Goal: Communication & Community: Answer question/provide support

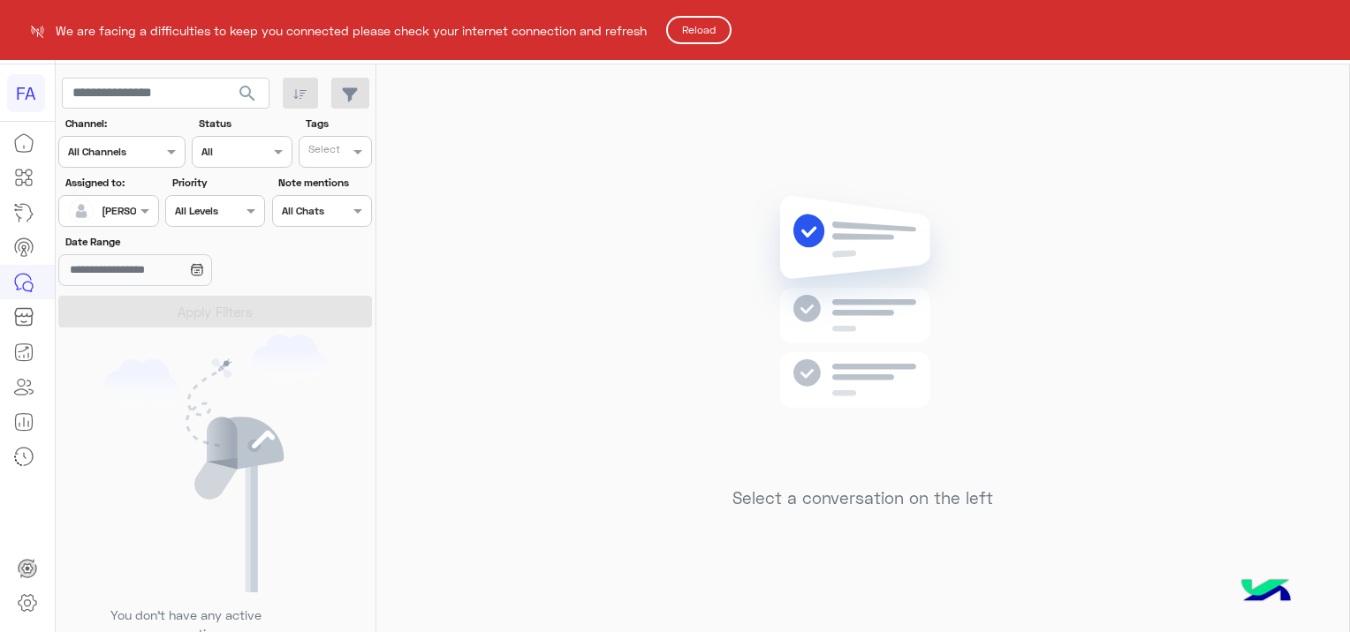
click at [1333, 42] on html "FA We are facing a difficulties to keep you connected please check your interne…" at bounding box center [675, 316] width 1350 height 632
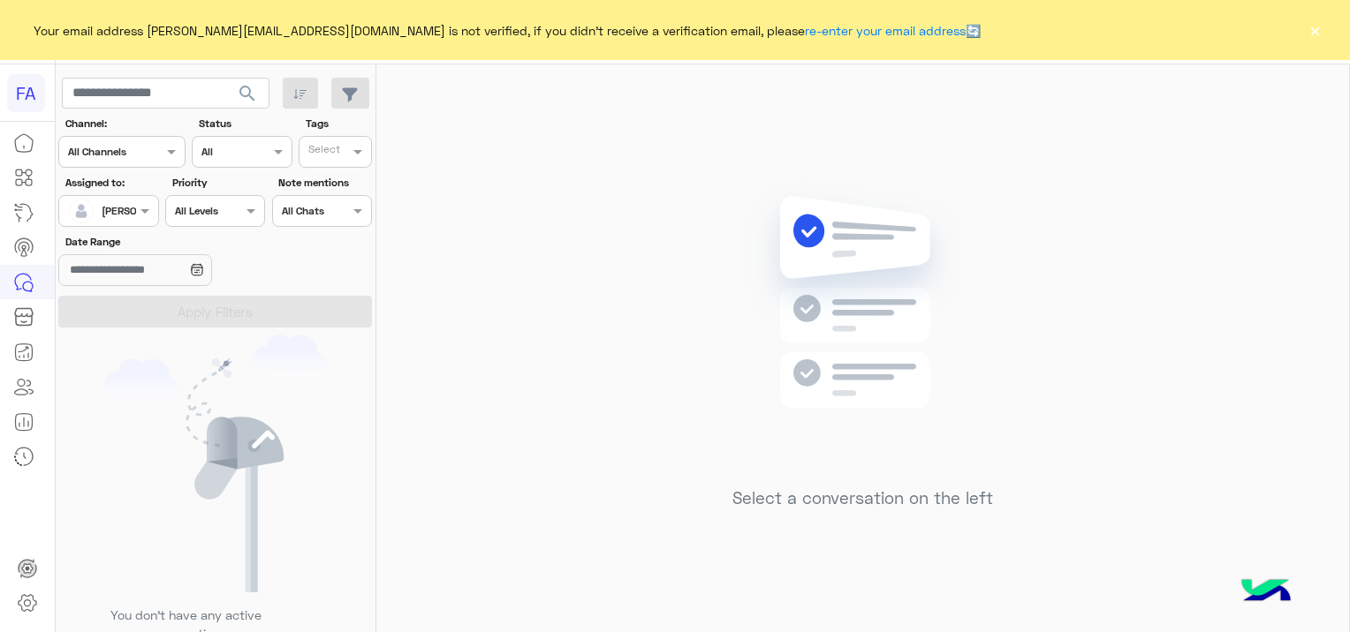
click at [1308, 31] on button "×" at bounding box center [1314, 30] width 18 height 18
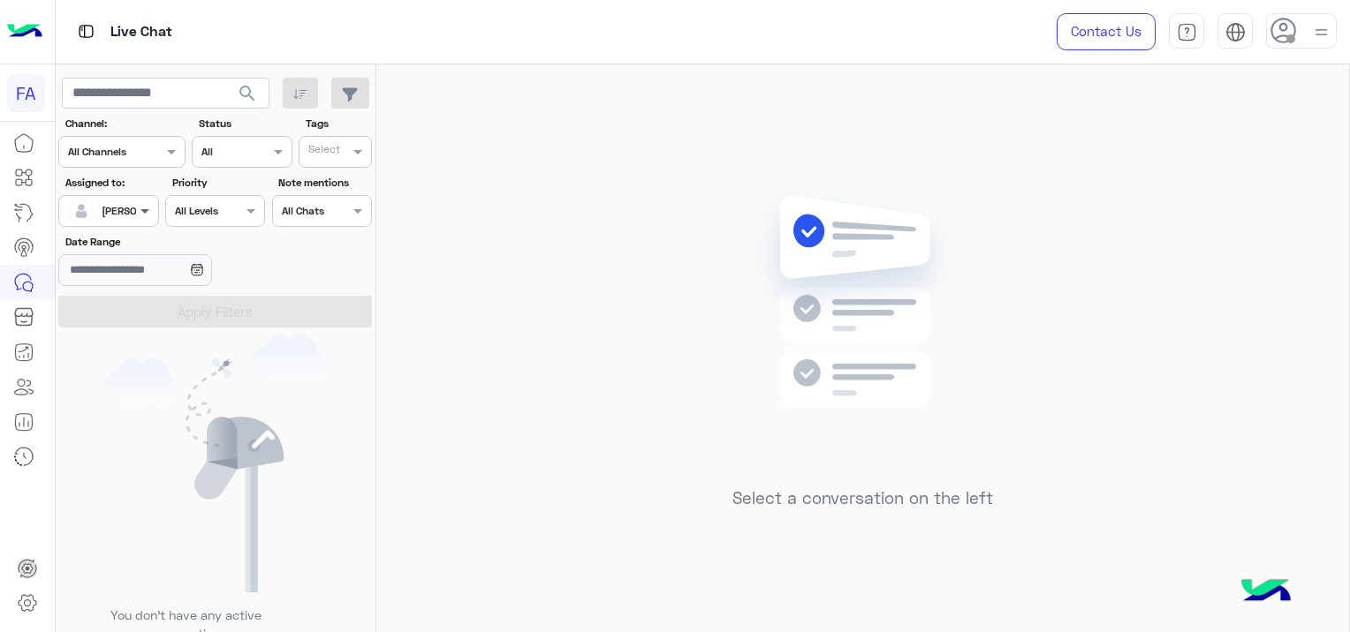
click at [140, 208] on span at bounding box center [147, 210] width 22 height 19
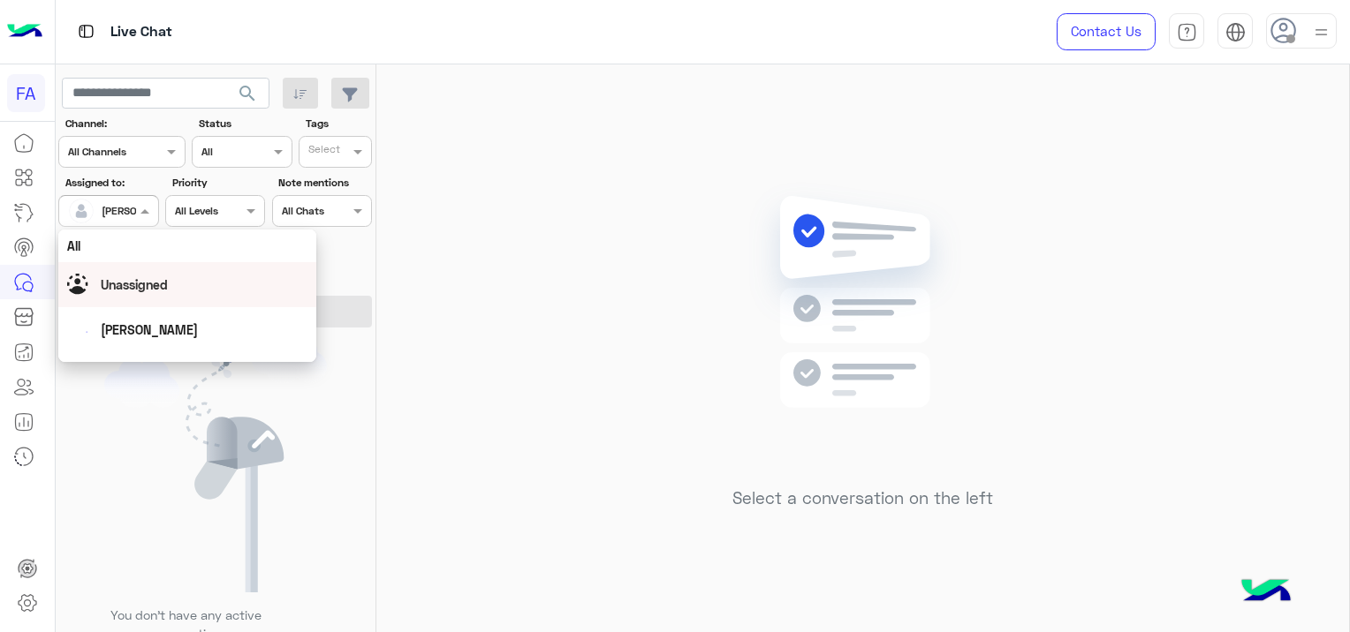
click at [125, 284] on span "Unassigned" at bounding box center [134, 284] width 67 height 15
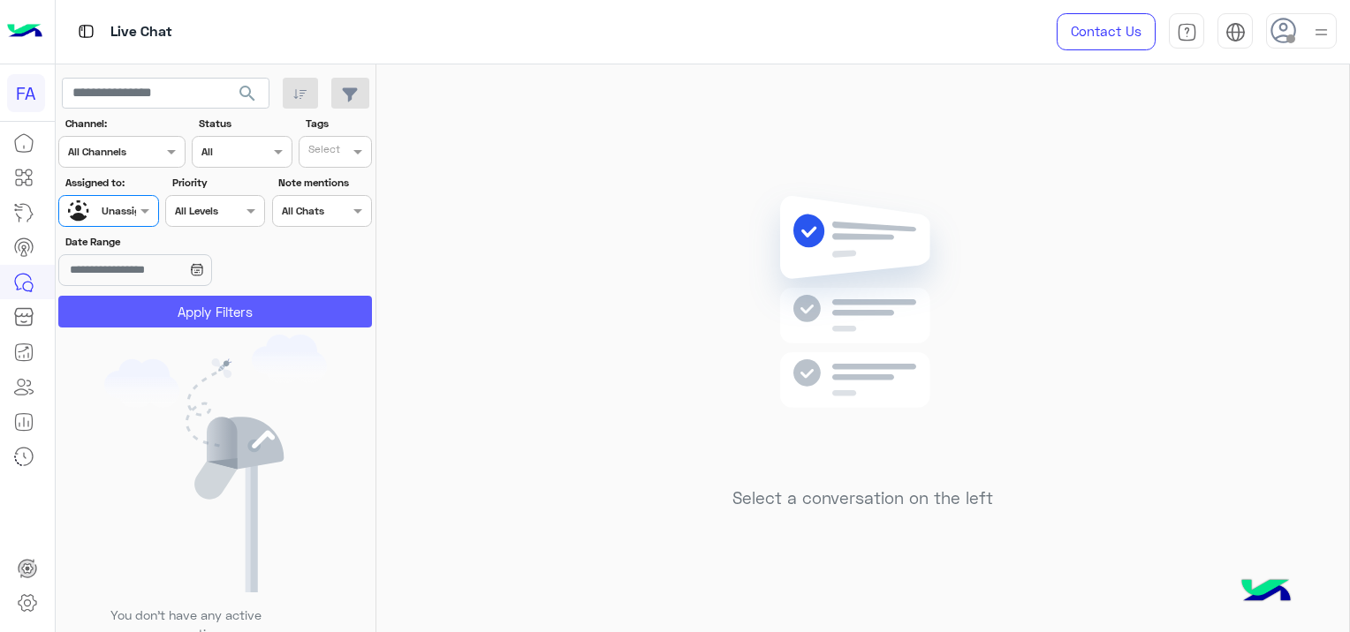
click at [216, 305] on button "Apply Filters" at bounding box center [215, 312] width 314 height 32
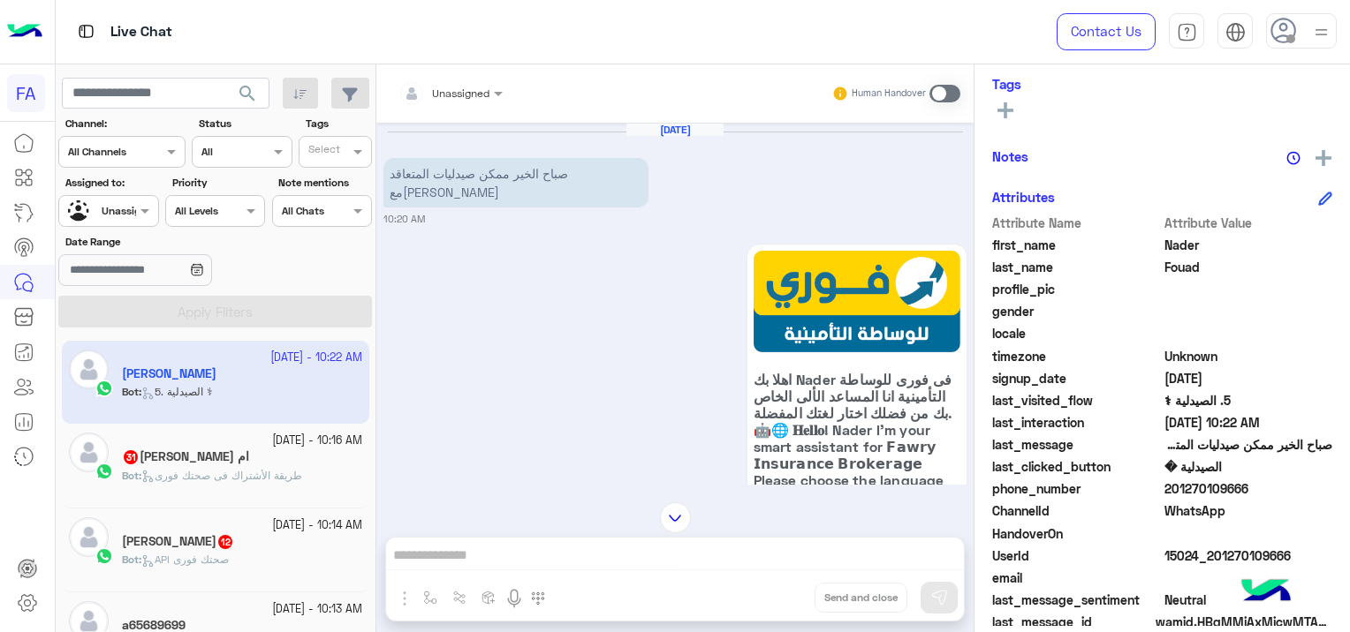
scroll to position [337, 0]
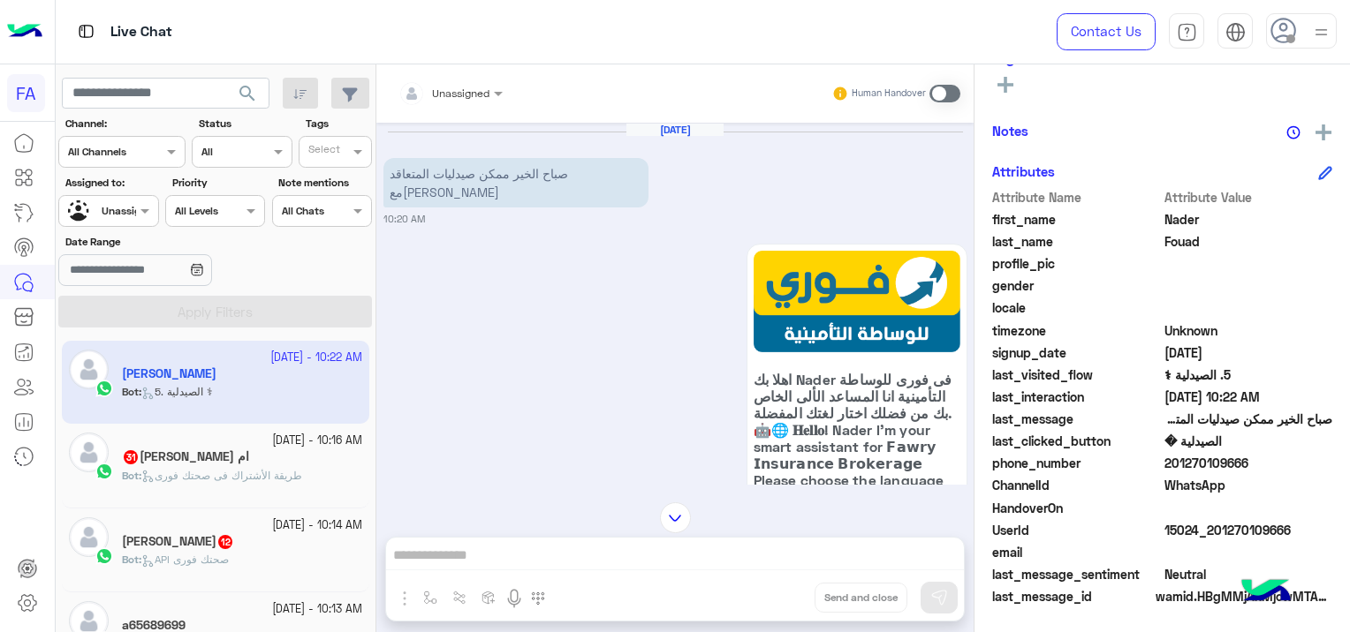
drag, startPoint x: 1293, startPoint y: 516, endPoint x: 1290, endPoint y: 526, distance: 10.3
click at [1290, 526] on div "Attribute Name Attribute Value first_name Nader last_name Fouad profile_pic gen…" at bounding box center [1162, 398] width 340 height 421
click at [1296, 526] on span "15024_201270109666" at bounding box center [1248, 530] width 169 height 19
click at [1297, 526] on span "15024_201270109666" at bounding box center [1248, 530] width 169 height 19
click at [1272, 558] on span at bounding box center [1248, 552] width 169 height 19
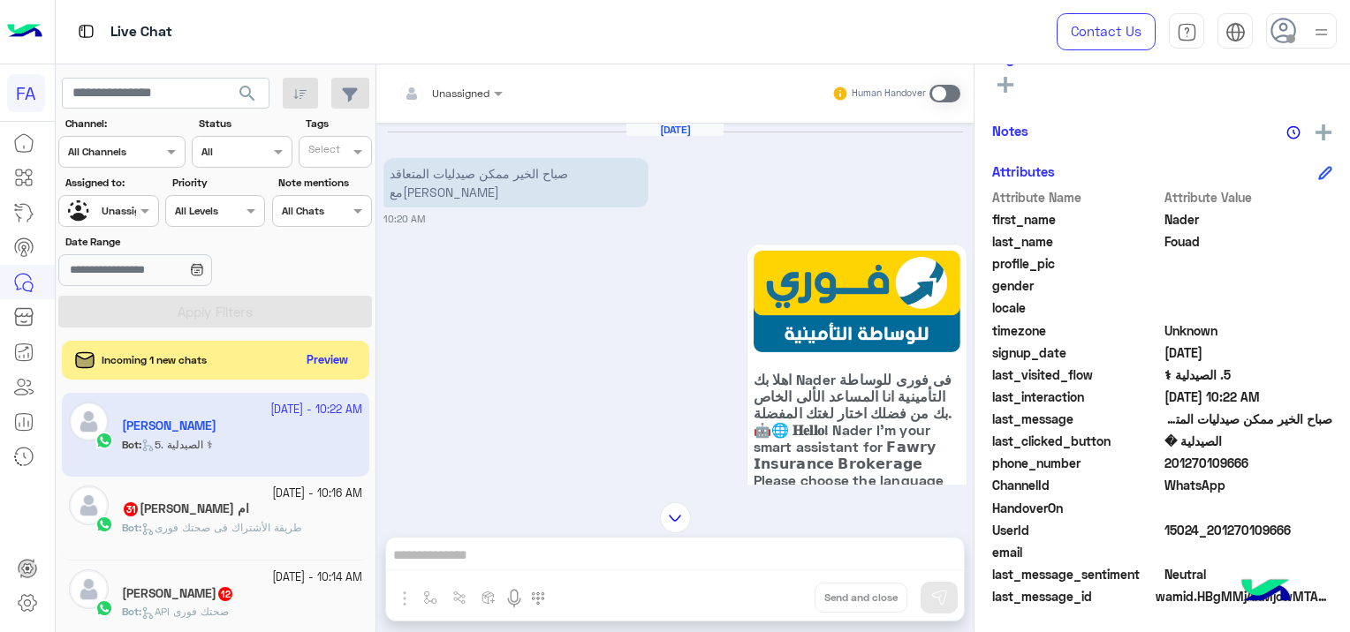
drag, startPoint x: 1295, startPoint y: 530, endPoint x: 1212, endPoint y: 532, distance: 83.0
click at [1212, 532] on span "15024_201270109666" at bounding box center [1248, 530] width 169 height 19
copy span "01270109666"
click at [120, 204] on div at bounding box center [108, 209] width 98 height 17
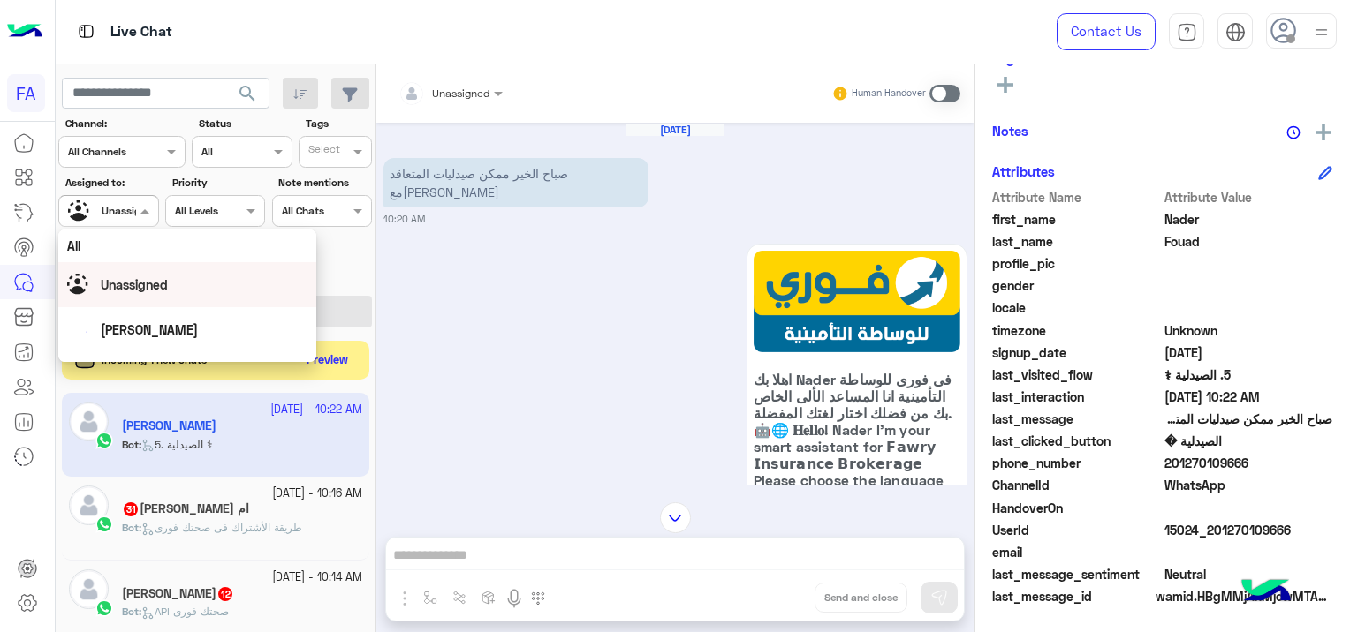
scroll to position [88, 0]
click at [132, 291] on span "[PERSON_NAME]" at bounding box center [149, 286] width 97 height 15
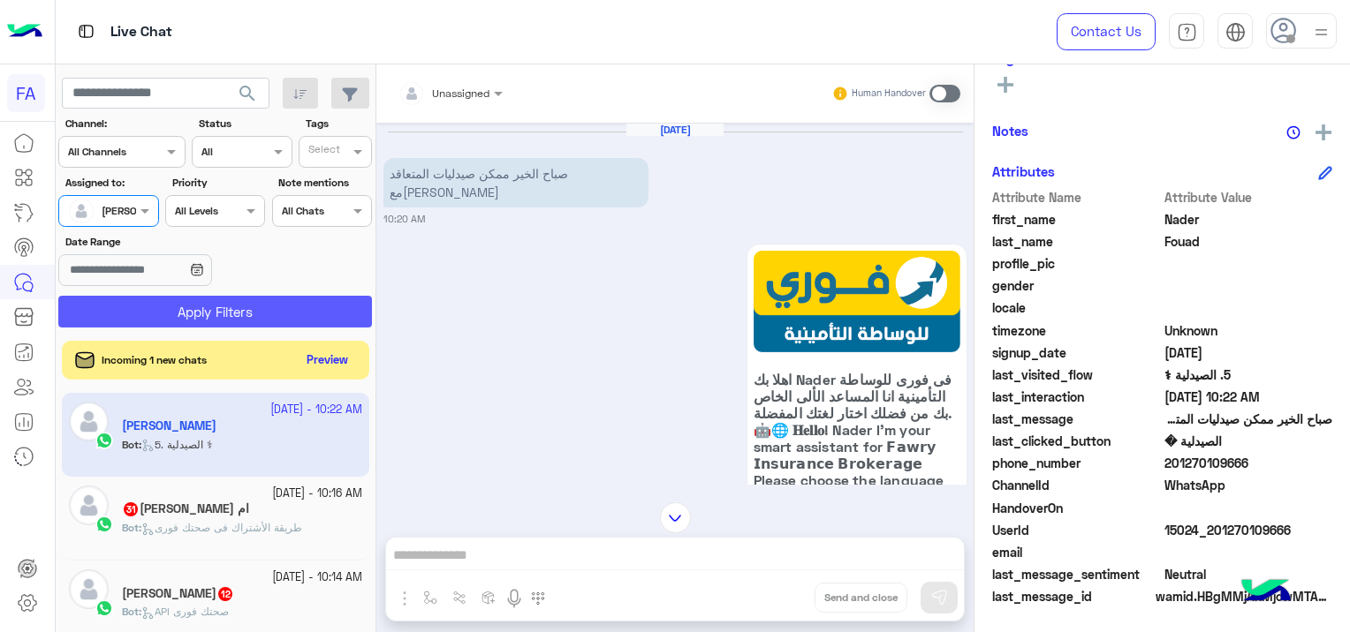
click at [172, 299] on button "Apply Filters" at bounding box center [215, 312] width 314 height 32
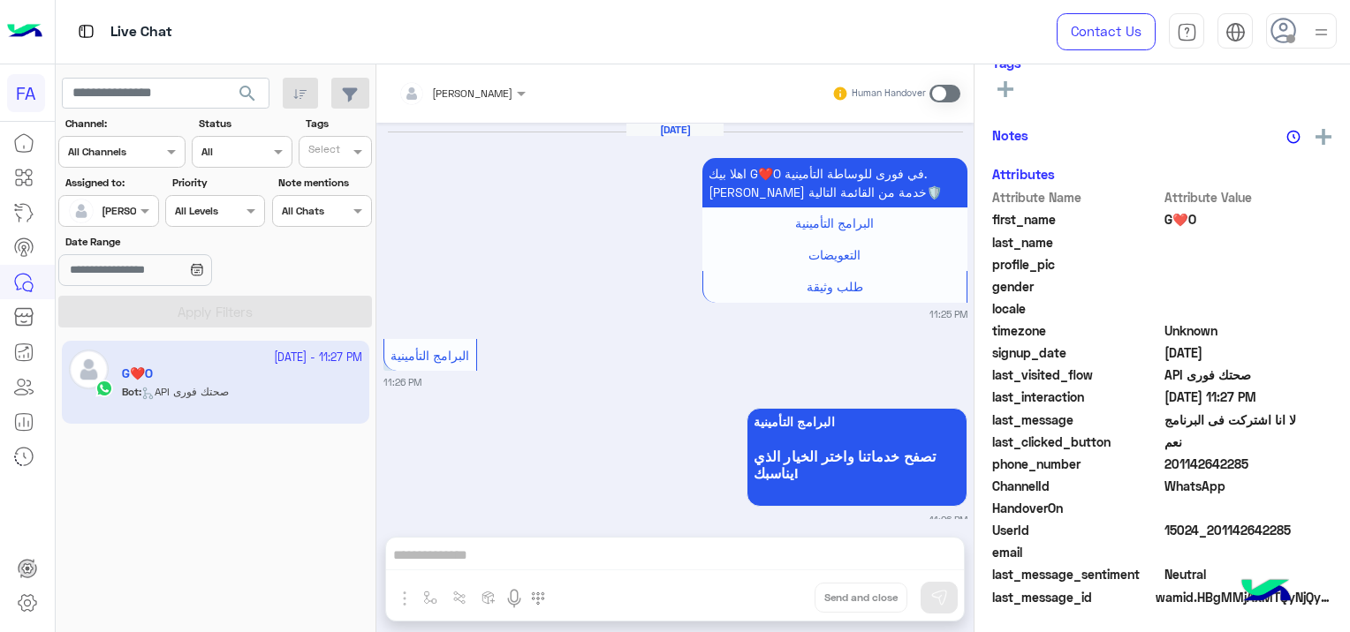
scroll to position [1831, 0]
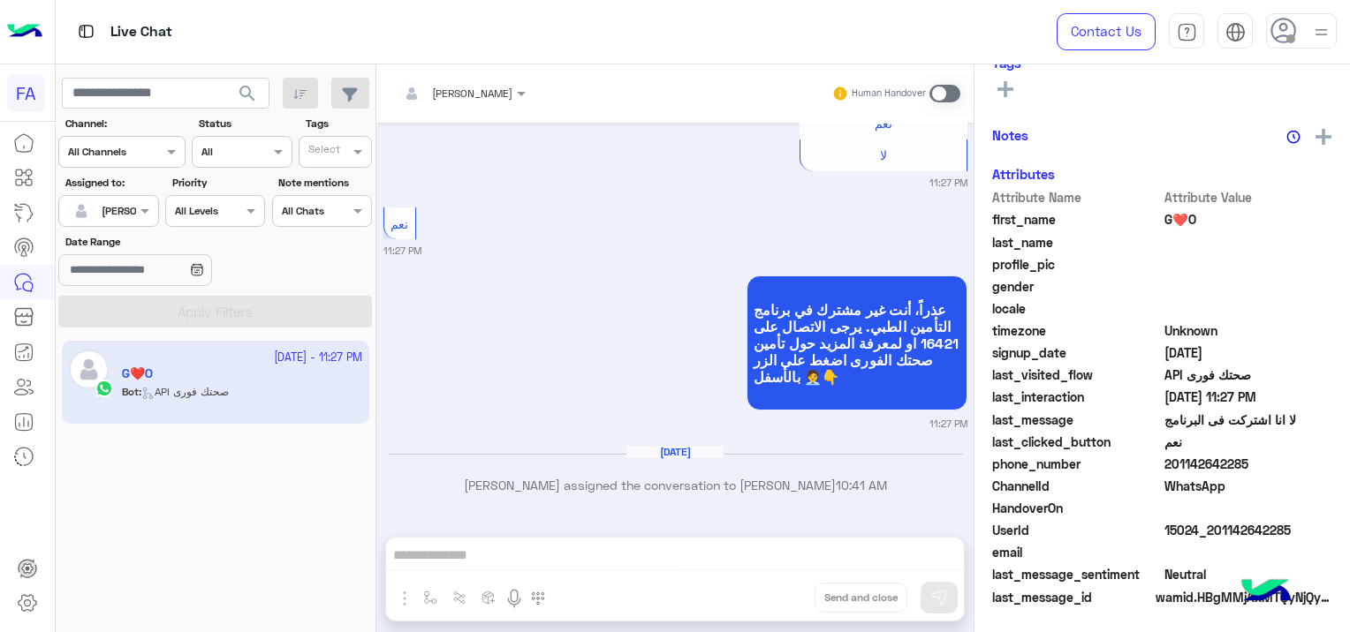
click at [250, 98] on span "search" at bounding box center [247, 93] width 21 height 21
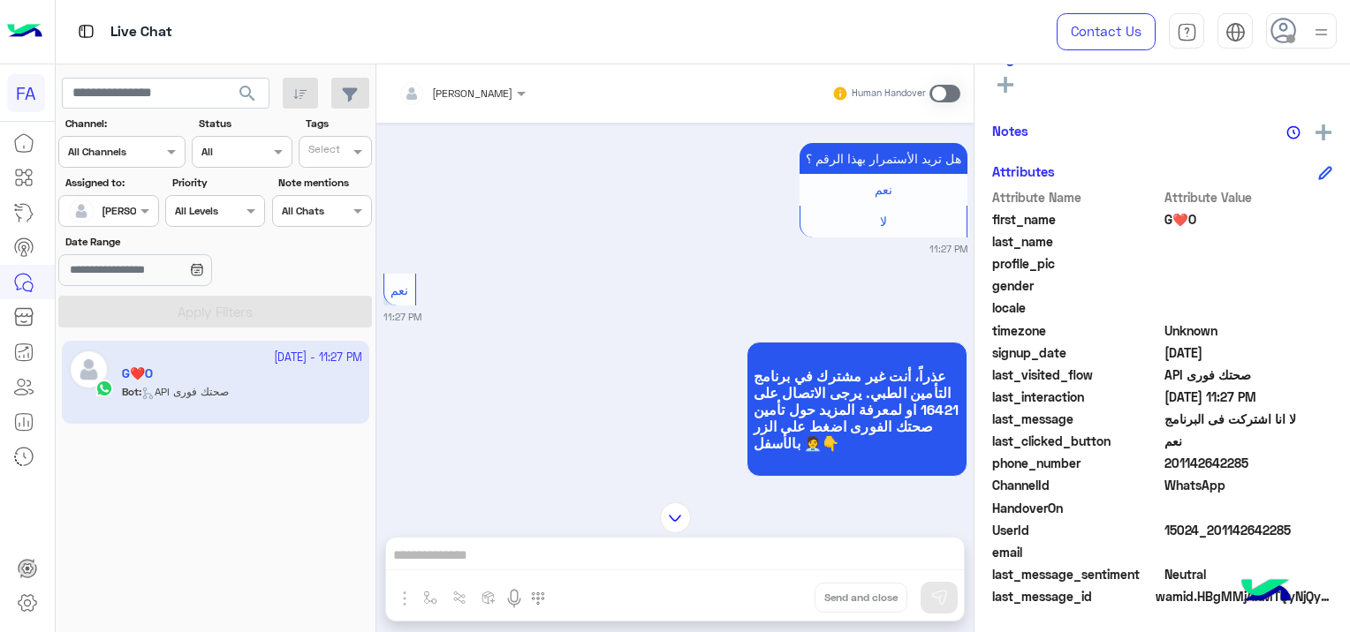
scroll to position [2114, 0]
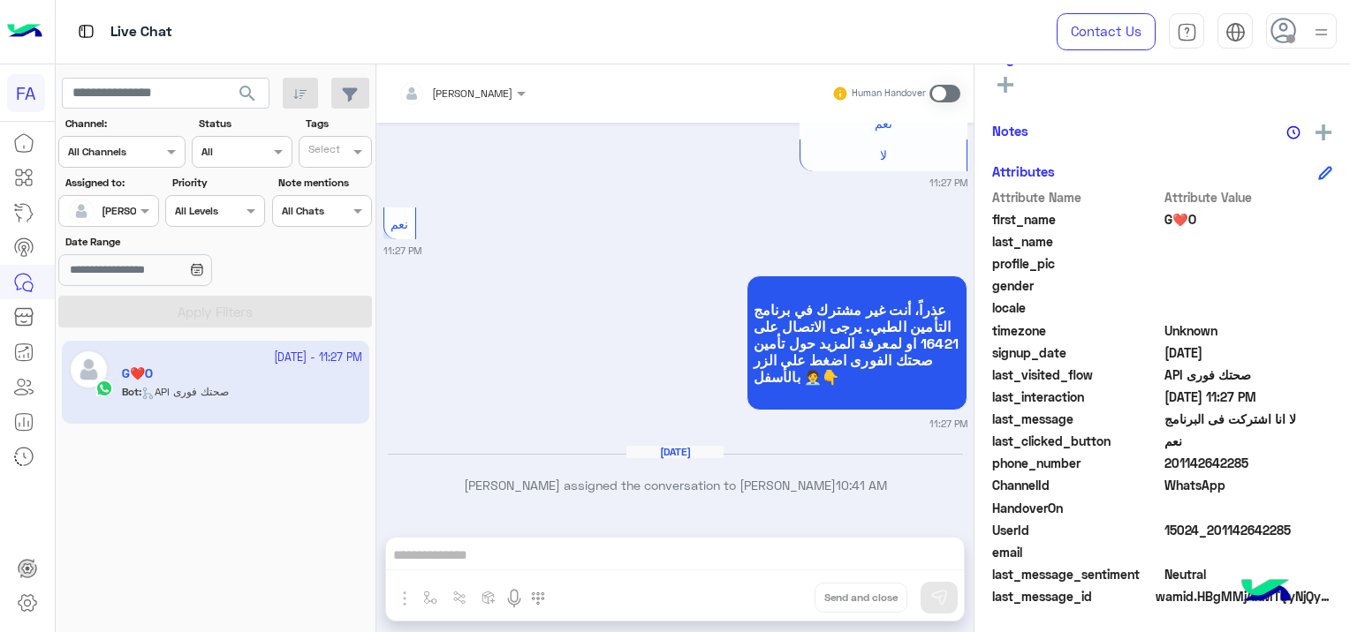
click at [938, 95] on span at bounding box center [944, 94] width 31 height 18
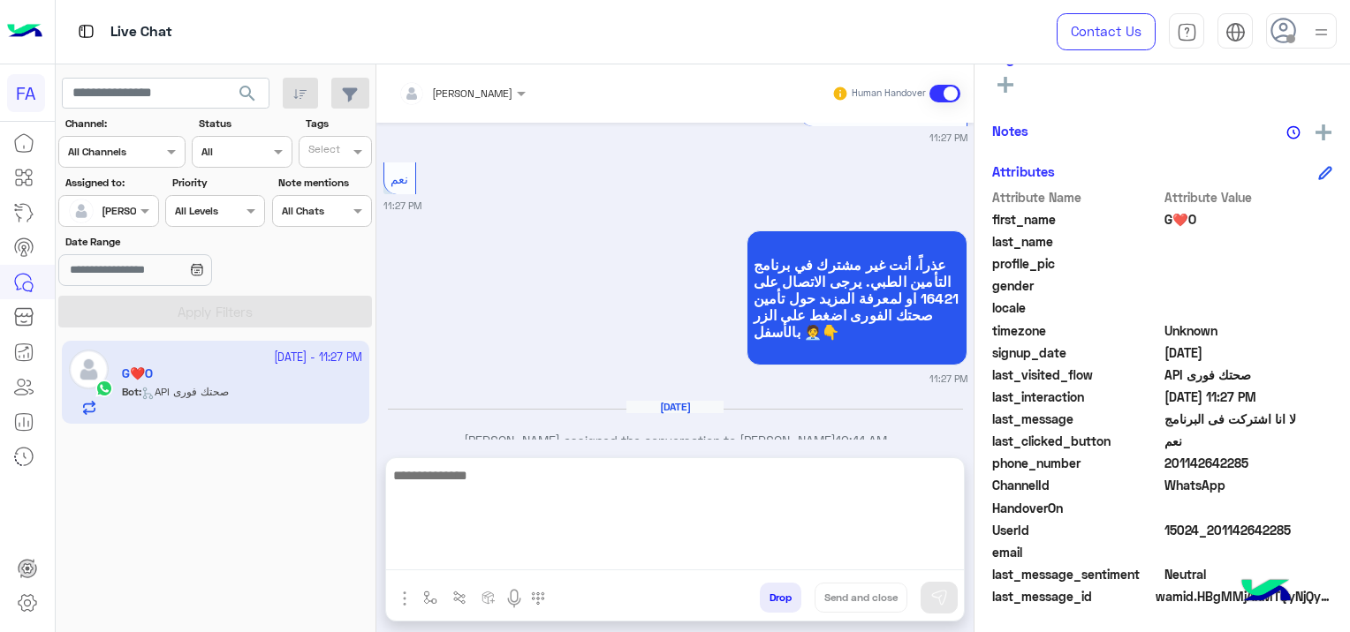
click at [574, 556] on textarea at bounding box center [675, 518] width 578 height 106
click at [509, 565] on textarea at bounding box center [675, 518] width 578 height 106
paste textarea "**********"
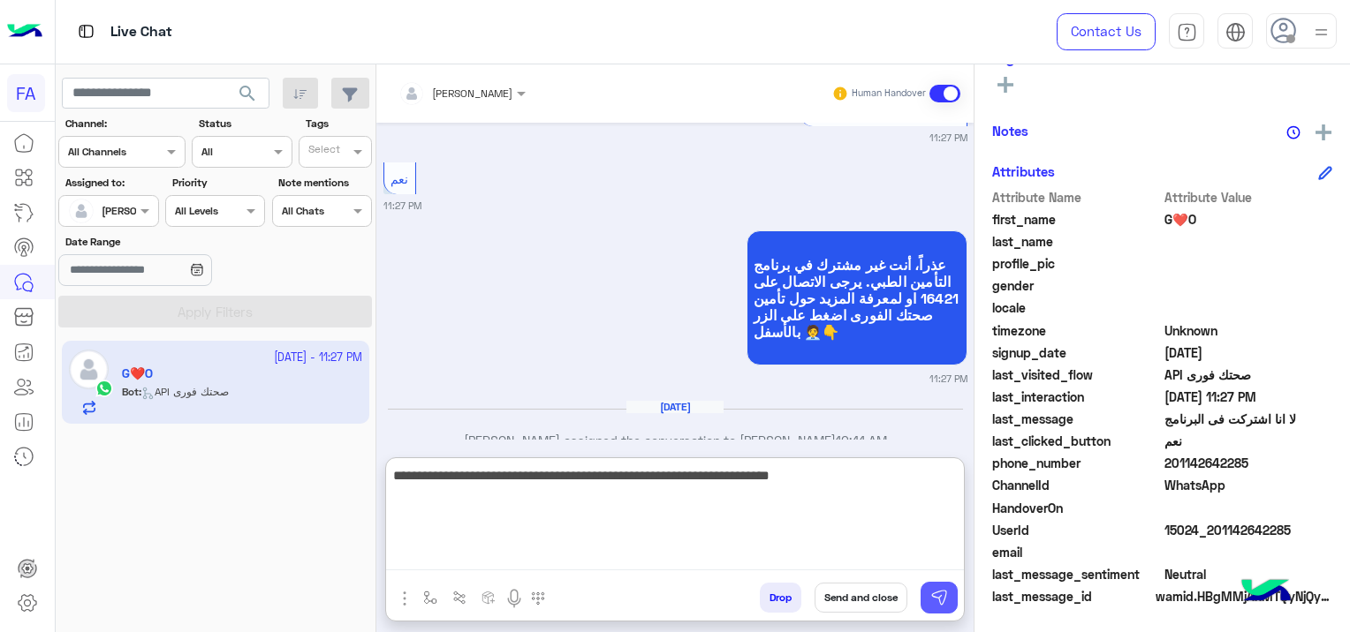
type textarea "**********"
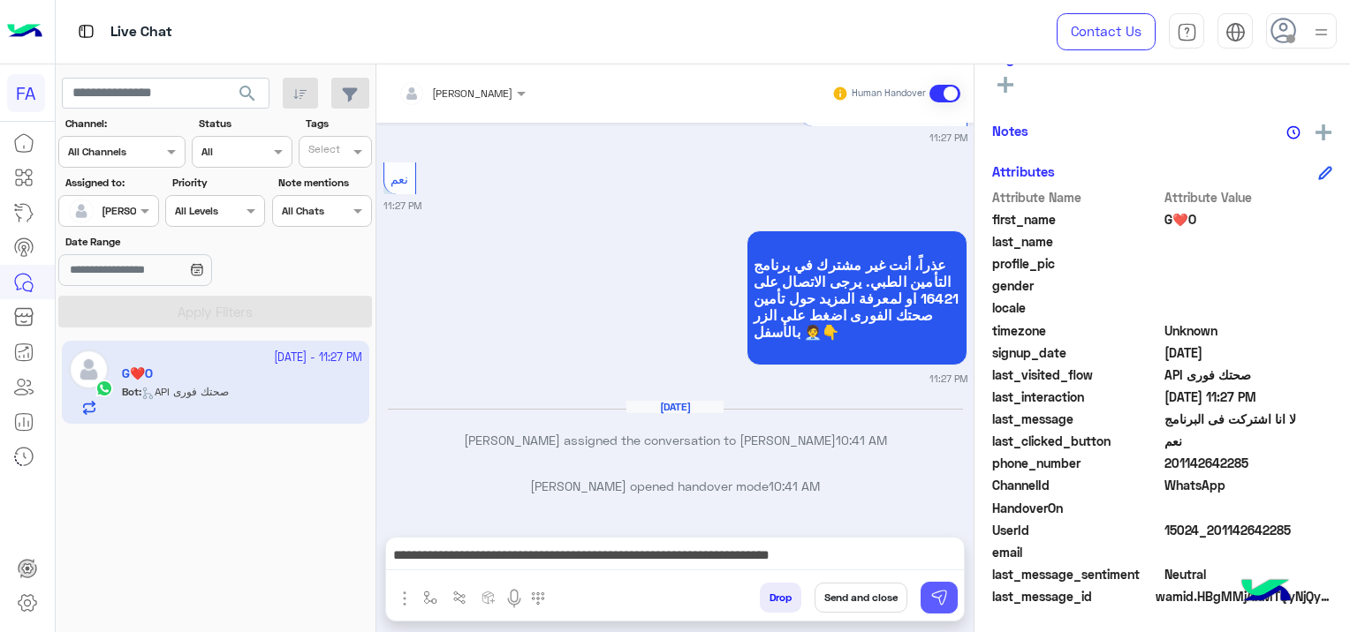
click at [931, 594] on img at bounding box center [939, 598] width 18 height 18
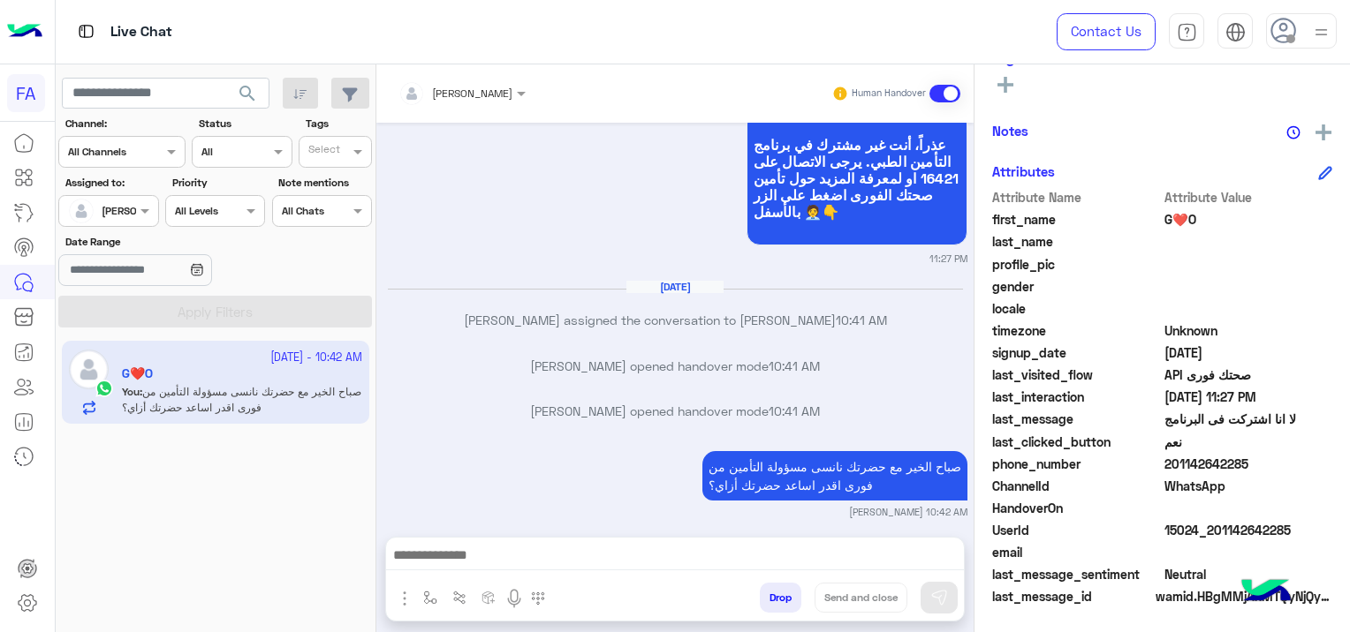
scroll to position [2335, 0]
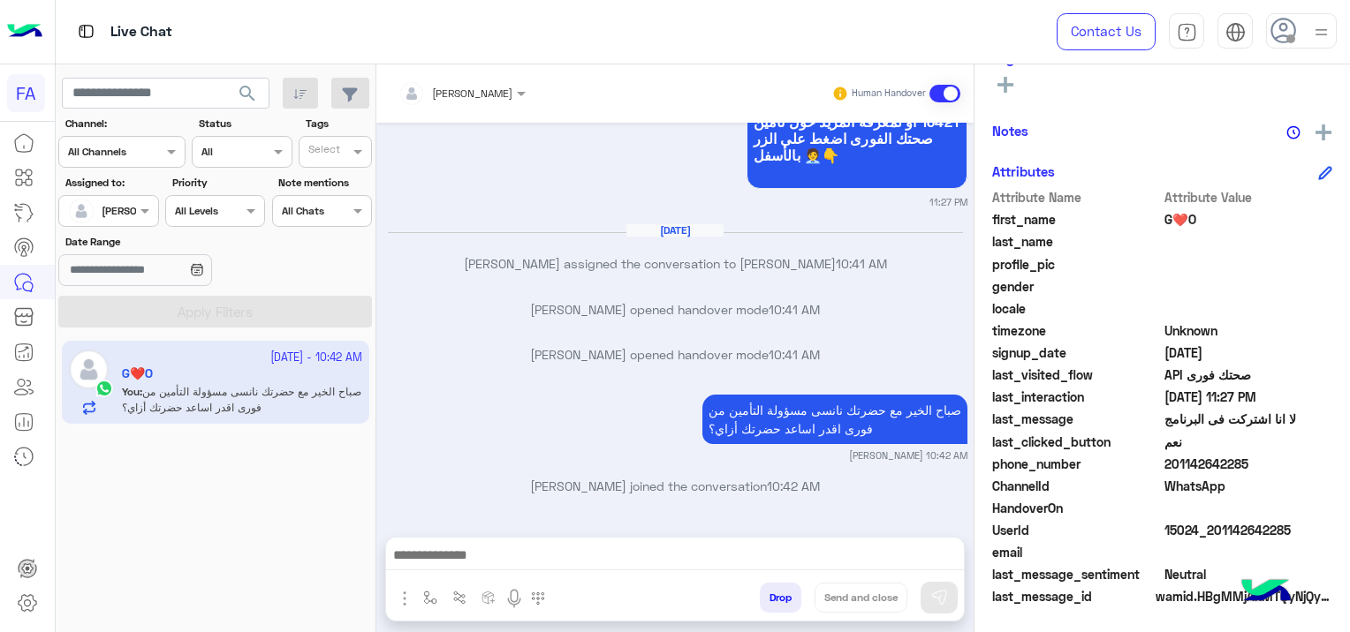
drag, startPoint x: 1293, startPoint y: 523, endPoint x: 1209, endPoint y: 530, distance: 84.2
click at [1209, 530] on span "15024_201142642285" at bounding box center [1248, 530] width 169 height 19
copy span "01142642285"
click at [1251, 255] on div "profile_pic" at bounding box center [1162, 266] width 340 height 22
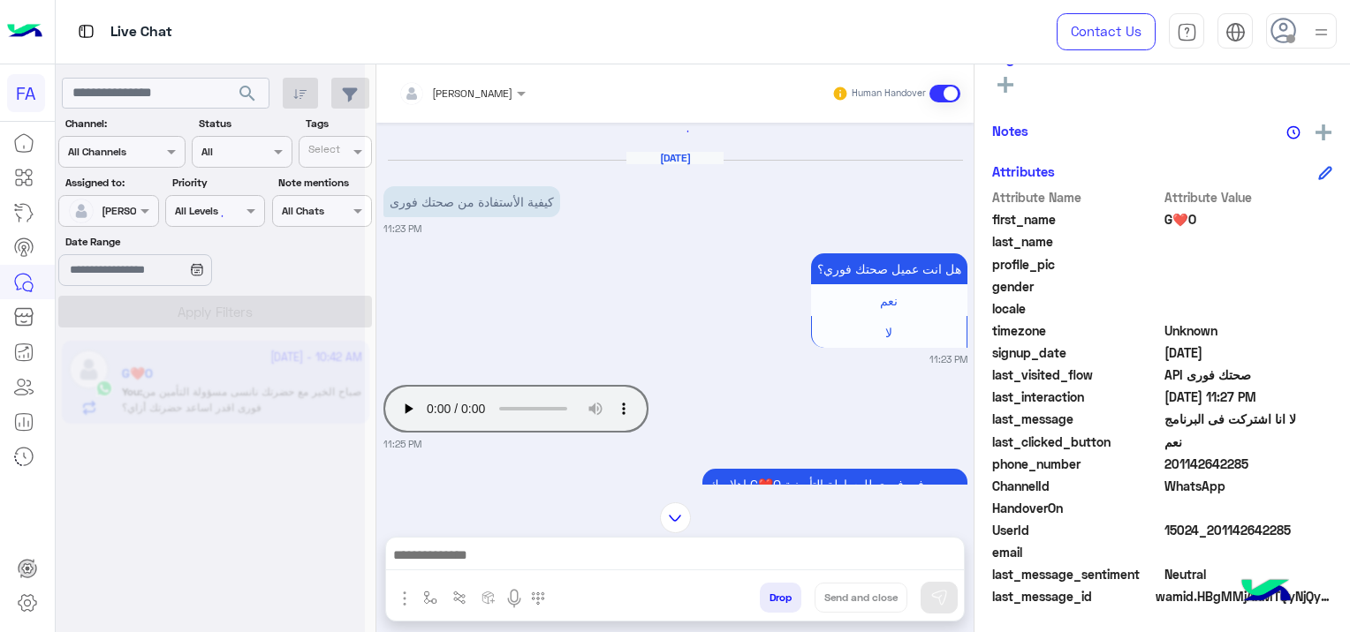
scroll to position [0, 0]
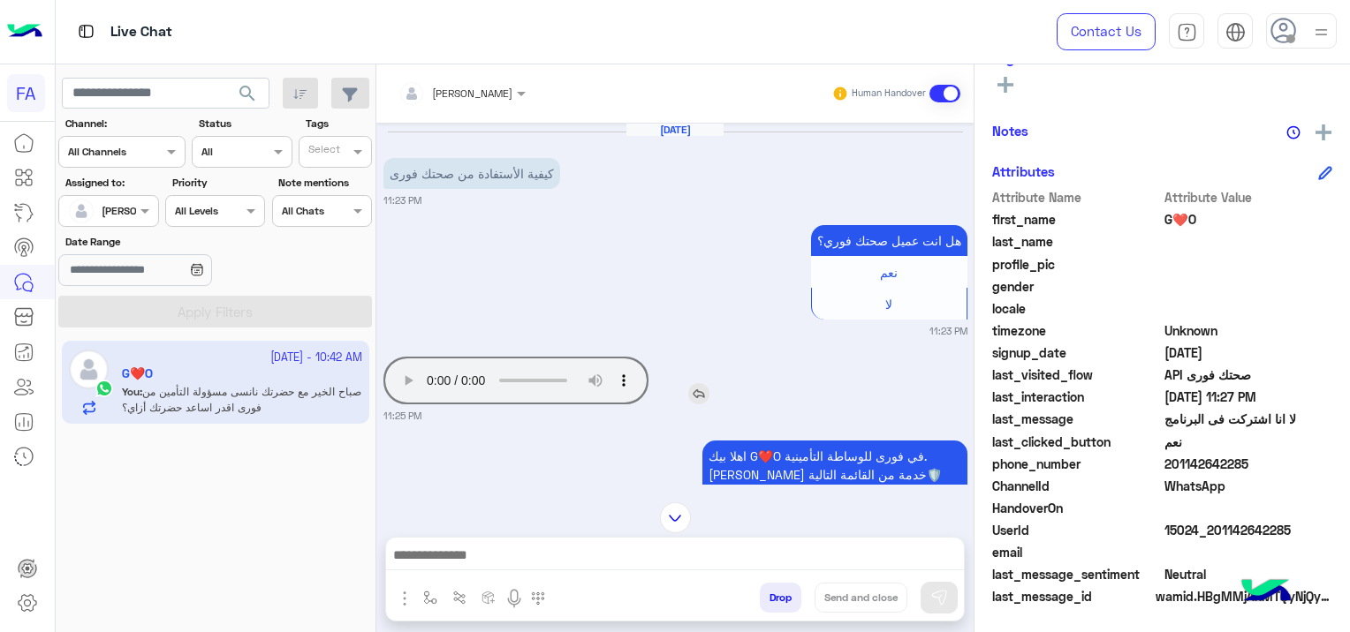
click at [729, 370] on div "Your browser does not support the audio tag." at bounding box center [566, 381] width 366 height 48
click at [698, 392] on img at bounding box center [698, 393] width 21 height 21
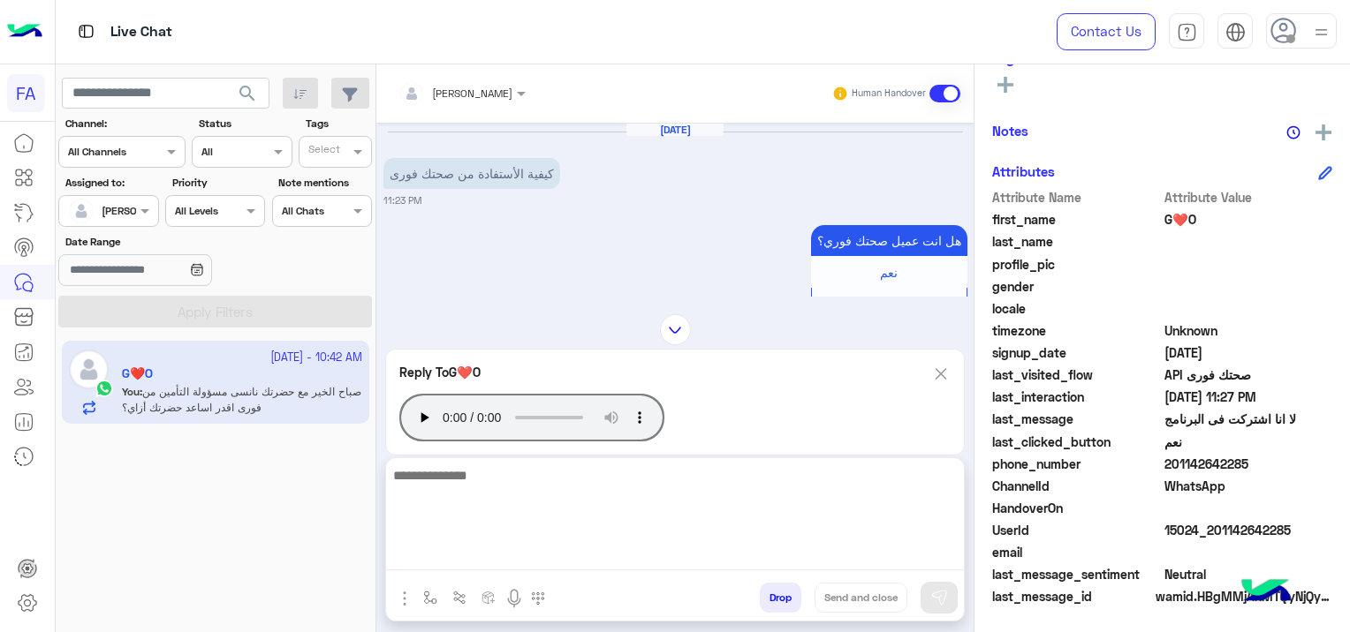
click at [577, 556] on textarea at bounding box center [675, 518] width 578 height 106
type textarea "*"
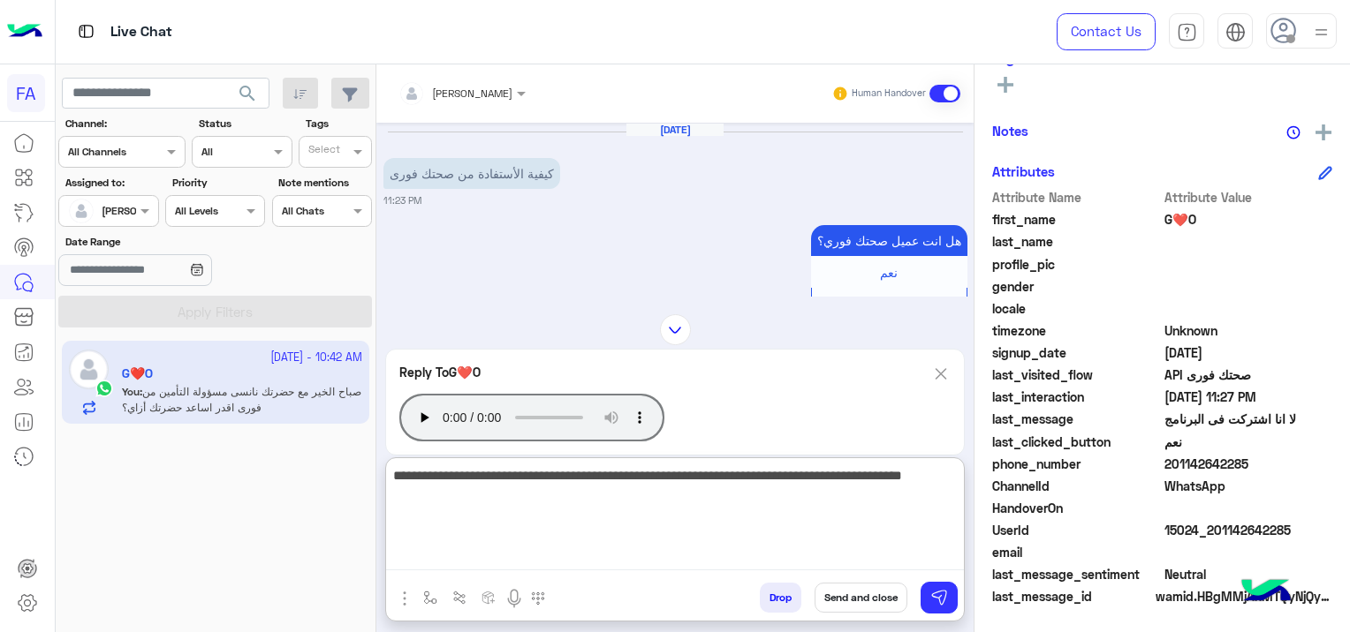
click at [894, 476] on textarea "**********" at bounding box center [675, 518] width 578 height 106
click at [890, 505] on textarea "**********" at bounding box center [675, 518] width 578 height 106
click at [849, 485] on textarea "**********" at bounding box center [675, 518] width 578 height 106
click at [894, 498] on textarea "**********" at bounding box center [675, 518] width 578 height 106
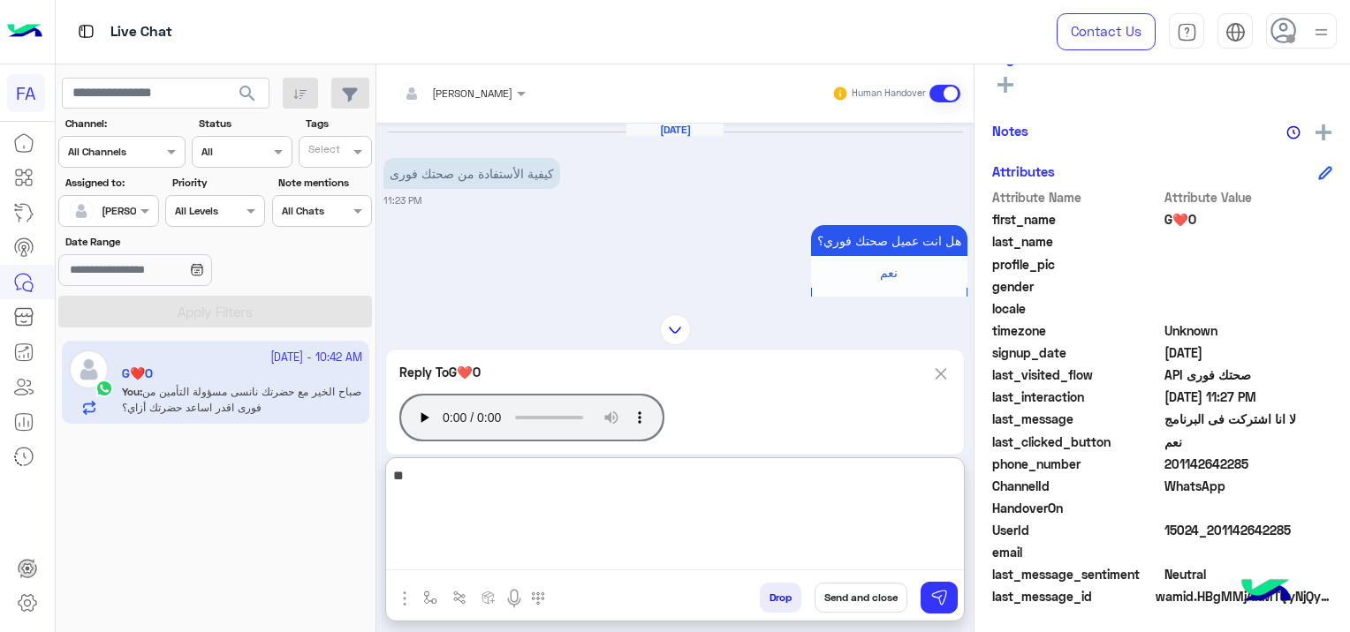
type textarea "*"
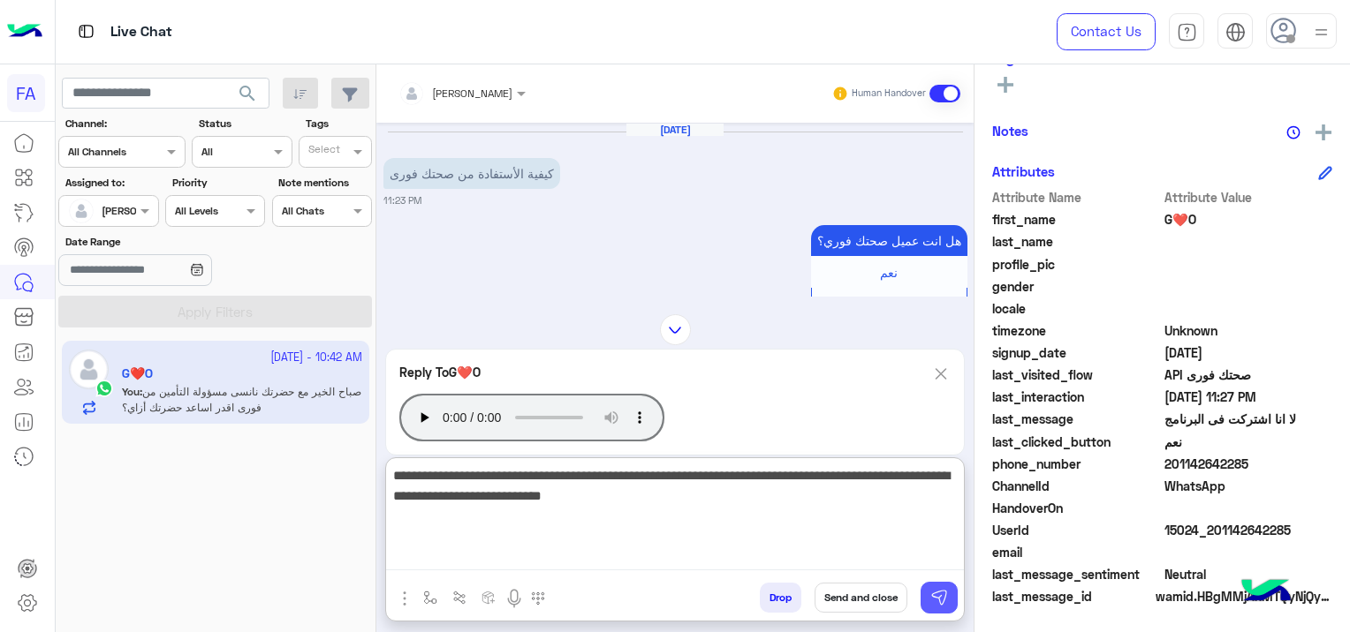
type textarea "**********"
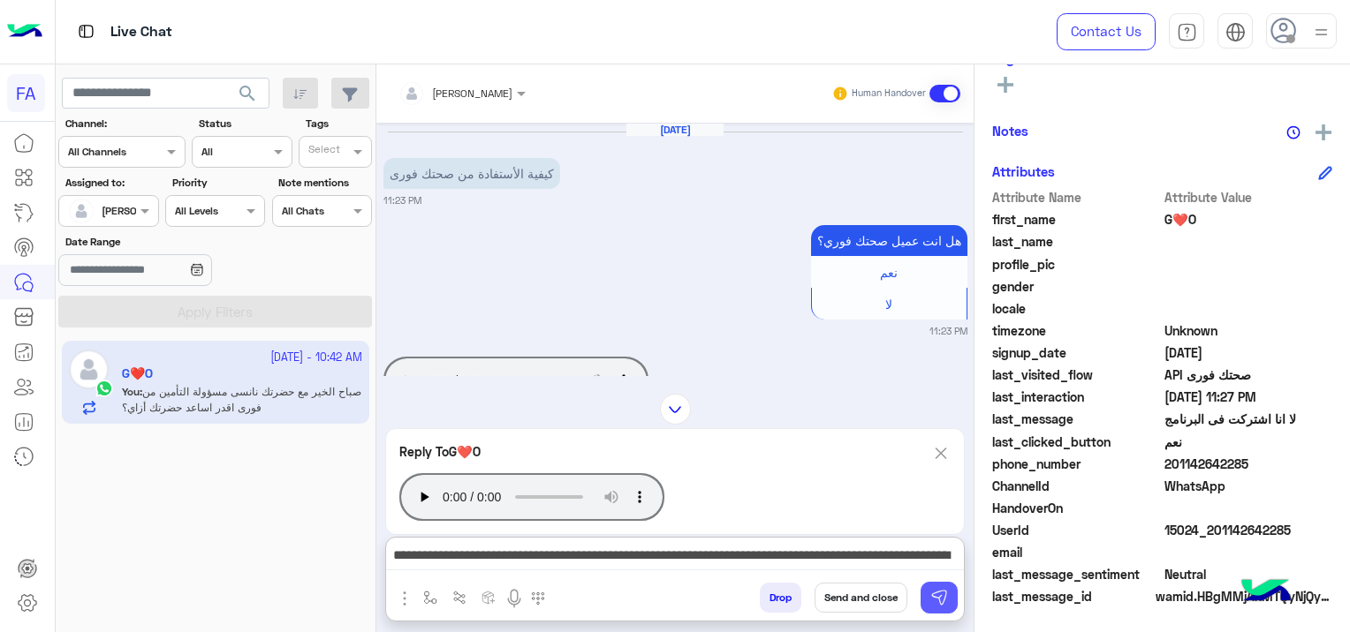
click at [936, 597] on img at bounding box center [939, 598] width 18 height 18
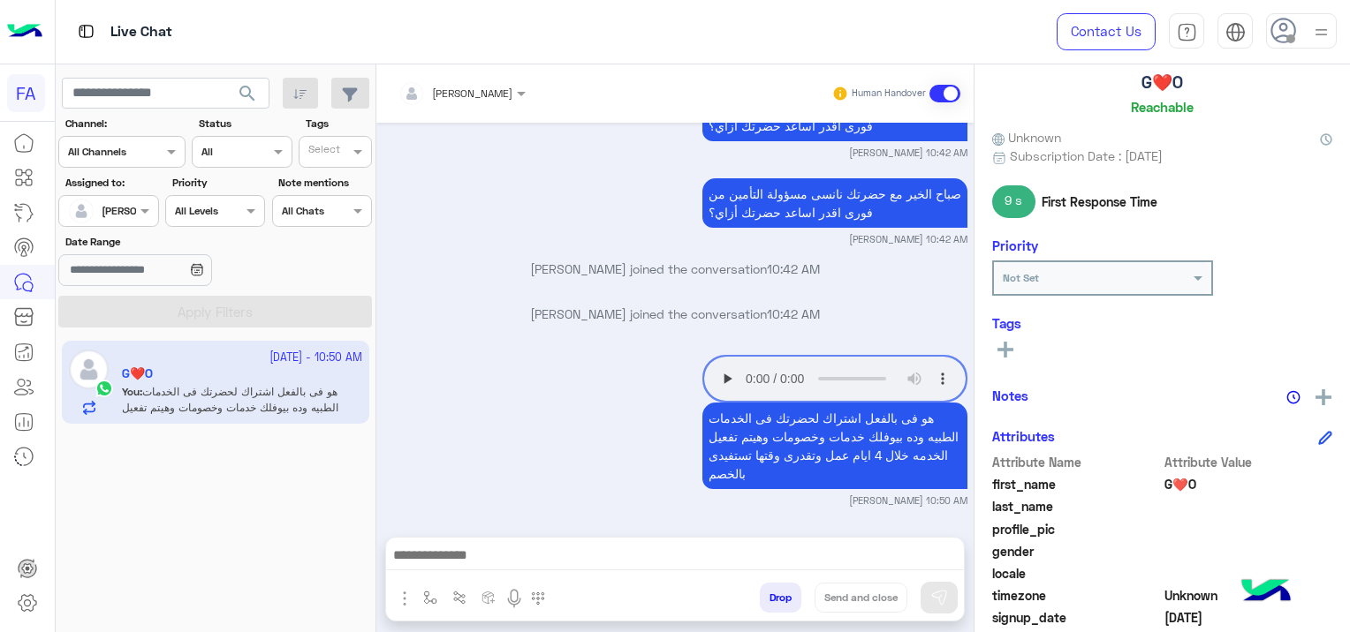
scroll to position [369, 0]
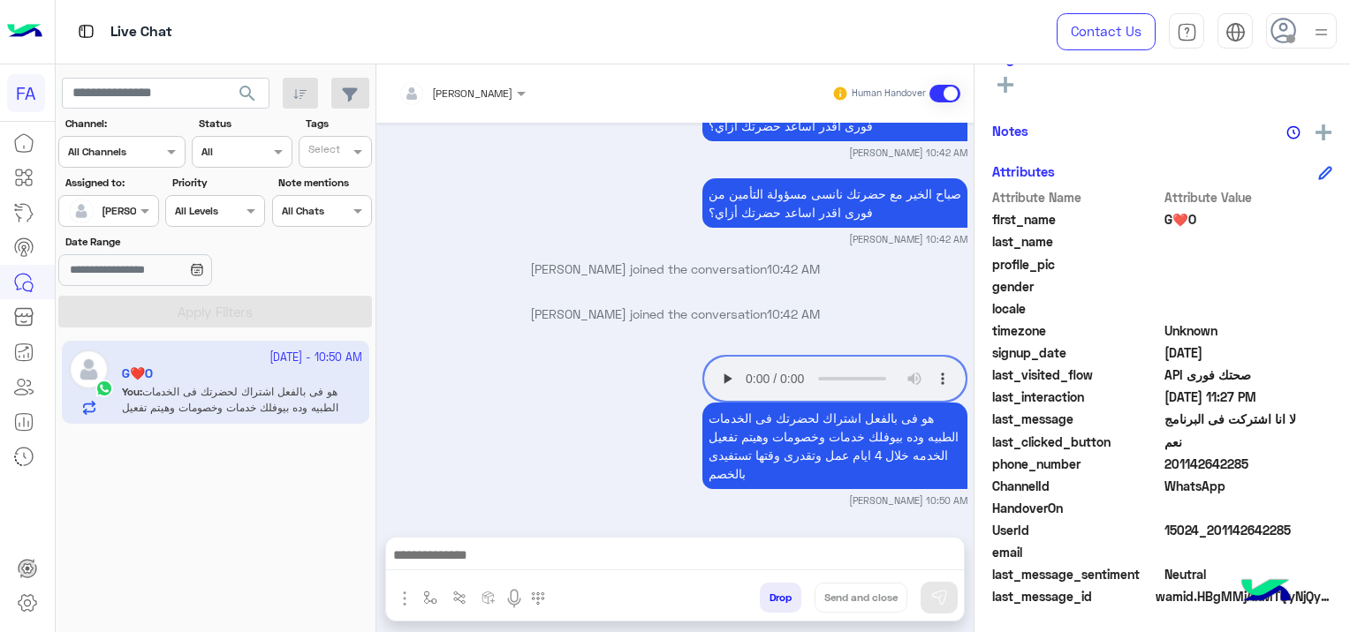
click at [246, 87] on span "search" at bounding box center [247, 93] width 21 height 21
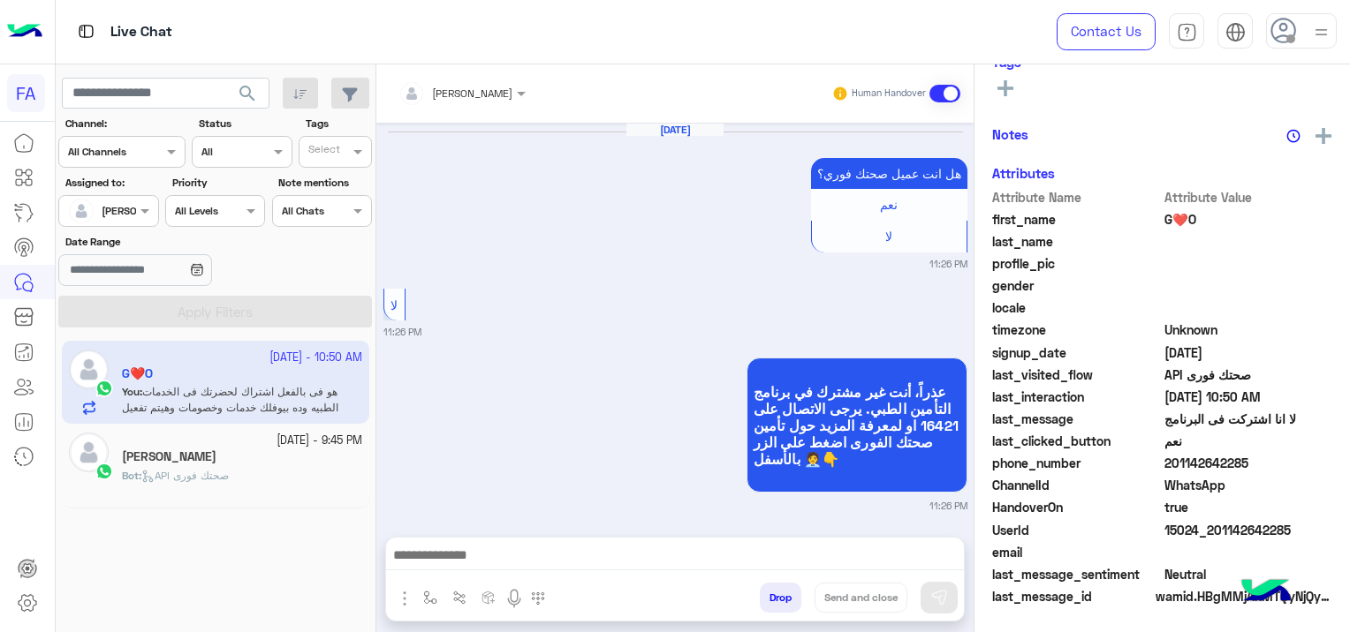
scroll to position [1724, 0]
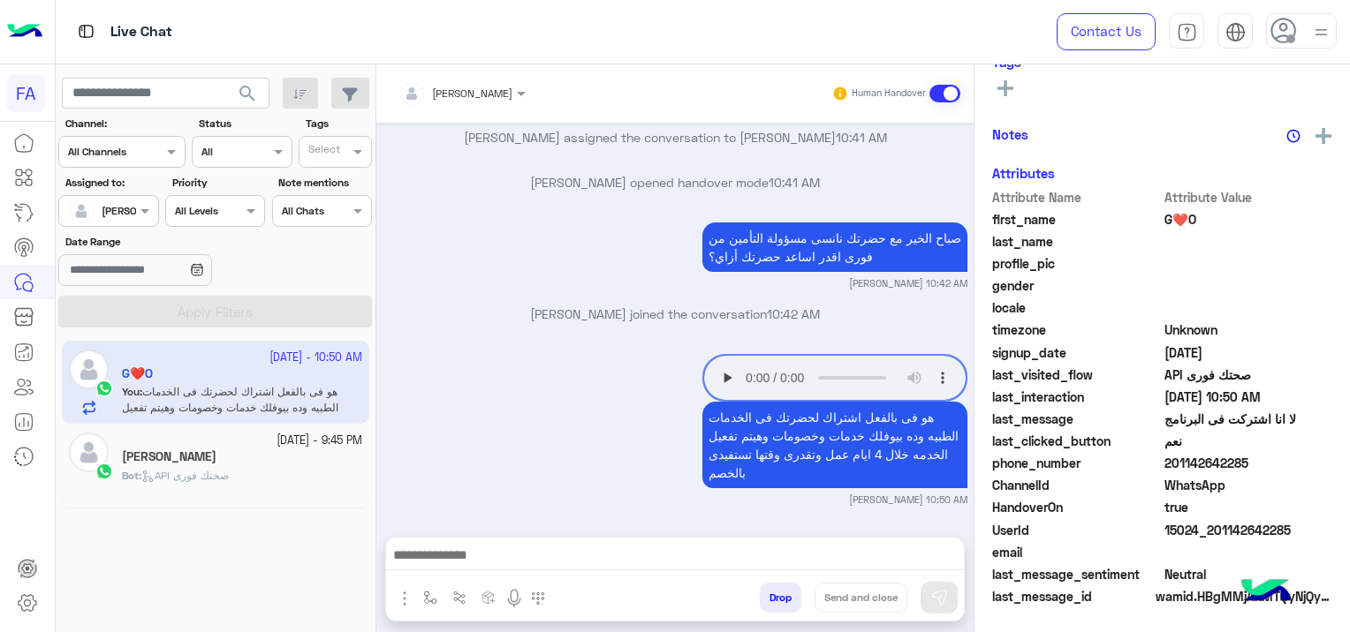
click at [243, 450] on div "[PERSON_NAME]" at bounding box center [242, 459] width 240 height 19
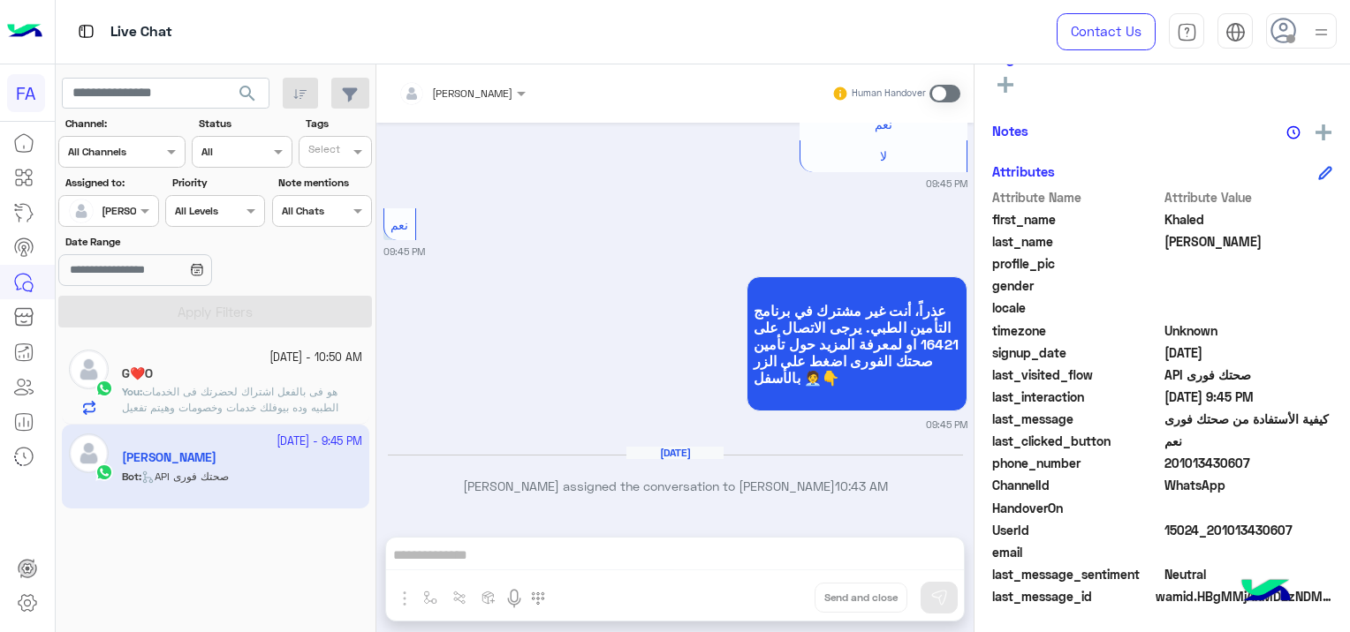
scroll to position [549, 0]
click at [942, 88] on span at bounding box center [944, 94] width 31 height 18
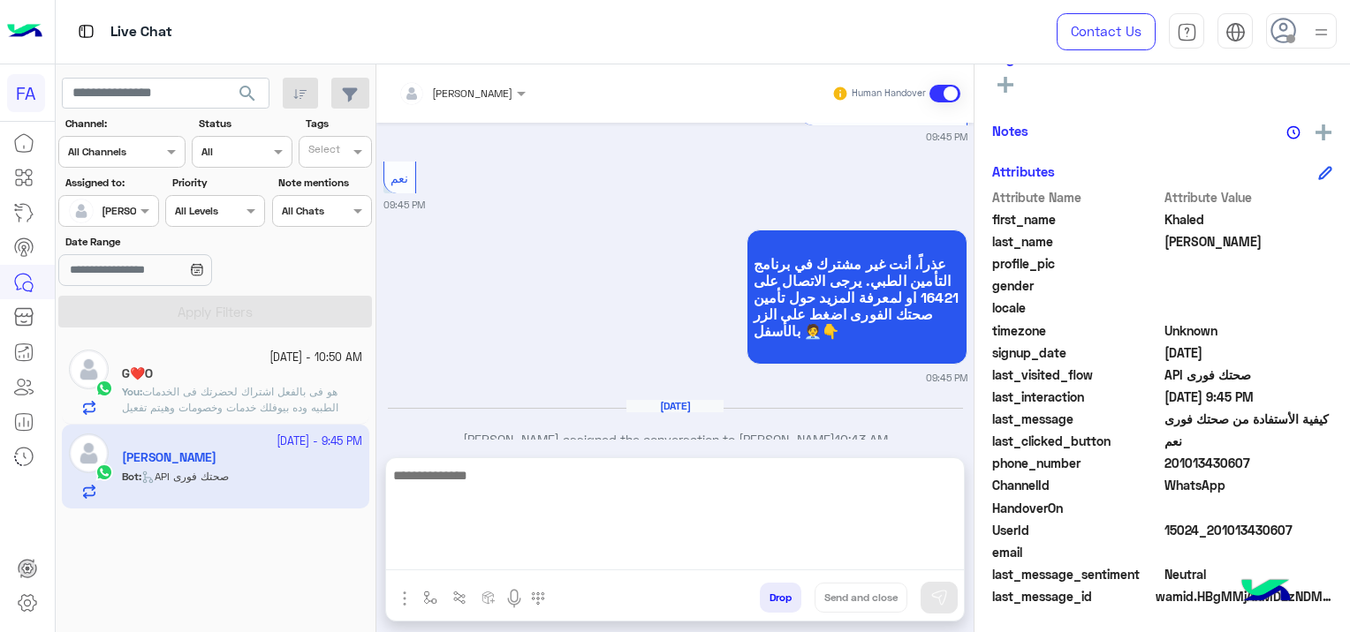
click at [630, 546] on textarea at bounding box center [675, 518] width 578 height 106
click at [487, 548] on textarea at bounding box center [675, 518] width 578 height 106
paste textarea "**********"
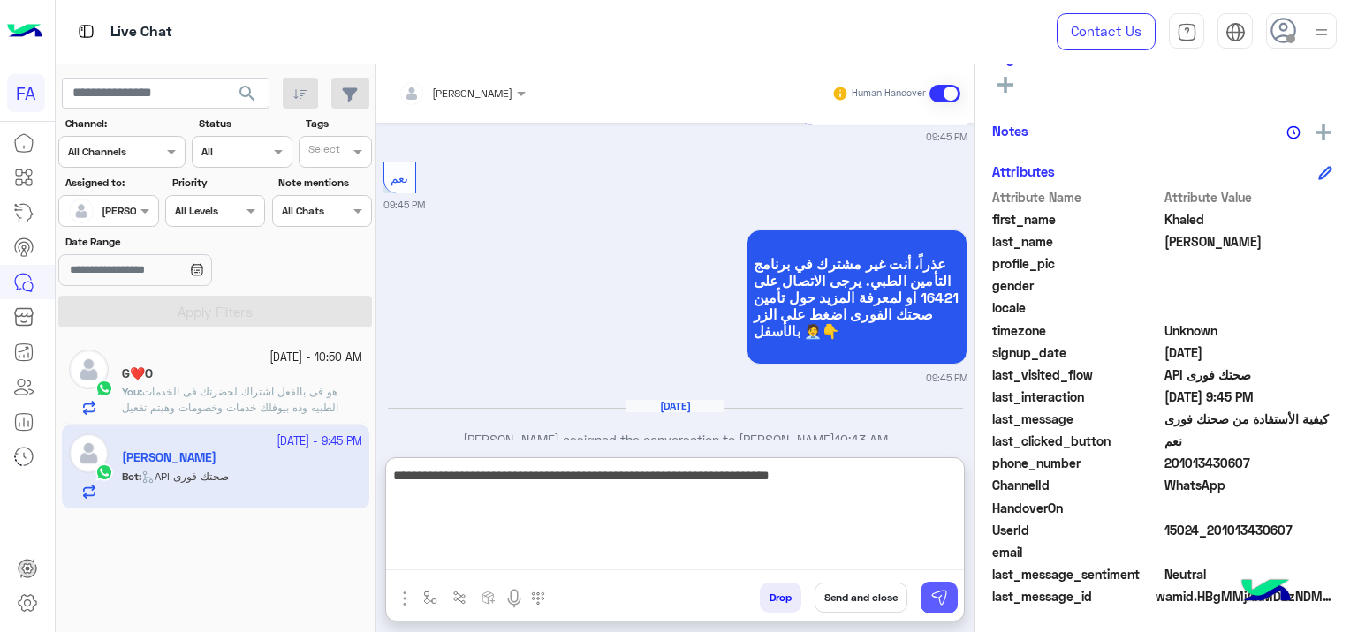
type textarea "**********"
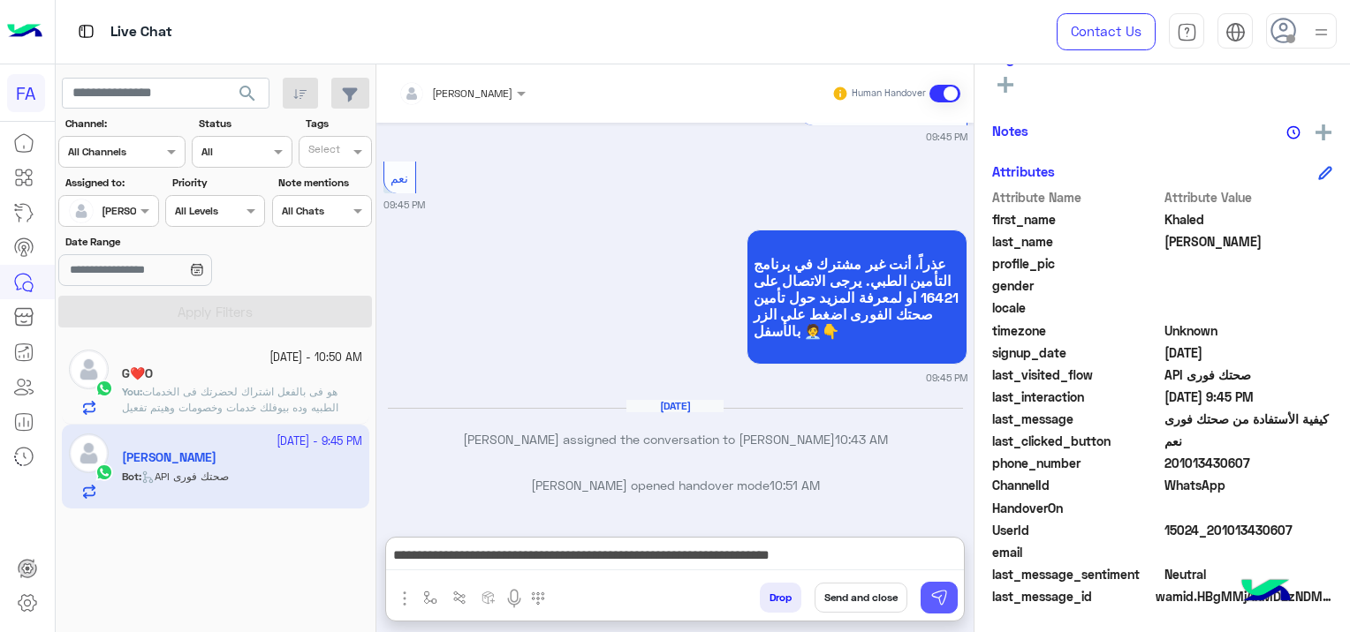
drag, startPoint x: 939, startPoint y: 592, endPoint x: 1145, endPoint y: 575, distance: 206.5
click at [941, 592] on img at bounding box center [939, 598] width 18 height 18
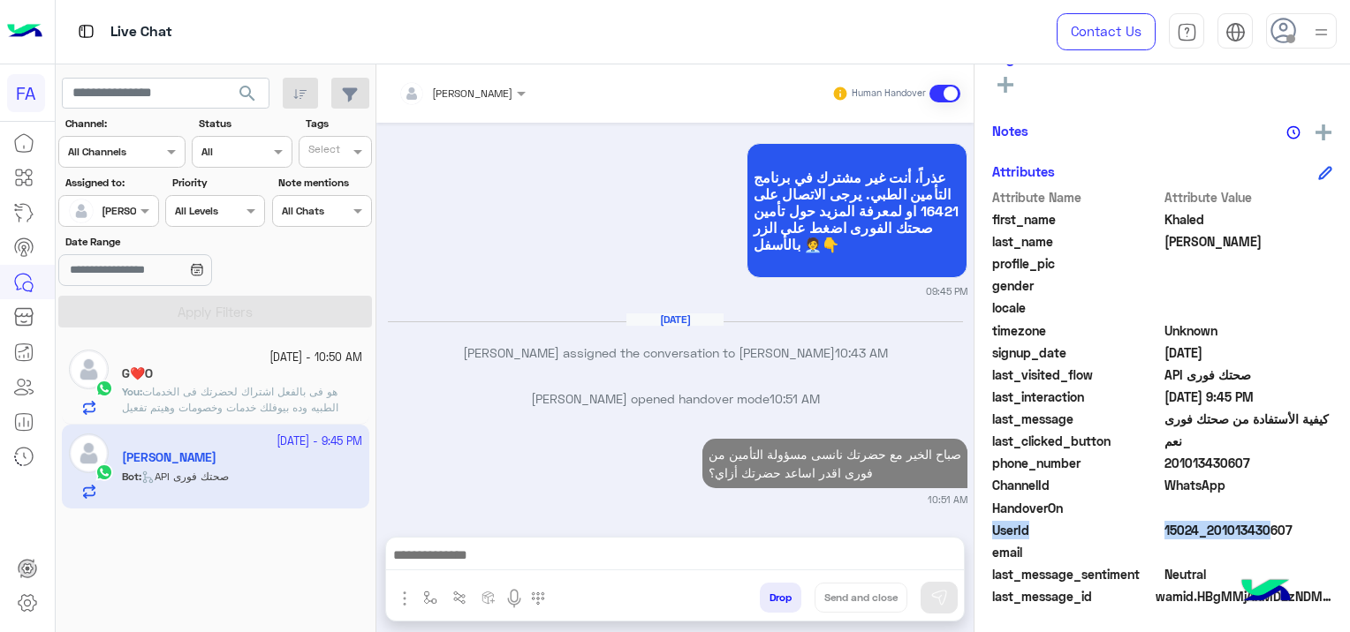
drag, startPoint x: 1295, startPoint y: 517, endPoint x: 1257, endPoint y: 523, distance: 38.5
click at [1257, 523] on div "Attribute Name Attribute Value first_name Khaled last_name Salah profile_pic ge…" at bounding box center [1162, 398] width 340 height 421
drag, startPoint x: 1257, startPoint y: 523, endPoint x: 1269, endPoint y: 551, distance: 30.9
click at [1268, 552] on span at bounding box center [1248, 552] width 169 height 19
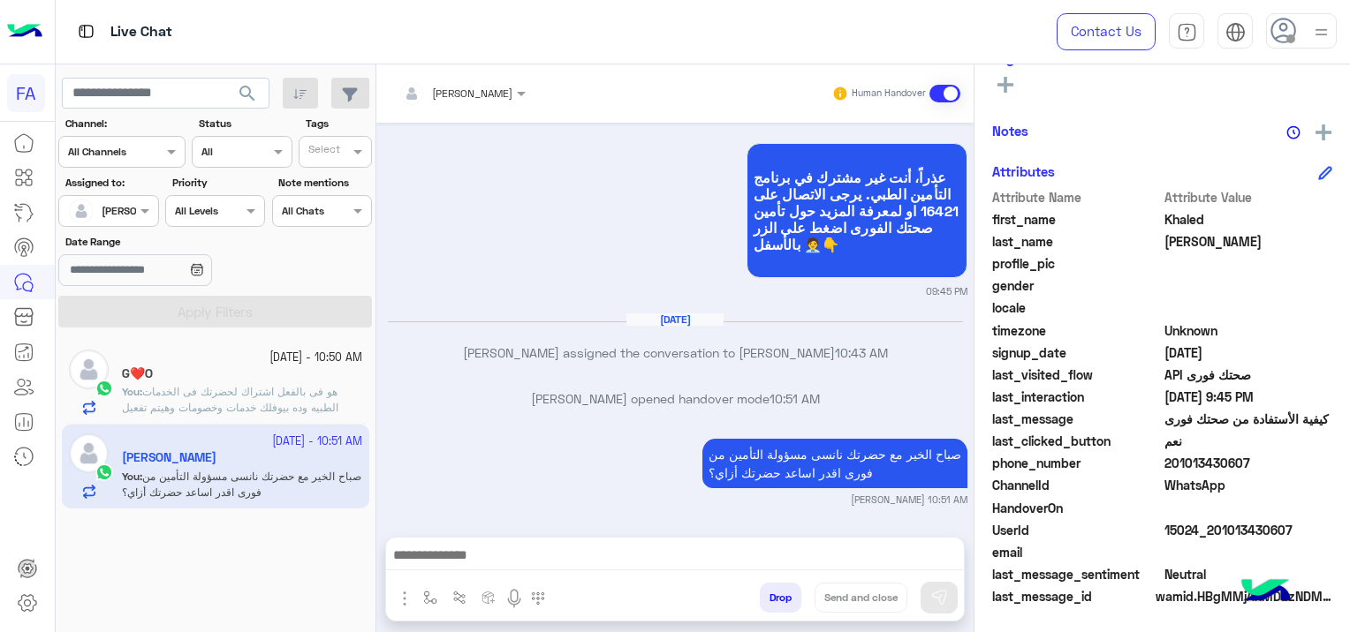
scroll to position [725, 0]
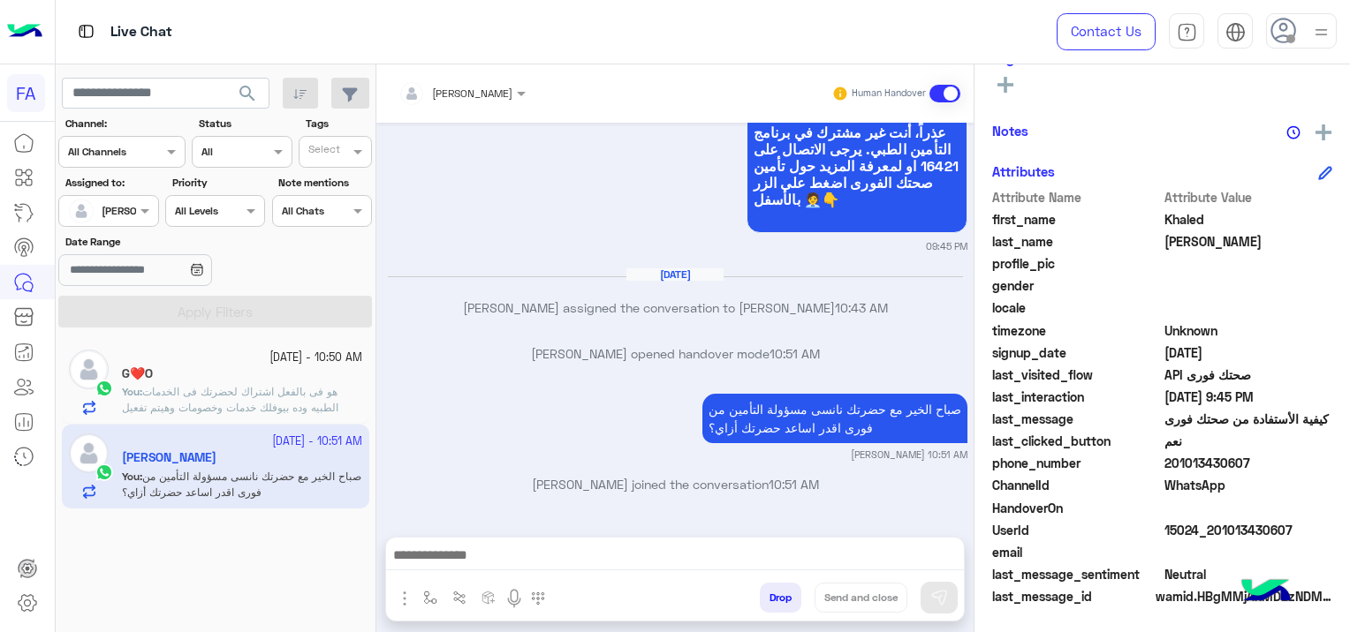
drag, startPoint x: 1289, startPoint y: 524, endPoint x: 1211, endPoint y: 521, distance: 77.8
click at [1211, 521] on span "15024_201013430607" at bounding box center [1248, 530] width 169 height 19
copy span "01013430607"
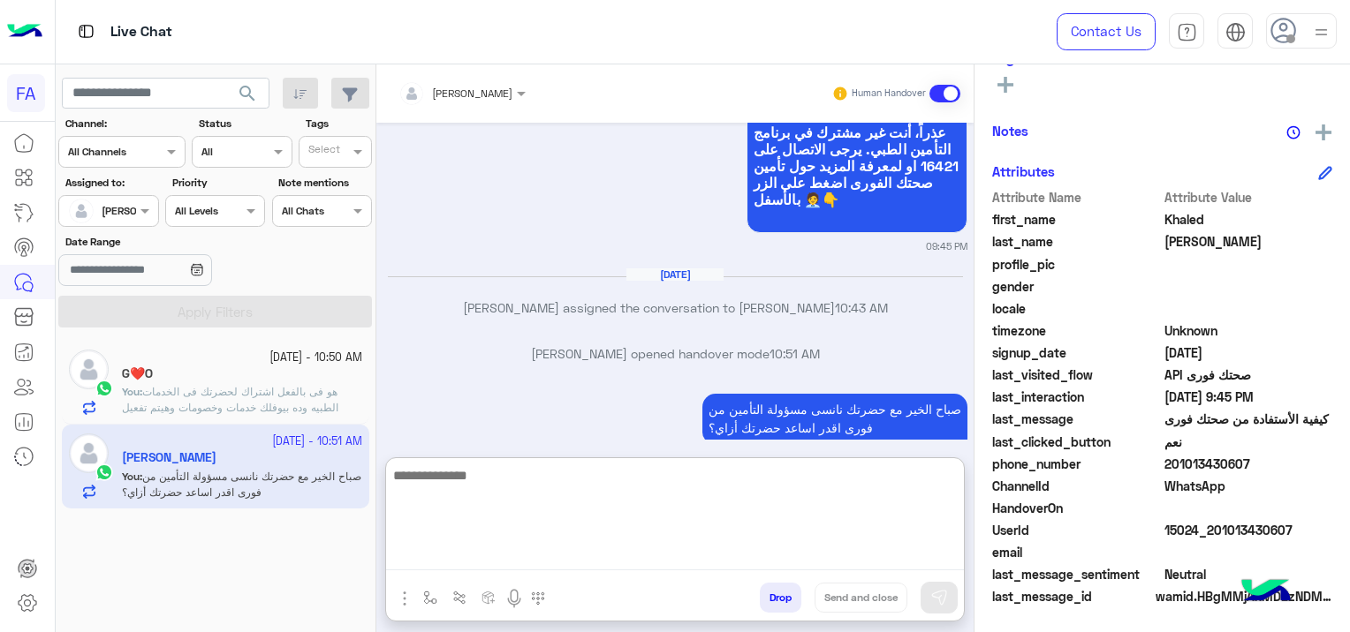
click at [456, 553] on textarea at bounding box center [675, 518] width 578 height 106
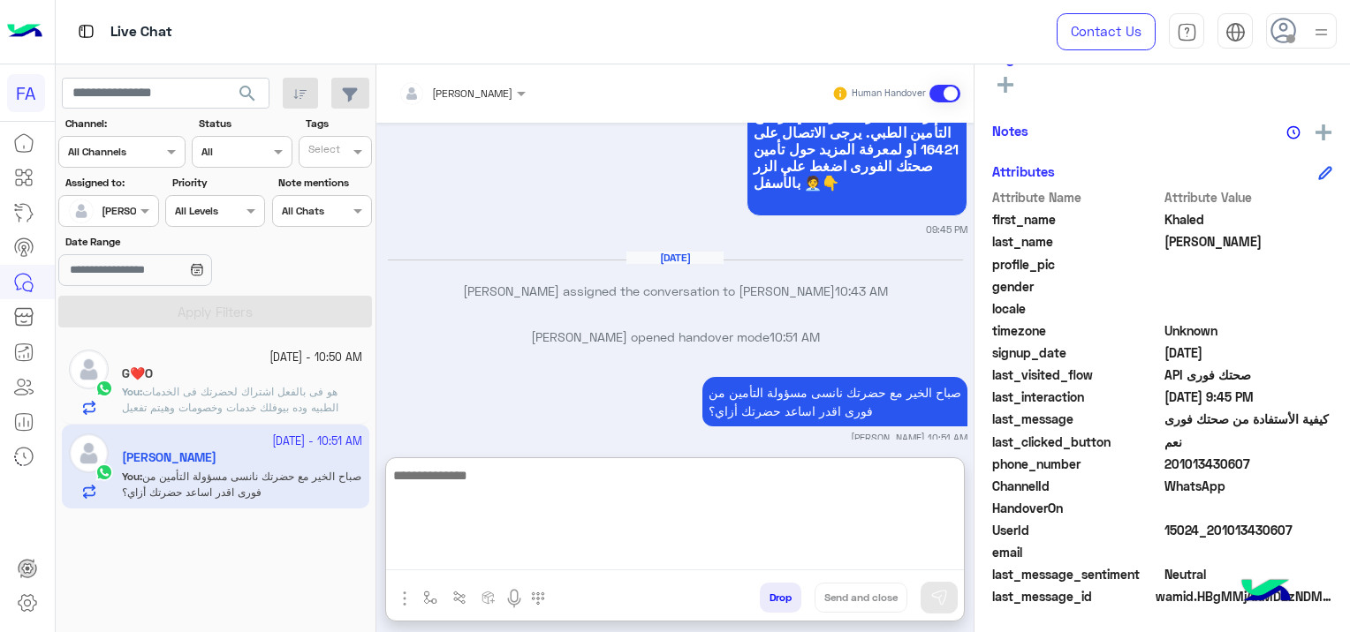
paste textarea "**********"
type textarea "**********"
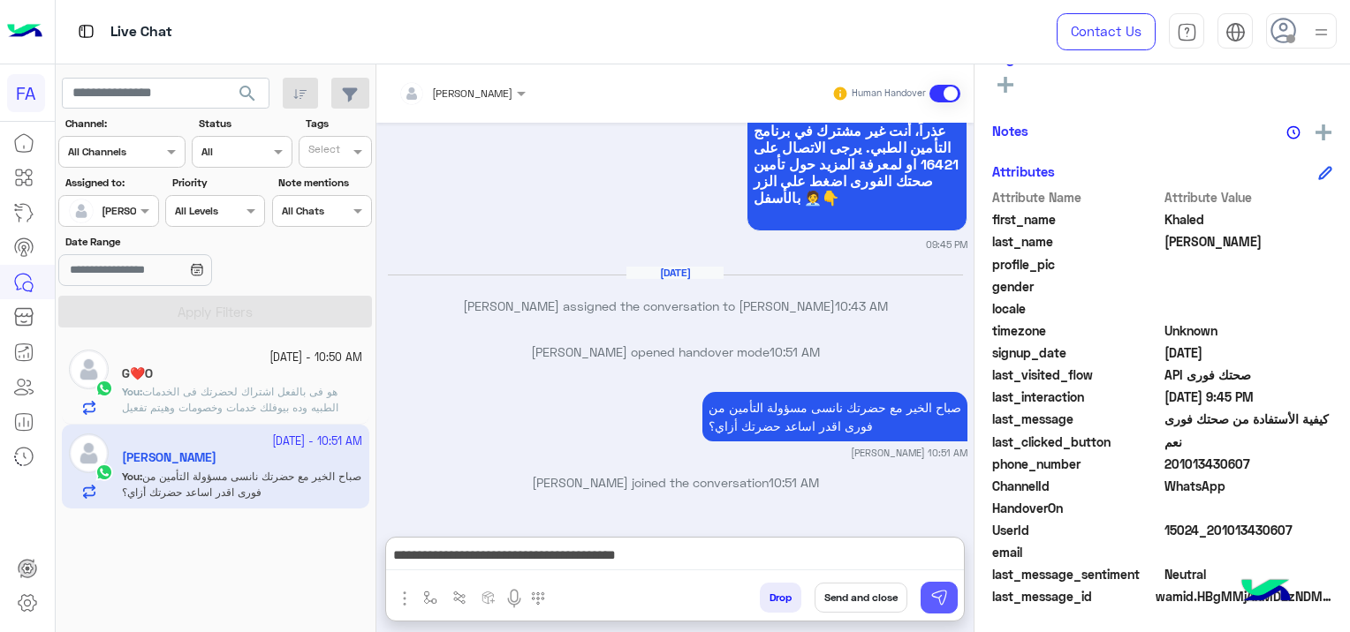
click at [928, 593] on button at bounding box center [938, 598] width 37 height 32
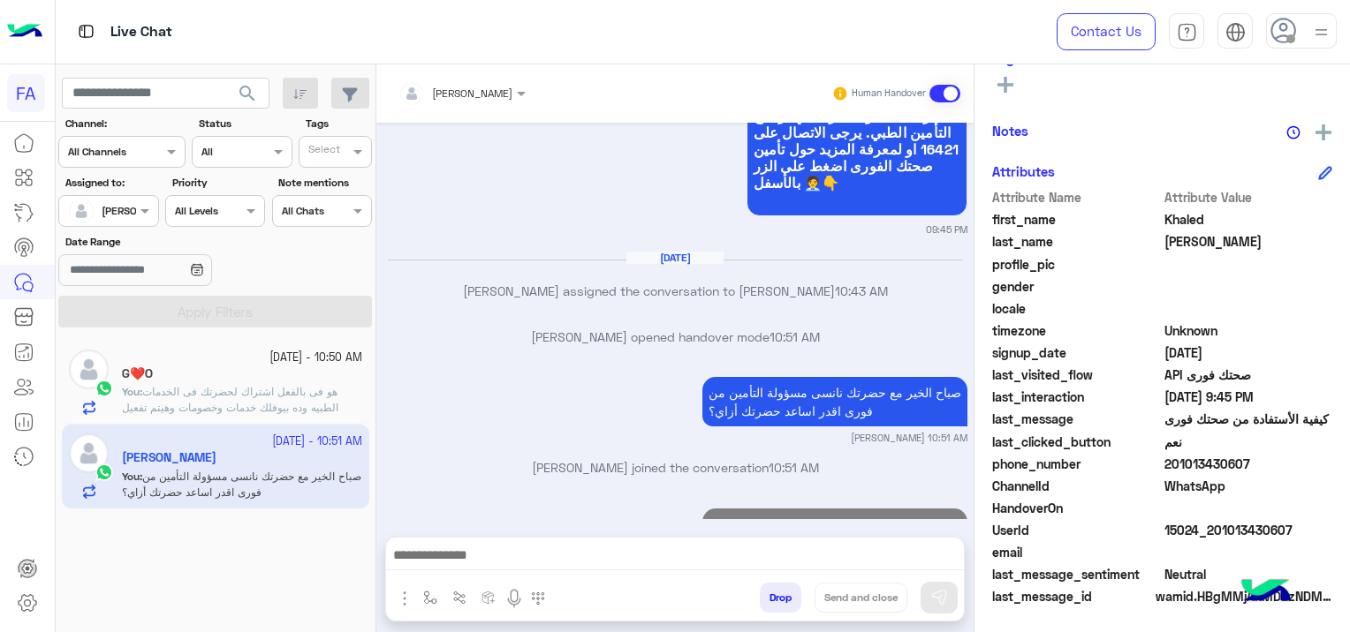
scroll to position [812, 0]
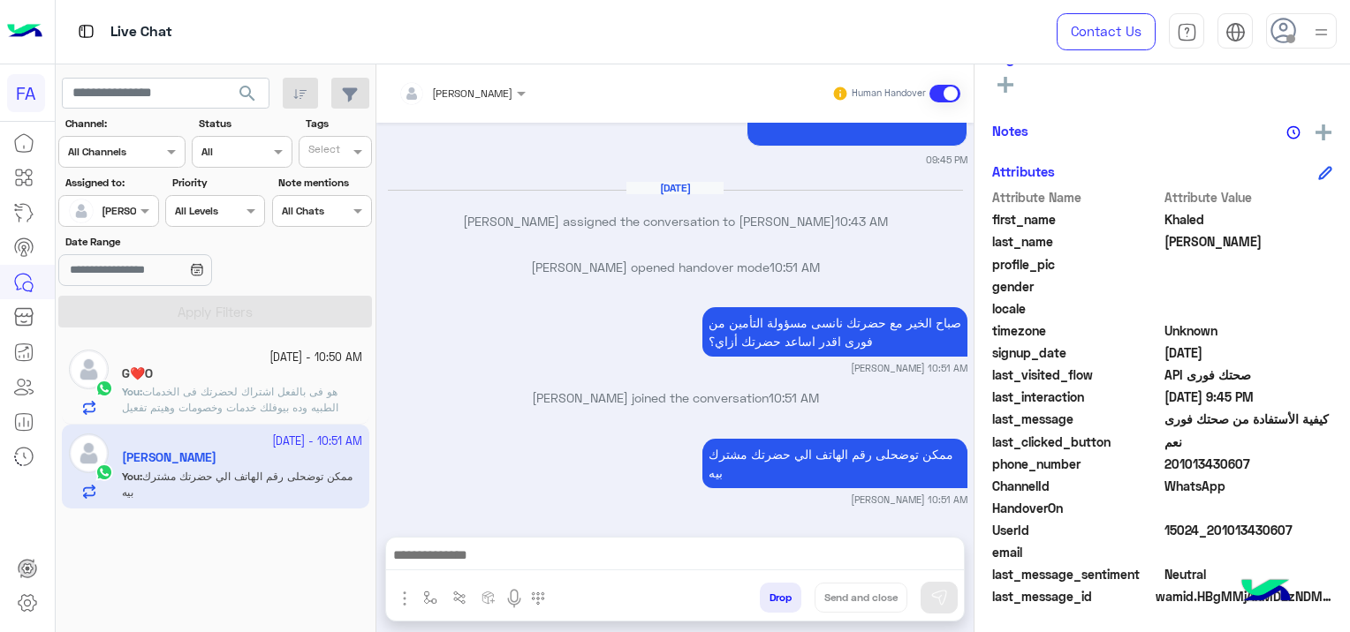
click at [184, 365] on div "14 October - 10:50 AM" at bounding box center [242, 358] width 240 height 17
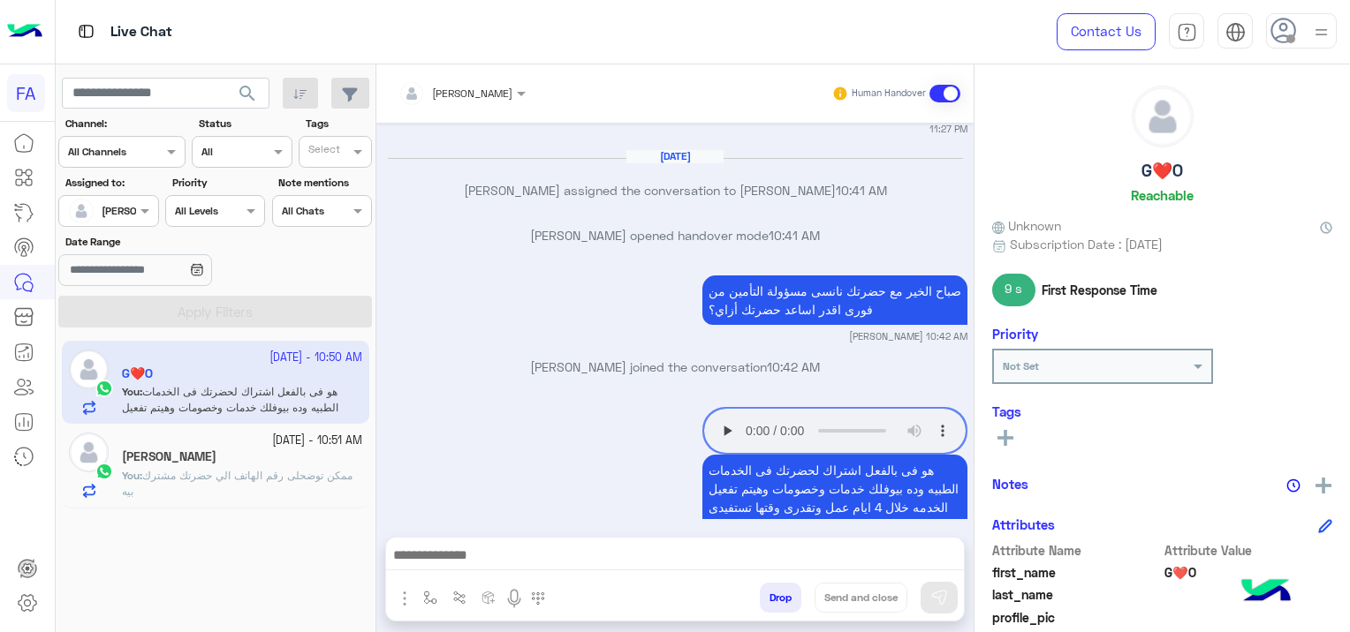
scroll to position [1724, 0]
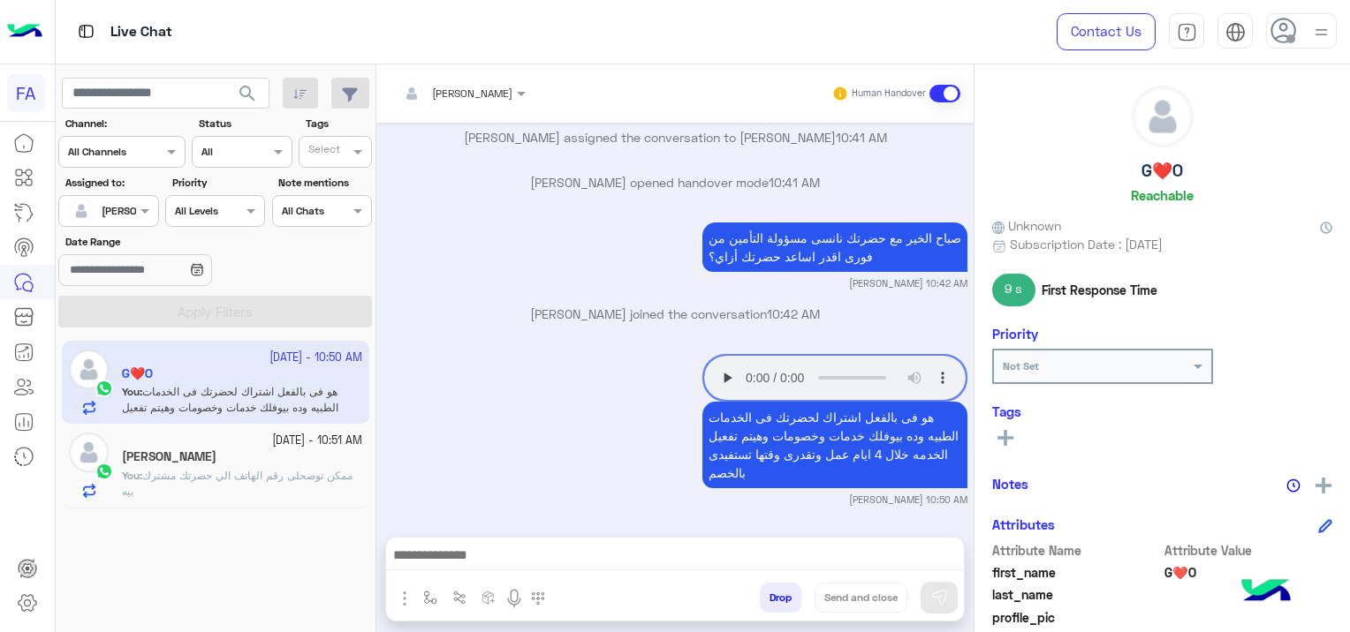
click at [281, 473] on span "ممكن توضحلى رقم الهاتف الي حضرتك مشترك بيه" at bounding box center [237, 483] width 231 height 29
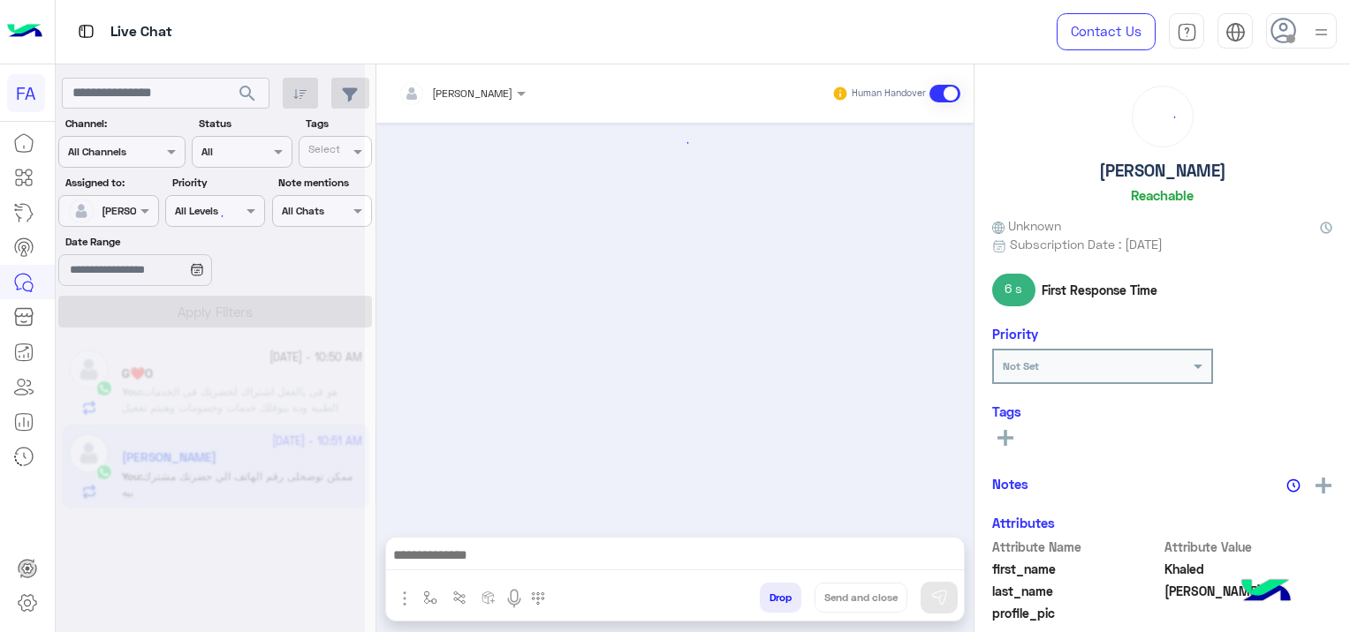
scroll to position [812, 0]
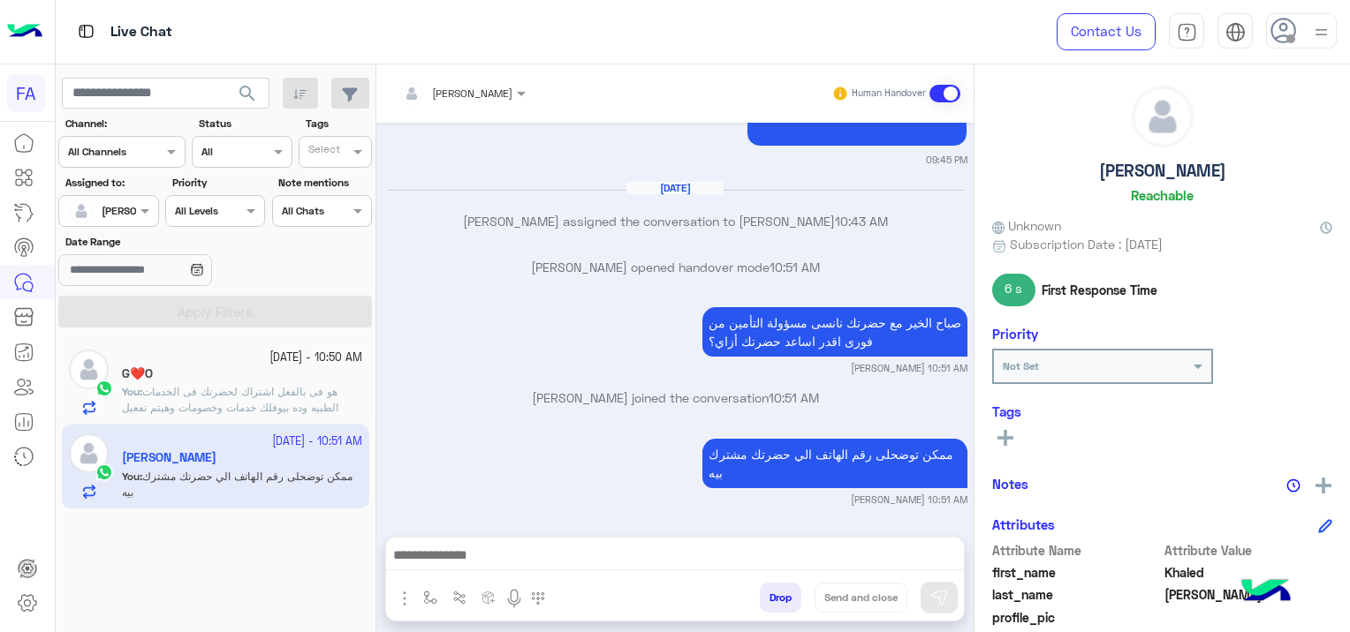
click at [247, 88] on span "search" at bounding box center [247, 93] width 21 height 21
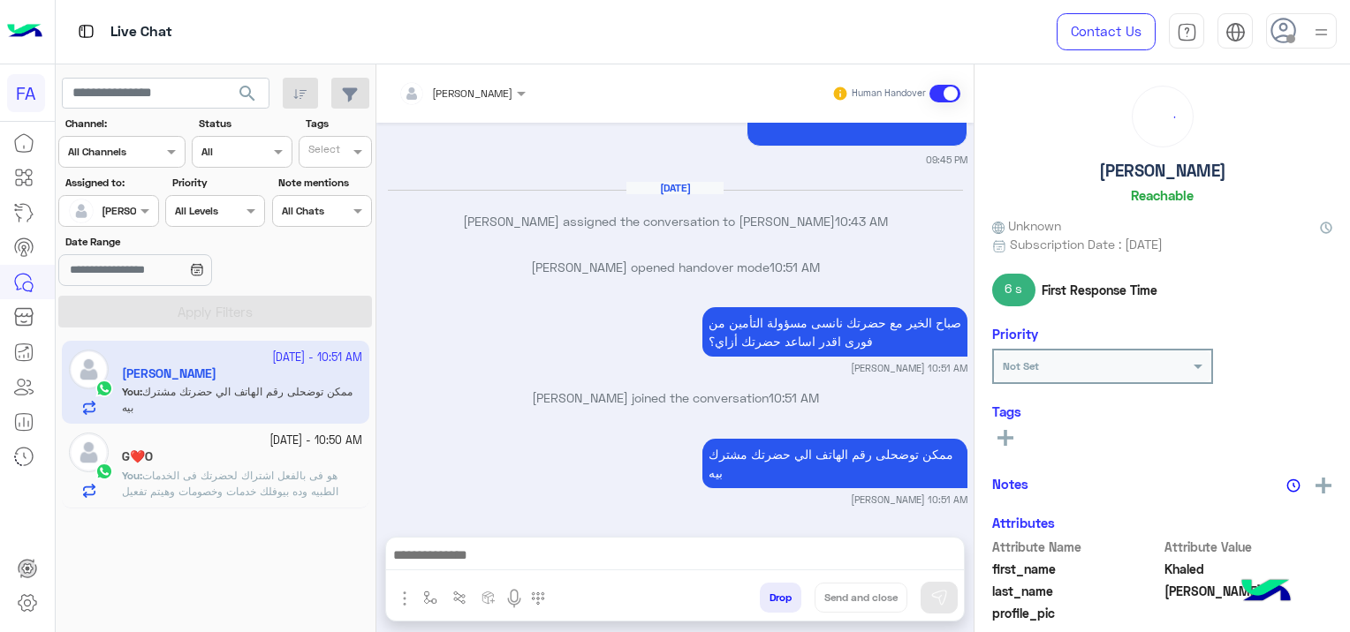
click at [247, 88] on span "search" at bounding box center [247, 93] width 21 height 21
click at [283, 475] on span "هو فى بالفعل اشتراك لحضرتك فى الخدمات الطبيه وده بيوفلك خدمات وخصومات وهيتم تفع…" at bounding box center [230, 499] width 216 height 61
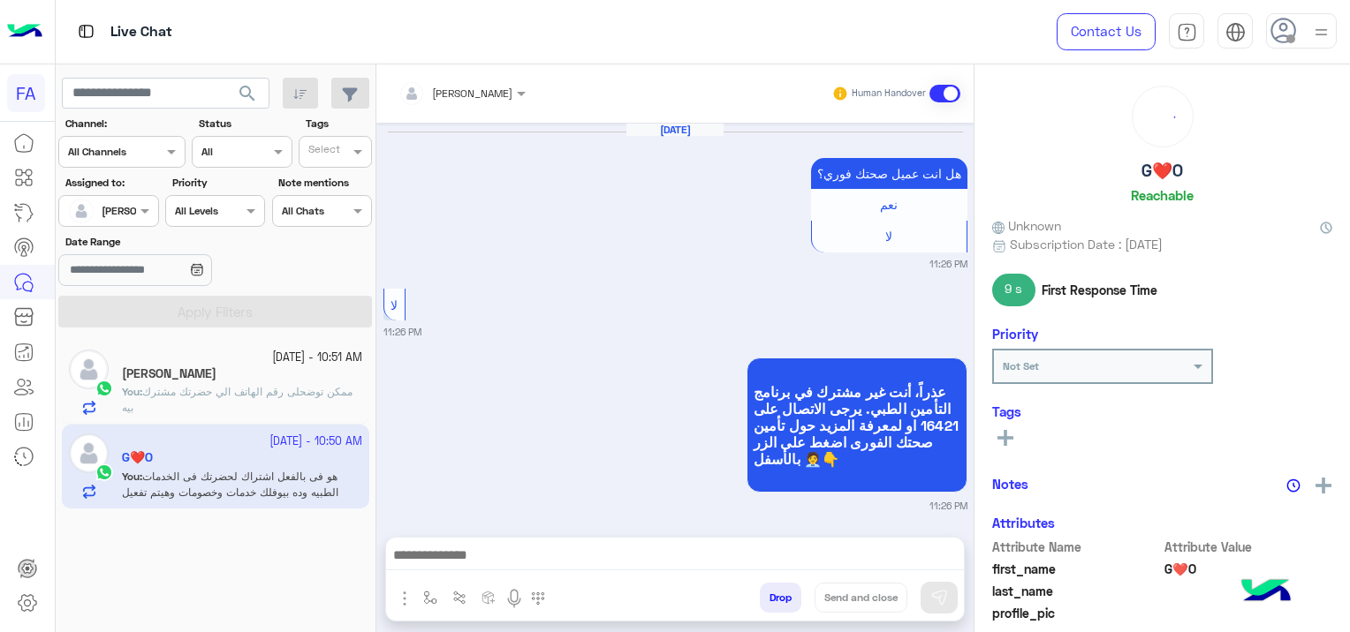
scroll to position [1724, 0]
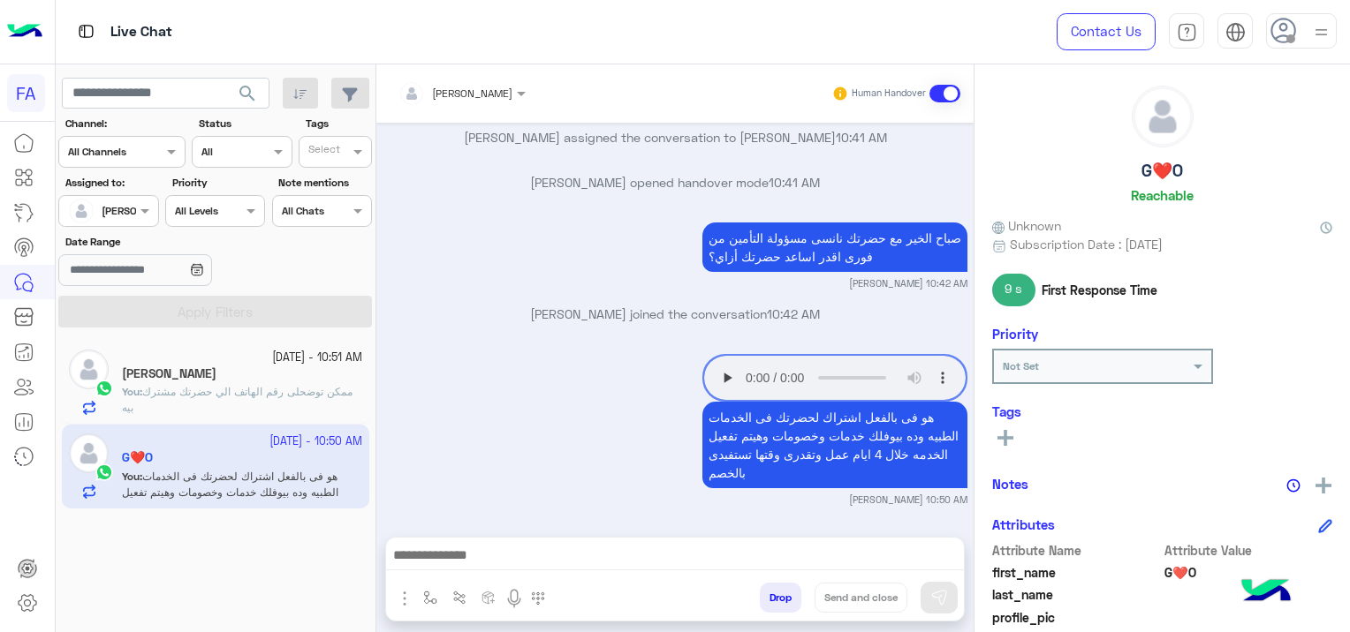
click at [317, 378] on div "[PERSON_NAME]" at bounding box center [242, 376] width 240 height 19
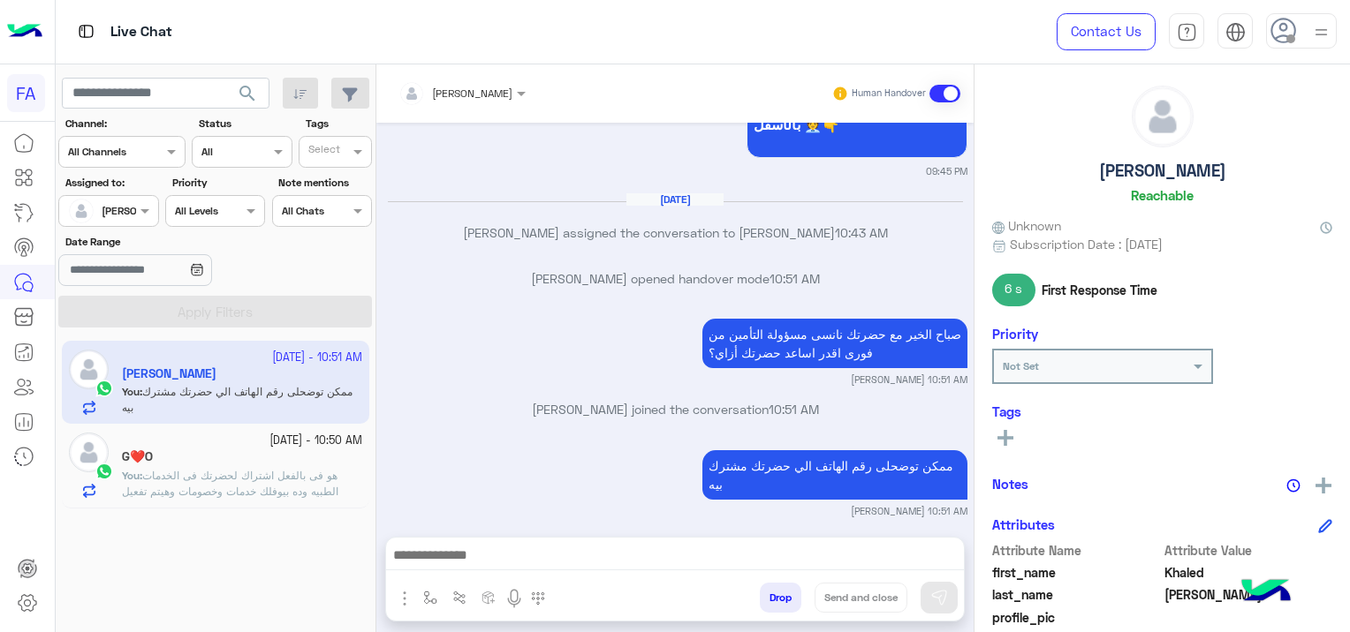
scroll to position [812, 0]
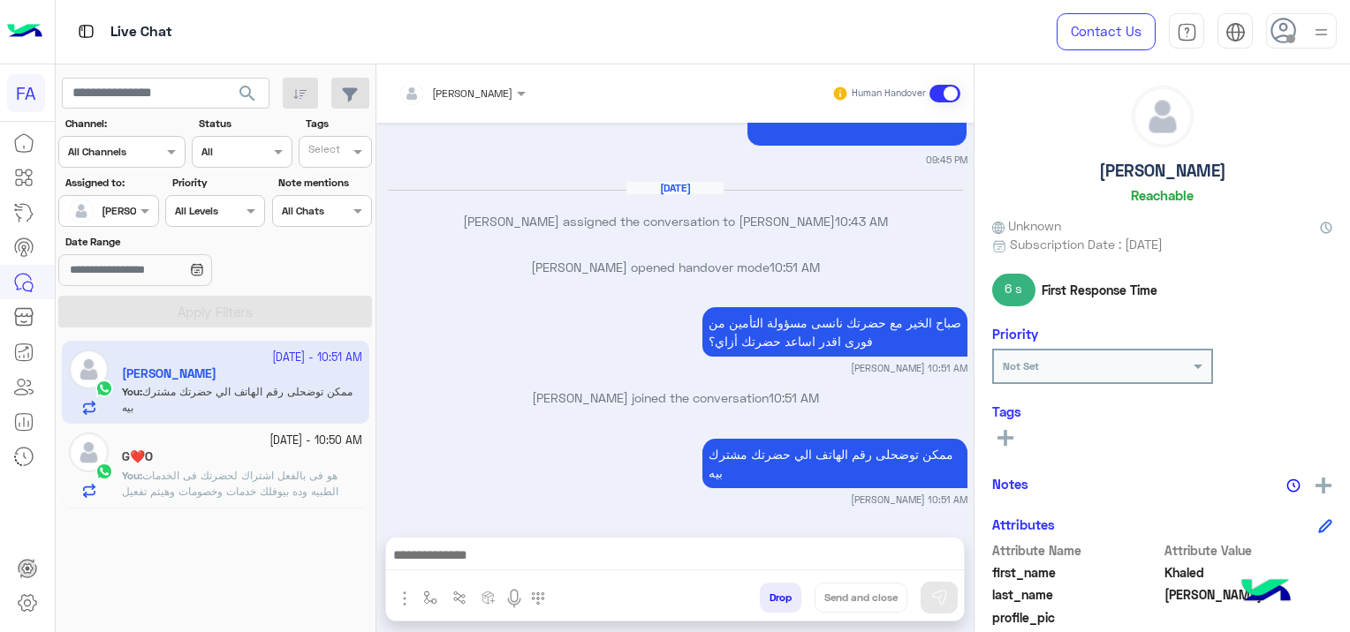
drag, startPoint x: 322, startPoint y: 473, endPoint x: 313, endPoint y: 486, distance: 15.2
click at [313, 486] on p "You : هو فى بالفعل اشتراك لحضرتك فى الخدمات الطبيه وده بيوفلك خدمات وخصومات وهي…" at bounding box center [242, 500] width 240 height 64
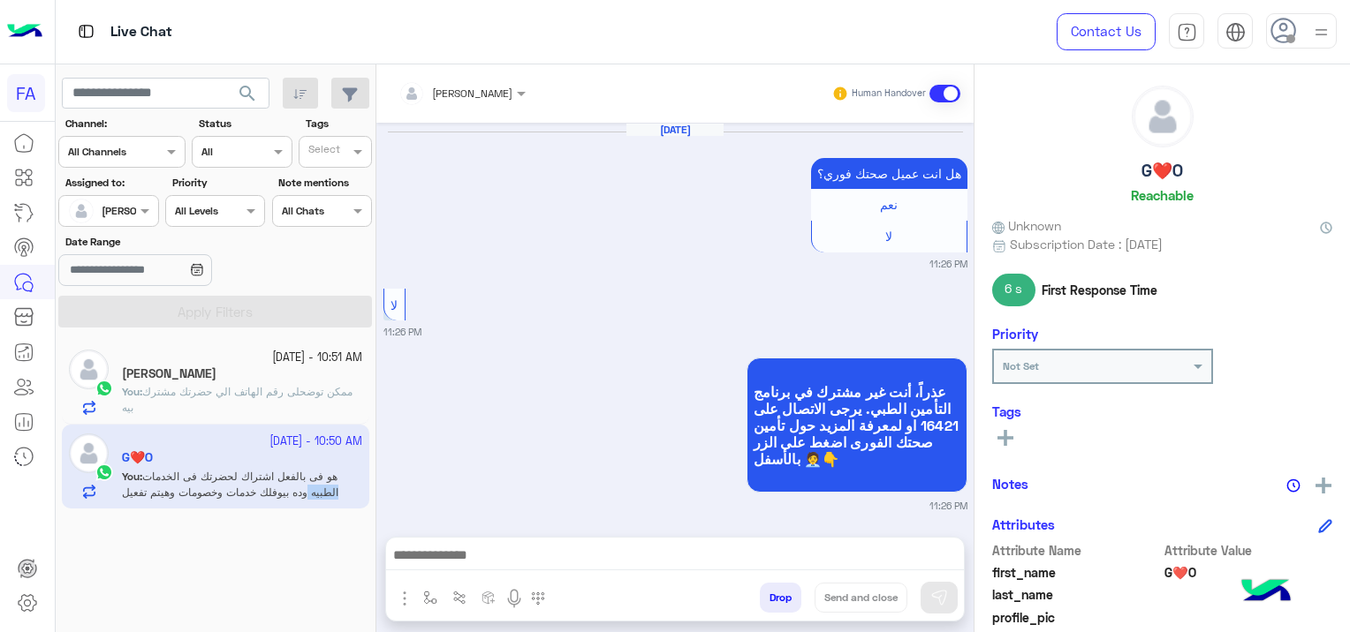
scroll to position [1724, 0]
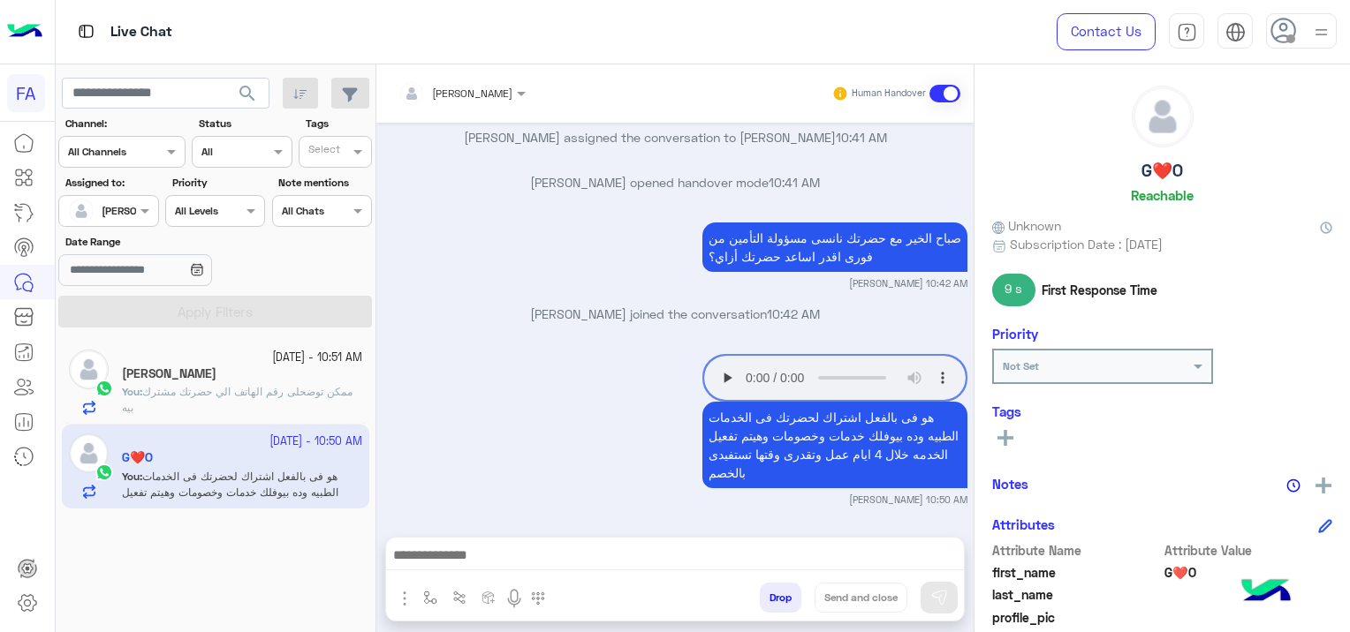
click at [314, 396] on span "ممكن توضحلى رقم الهاتف الي حضرتك مشترك بيه" at bounding box center [237, 399] width 231 height 29
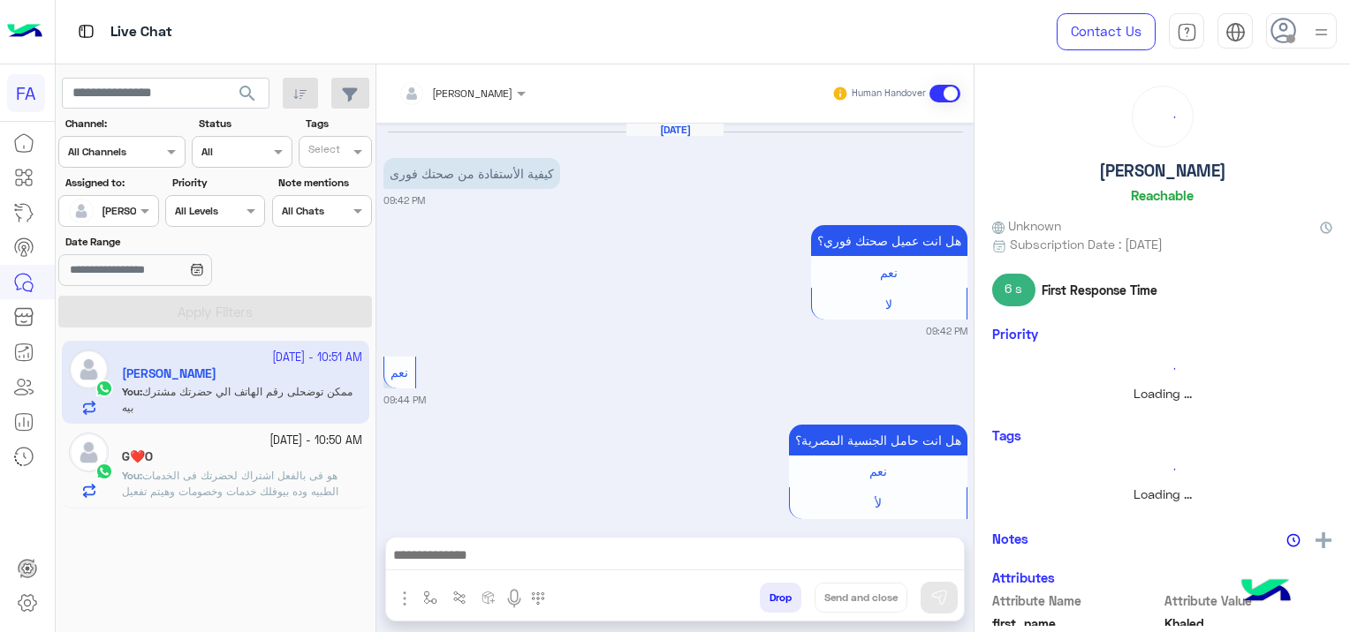
scroll to position [812, 0]
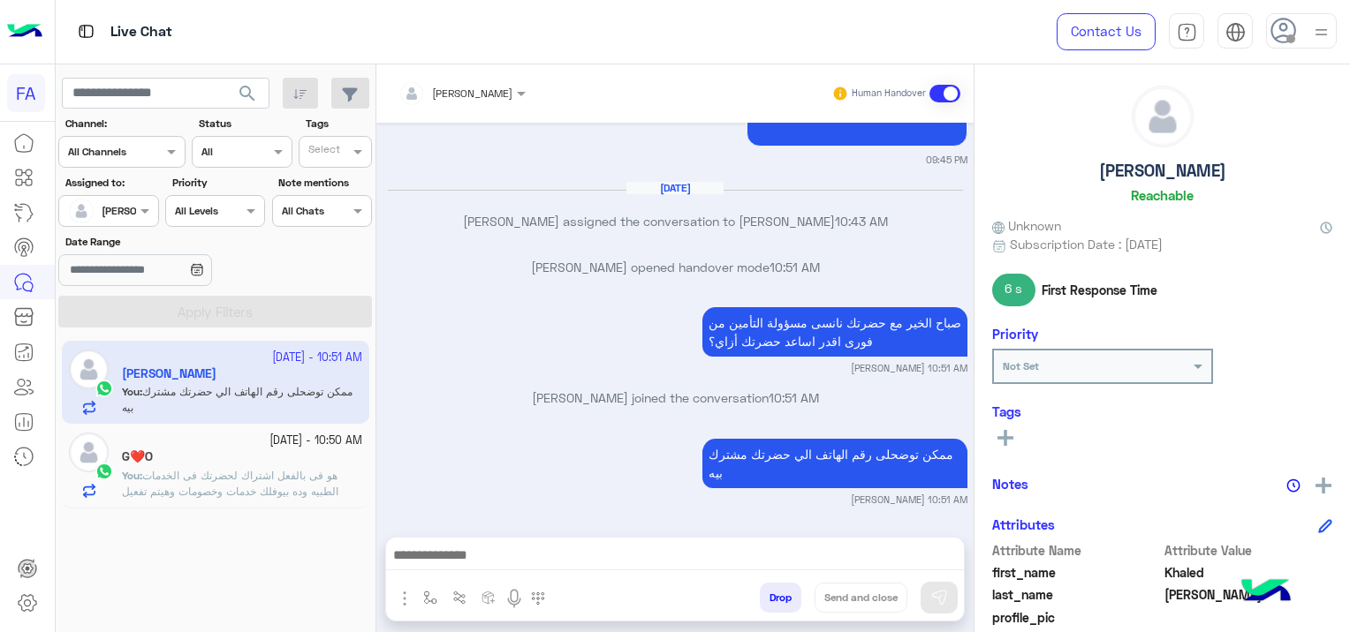
click at [998, 432] on icon at bounding box center [1005, 438] width 16 height 16
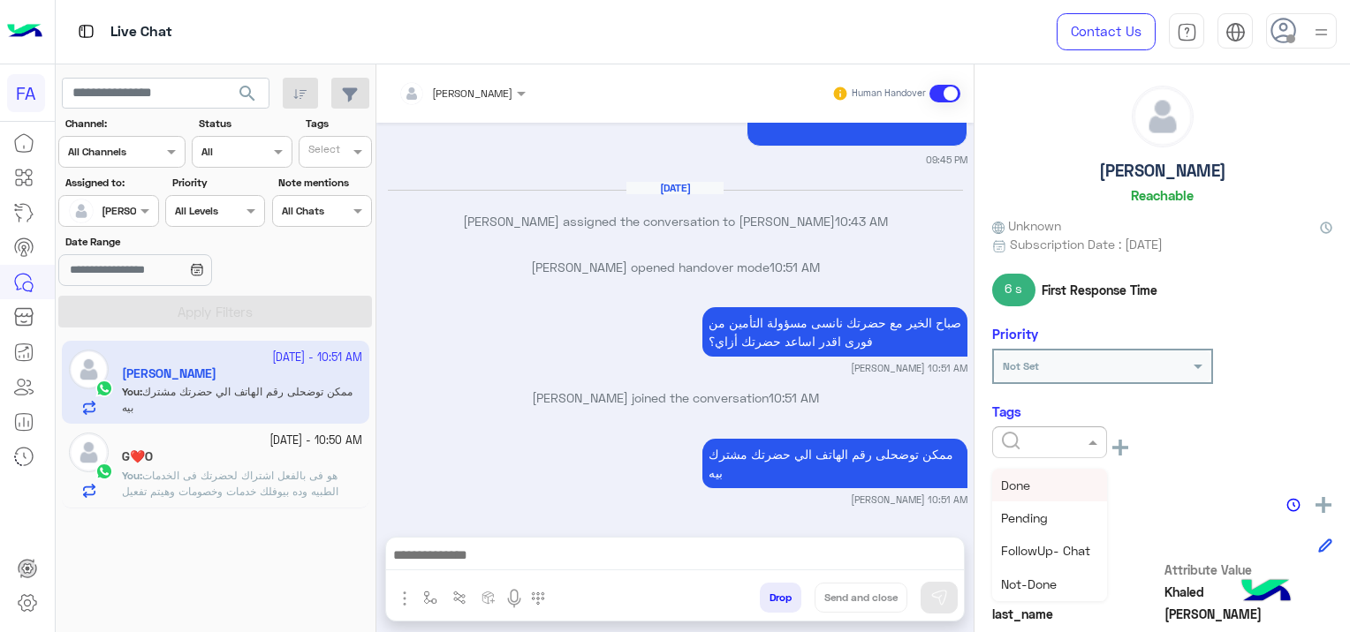
click at [1011, 433] on input "text" at bounding box center [1029, 441] width 54 height 16
click at [1039, 511] on span "Pending" at bounding box center [1024, 518] width 47 height 15
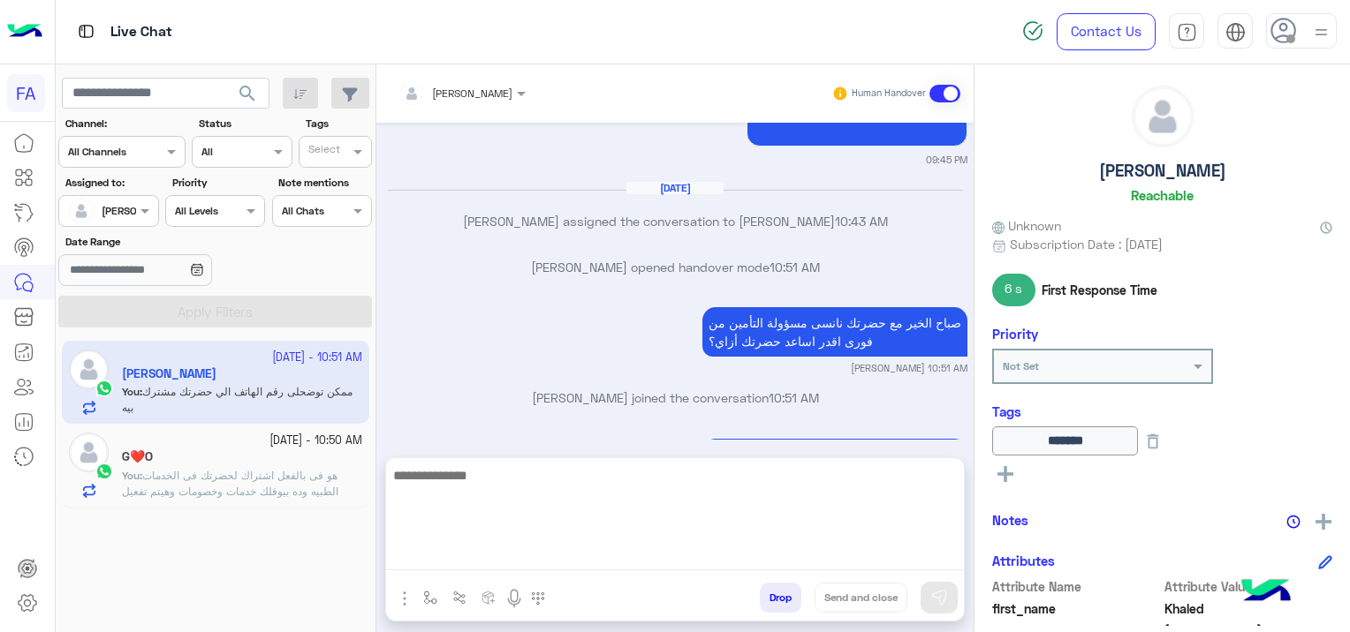
click at [781, 560] on textarea at bounding box center [675, 518] width 578 height 106
click at [496, 562] on textarea at bounding box center [675, 518] width 578 height 106
paste textarea "**********"
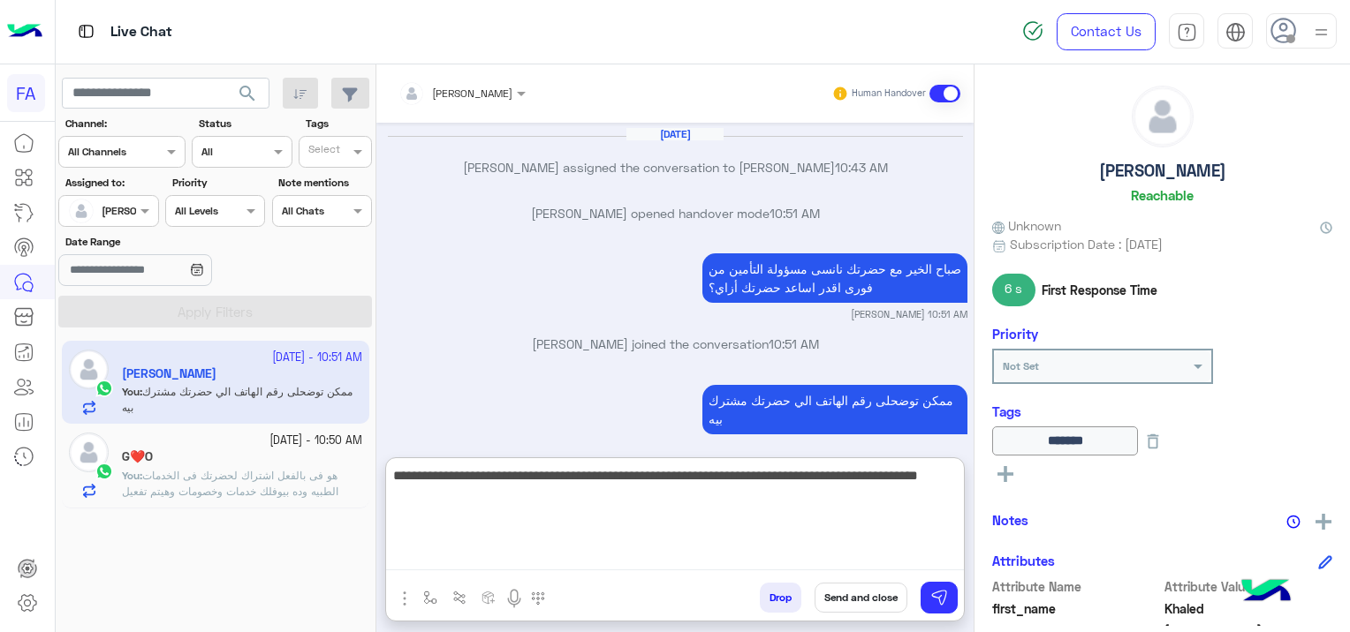
scroll to position [891, 0]
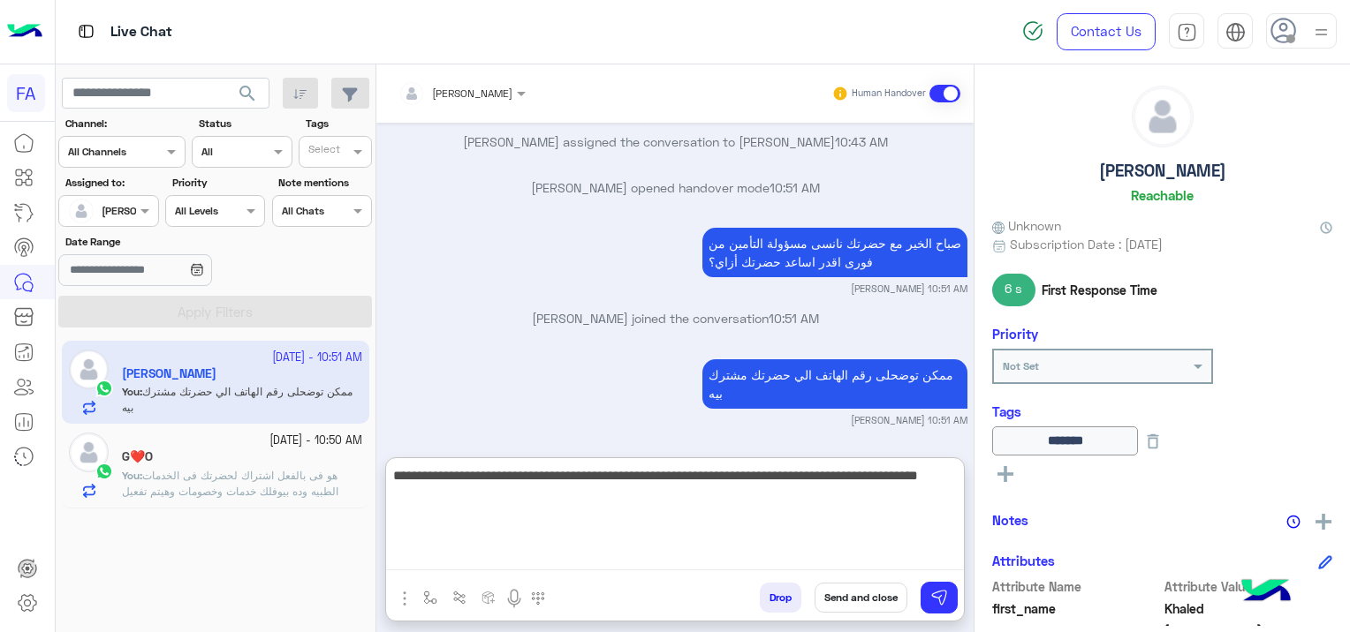
type textarea "**********"
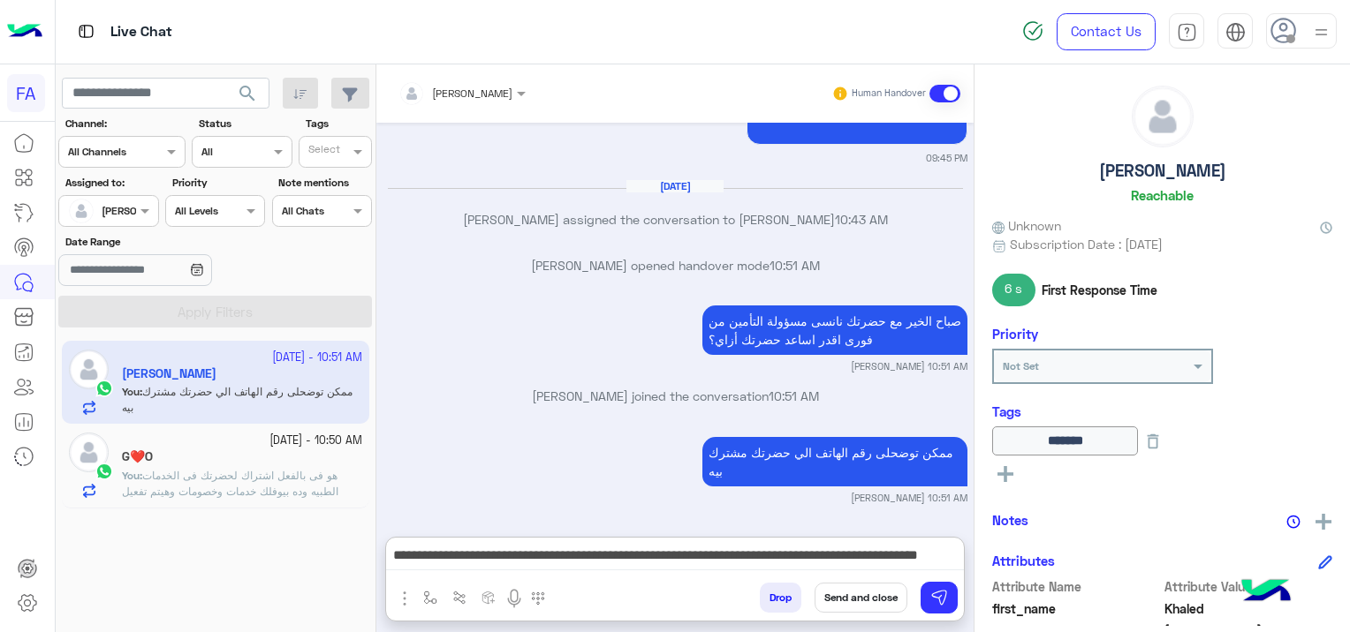
click at [859, 590] on button "Send and close" at bounding box center [860, 598] width 93 height 30
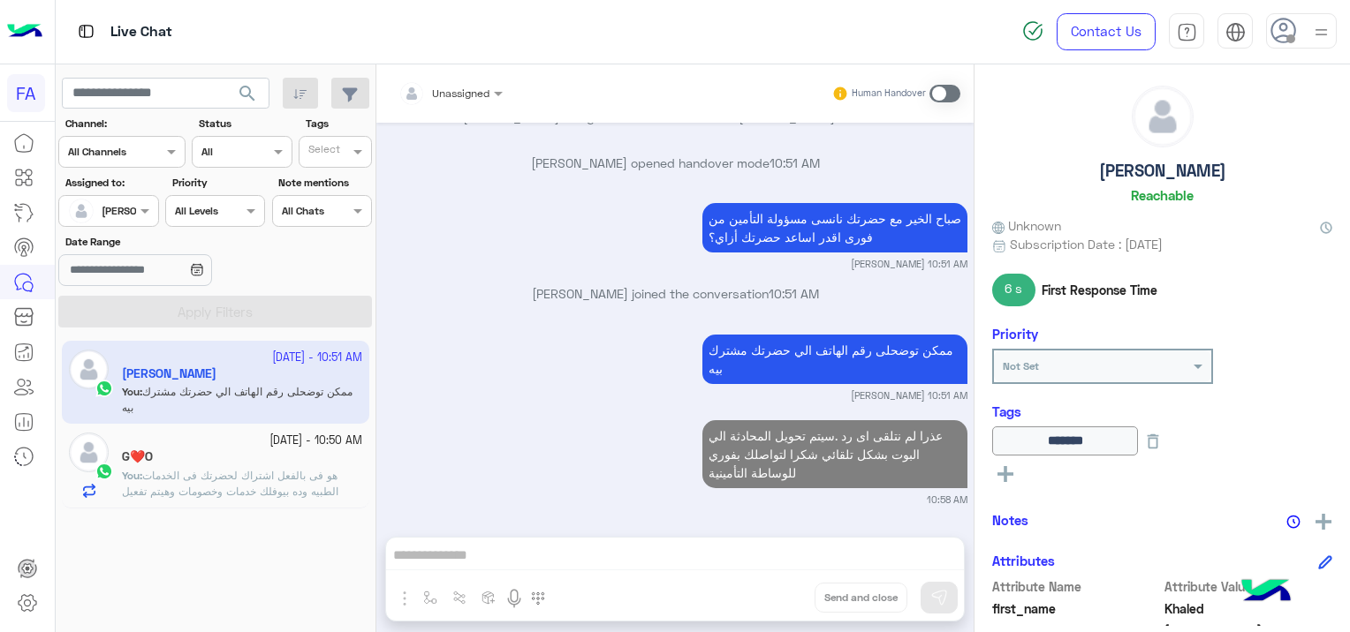
scroll to position [961, 0]
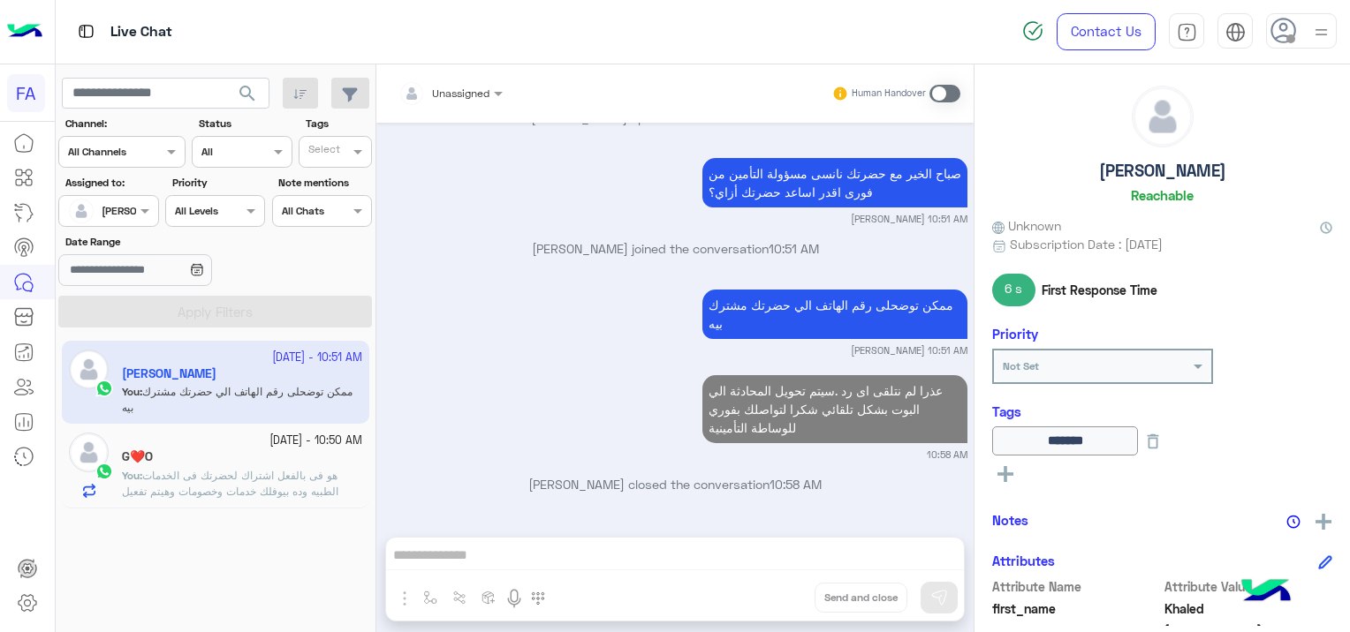
click at [312, 471] on span "هو فى بالفعل اشتراك لحضرتك فى الخدمات الطبيه وده بيوفلك خدمات وخصومات وهيتم تفع…" at bounding box center [230, 499] width 216 height 61
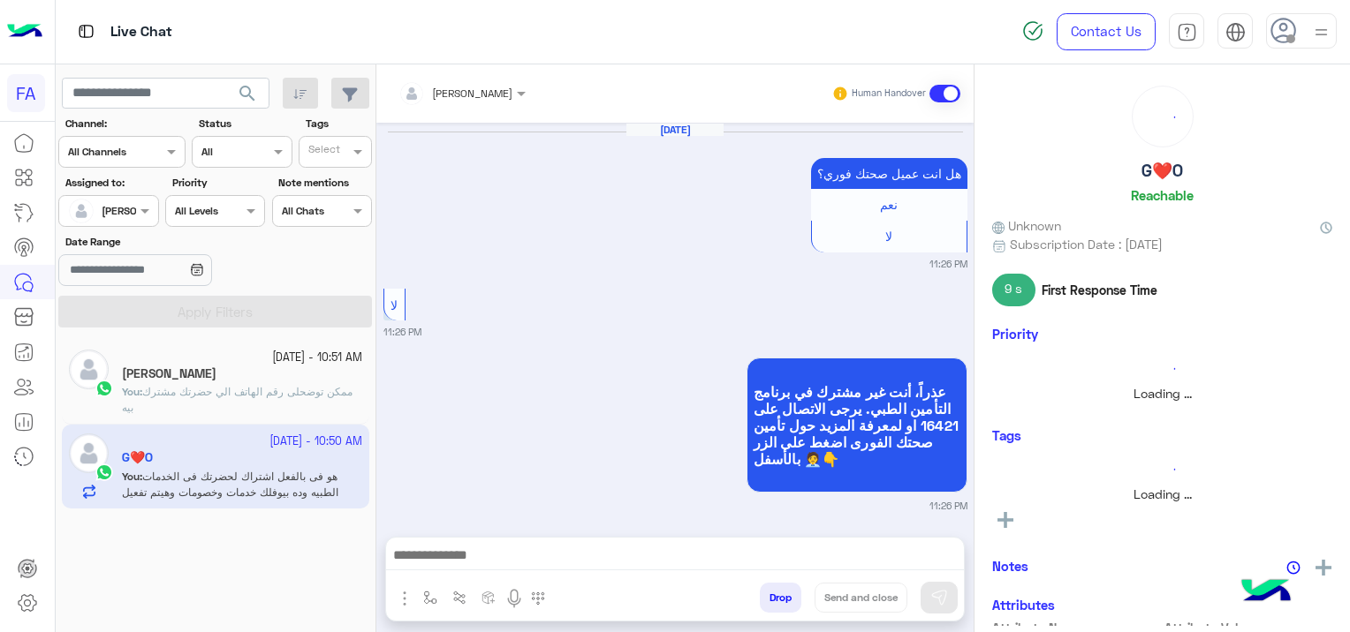
scroll to position [1724, 0]
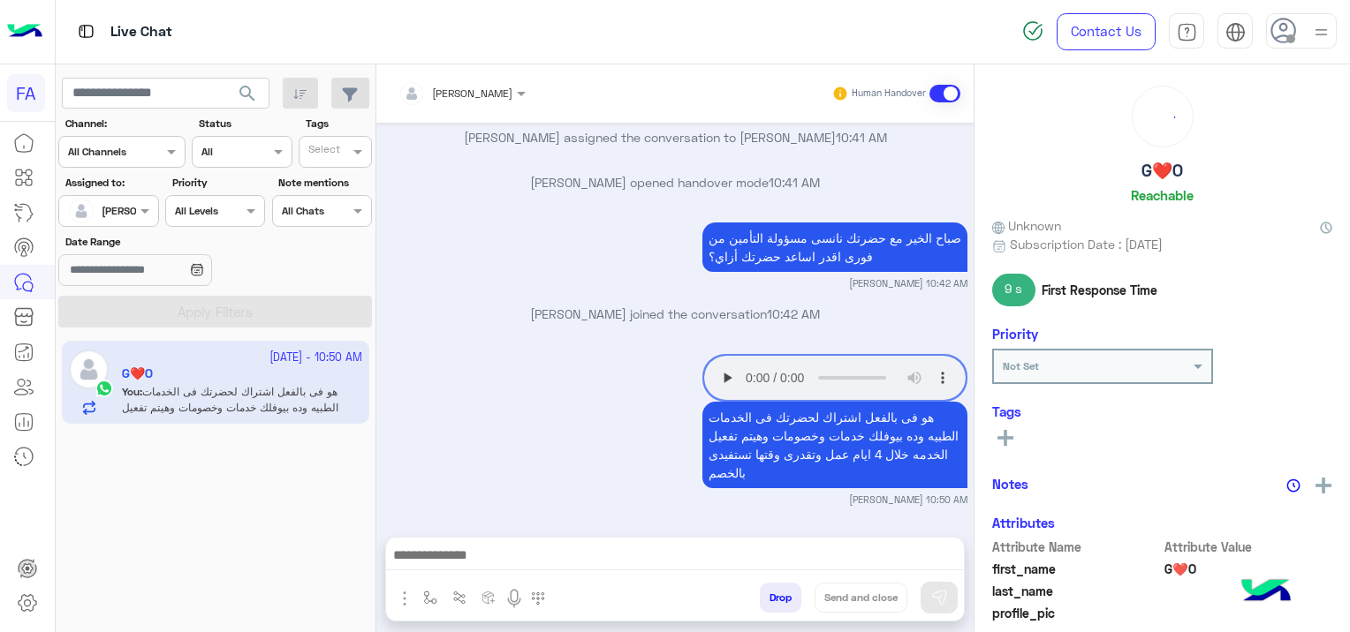
click at [1003, 439] on icon at bounding box center [1005, 438] width 16 height 16
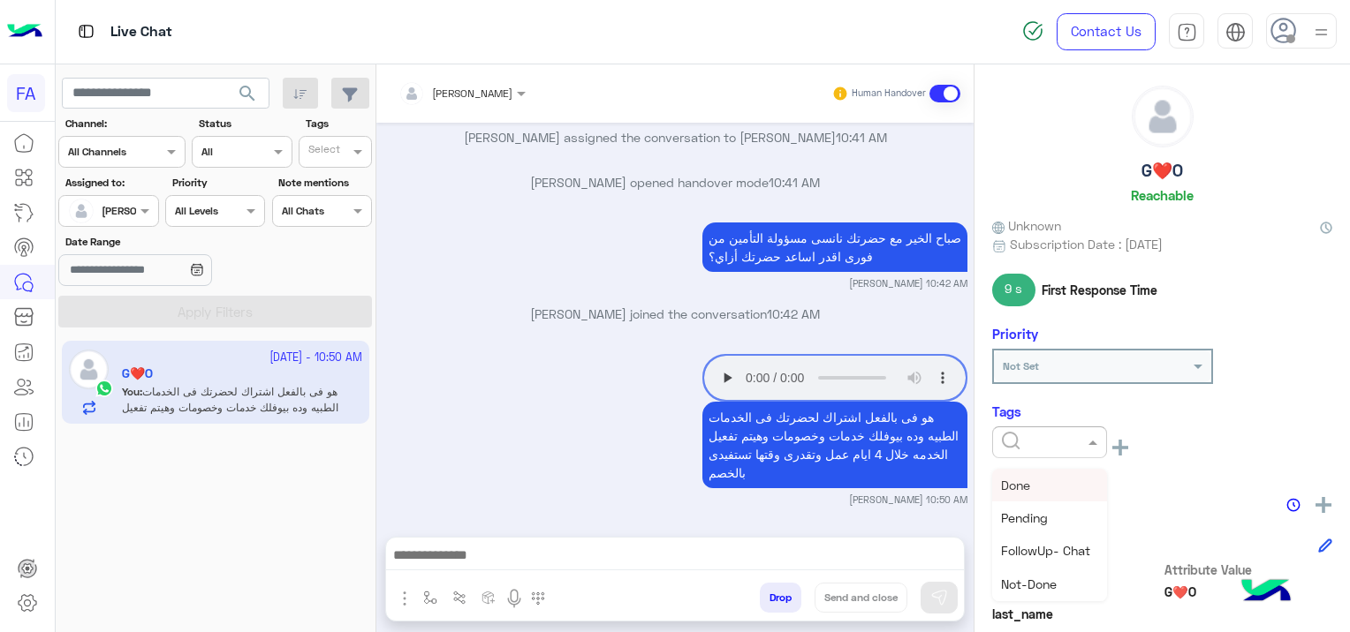
click at [1013, 438] on input "text" at bounding box center [1029, 441] width 54 height 16
click at [1029, 507] on div "Pending" at bounding box center [1049, 518] width 115 height 33
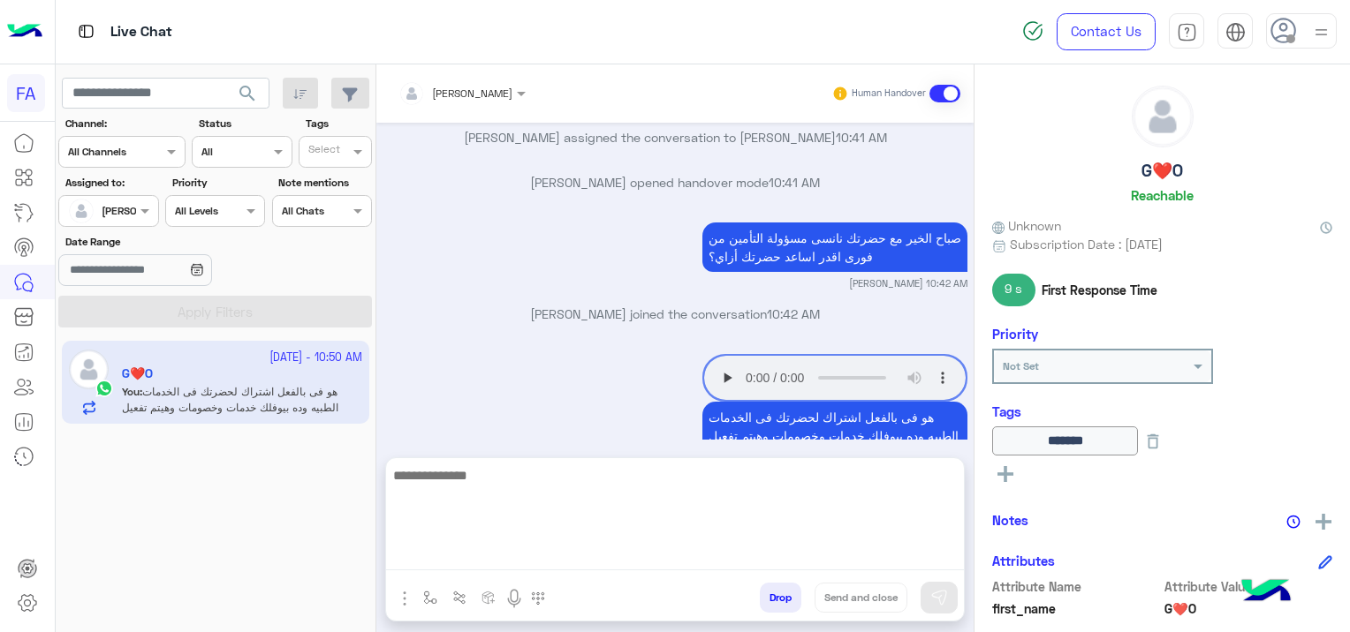
click at [536, 556] on textarea at bounding box center [675, 518] width 578 height 106
paste textarea "**********"
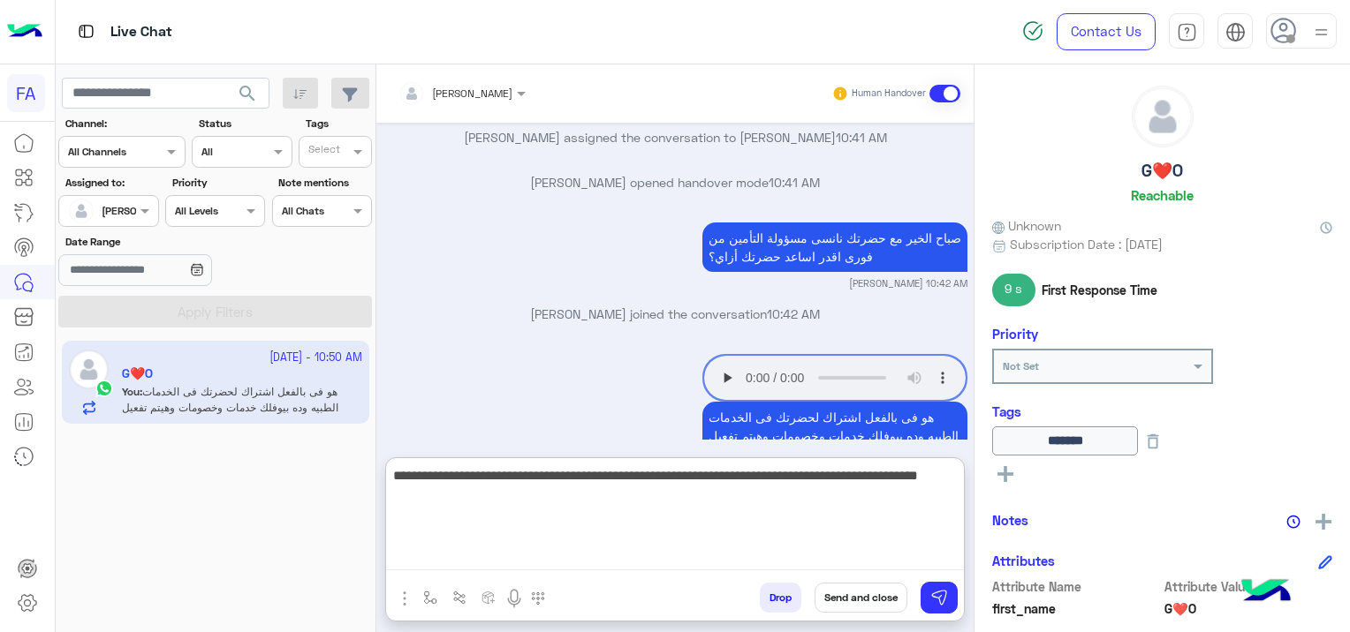
scroll to position [1804, 0]
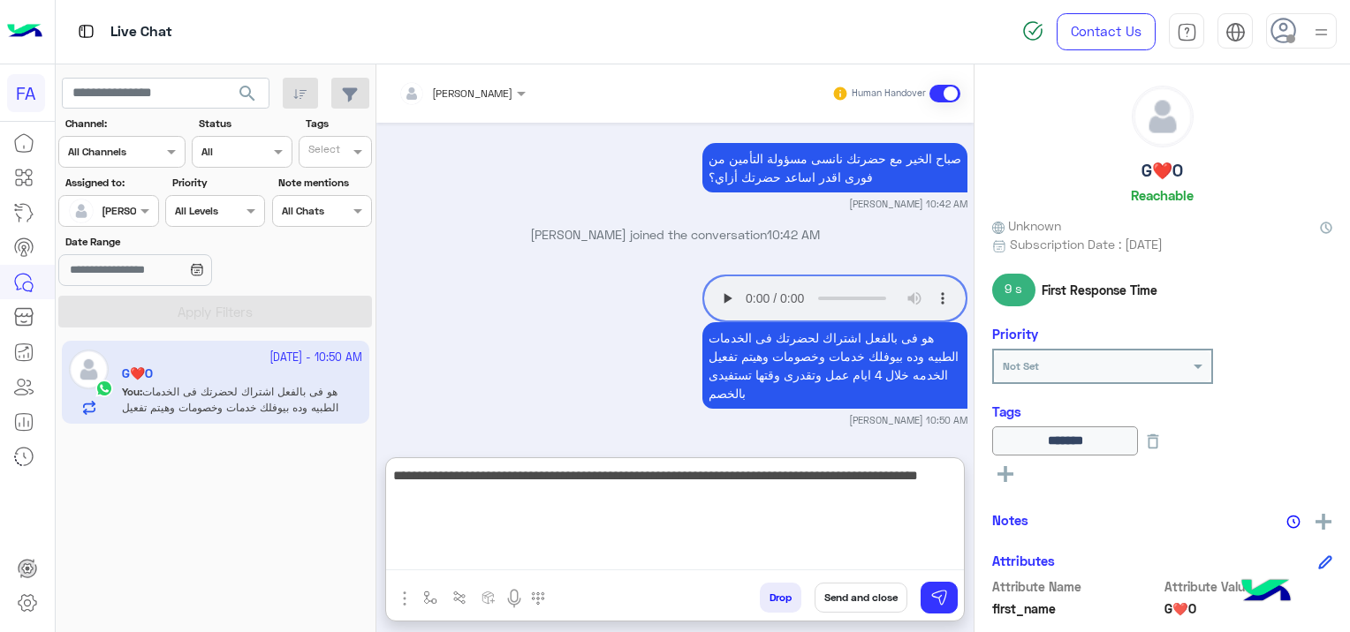
type textarea "**********"
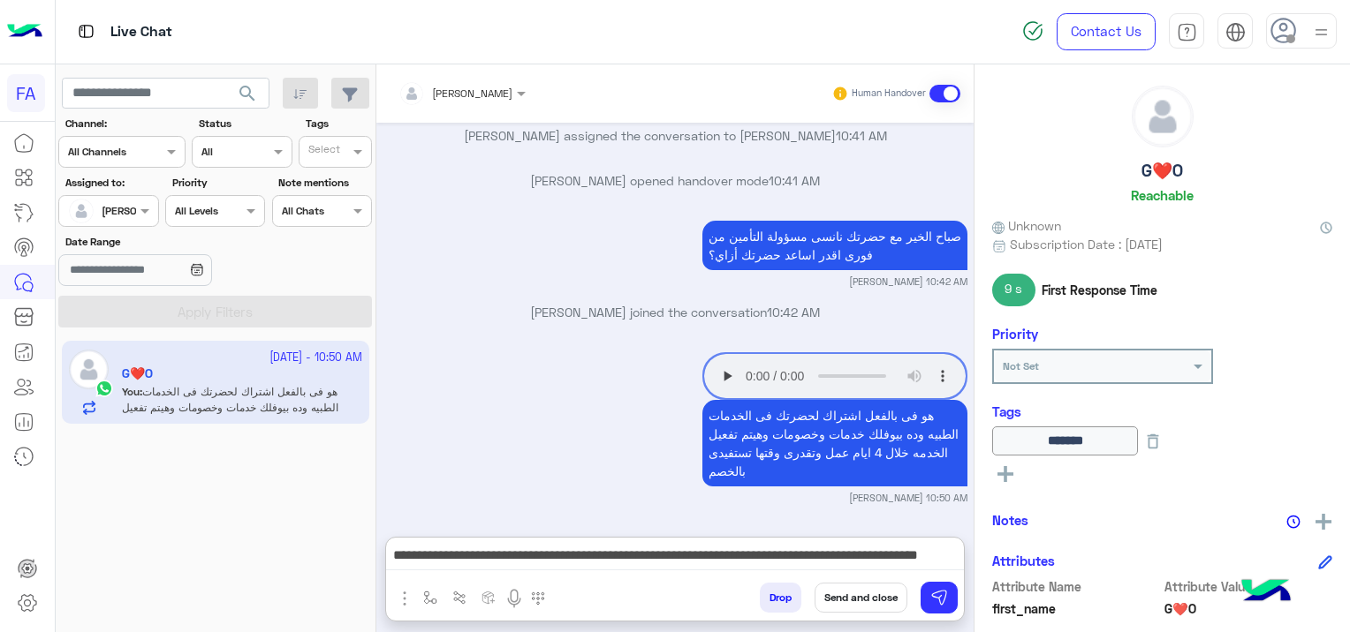
click at [871, 596] on button "Send and close" at bounding box center [860, 598] width 93 height 30
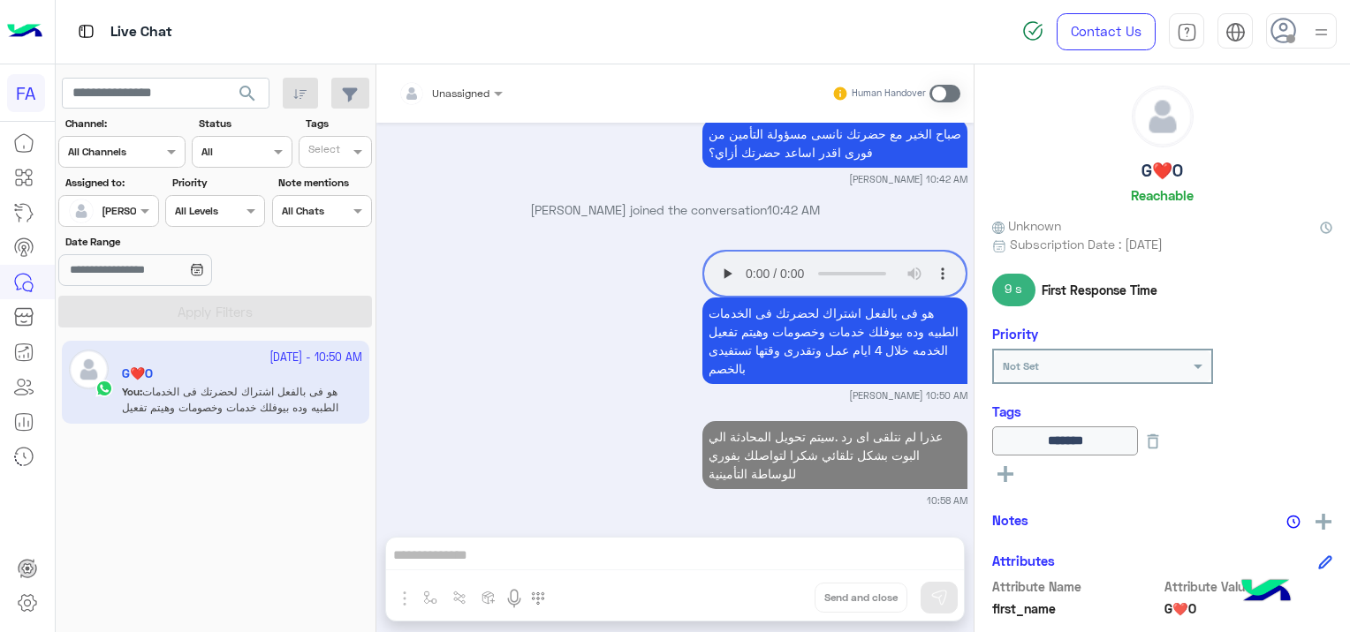
scroll to position [1873, 0]
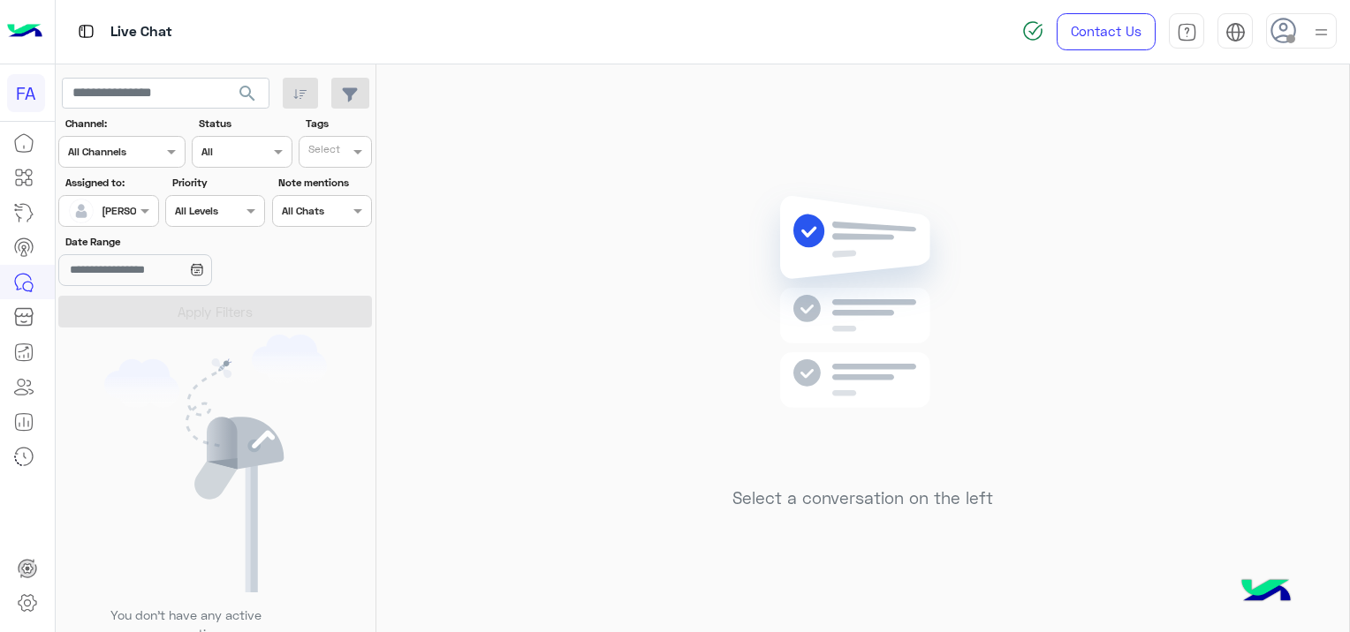
click at [244, 94] on span "search" at bounding box center [247, 93] width 21 height 21
click at [248, 95] on span "search" at bounding box center [247, 93] width 21 height 21
click at [250, 88] on span "search" at bounding box center [247, 93] width 21 height 21
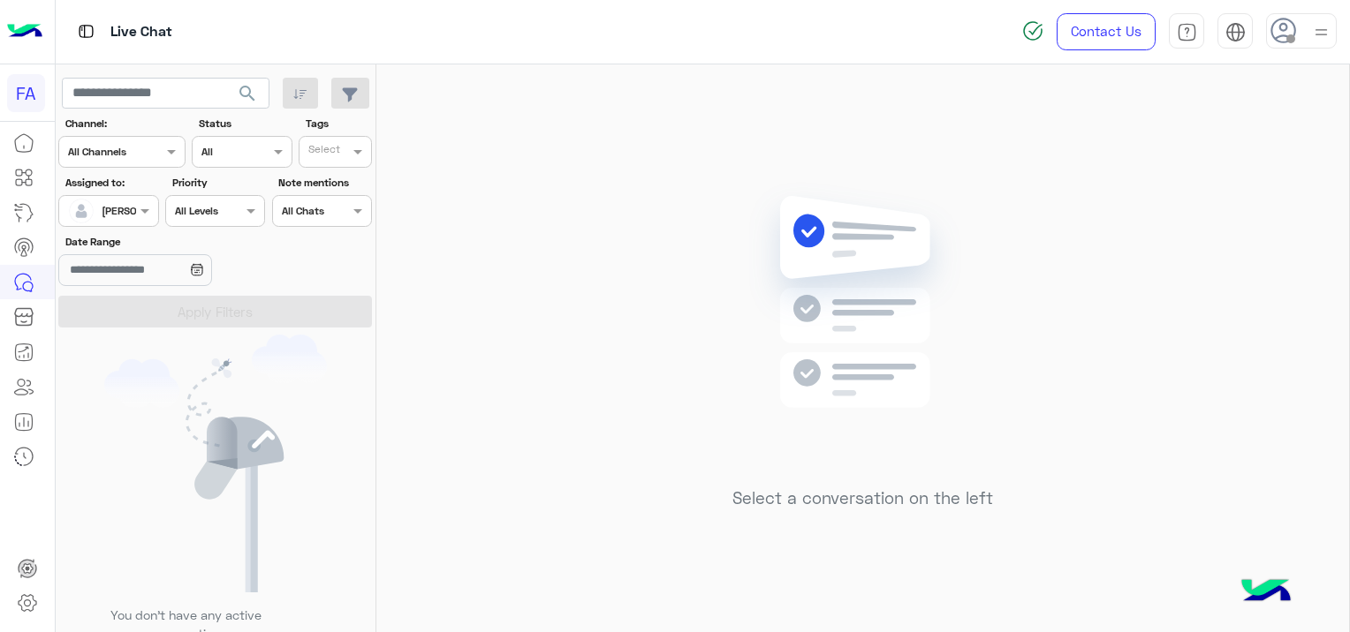
click at [250, 88] on span "search" at bounding box center [247, 93] width 21 height 21
click at [247, 87] on div at bounding box center [210, 323] width 309 height 632
click at [244, 90] on span "search" at bounding box center [247, 93] width 21 height 21
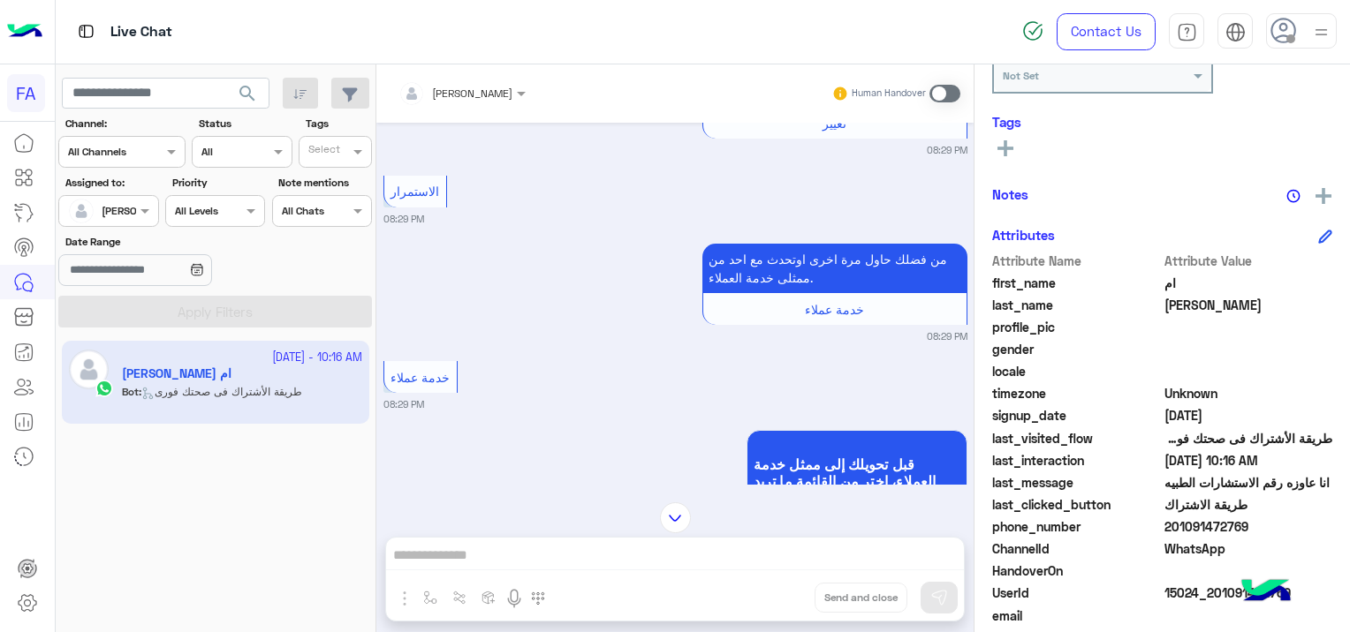
scroll to position [417, 0]
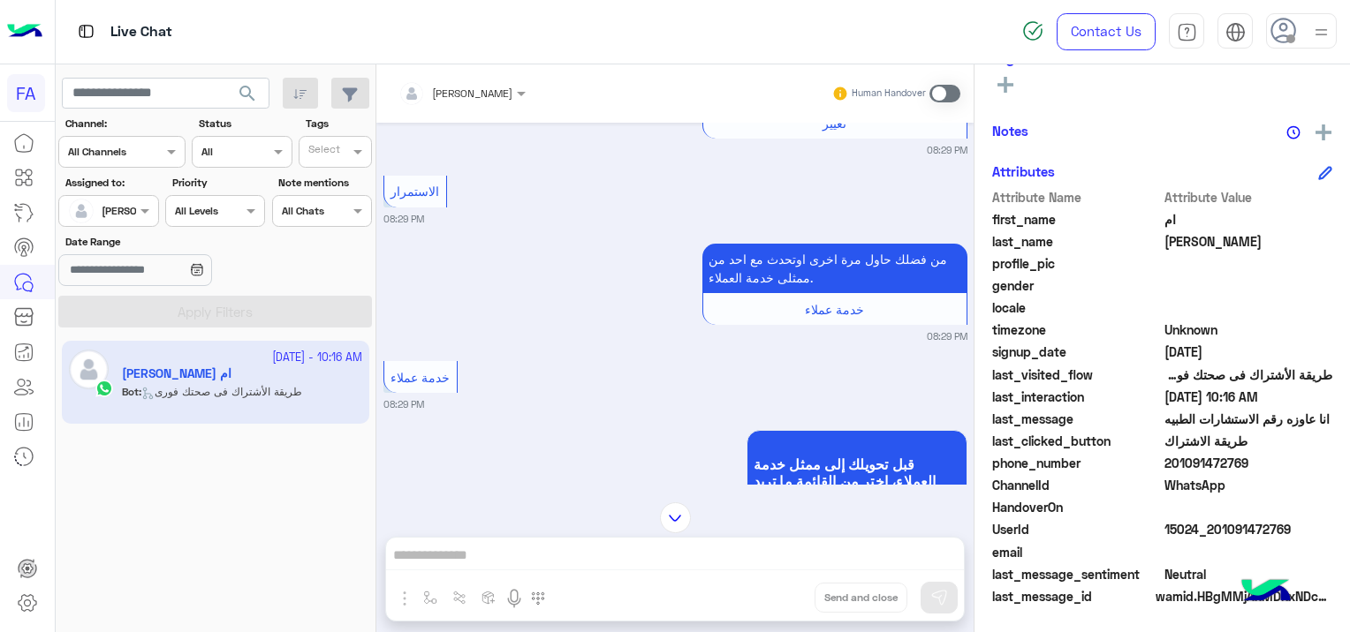
drag, startPoint x: 1294, startPoint y: 528, endPoint x: 1226, endPoint y: 541, distance: 69.3
click at [1226, 541] on div "Attribute Name Attribute Value first_name ام last_name مصطفى profile_pic gender…" at bounding box center [1162, 398] width 340 height 421
drag, startPoint x: 1226, startPoint y: 541, endPoint x: 1246, endPoint y: 568, distance: 33.4
click at [1246, 568] on body "FA Live Chat Contact Us Help Center عربي English search Channel: Channel All Ch…" at bounding box center [675, 316] width 1350 height 632
copy body "last_message_id wamid.HBgMMjAxMDkxNDcyNzY5FQIAEhggQUM1MEI5NDY2NEI3NkRDQUI4RDk3O…"
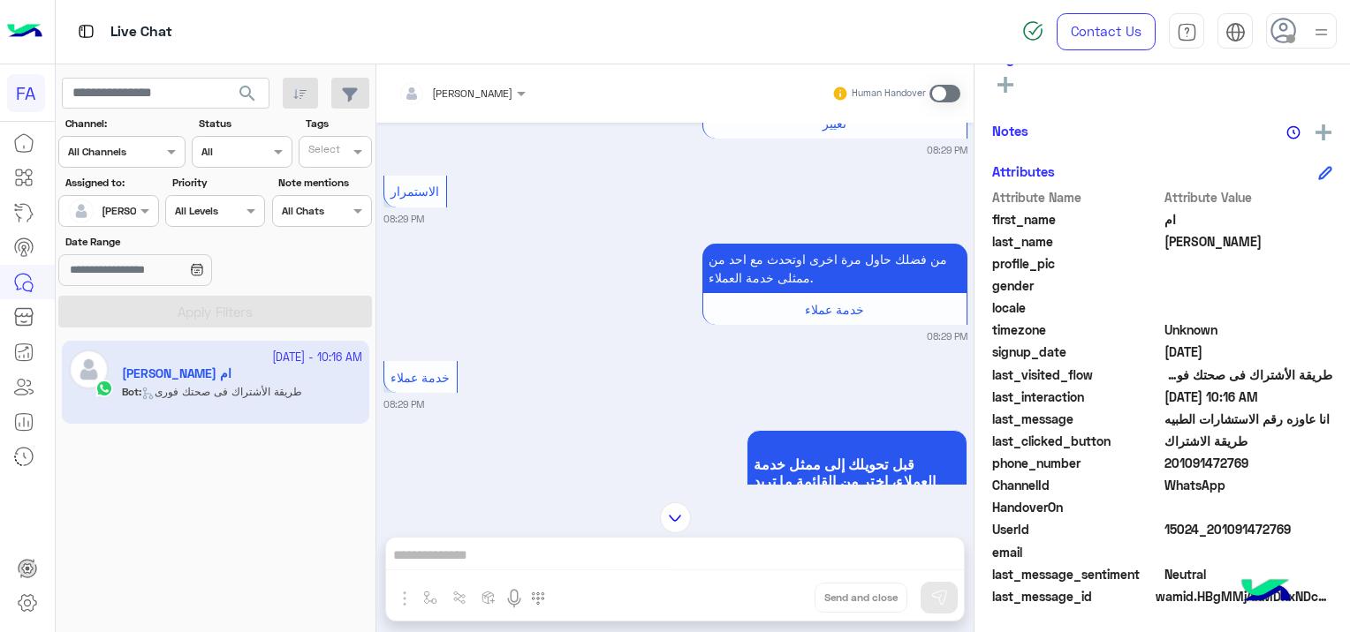
click at [1299, 516] on span at bounding box center [1248, 507] width 169 height 19
drag, startPoint x: 1290, startPoint y: 526, endPoint x: 1212, endPoint y: 535, distance: 78.2
click at [1212, 535] on span "15024_201091472769" at bounding box center [1248, 529] width 169 height 19
copy span "01091472769"
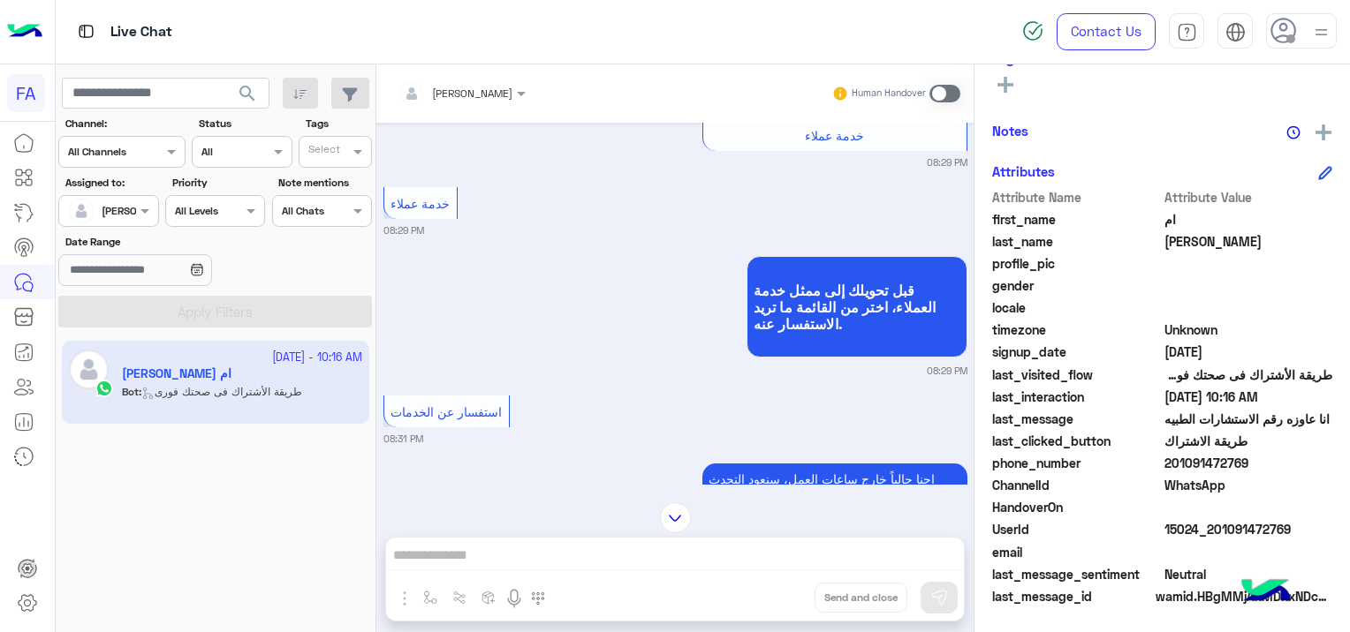
scroll to position [733, 0]
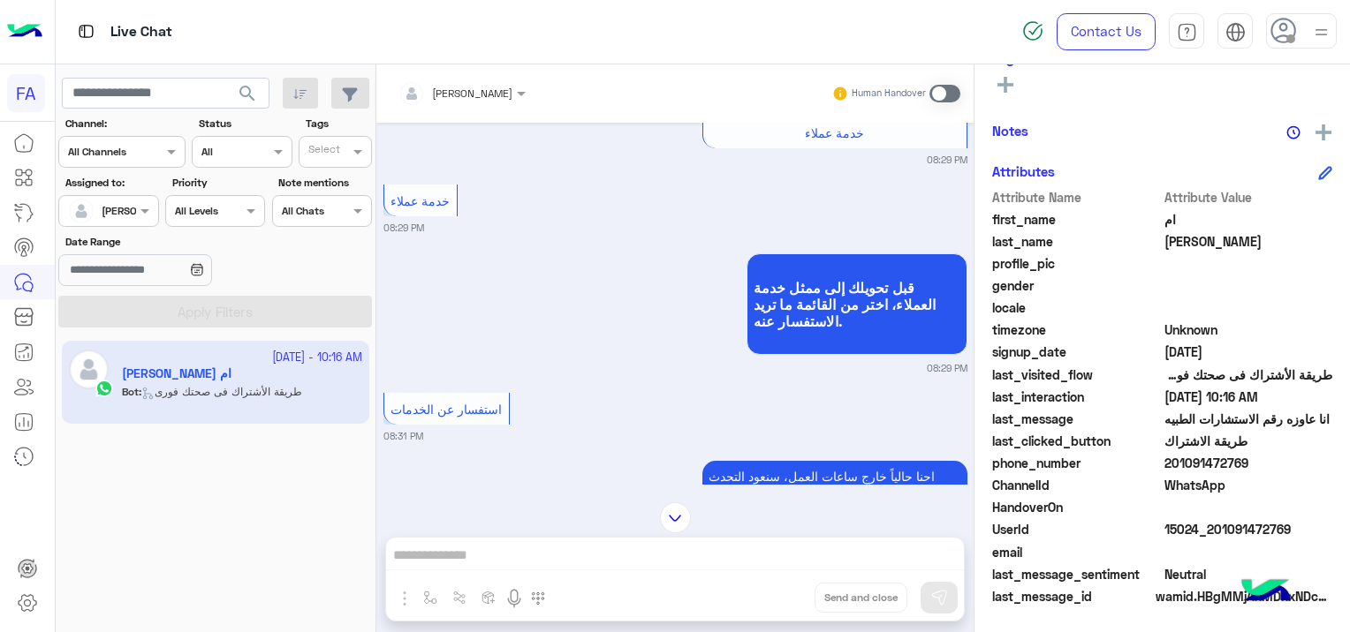
click at [940, 92] on span at bounding box center [944, 94] width 31 height 18
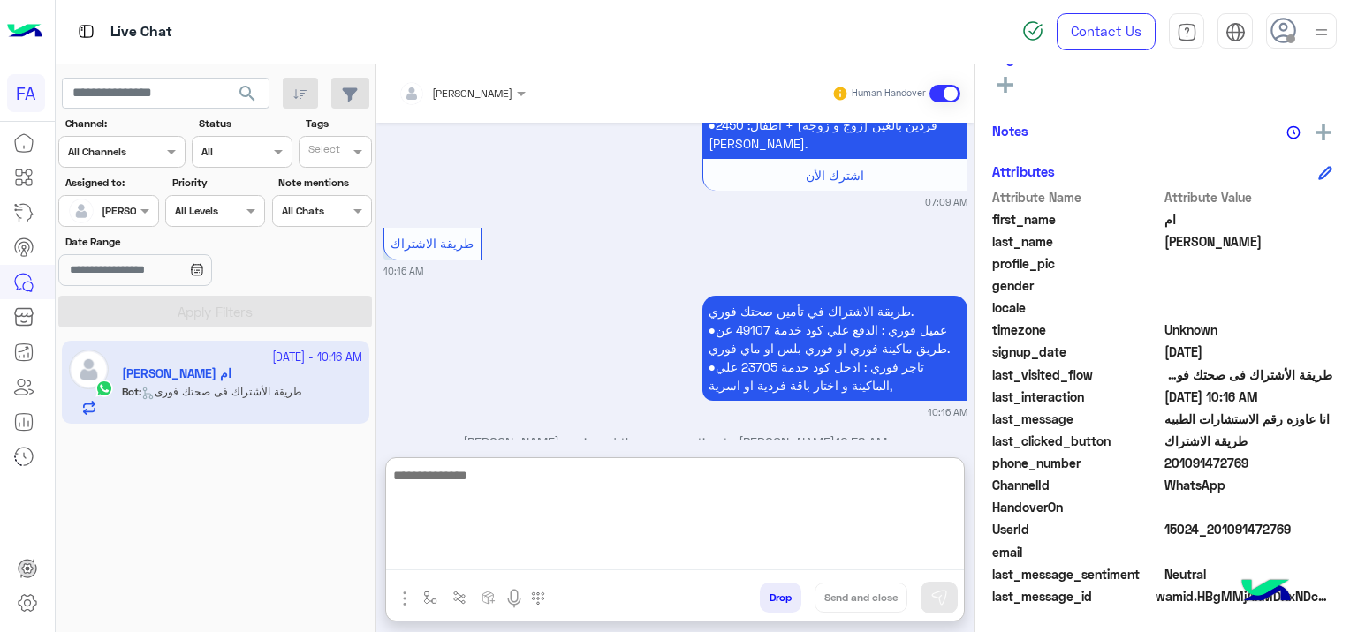
click at [530, 555] on textarea at bounding box center [675, 518] width 578 height 106
paste textarea "**********"
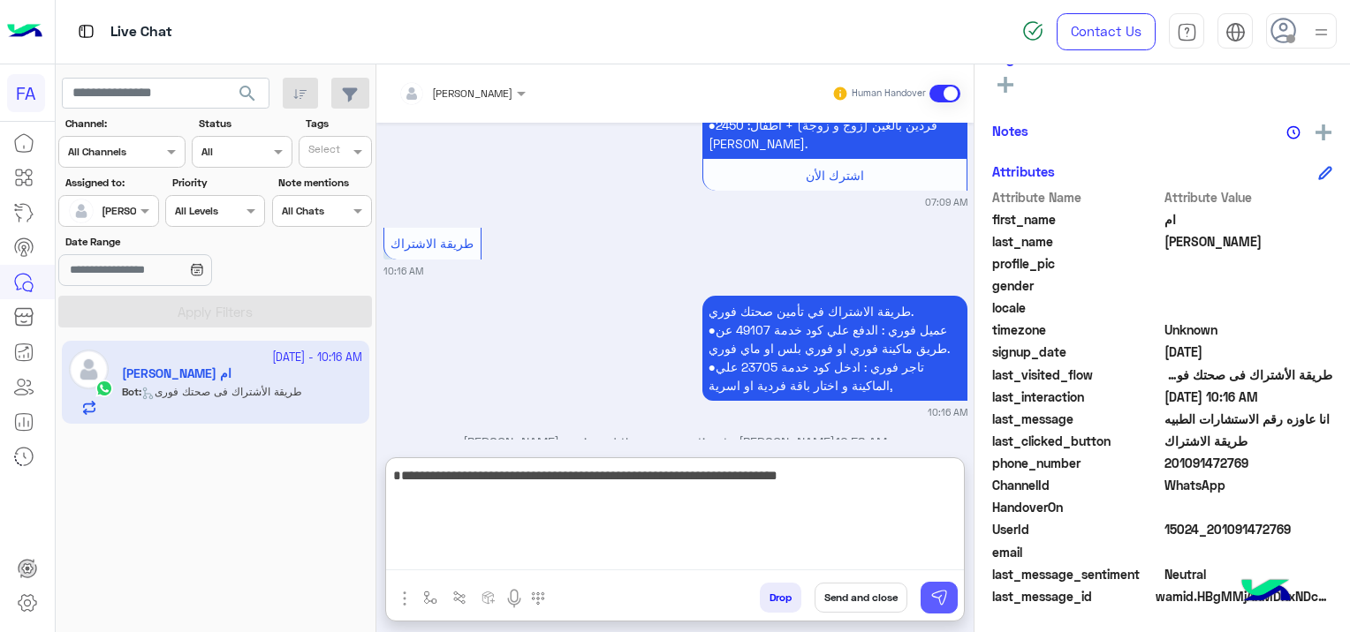
type textarea "**********"
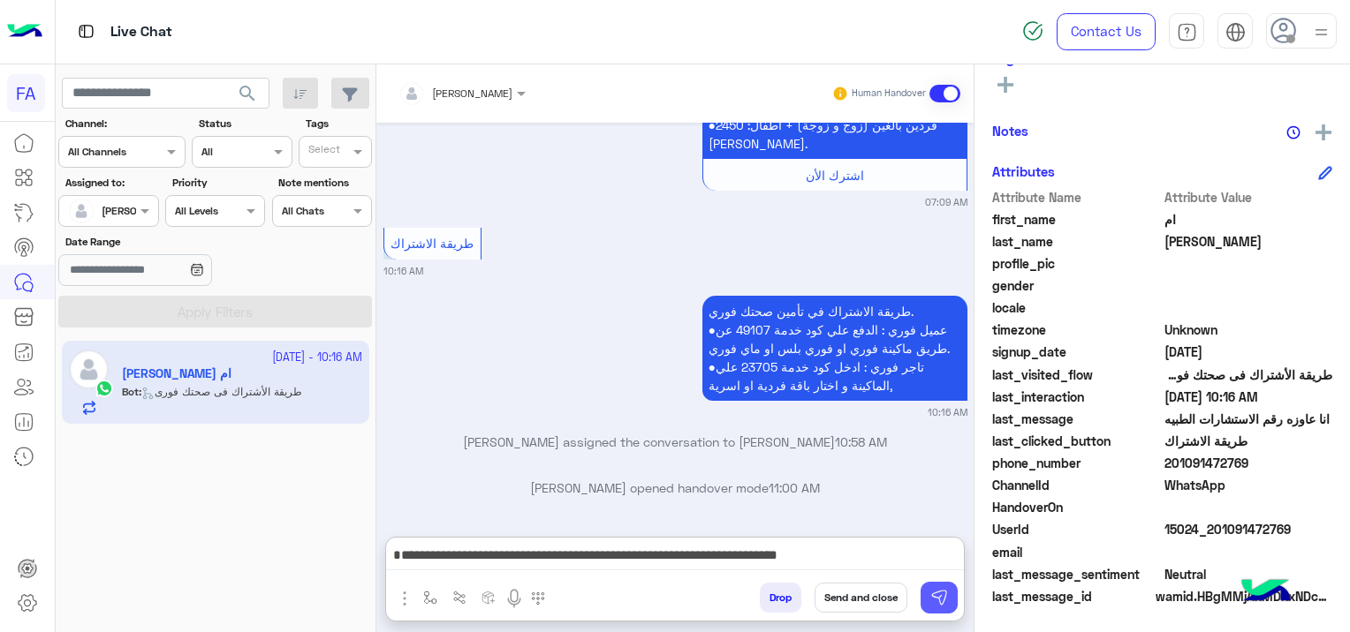
click at [940, 599] on img at bounding box center [939, 598] width 18 height 18
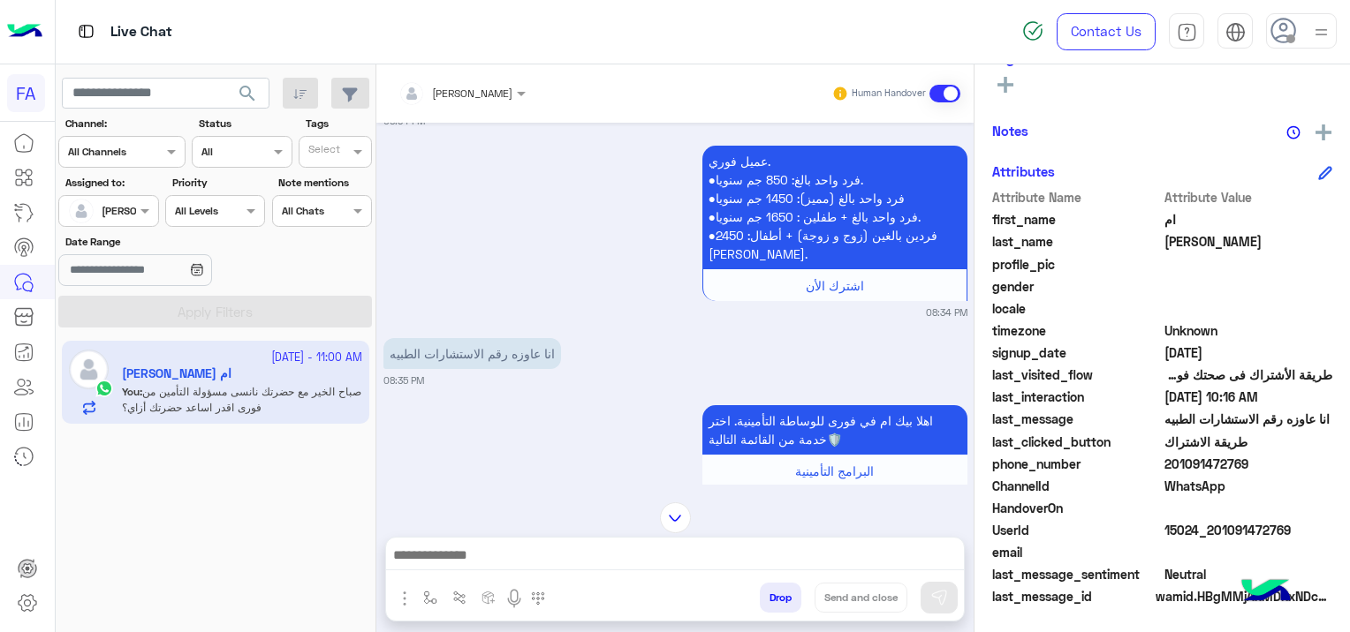
scroll to position [3836, 0]
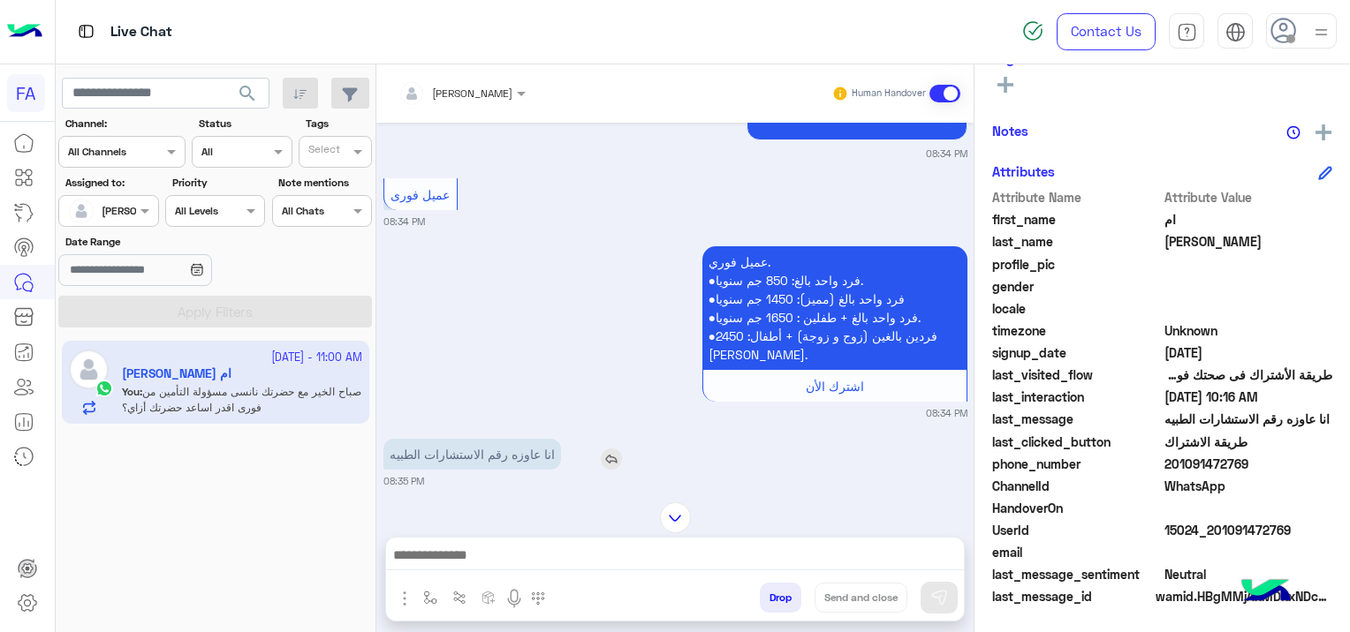
click at [605, 455] on img at bounding box center [611, 459] width 21 height 21
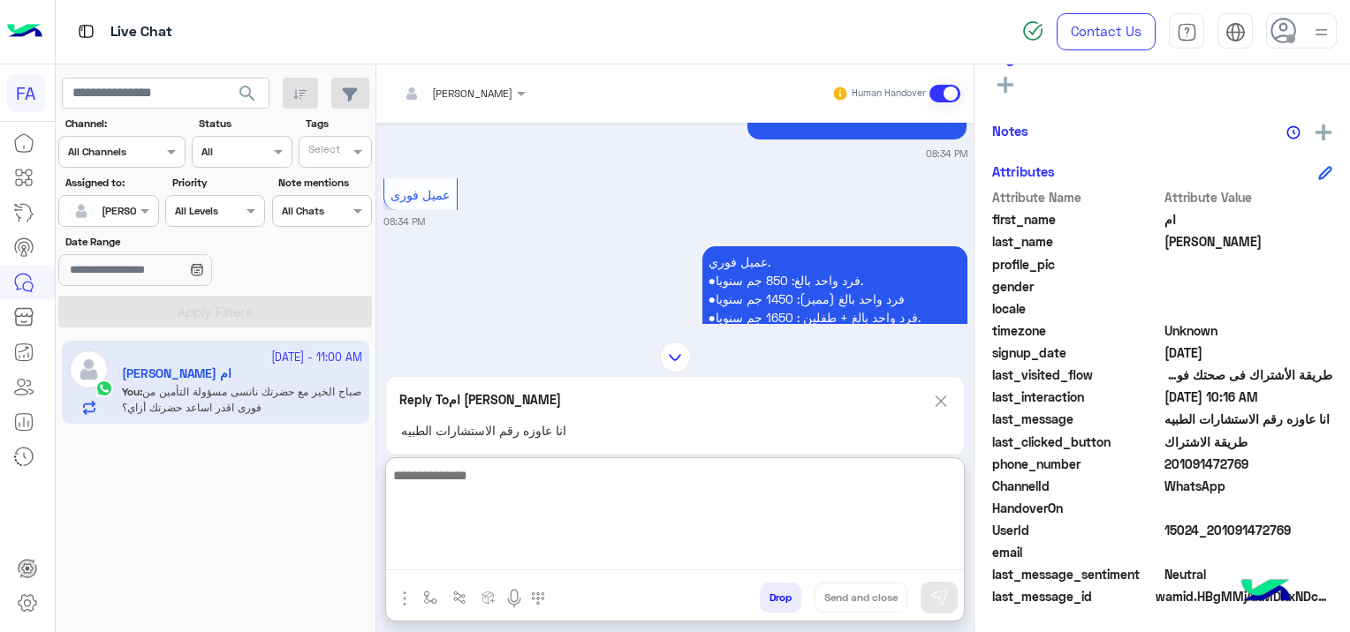
click at [562, 565] on textarea at bounding box center [675, 518] width 578 height 106
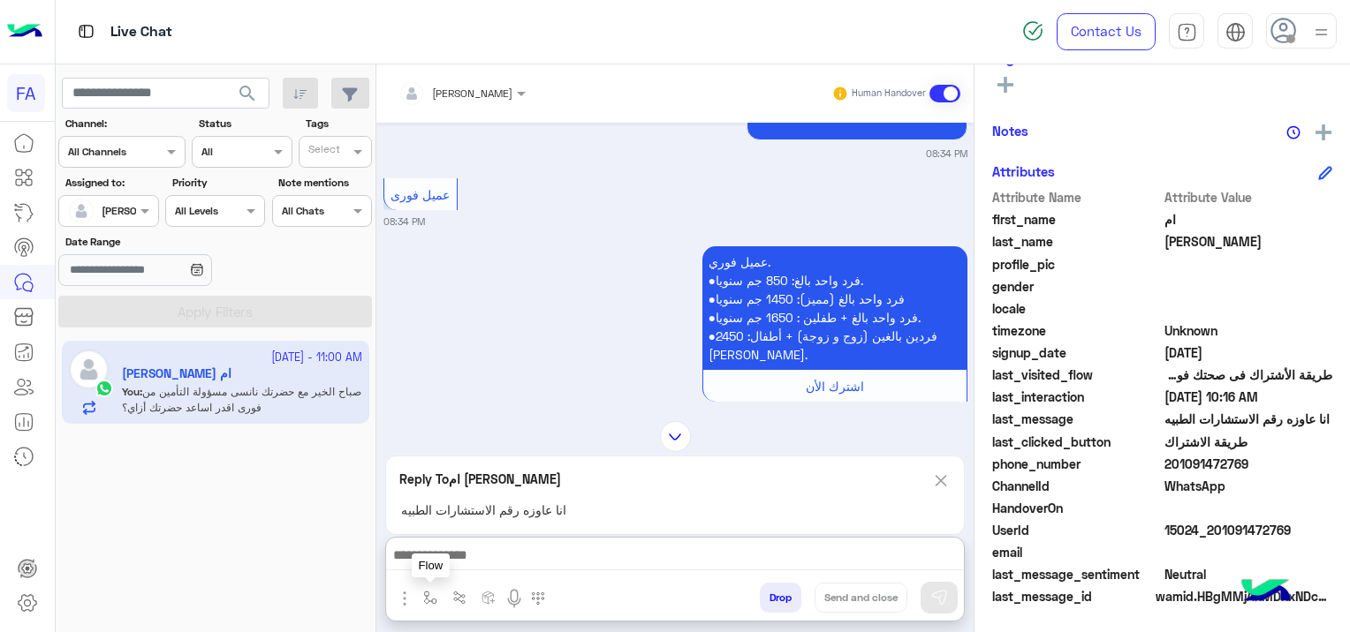
click at [435, 601] on img "button" at bounding box center [430, 598] width 14 height 14
click at [488, 573] on div "enter flow name" at bounding box center [482, 559] width 131 height 32
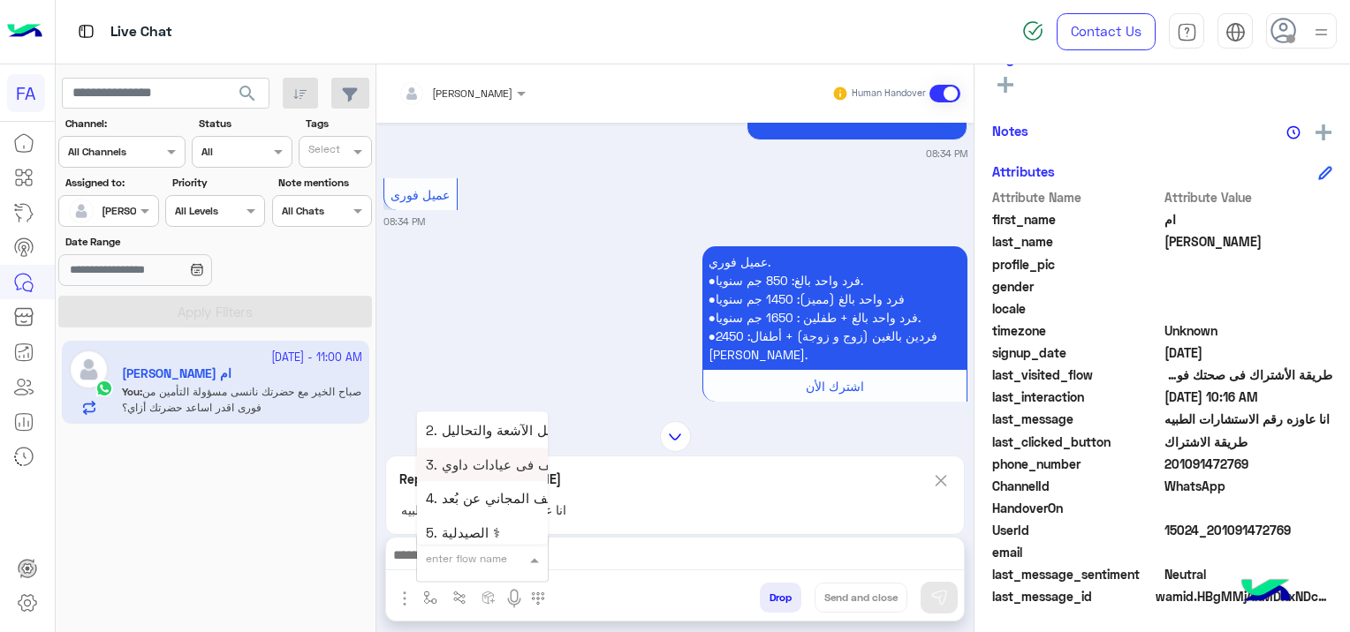
scroll to position [1148, 0]
click at [522, 468] on span "4. الكشف المجاني عن بُعد 📞" at bounding box center [511, 471] width 170 height 16
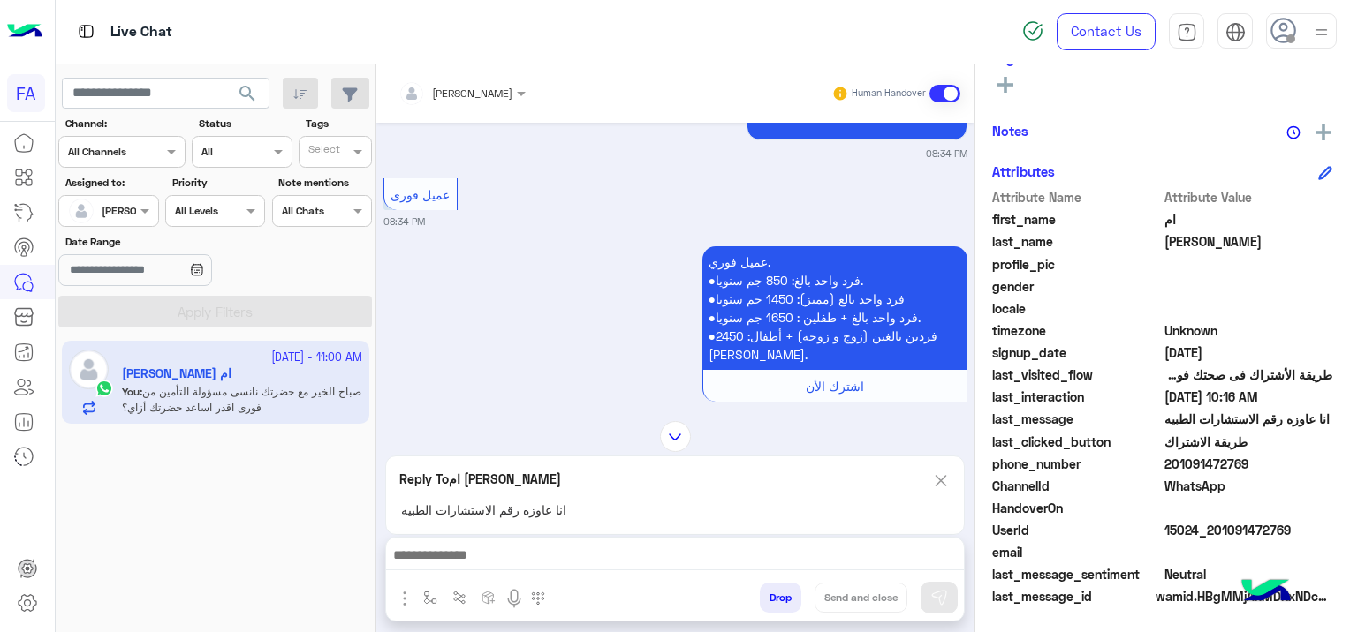
type textarea "**********"
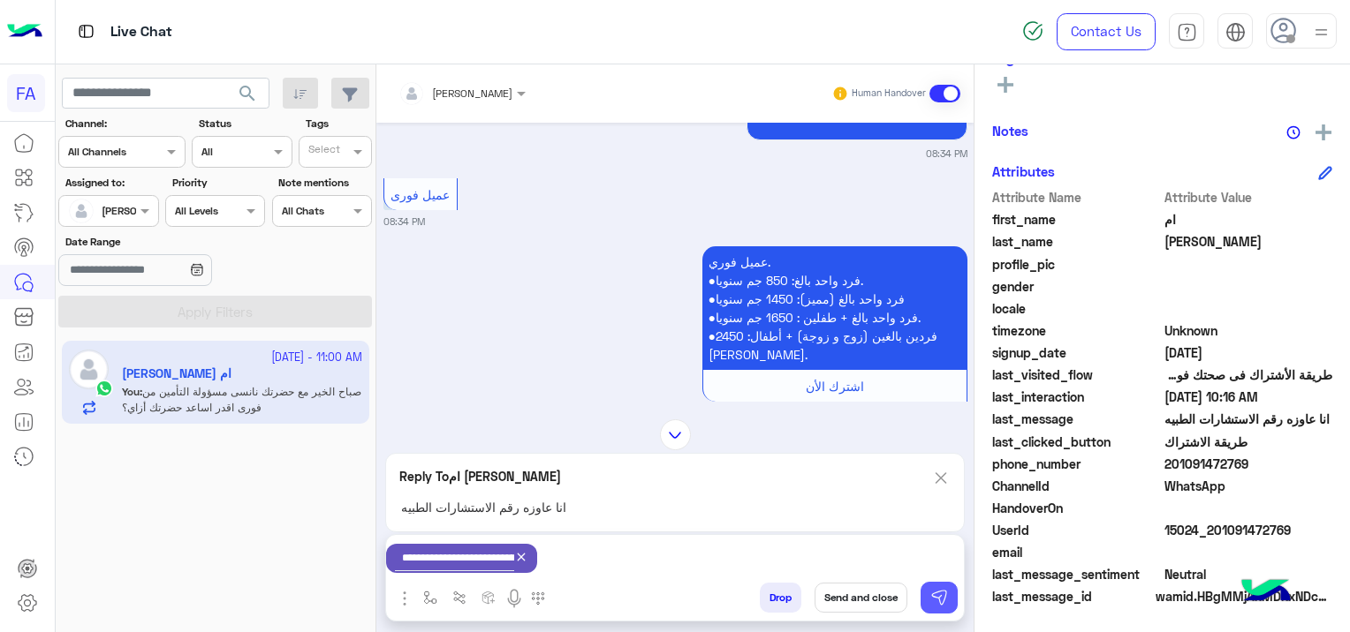
click at [941, 597] on img at bounding box center [939, 598] width 18 height 18
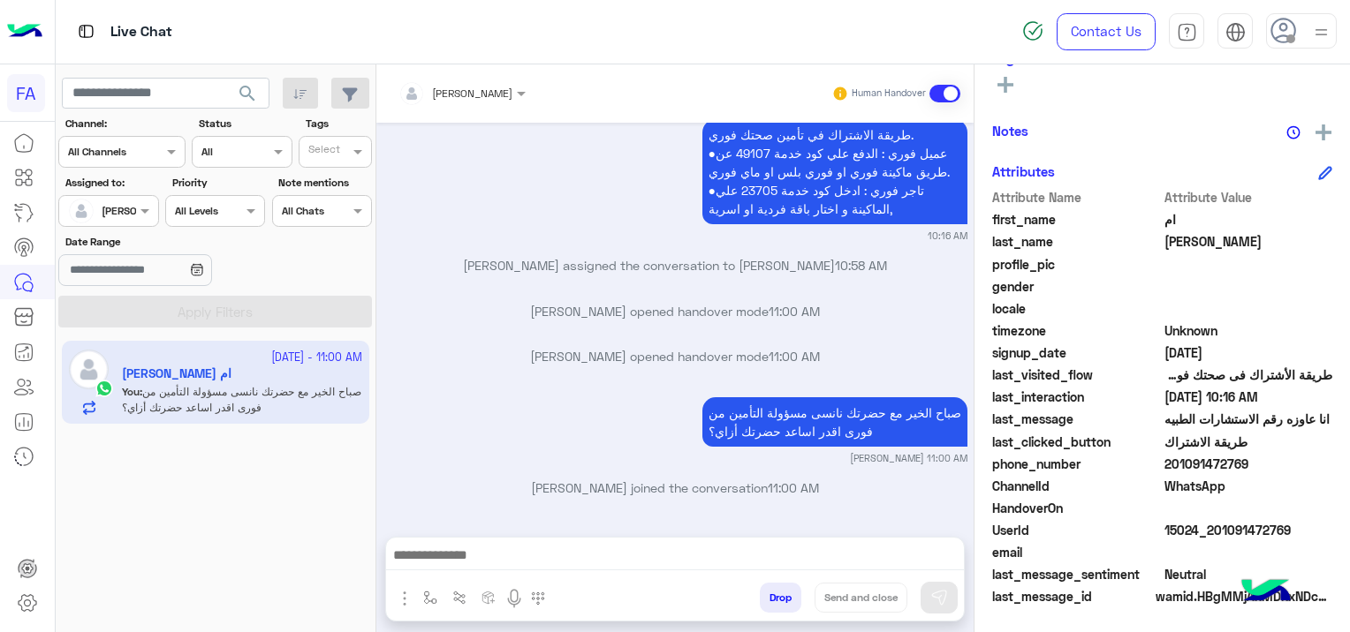
scroll to position [6996, 0]
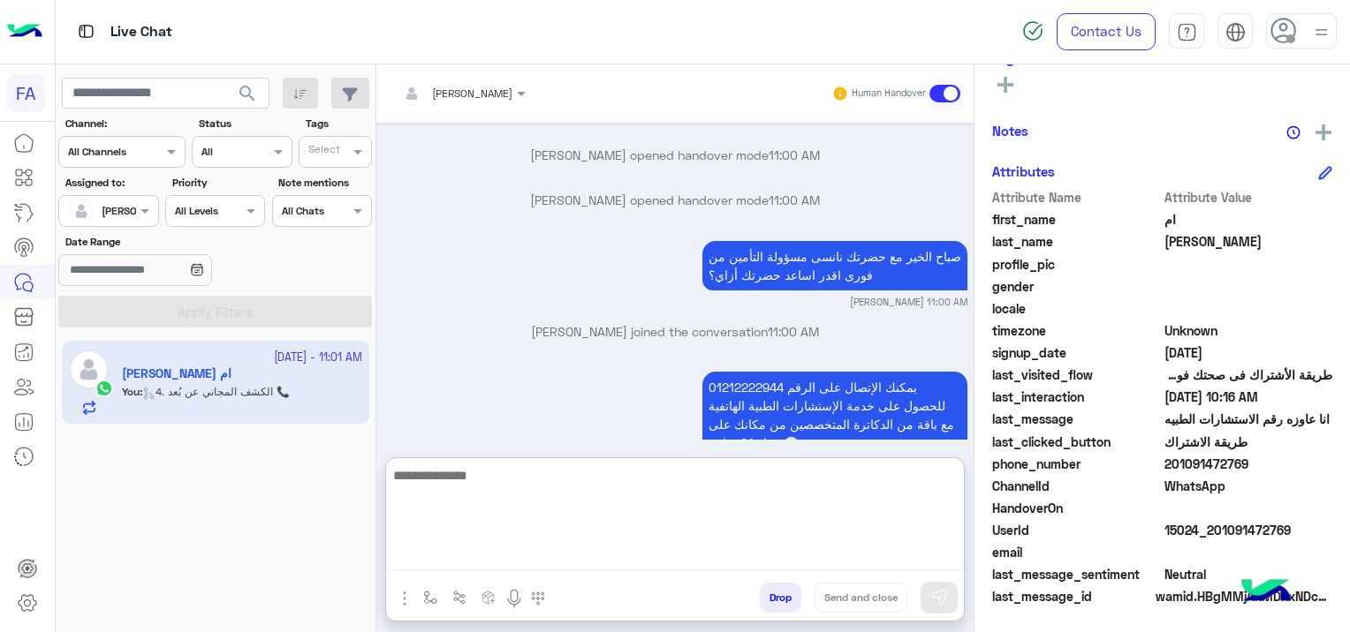
click at [665, 561] on textarea at bounding box center [675, 518] width 578 height 106
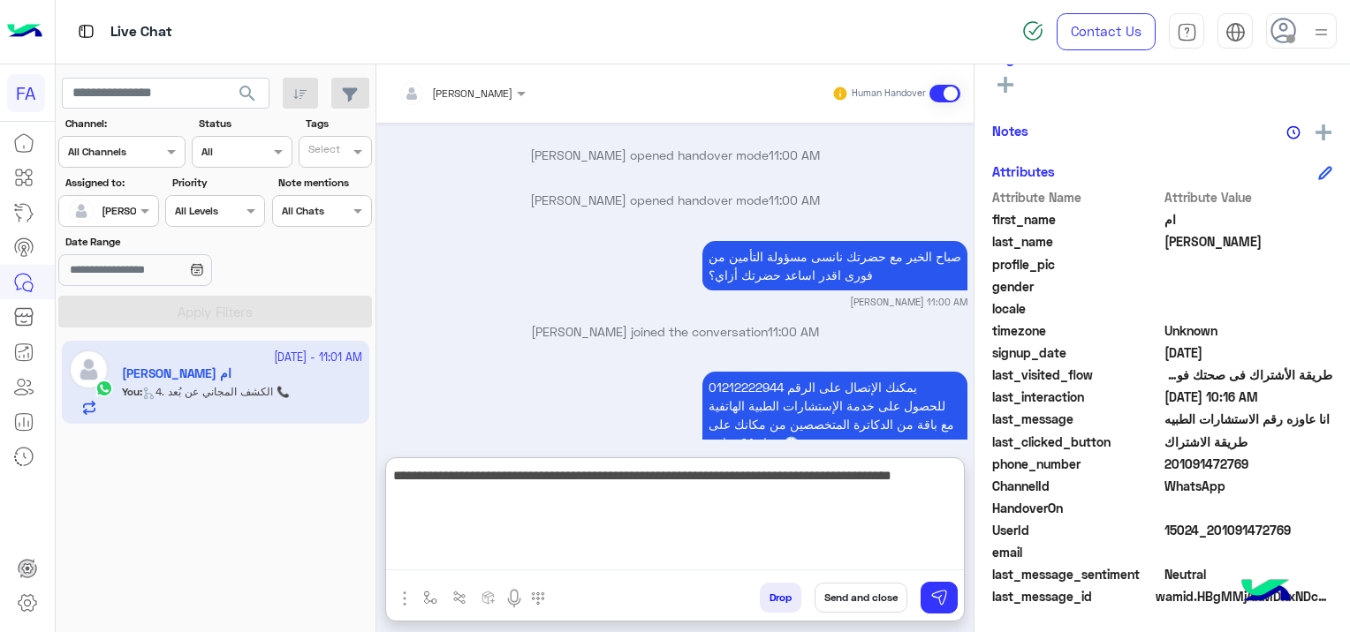
click at [629, 569] on textarea "**********" at bounding box center [675, 518] width 578 height 106
paste textarea "**********"
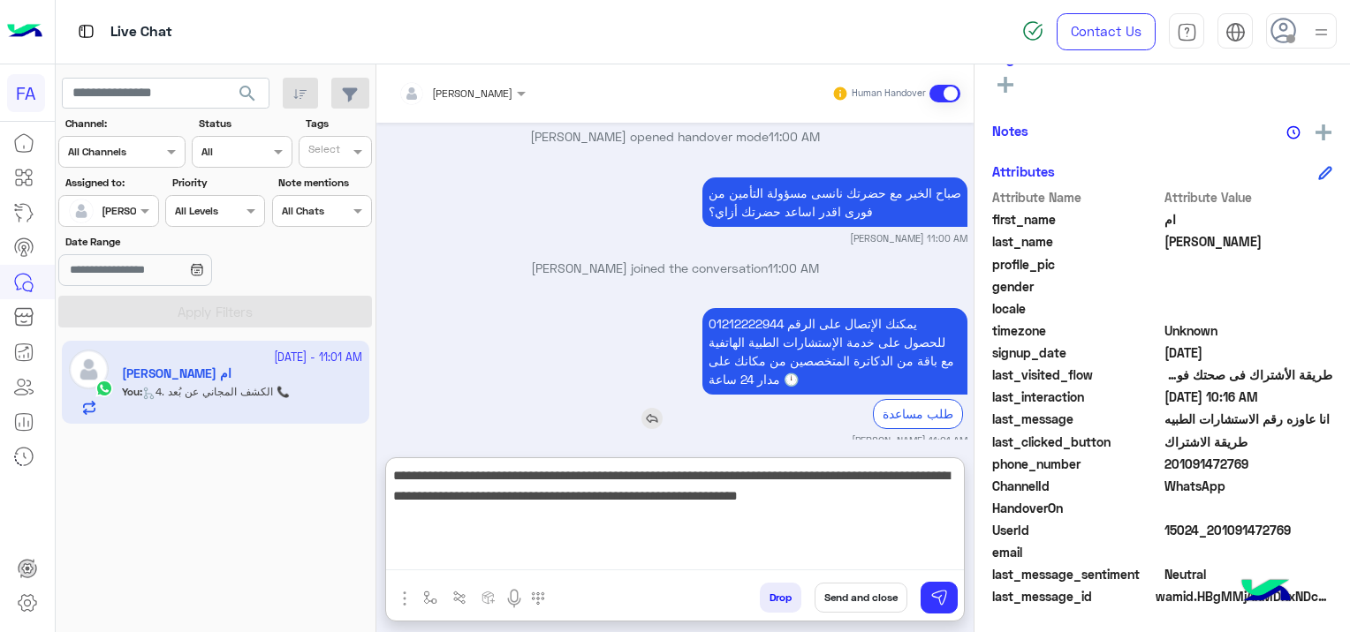
scroll to position [7076, 0]
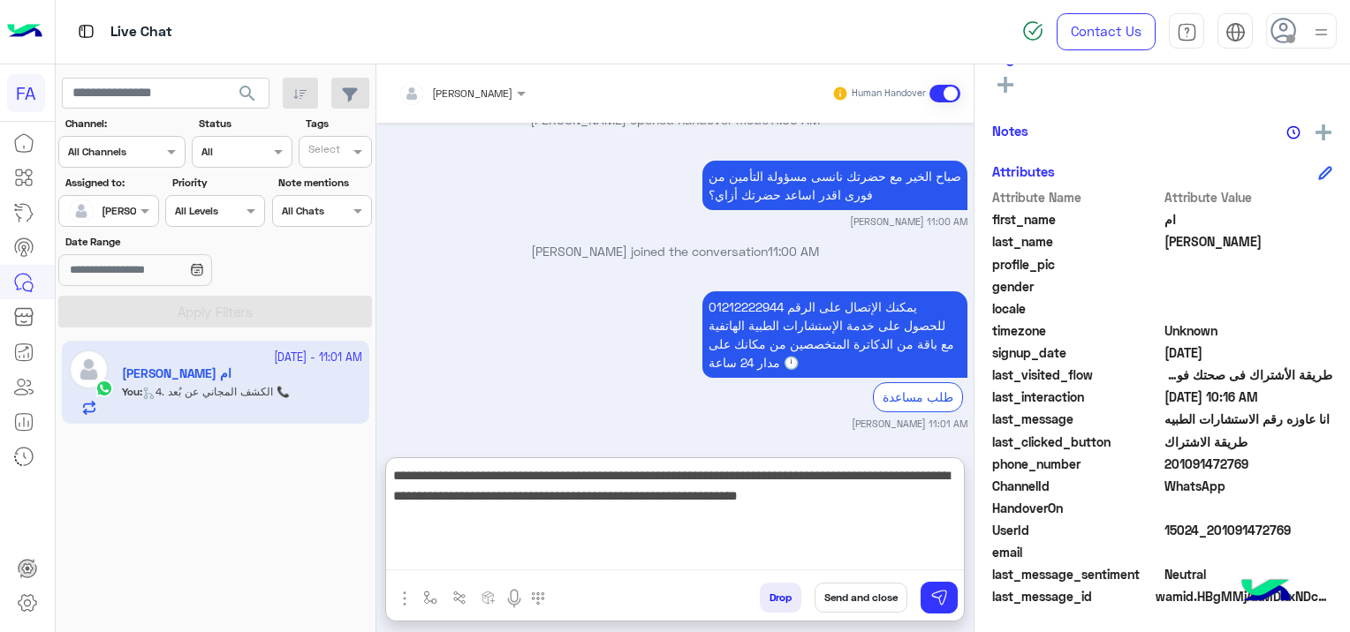
click at [919, 496] on textarea "**********" at bounding box center [675, 518] width 578 height 106
click at [882, 523] on textarea "**********" at bounding box center [675, 518] width 578 height 106
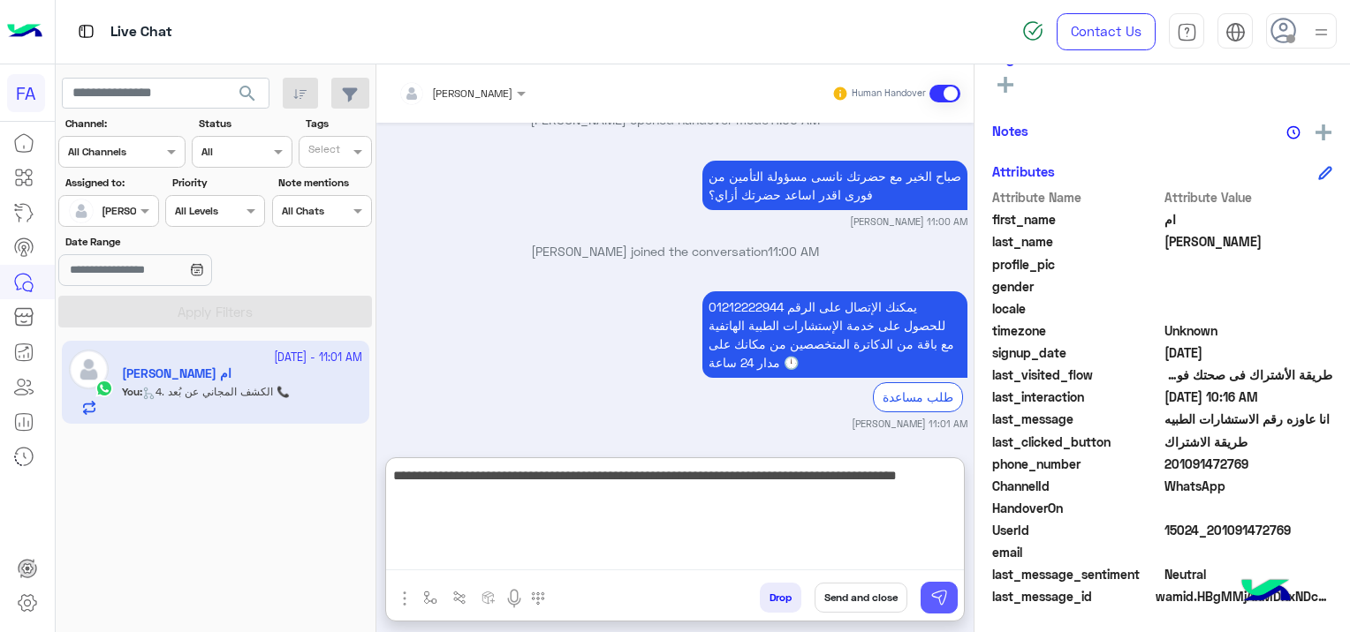
type textarea "**********"
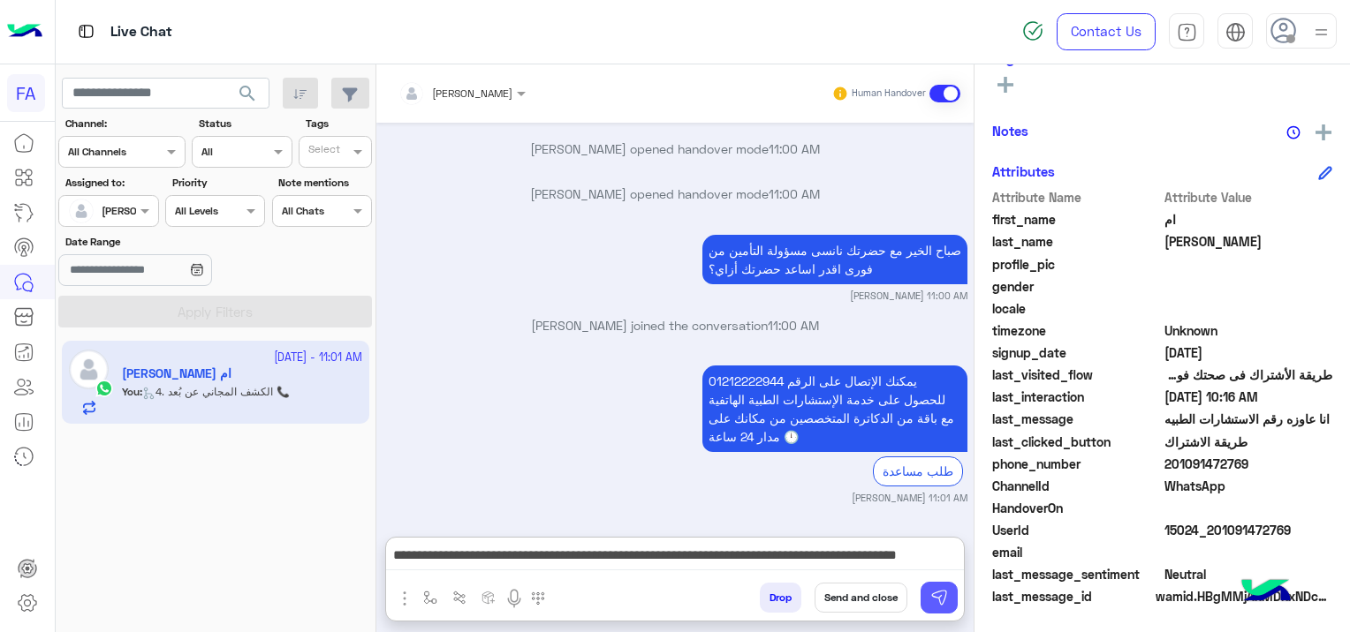
click at [935, 595] on img at bounding box center [939, 598] width 18 height 18
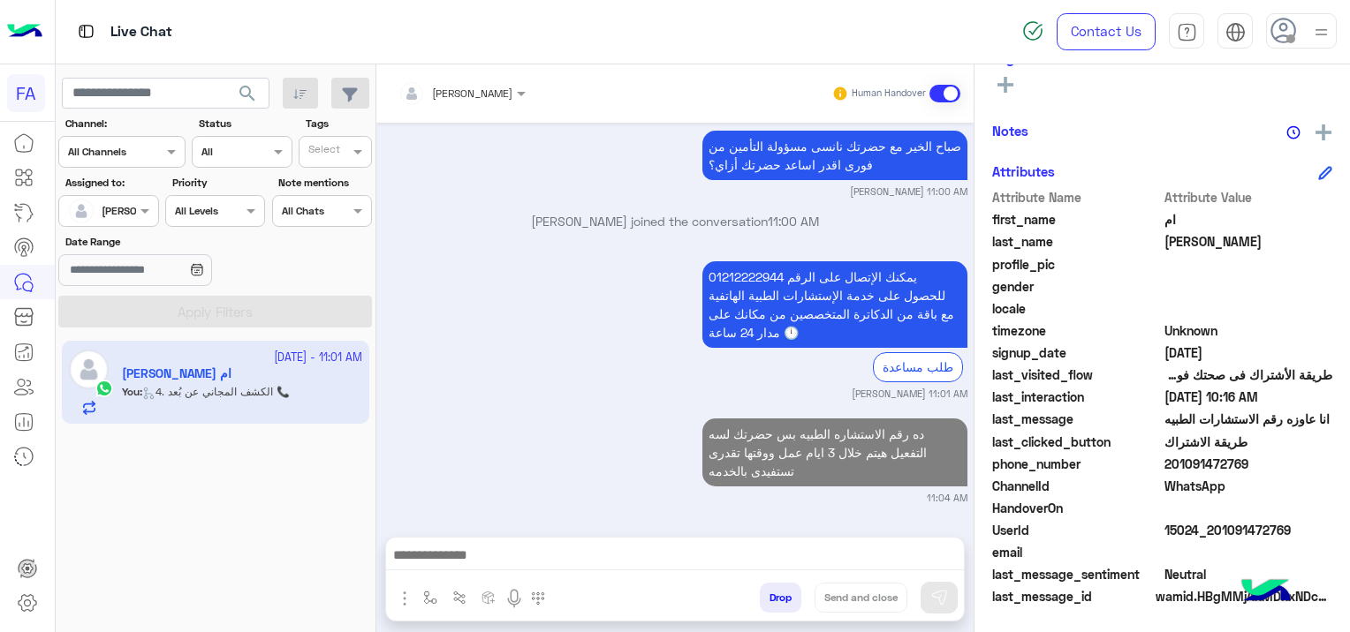
scroll to position [7101, 0]
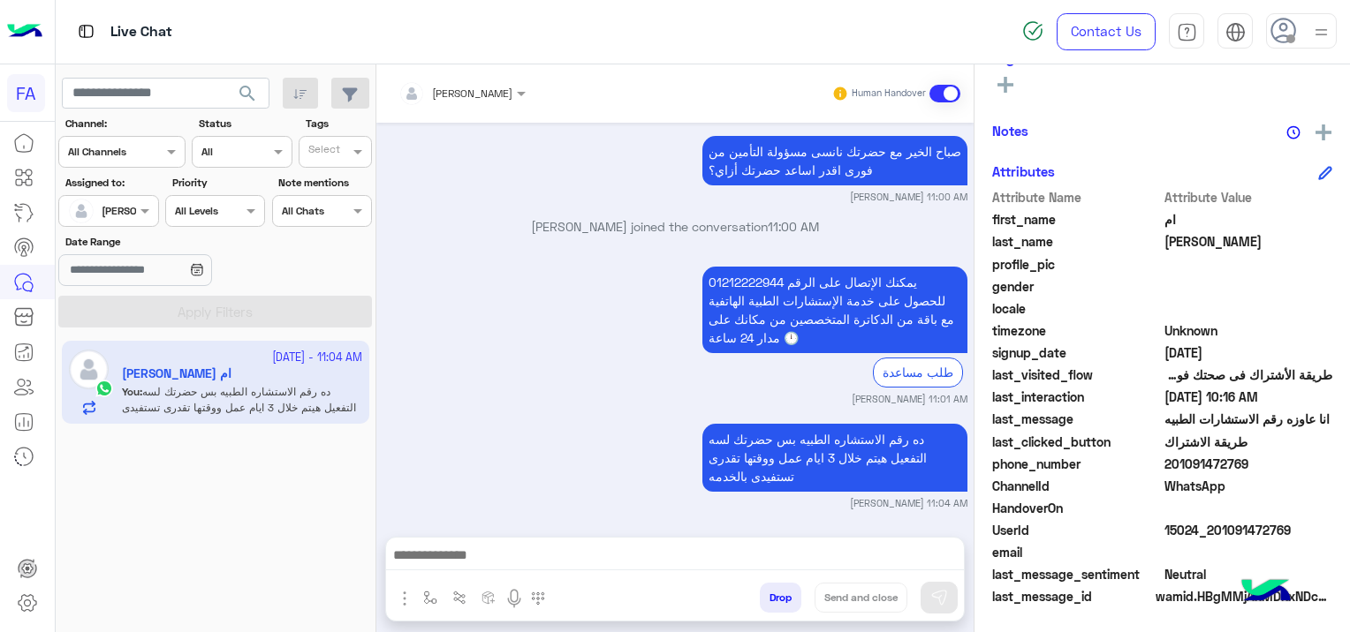
drag, startPoint x: 1294, startPoint y: 520, endPoint x: 1208, endPoint y: 526, distance: 85.8
click at [1208, 526] on span "15024_201091472769" at bounding box center [1248, 530] width 169 height 19
copy span "01091472769"
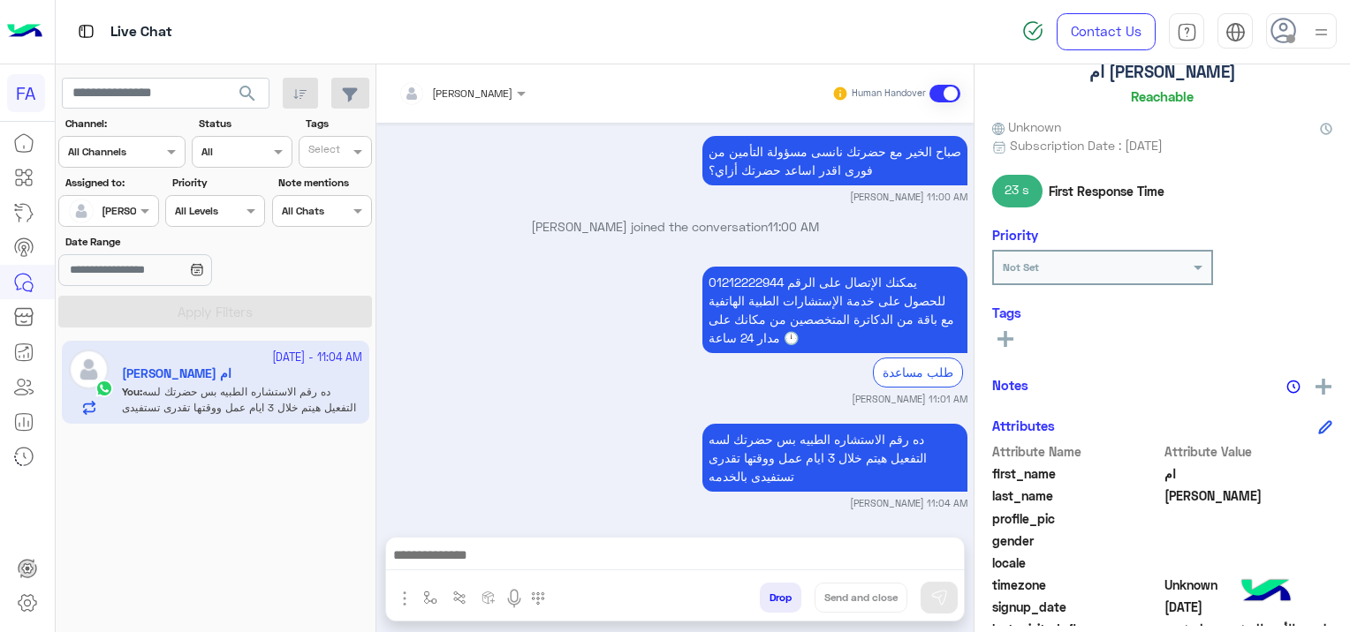
scroll to position [104, 0]
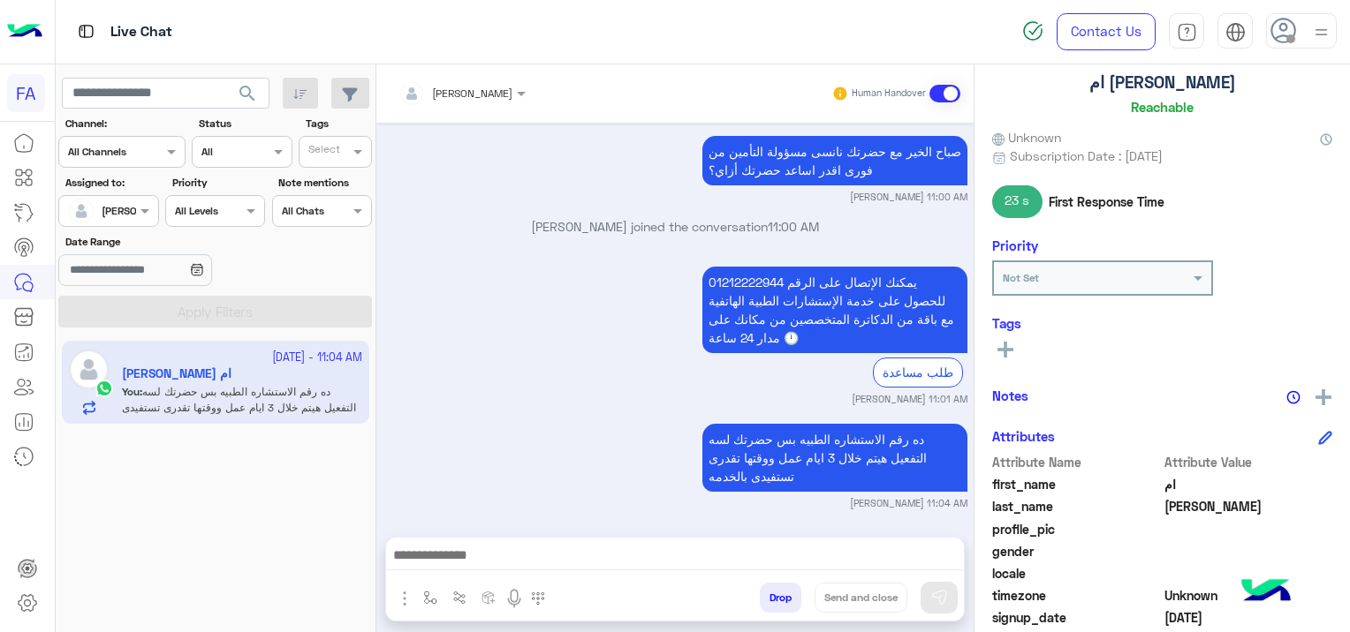
click at [243, 89] on span "search" at bounding box center [247, 93] width 21 height 21
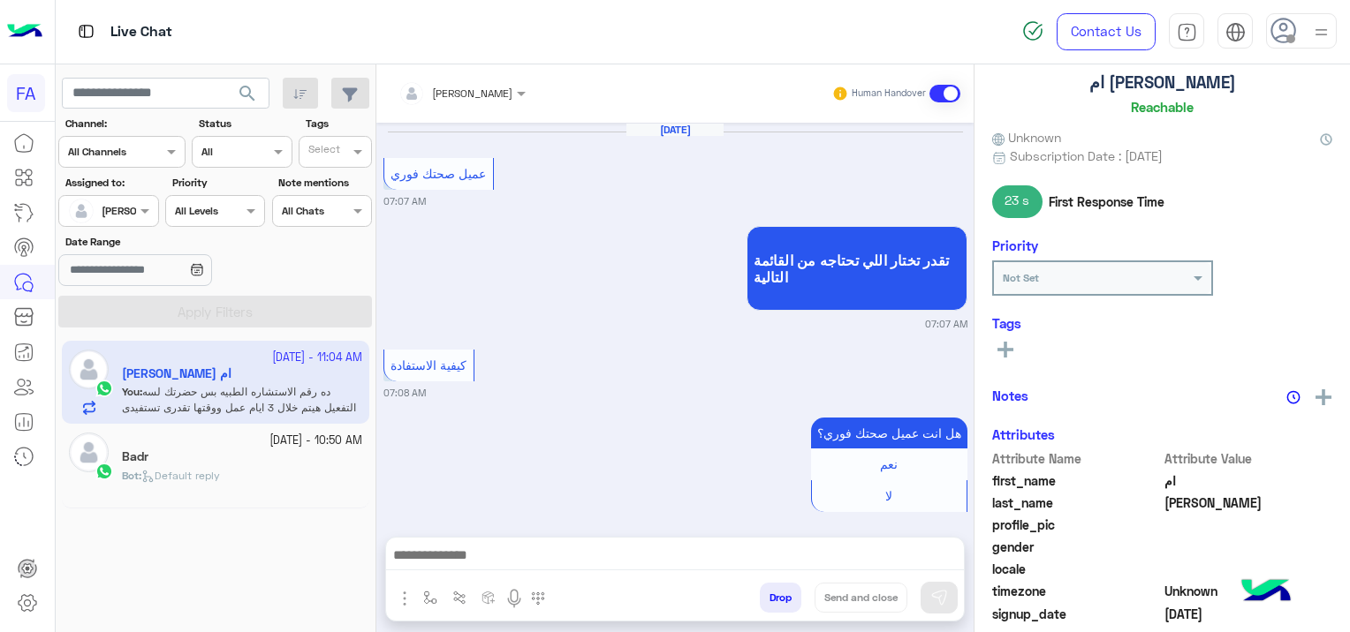
scroll to position [1618, 0]
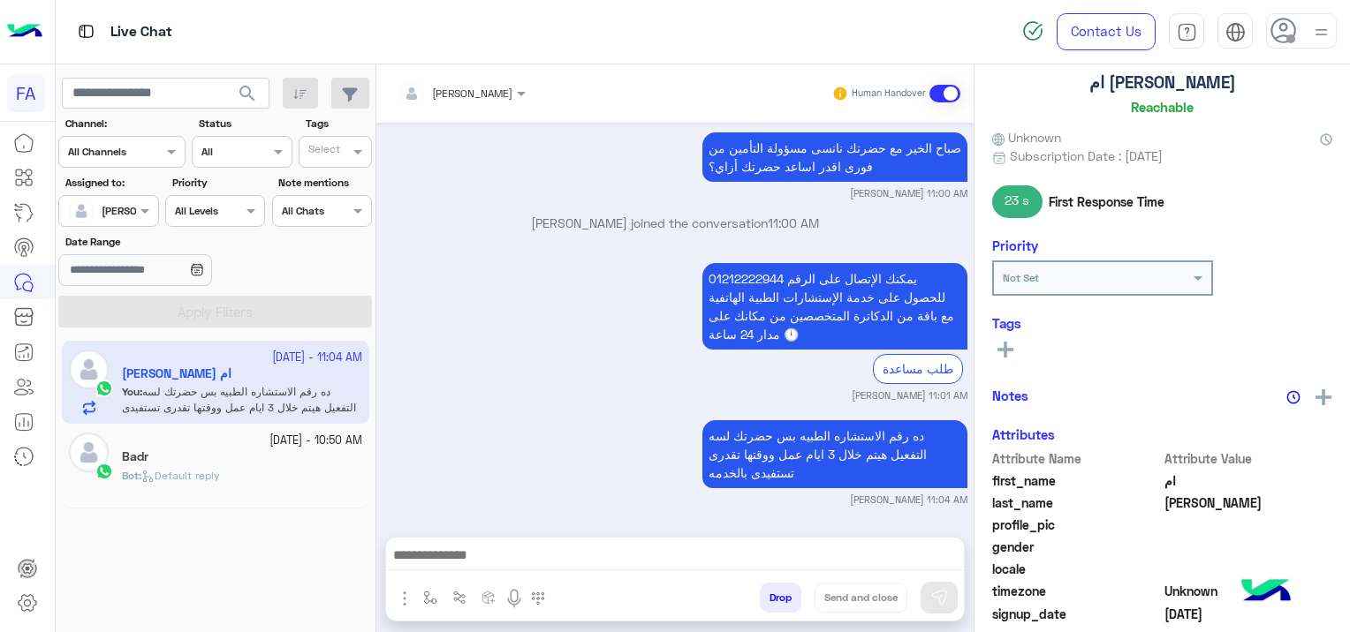
click at [155, 473] on icon at bounding box center [147, 476] width 13 height 13
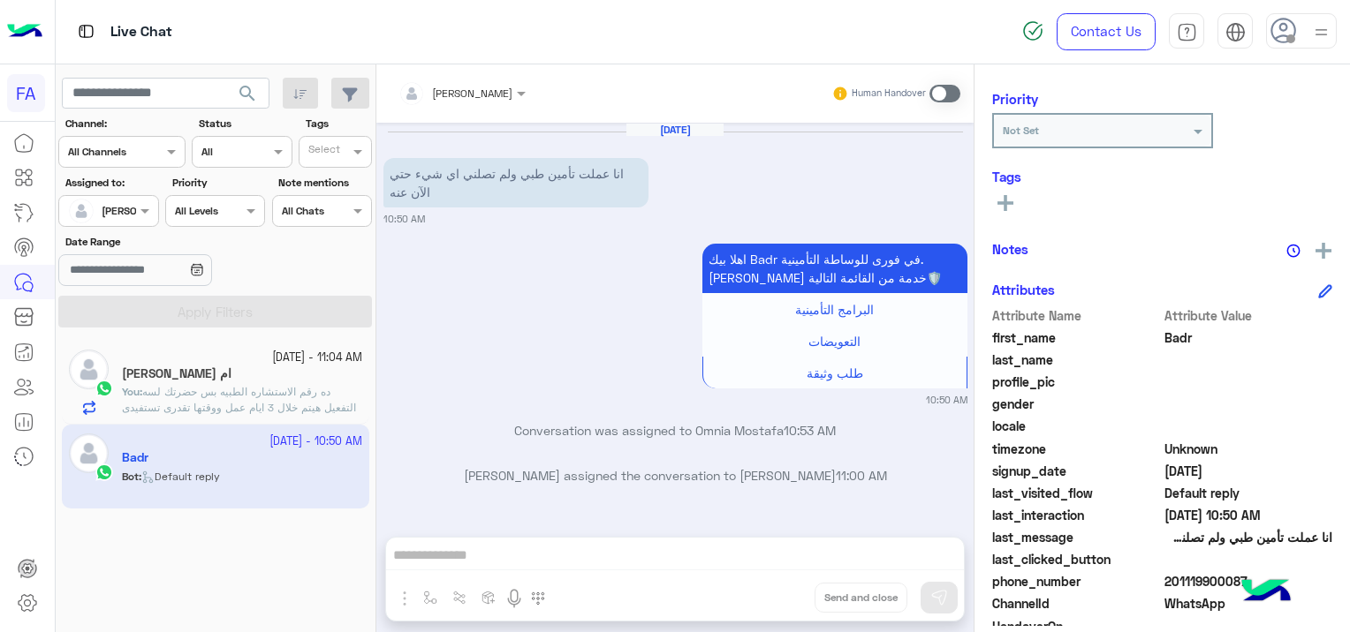
scroll to position [337, 0]
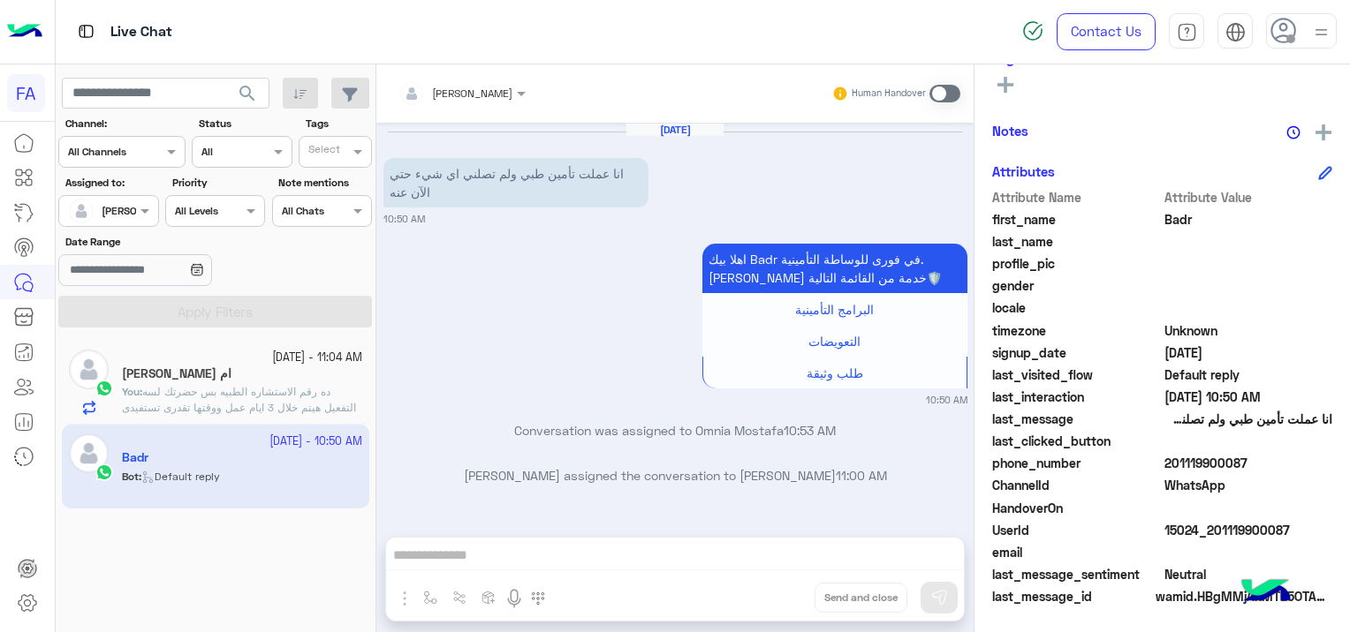
drag, startPoint x: 1289, startPoint y: 523, endPoint x: 1210, endPoint y: 537, distance: 79.9
click at [1210, 537] on span "15024_201119900087" at bounding box center [1248, 530] width 169 height 19
copy span "01119900087"
click at [941, 92] on span at bounding box center [944, 94] width 31 height 18
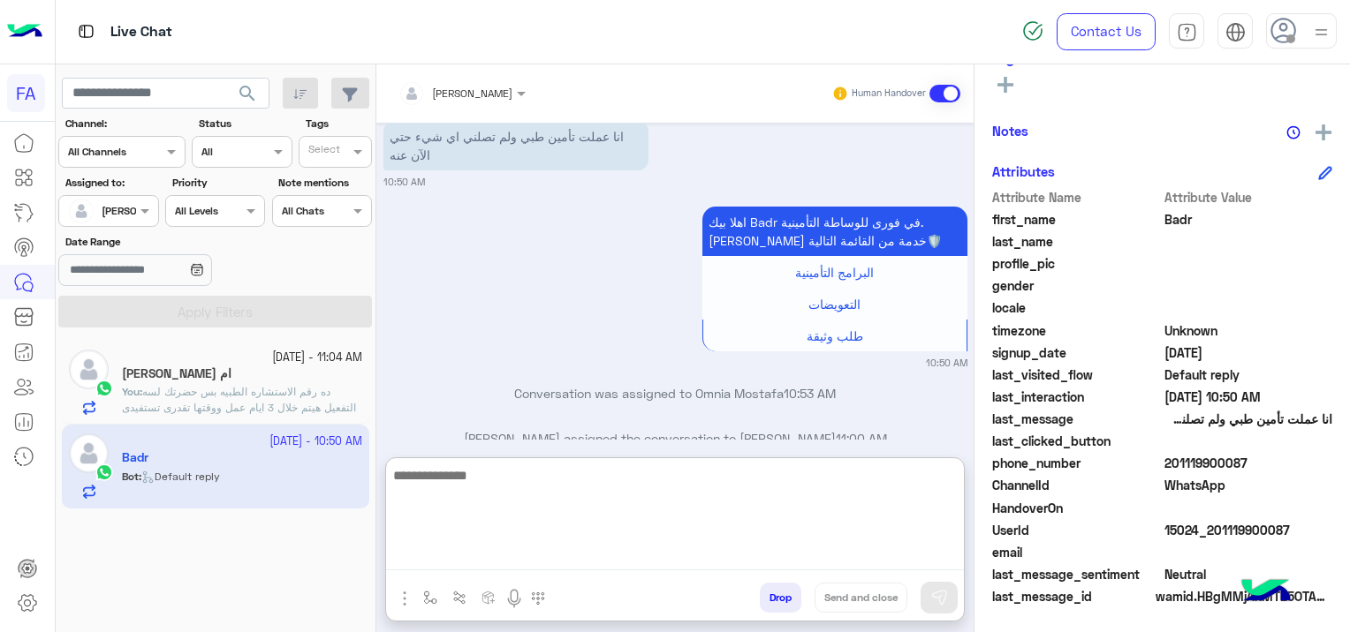
click at [553, 555] on textarea at bounding box center [675, 518] width 578 height 106
click at [488, 566] on textarea at bounding box center [675, 518] width 578 height 106
paste textarea "**********"
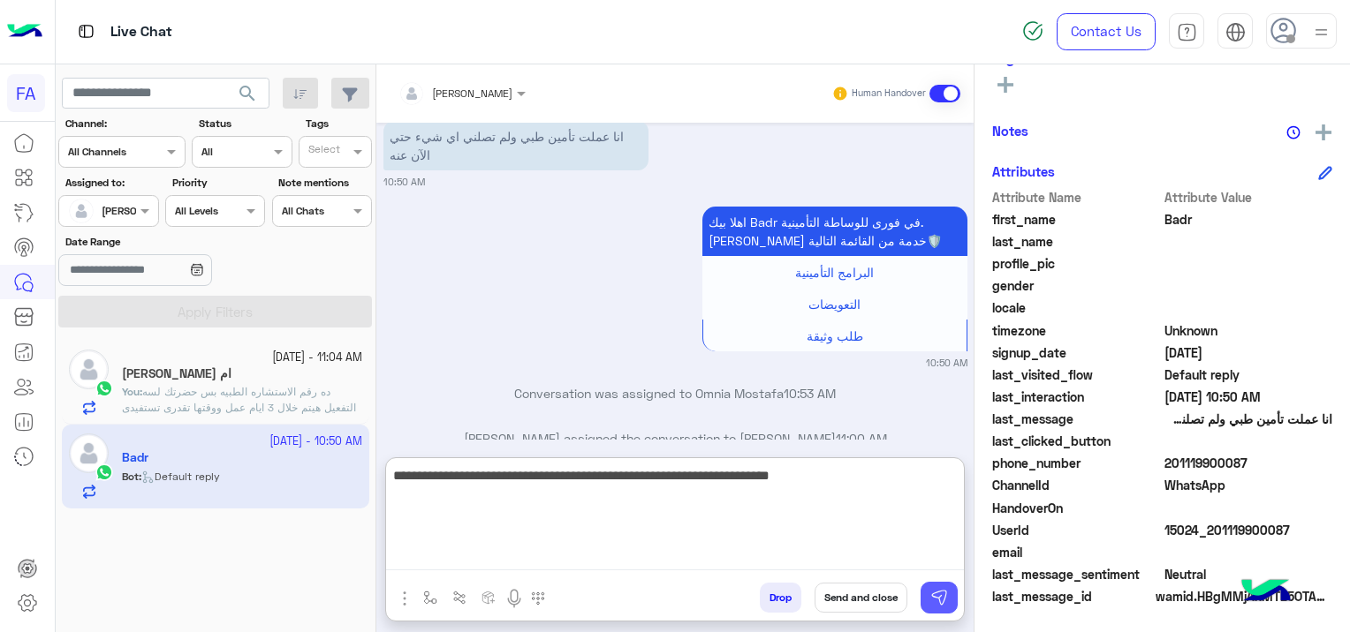
type textarea "**********"
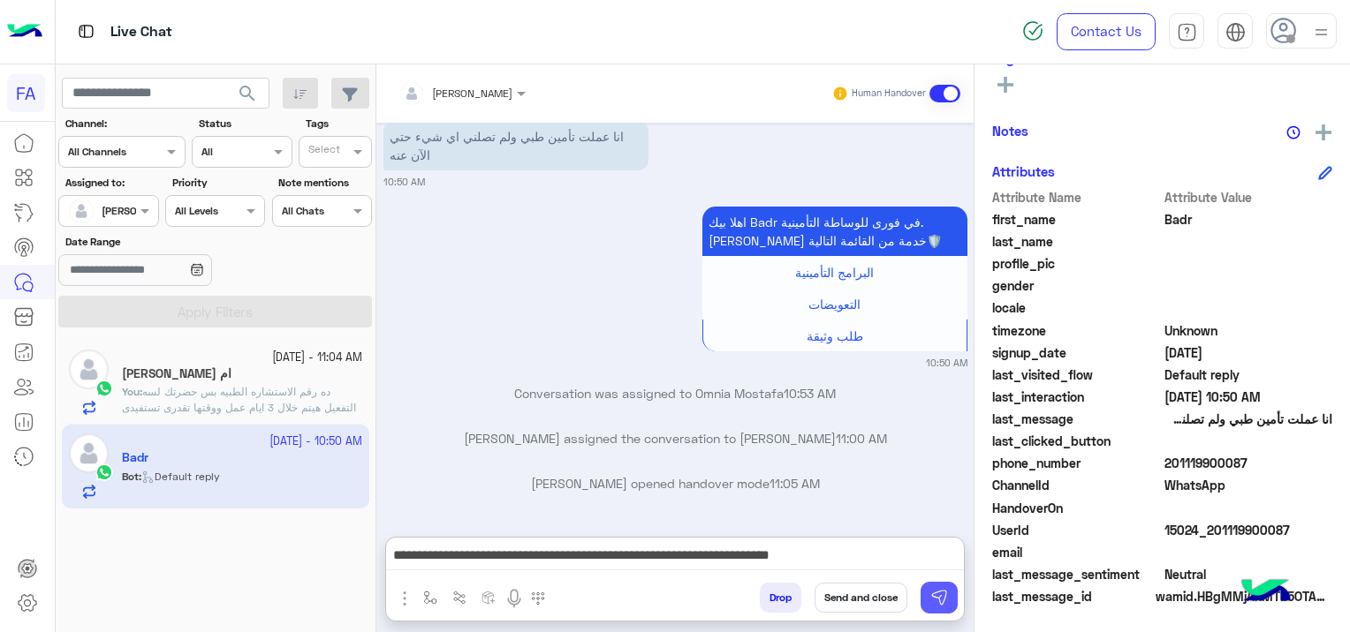
click at [940, 594] on img at bounding box center [939, 598] width 18 height 18
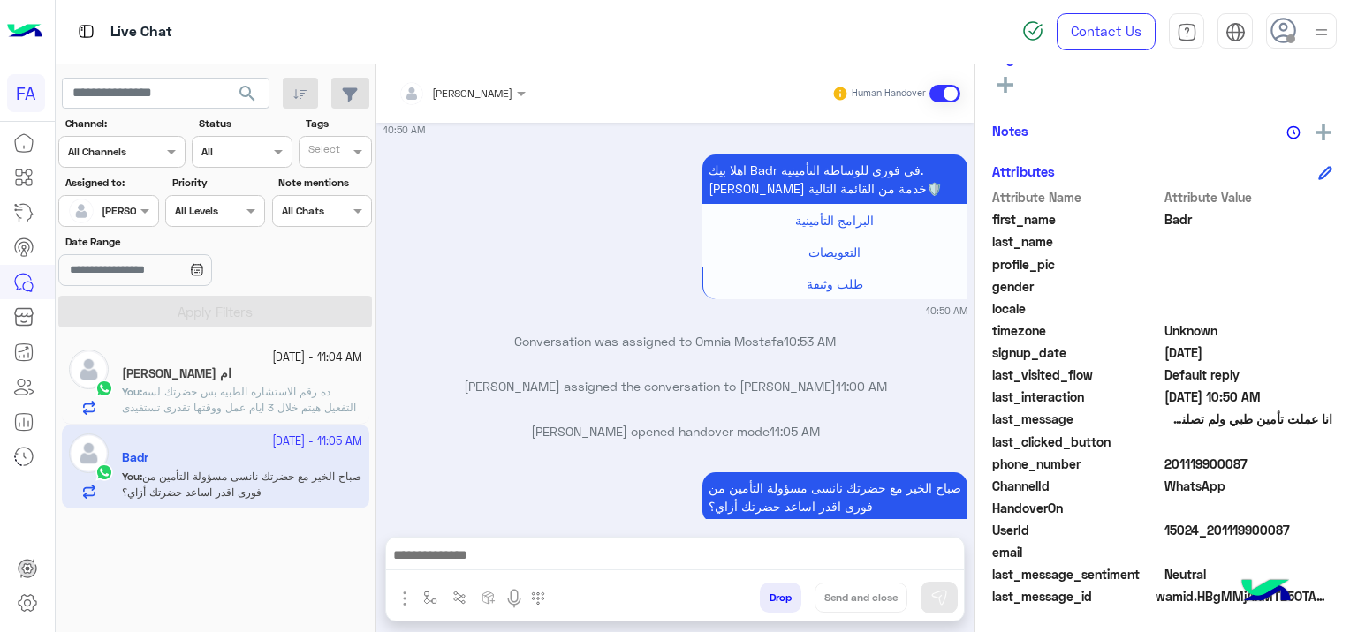
scroll to position [0, 0]
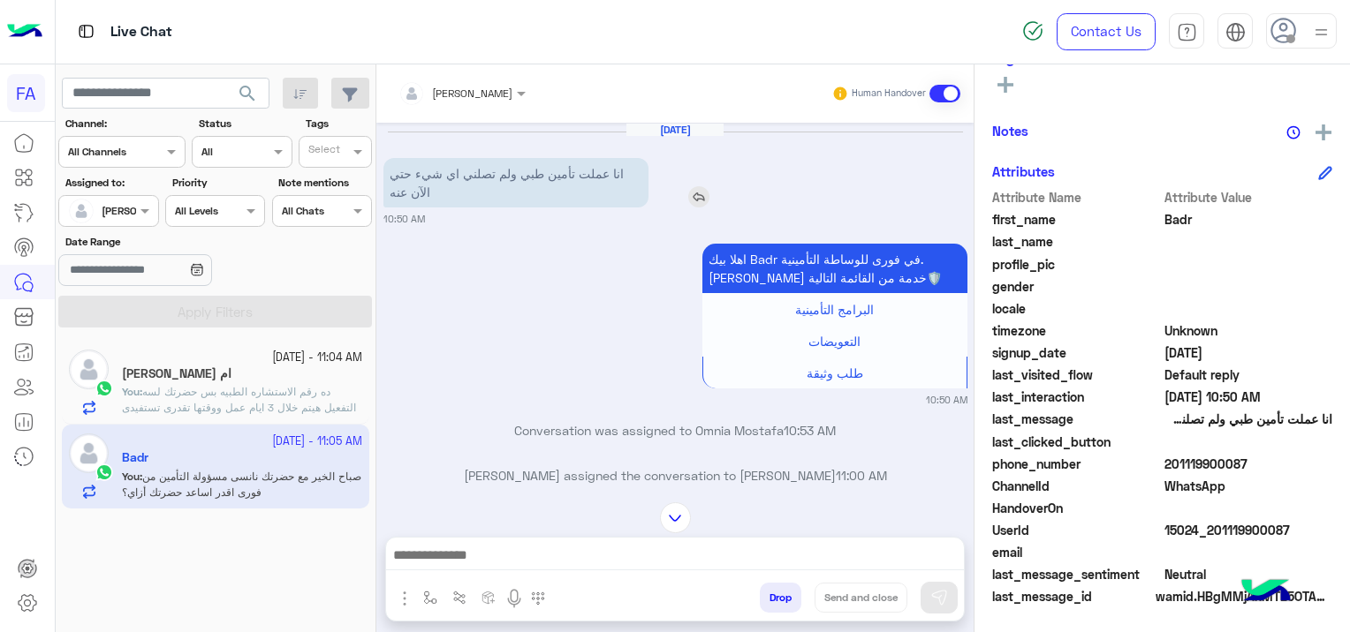
click at [700, 194] on img at bounding box center [698, 196] width 21 height 21
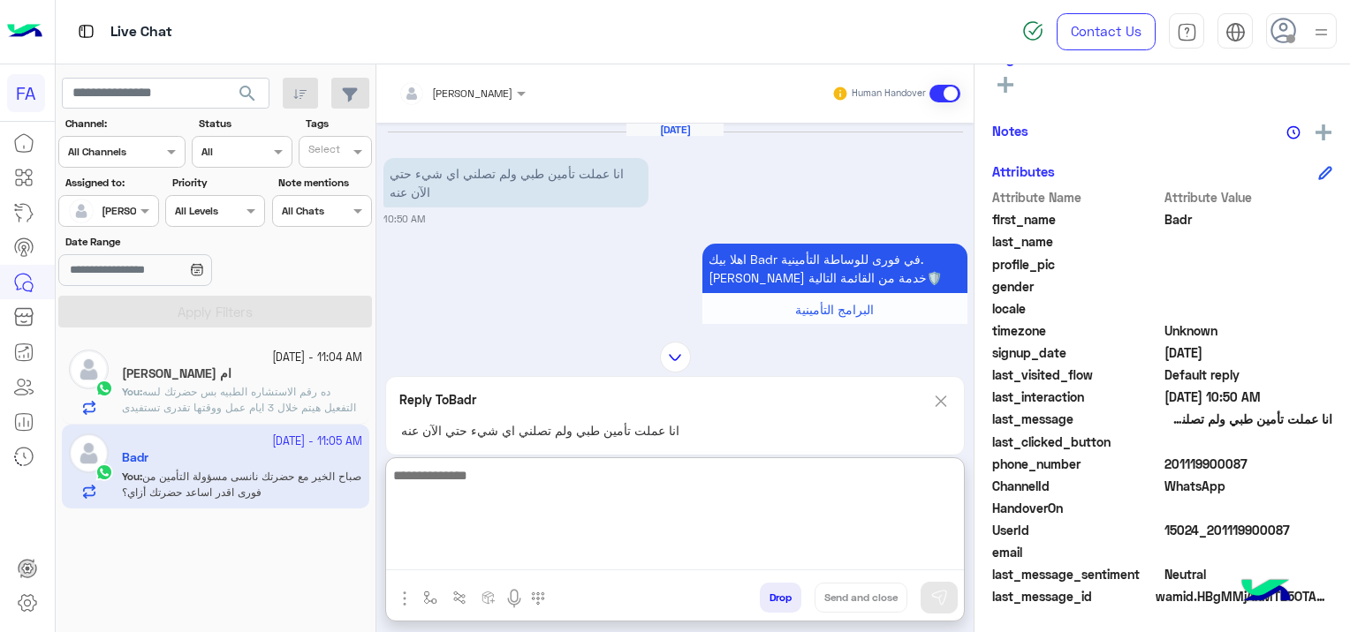
click at [648, 569] on textarea at bounding box center [675, 518] width 578 height 106
type textarea "**********"
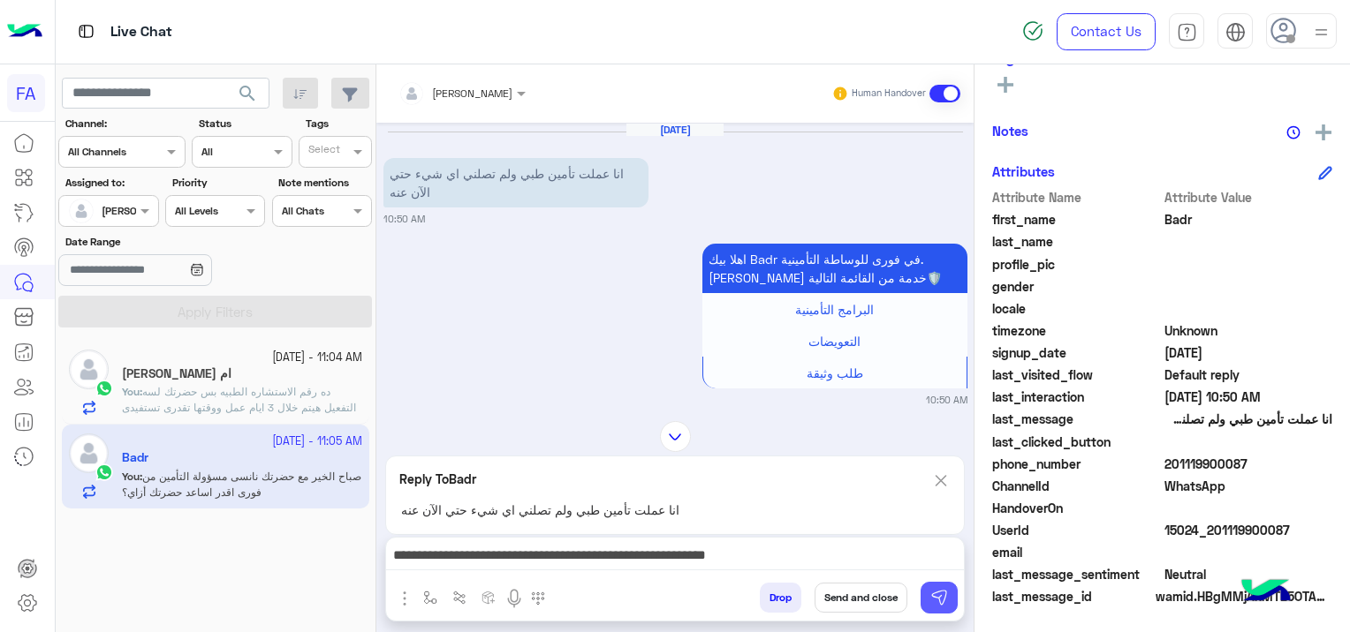
click at [943, 601] on img at bounding box center [939, 598] width 18 height 18
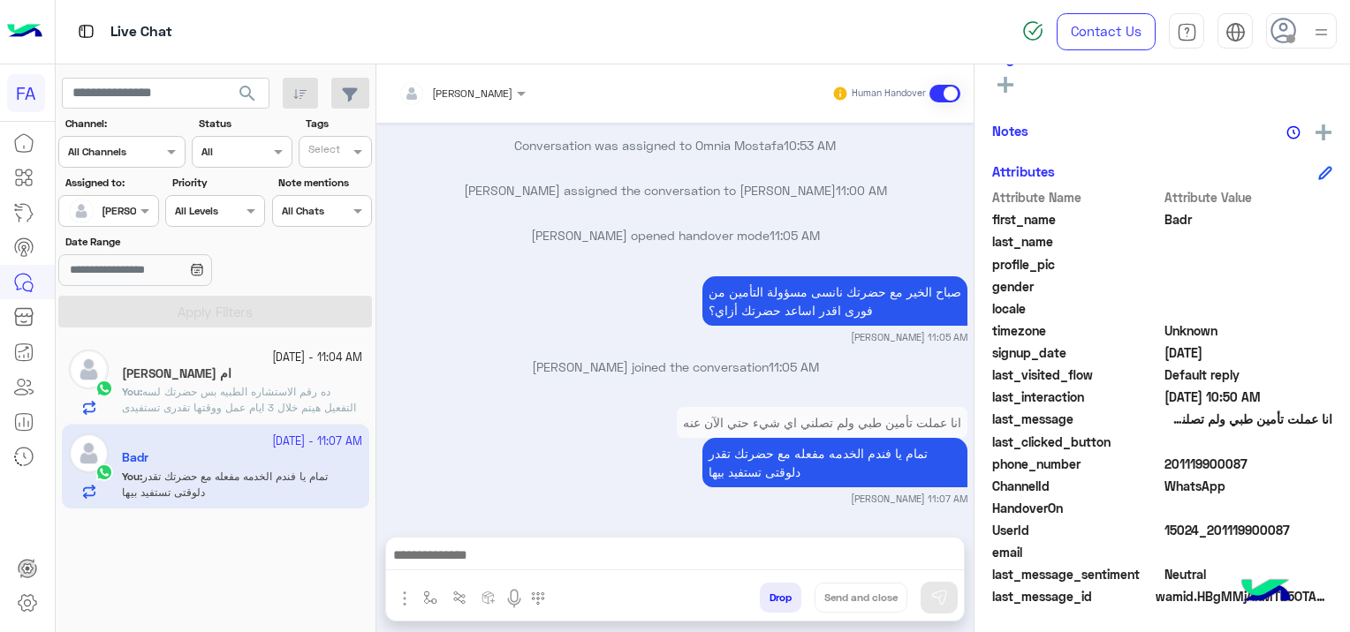
click at [283, 390] on span "ده رقم الاستشاره الطبيه بس حضرتك لسه التفعيل هيتم خلال 3 ايام عمل ووقتها تقدرى …" at bounding box center [239, 407] width 234 height 45
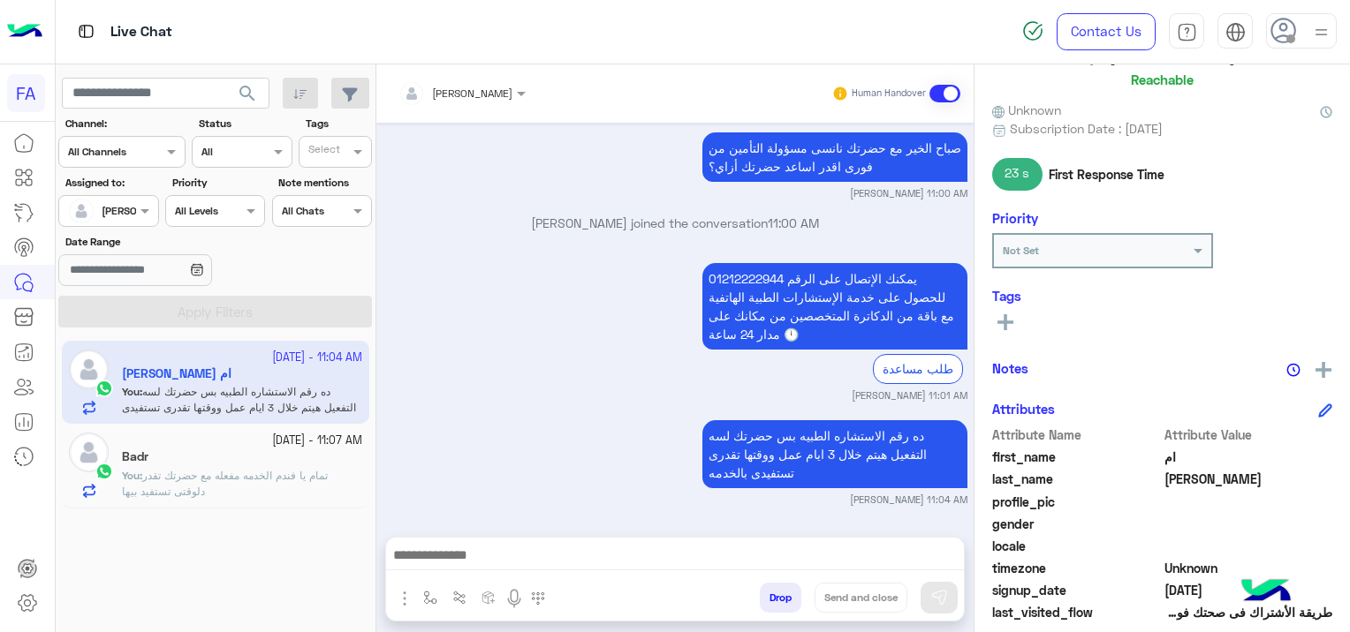
scroll to position [104, 0]
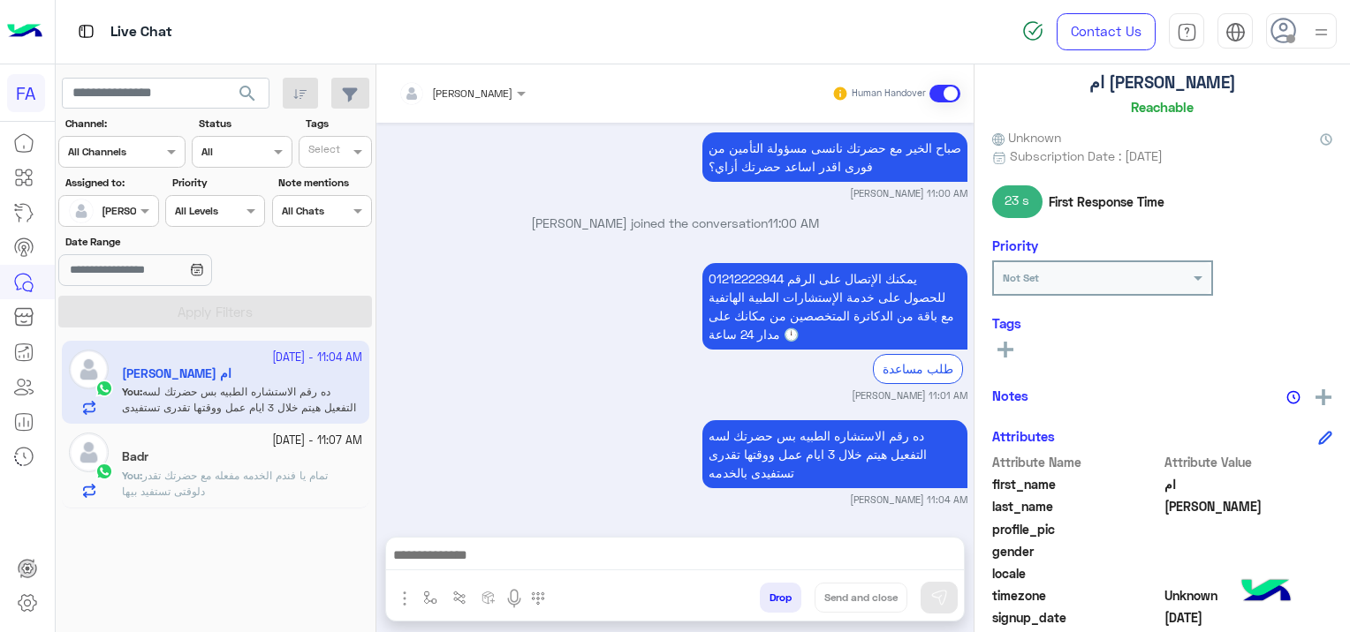
click at [286, 477] on span "تمام يا فندم الخدمه مفعله مع حضرتك تقدر دلوقتى تستفيد بيها" at bounding box center [225, 483] width 206 height 29
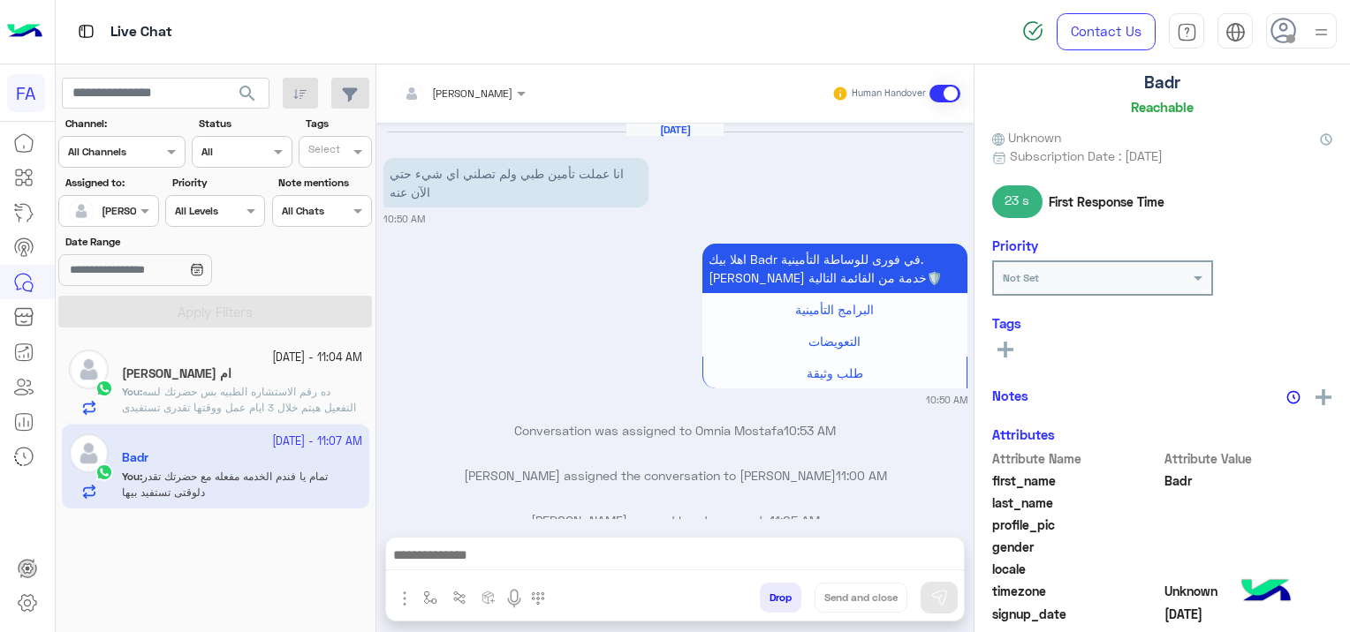
scroll to position [285, 0]
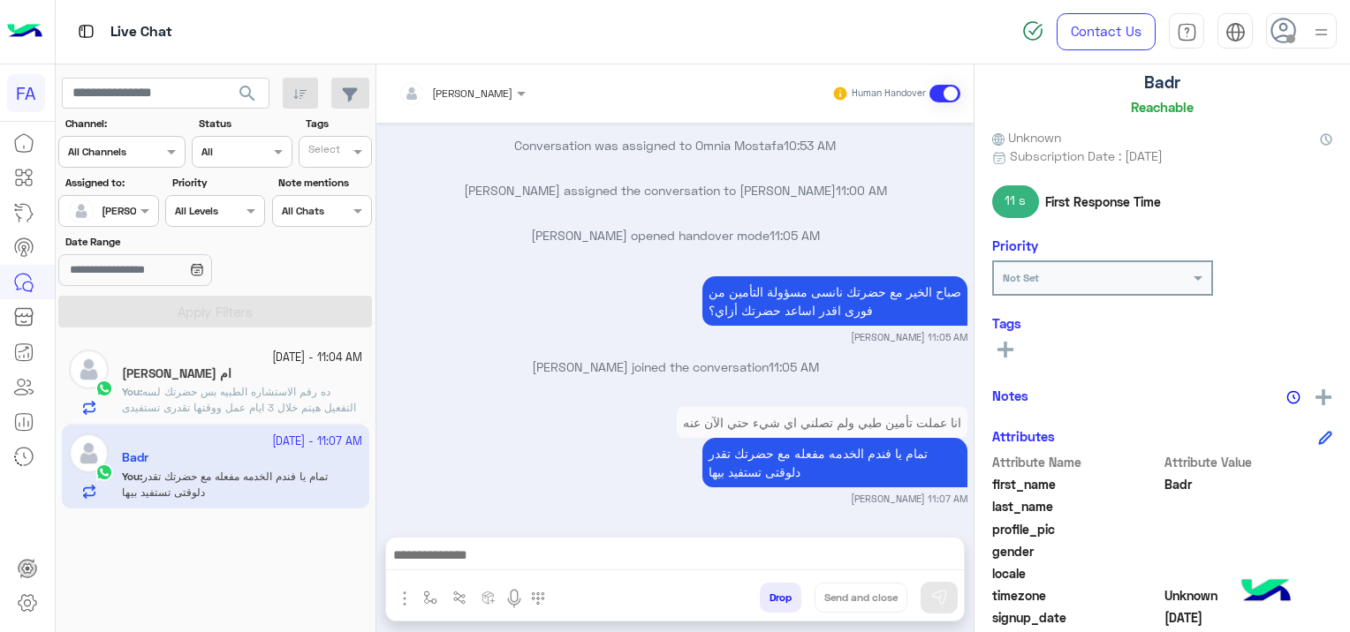
click at [290, 406] on span "ده رقم الاستشاره الطبيه بس حضرتك لسه التفعيل هيتم خلال 3 ايام عمل ووقتها تقدرى …" at bounding box center [239, 407] width 234 height 45
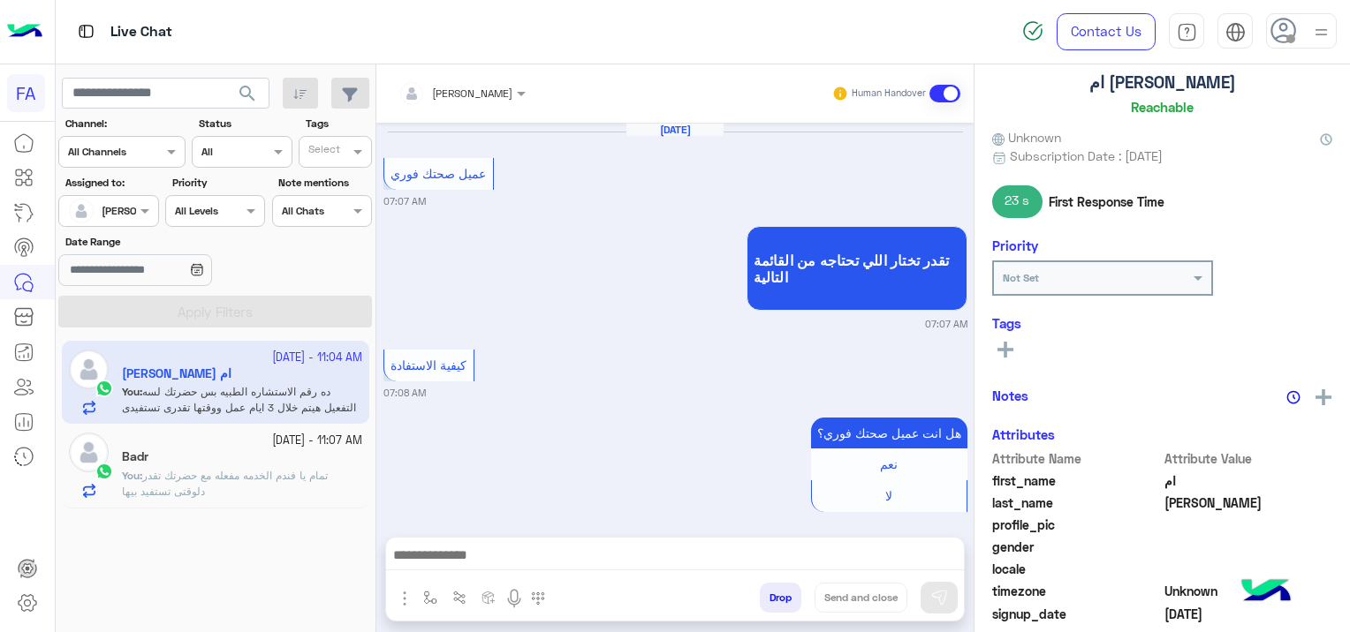
scroll to position [1618, 0]
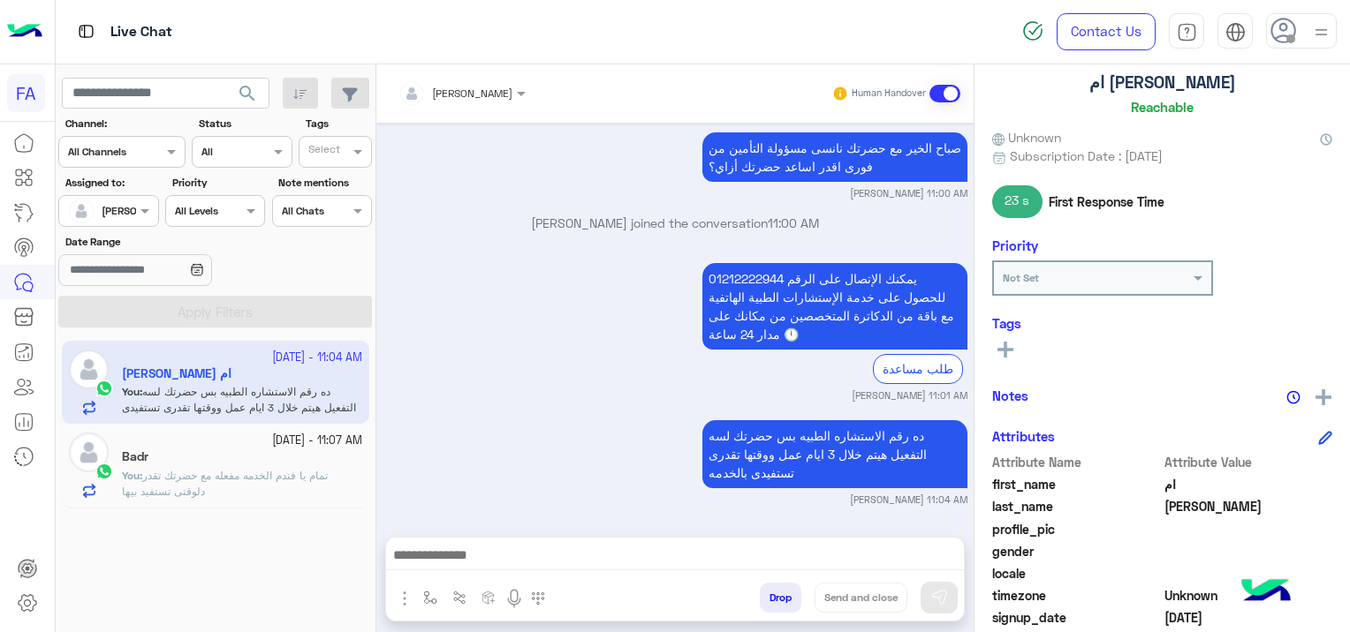
click at [1009, 348] on rect at bounding box center [1005, 350] width 16 height 4
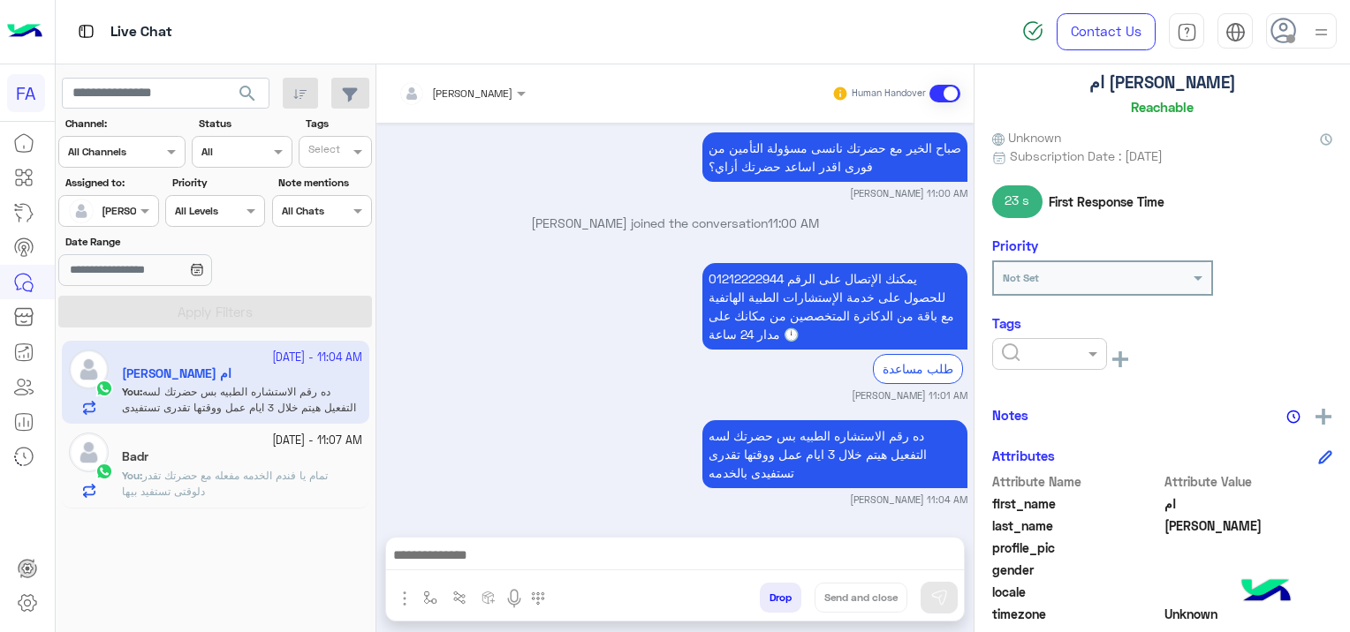
click at [1018, 344] on input "text" at bounding box center [1029, 352] width 54 height 16
click at [1046, 450] on span "Medical" at bounding box center [1023, 450] width 45 height 15
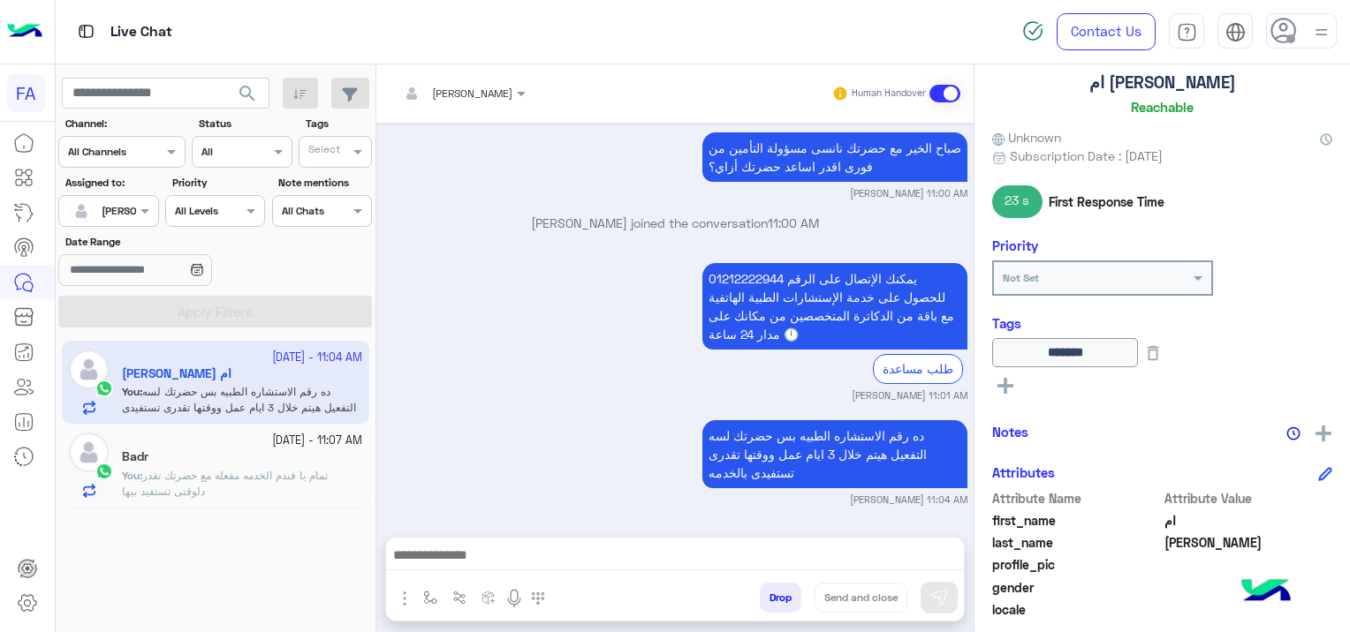
click at [1013, 378] on button at bounding box center [1005, 385] width 26 height 21
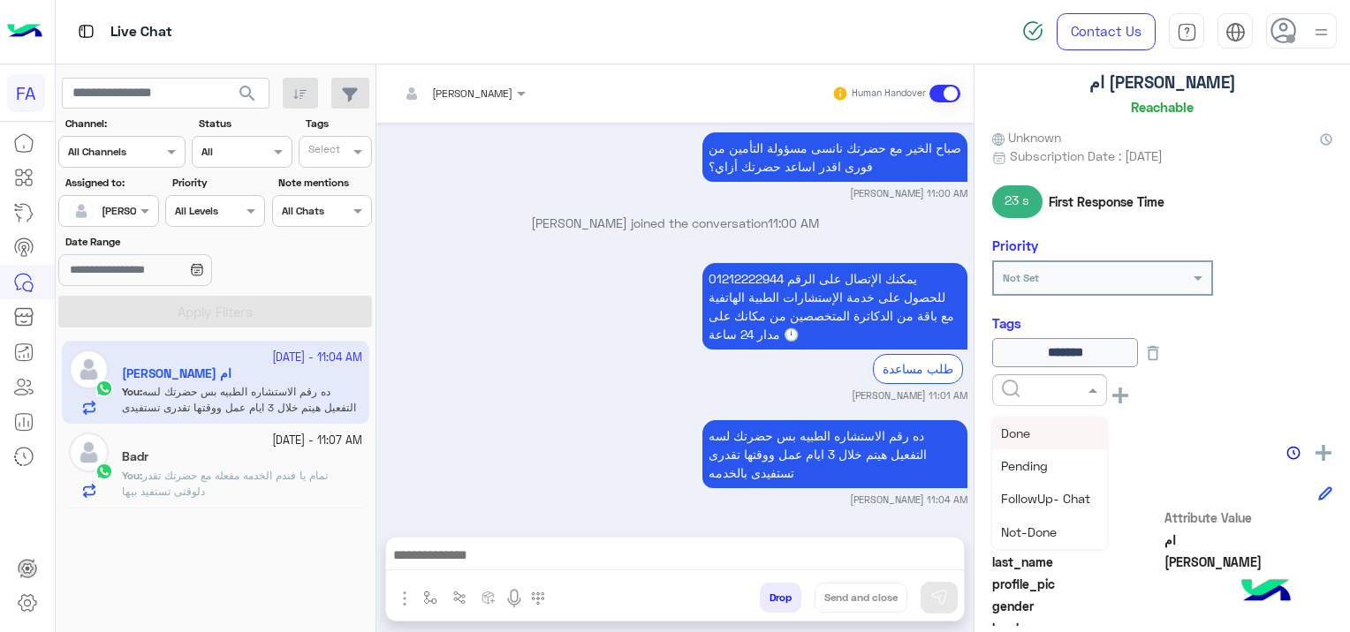
click at [1012, 389] on input "text" at bounding box center [1029, 389] width 54 height 16
click at [1037, 428] on div "Done" at bounding box center [1049, 433] width 115 height 33
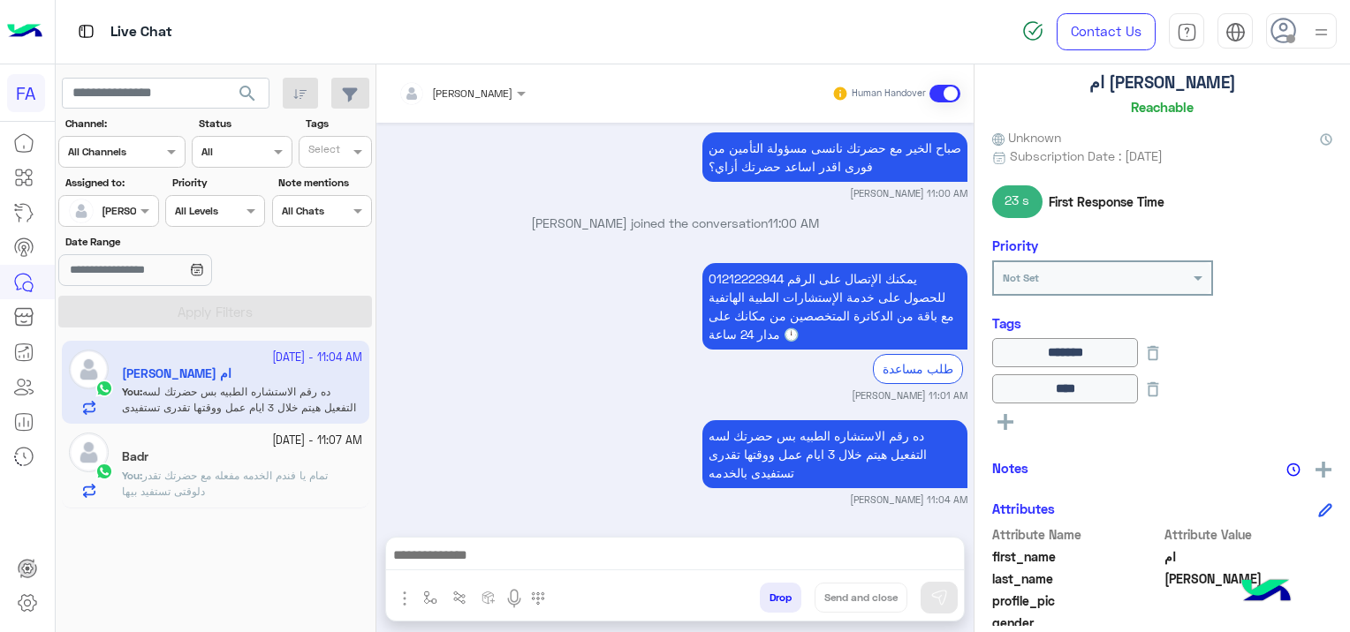
click at [1086, 472] on div "Notes" at bounding box center [1162, 469] width 340 height 22
click at [1084, 470] on div "Notes" at bounding box center [1162, 469] width 340 height 22
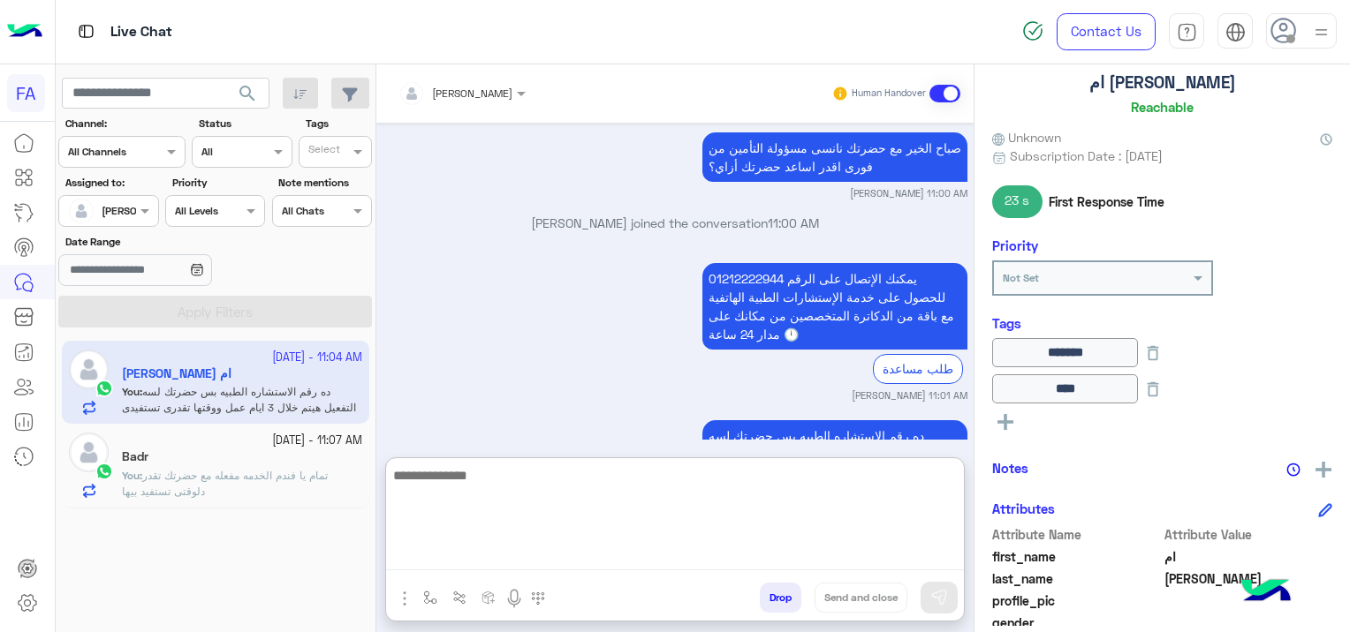
click at [445, 555] on textarea at bounding box center [675, 518] width 578 height 106
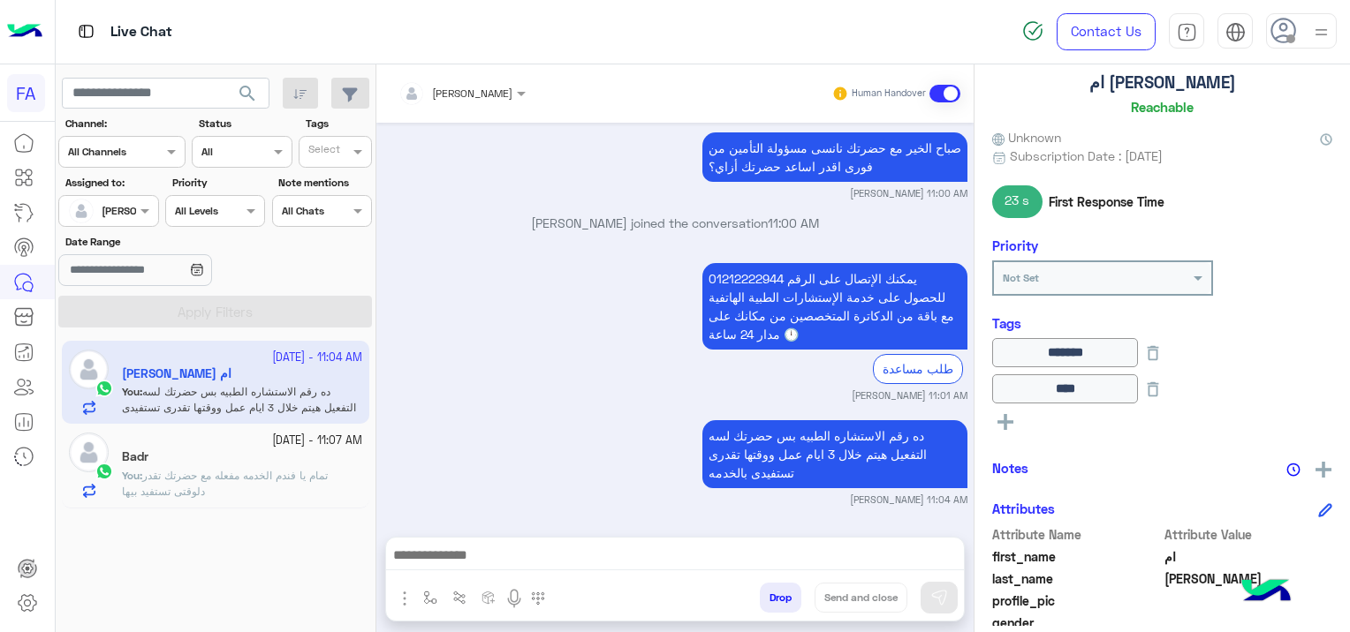
click at [535, 542] on div at bounding box center [675, 560] width 578 height 44
click at [534, 542] on div at bounding box center [675, 560] width 578 height 44
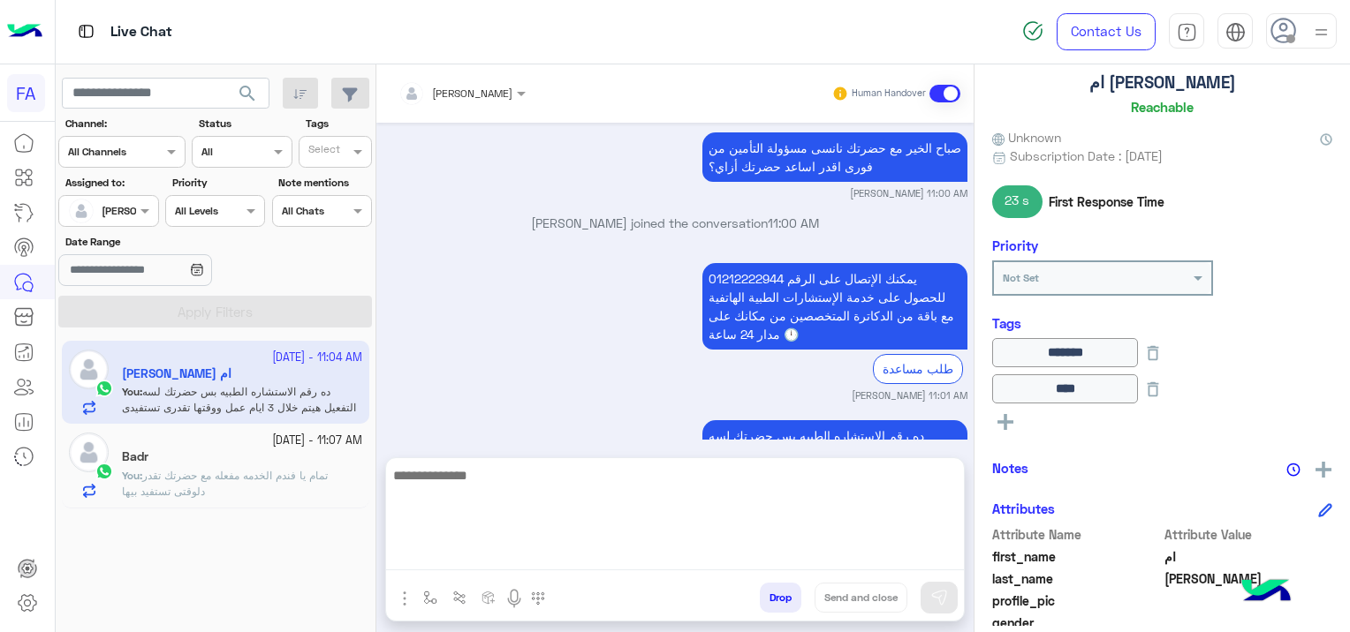
click at [511, 552] on textarea at bounding box center [675, 518] width 578 height 106
paste textarea "**********"
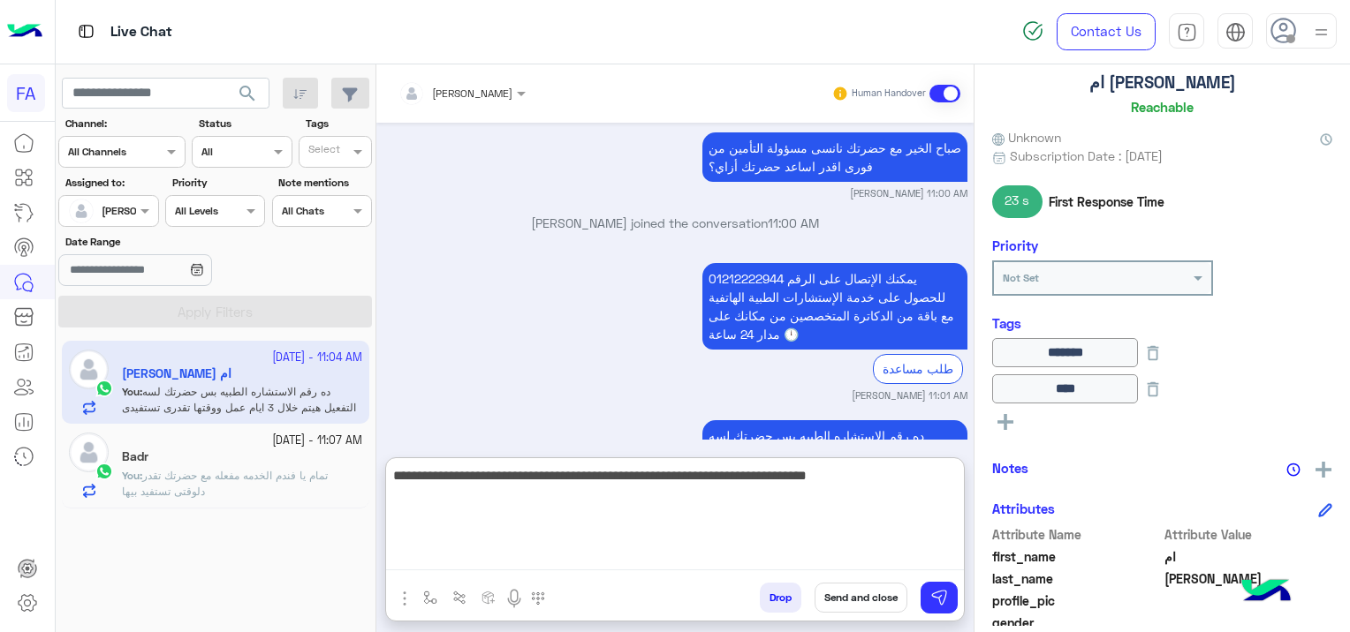
type textarea "**********"
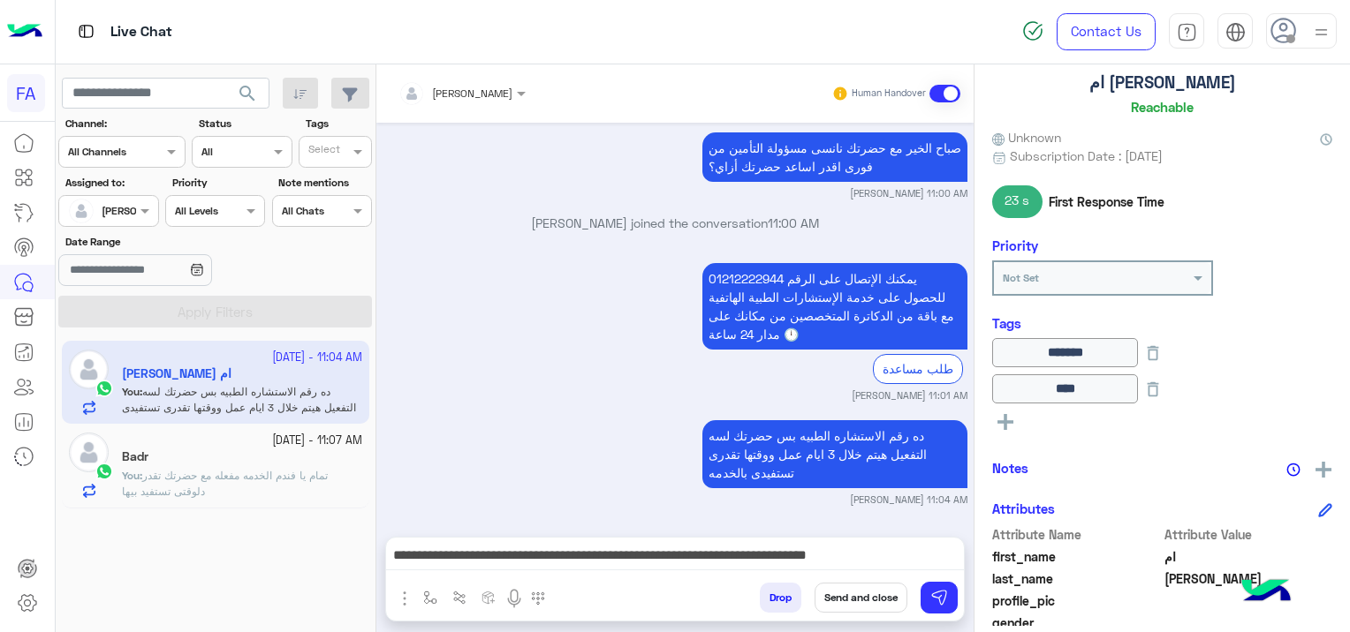
click at [854, 601] on button "Send and close" at bounding box center [860, 598] width 93 height 30
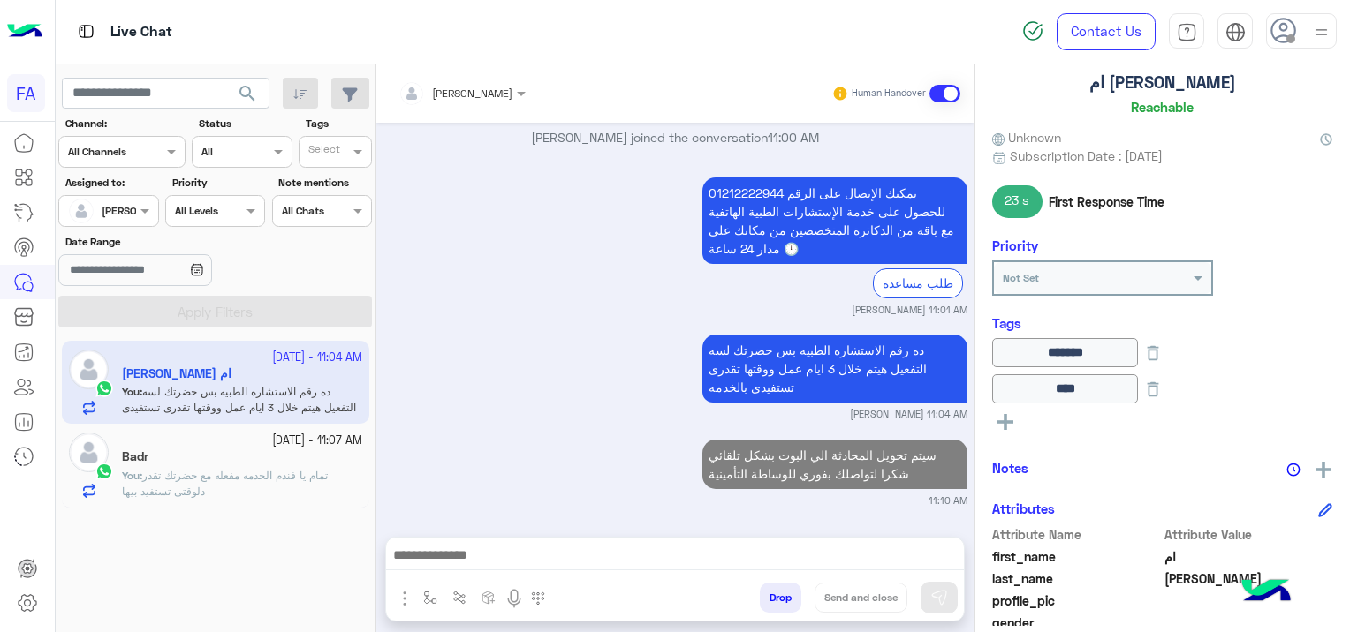
scroll to position [1749, 0]
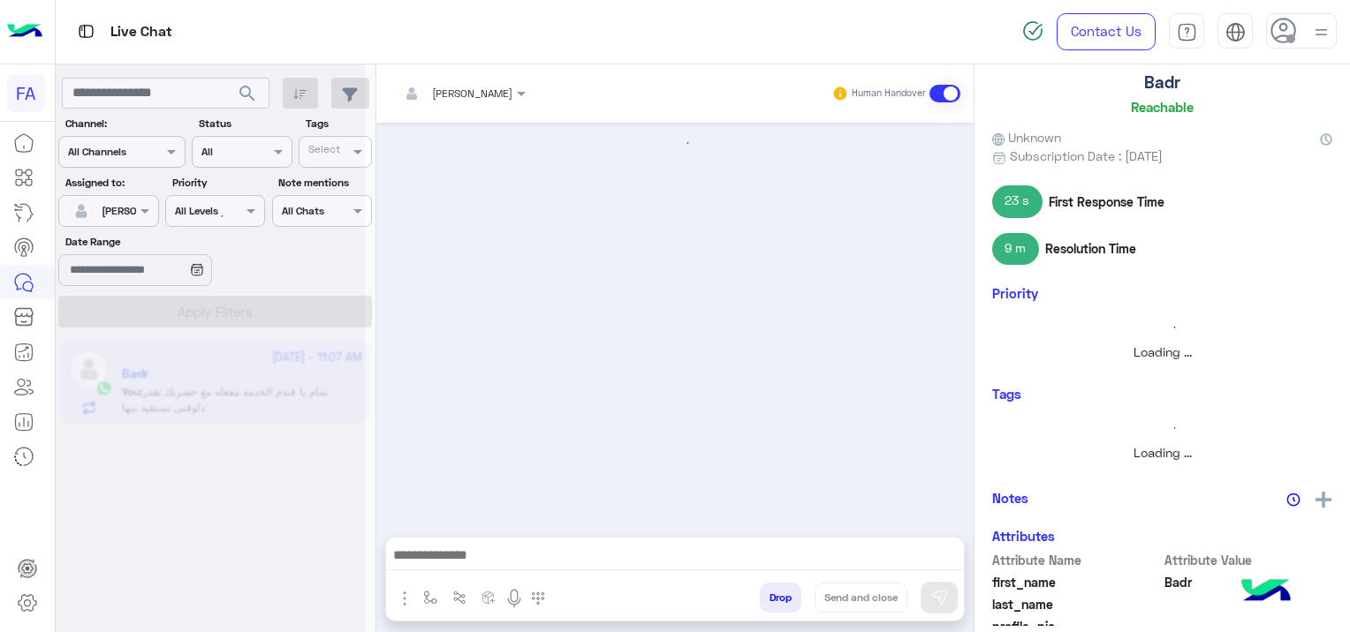
scroll to position [285, 0]
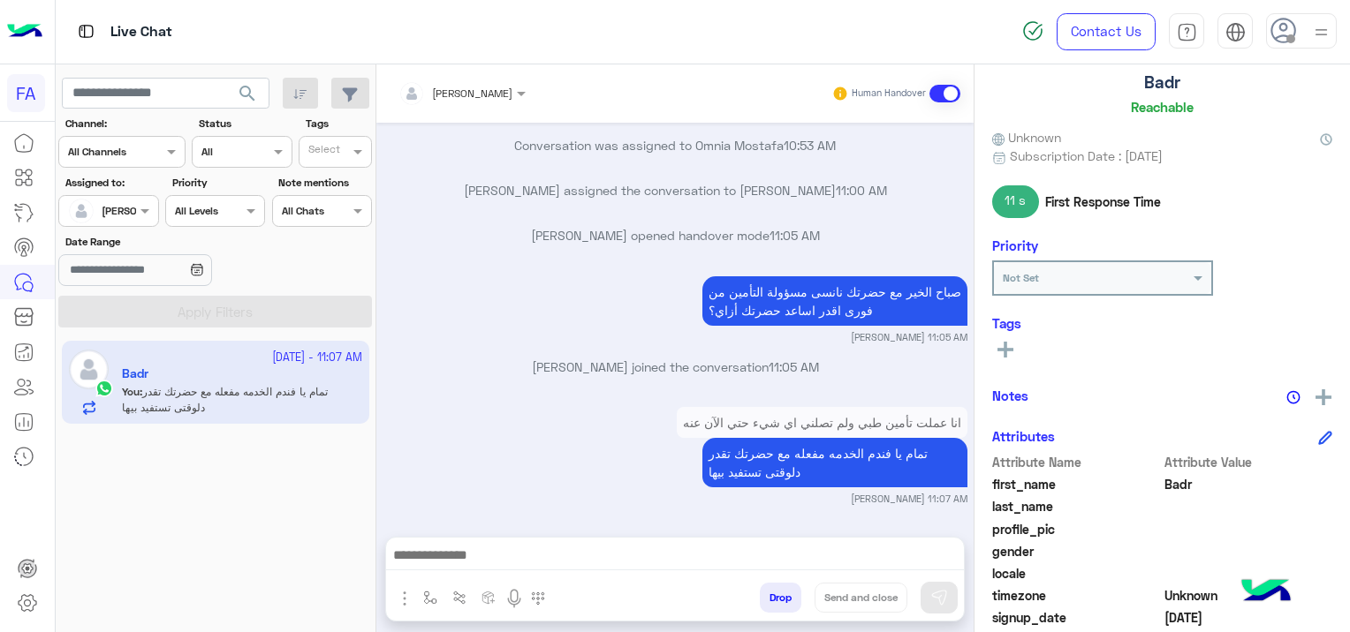
click at [1008, 348] on rect at bounding box center [1005, 350] width 16 height 4
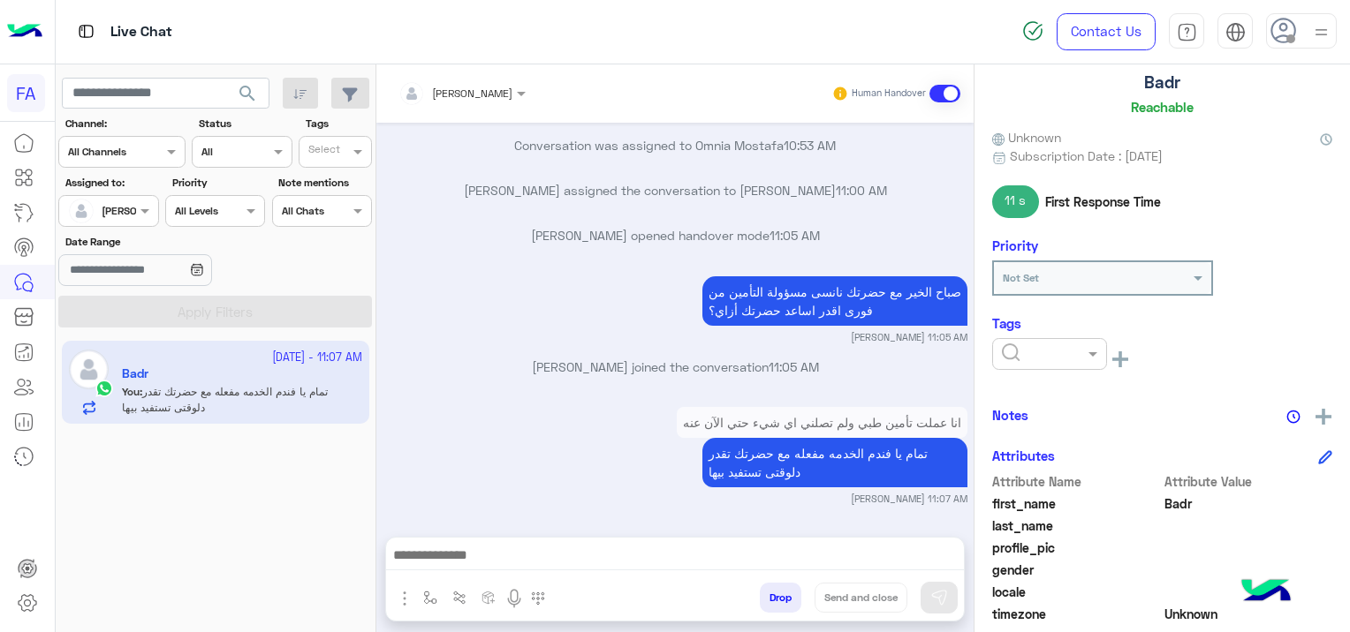
click at [1009, 347] on input "text" at bounding box center [1029, 352] width 54 height 16
click at [1039, 428] on span "Pending" at bounding box center [1024, 429] width 47 height 15
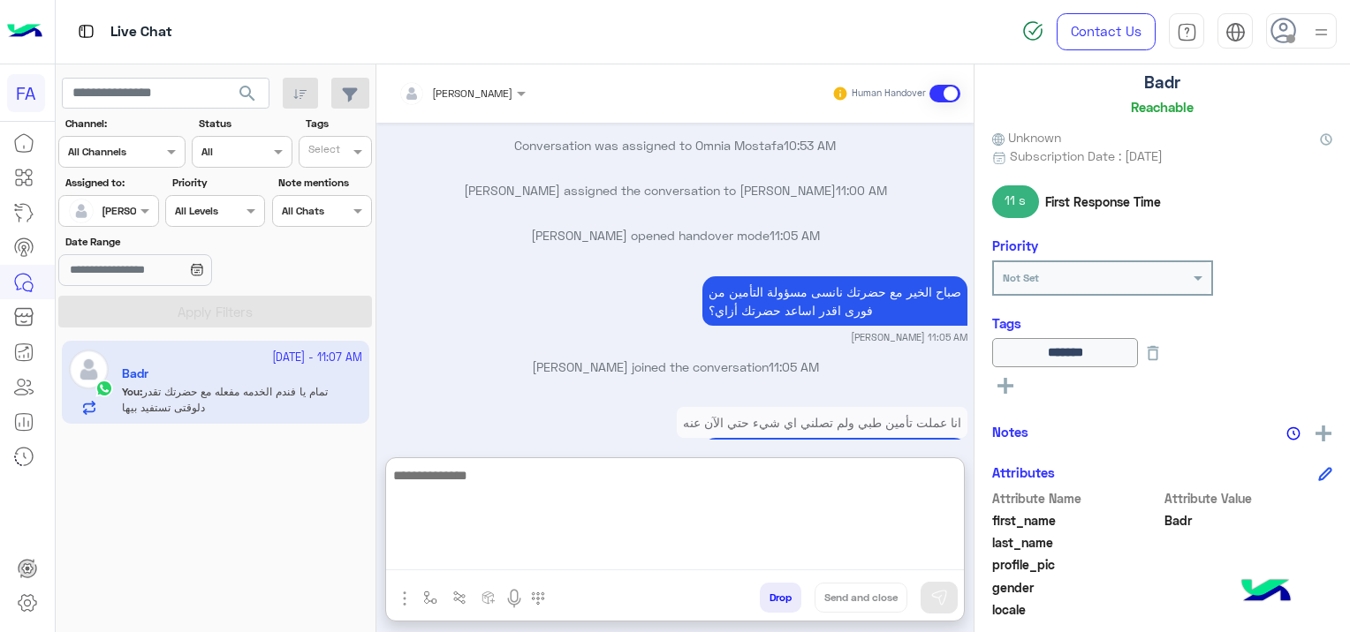
click at [784, 549] on textarea at bounding box center [675, 518] width 578 height 106
click at [526, 548] on textarea at bounding box center [675, 518] width 578 height 106
paste textarea "**********"
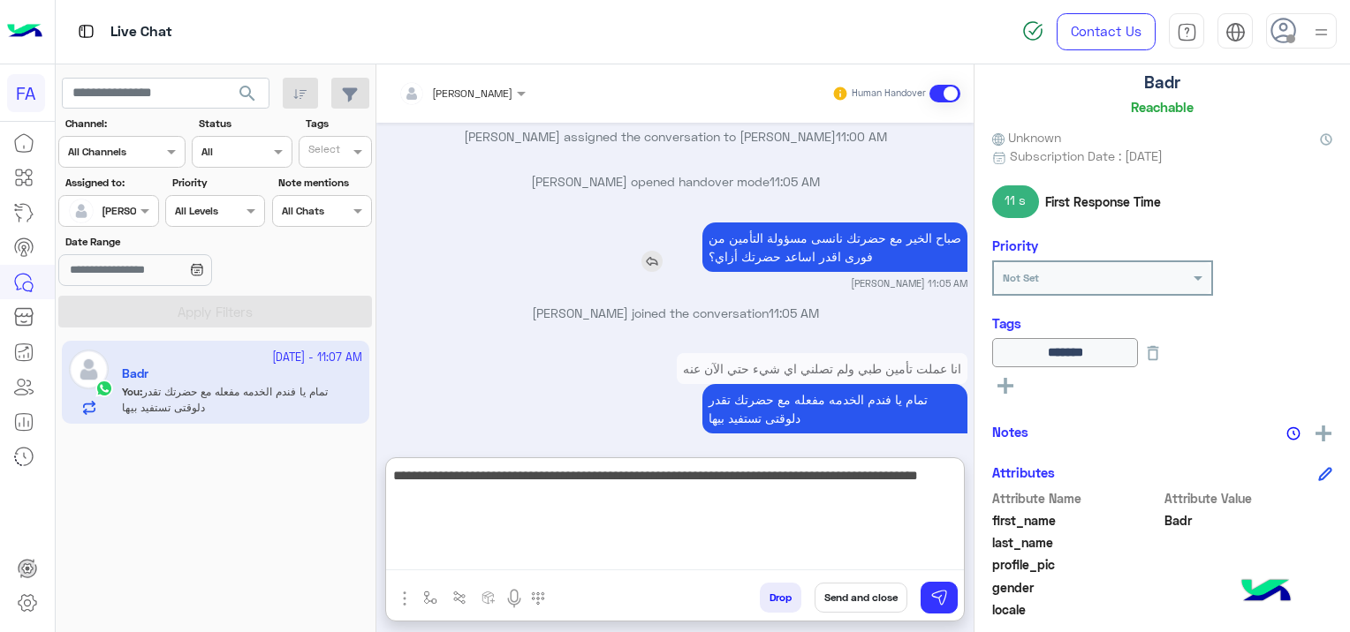
scroll to position [365, 0]
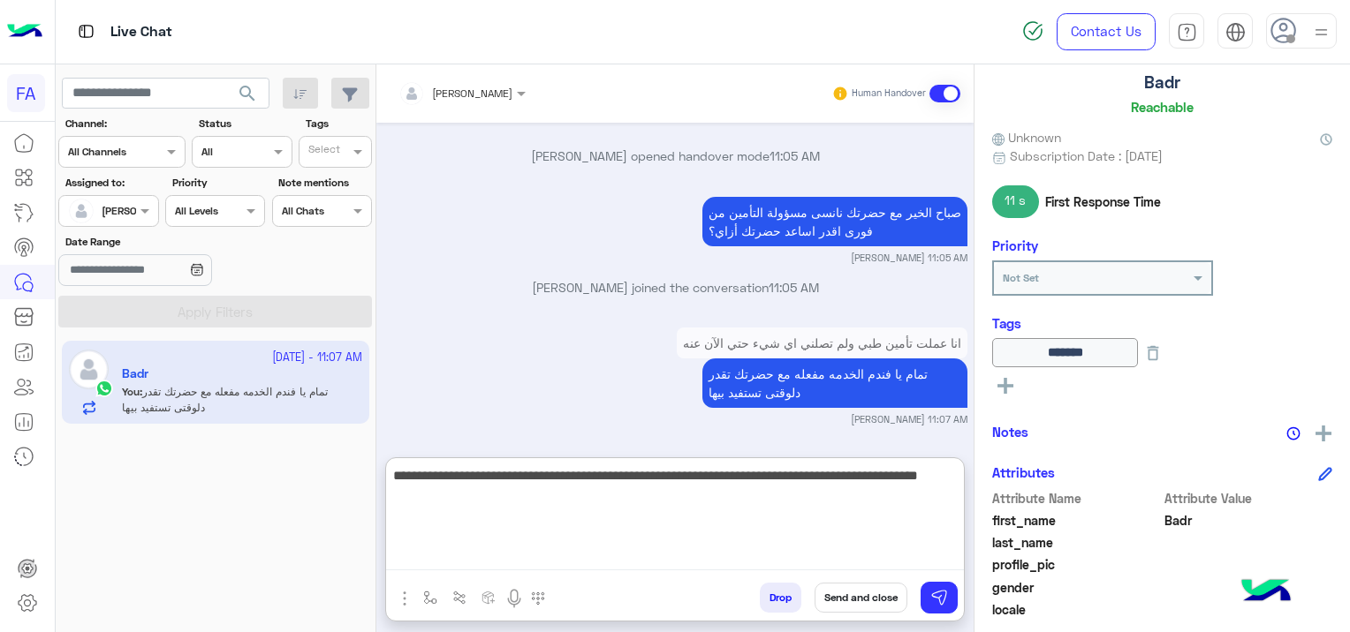
type textarea "**********"
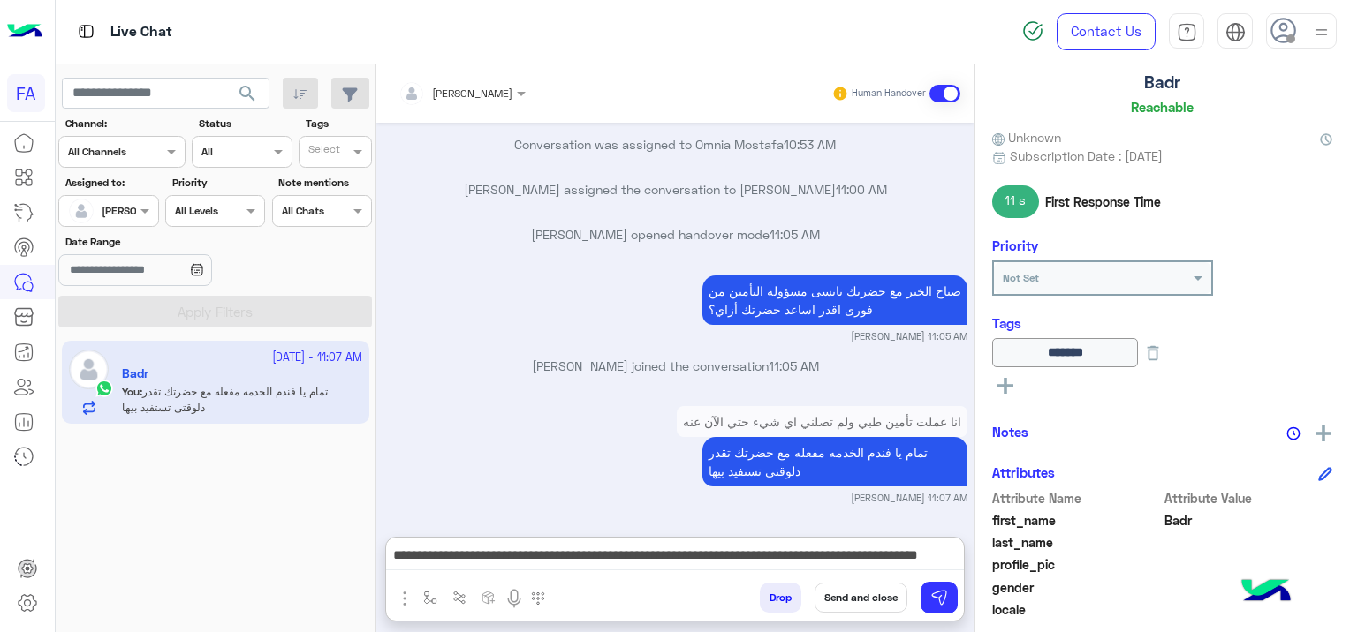
click at [853, 597] on button "Send and close" at bounding box center [860, 598] width 93 height 30
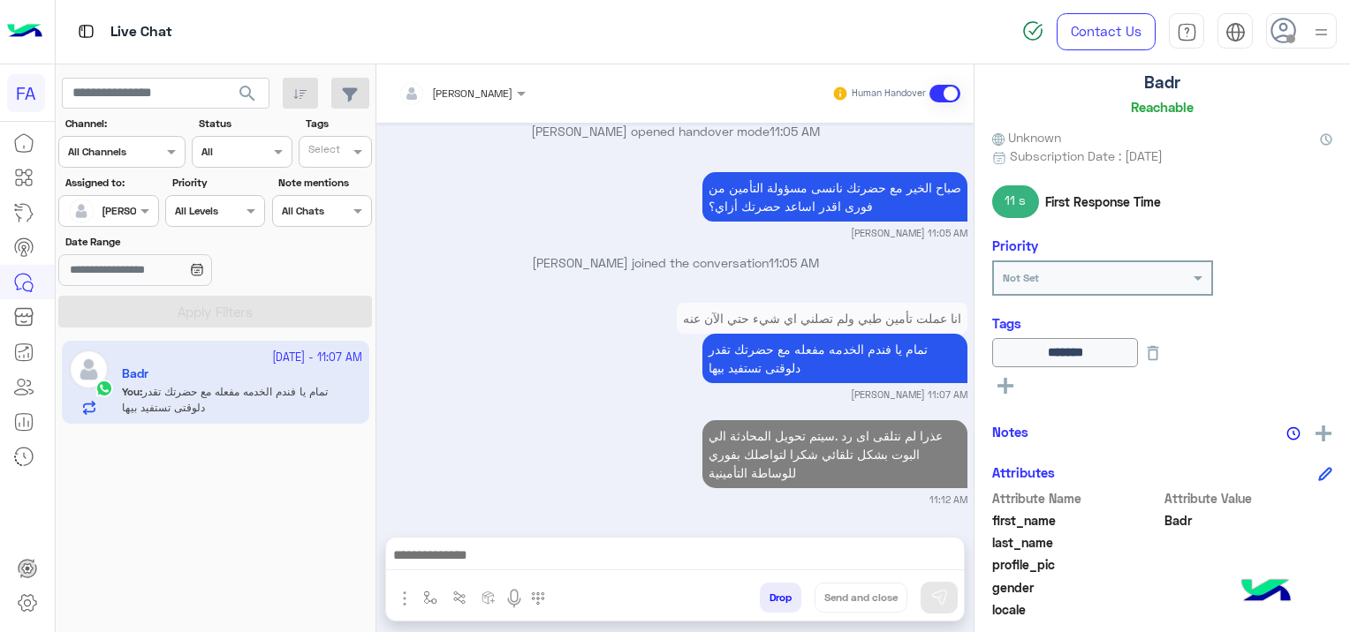
scroll to position [435, 0]
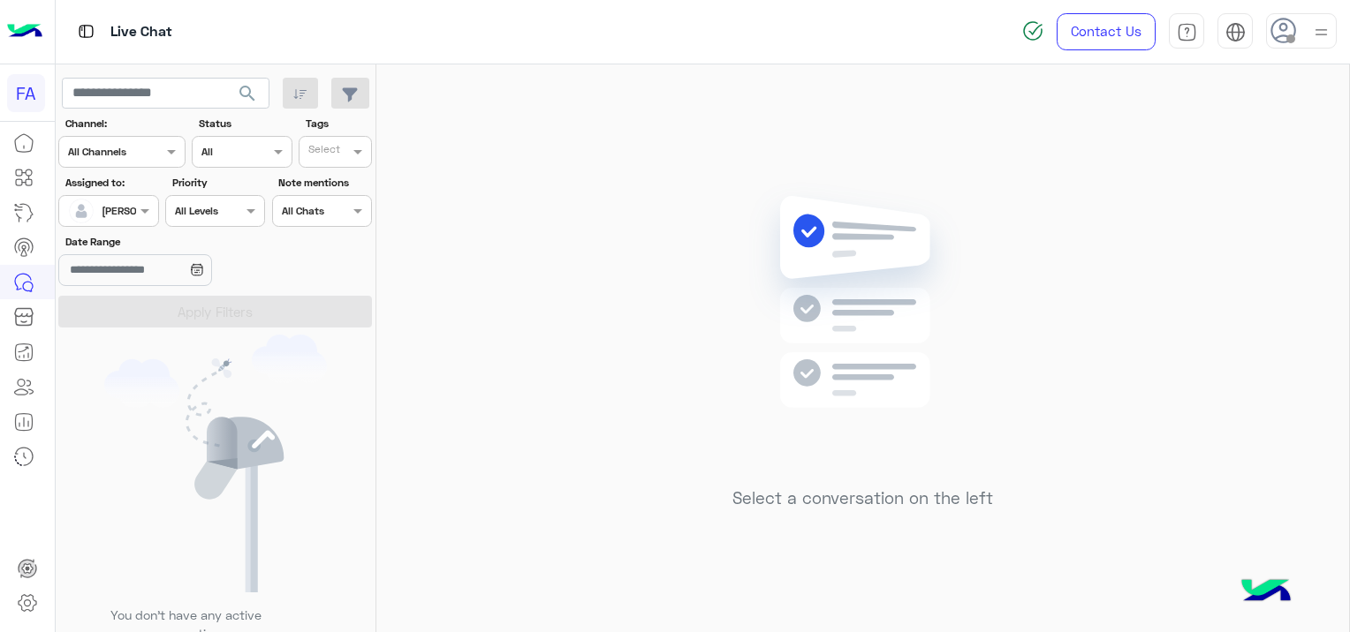
click at [252, 101] on span "search" at bounding box center [247, 93] width 21 height 21
click at [241, 91] on span "search" at bounding box center [247, 93] width 21 height 21
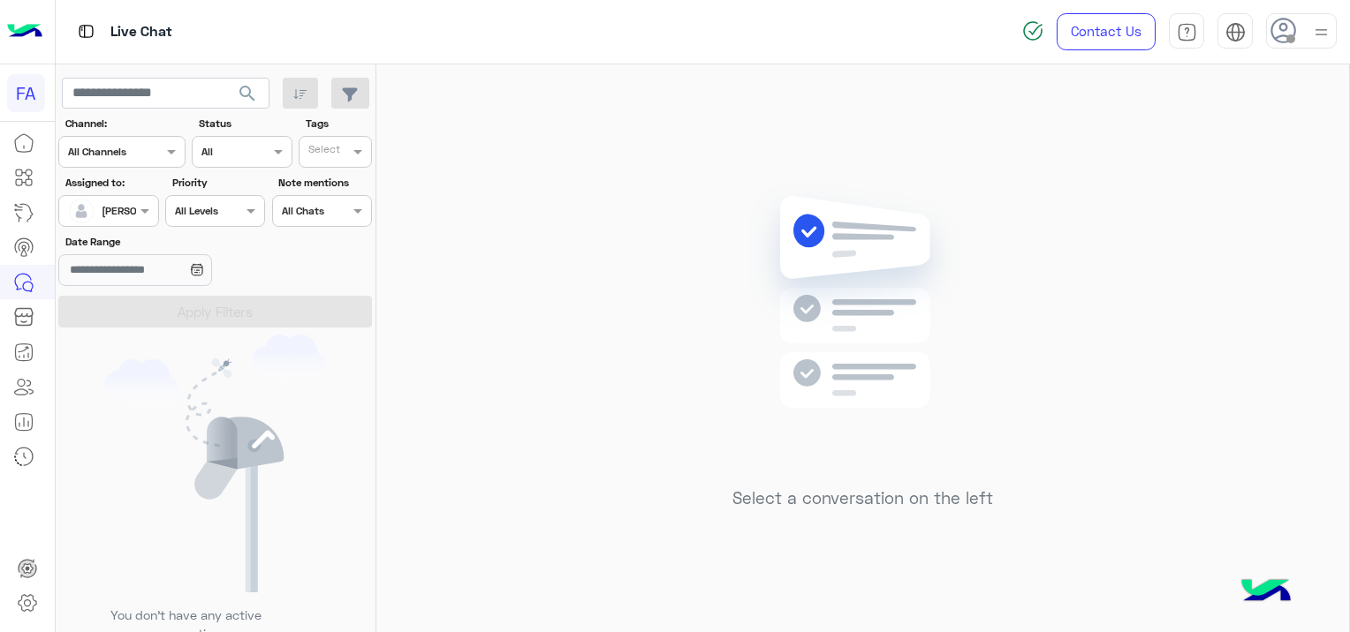
click at [251, 95] on span "search" at bounding box center [247, 93] width 21 height 21
click at [601, 250] on div "Select a conversation on the left" at bounding box center [862, 351] width 972 height 575
click at [240, 85] on span "search" at bounding box center [247, 93] width 21 height 21
drag, startPoint x: 243, startPoint y: 96, endPoint x: 251, endPoint y: 86, distance: 13.2
click at [241, 96] on span "search" at bounding box center [247, 93] width 21 height 21
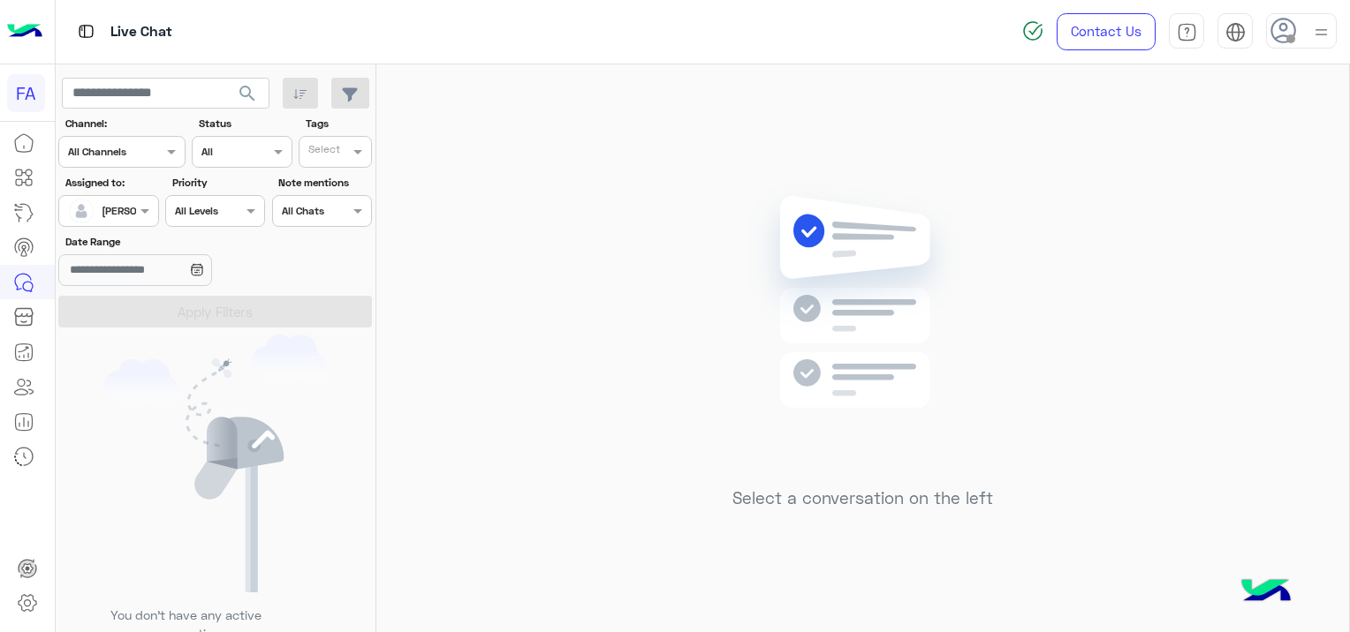
click at [245, 85] on span "search" at bounding box center [247, 93] width 21 height 21
click at [241, 90] on span "search" at bounding box center [247, 93] width 21 height 21
click at [1188, 628] on div "Select a conversation on the left" at bounding box center [862, 351] width 972 height 575
click at [238, 95] on span "search" at bounding box center [247, 93] width 21 height 21
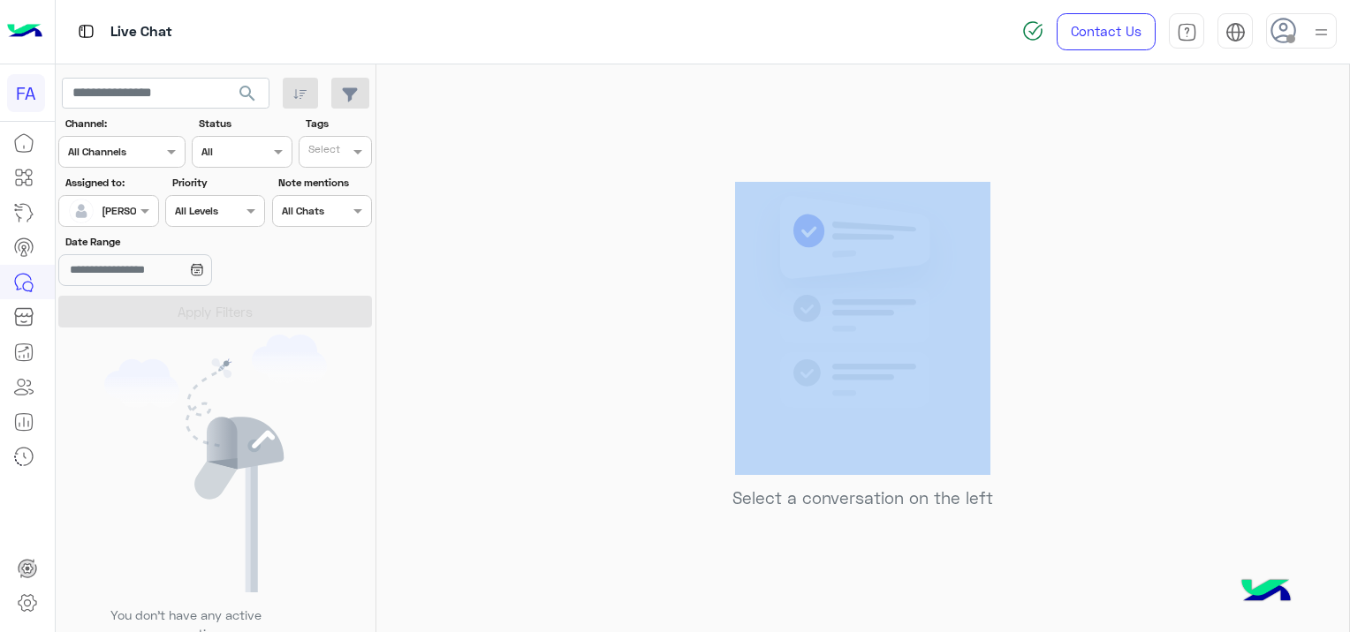
click at [615, 151] on div "Select a conversation on the left" at bounding box center [862, 351] width 972 height 575
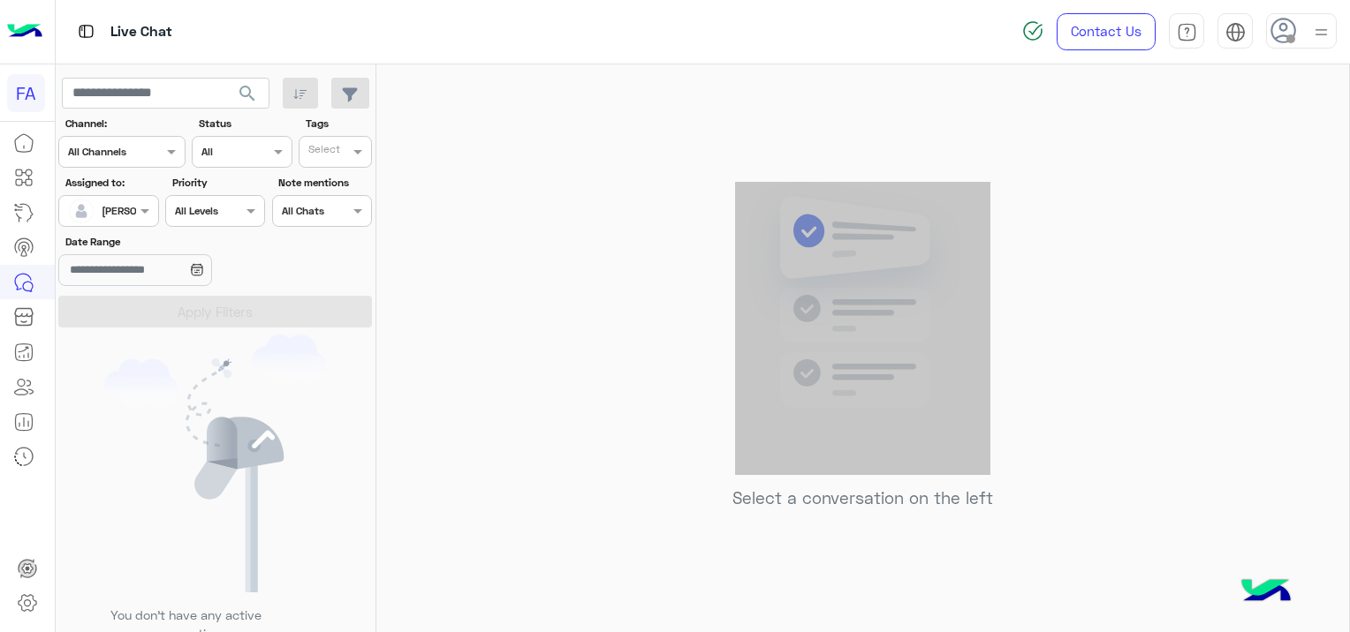
click at [859, 129] on div "Select a conversation on the left" at bounding box center [862, 351] width 972 height 575
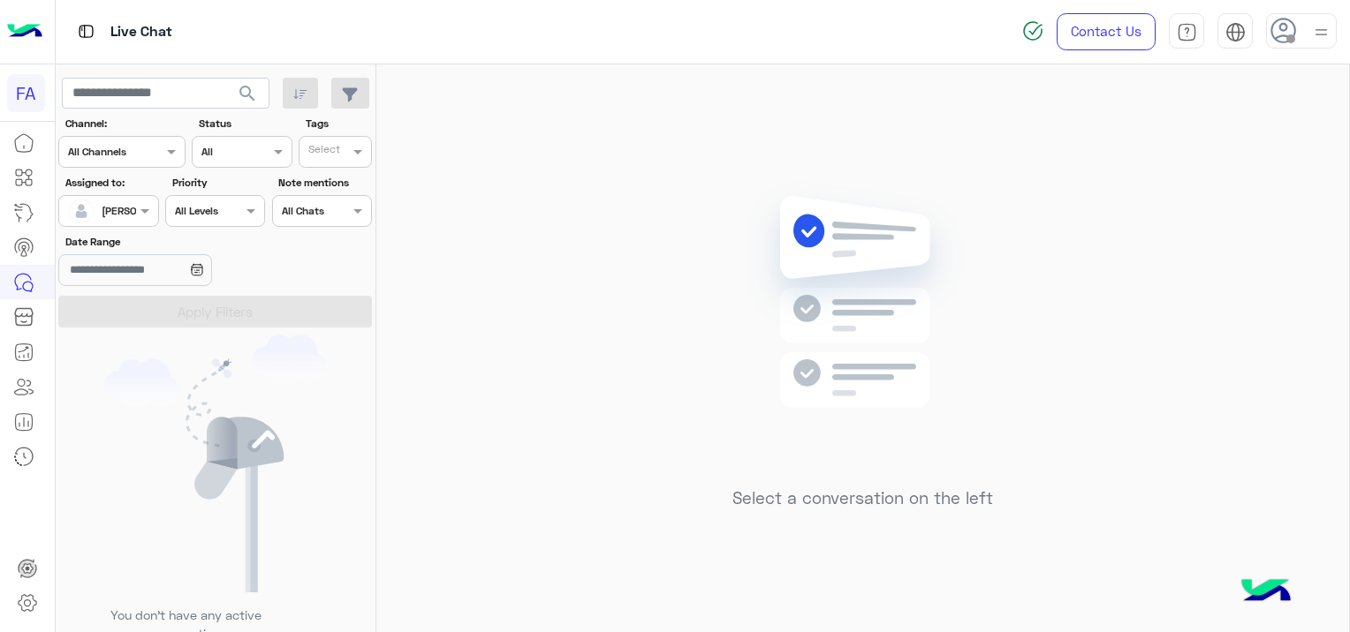
click at [254, 68] on app-inbox-users-filters "search Channel: Channel All Channels Status Channel All Tags Select Assigned to…" at bounding box center [216, 199] width 321 height 270
click at [245, 95] on span "search" at bounding box center [247, 93] width 21 height 21
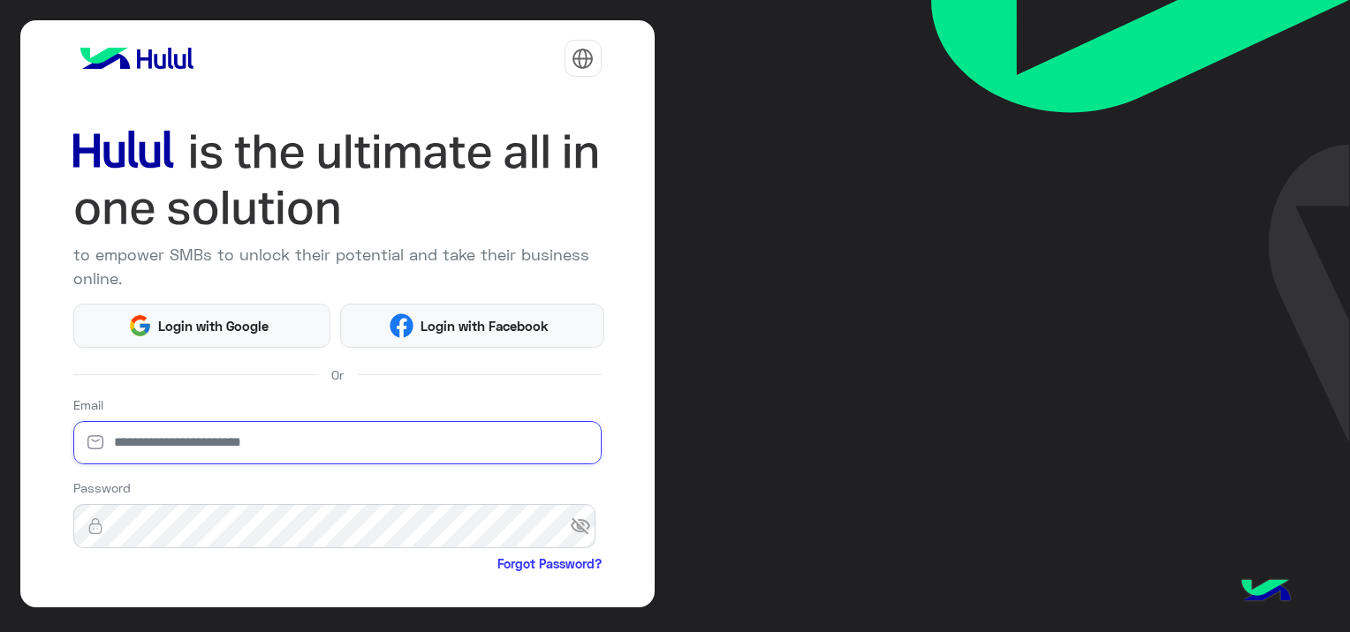
click at [438, 429] on input "email" at bounding box center [337, 443] width 528 height 44
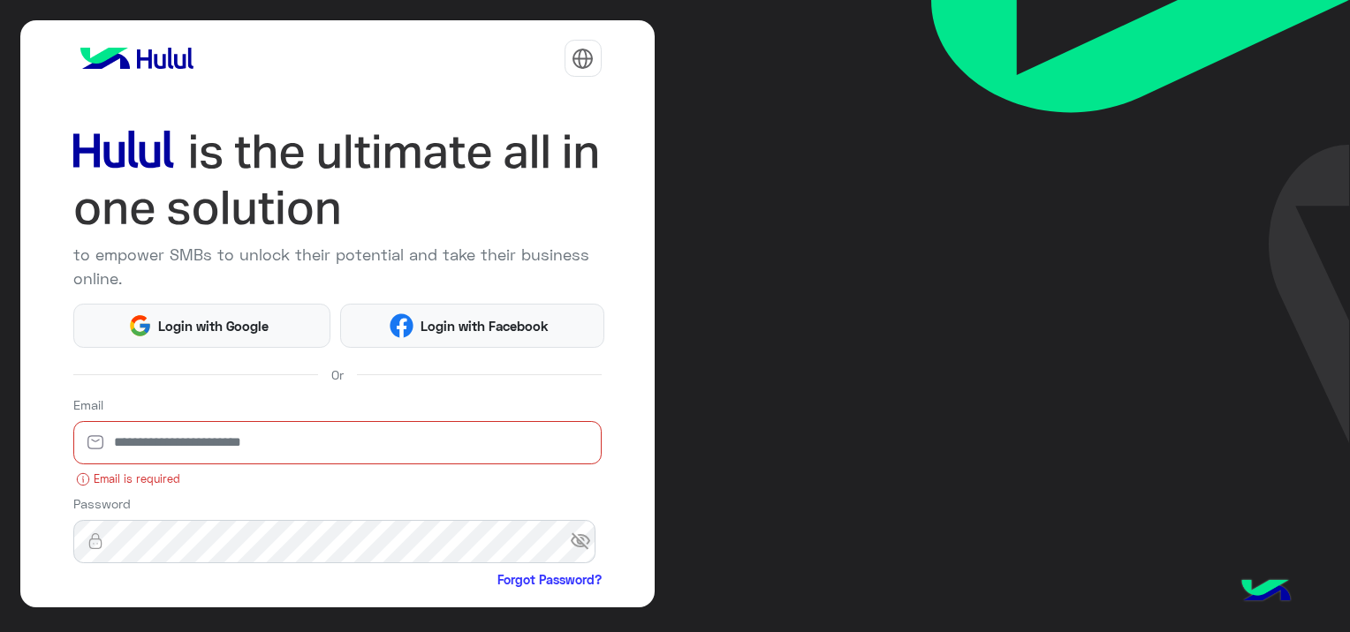
paste input "**********"
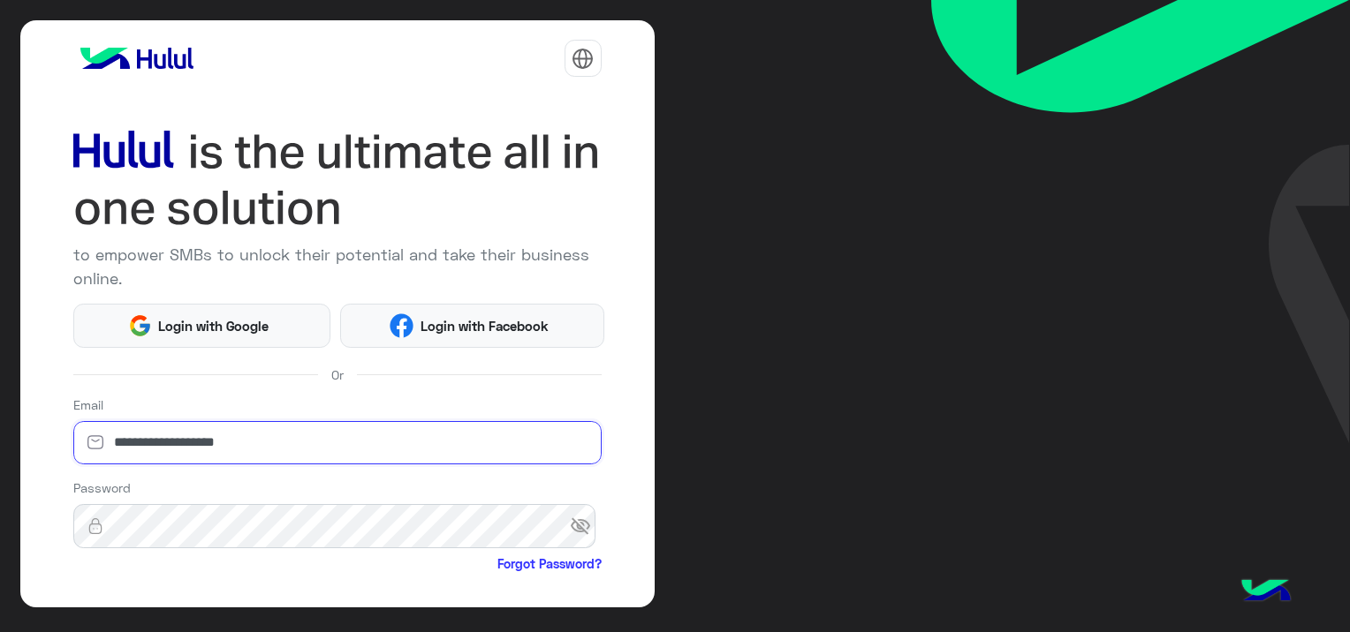
type input "**********"
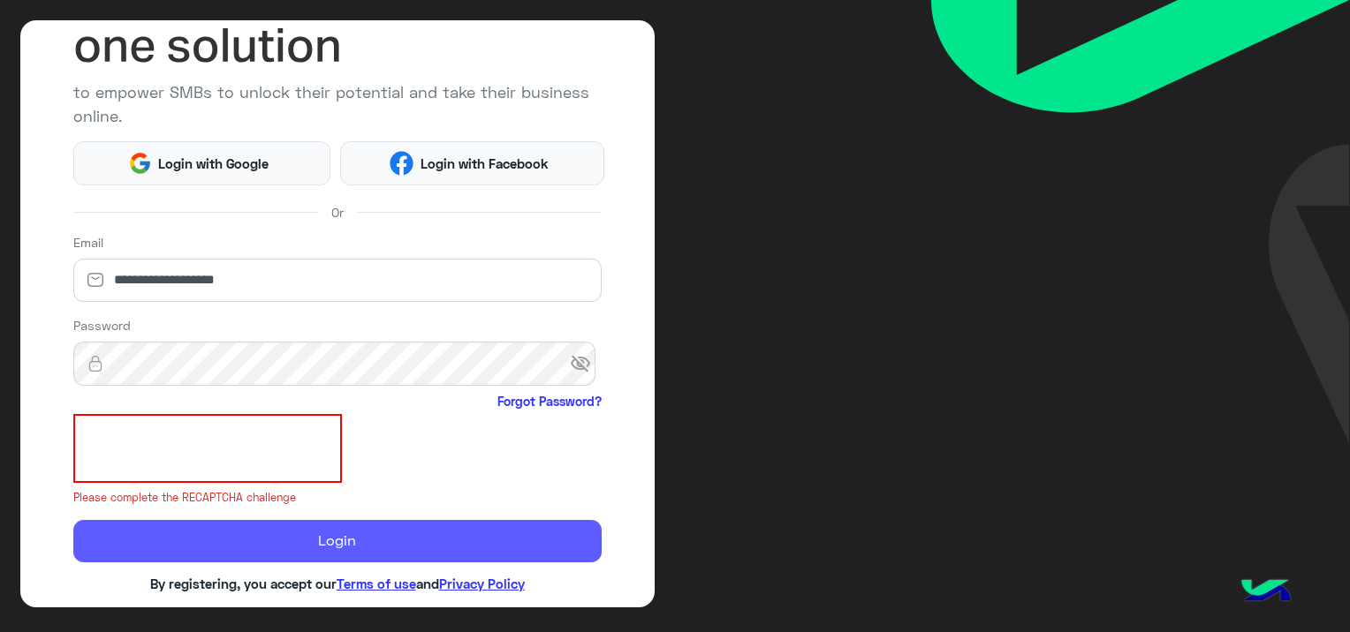
click at [366, 530] on button "Login" at bounding box center [337, 541] width 528 height 42
click at [329, 539] on button "Login" at bounding box center [337, 541] width 528 height 42
click at [353, 549] on button "Login" at bounding box center [337, 541] width 528 height 42
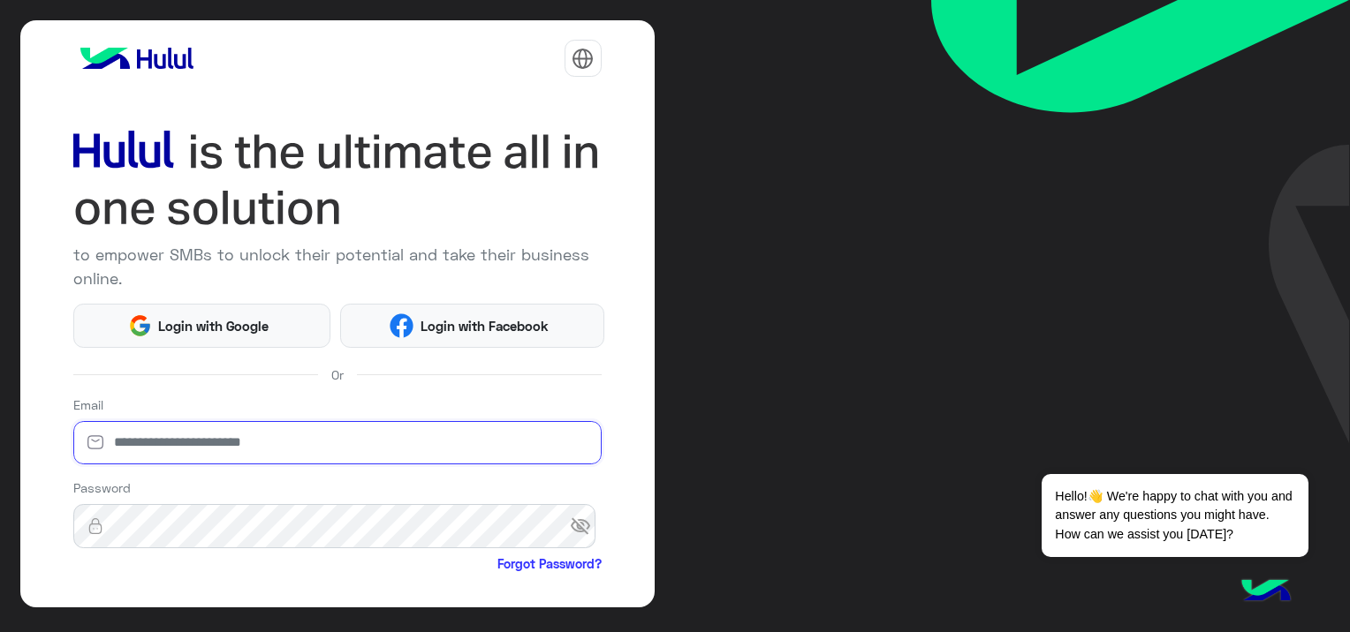
click at [258, 445] on input "email" at bounding box center [337, 443] width 528 height 44
paste input "**********"
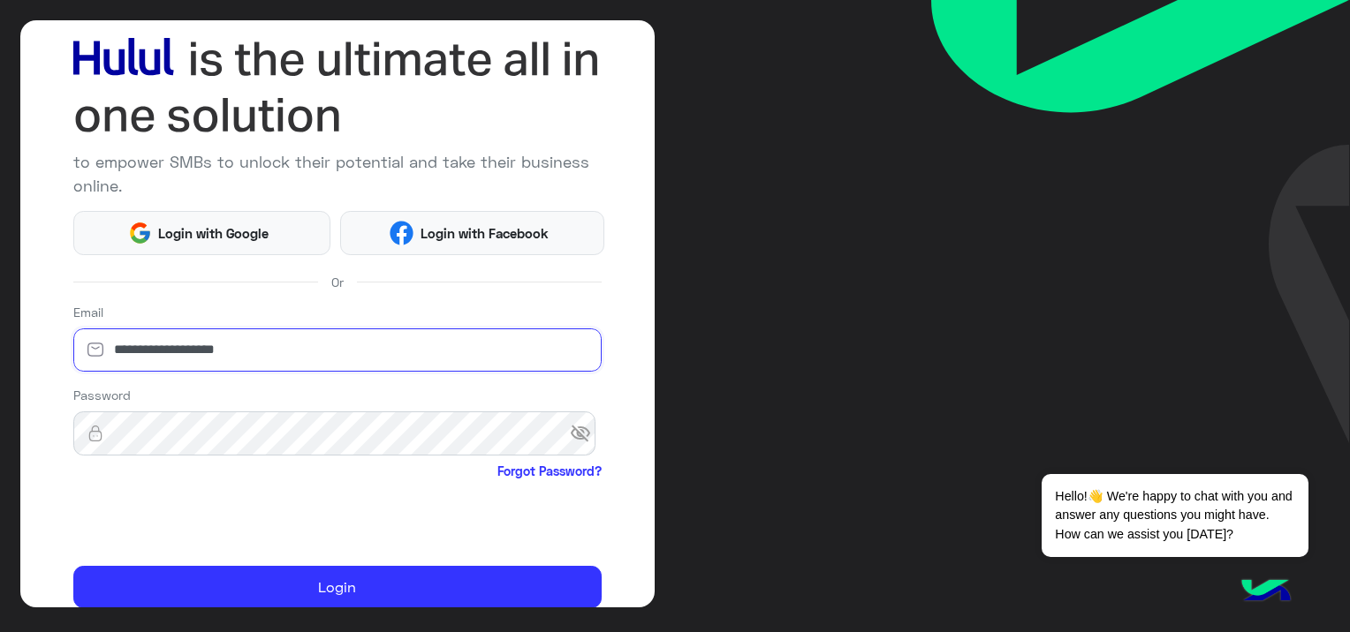
scroll to position [163, 0]
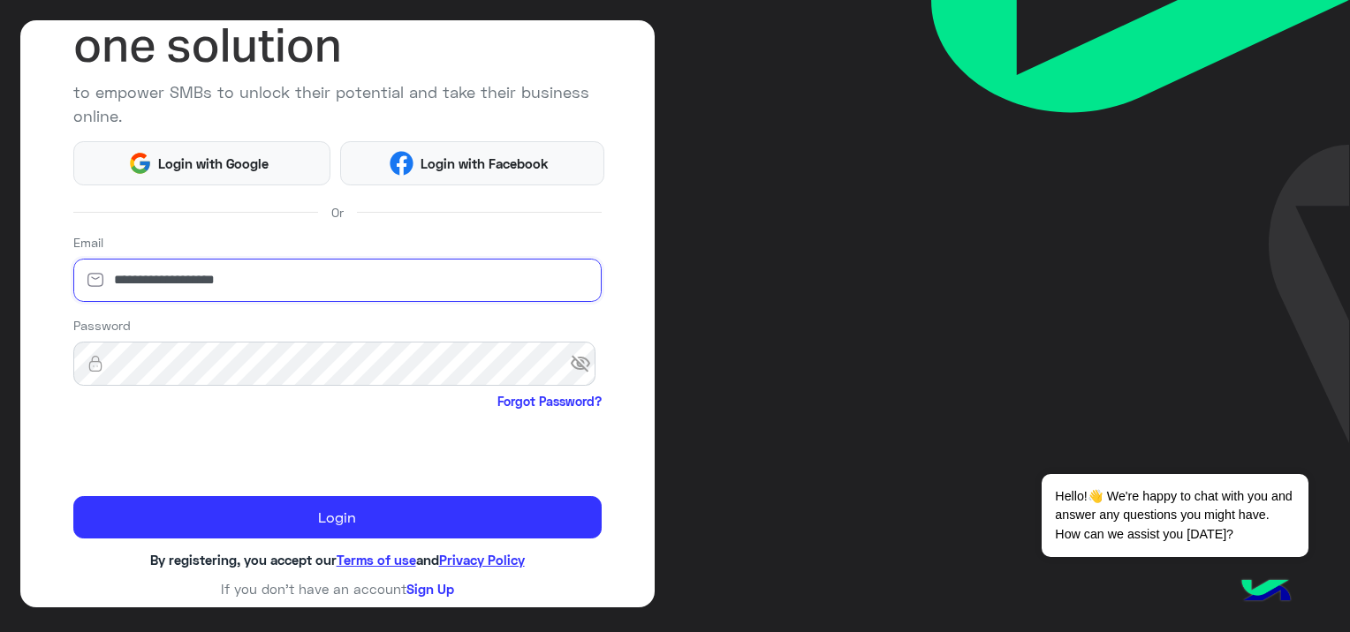
type input "**********"
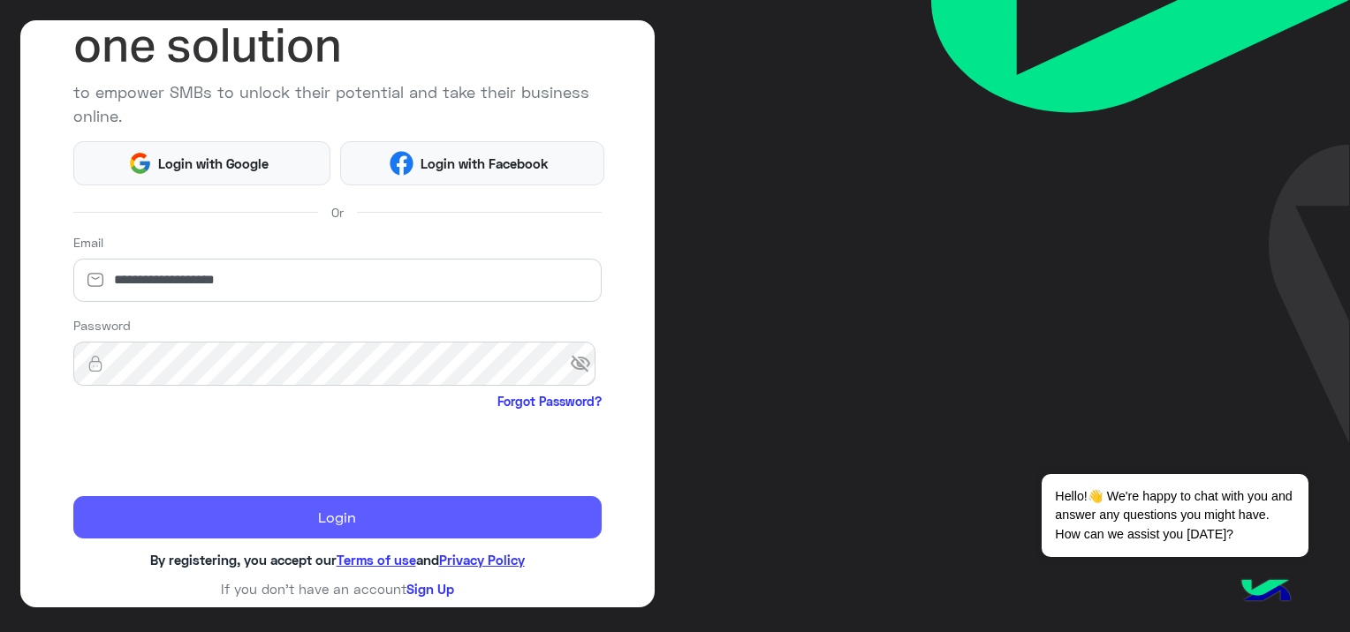
click at [368, 515] on button "Login" at bounding box center [337, 517] width 528 height 42
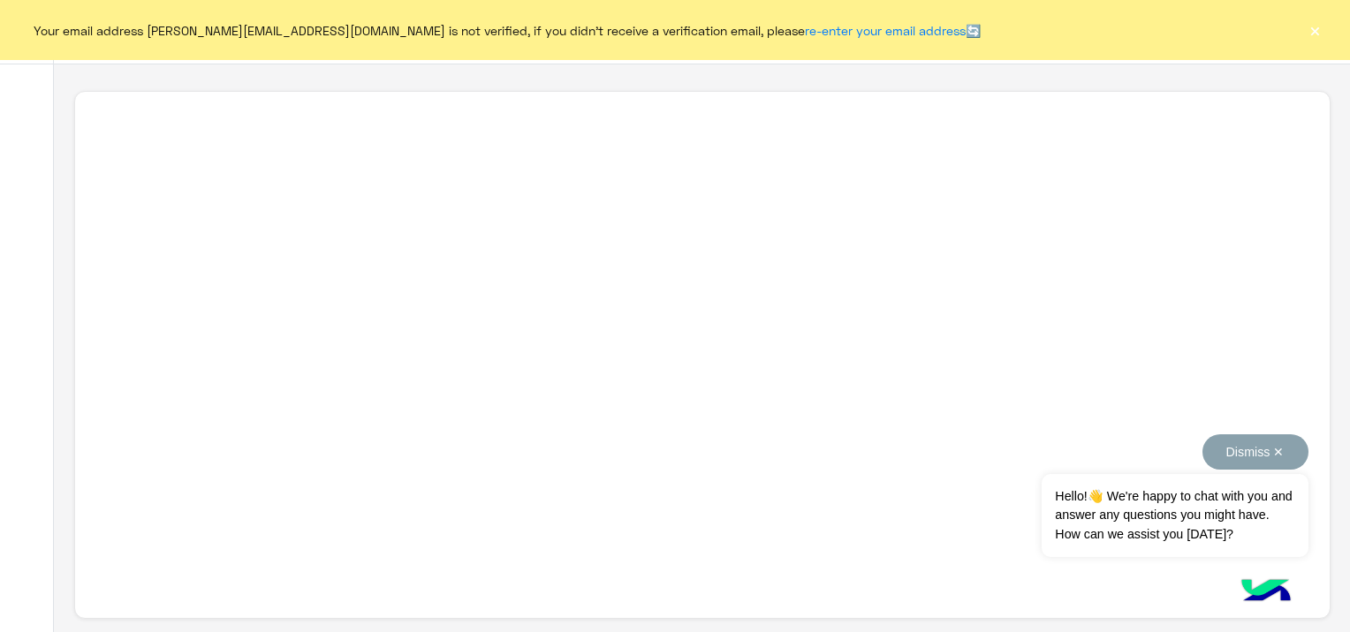
click at [1278, 450] on button "Dismiss ✕" at bounding box center [1255, 452] width 106 height 35
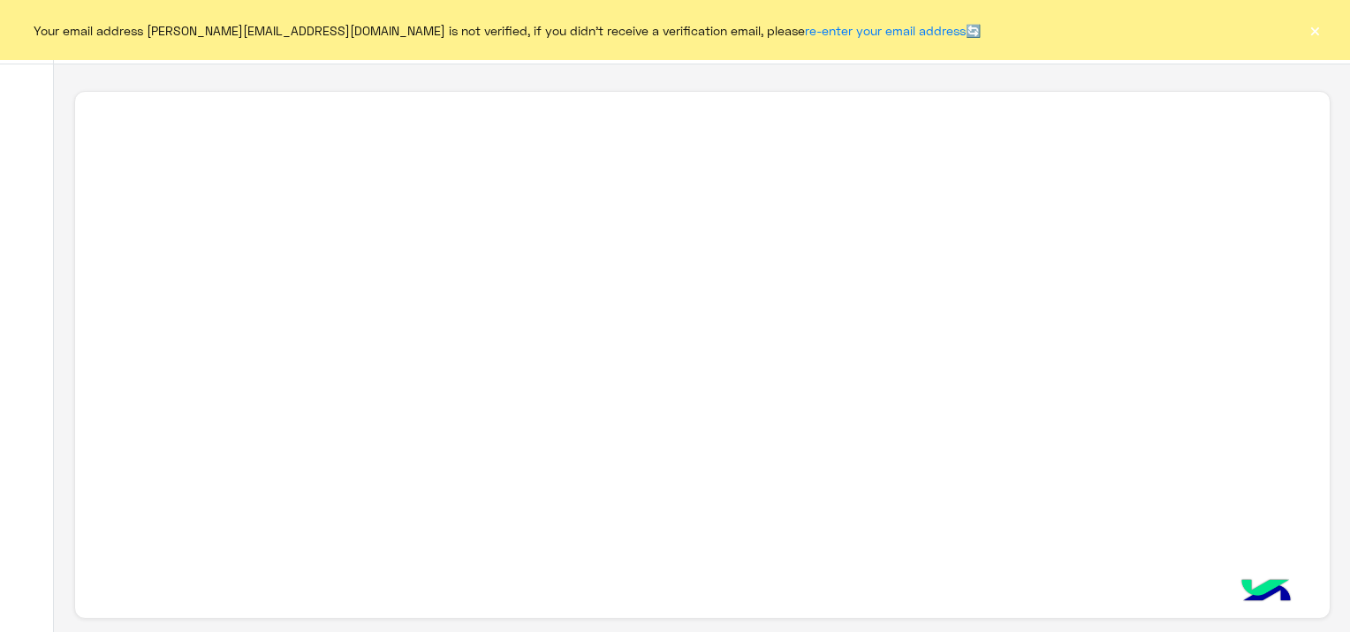
click at [1312, 28] on button "×" at bounding box center [1314, 30] width 18 height 18
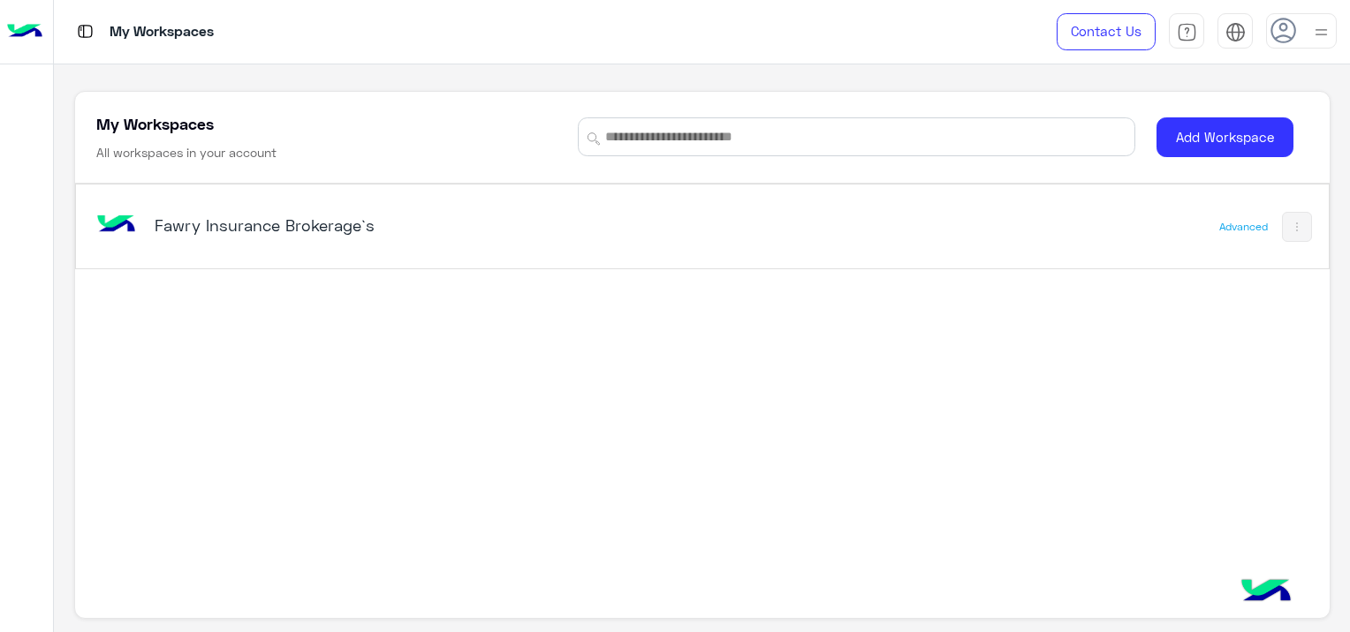
click at [201, 227] on h5 "Fawry Insurance Brokerage`s" at bounding box center [374, 225] width 439 height 21
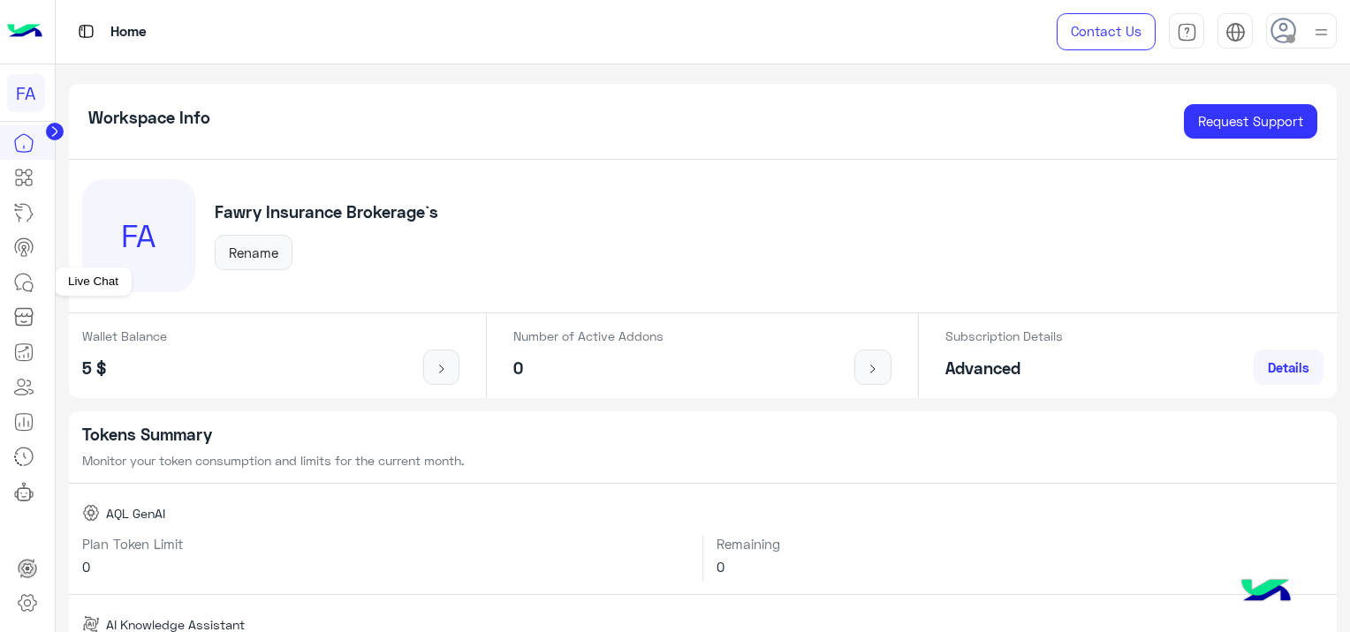
click at [18, 283] on icon at bounding box center [23, 282] width 21 height 21
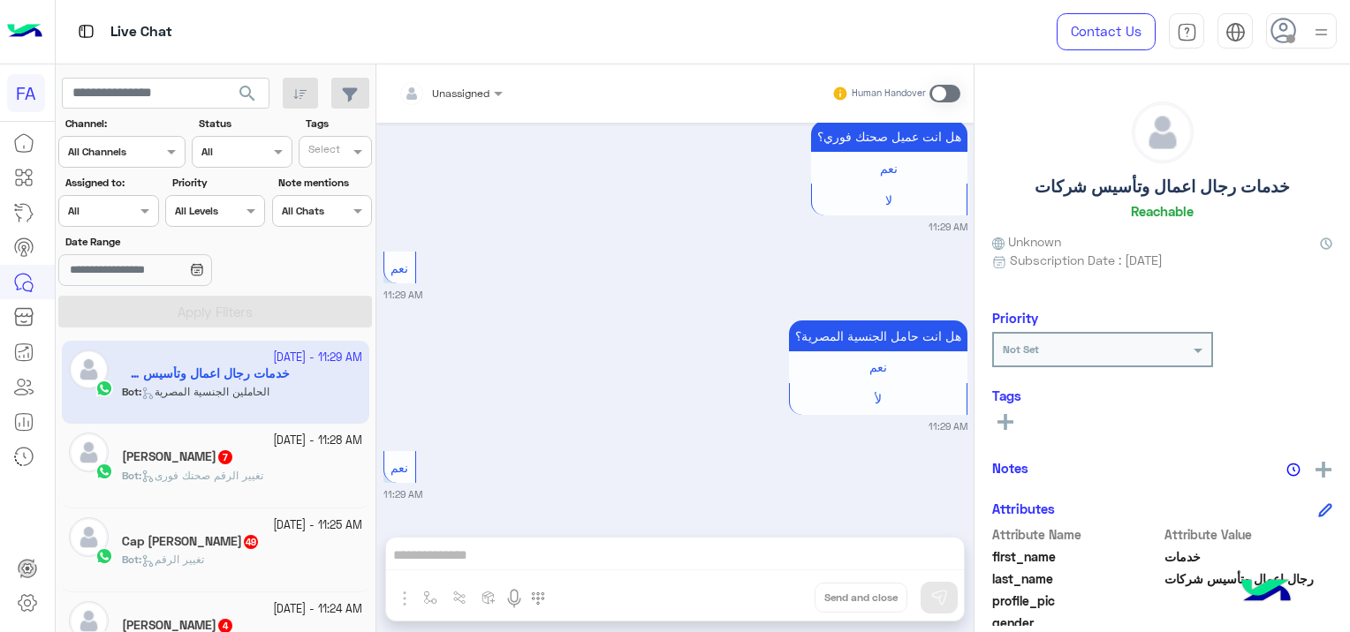
scroll to position [2169, 0]
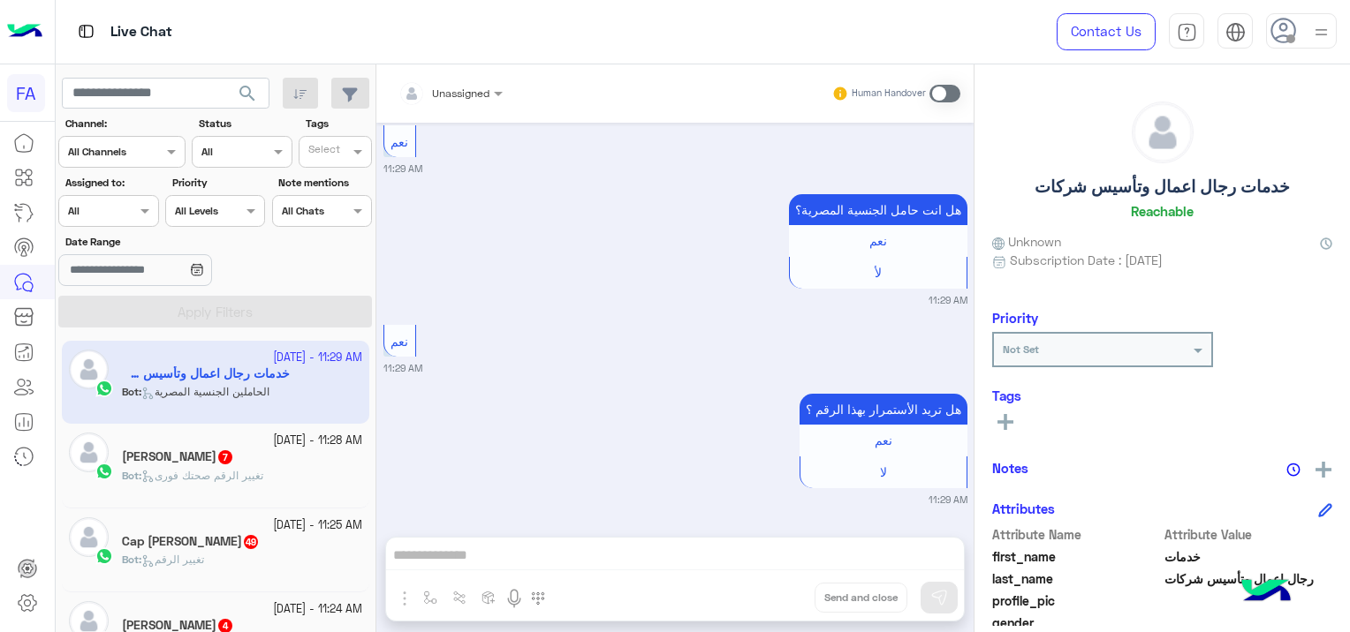
click at [92, 208] on input "text" at bounding box center [88, 209] width 41 height 16
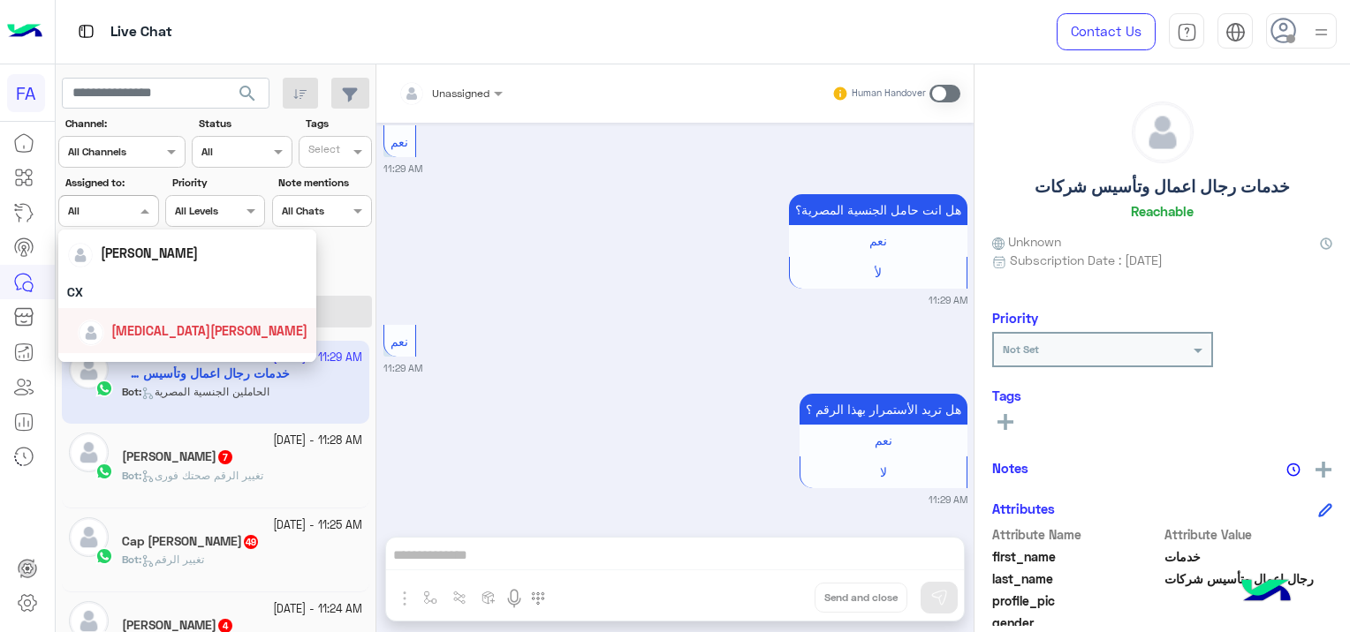
scroll to position [70, 0]
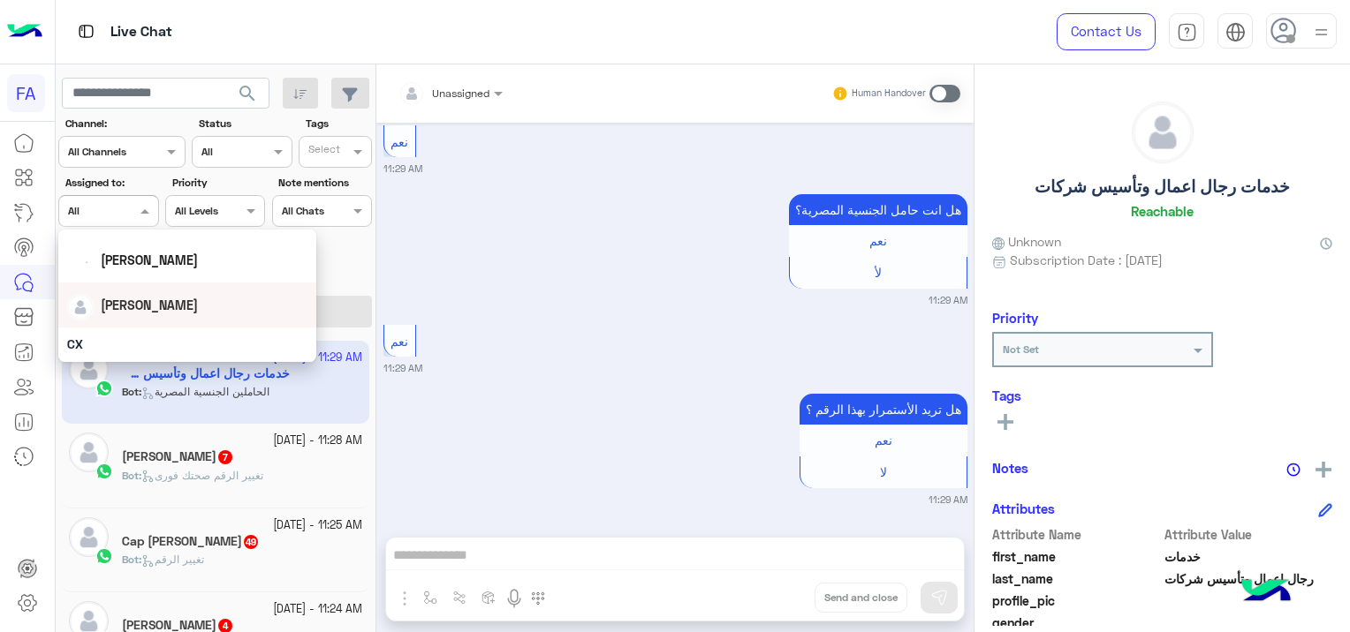
click at [154, 298] on span "[PERSON_NAME]" at bounding box center [149, 305] width 97 height 15
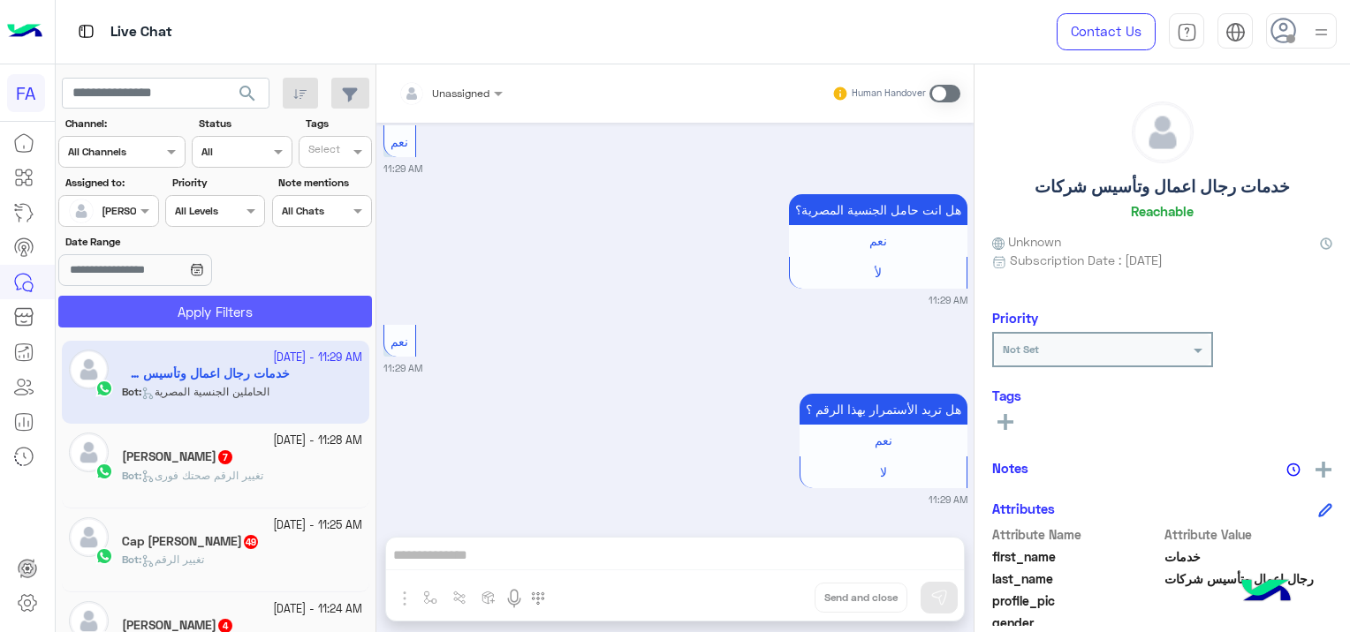
click at [225, 304] on button "Apply Filters" at bounding box center [215, 312] width 314 height 32
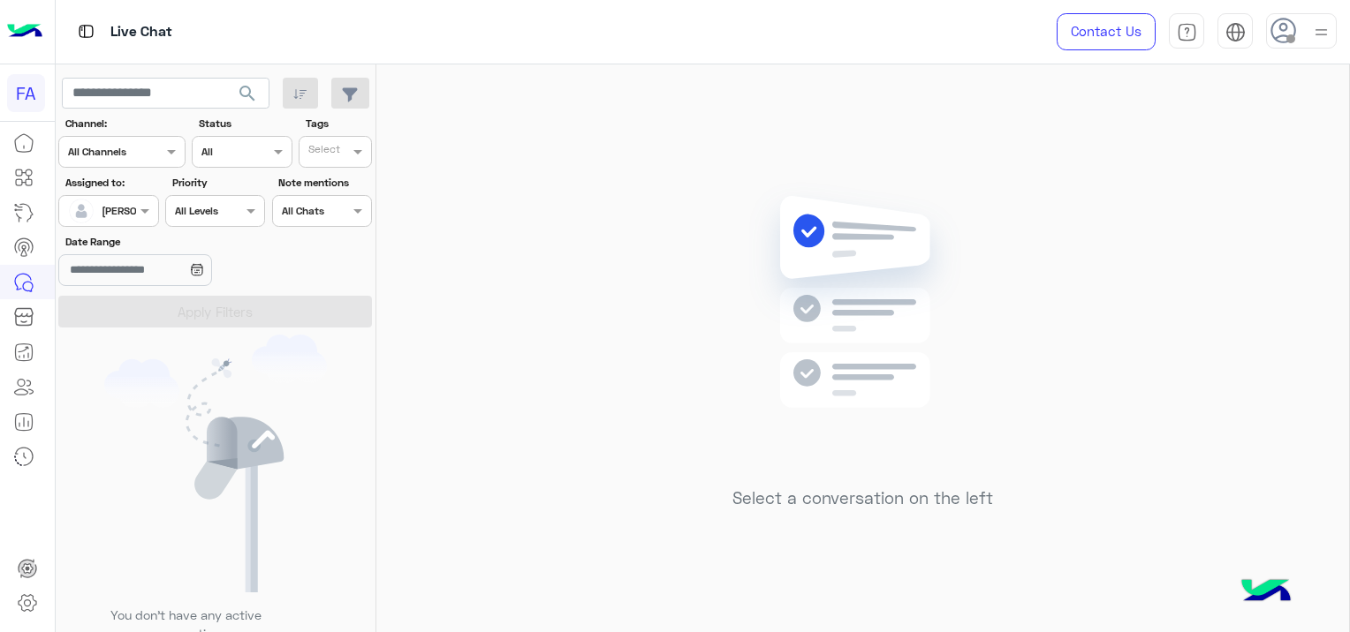
click at [240, 96] on span "search" at bounding box center [247, 93] width 21 height 21
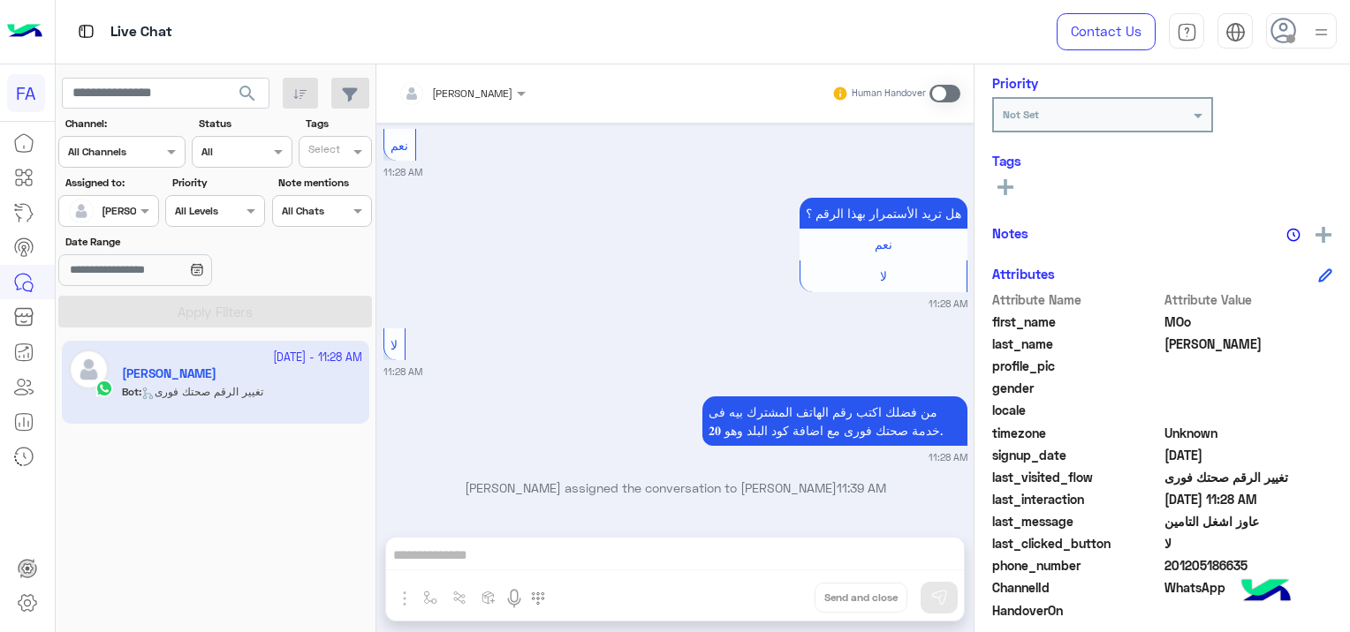
scroll to position [337, 0]
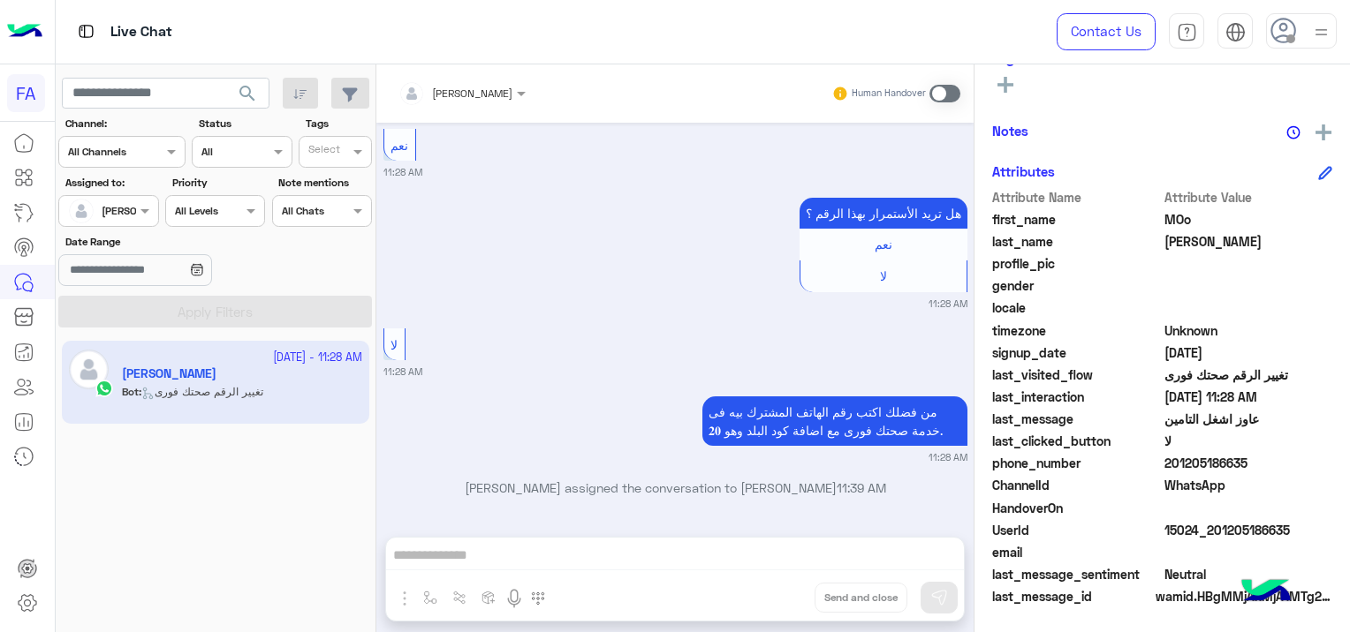
drag, startPoint x: 1287, startPoint y: 526, endPoint x: 1211, endPoint y: 522, distance: 76.0
click at [1211, 522] on span "15024_201205186635" at bounding box center [1248, 530] width 169 height 19
copy span "01205186635"
click at [936, 88] on span at bounding box center [944, 94] width 31 height 18
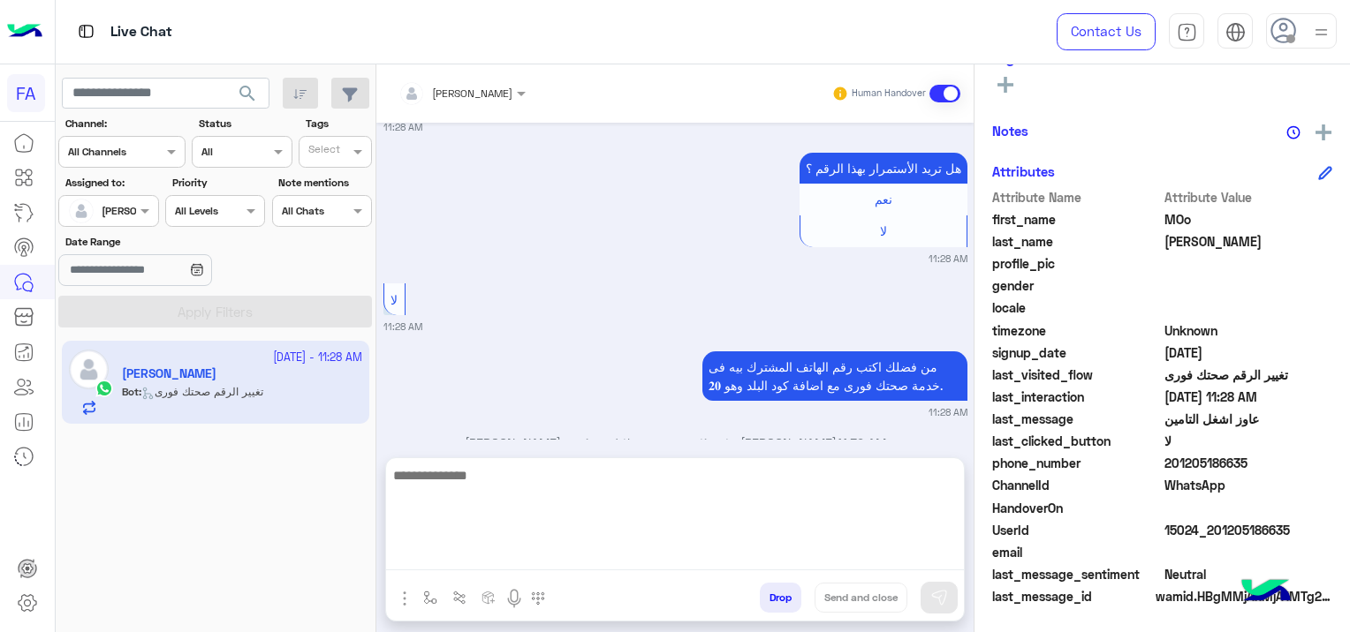
click at [539, 549] on textarea at bounding box center [675, 518] width 578 height 106
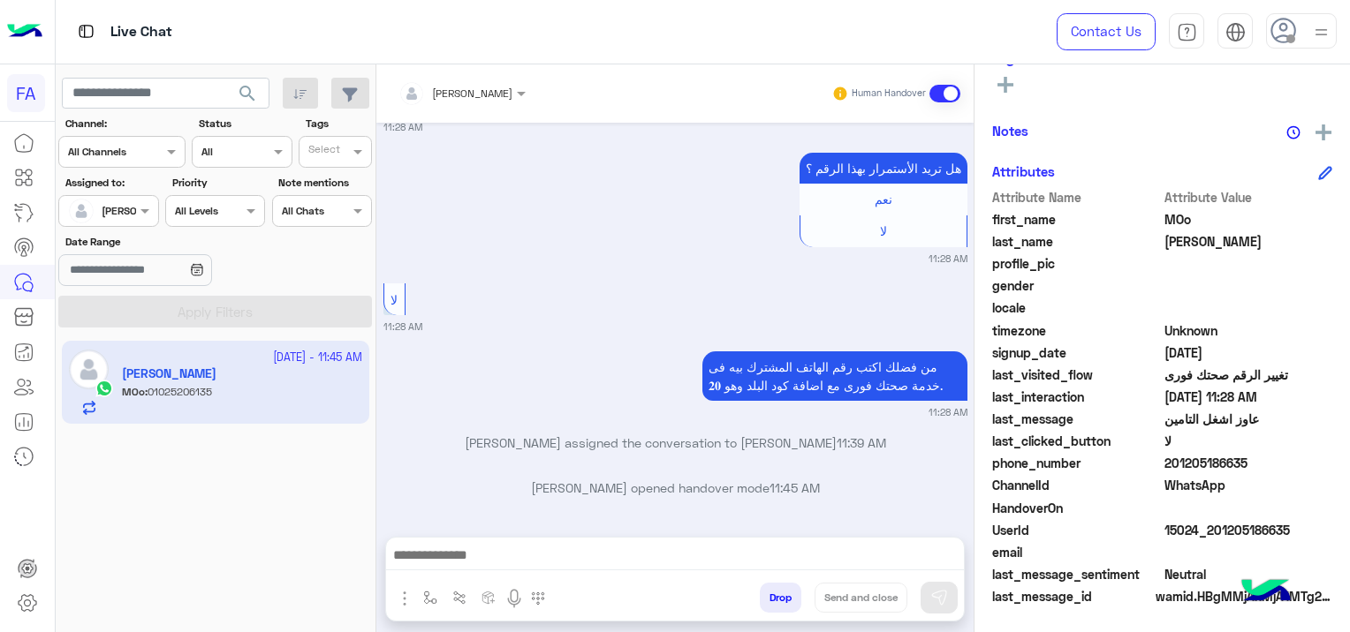
scroll to position [4726, 0]
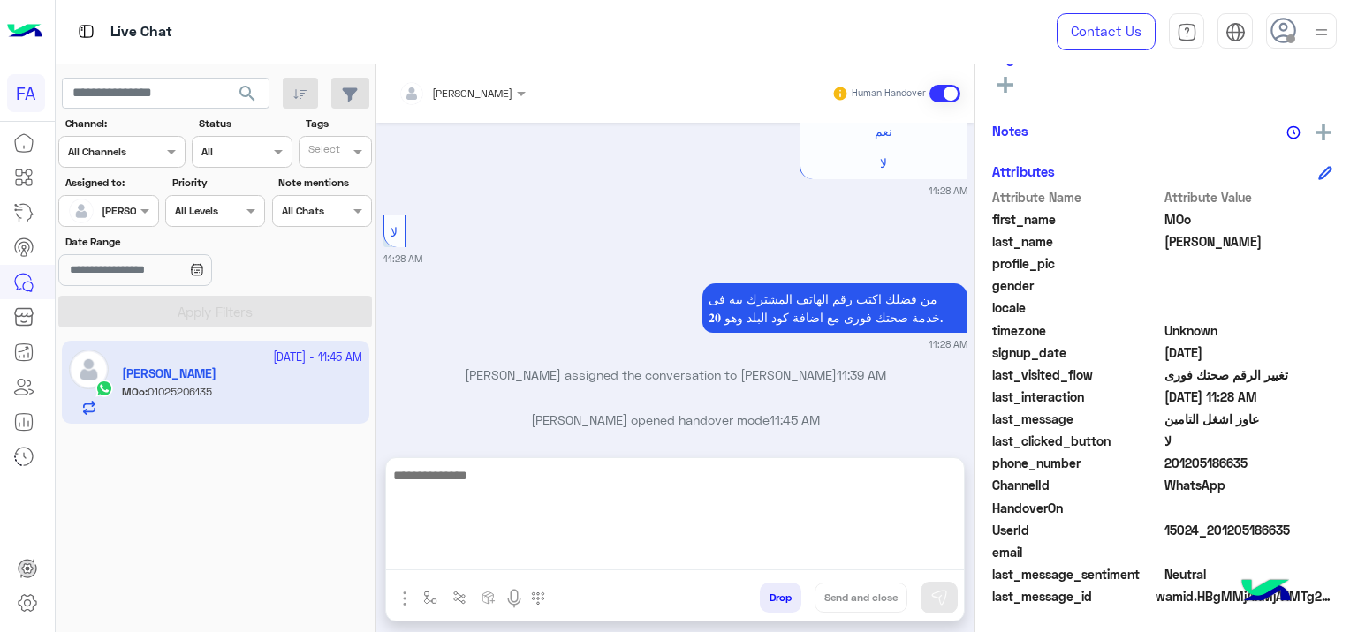
click at [491, 557] on textarea at bounding box center [675, 518] width 578 height 106
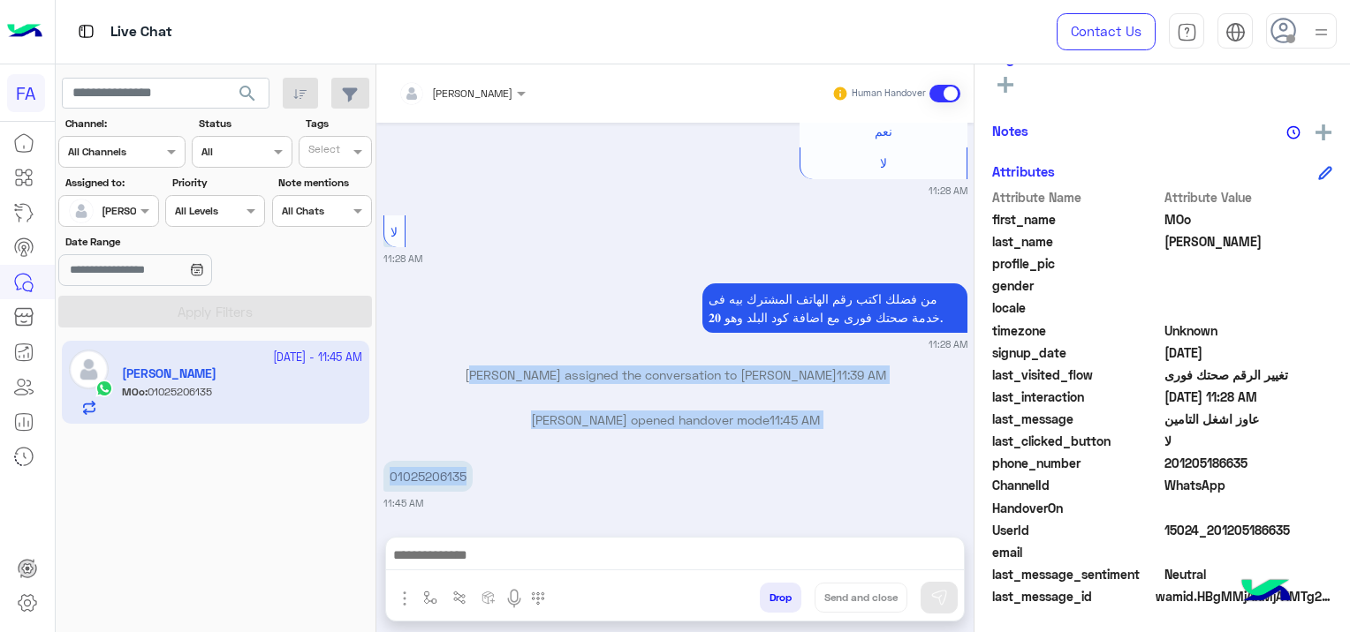
drag, startPoint x: 473, startPoint y: 380, endPoint x: 442, endPoint y: 392, distance: 33.3
click at [442, 392] on div "[DATE] السلام عليكم 04:01 PM اهلا بك MOo فى فورى للوساطة التأمينية انا المساعد …" at bounding box center [674, 321] width 597 height 397
drag, startPoint x: 442, startPoint y: 392, endPoint x: 439, endPoint y: 421, distance: 29.3
click at [439, 421] on p "[PERSON_NAME] opened handover mode 11:45 AM" at bounding box center [675, 420] width 584 height 19
click at [468, 433] on div "[PERSON_NAME] opened handover mode 11:45 AM" at bounding box center [675, 427] width 584 height 32
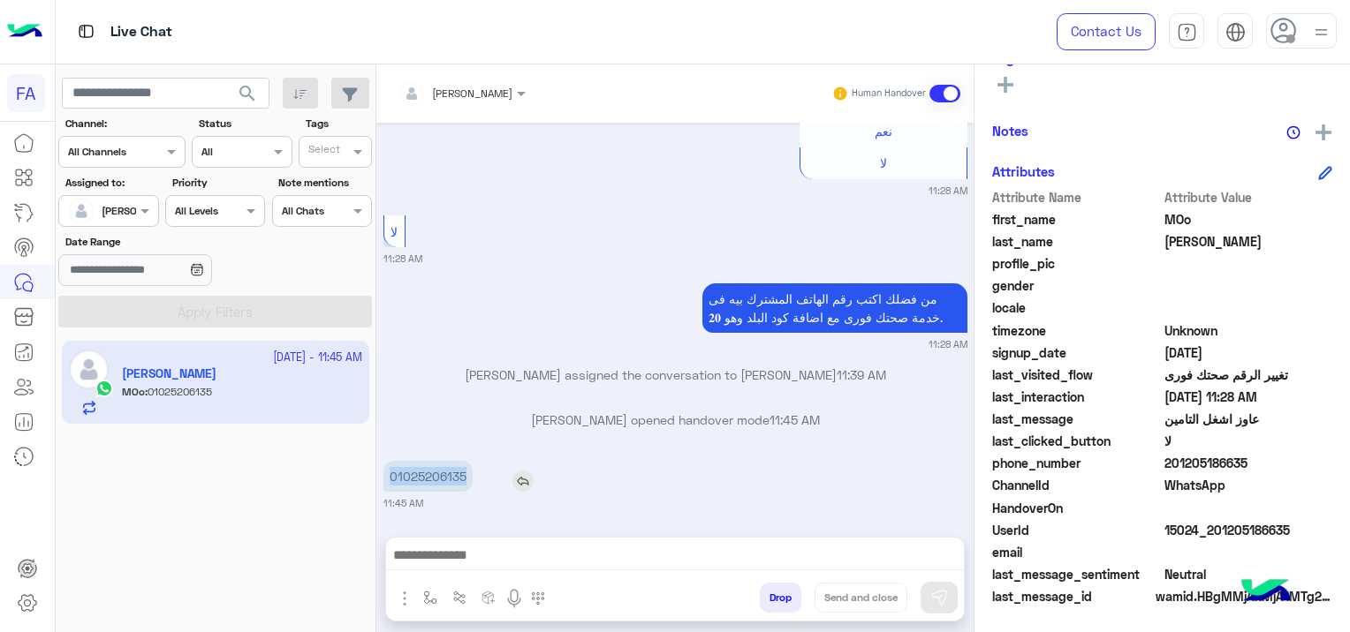
drag, startPoint x: 473, startPoint y: 465, endPoint x: 383, endPoint y: 474, distance: 90.5
click at [383, 474] on div "01025206135" at bounding box center [478, 476] width 190 height 31
copy p "01025206135"
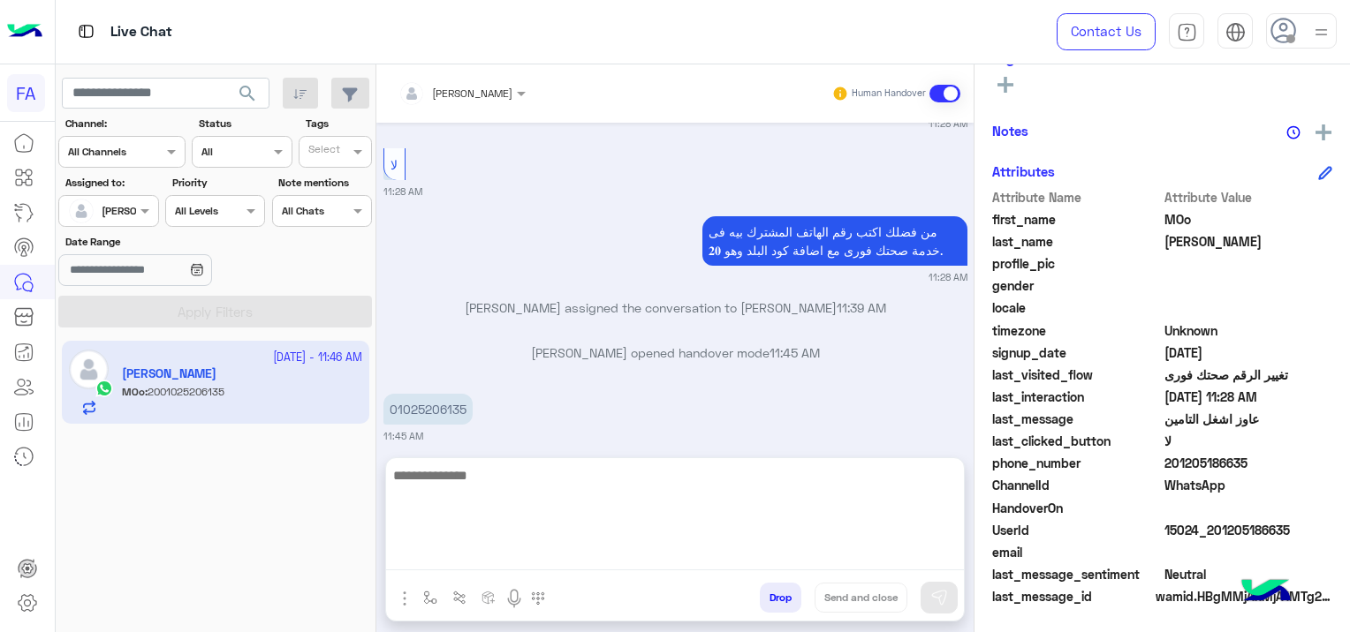
click at [555, 551] on textarea at bounding box center [675, 518] width 578 height 106
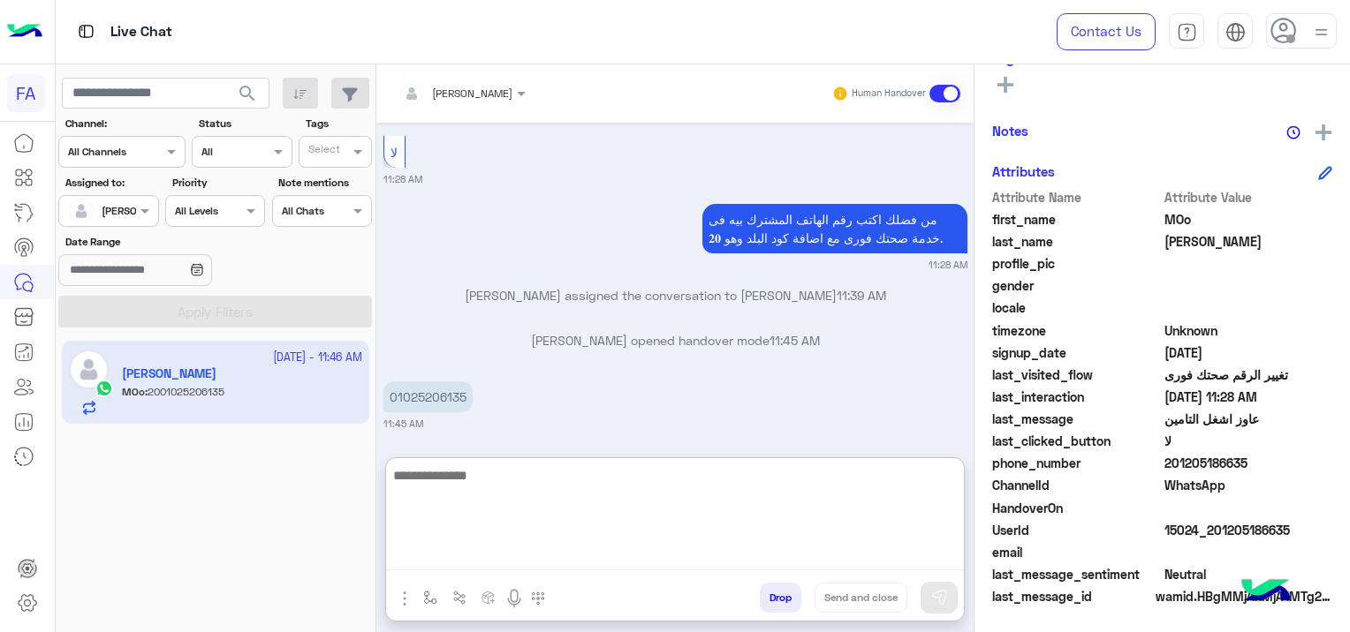
paste textarea "**********"
type textarea "*"
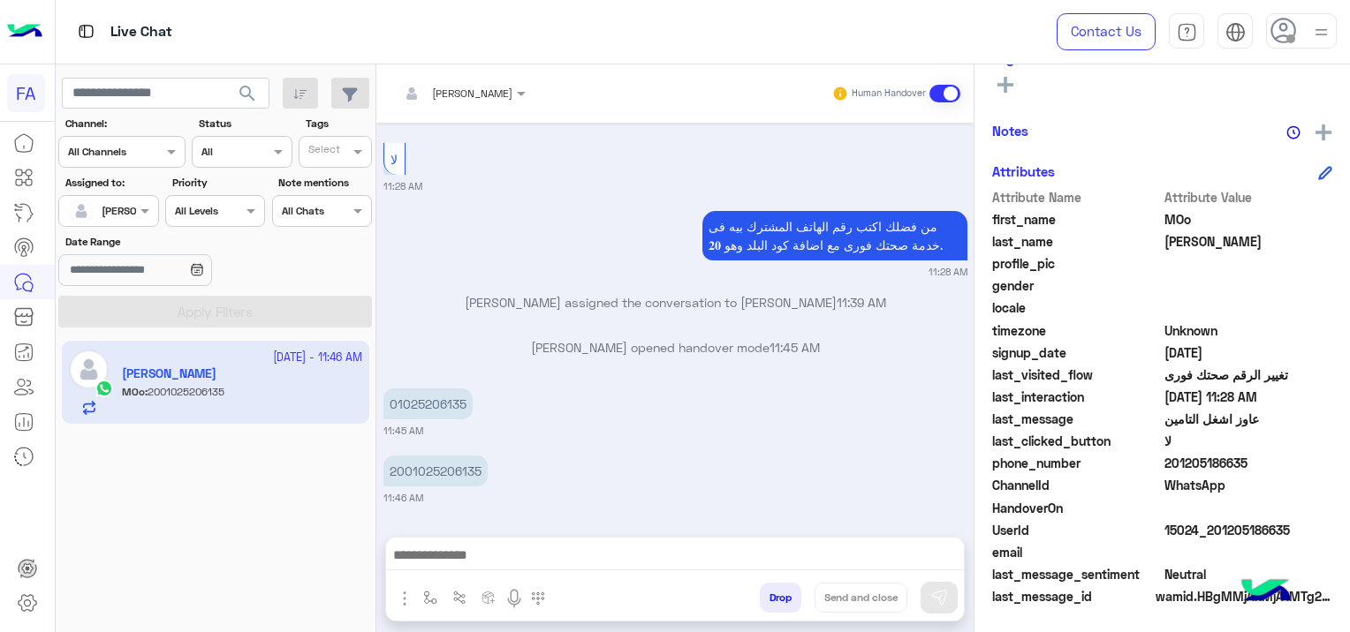
scroll to position [4793, 0]
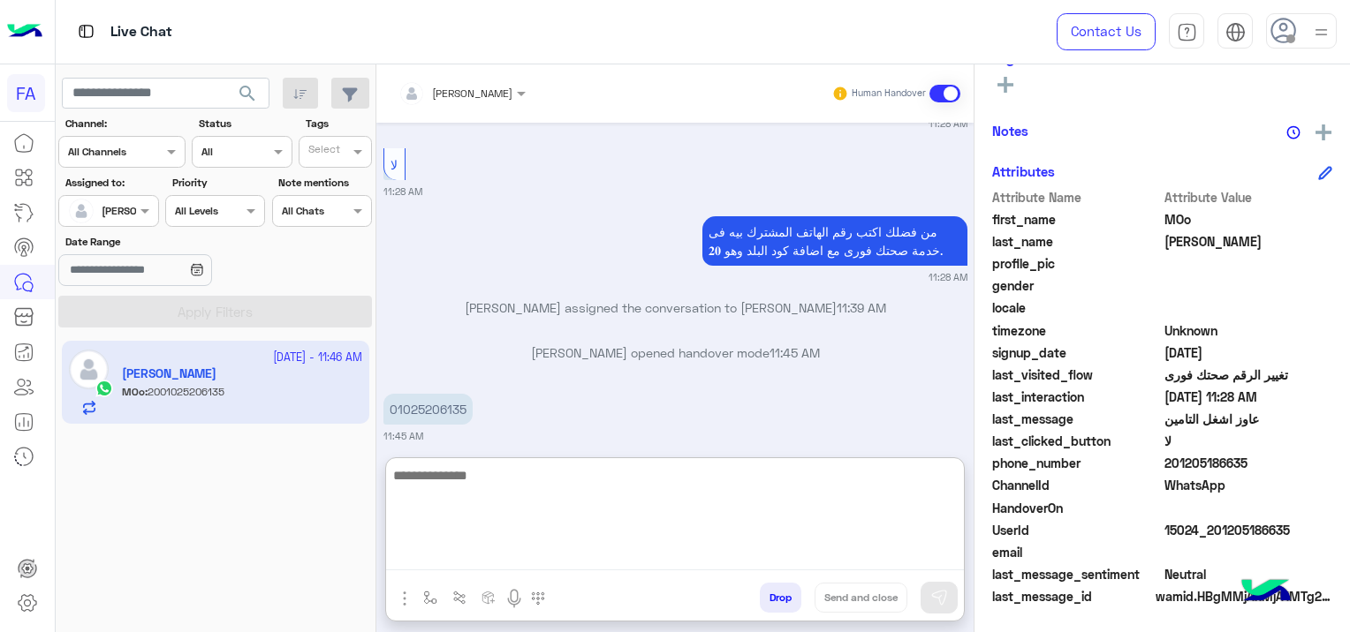
click at [514, 557] on textarea at bounding box center [675, 518] width 578 height 106
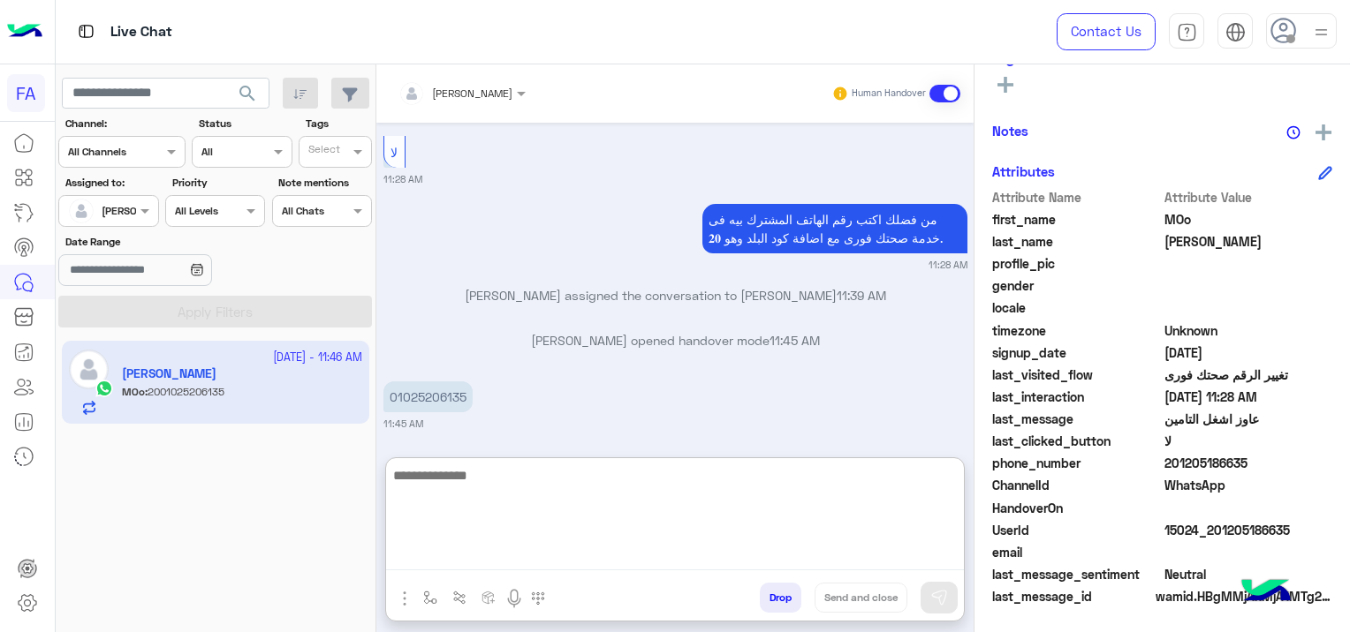
paste textarea "**********"
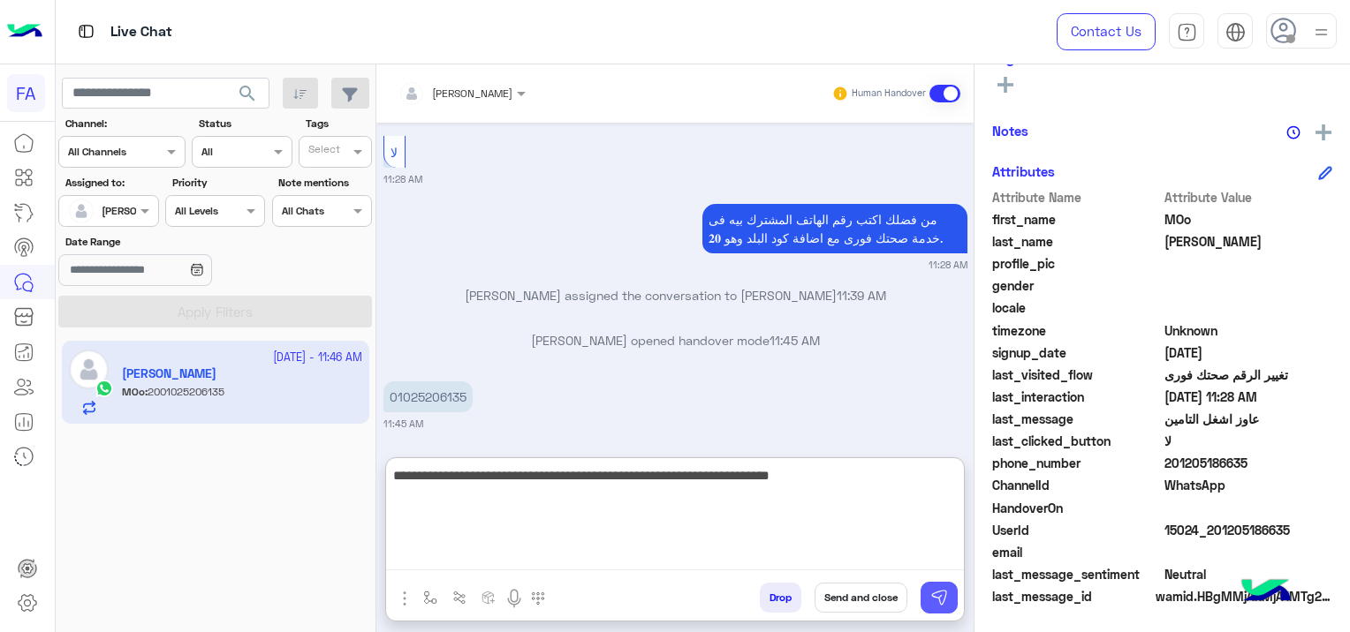
type textarea "**********"
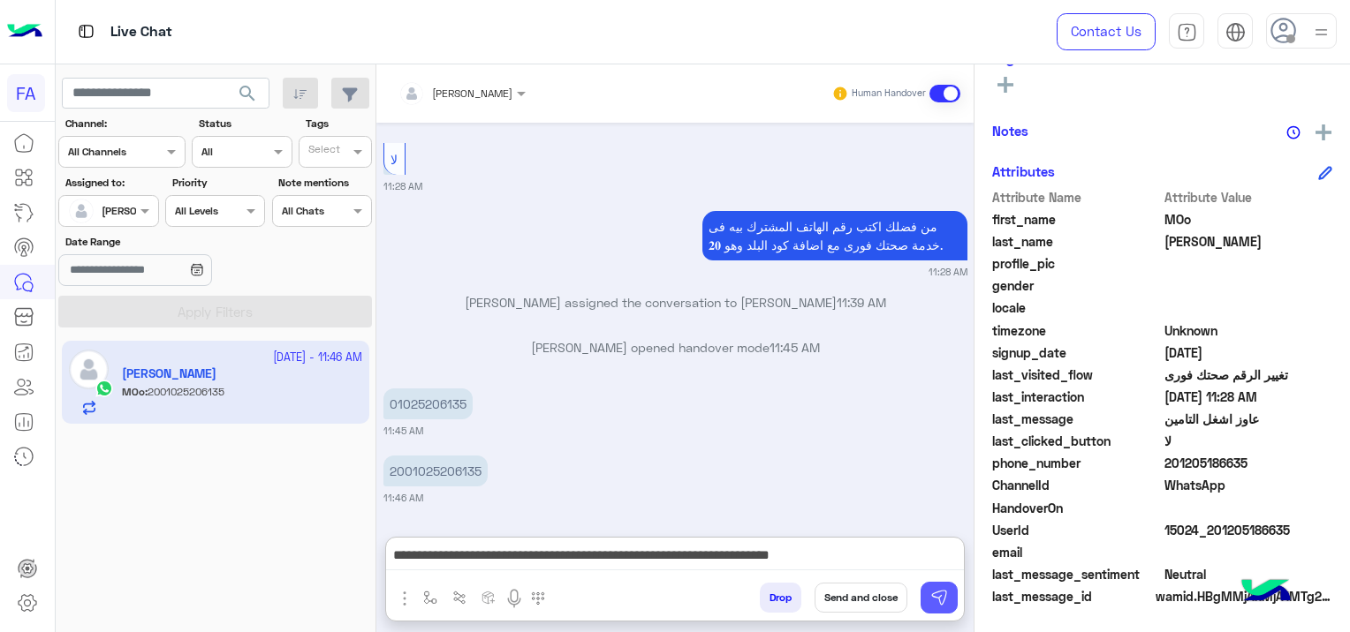
click at [936, 592] on img at bounding box center [939, 598] width 18 height 18
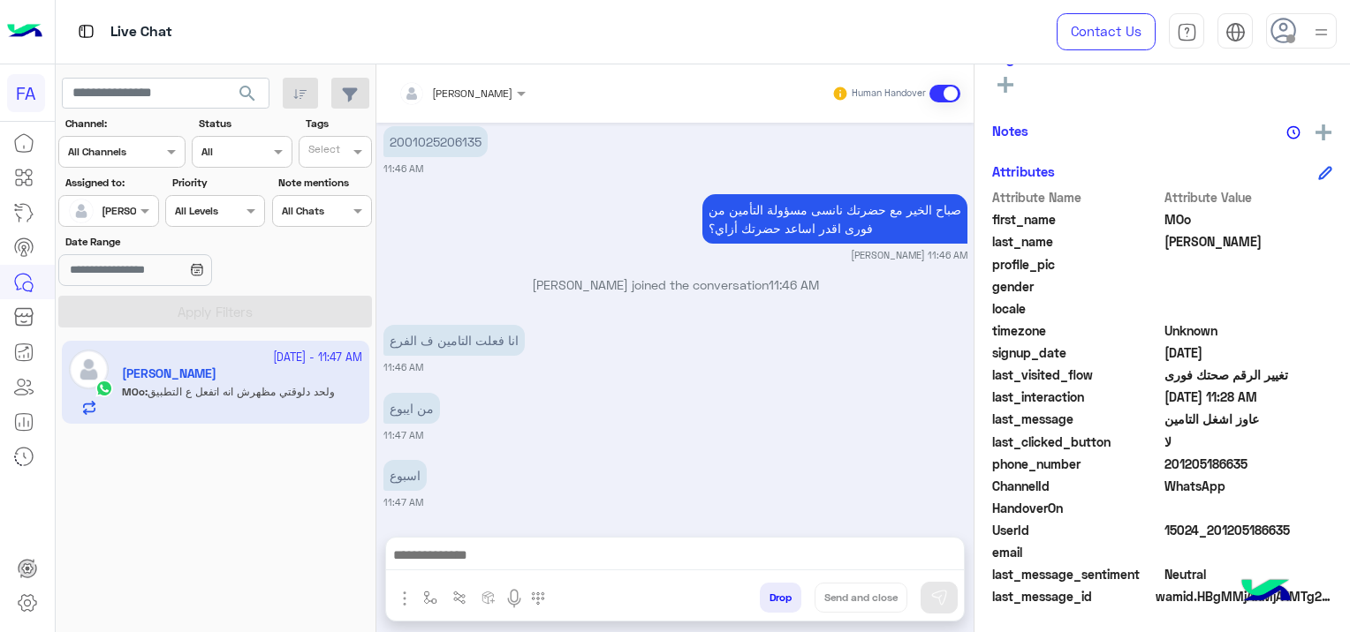
scroll to position [5240, 0]
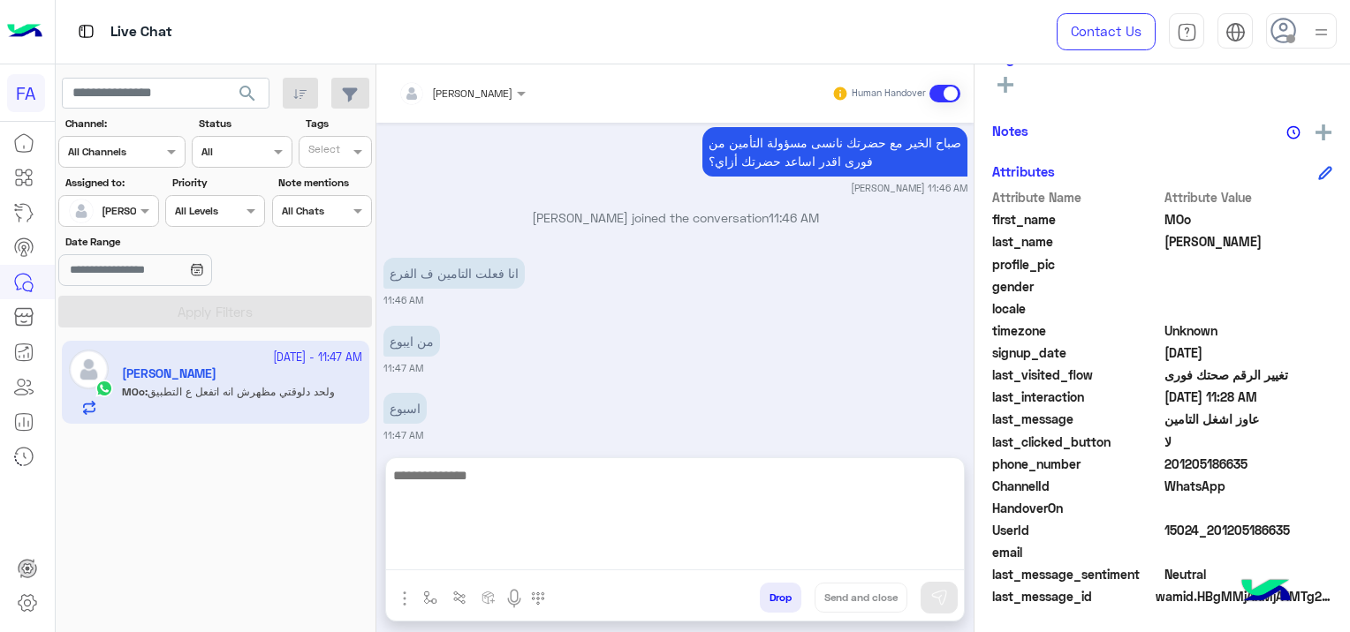
click at [587, 559] on textarea at bounding box center [675, 518] width 578 height 106
paste textarea "**********"
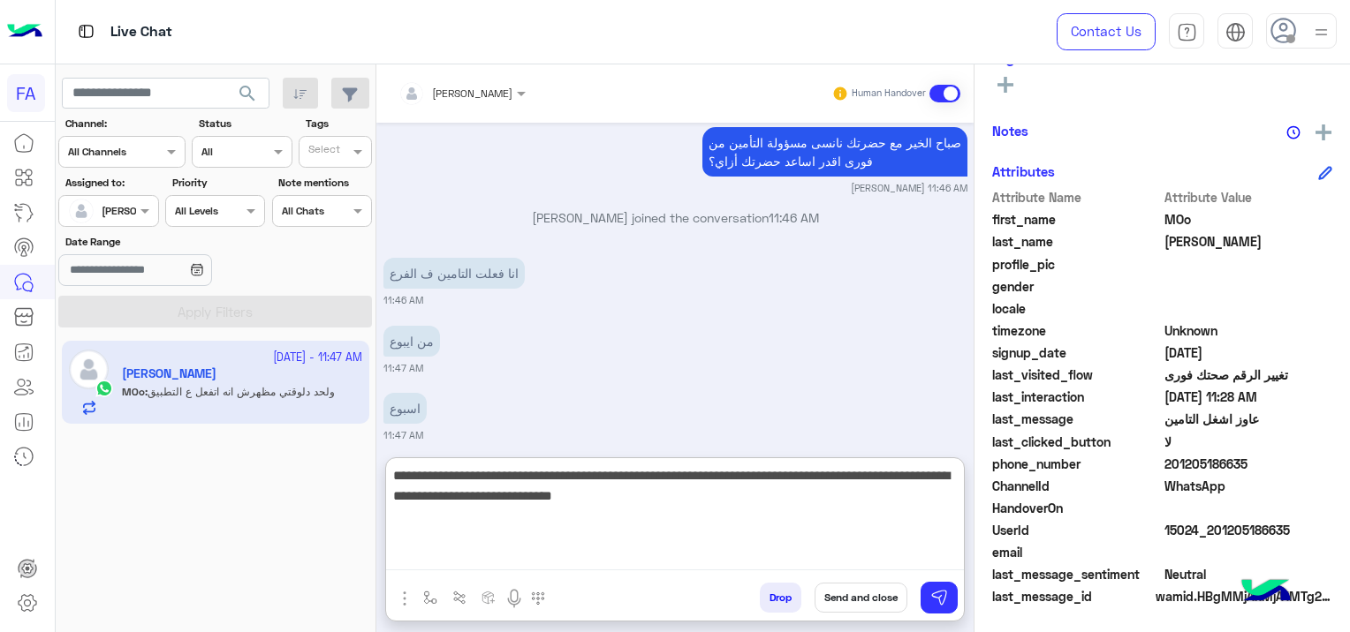
click at [956, 476] on textarea "**********" at bounding box center [675, 518] width 578 height 106
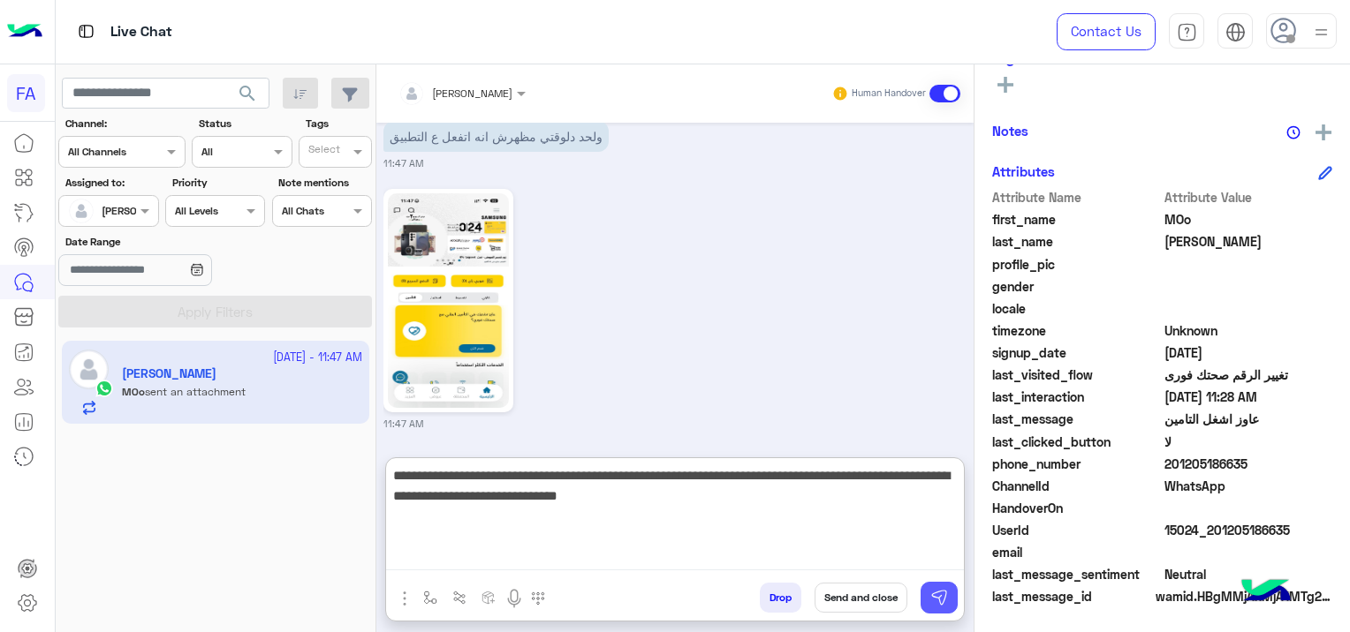
type textarea "**********"
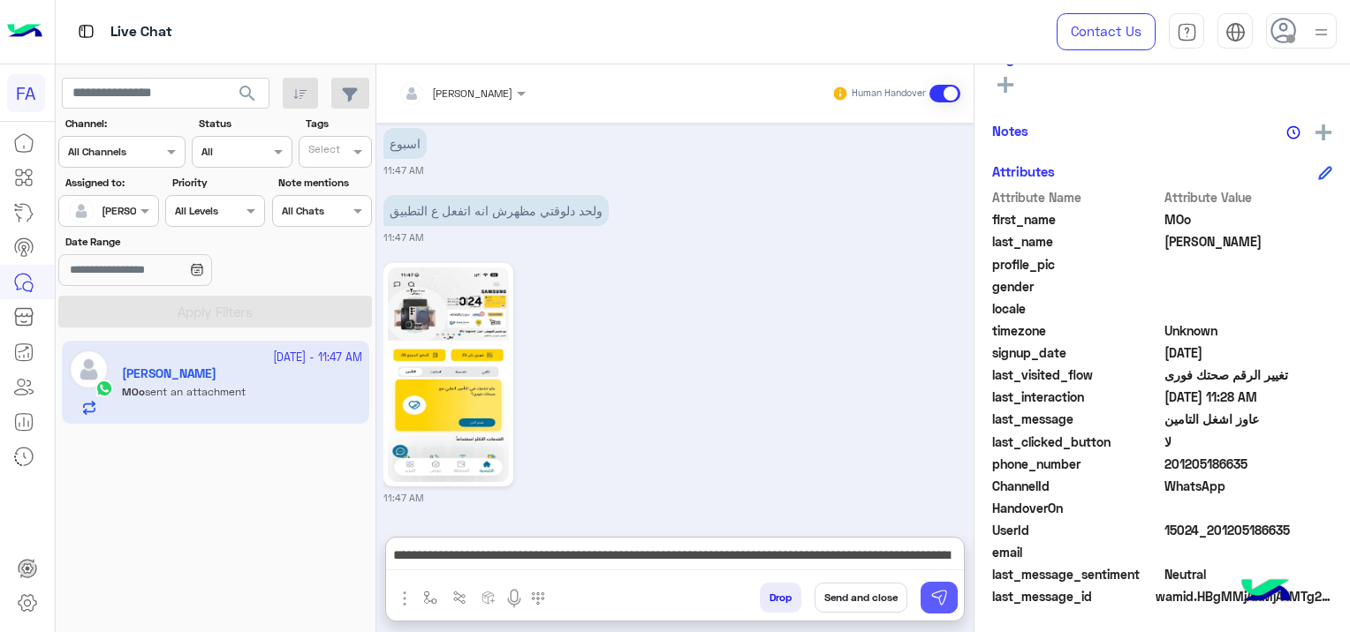
click at [939, 597] on img at bounding box center [939, 598] width 18 height 18
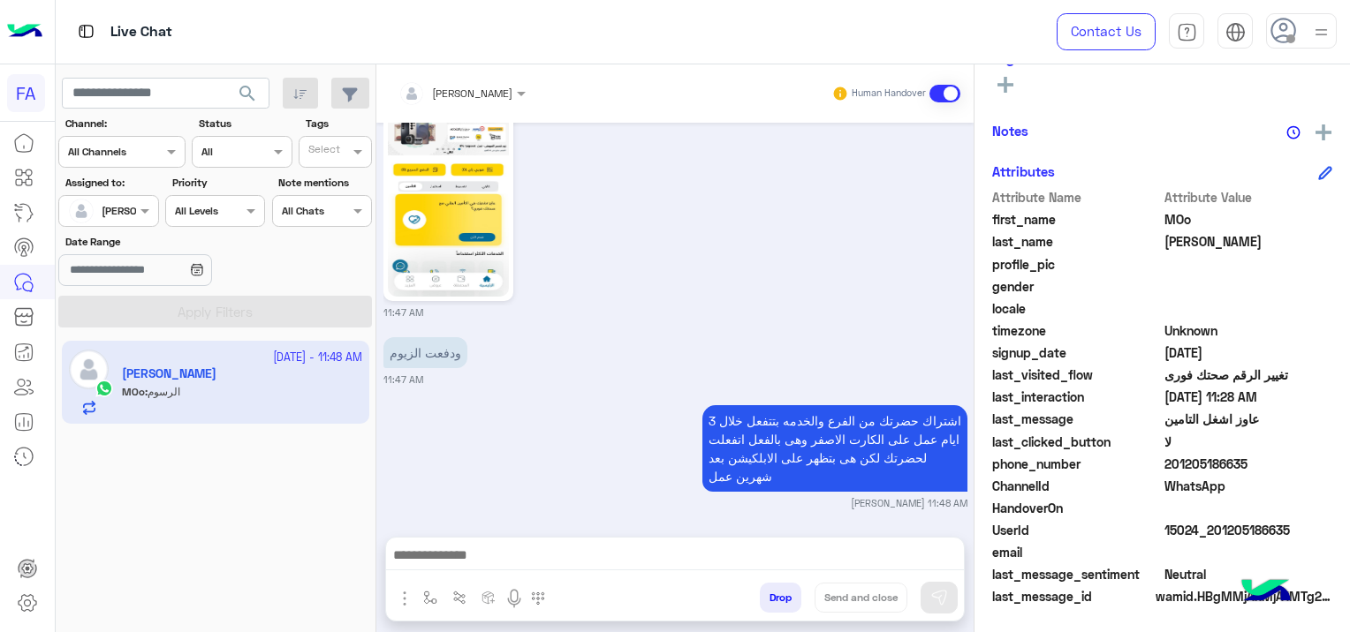
scroll to position [5788, 0]
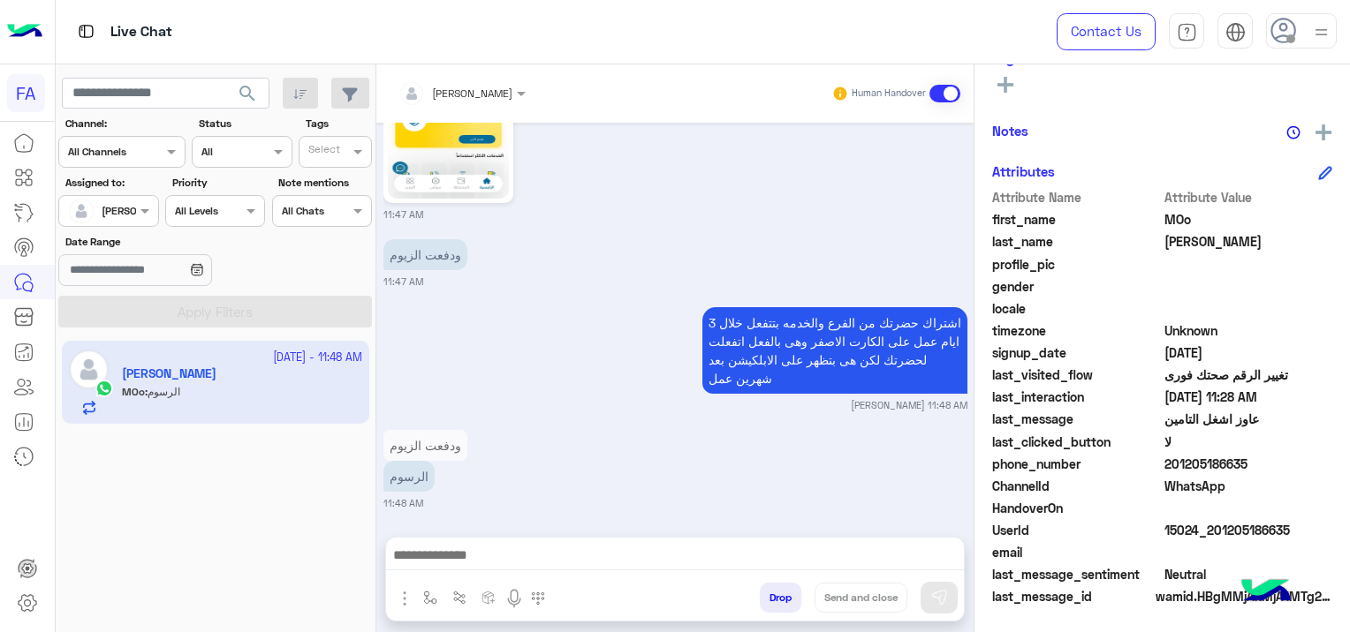
drag, startPoint x: 1290, startPoint y: 529, endPoint x: 1212, endPoint y: 534, distance: 77.9
click at [1212, 534] on span "15024_201205186635" at bounding box center [1248, 530] width 169 height 19
copy span "01205186635"
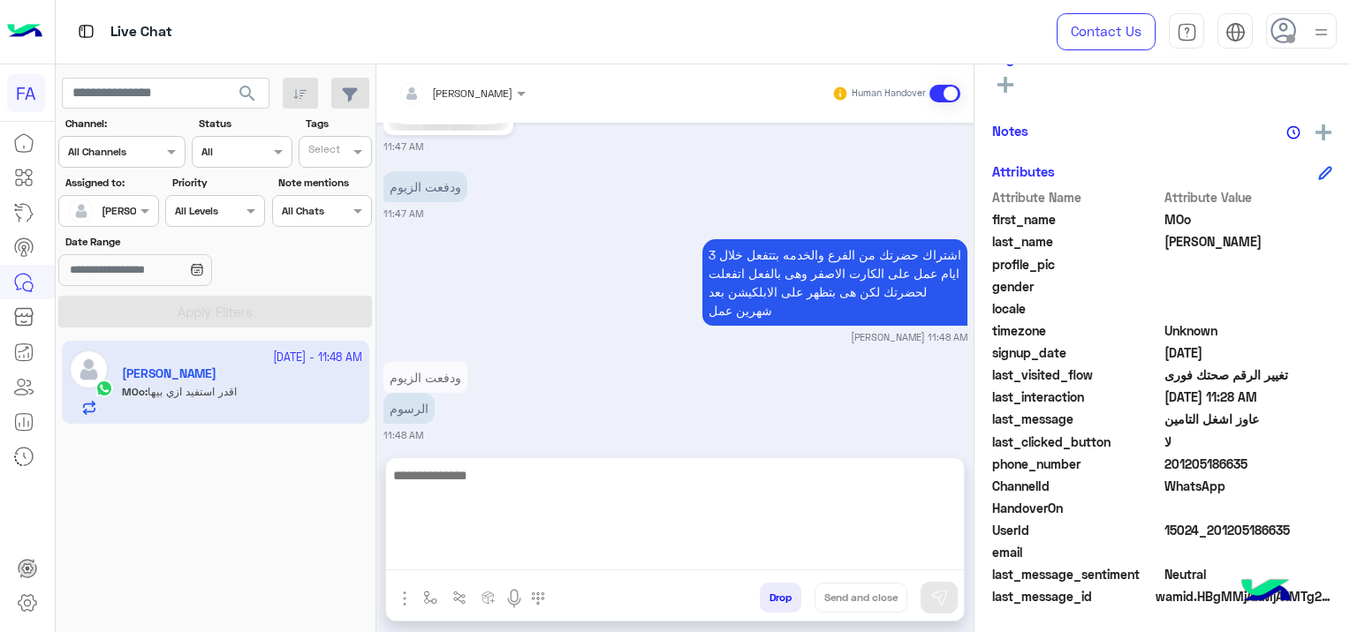
click at [492, 555] on textarea at bounding box center [675, 518] width 578 height 106
click at [493, 562] on textarea at bounding box center [675, 518] width 578 height 106
click at [450, 555] on textarea at bounding box center [675, 518] width 578 height 106
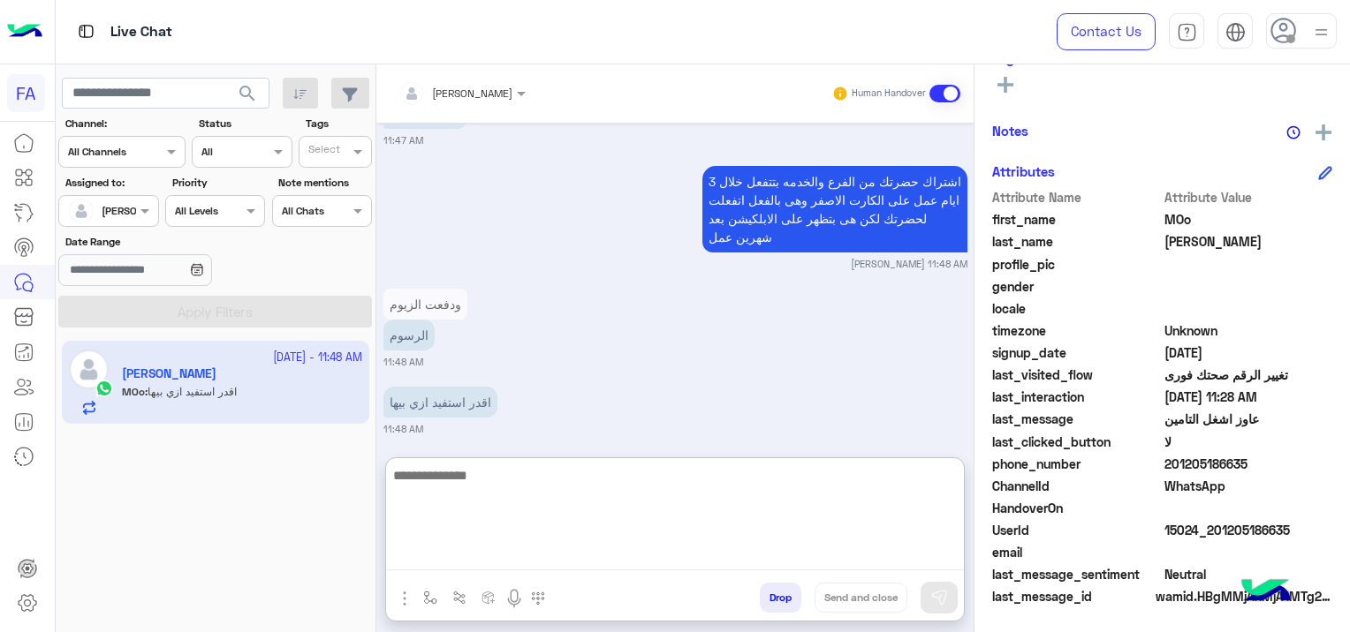
scroll to position [5936, 0]
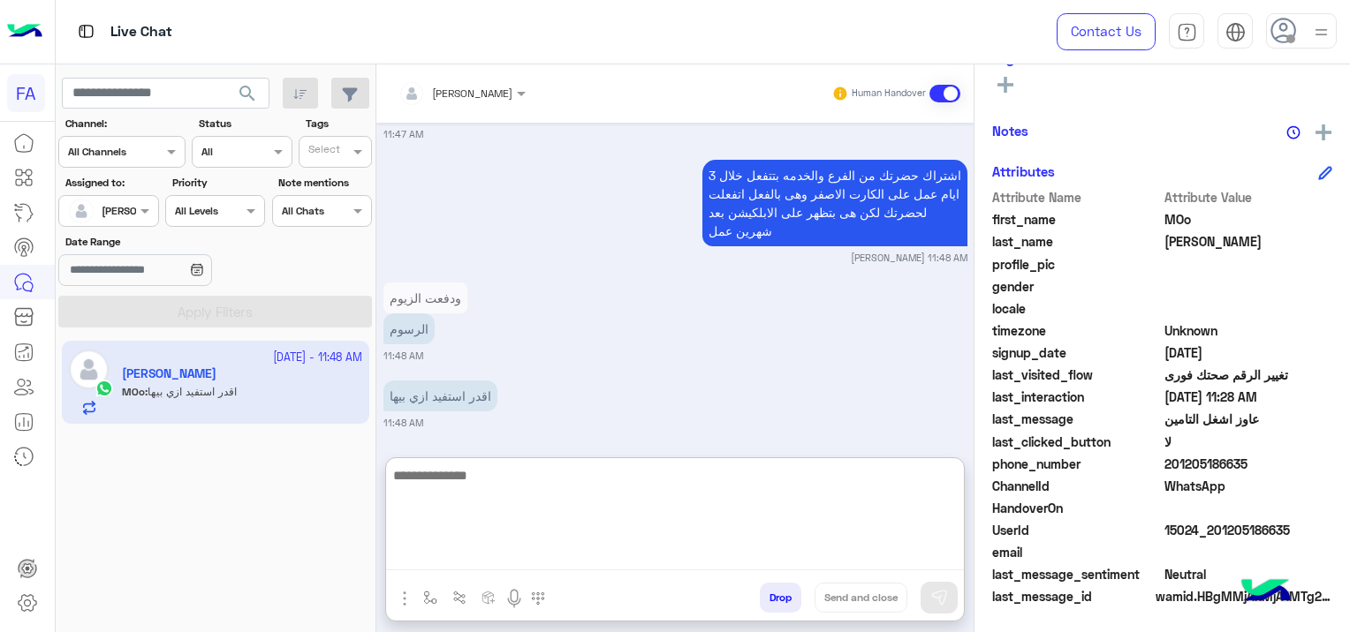
paste textarea "**********"
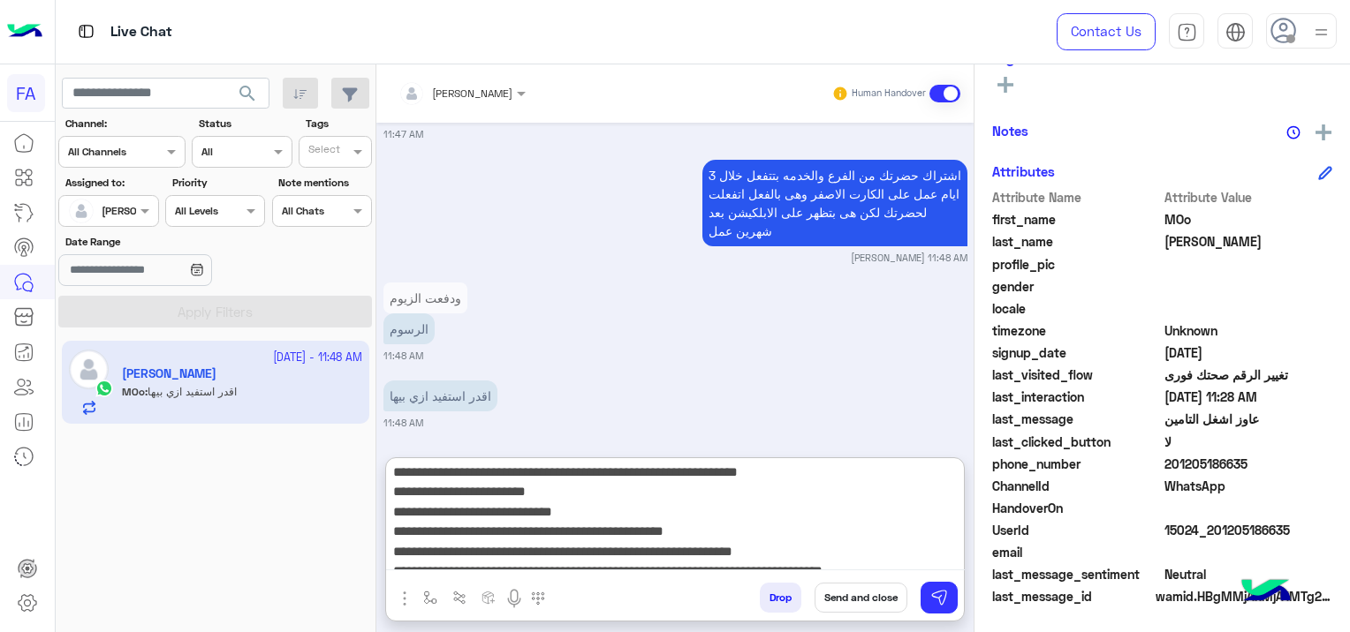
scroll to position [0, 0]
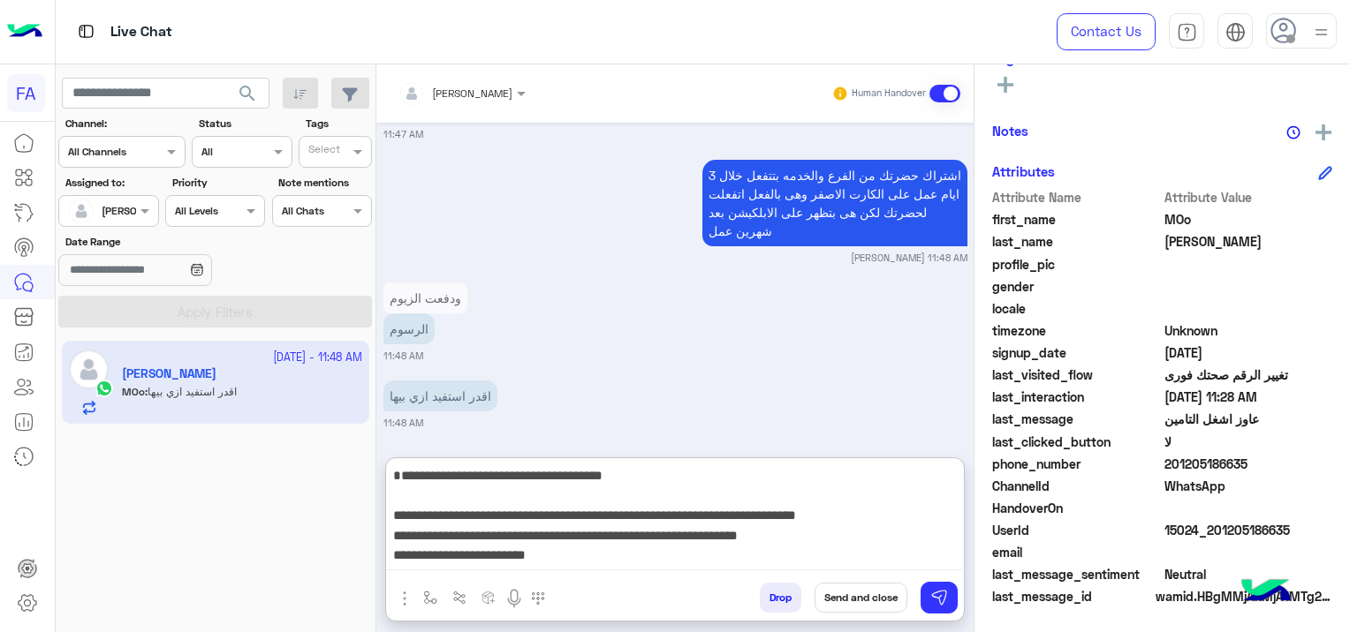
click at [950, 495] on textarea "**********" at bounding box center [675, 518] width 579 height 106
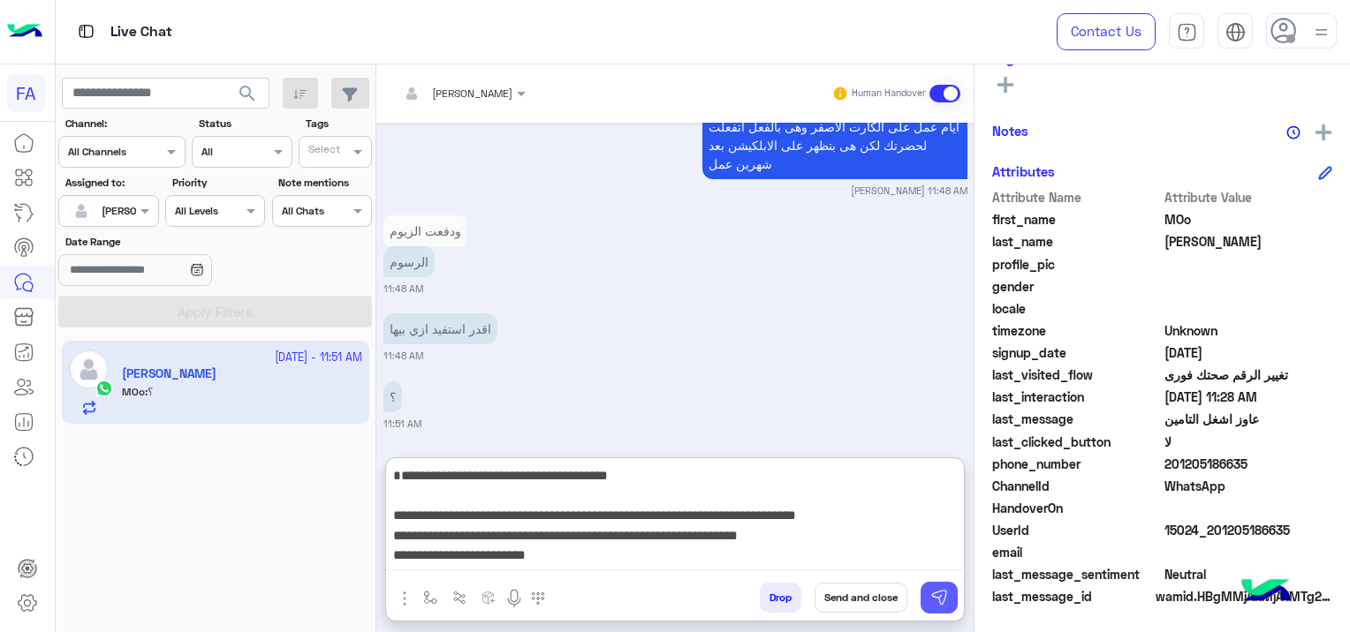
type textarea "**********"
click at [937, 594] on img at bounding box center [939, 598] width 18 height 18
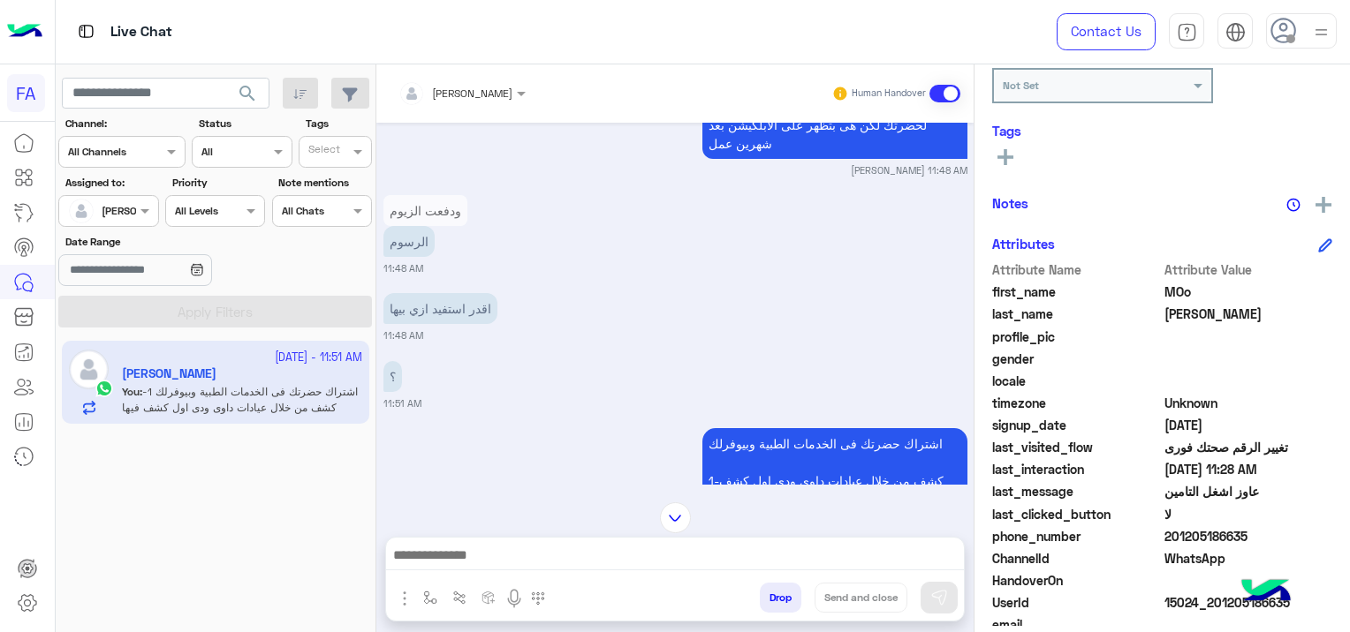
scroll to position [193, 0]
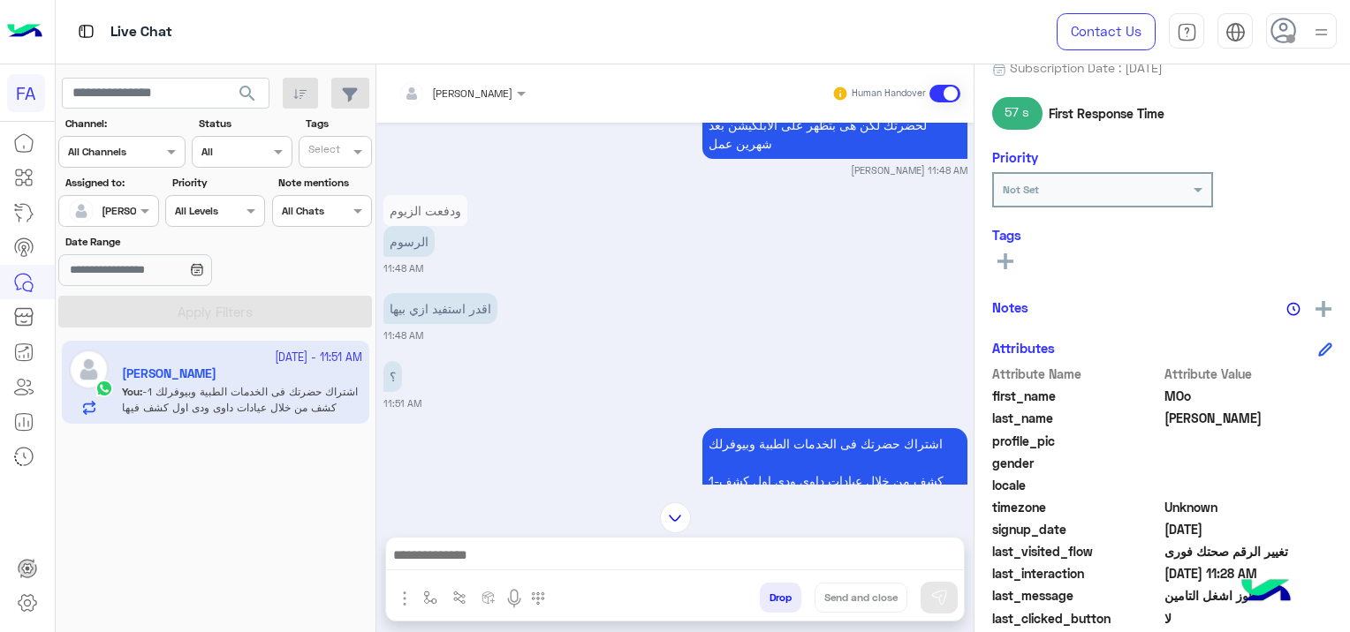
click at [1003, 241] on div "Tags See All" at bounding box center [1162, 252] width 340 height 50
click at [1005, 254] on rect at bounding box center [1005, 262] width 4 height 16
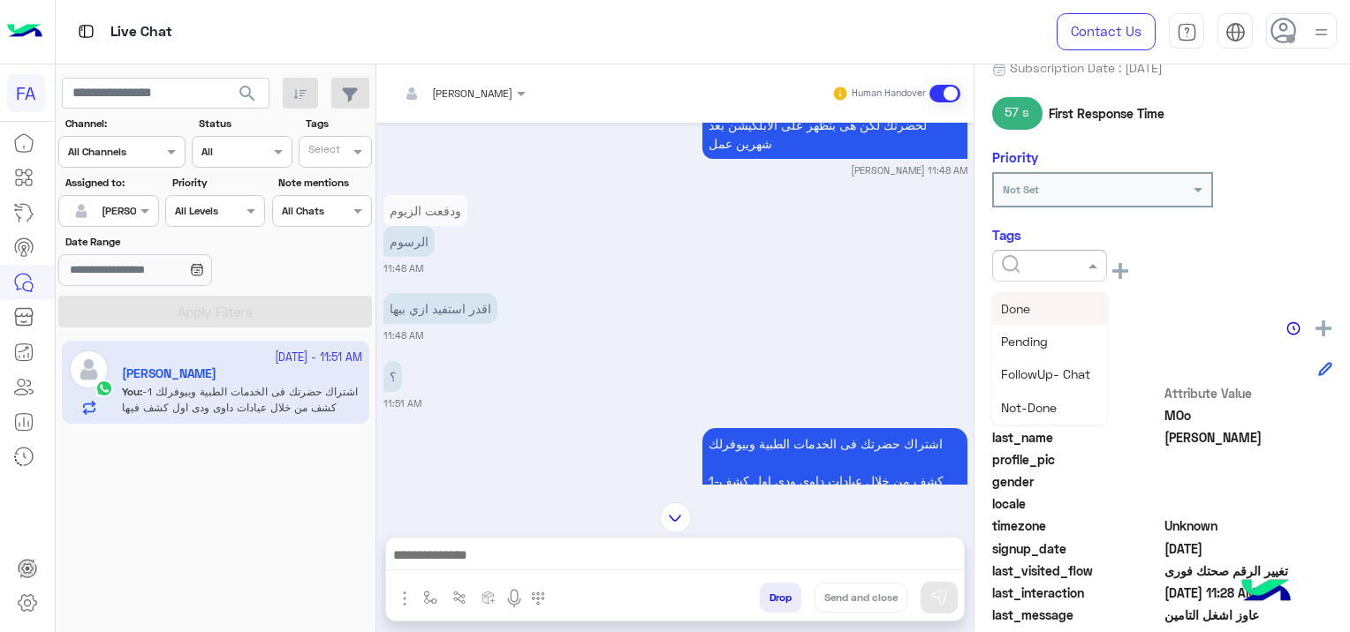
click at [1007, 264] on input "text" at bounding box center [1029, 264] width 54 height 16
click at [1049, 356] on div "Medical" at bounding box center [1049, 362] width 115 height 33
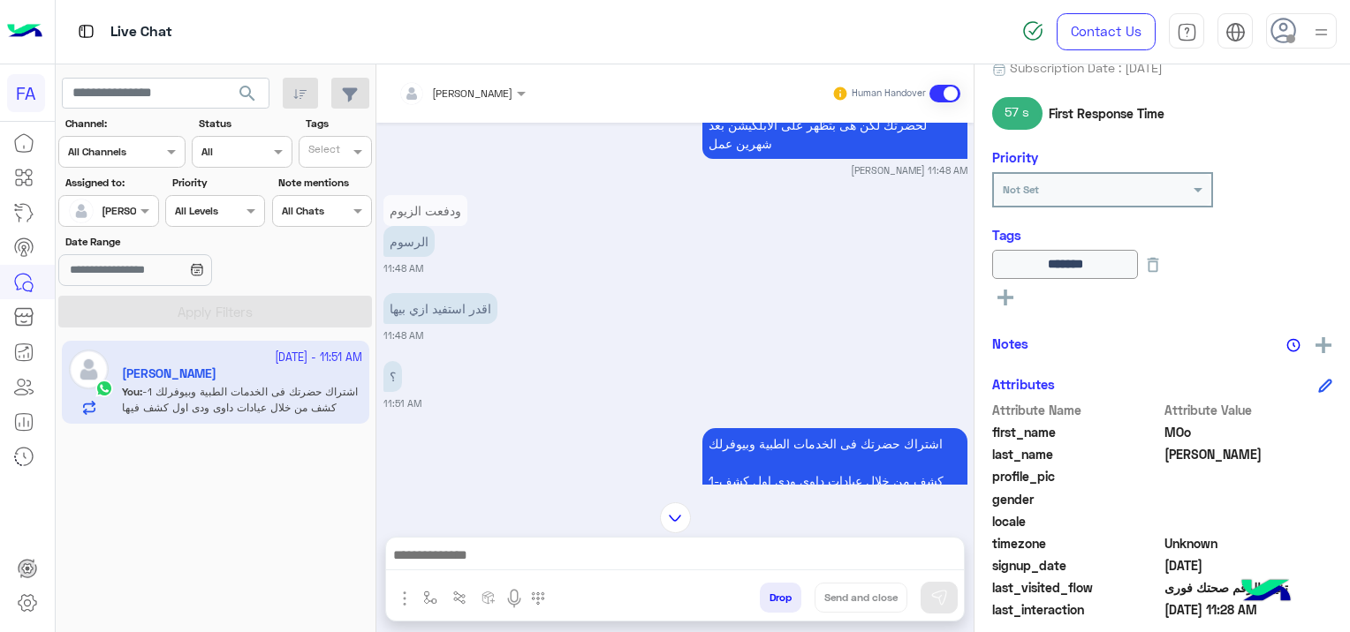
click at [1005, 290] on rect at bounding box center [1005, 298] width 4 height 16
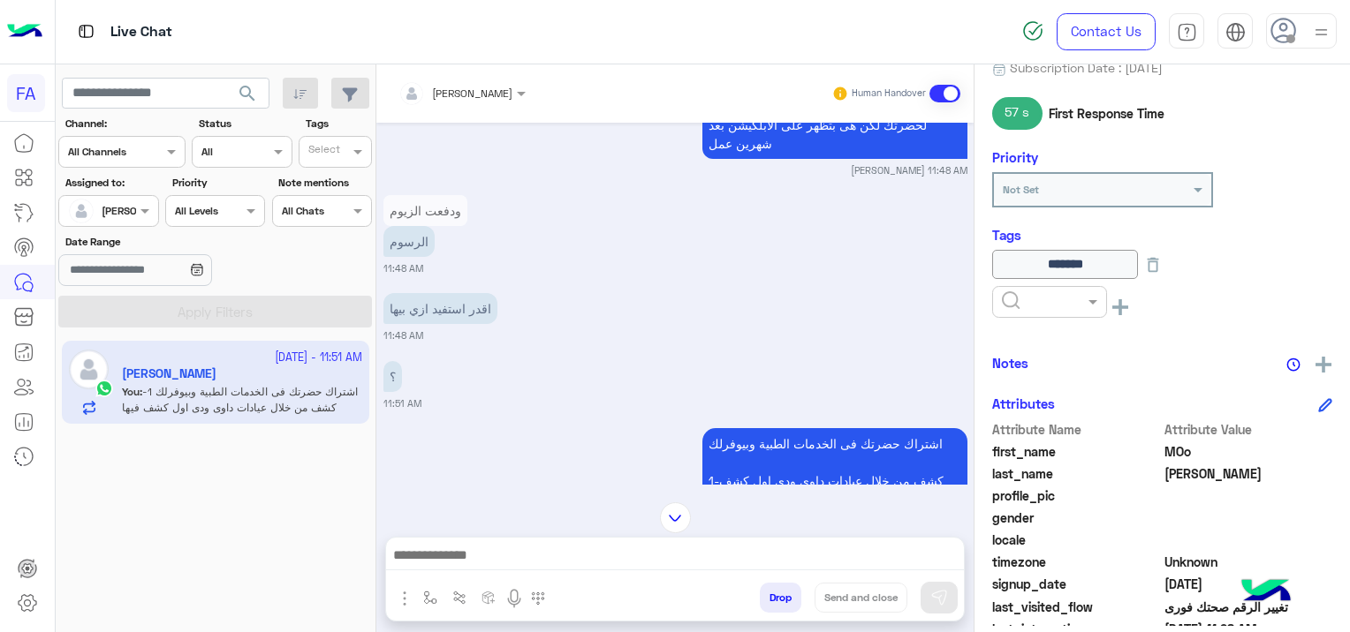
click at [1015, 298] on input "text" at bounding box center [1029, 300] width 54 height 16
click at [1028, 343] on span "Done" at bounding box center [1015, 344] width 29 height 15
click at [1028, 343] on div "[PERSON_NAME] Unknown Subscription Date : [DATE] 57 s First Response Time Prior…" at bounding box center [1161, 345] width 375 height 562
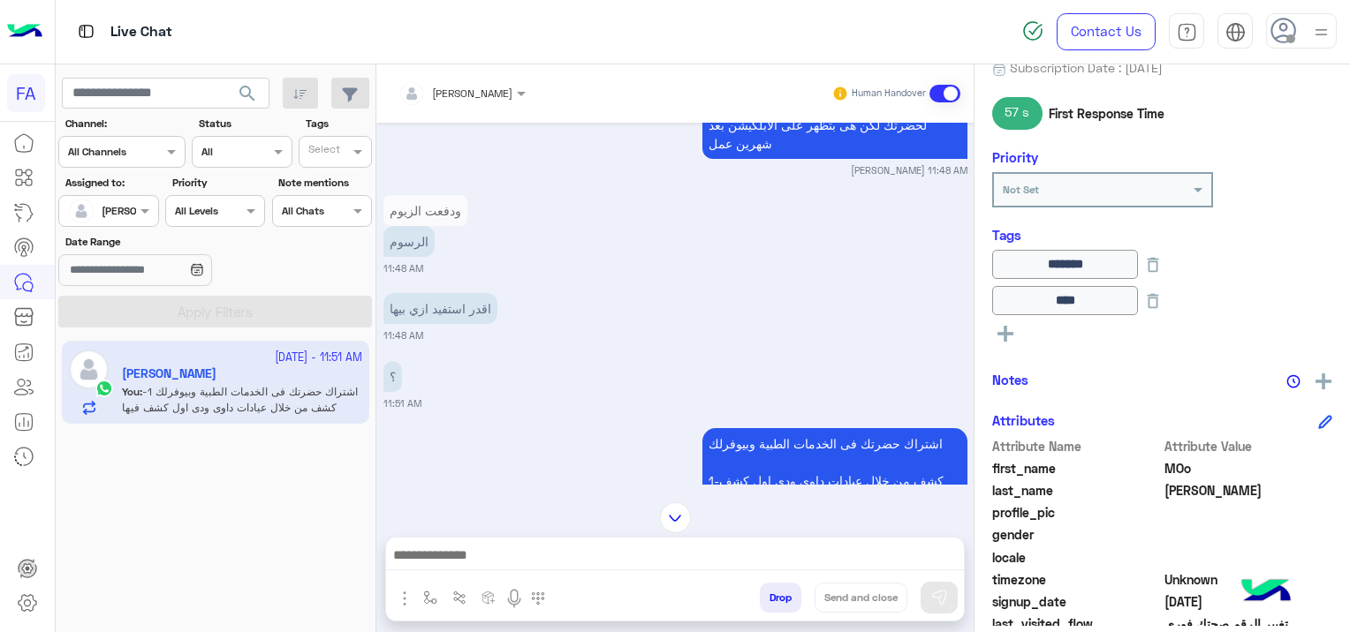
click at [823, 278] on div "[DATE] السلام عليكم 04:01 PM اهلا بك MOo فى فورى للوساطة التأمينية انا المساعد …" at bounding box center [674, 304] width 597 height 362
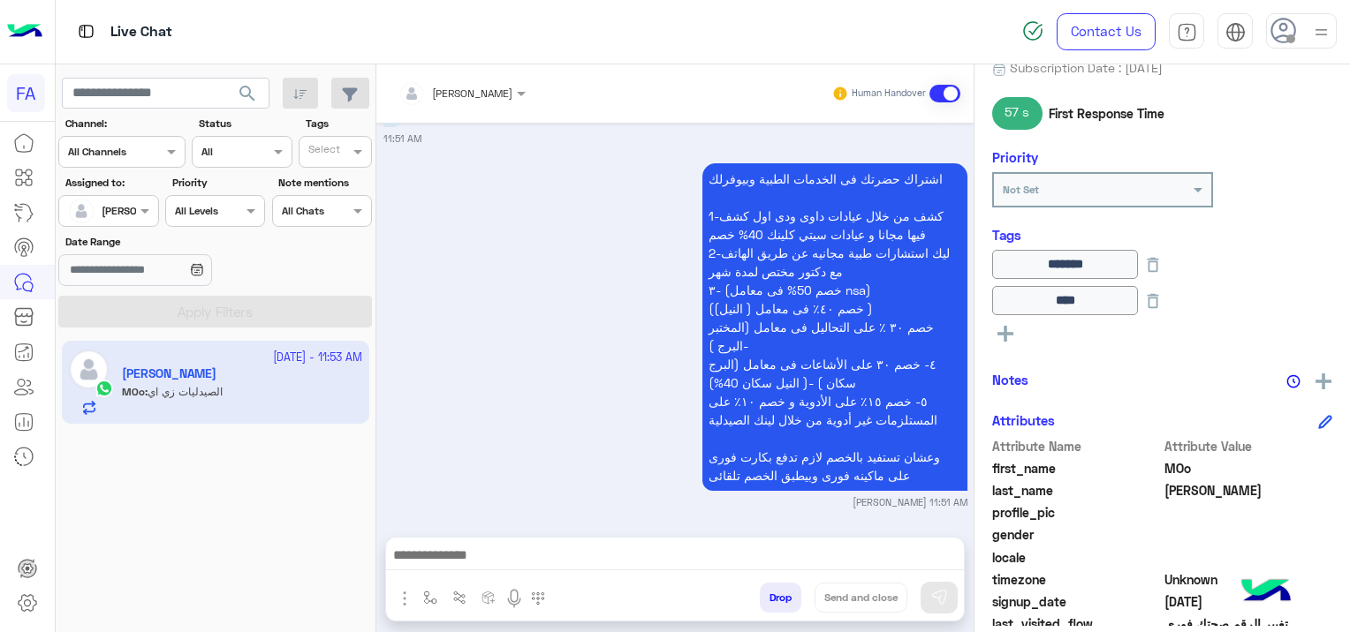
scroll to position [6355, 0]
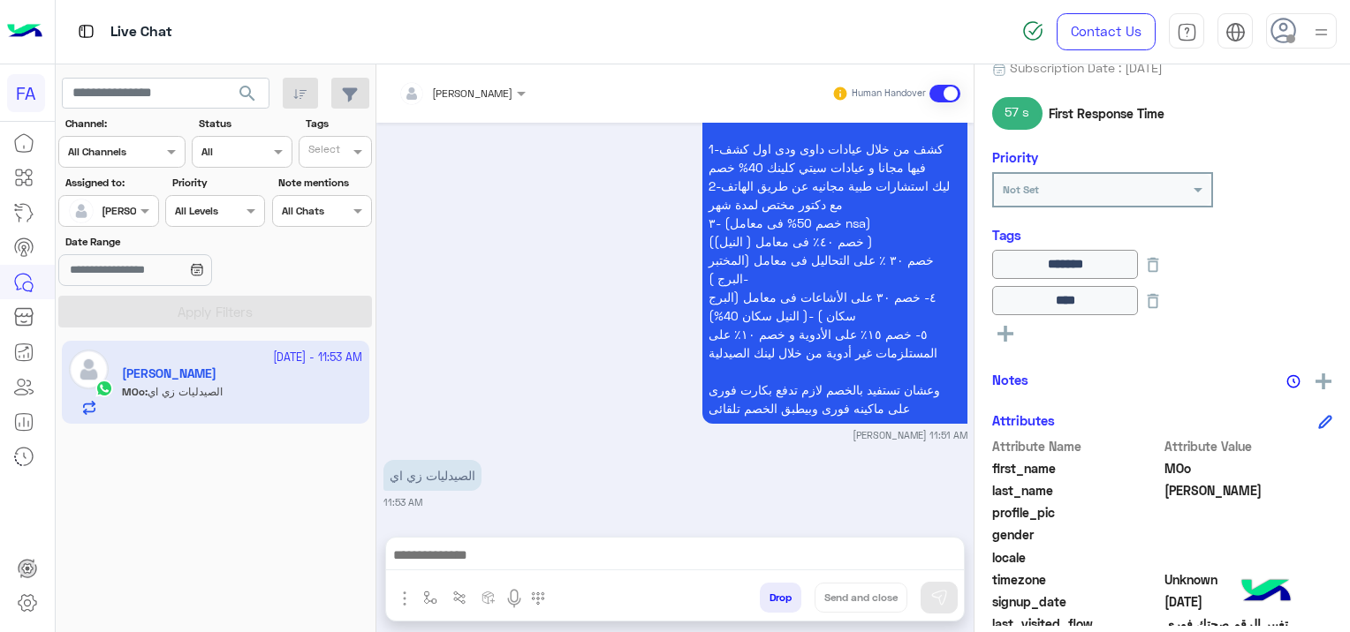
click at [481, 565] on textarea at bounding box center [675, 557] width 579 height 26
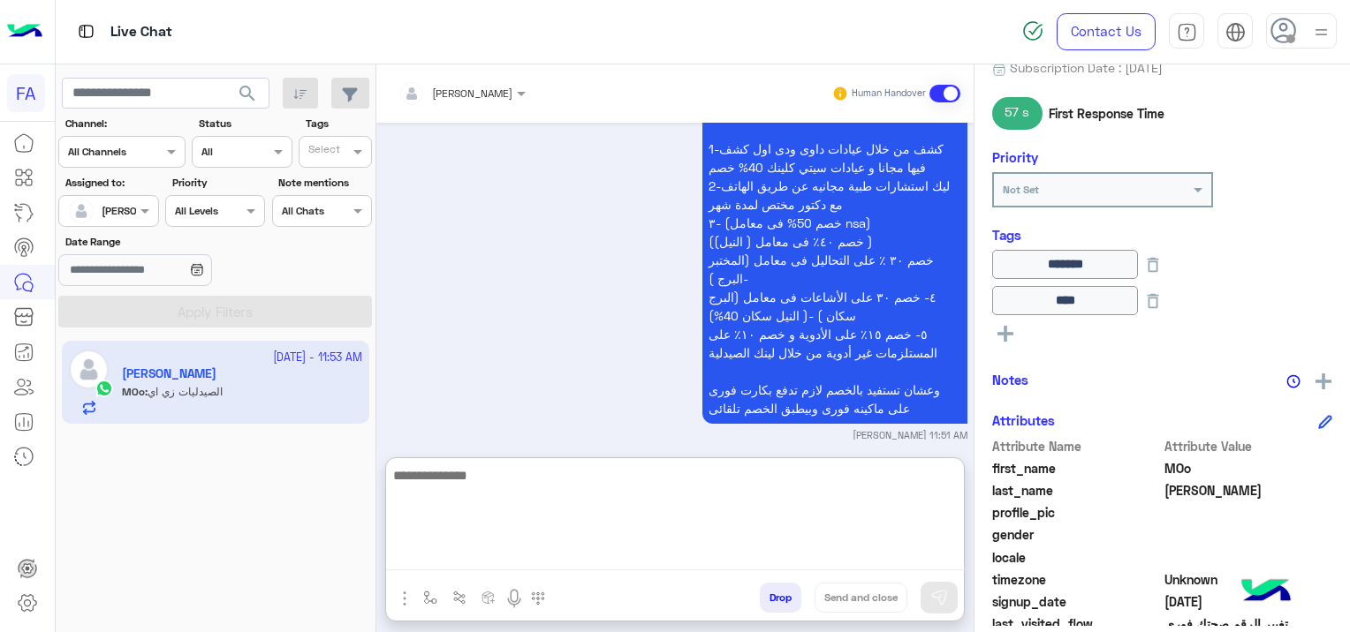
scroll to position [6435, 0]
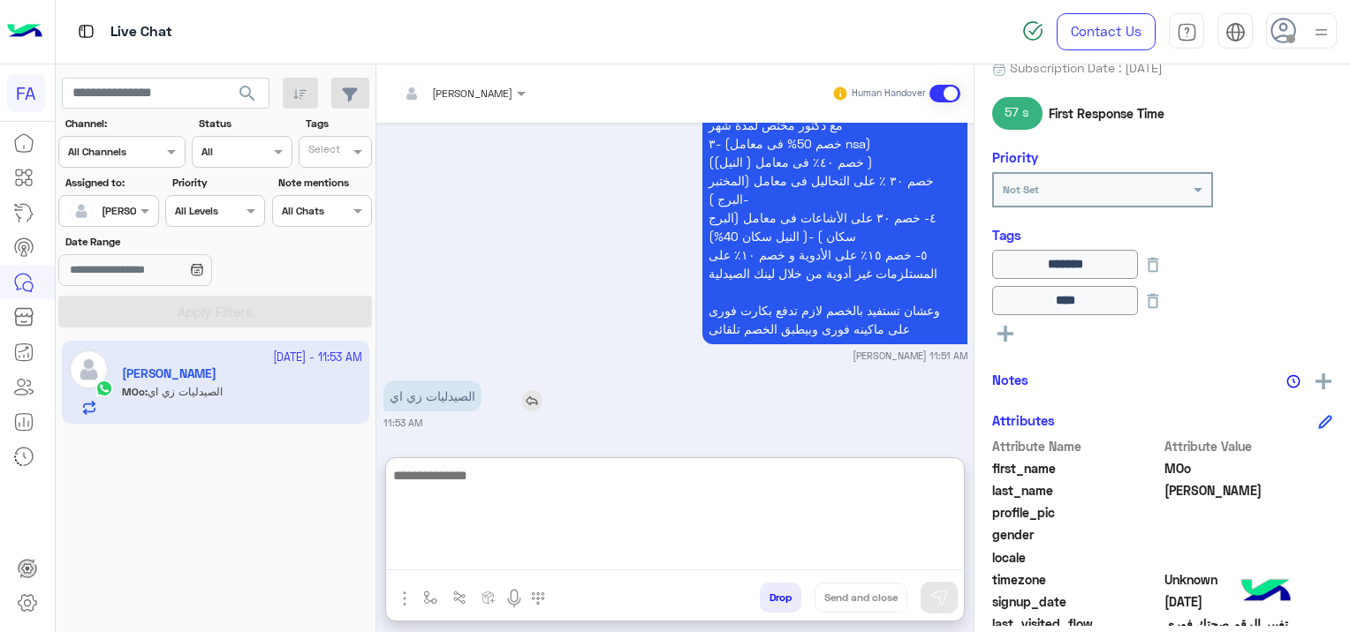
click at [523, 395] on div "الصيدليات زي اي" at bounding box center [482, 396] width 199 height 31
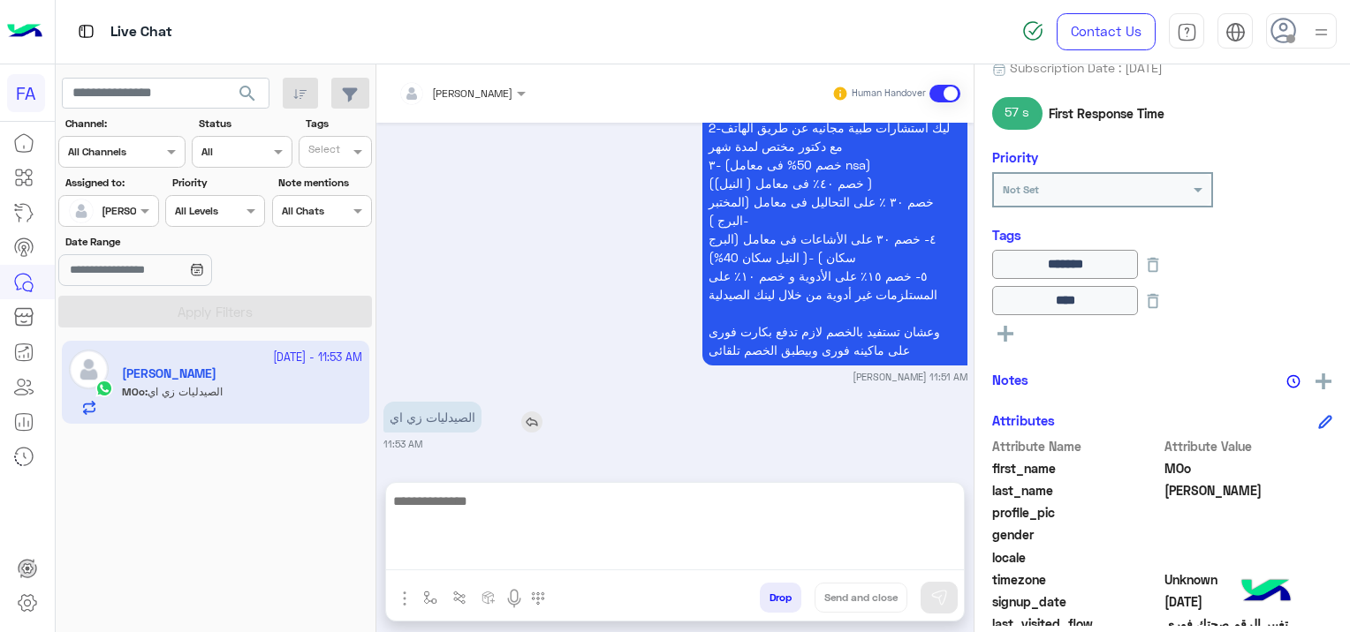
scroll to position [6355, 0]
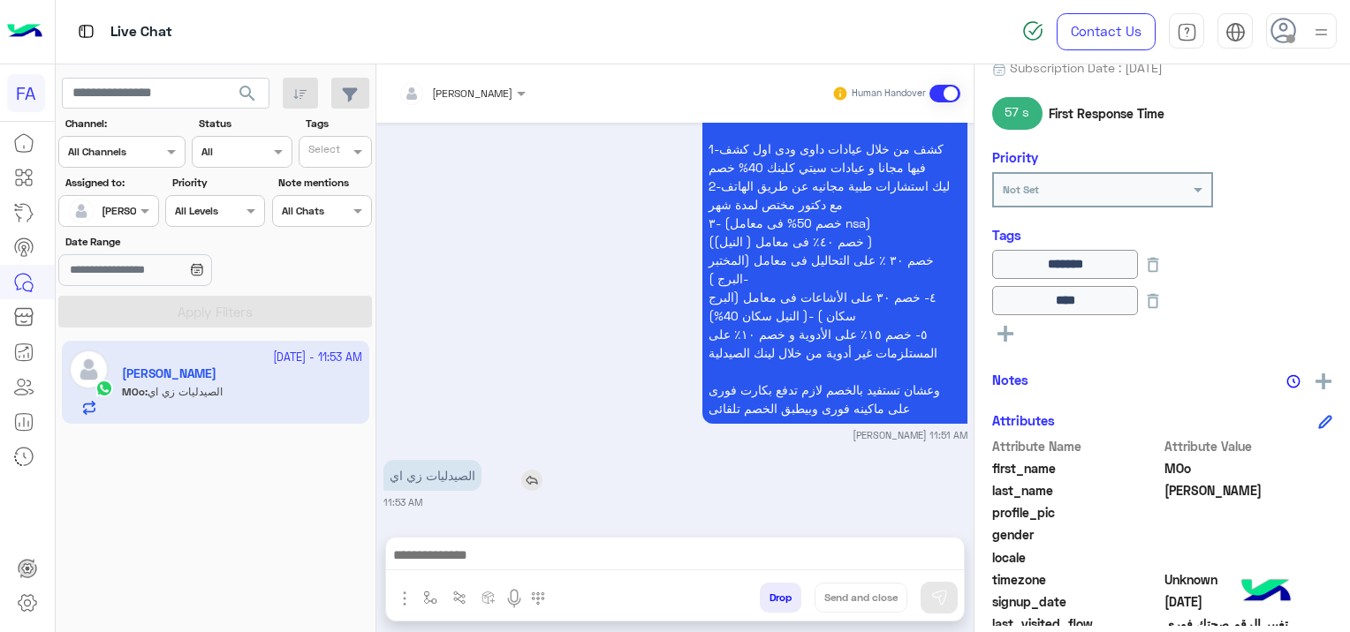
click at [530, 470] on img at bounding box center [531, 480] width 21 height 21
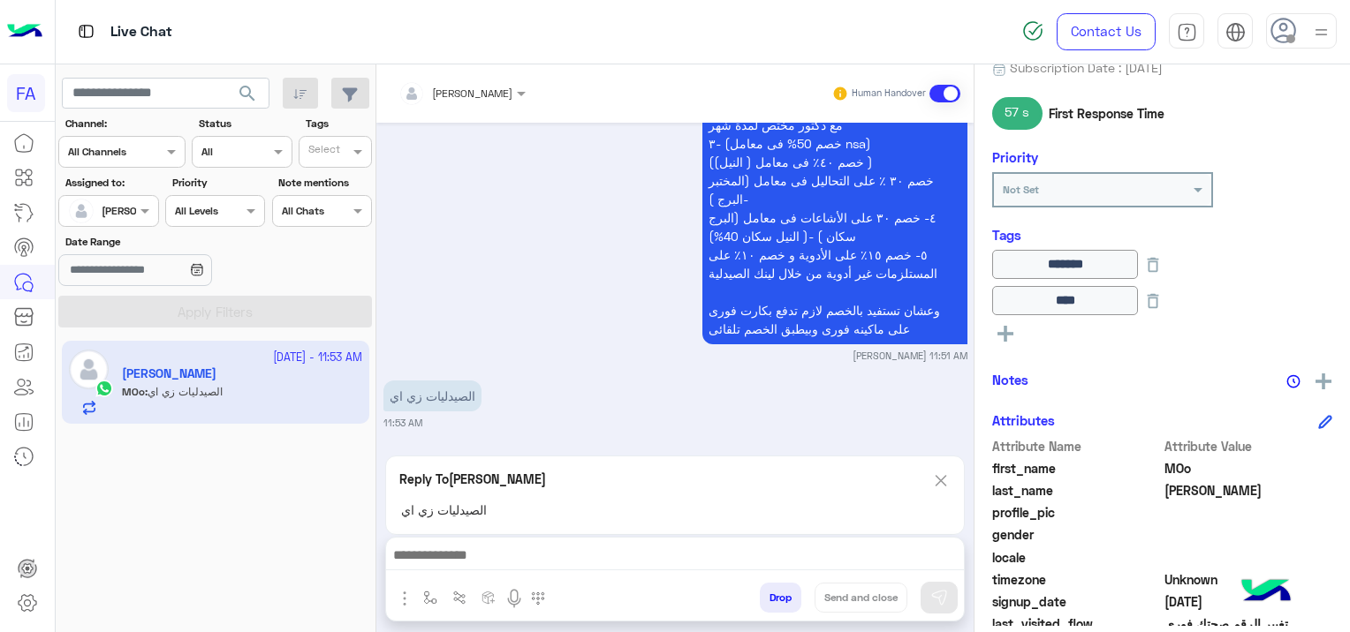
click at [498, 552] on textarea at bounding box center [675, 557] width 579 height 26
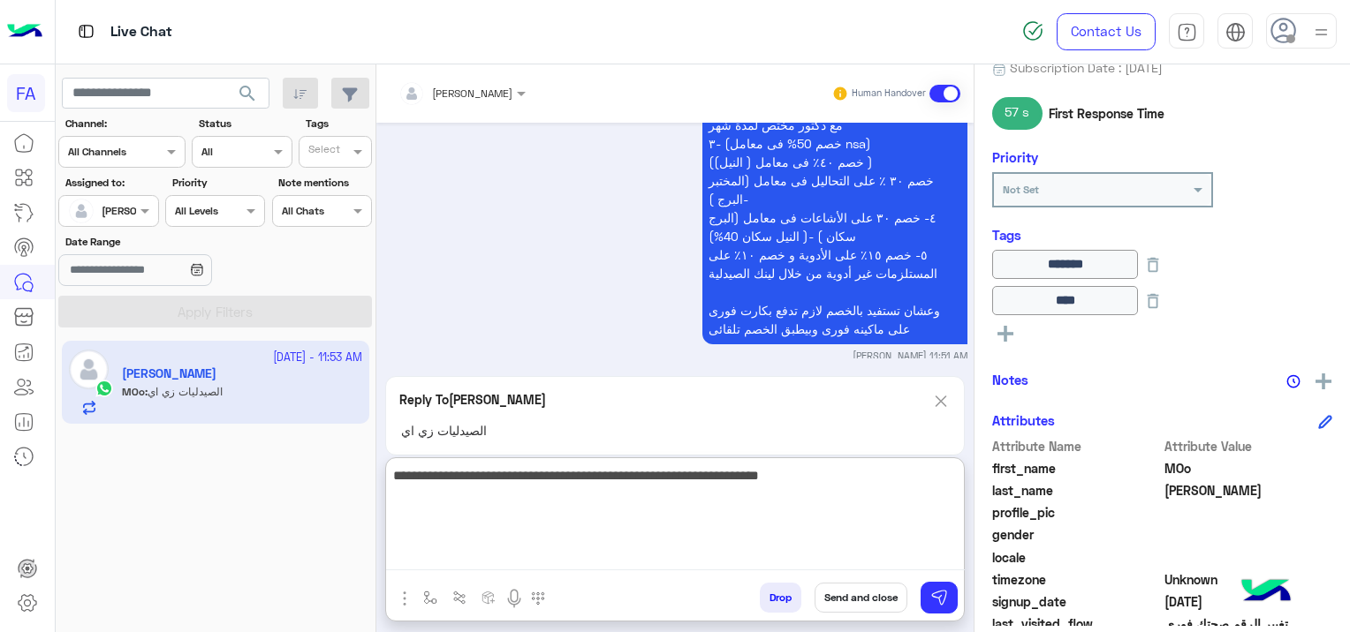
click at [668, 479] on textarea "**********" at bounding box center [675, 518] width 579 height 106
click at [437, 476] on textarea "**********" at bounding box center [675, 518] width 579 height 106
type textarea "**********"
click at [933, 599] on img at bounding box center [939, 598] width 18 height 18
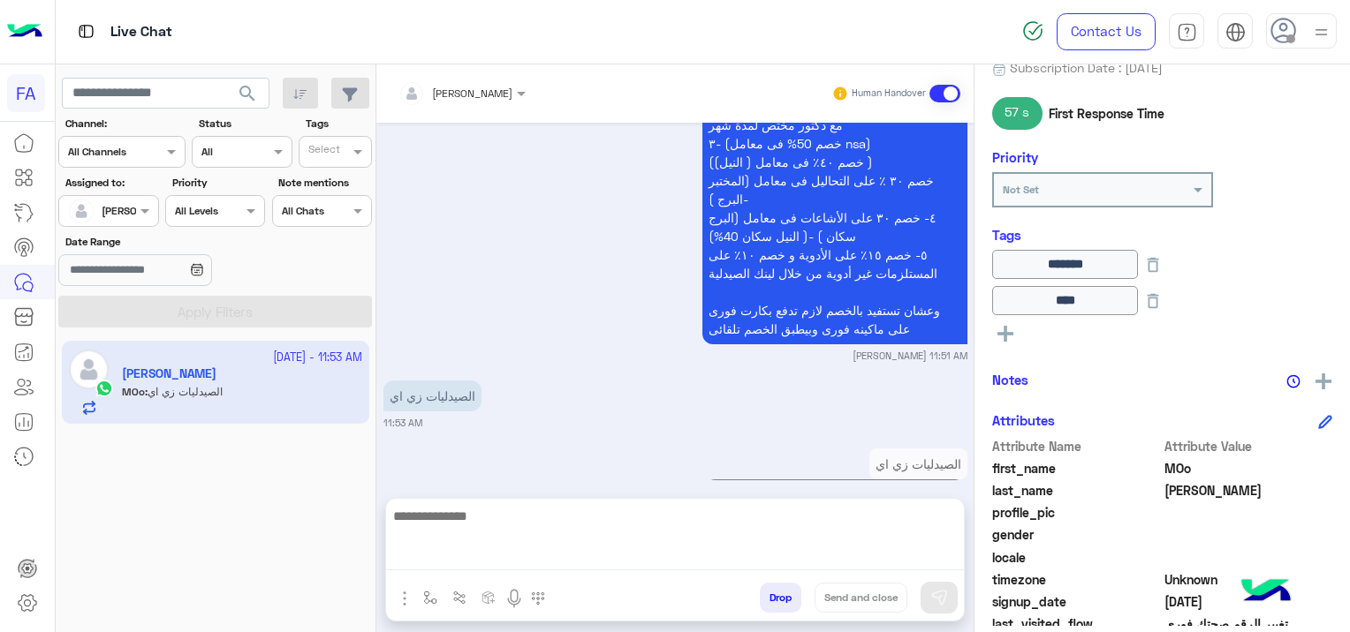
scroll to position [6472, 0]
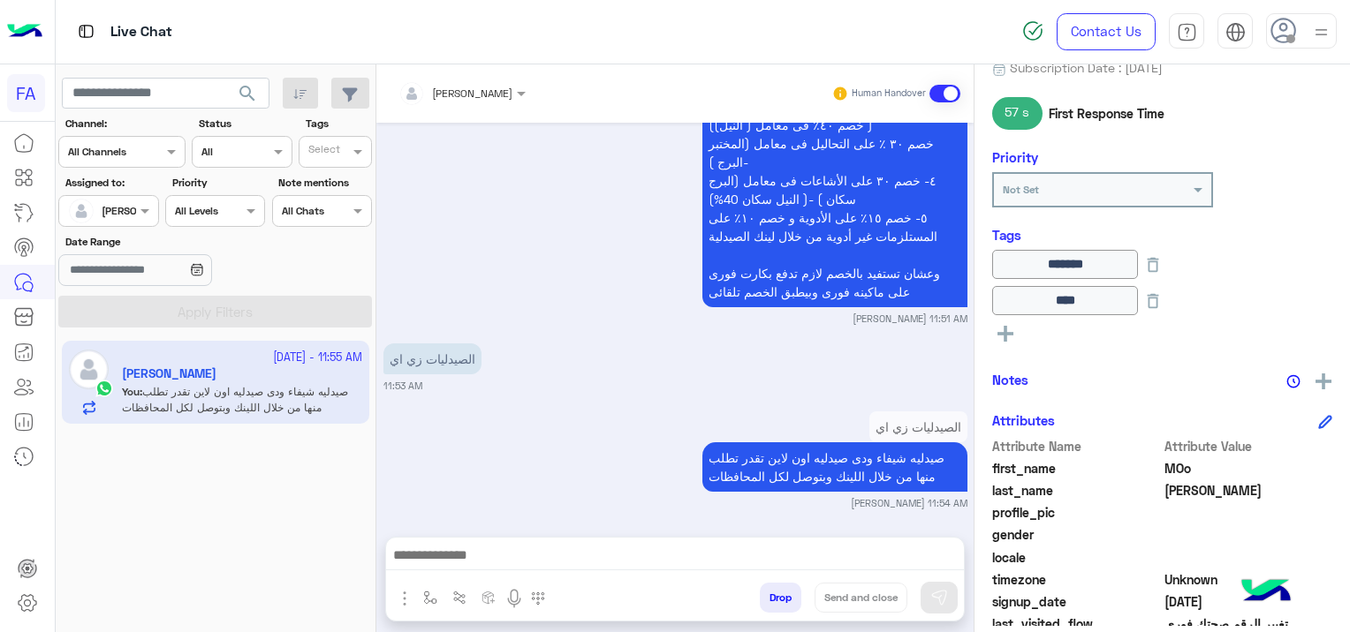
click at [246, 87] on span "search" at bounding box center [247, 93] width 21 height 21
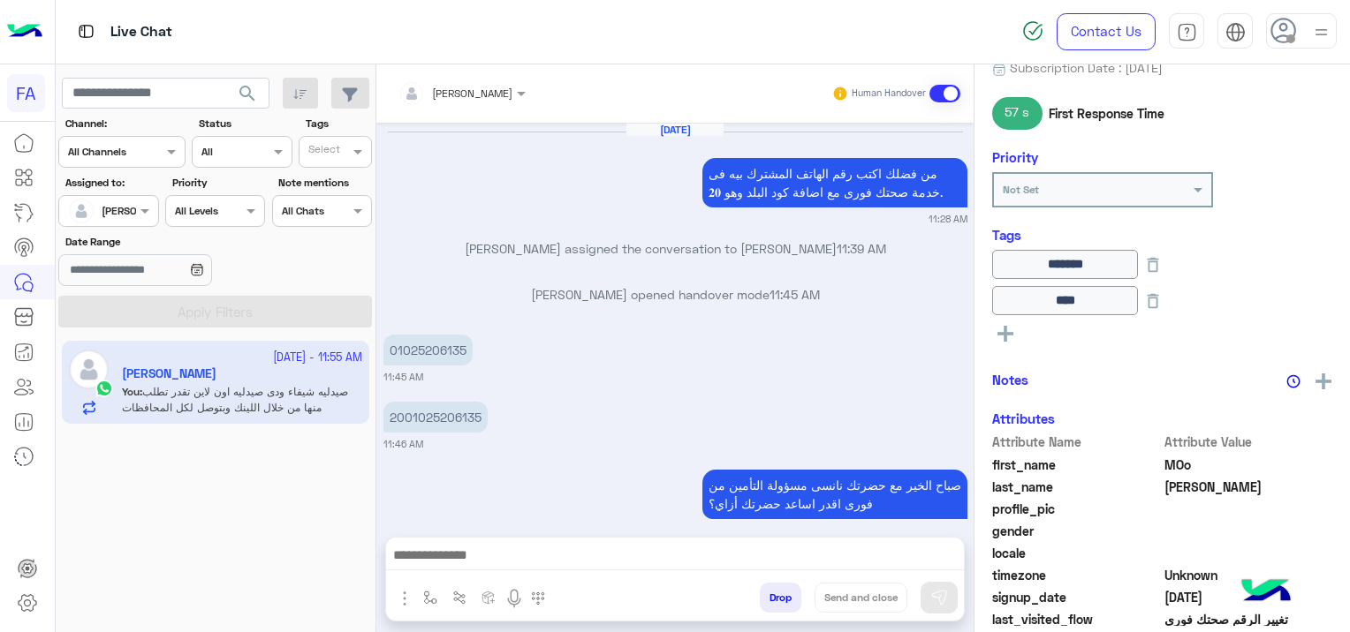
scroll to position [1579, 0]
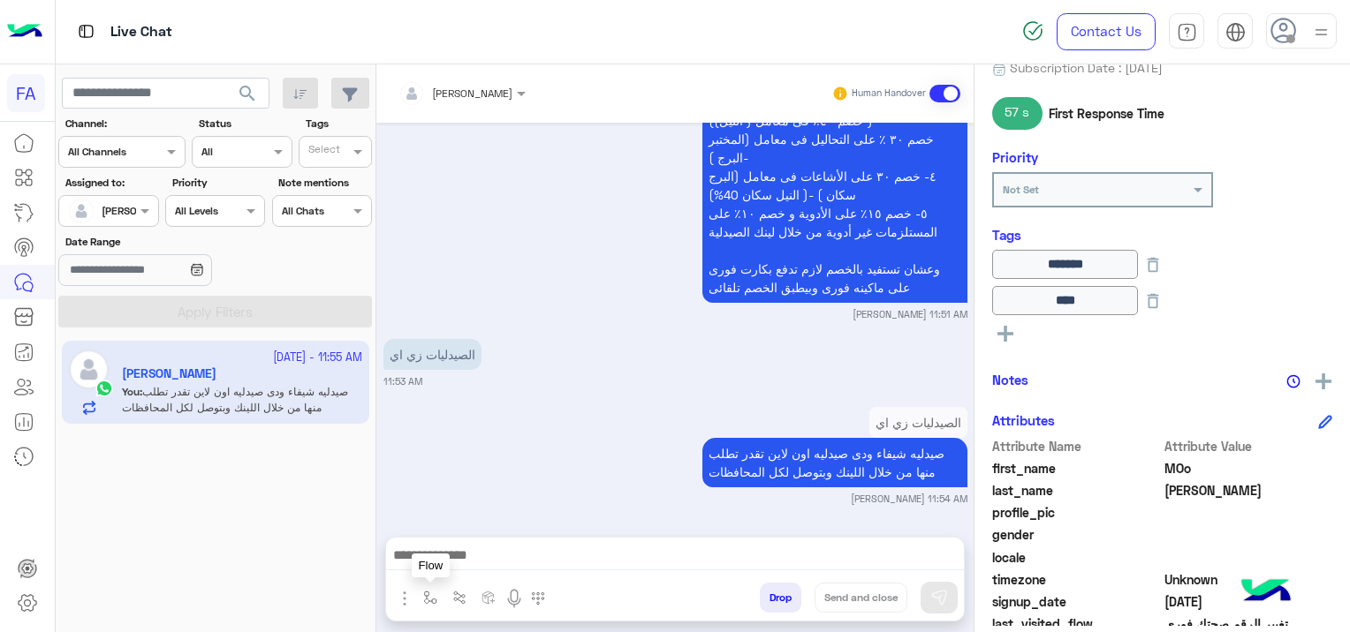
click at [428, 604] on img "button" at bounding box center [430, 598] width 14 height 14
click at [473, 564] on div "enter flow name" at bounding box center [466, 559] width 81 height 16
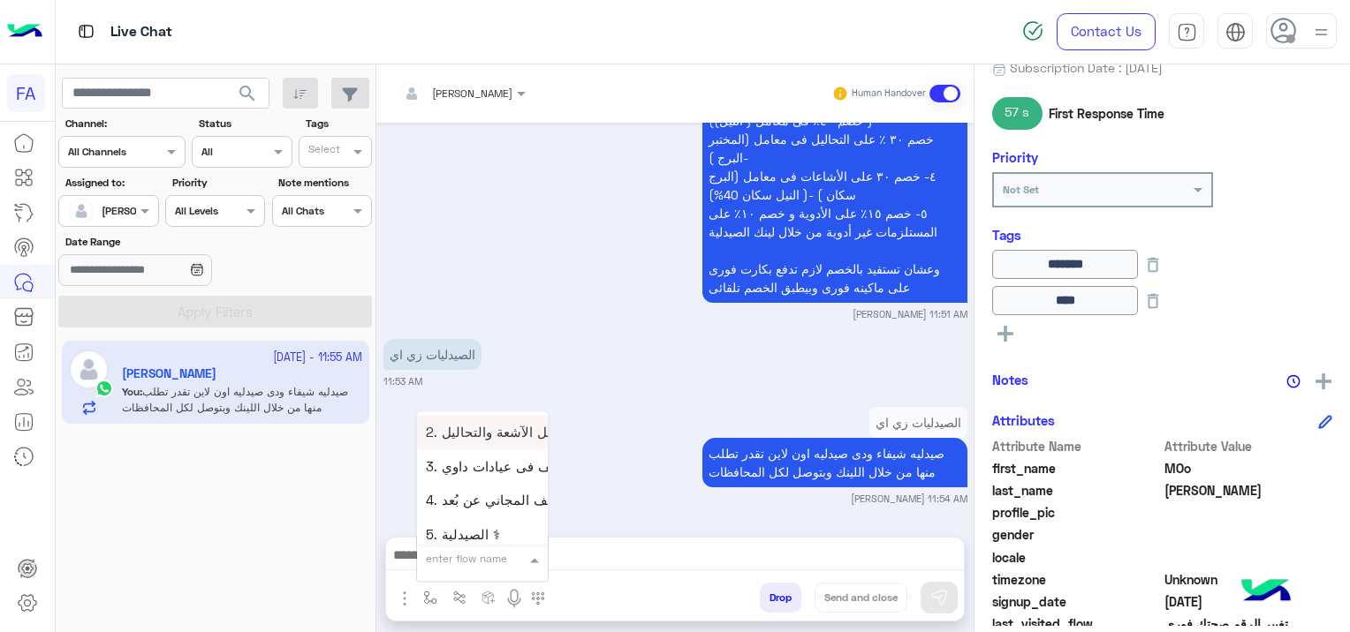
scroll to position [1148, 0]
click at [498, 496] on div "5. الصيدلية ⚕" at bounding box center [482, 505] width 131 height 34
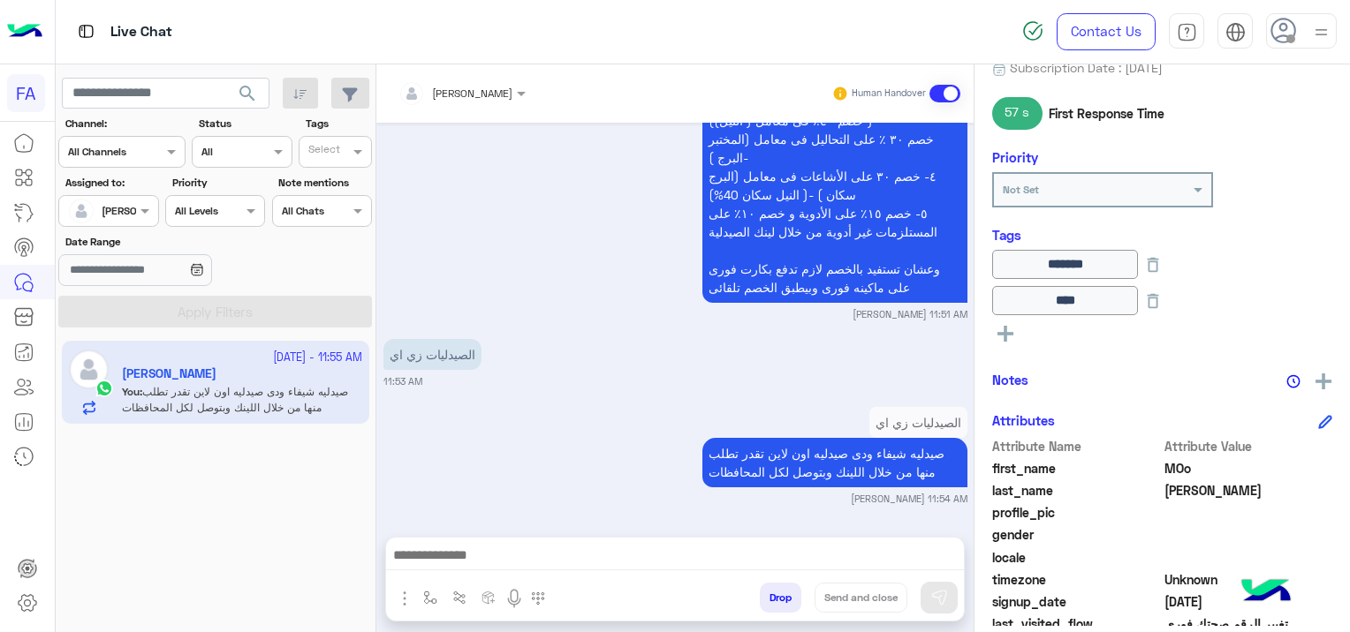
type textarea "**********"
click at [942, 601] on img at bounding box center [939, 598] width 18 height 18
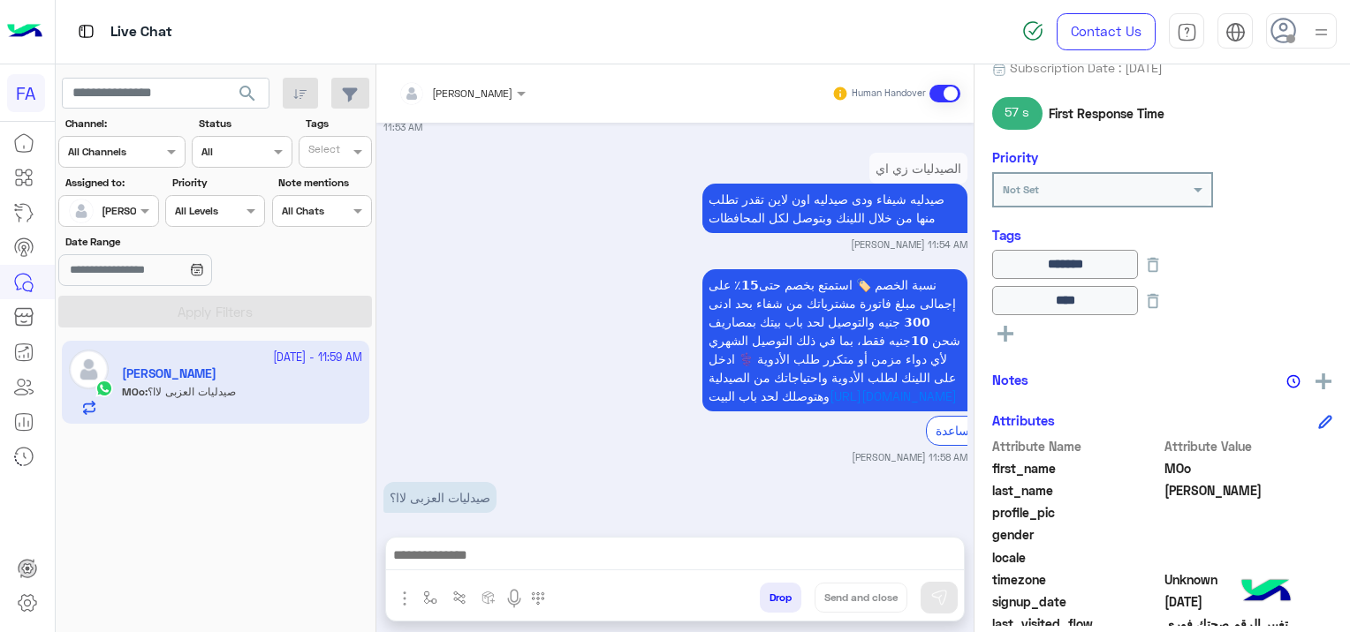
scroll to position [1901, 0]
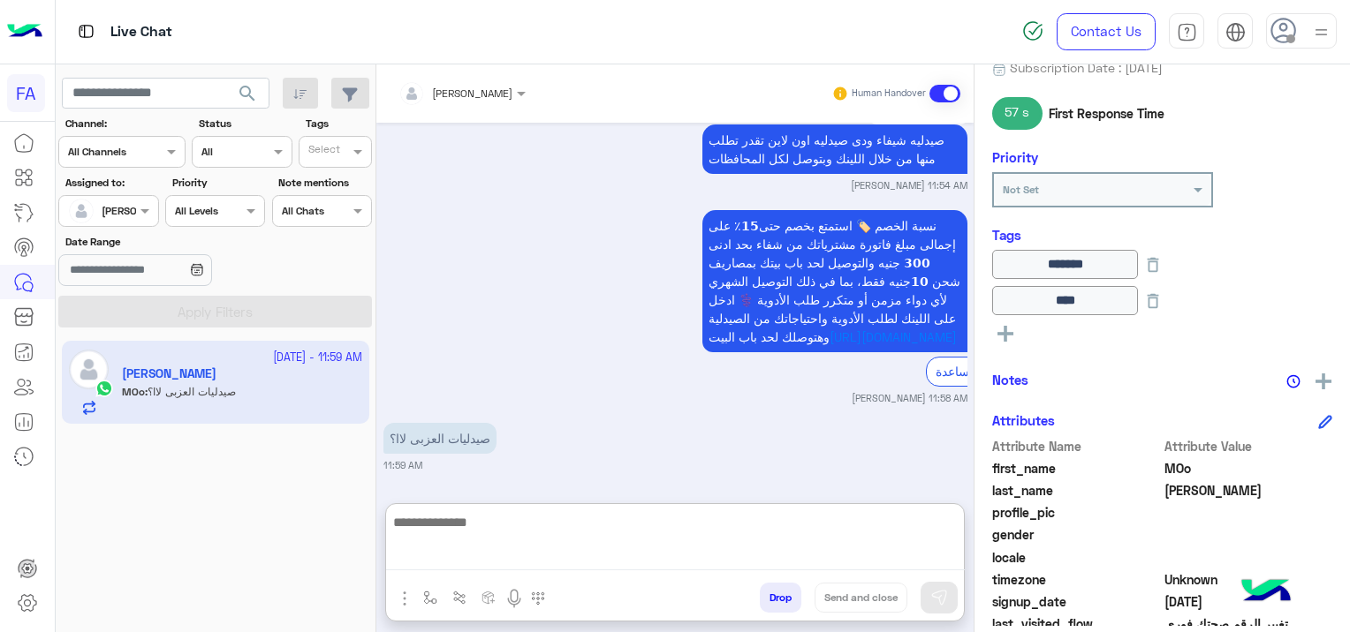
click at [740, 563] on textarea at bounding box center [675, 540] width 579 height 59
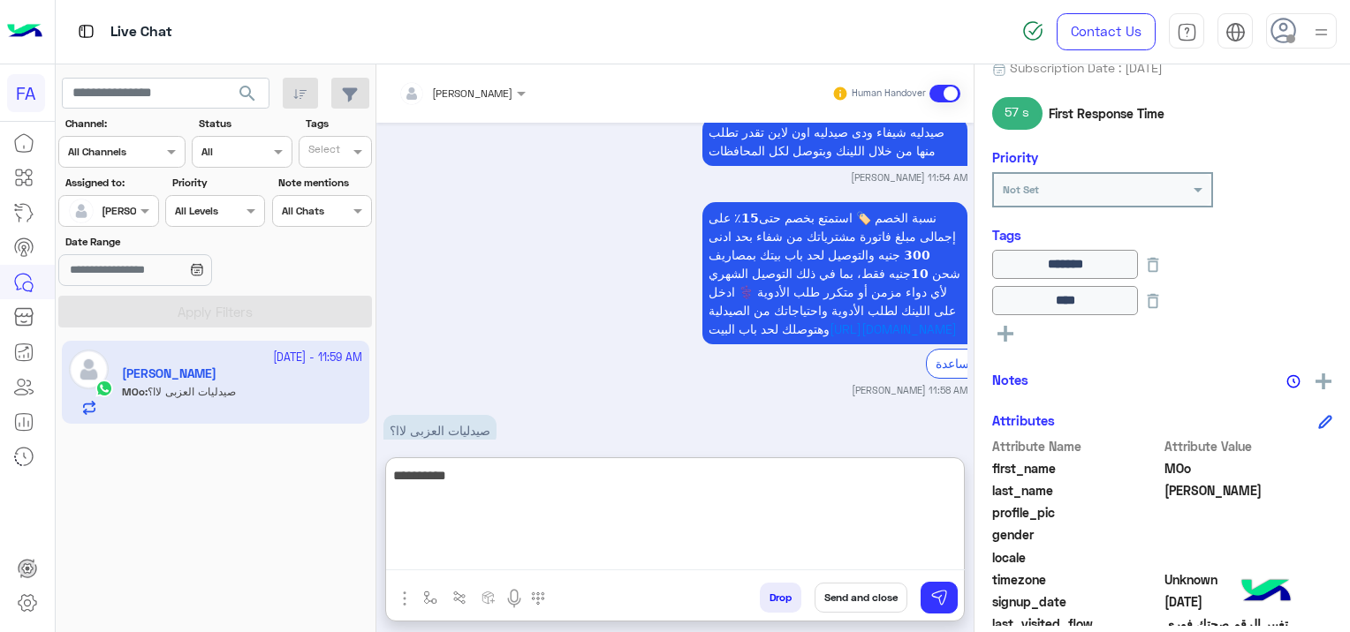
type textarea "**********"
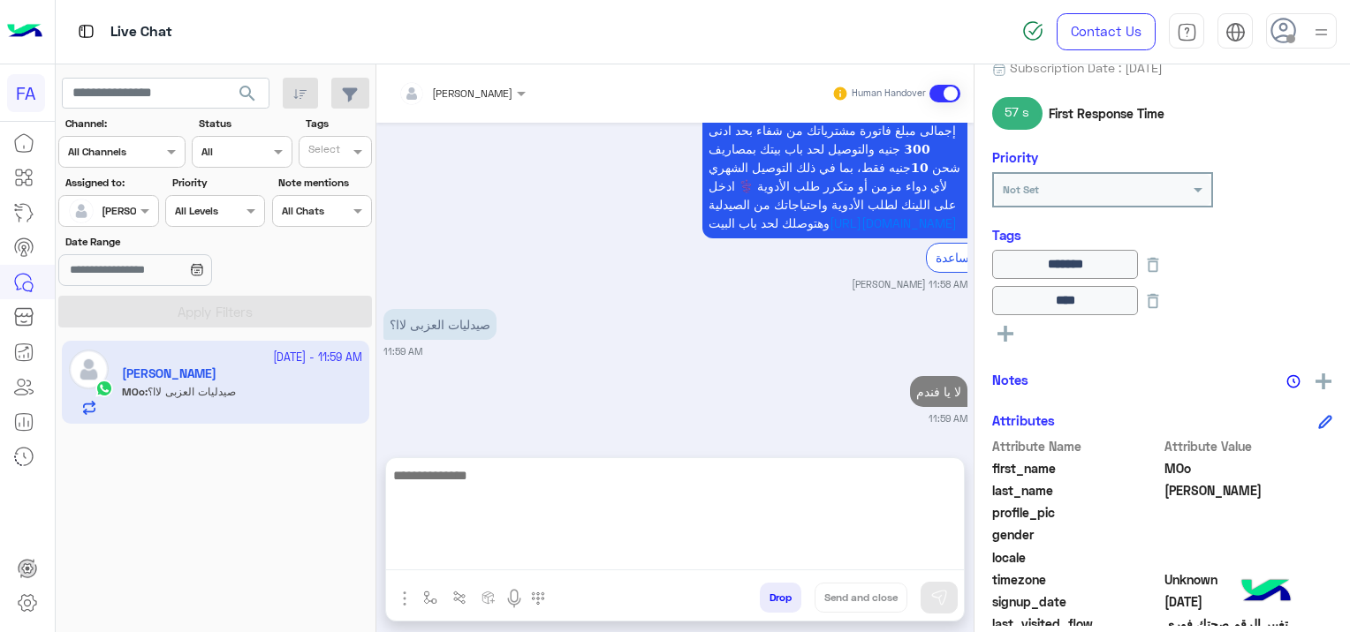
click at [642, 380] on div "[DATE] من فضلك اكتب رقم الهاتف المشترك بيه فى خدمة صحتك فورى مع اضافة كود البلد…" at bounding box center [674, 281] width 597 height 317
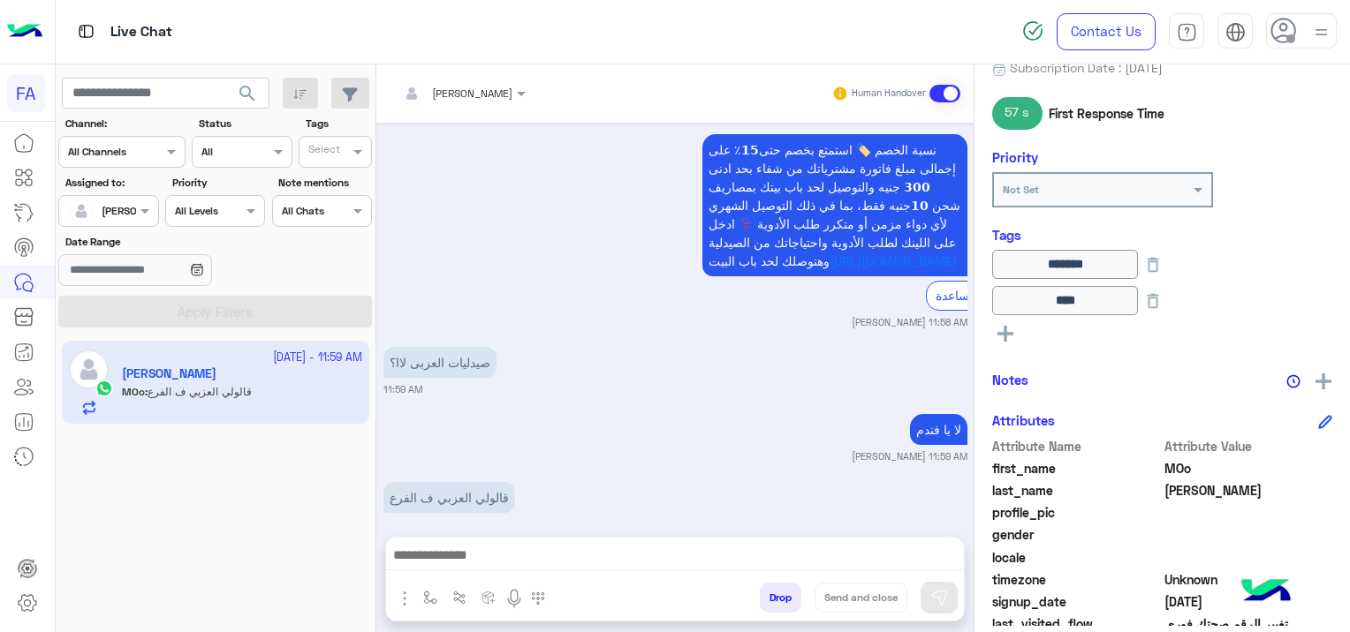
scroll to position [2036, 0]
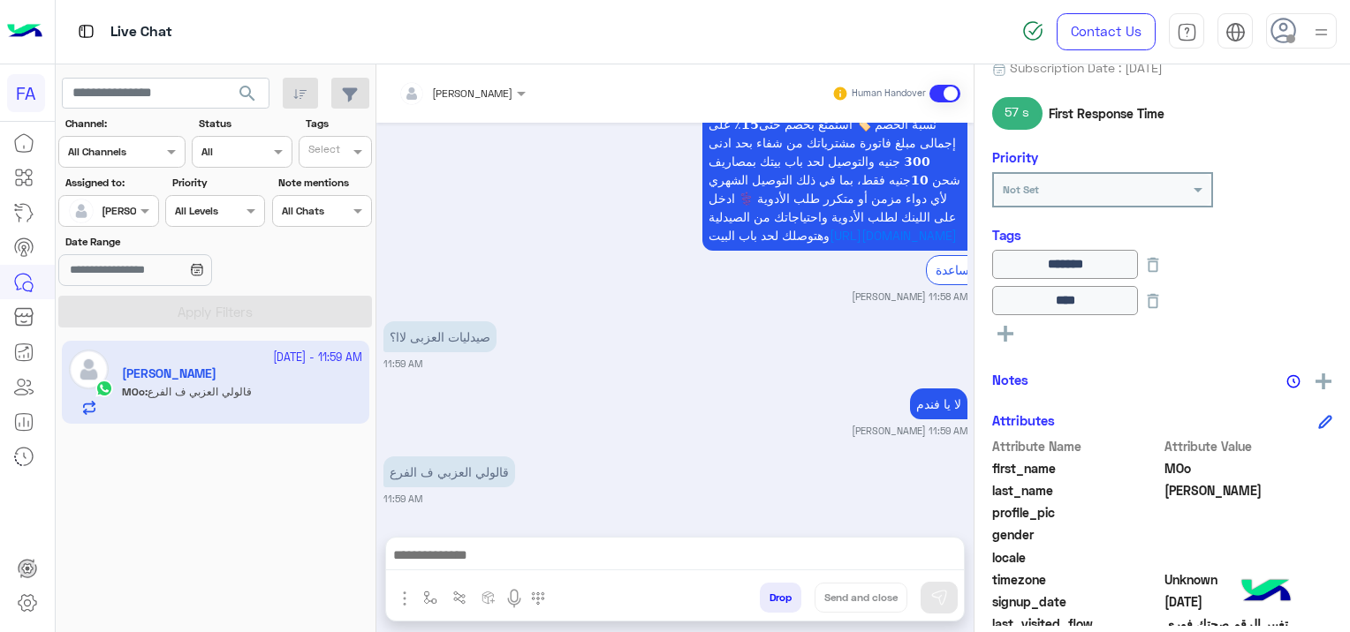
click at [484, 555] on textarea at bounding box center [675, 557] width 579 height 26
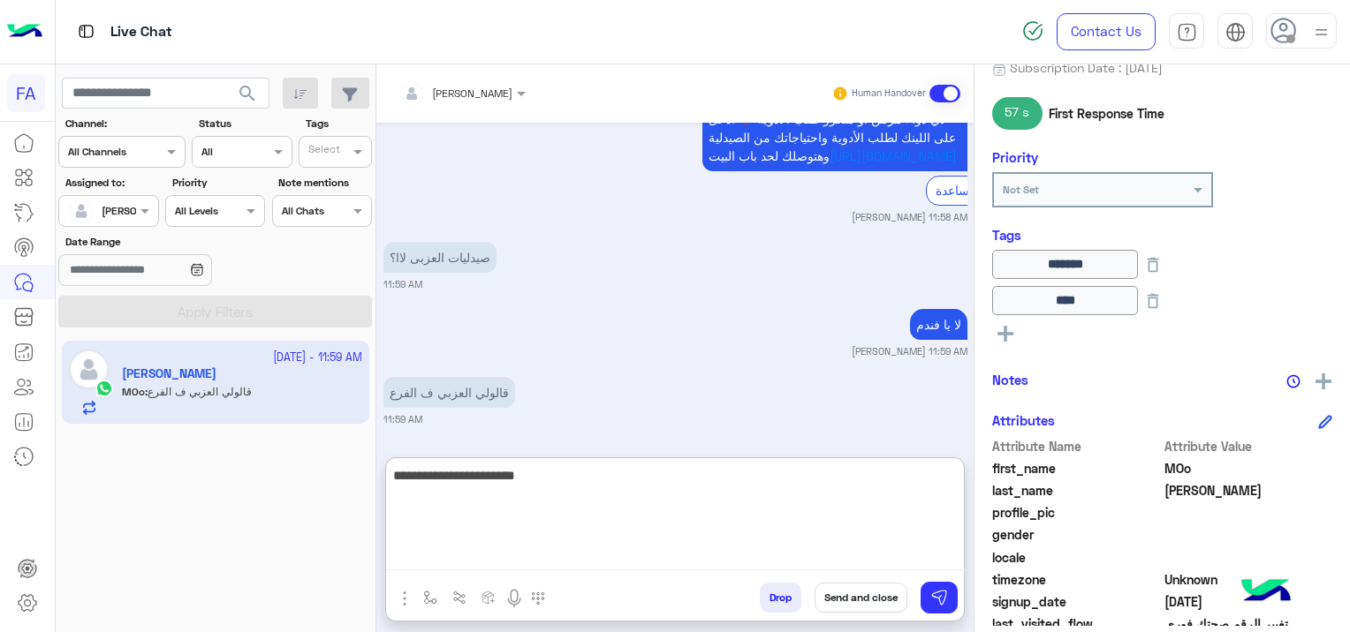
scroll to position [2202, 0]
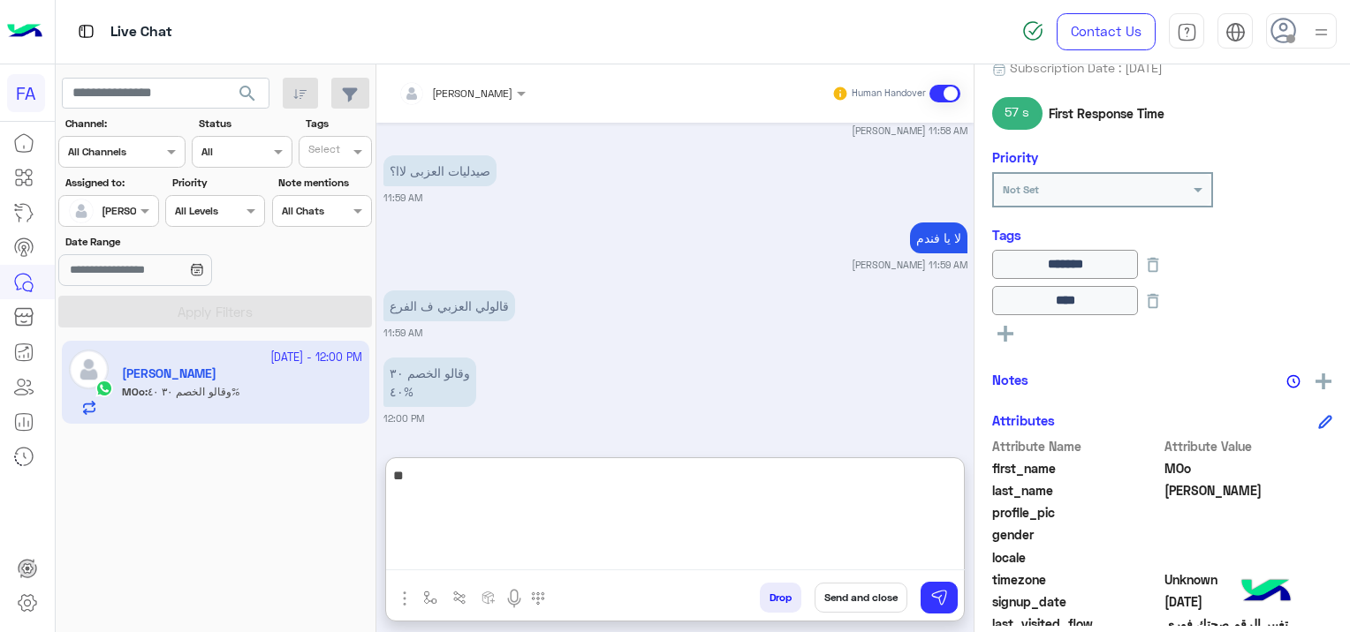
type textarea "*"
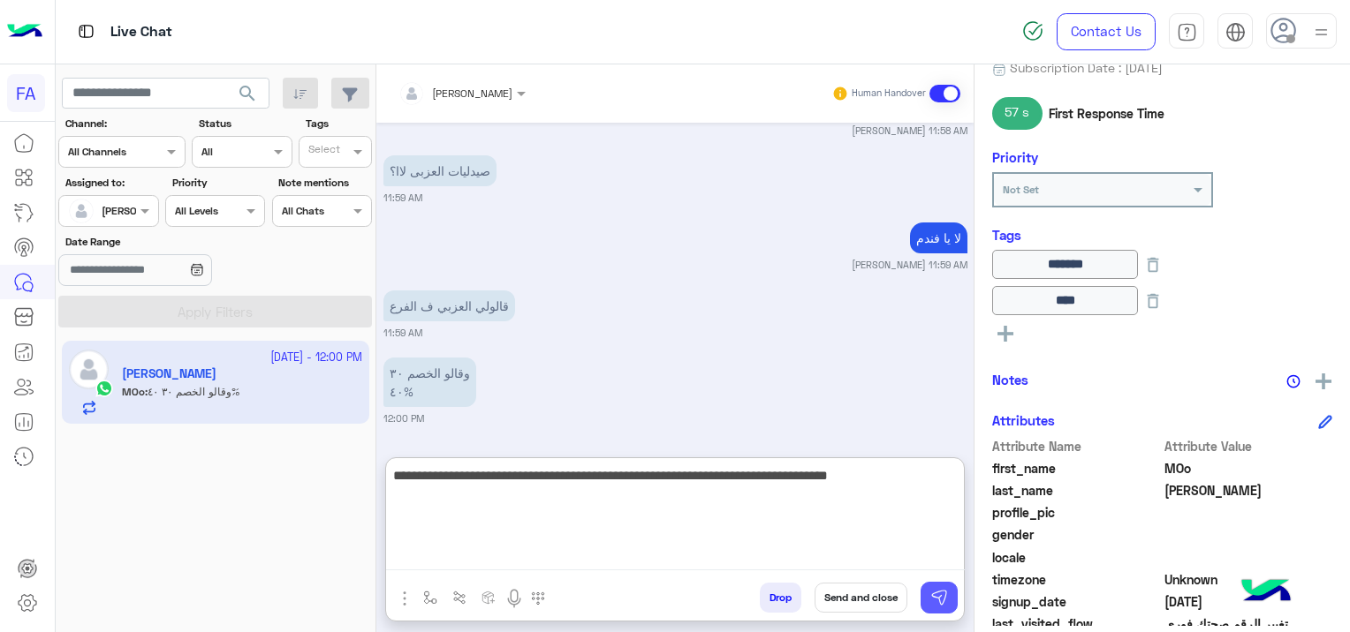
type textarea "**********"
click at [939, 593] on img at bounding box center [939, 598] width 18 height 18
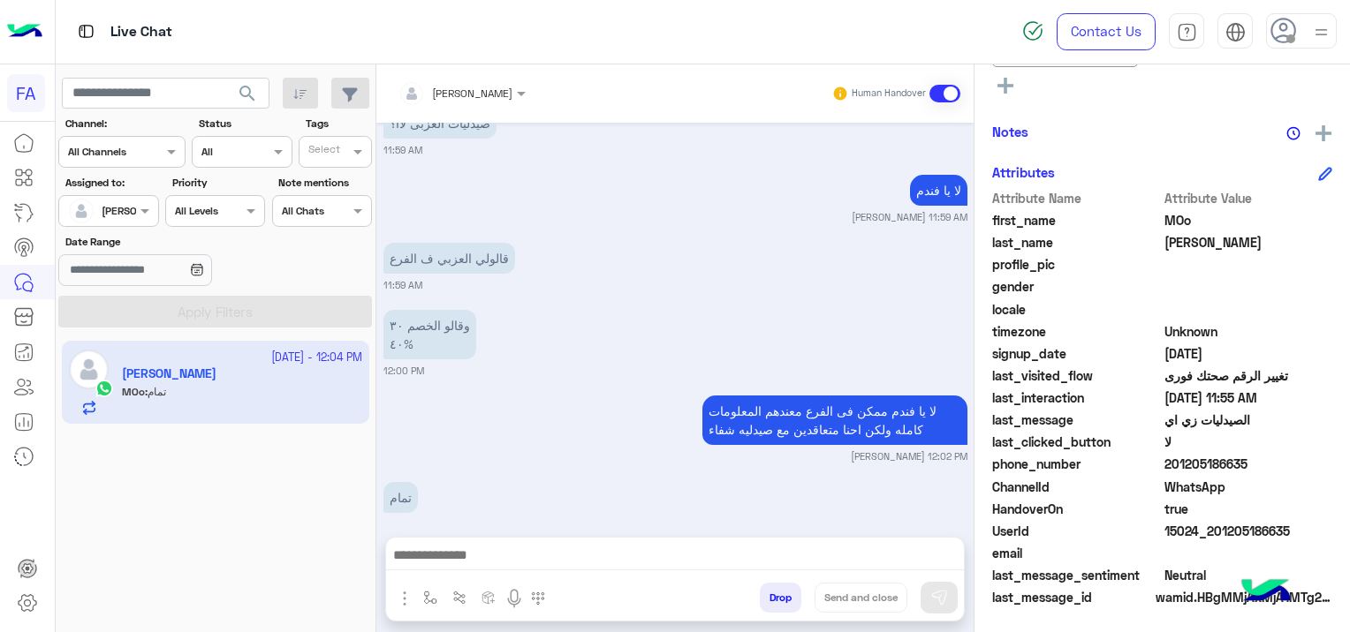
scroll to position [2275, 0]
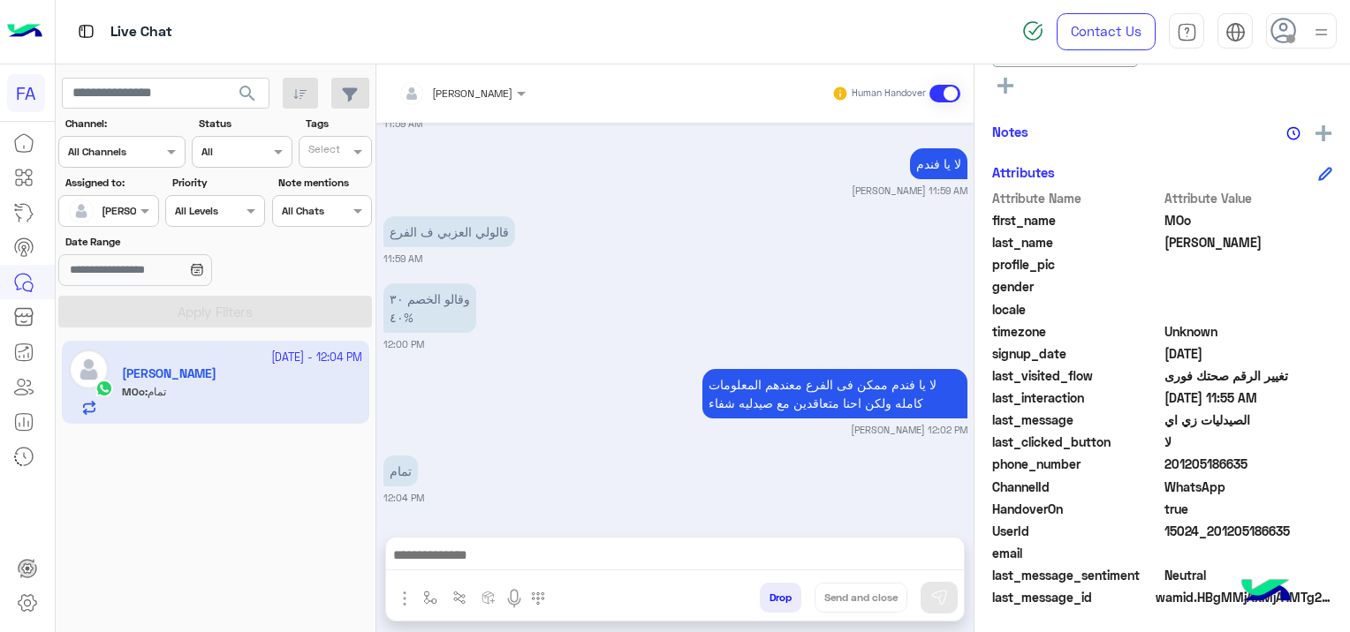
click at [655, 557] on textarea at bounding box center [675, 557] width 579 height 26
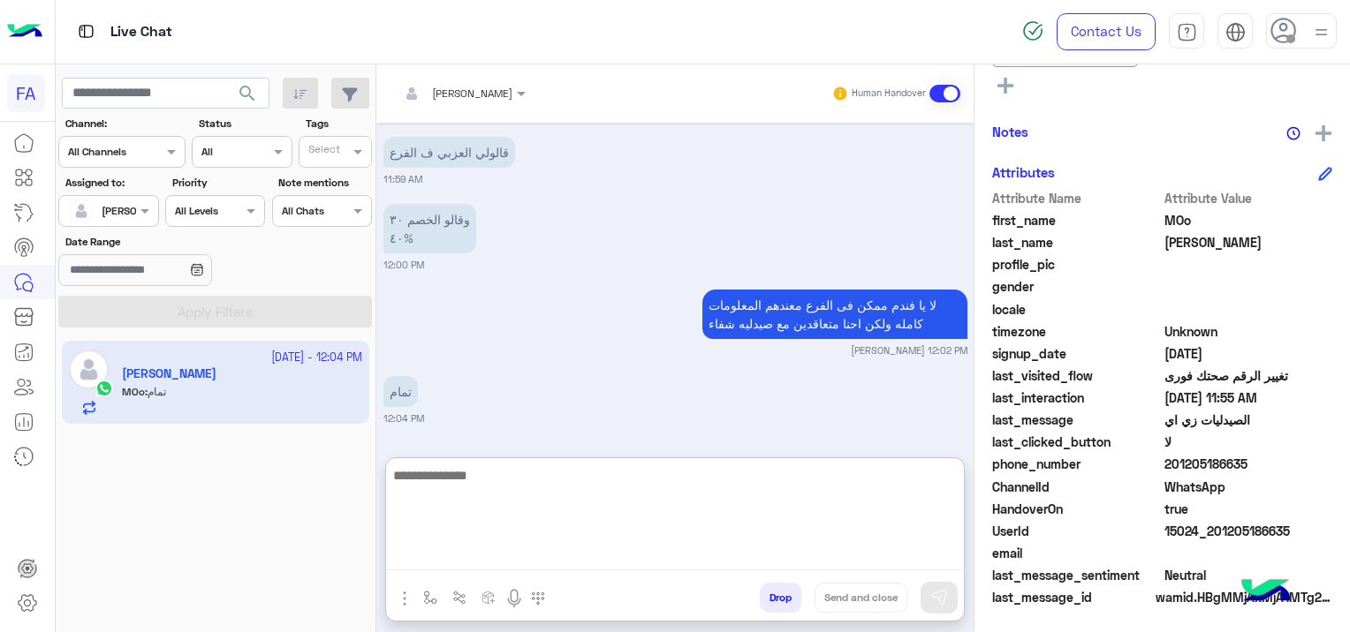
scroll to position [2356, 0]
type textarea "**********"
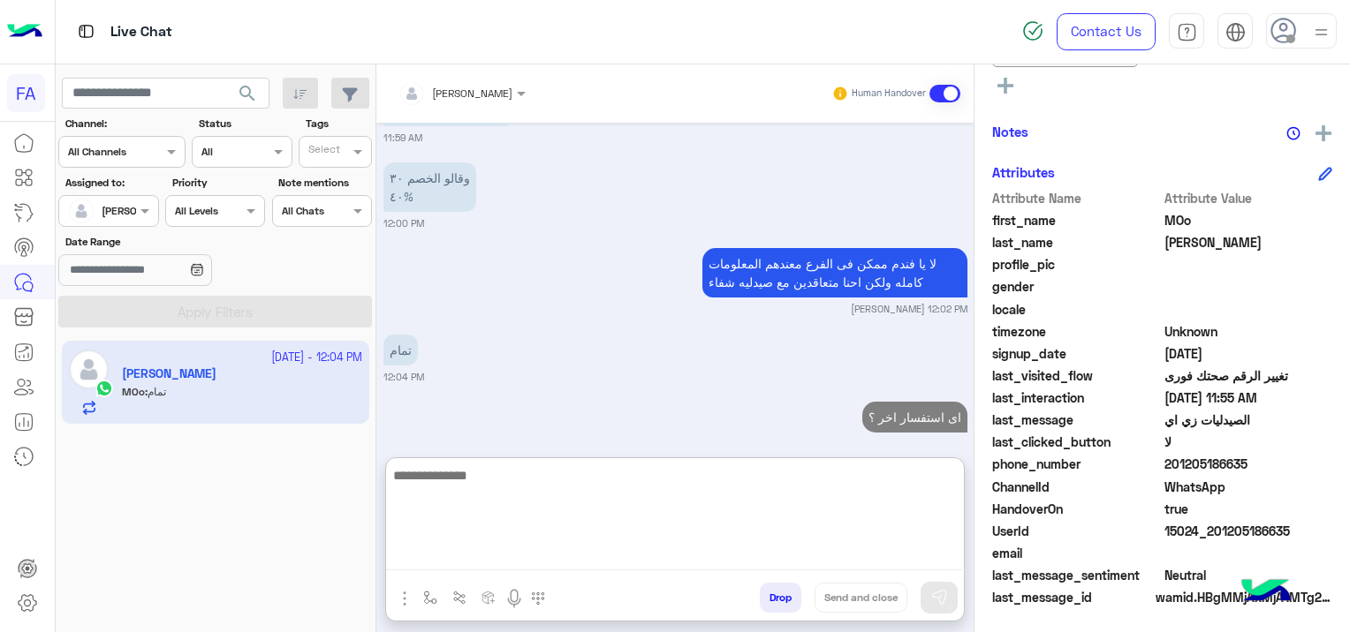
scroll to position [2423, 0]
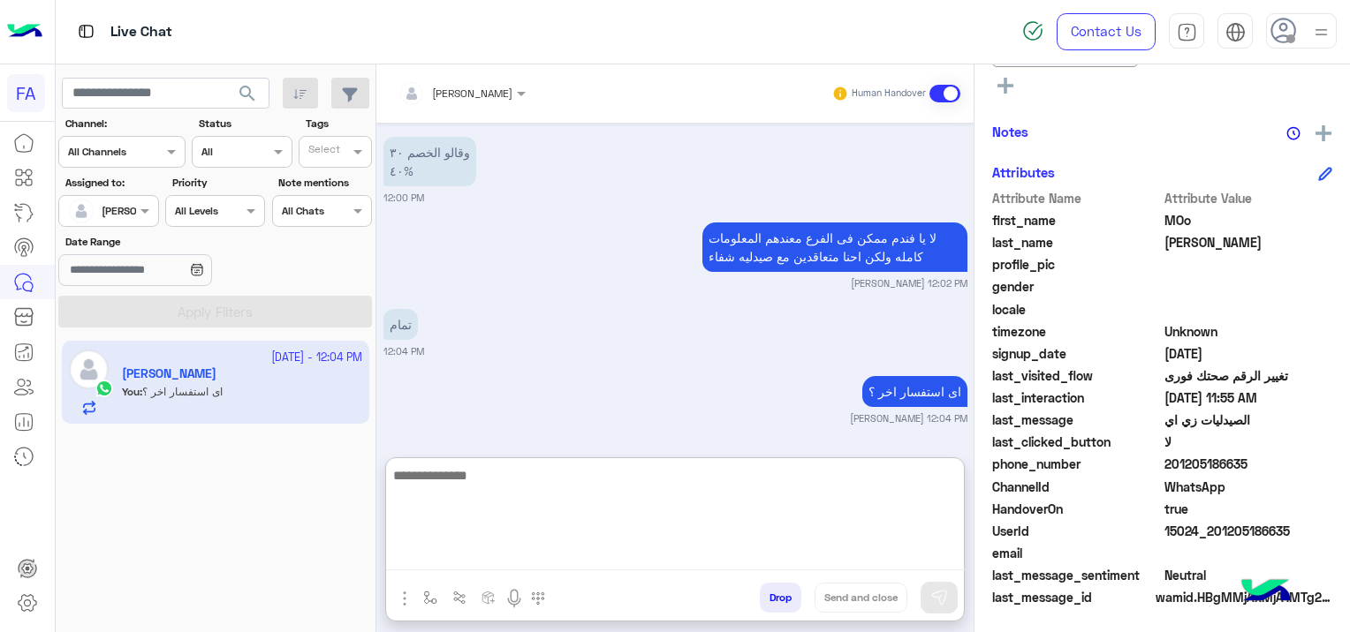
click at [621, 387] on div "اى استفسار اخر ؟ [PERSON_NAME] 12:04 PM" at bounding box center [675, 399] width 584 height 54
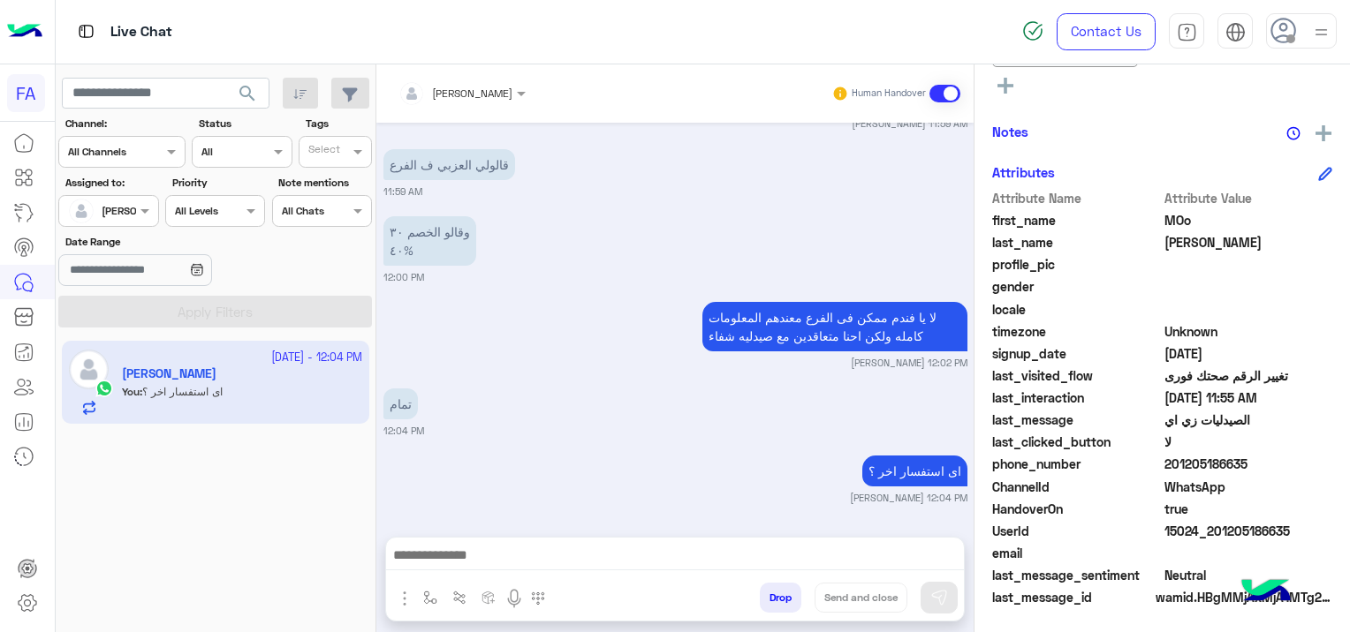
scroll to position [2410, 0]
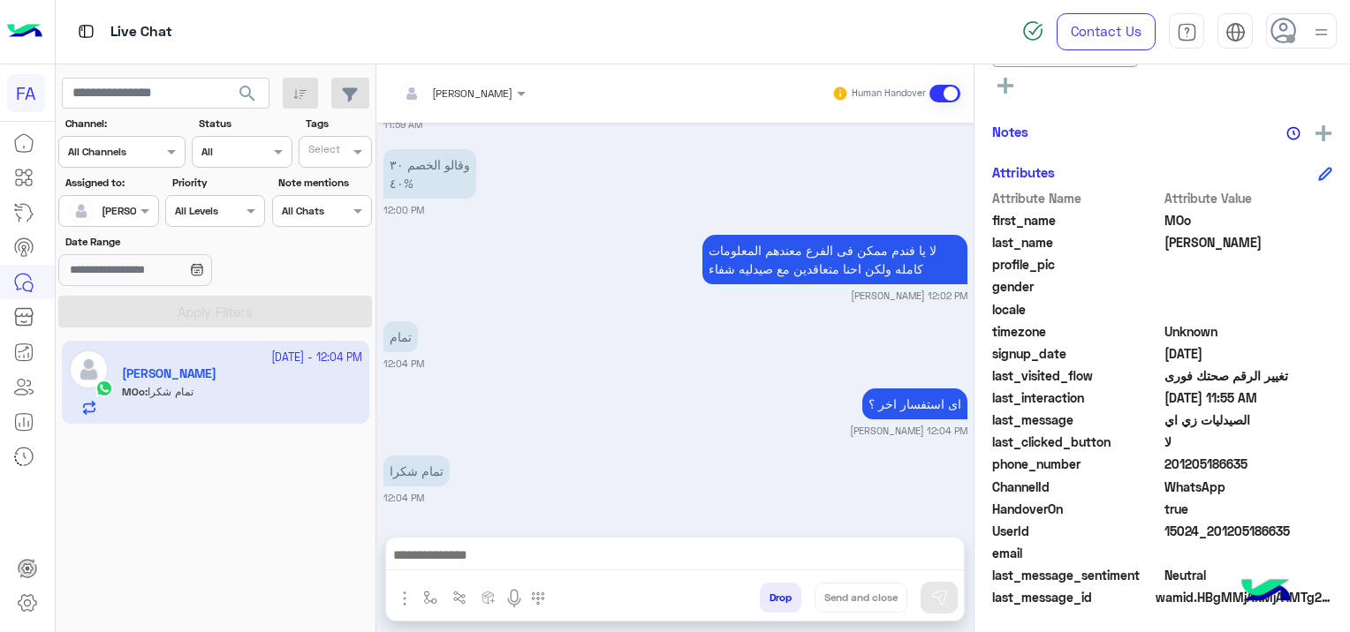
click at [507, 546] on textarea at bounding box center [675, 557] width 579 height 26
click at [730, 568] on textarea "**********" at bounding box center [675, 557] width 579 height 26
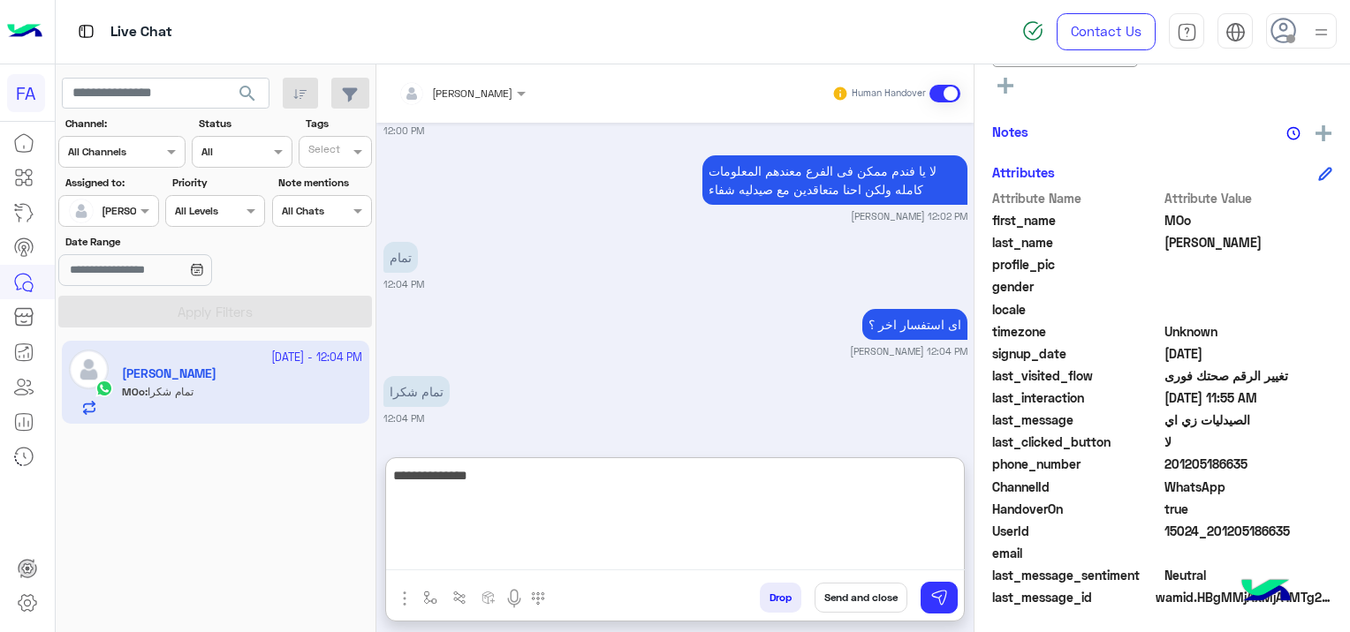
scroll to position [2491, 0]
paste textarea "**********"
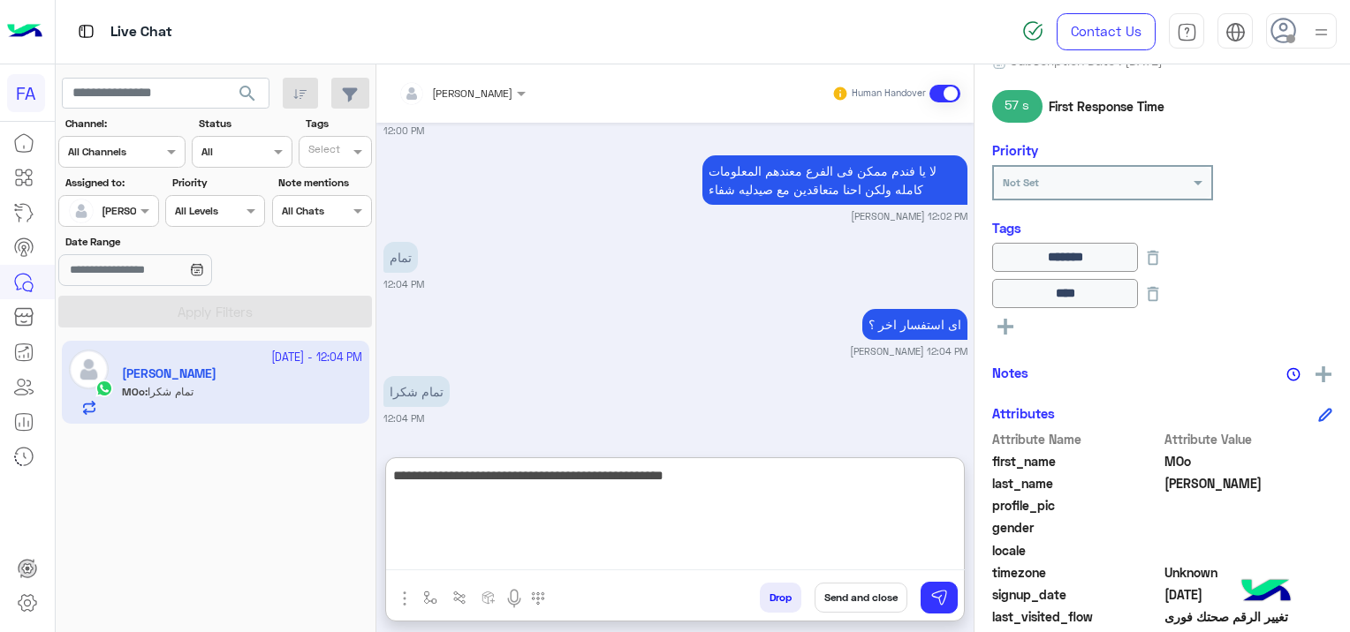
scroll to position [176, 0]
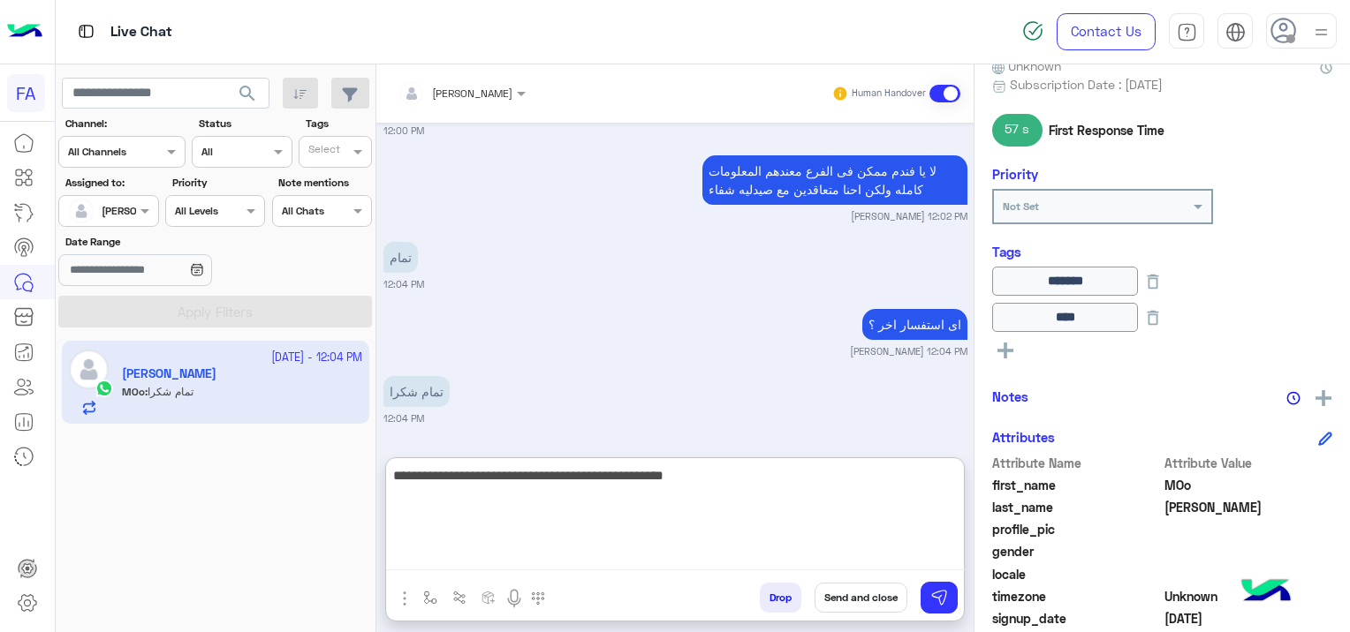
type textarea "**********"
click at [870, 599] on button "Send and close" at bounding box center [860, 598] width 93 height 30
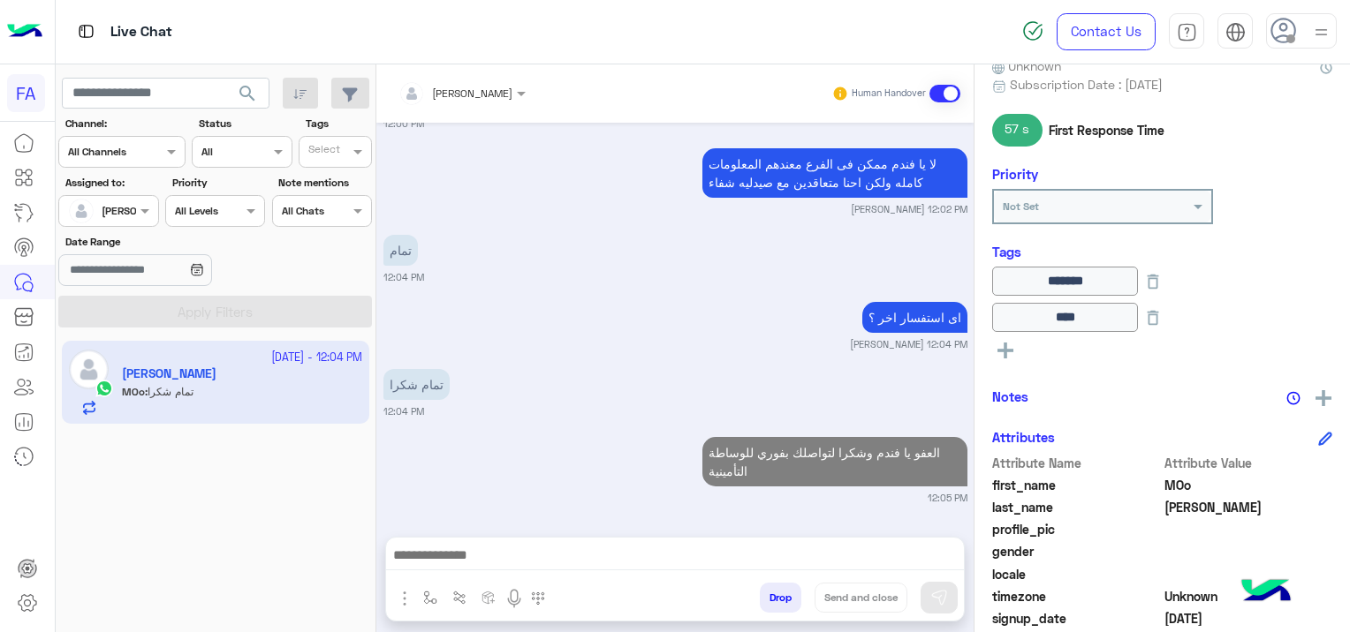
scroll to position [2542, 0]
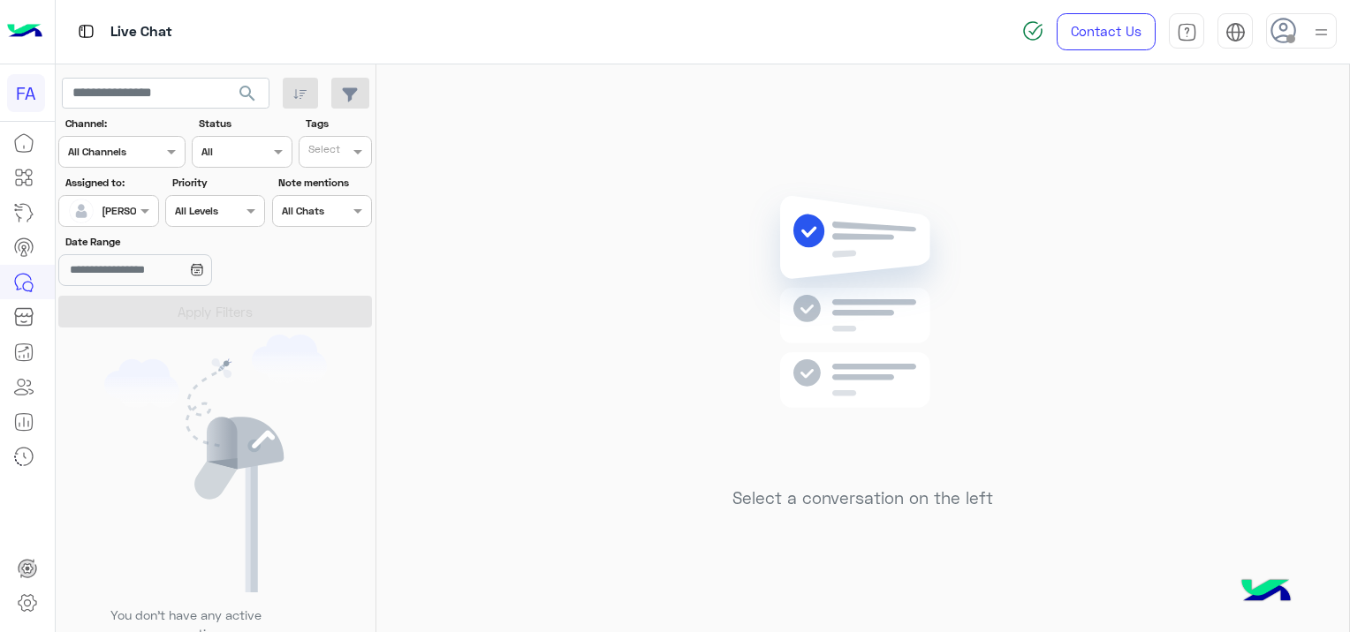
click at [247, 89] on span "search" at bounding box center [247, 93] width 21 height 21
click at [247, 95] on span "search" at bounding box center [247, 93] width 21 height 21
click at [243, 90] on span "search" at bounding box center [247, 93] width 21 height 21
click at [240, 89] on span "search" at bounding box center [247, 93] width 21 height 21
click at [243, 88] on span "search" at bounding box center [247, 93] width 21 height 21
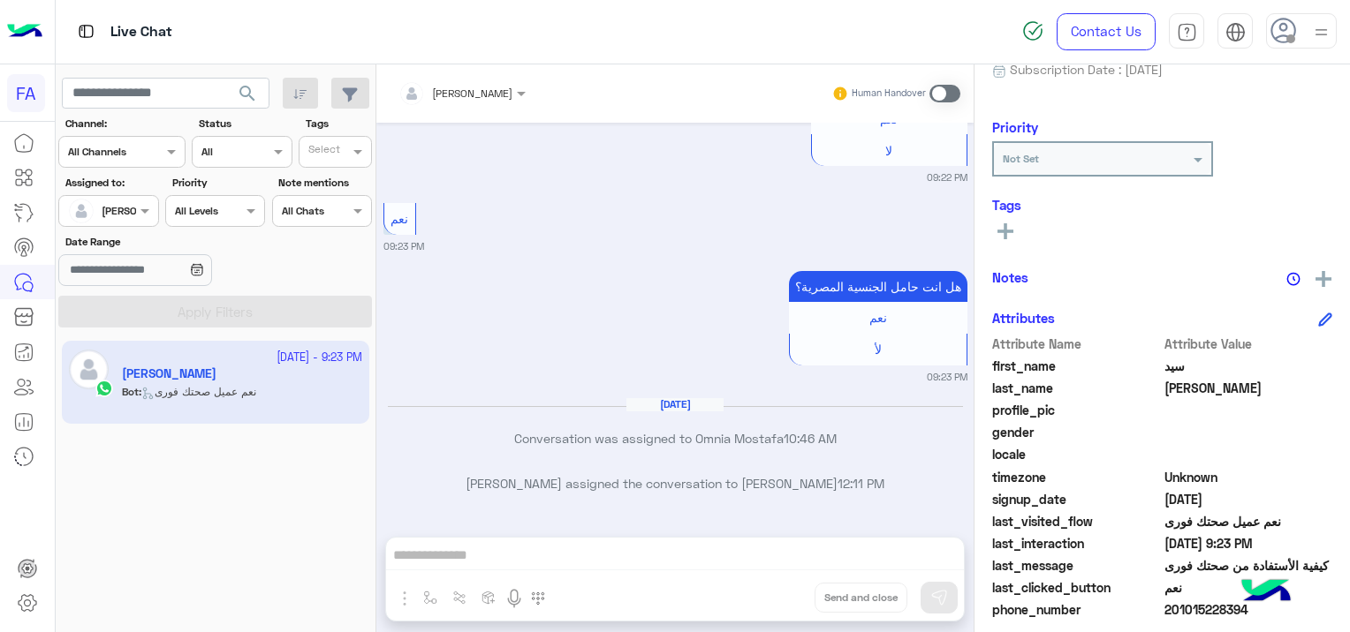
scroll to position [337, 0]
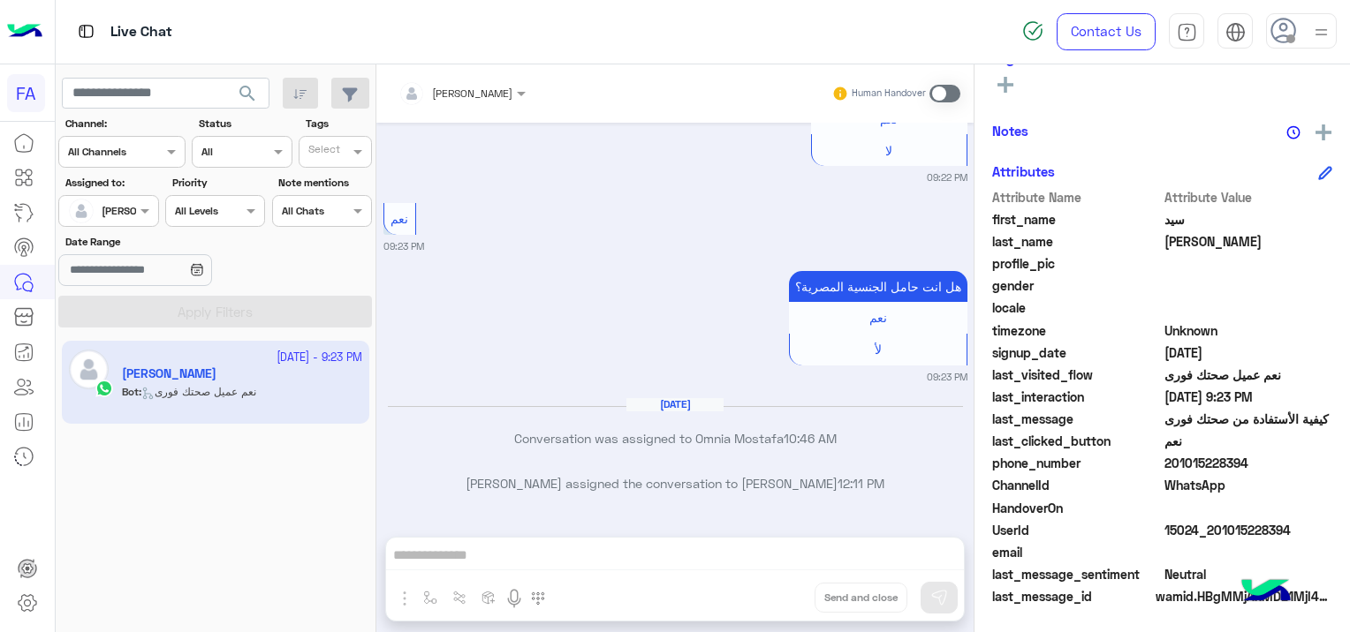
drag, startPoint x: 1292, startPoint y: 524, endPoint x: 1272, endPoint y: 524, distance: 20.3
click at [1272, 524] on span "15024_201015228394" at bounding box center [1248, 530] width 169 height 19
drag, startPoint x: 1258, startPoint y: 519, endPoint x: 1249, endPoint y: 522, distance: 9.2
click at [1249, 522] on span "15024_201015228394" at bounding box center [1248, 530] width 169 height 19
drag, startPoint x: 1249, startPoint y: 522, endPoint x: 1301, endPoint y: 526, distance: 52.3
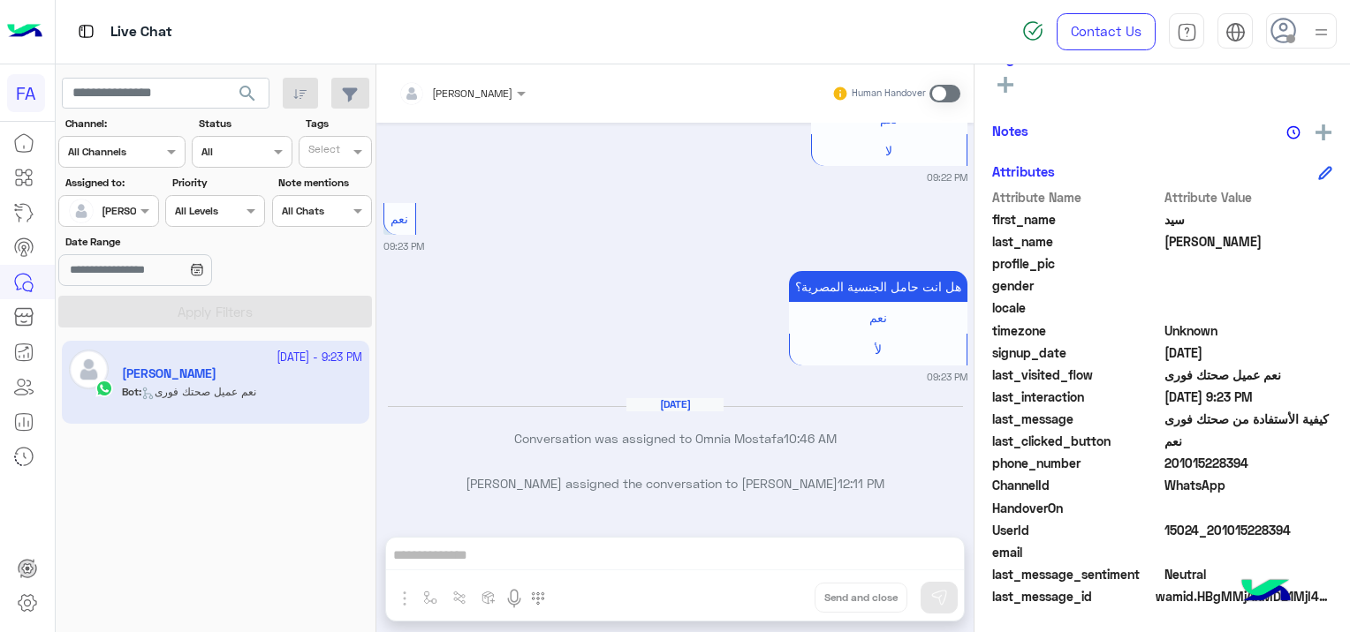
click at [1301, 526] on span "15024_201015228394" at bounding box center [1248, 530] width 169 height 19
drag, startPoint x: 1286, startPoint y: 522, endPoint x: 1269, endPoint y: 525, distance: 17.0
click at [1270, 525] on span "15024_201015228394" at bounding box center [1248, 530] width 169 height 19
drag, startPoint x: 1269, startPoint y: 525, endPoint x: 1230, endPoint y: 526, distance: 39.8
click at [1230, 526] on span "15024_201015228394" at bounding box center [1248, 530] width 169 height 19
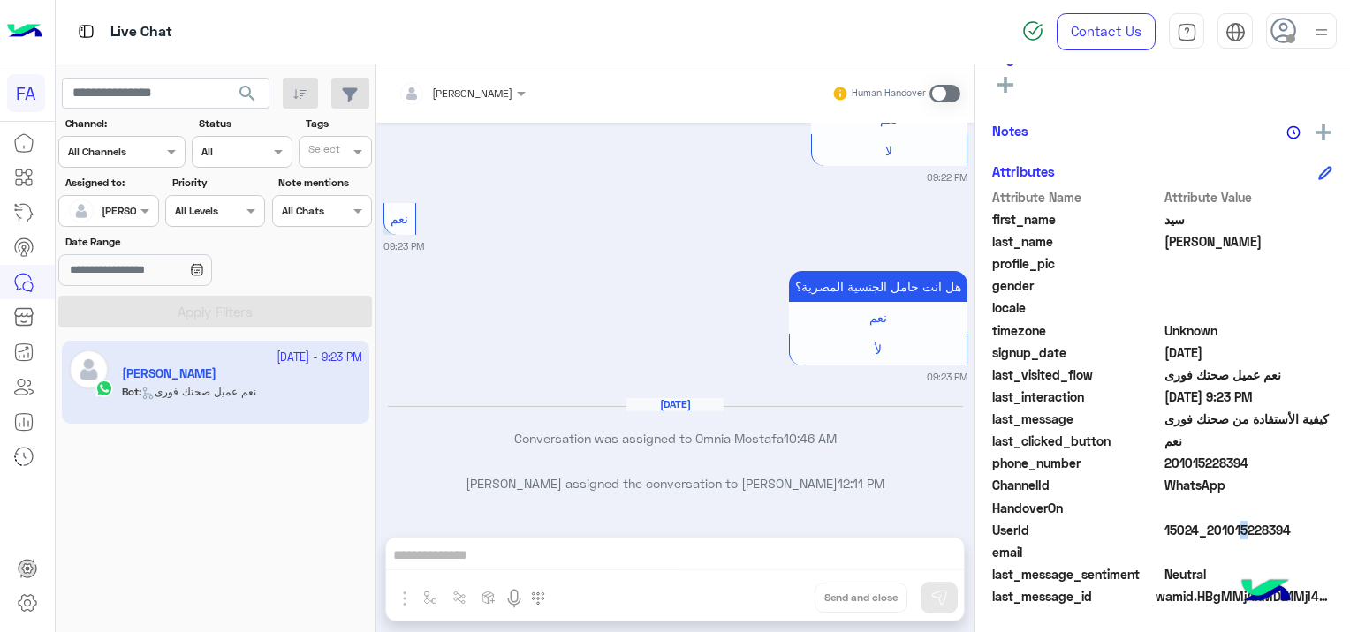
click at [1226, 525] on span "15024_201015228394" at bounding box center [1248, 530] width 169 height 19
click at [1278, 549] on span at bounding box center [1248, 552] width 169 height 19
drag, startPoint x: 1290, startPoint y: 526, endPoint x: 1262, endPoint y: 537, distance: 29.7
click at [1266, 535] on span "15024_201015228394" at bounding box center [1248, 530] width 169 height 19
click at [1235, 547] on span at bounding box center [1248, 552] width 169 height 19
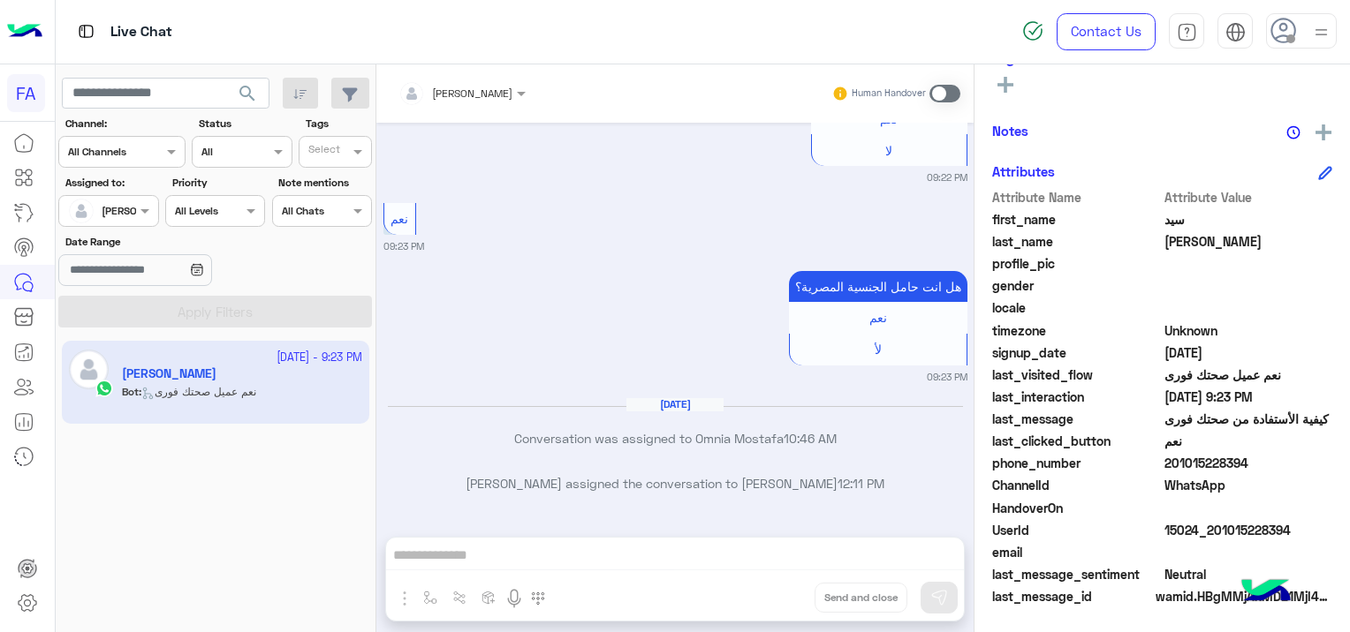
drag, startPoint x: 1290, startPoint y: 520, endPoint x: 1212, endPoint y: 523, distance: 77.8
click at [1212, 523] on span "15024_201015228394" at bounding box center [1248, 530] width 169 height 19
copy span "01015228394"
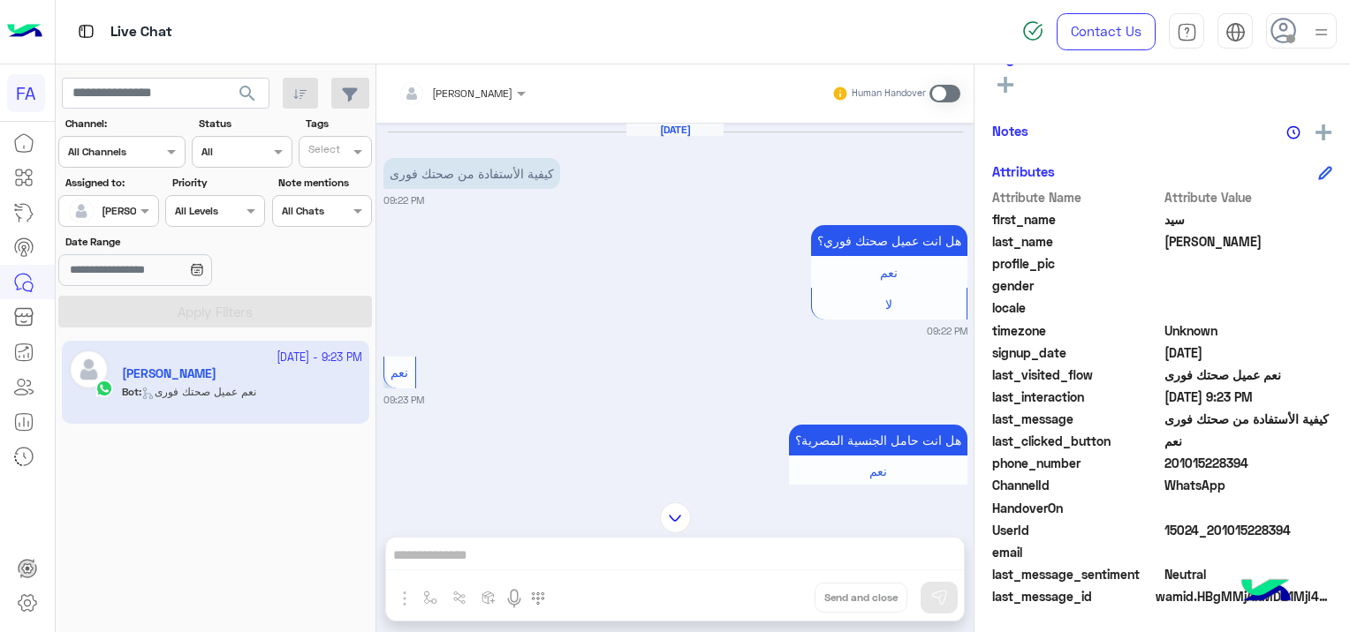
scroll to position [154, 0]
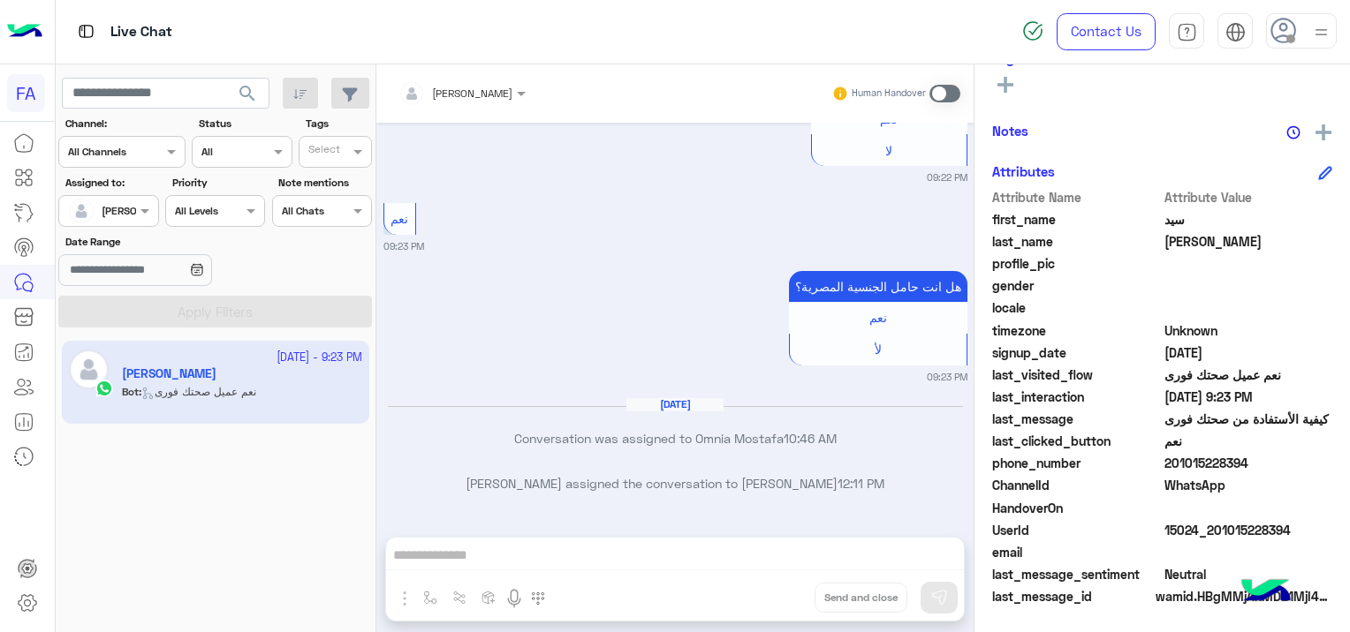
drag, startPoint x: 936, startPoint y: 95, endPoint x: 935, endPoint y: 110, distance: 15.1
click at [935, 93] on span at bounding box center [944, 94] width 31 height 18
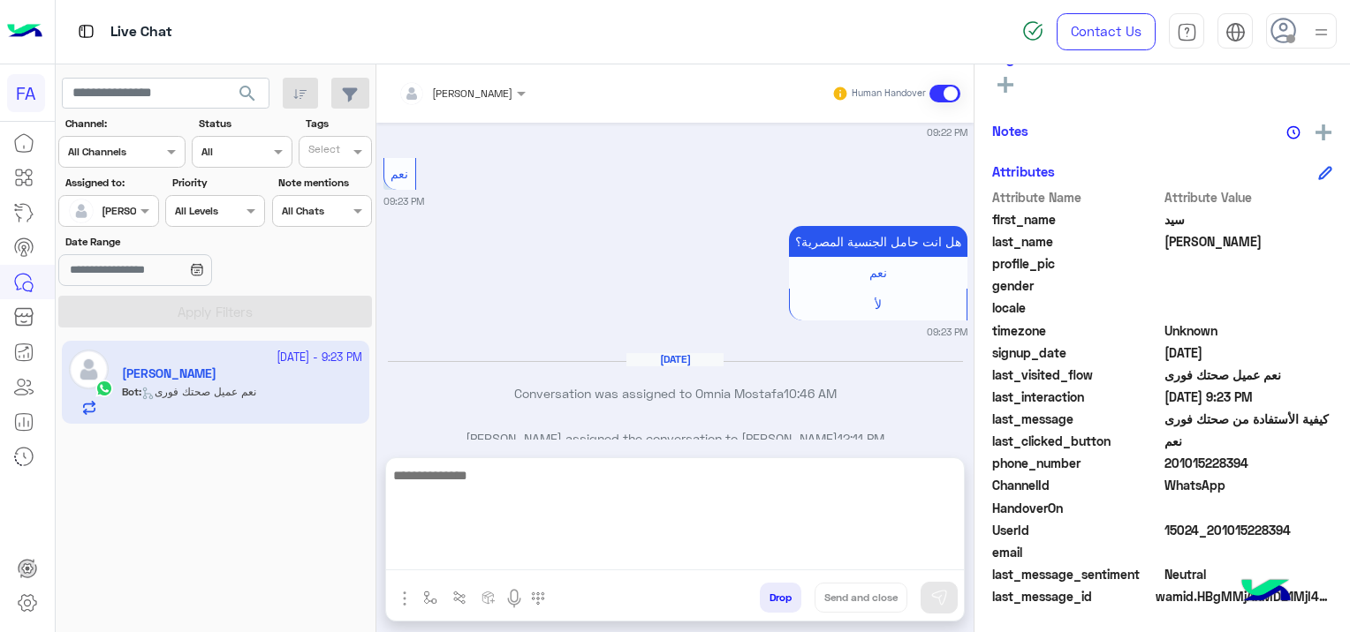
click at [643, 563] on textarea at bounding box center [675, 518] width 578 height 106
click at [486, 556] on textarea at bounding box center [675, 518] width 578 height 106
paste textarea "**********"
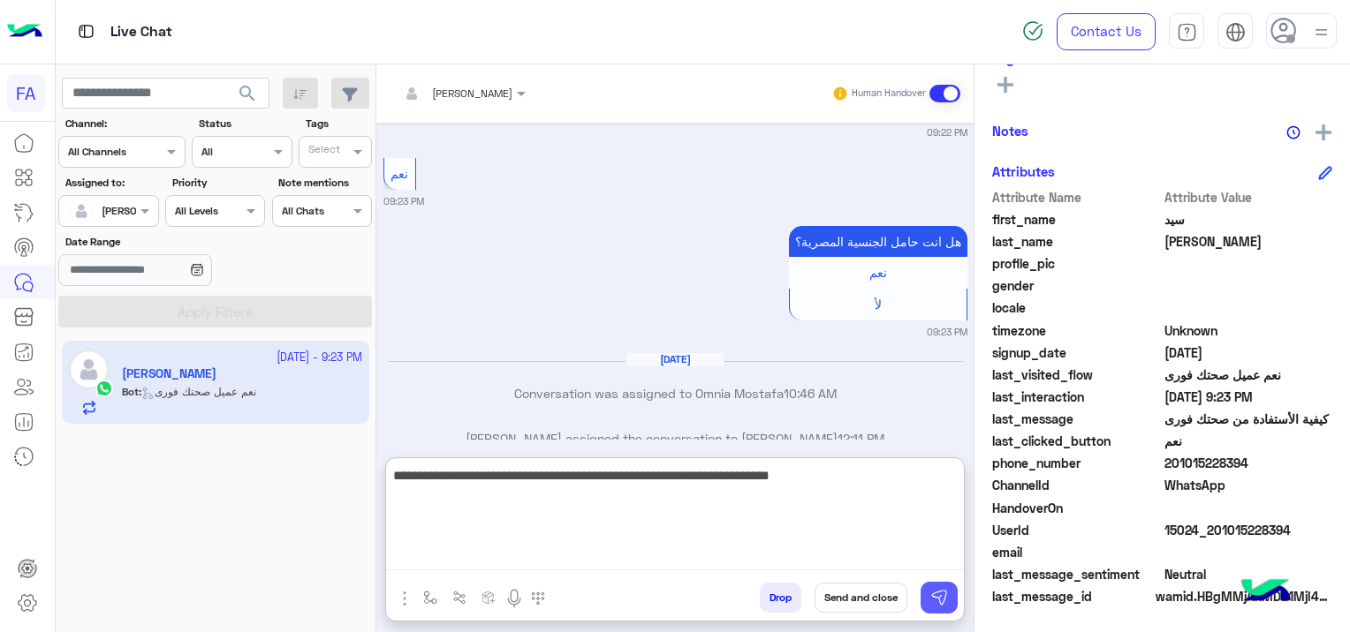
type textarea "**********"
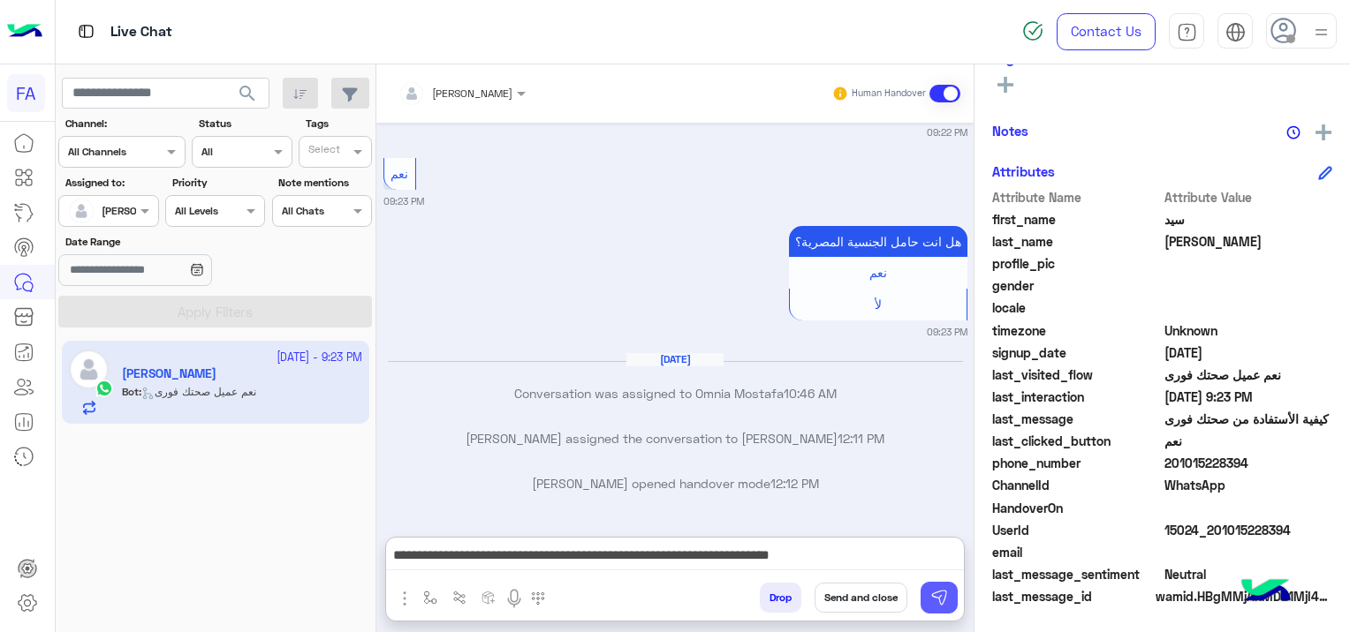
click at [943, 590] on img at bounding box center [939, 598] width 18 height 18
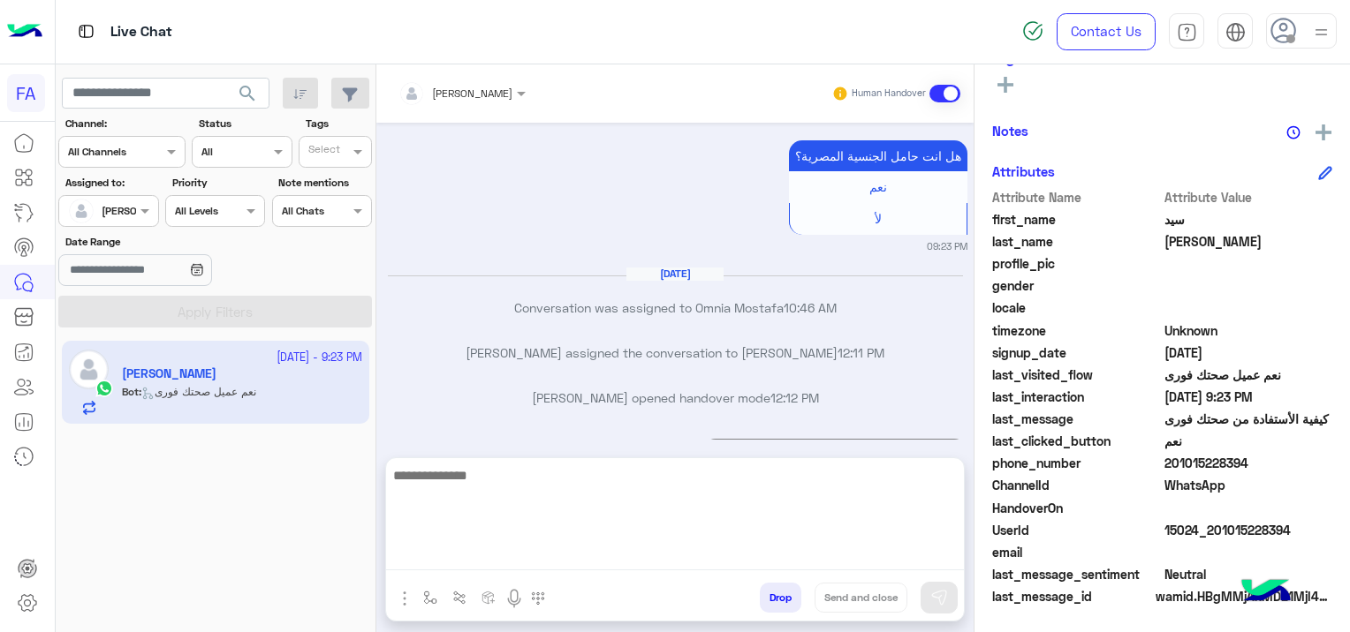
click at [767, 552] on textarea at bounding box center [675, 518] width 578 height 106
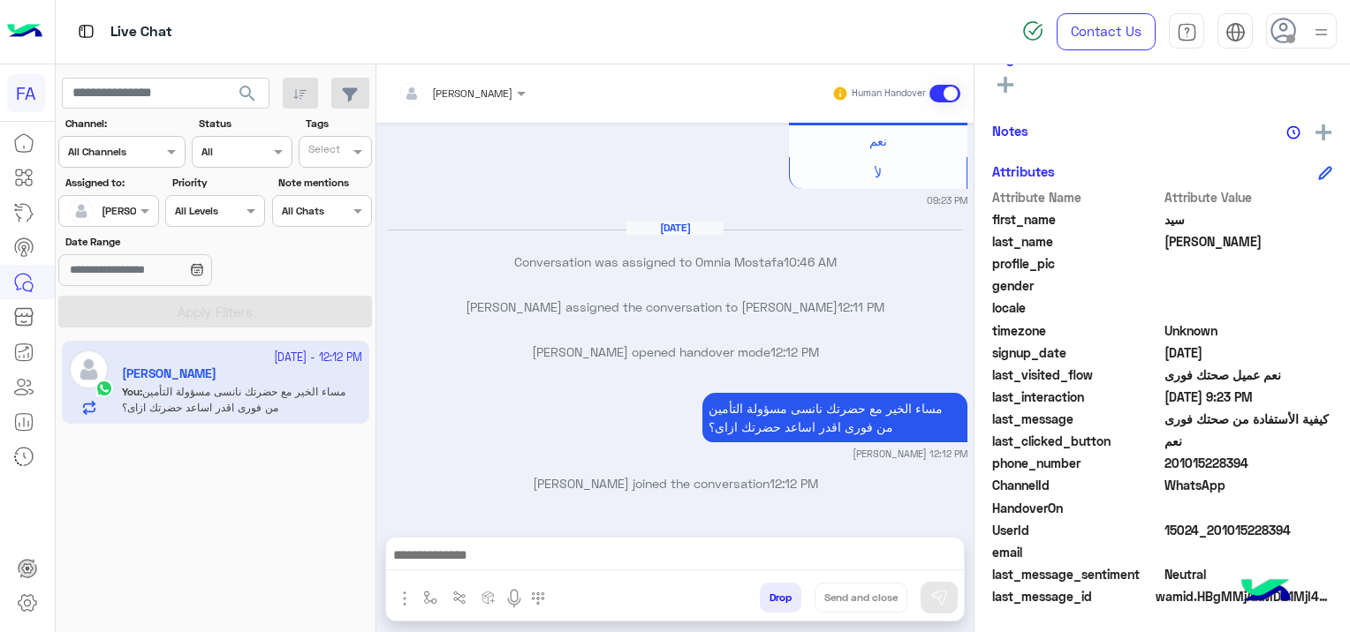
scroll to position [369, 0]
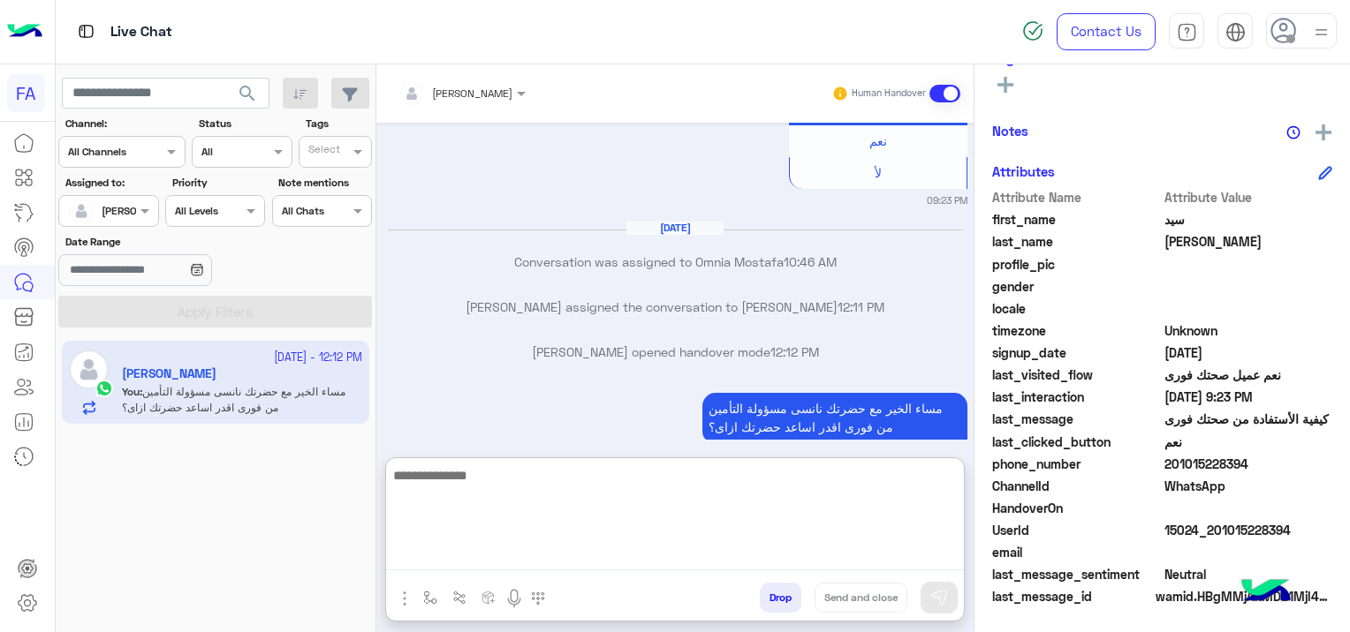
click at [491, 546] on textarea at bounding box center [675, 518] width 578 height 106
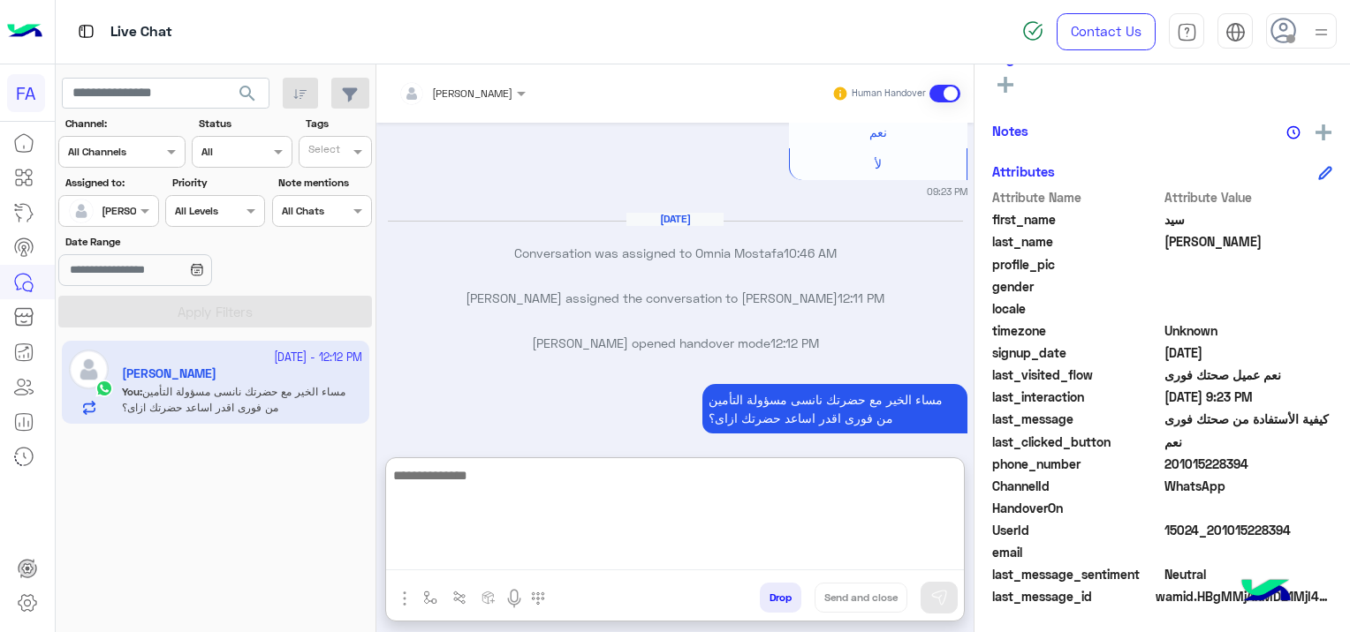
paste textarea "**********"
type textarea "**********"
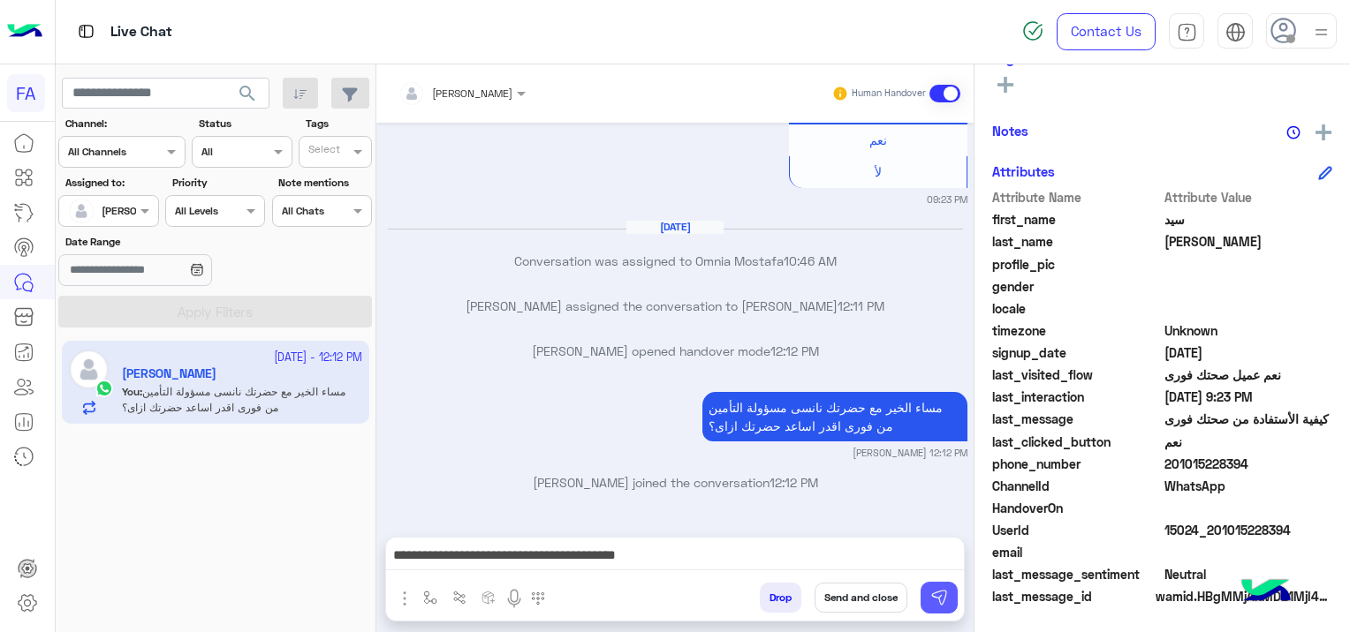
click at [946, 600] on img at bounding box center [939, 598] width 18 height 18
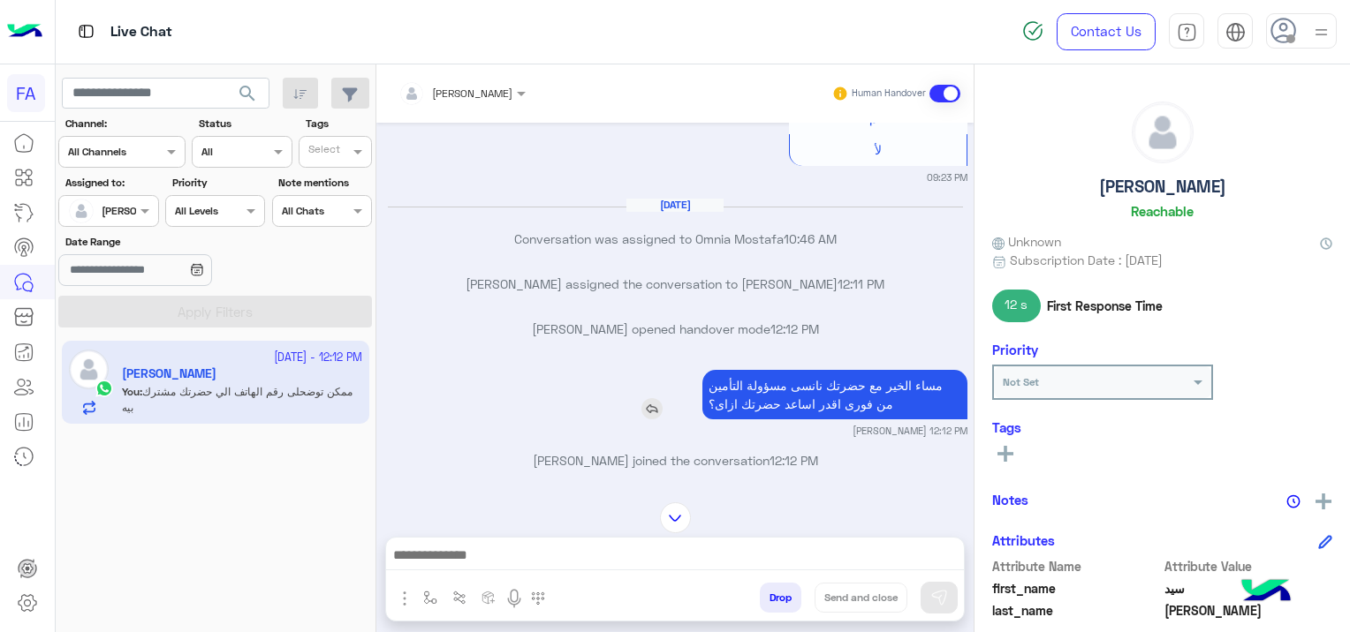
scroll to position [416, 0]
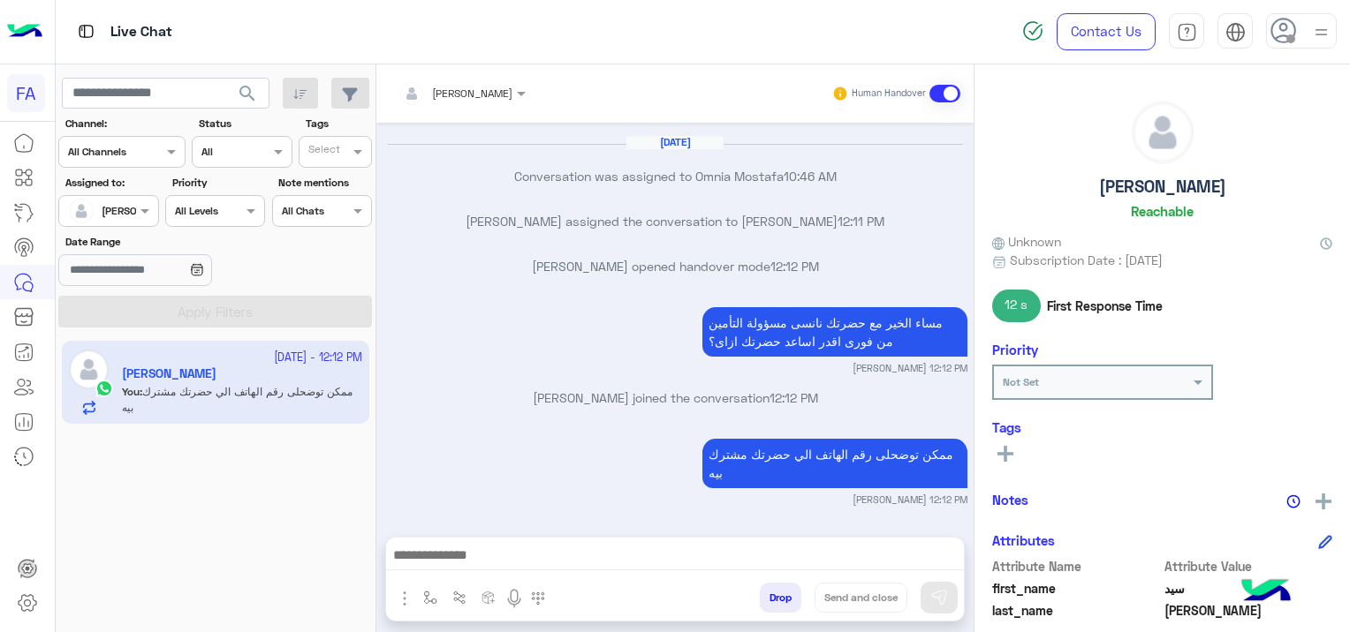
click at [265, 87] on button "search" at bounding box center [247, 97] width 43 height 38
click at [1007, 447] on icon at bounding box center [1005, 454] width 16 height 16
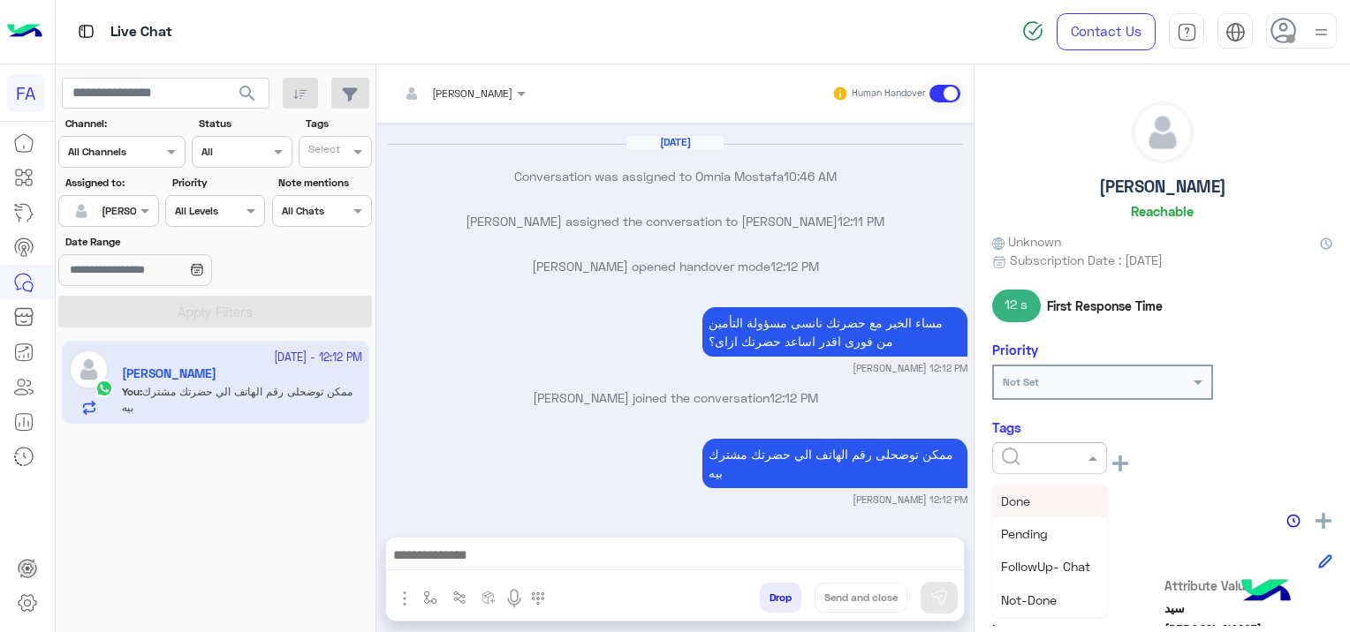
click at [1007, 449] on input "text" at bounding box center [1029, 457] width 54 height 16
click at [1048, 531] on span "Pending" at bounding box center [1024, 533] width 47 height 15
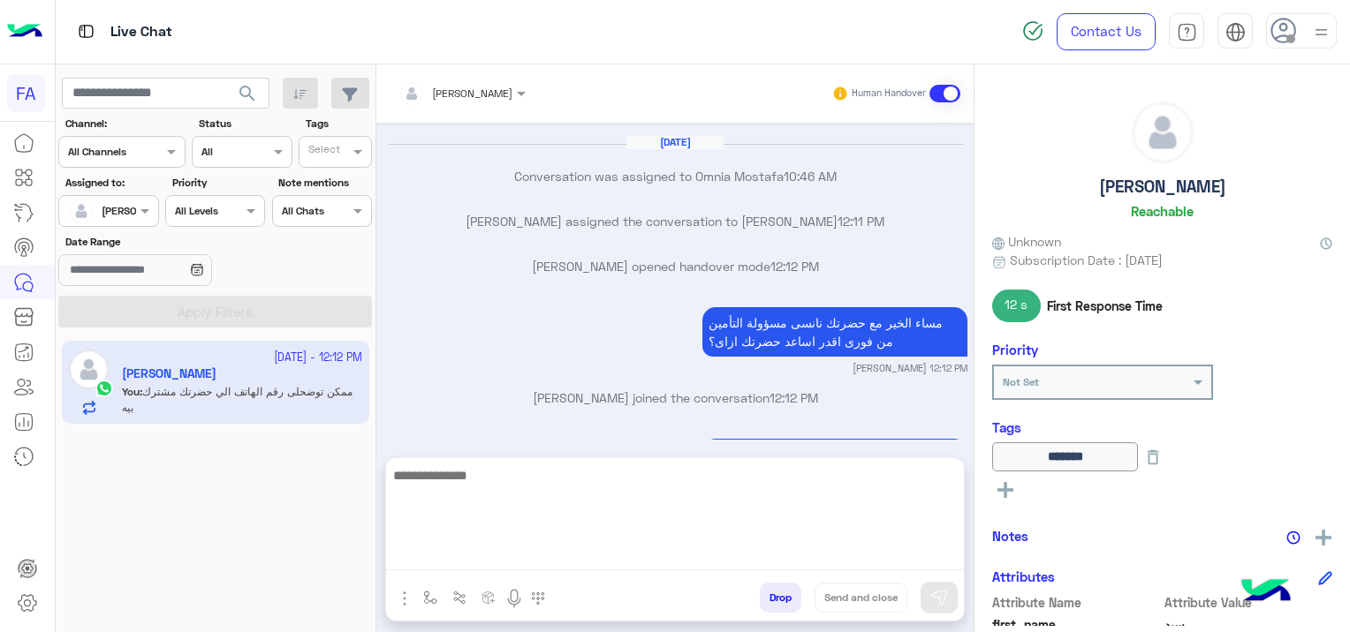
click at [747, 555] on textarea at bounding box center [675, 518] width 578 height 106
click at [485, 555] on textarea at bounding box center [675, 518] width 578 height 106
paste textarea "**********"
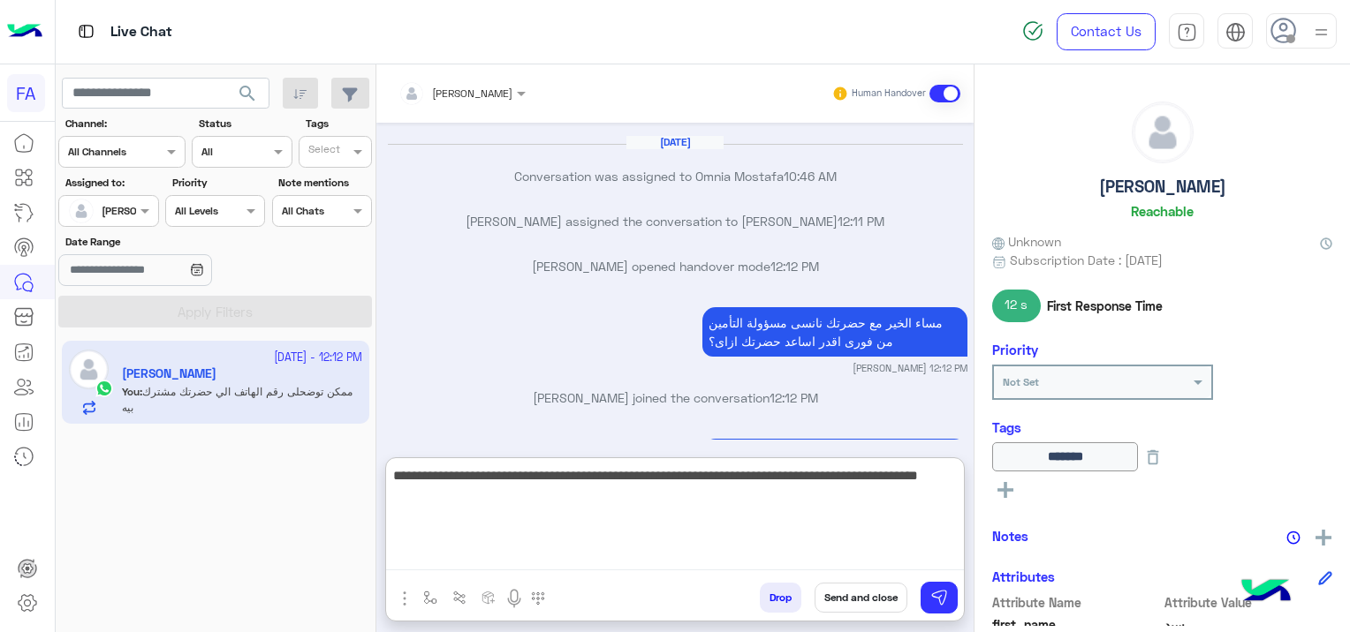
type textarea "**********"
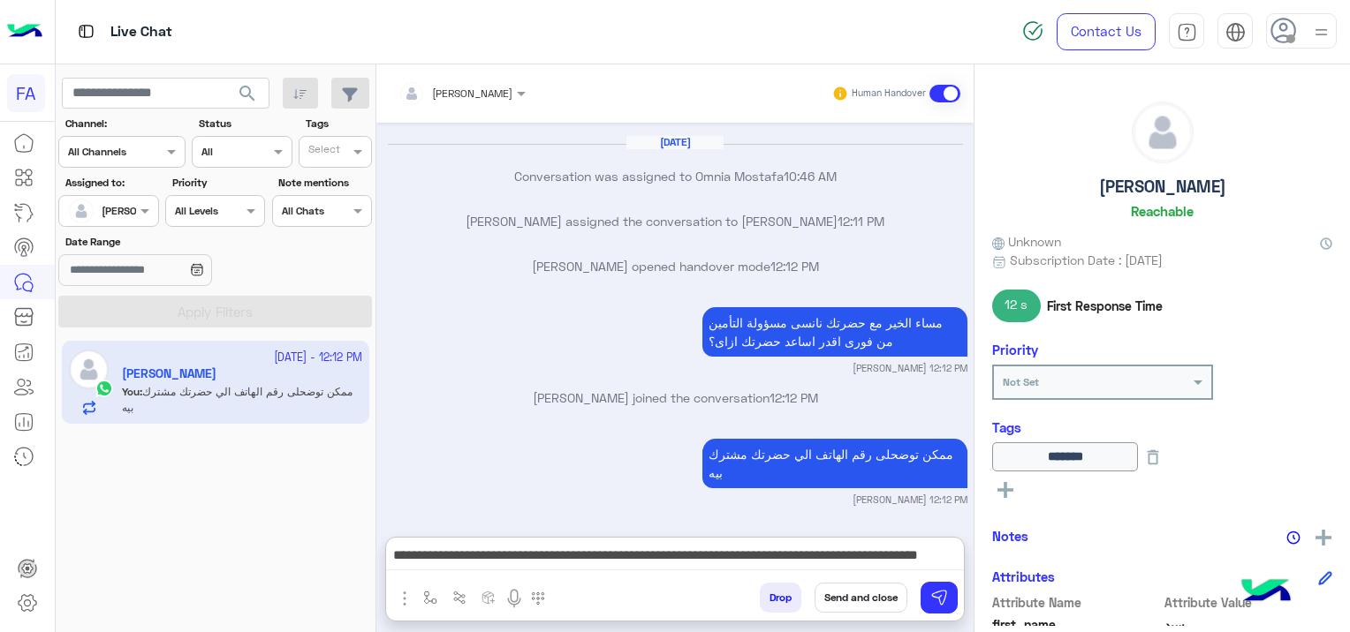
click at [869, 596] on button "Send and close" at bounding box center [860, 598] width 93 height 30
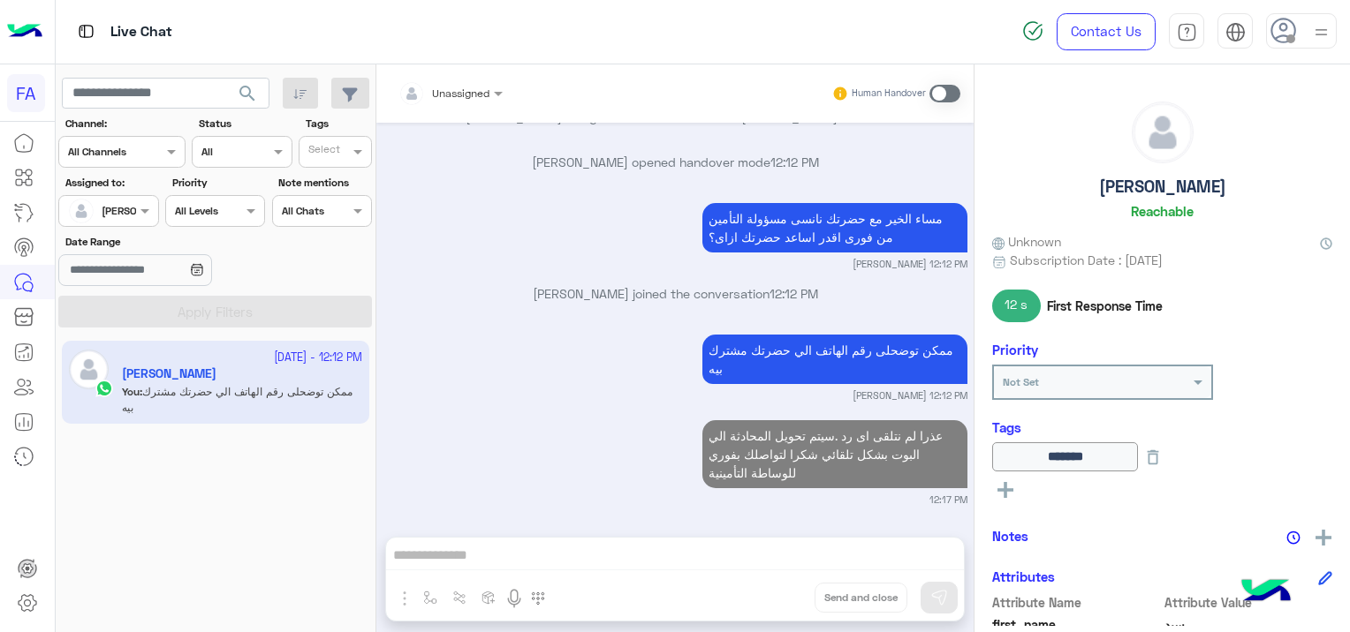
scroll to position [566, 0]
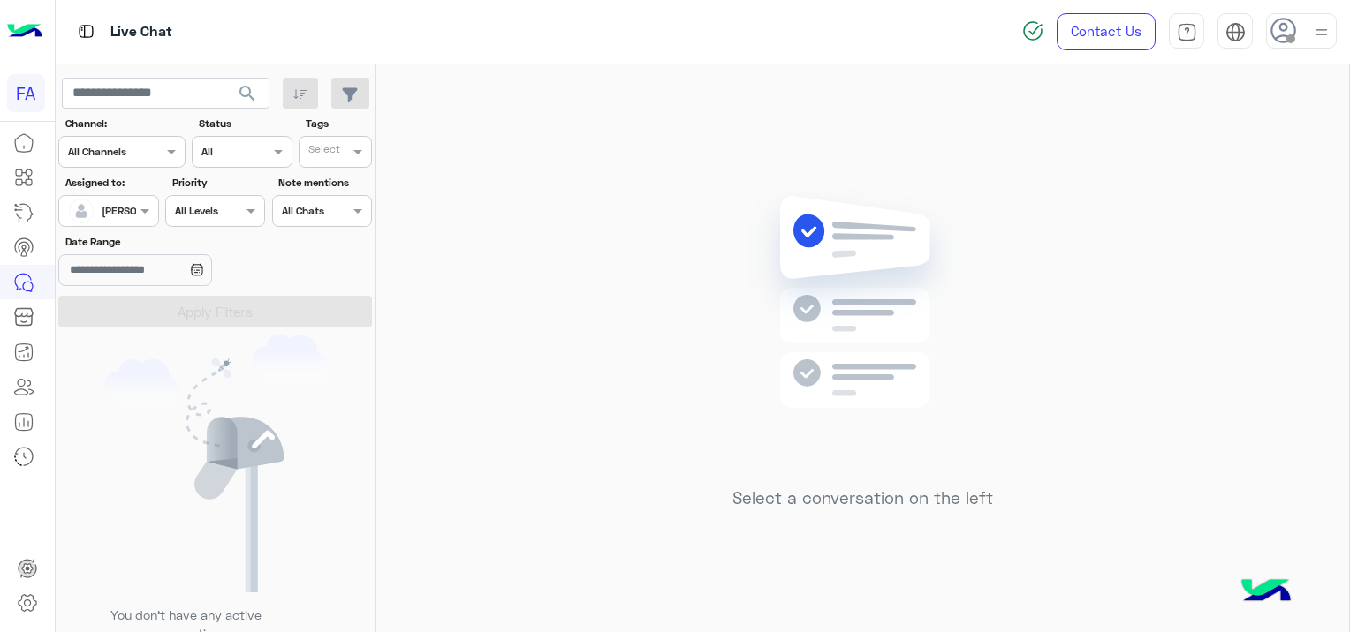
click at [244, 91] on span "search" at bounding box center [247, 93] width 21 height 21
click at [247, 87] on span "search" at bounding box center [247, 93] width 21 height 21
click at [246, 86] on span "search" at bounding box center [247, 93] width 21 height 21
click at [246, 85] on span "search" at bounding box center [247, 93] width 21 height 21
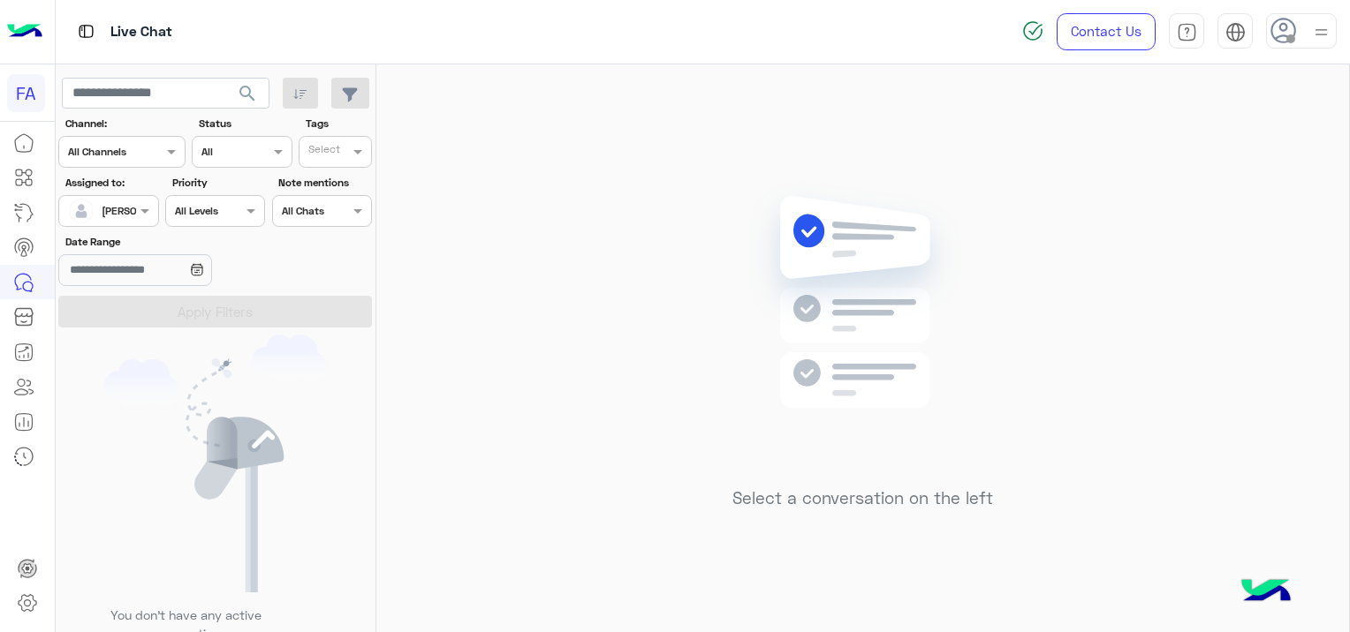
click at [252, 92] on span "search" at bounding box center [247, 93] width 21 height 21
click at [247, 87] on span "search" at bounding box center [247, 93] width 21 height 21
click at [248, 89] on span "search" at bounding box center [247, 93] width 21 height 21
click at [247, 87] on span "search" at bounding box center [247, 93] width 21 height 21
click at [246, 85] on span "search" at bounding box center [247, 93] width 21 height 21
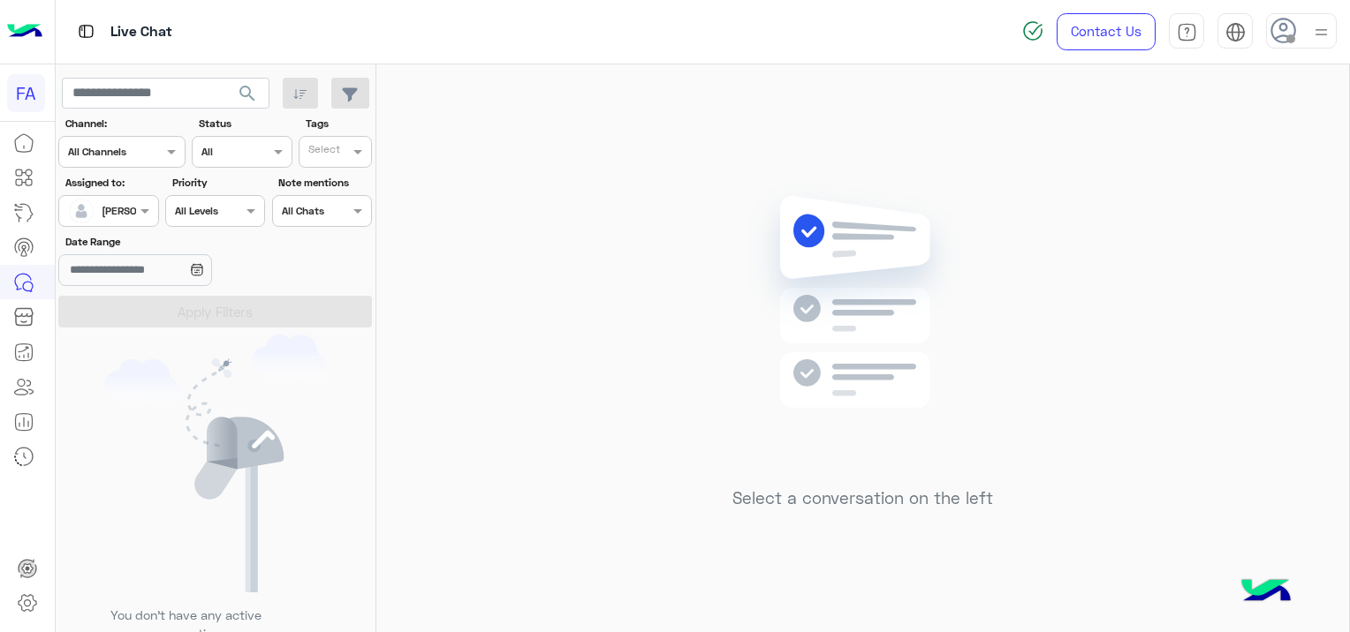
drag, startPoint x: 247, startPoint y: 81, endPoint x: 237, endPoint y: 89, distance: 13.2
click at [237, 89] on button "search" at bounding box center [247, 97] width 43 height 38
click at [261, 88] on button "search" at bounding box center [247, 97] width 43 height 38
click at [251, 88] on span "search" at bounding box center [247, 93] width 21 height 21
click at [251, 87] on span "search" at bounding box center [247, 93] width 21 height 21
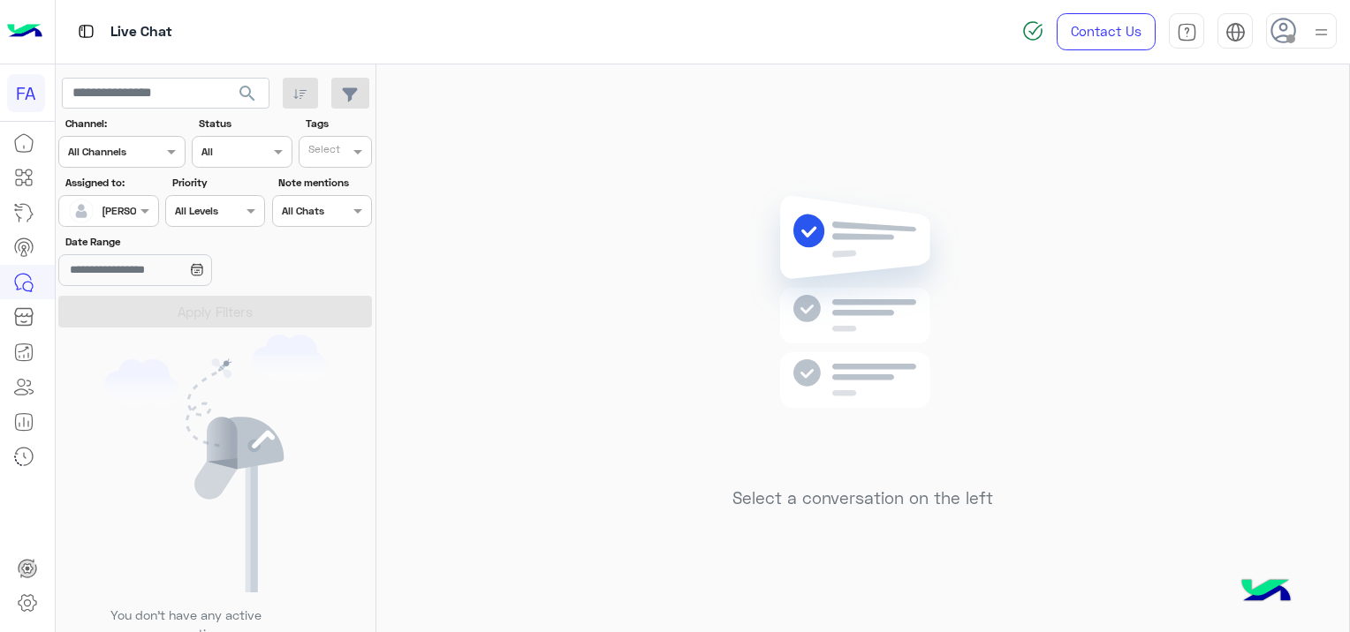
click at [248, 85] on span "search" at bounding box center [247, 93] width 21 height 21
click at [258, 95] on span "search" at bounding box center [247, 93] width 21 height 21
click at [246, 88] on span "search" at bounding box center [247, 93] width 21 height 21
click at [246, 90] on span "search" at bounding box center [247, 93] width 21 height 21
click at [249, 88] on span "search" at bounding box center [247, 93] width 21 height 21
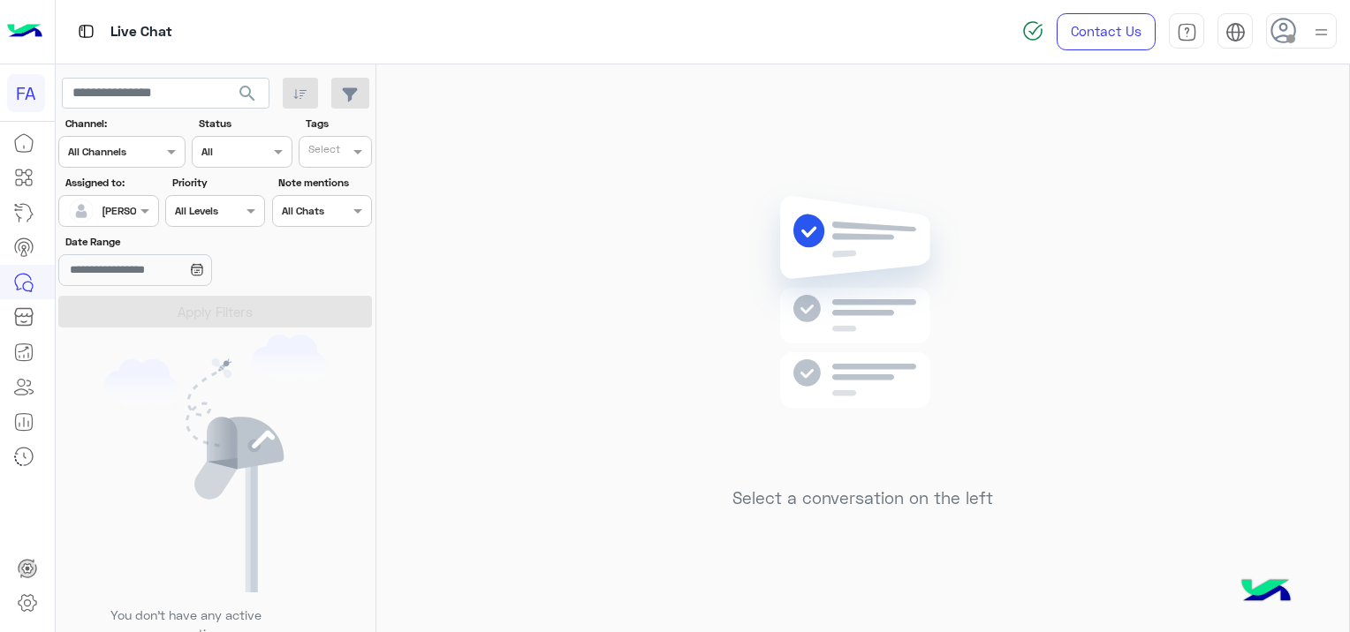
click at [247, 86] on span "search" at bounding box center [247, 93] width 21 height 21
click at [248, 86] on span "search" at bounding box center [247, 93] width 21 height 21
click at [237, 87] on span "search" at bounding box center [247, 93] width 21 height 21
click at [256, 88] on span "search" at bounding box center [247, 93] width 21 height 21
click at [245, 91] on span "search" at bounding box center [247, 93] width 21 height 21
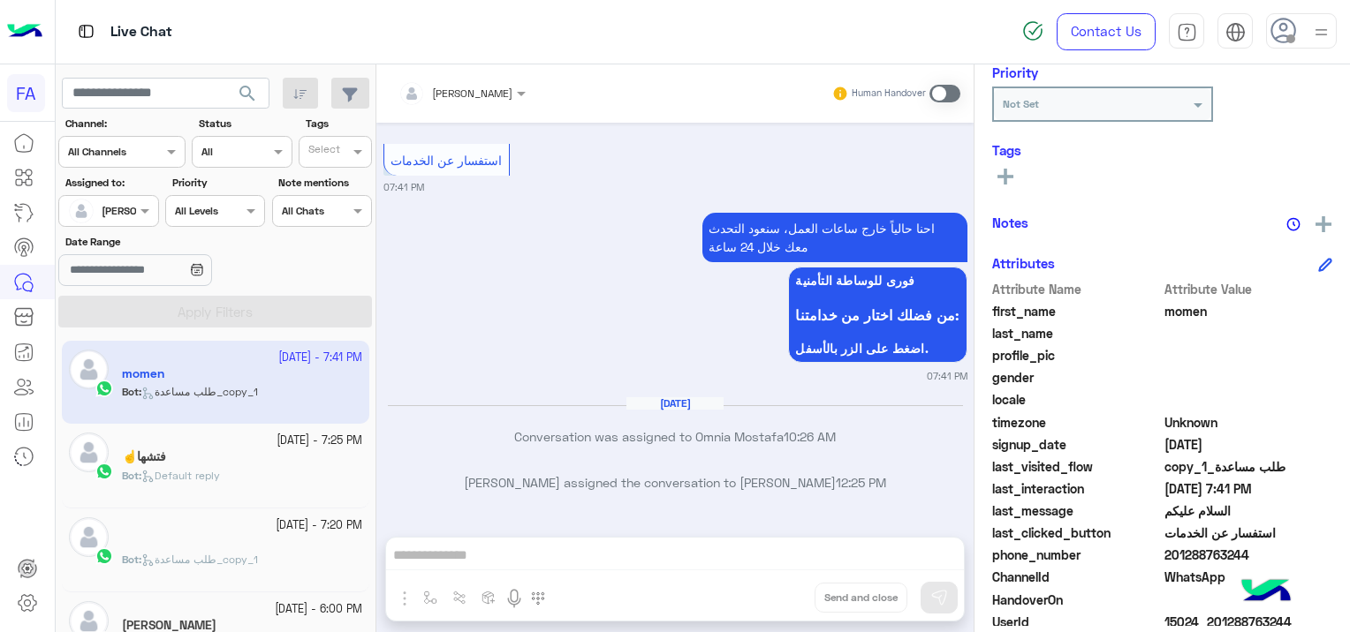
scroll to position [337, 0]
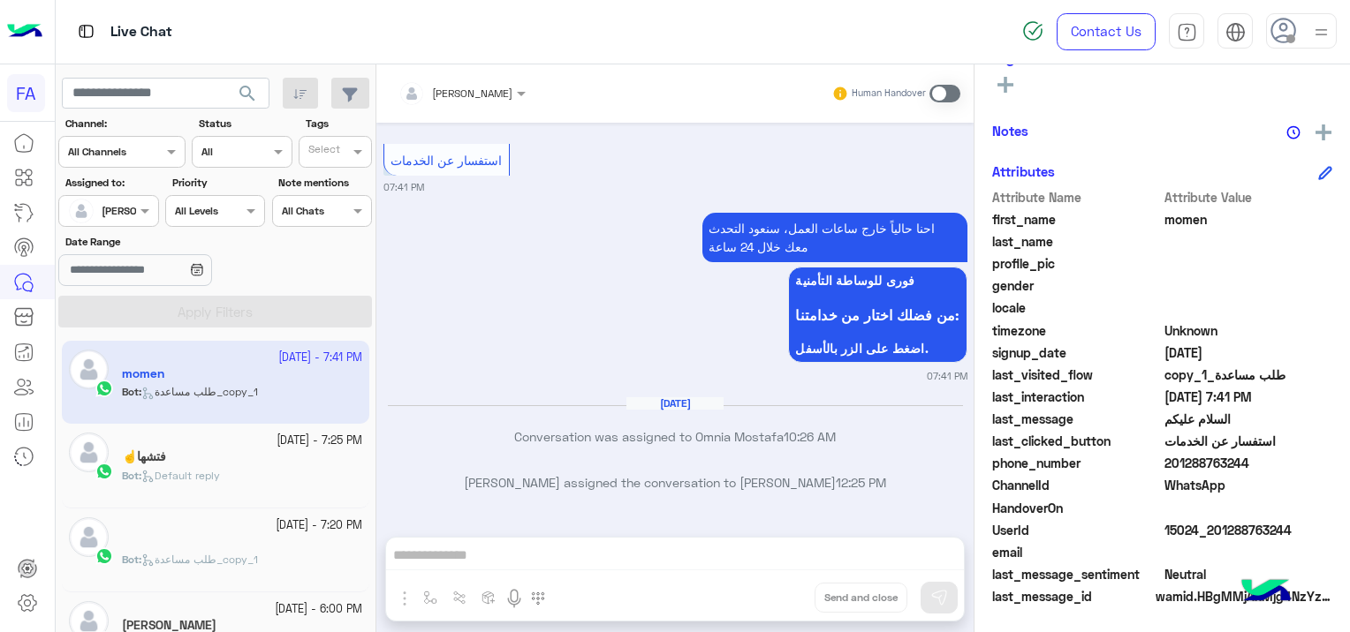
drag, startPoint x: 1298, startPoint y: 527, endPoint x: 1218, endPoint y: 535, distance: 79.9
click at [1218, 535] on span "15024_201288763244" at bounding box center [1248, 530] width 169 height 19
drag, startPoint x: 1218, startPoint y: 535, endPoint x: 1208, endPoint y: 531, distance: 10.7
click at [1208, 531] on span "15024_201288763244" at bounding box center [1248, 530] width 169 height 19
drag, startPoint x: 1290, startPoint y: 523, endPoint x: 1251, endPoint y: 533, distance: 40.1
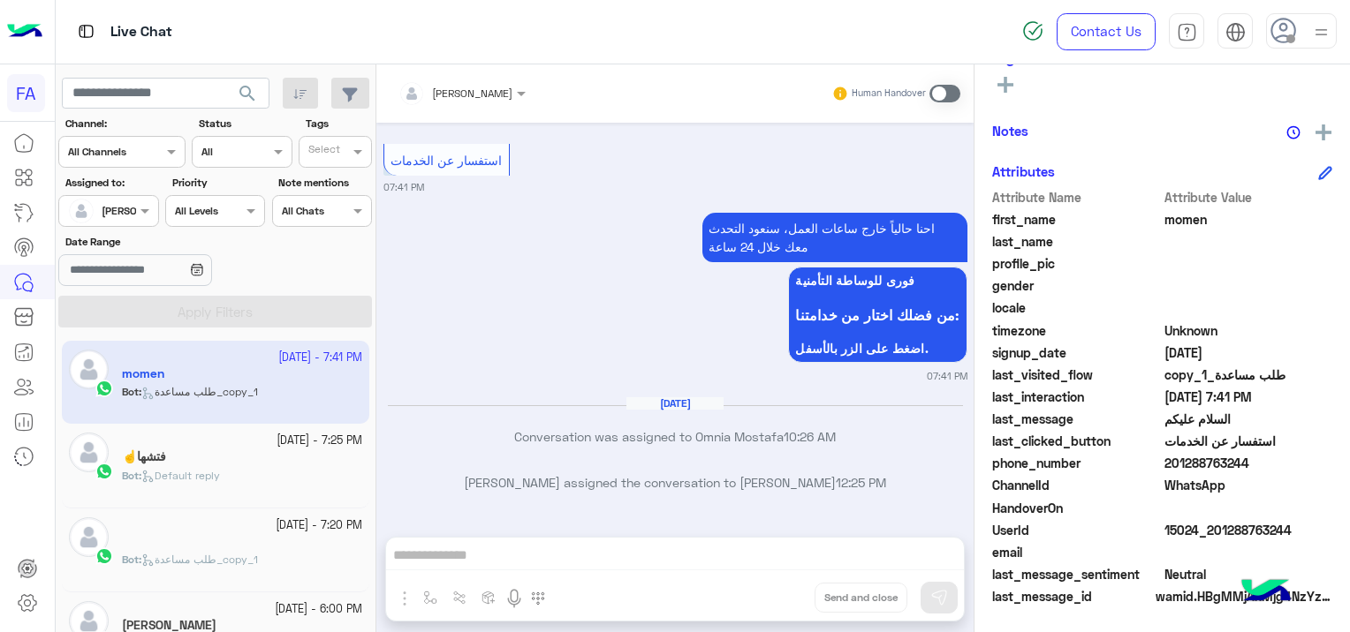
click at [1251, 533] on span "15024_201288763244" at bounding box center [1248, 530] width 169 height 19
drag, startPoint x: 1237, startPoint y: 536, endPoint x: 1229, endPoint y: 530, distance: 10.8
click at [1229, 530] on span "15024_201288763244" at bounding box center [1248, 530] width 169 height 19
drag, startPoint x: 1229, startPoint y: 530, endPoint x: 1249, endPoint y: 544, distance: 24.7
click at [1244, 543] on span at bounding box center [1248, 552] width 169 height 19
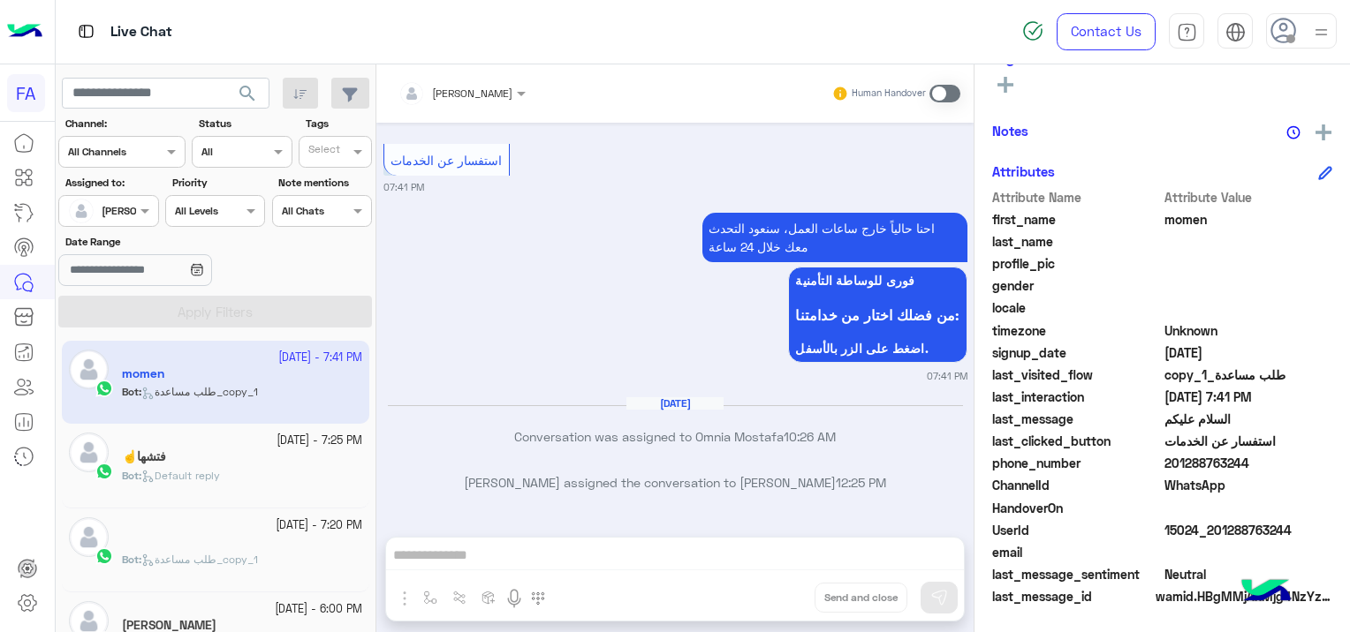
drag, startPoint x: 1295, startPoint y: 524, endPoint x: 1211, endPoint y: 535, distance: 84.7
click at [1211, 535] on span "15024_201288763244" at bounding box center [1248, 530] width 169 height 19
copy span "01288763244"
click at [942, 92] on span at bounding box center [944, 94] width 31 height 18
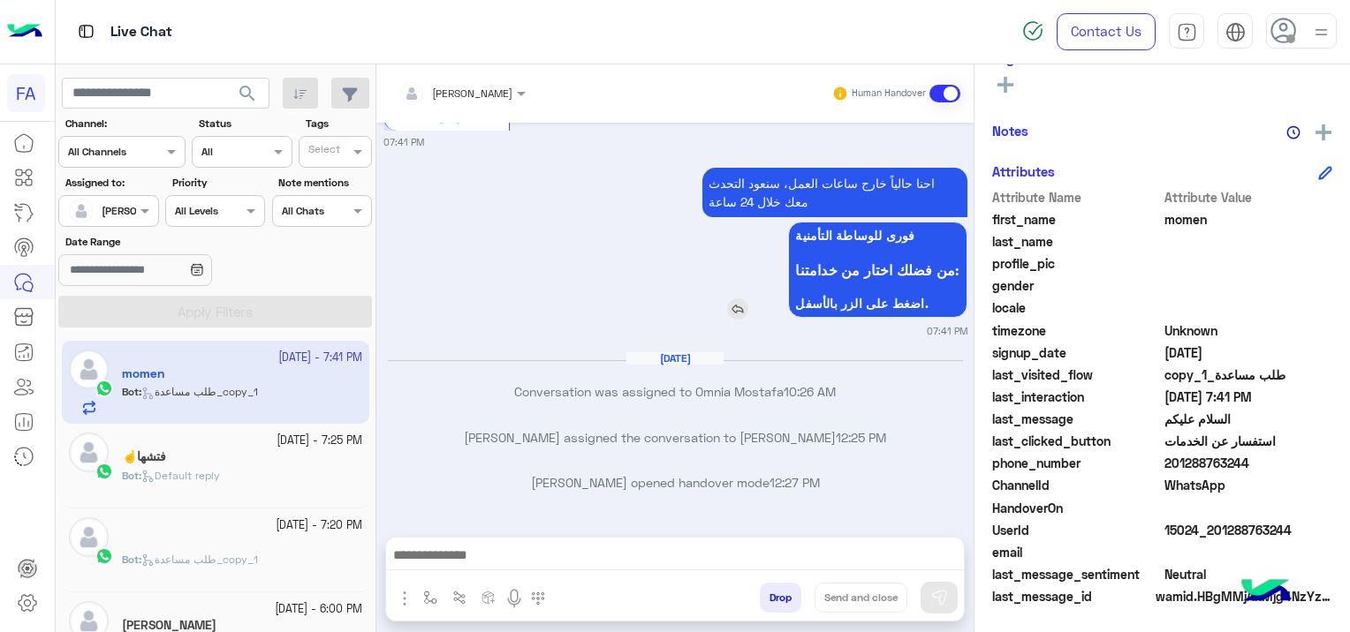
scroll to position [3560, 0]
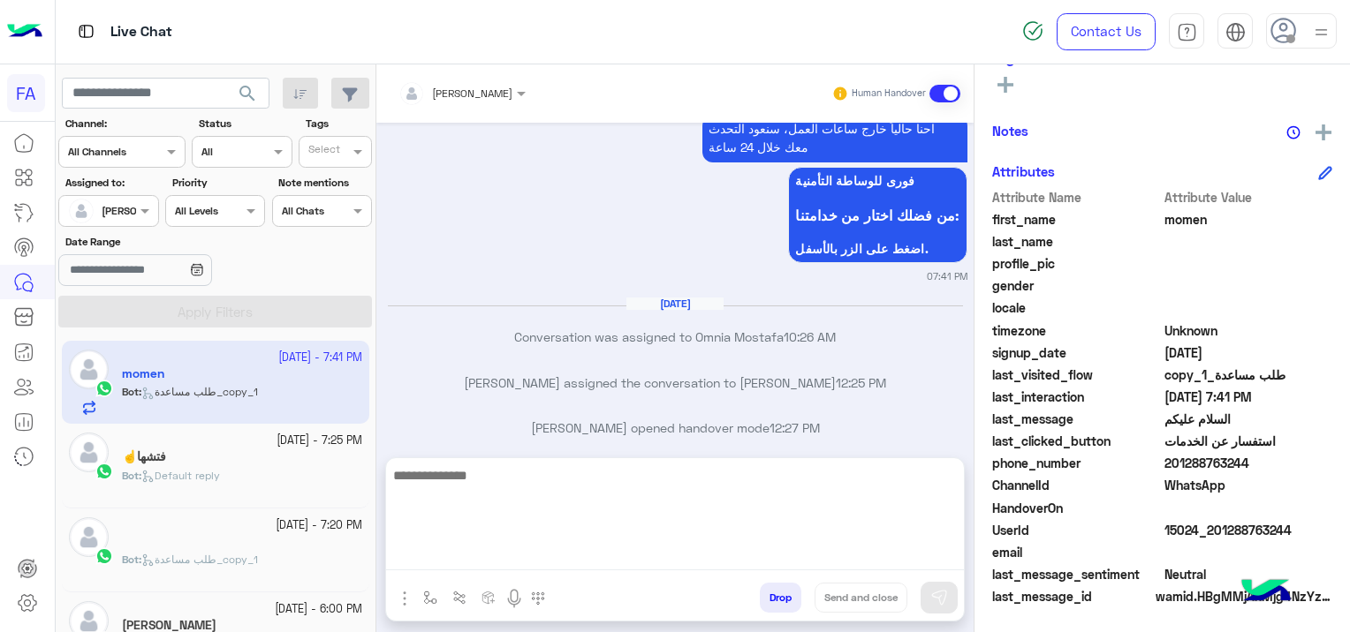
click at [585, 556] on textarea at bounding box center [675, 518] width 578 height 106
click at [502, 551] on textarea at bounding box center [675, 518] width 578 height 106
paste textarea "**********"
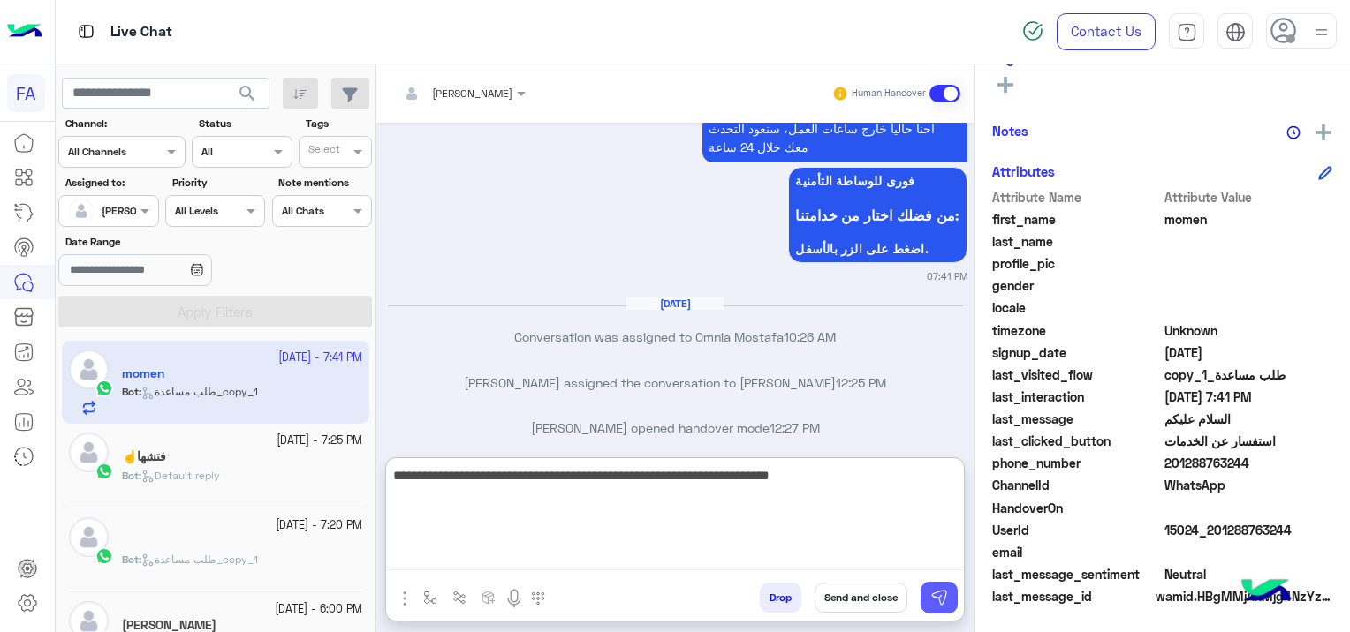
type textarea "**********"
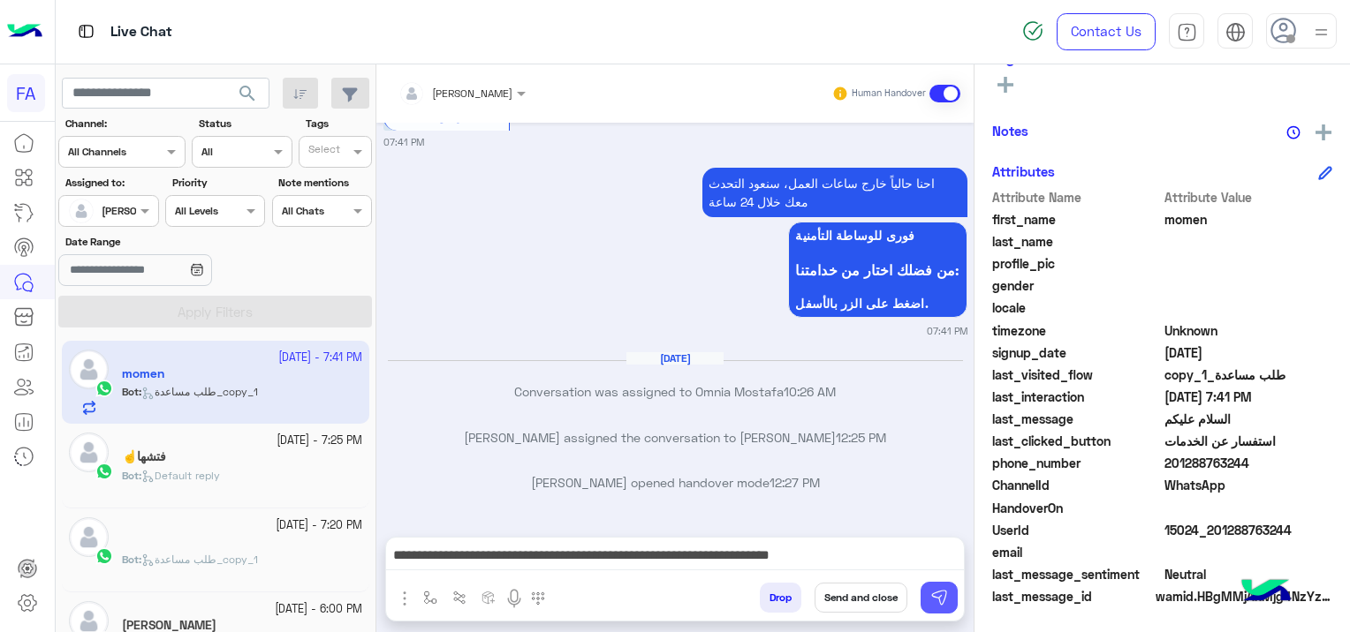
click at [930, 600] on button at bounding box center [938, 598] width 37 height 32
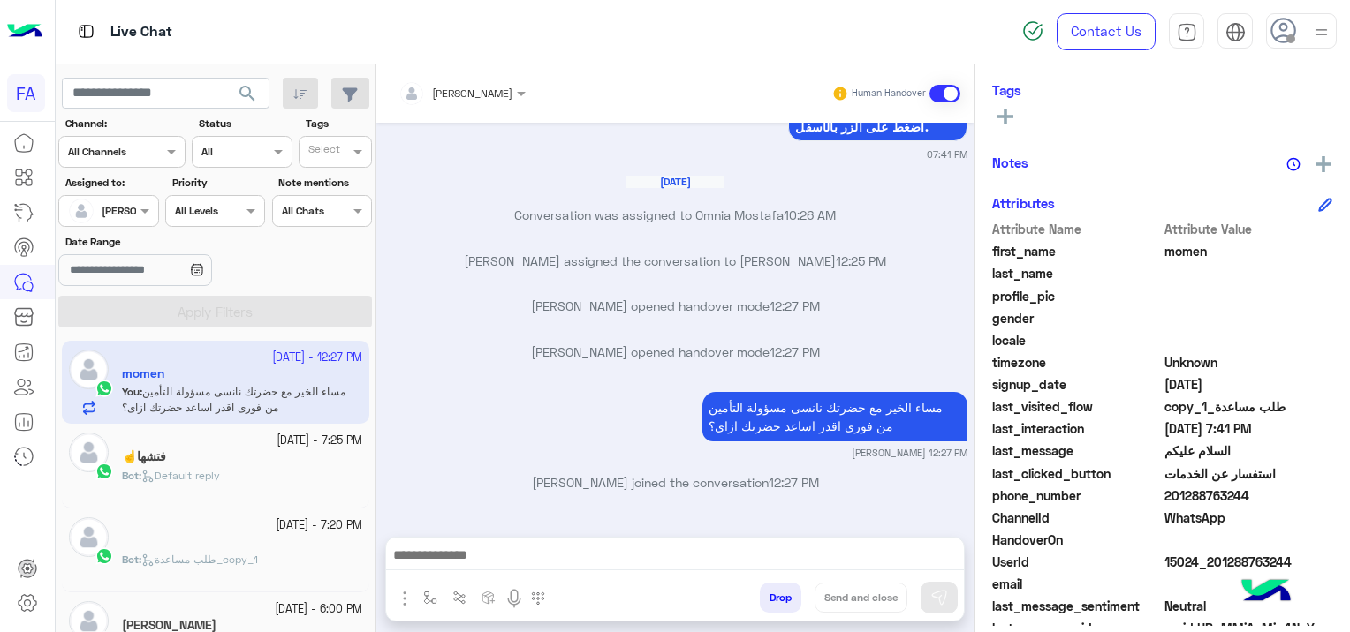
scroll to position [369, 0]
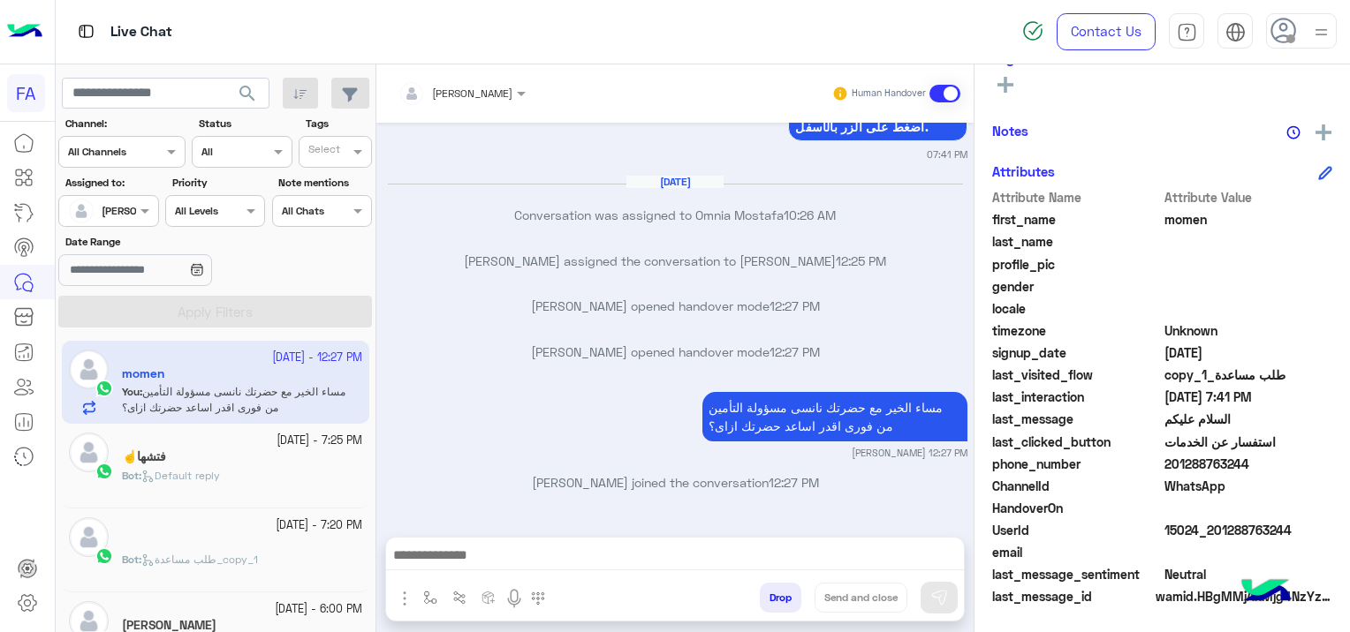
click at [126, 417] on app-inbox-user "[DATE] - 12:27 PM momen You : مساء الخير مع حضرتك نانسى مسؤولة التأمين من فورى …" at bounding box center [215, 382] width 307 height 83
click at [155, 473] on icon at bounding box center [147, 476] width 13 height 13
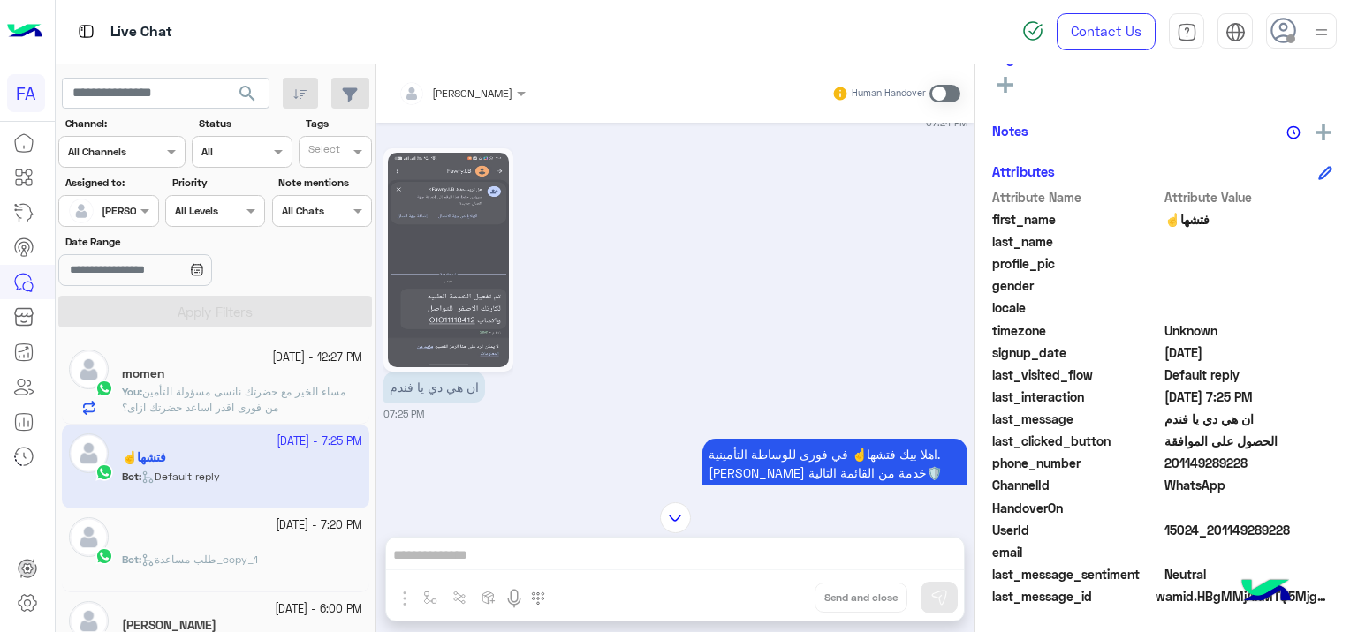
scroll to position [1789, 0]
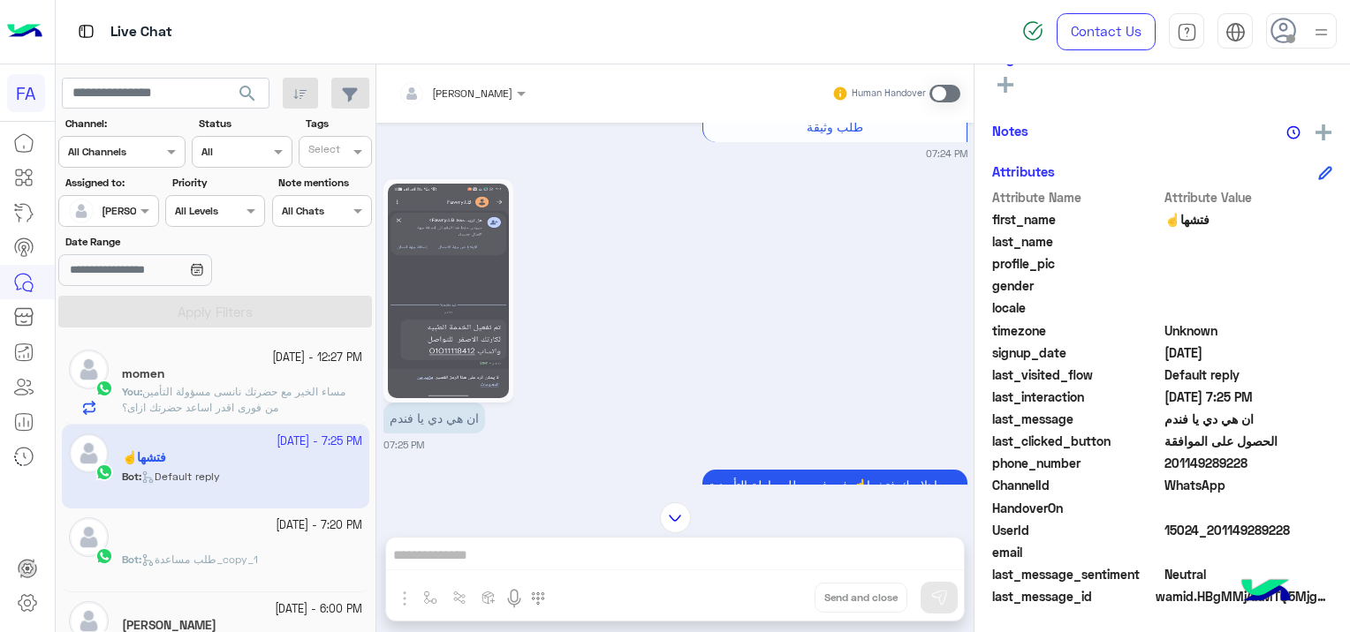
click at [942, 89] on span at bounding box center [944, 94] width 31 height 18
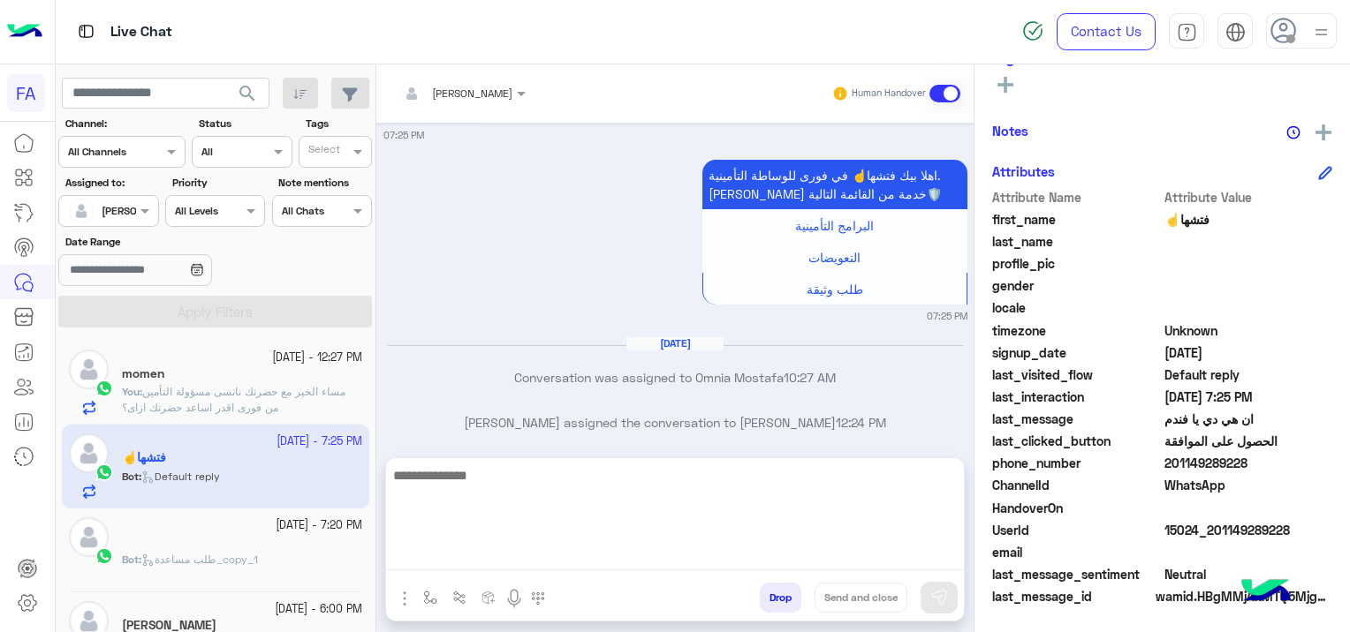
click at [583, 564] on textarea at bounding box center [675, 518] width 578 height 106
paste textarea "**********"
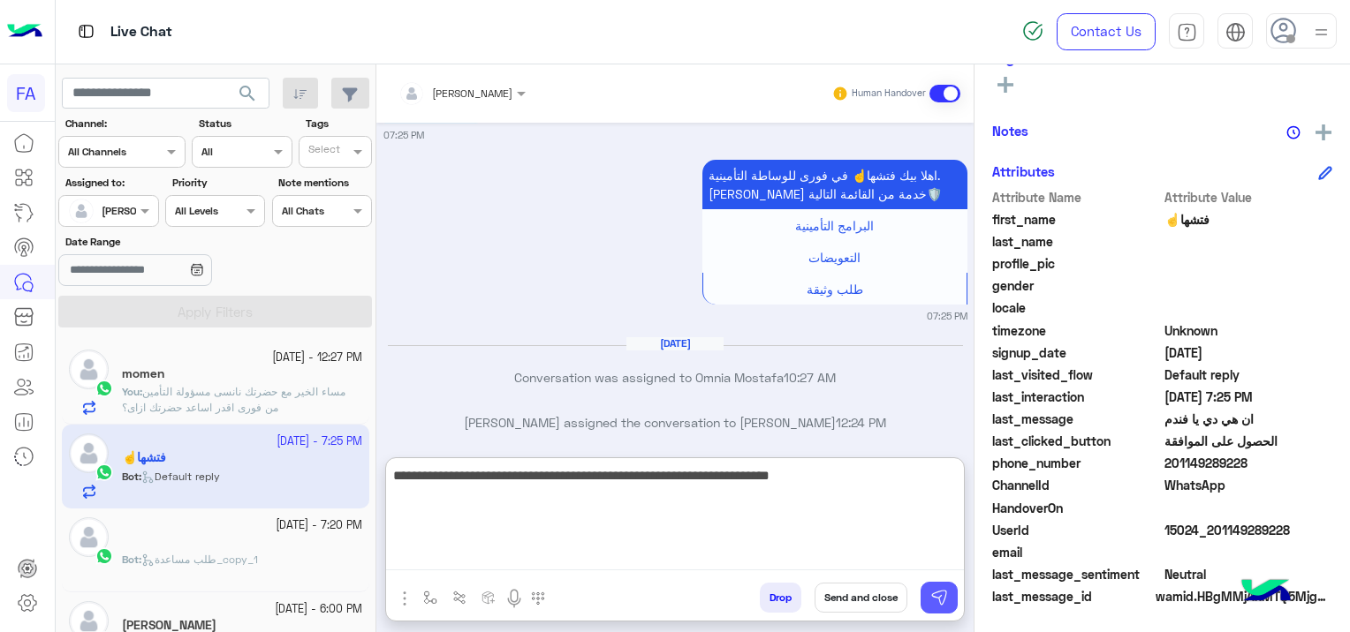
type textarea "**********"
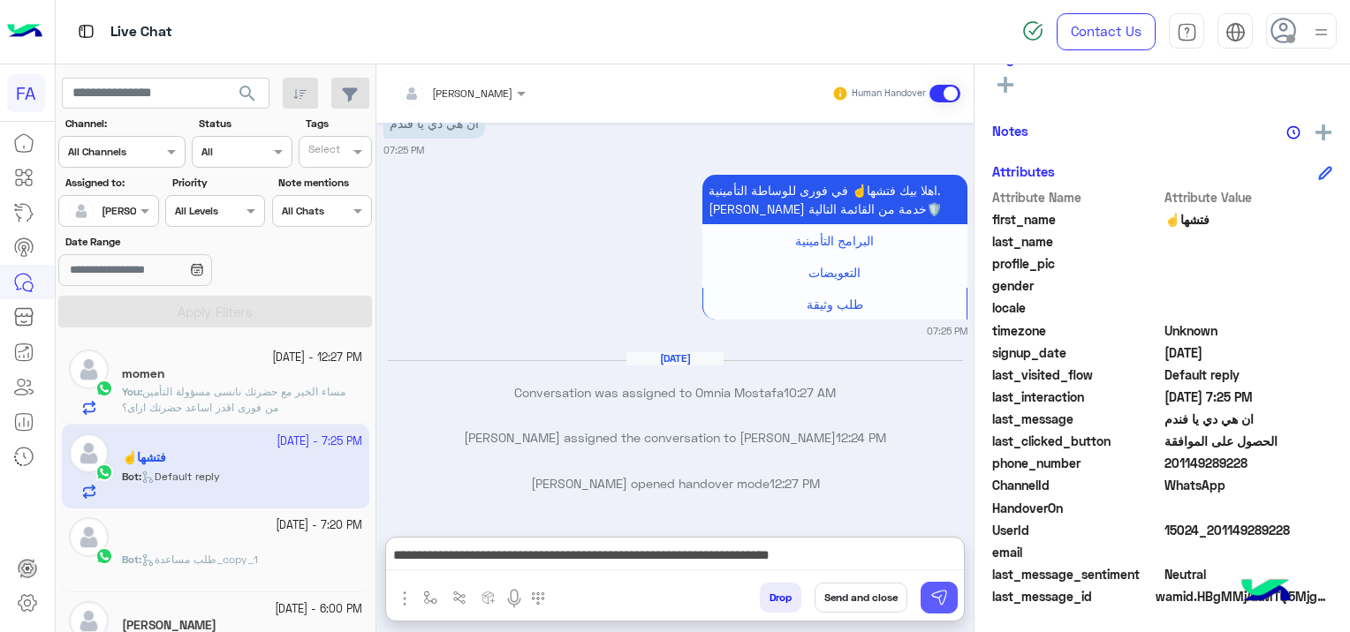
click at [935, 594] on img at bounding box center [939, 598] width 18 height 18
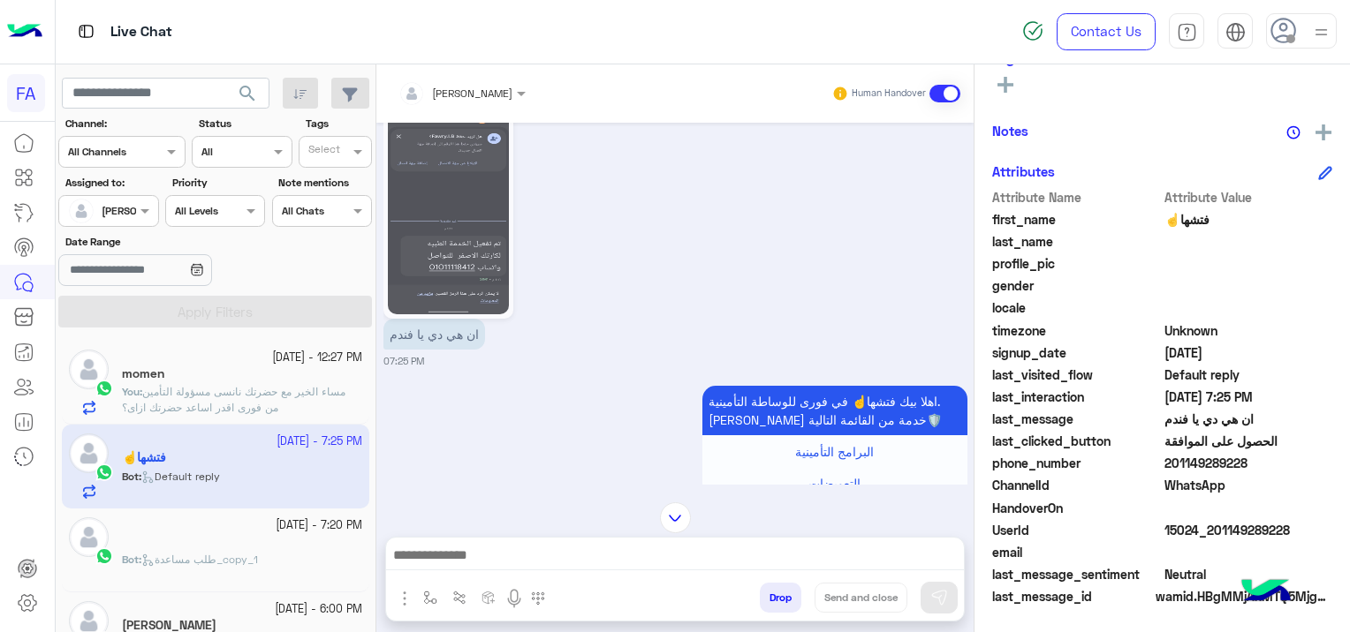
scroll to position [1832, 0]
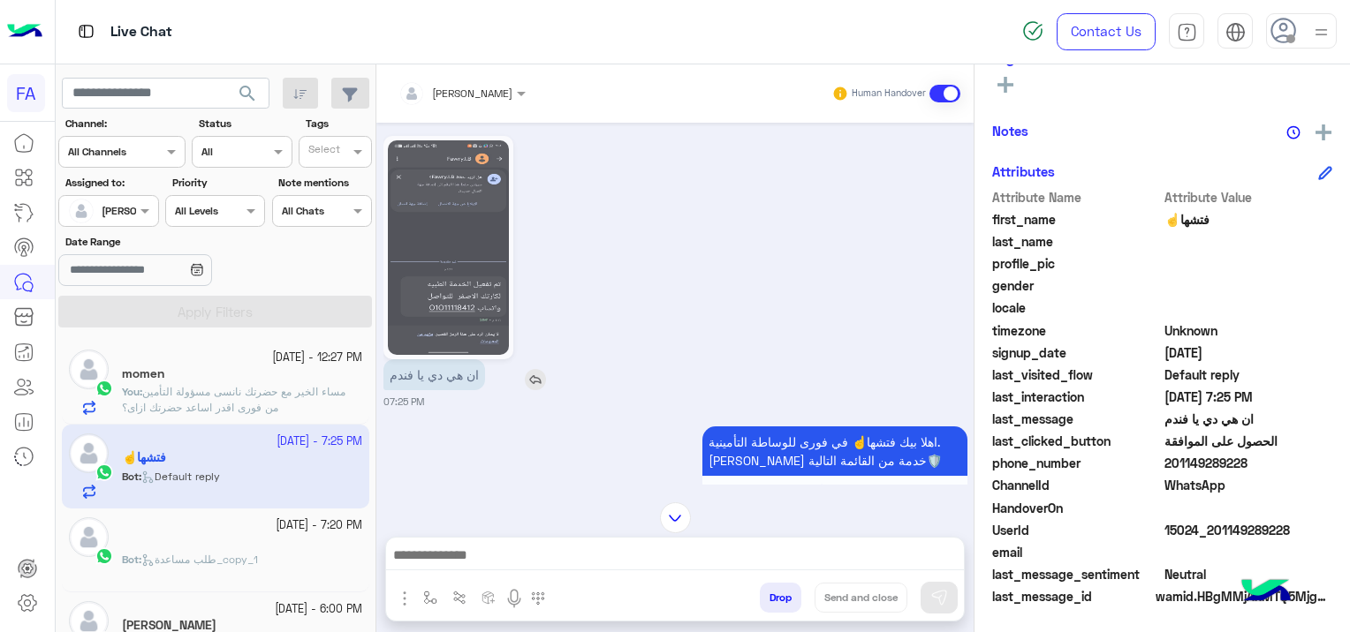
click at [545, 390] on img at bounding box center [535, 379] width 21 height 21
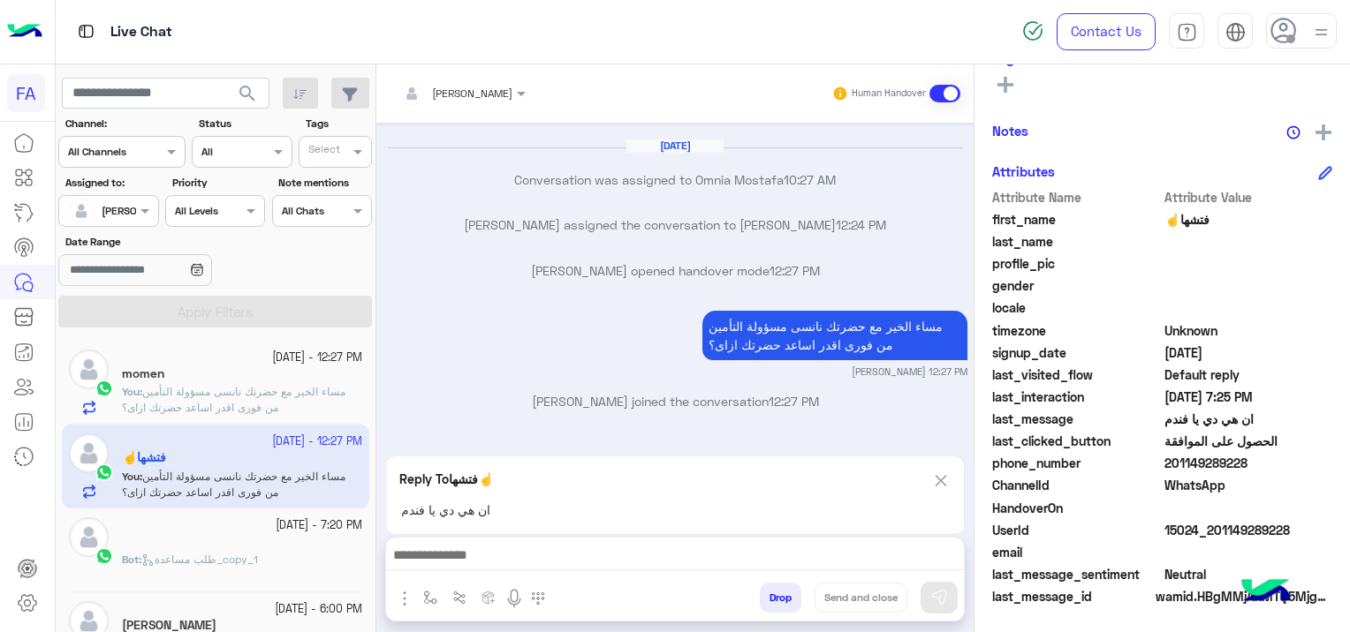
scroll to position [369, 0]
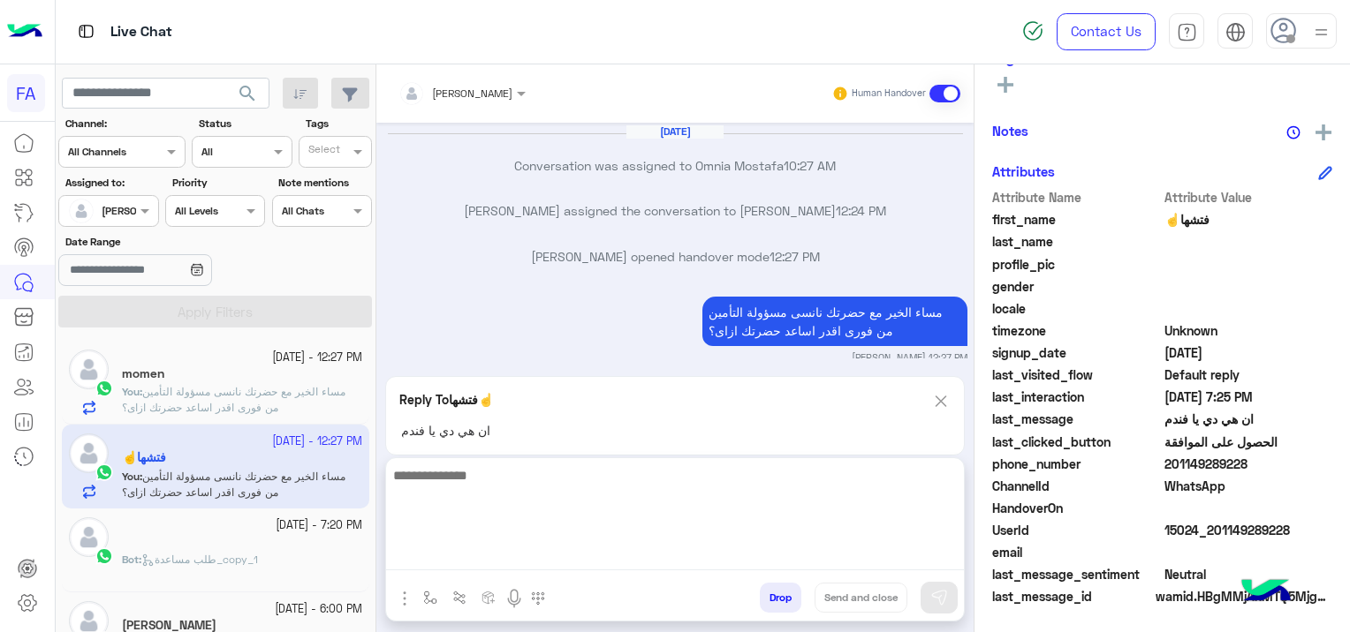
click at [556, 560] on textarea at bounding box center [675, 518] width 578 height 106
type textarea "**********"
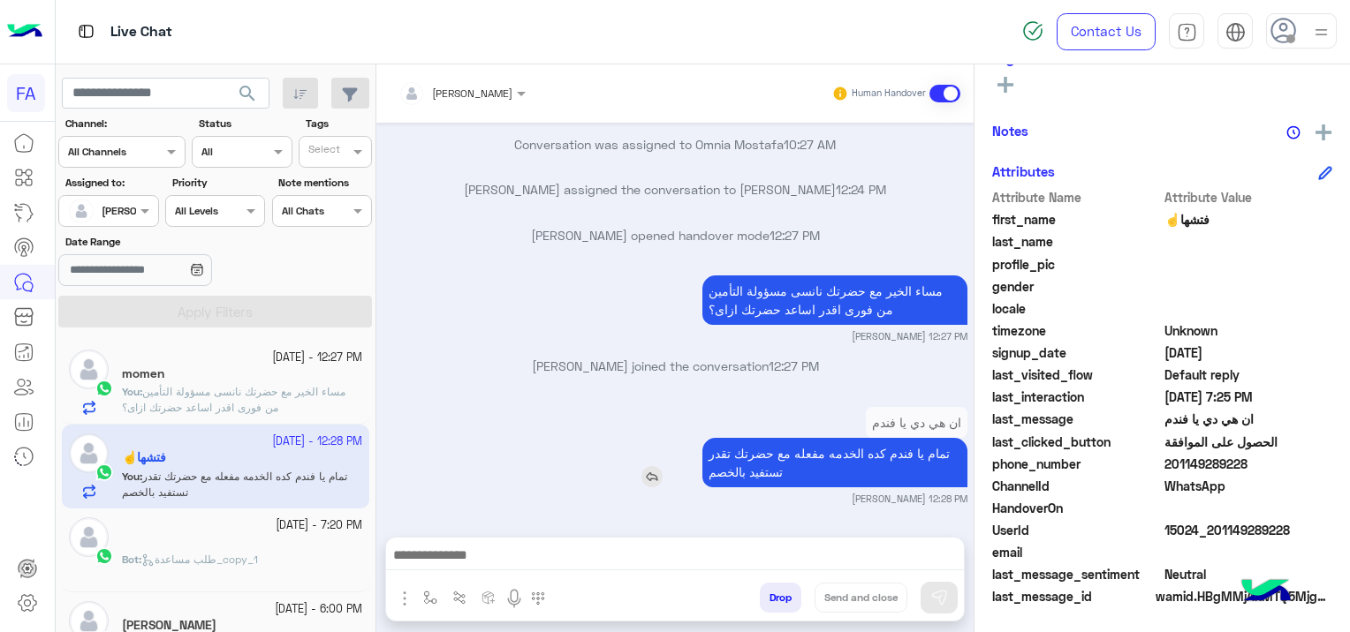
click at [629, 407] on div "ان هي دي يا فندم تمام يا فندم كده الخدمه مفعله مع حضرتك تقدر تستفيد بالخصم" at bounding box center [785, 447] width 366 height 80
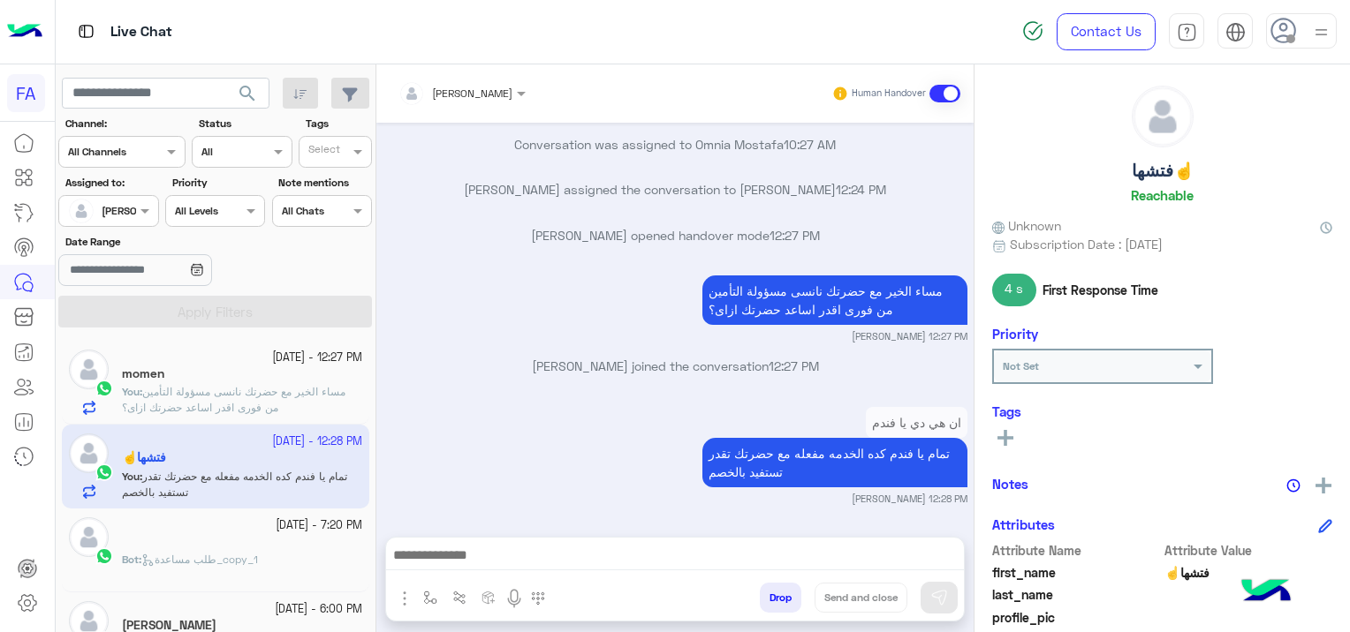
scroll to position [0, 0]
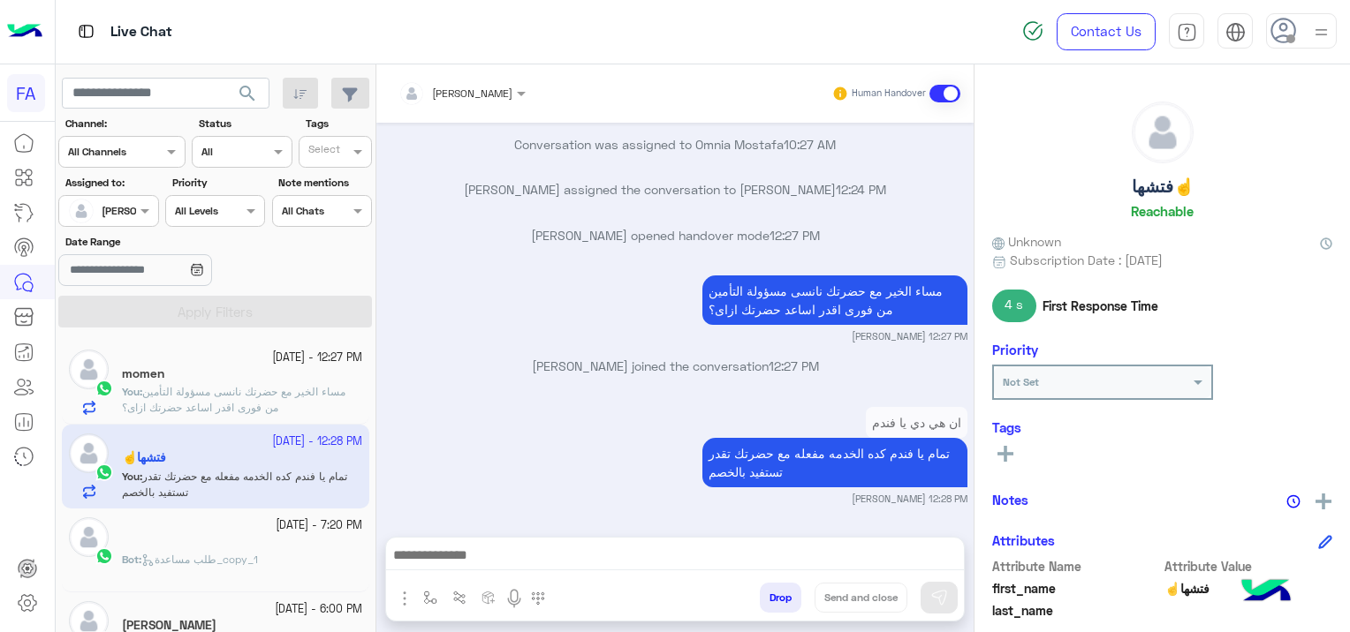
click at [233, 396] on span "مساء الخير مع حضرتك نانسى مسؤولة التأمين من فورى اقدر اساعد حضرتك ازاى؟" at bounding box center [233, 399] width 223 height 29
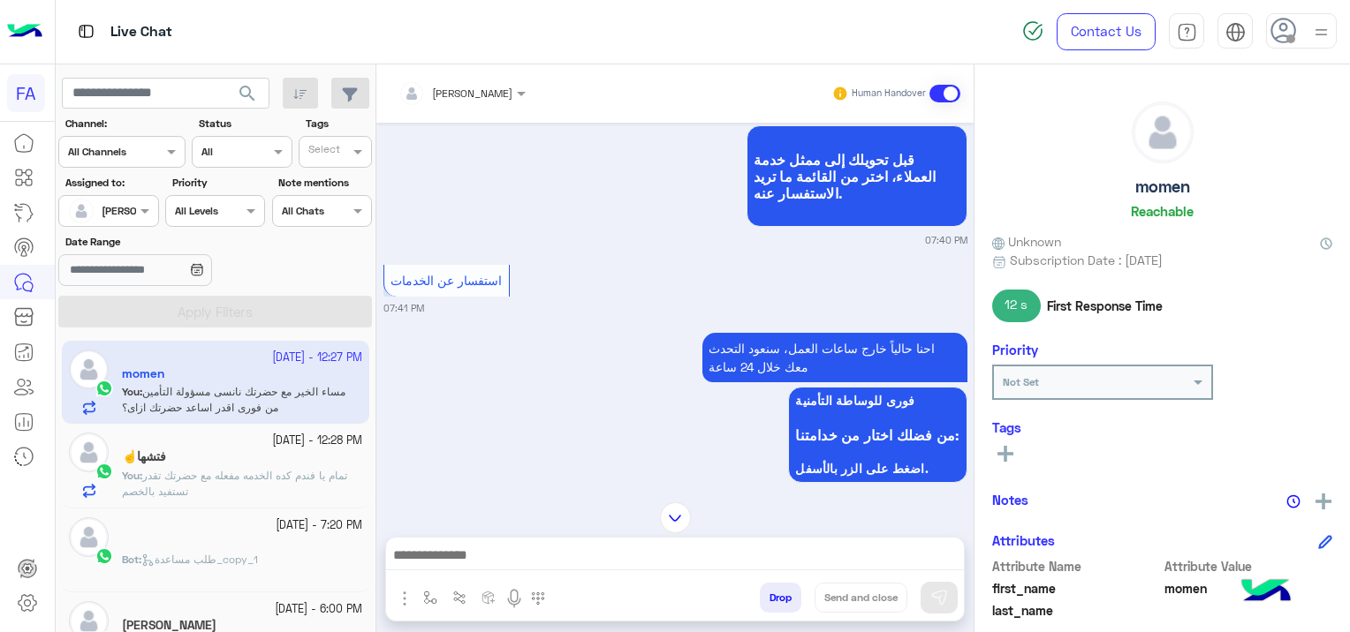
scroll to position [1696, 0]
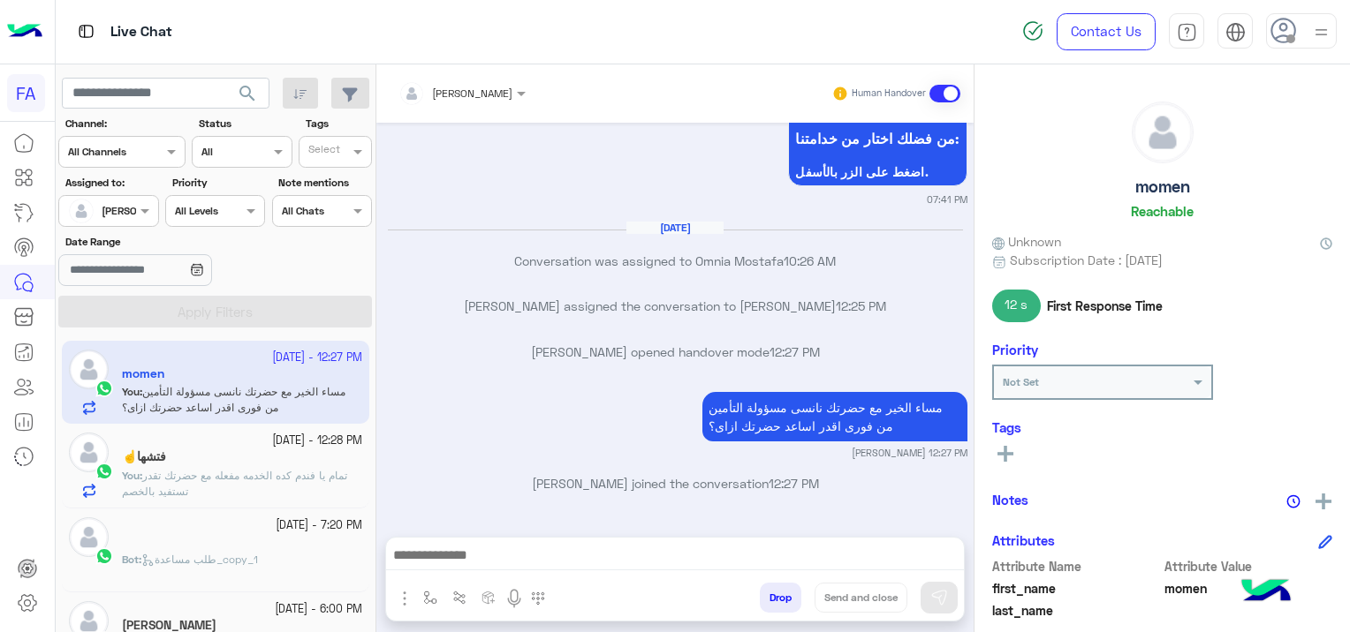
click at [276, 477] on span "تمام يا فندم كده الخدمه مفعله مع حضرتك تقدر تستفيد بالخصم" at bounding box center [234, 483] width 225 height 29
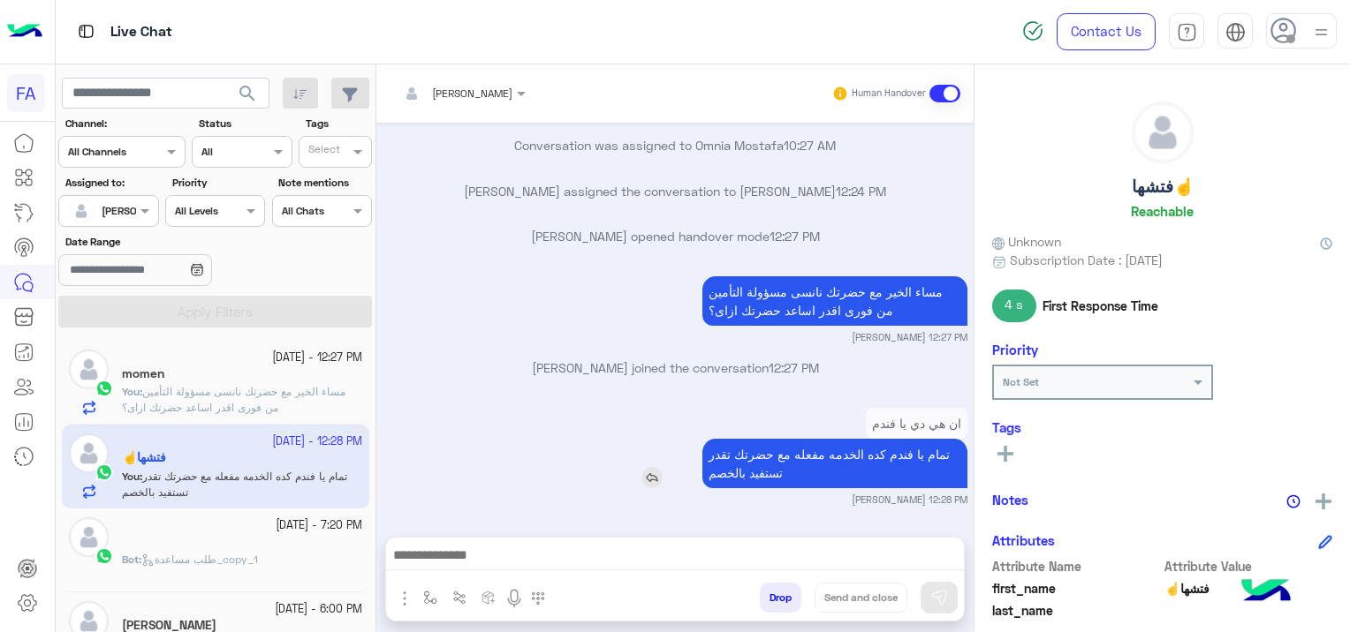
scroll to position [1969, 0]
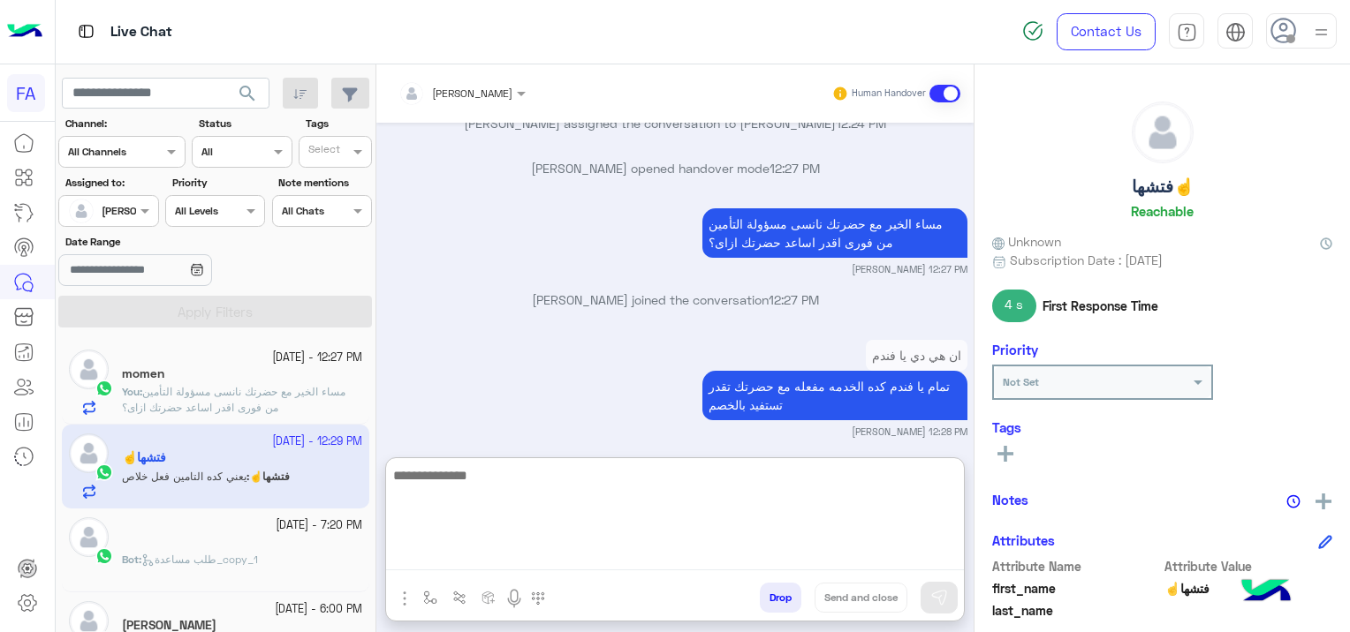
click at [508, 562] on textarea at bounding box center [675, 518] width 578 height 106
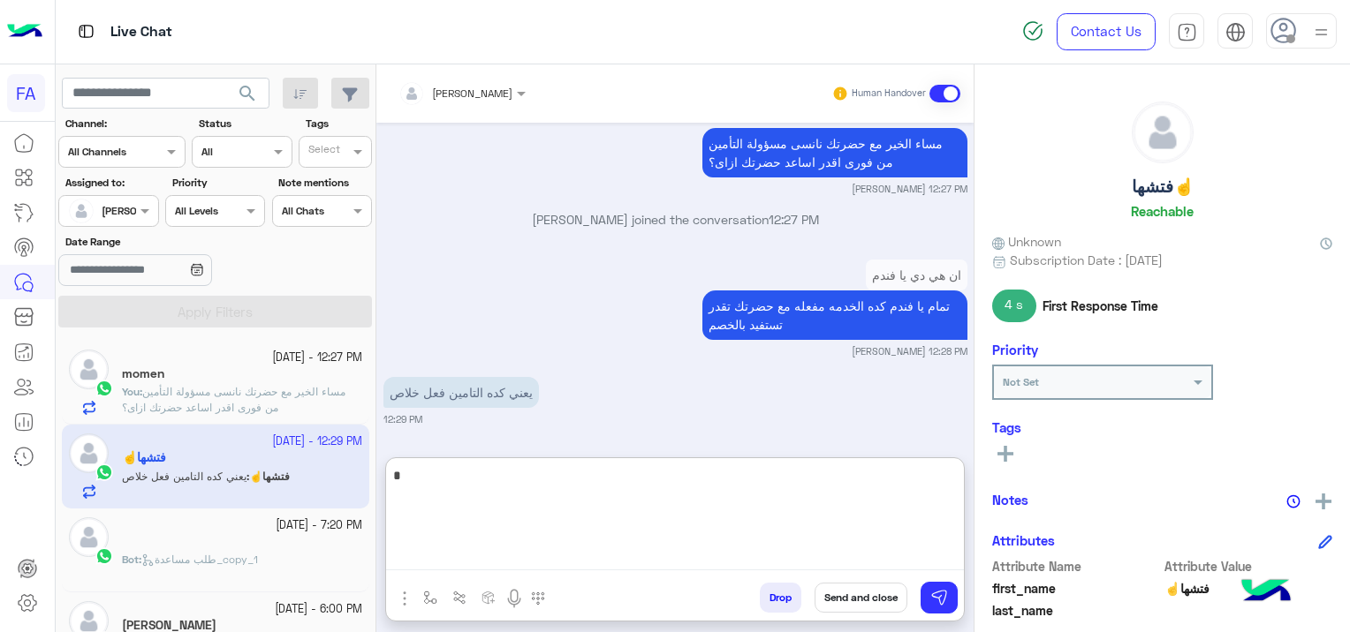
scroll to position [369, 0]
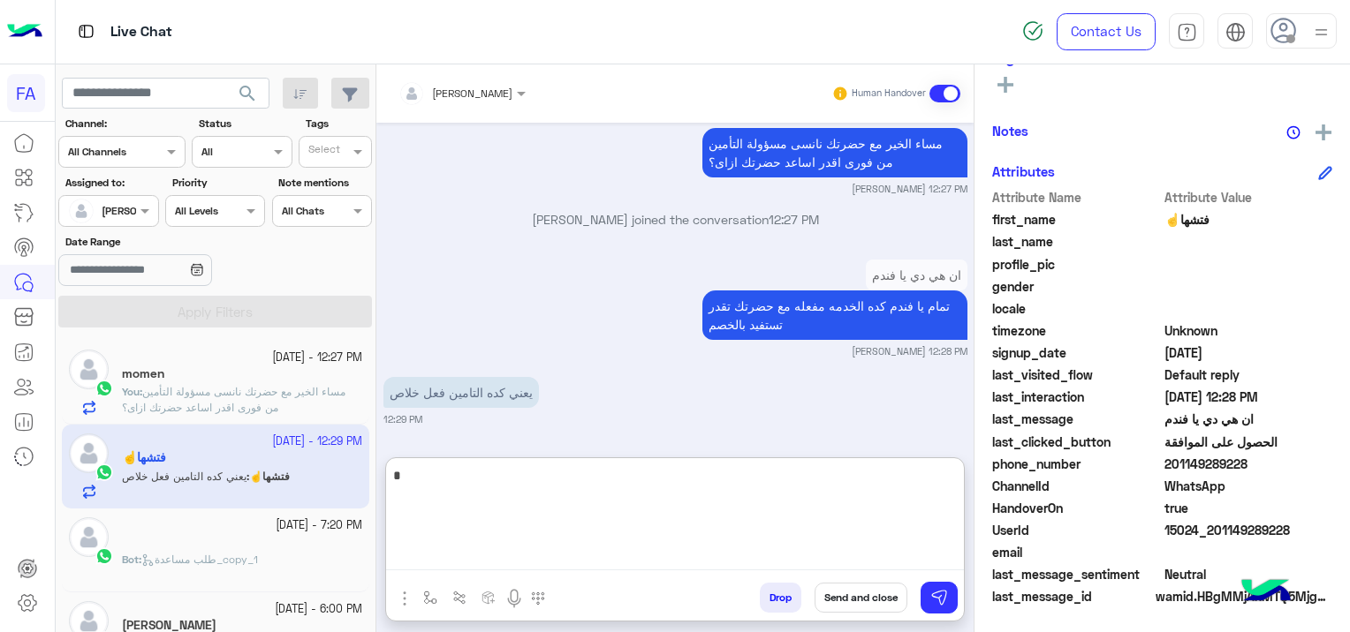
type textarea "*"
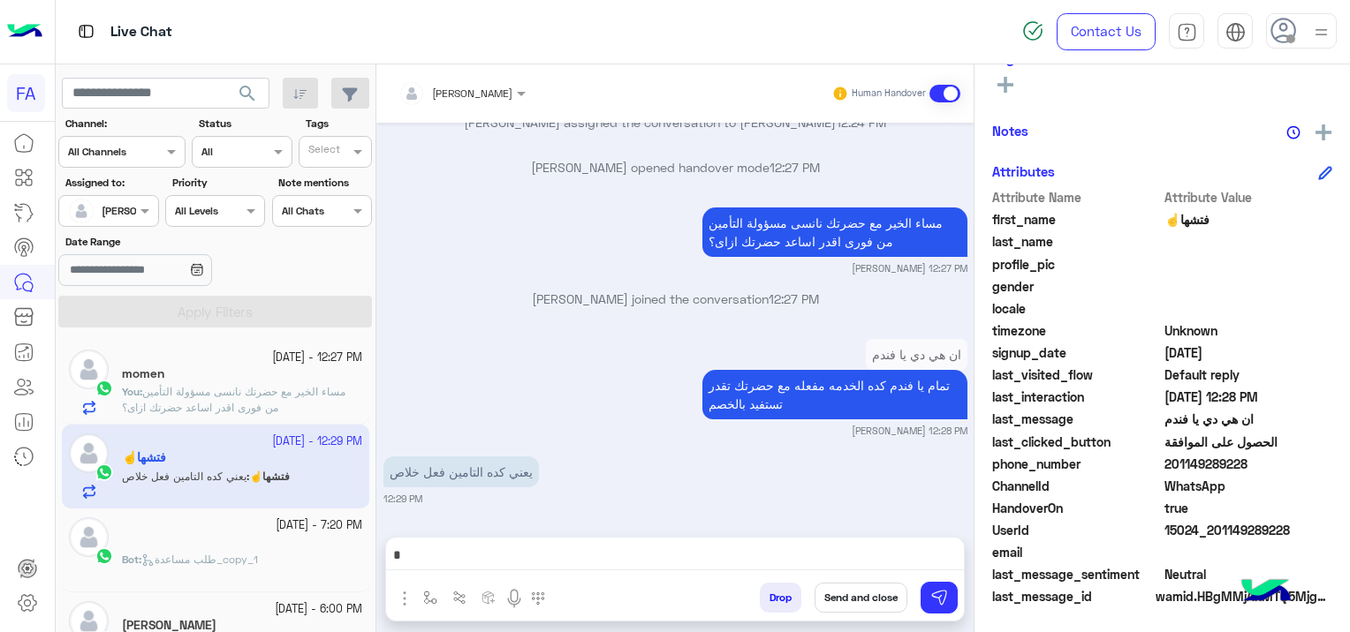
scroll to position [1969, 0]
drag, startPoint x: 1294, startPoint y: 526, endPoint x: 1210, endPoint y: 534, distance: 84.2
click at [1210, 534] on span "15024_201149289228" at bounding box center [1248, 530] width 169 height 19
copy span "01149289228"
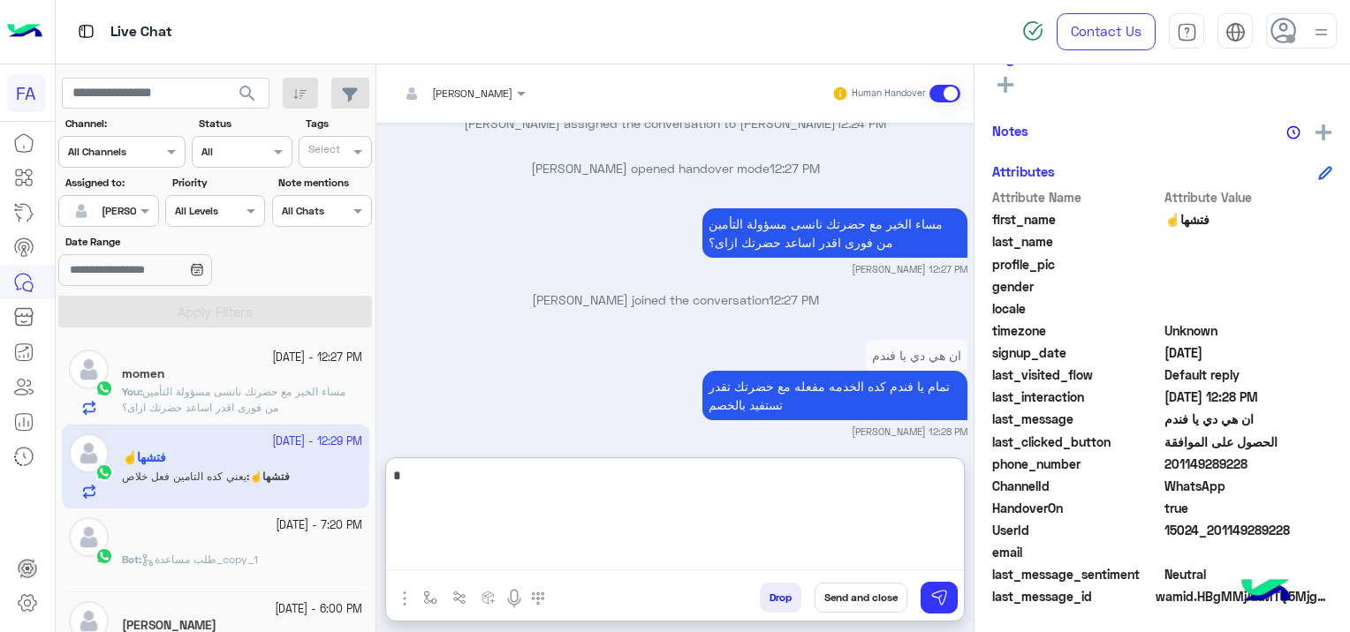
click at [708, 557] on textarea "*" at bounding box center [675, 518] width 578 height 106
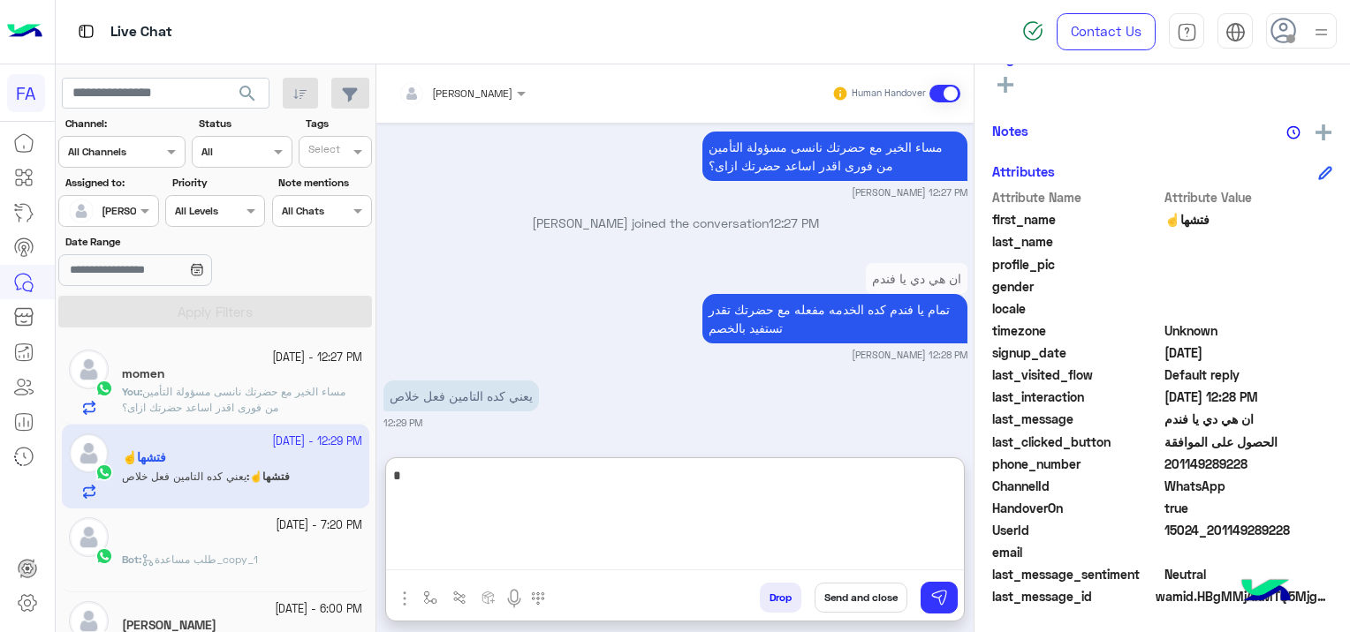
scroll to position [2049, 0]
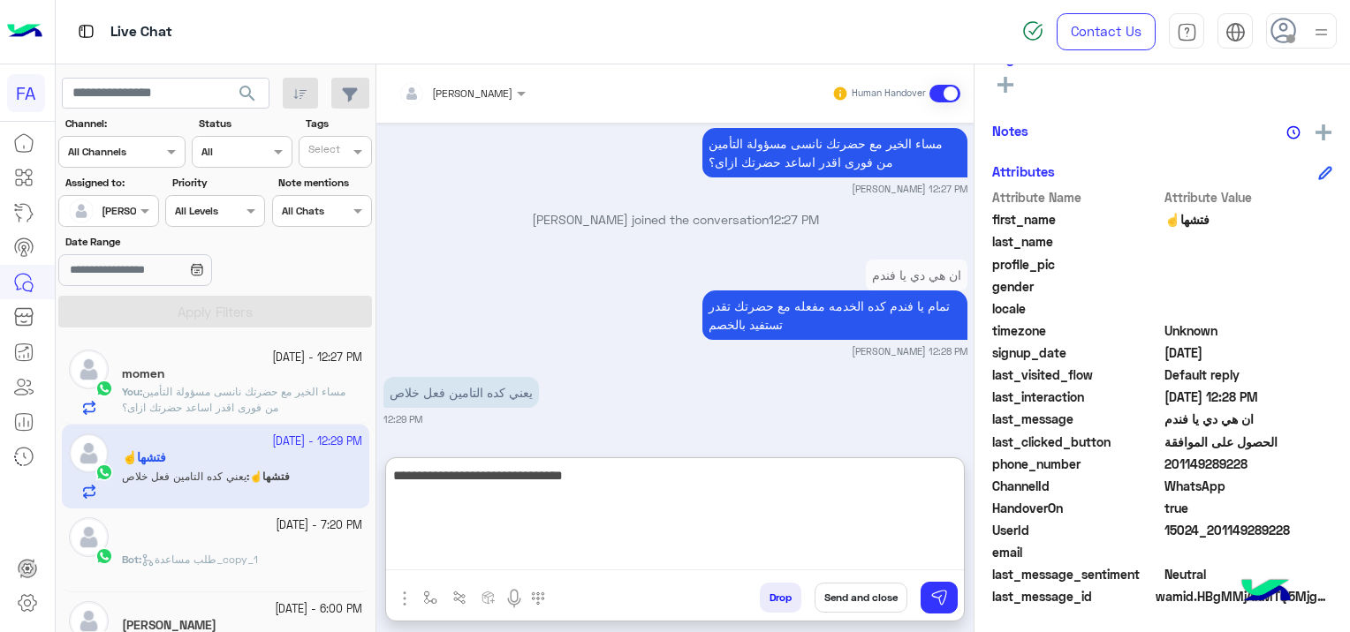
type textarea "**********"
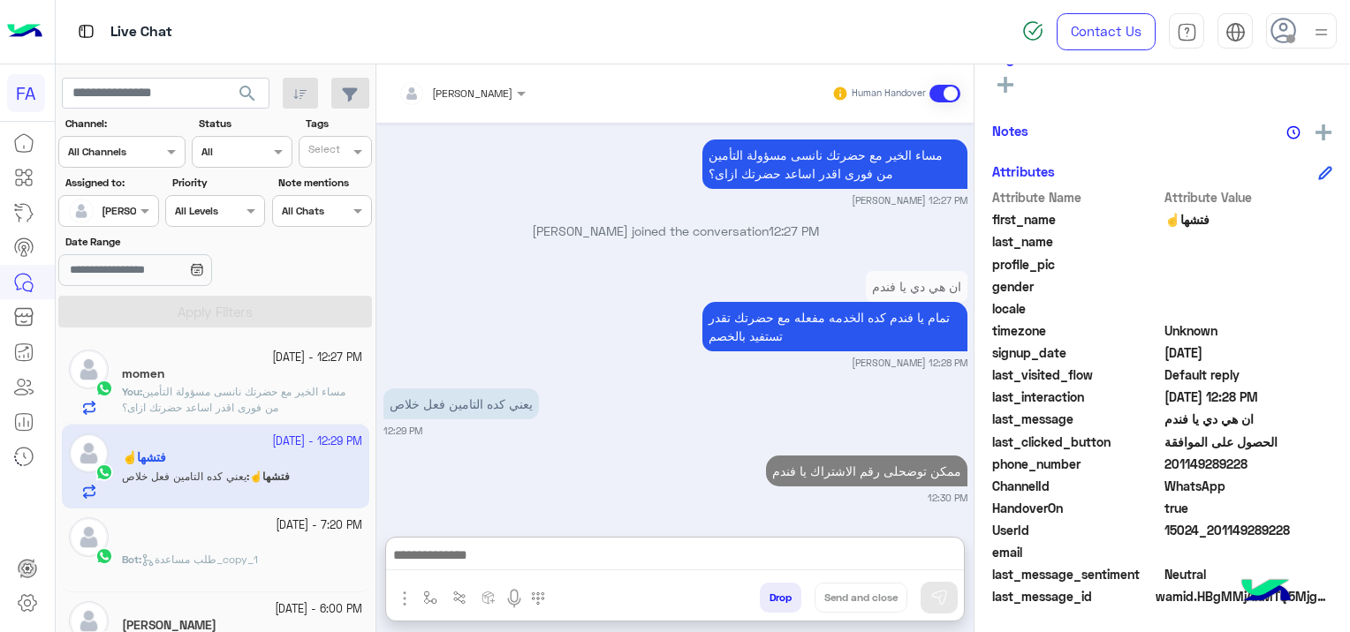
click at [613, 451] on div "ممكن توضحلى رقم الاشتراك يا فندم 12:30 PM" at bounding box center [675, 478] width 584 height 54
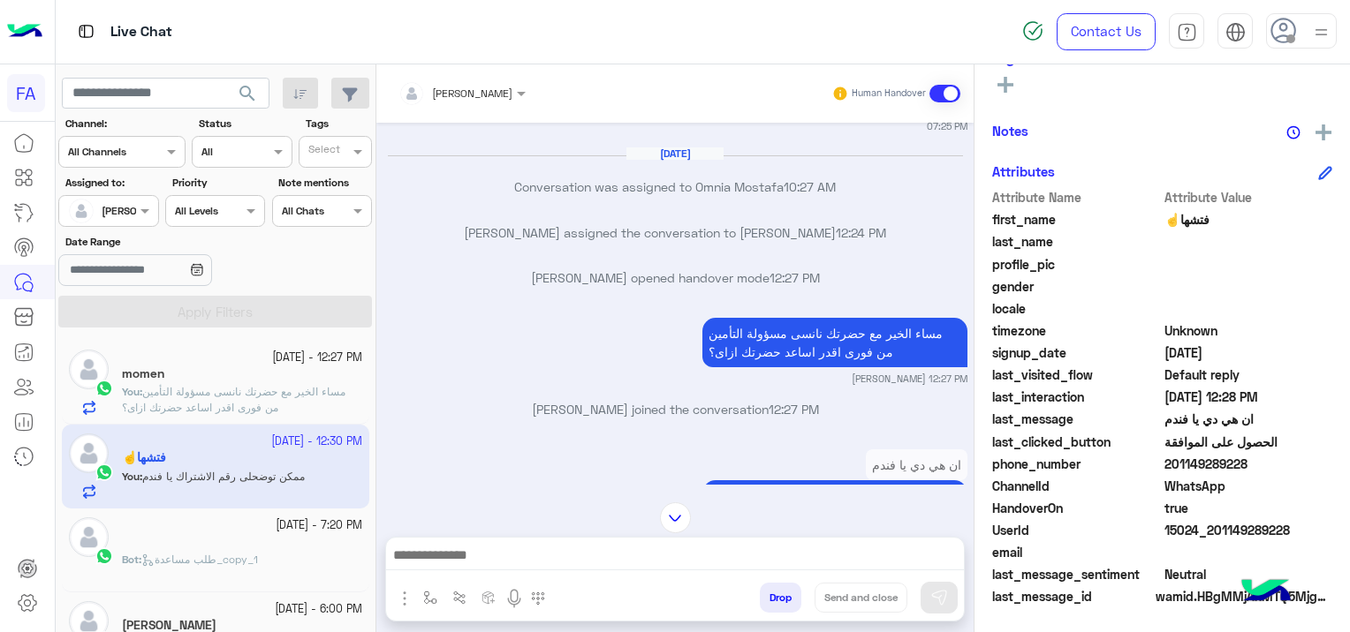
scroll to position [2036, 0]
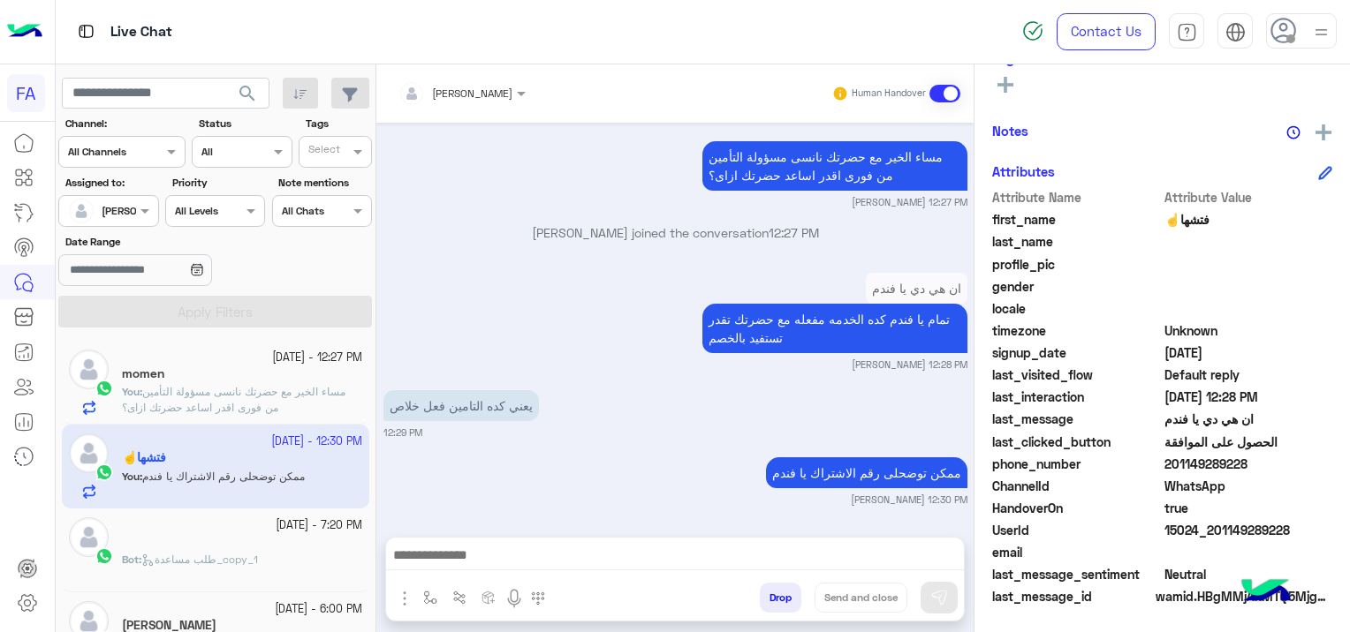
click at [265, 402] on span "مساء الخير مع حضرتك نانسى مسؤولة التأمين من فورى اقدر اساعد حضرتك ازاى؟" at bounding box center [233, 399] width 223 height 29
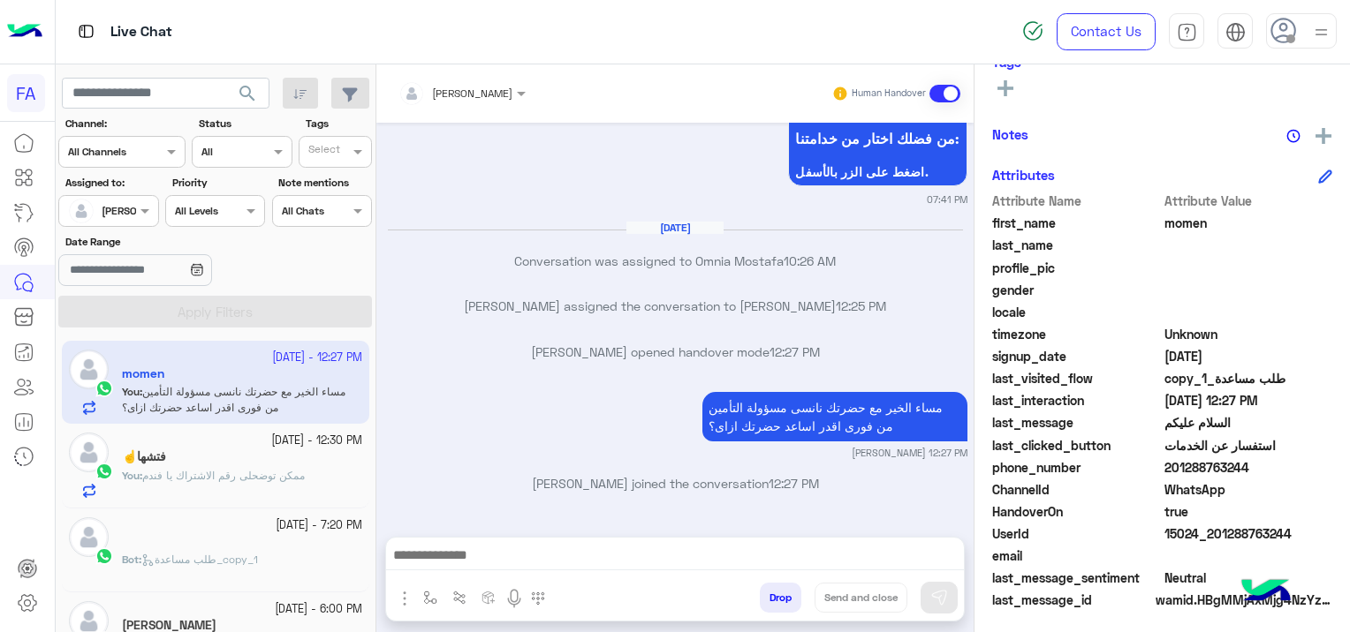
scroll to position [369, 0]
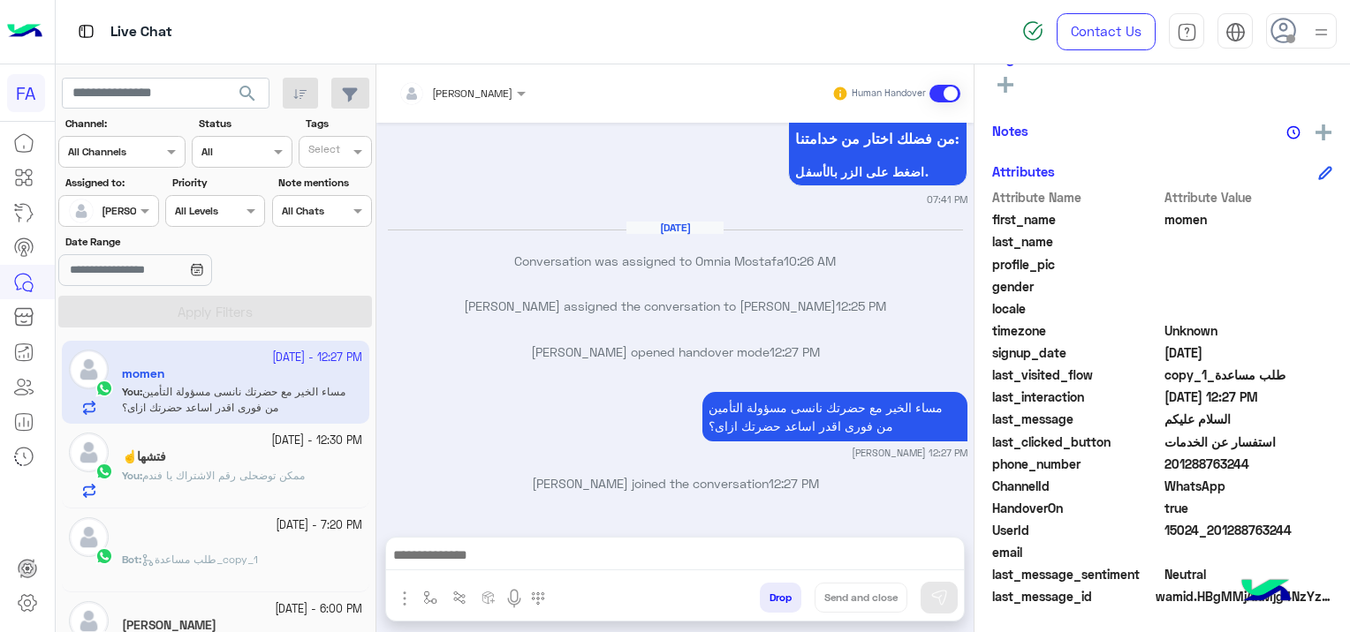
click at [254, 478] on span "ممكن توضحلى رقم الاشتراك يا فندم" at bounding box center [223, 475] width 163 height 13
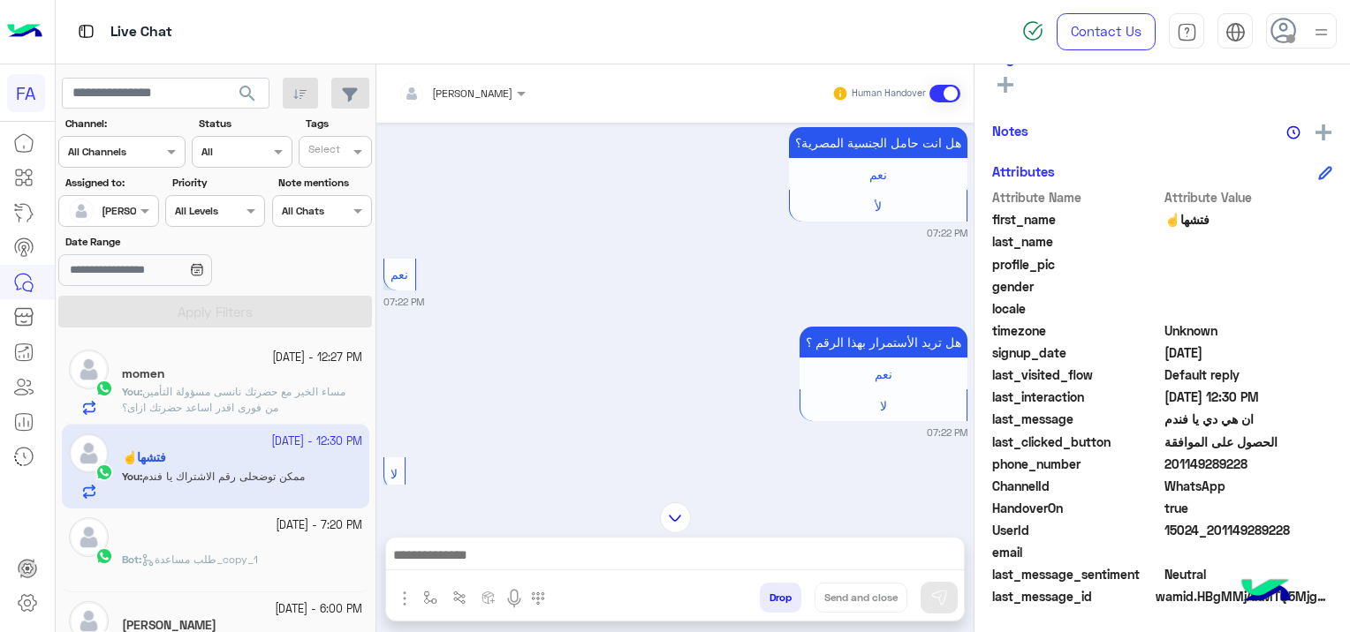
scroll to position [1360, 0]
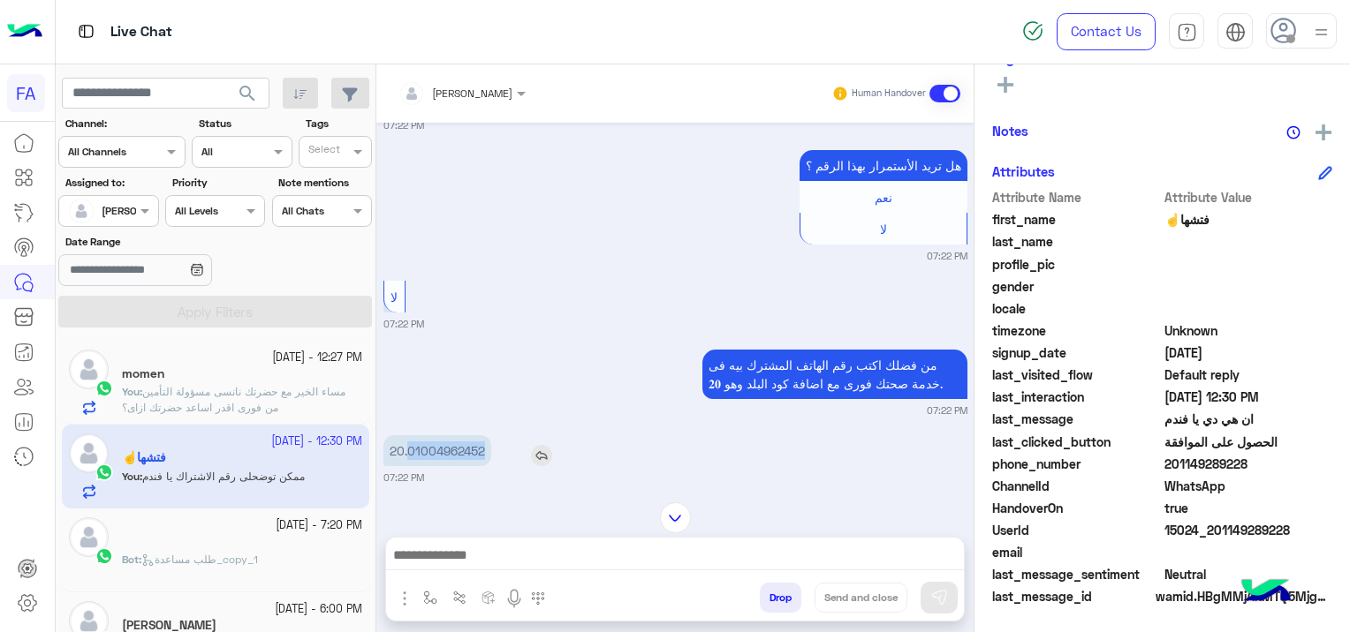
drag, startPoint x: 488, startPoint y: 448, endPoint x: 410, endPoint y: 449, distance: 77.7
click at [410, 449] on p "20.01004962452" at bounding box center [437, 450] width 108 height 31
copy p "01004962452"
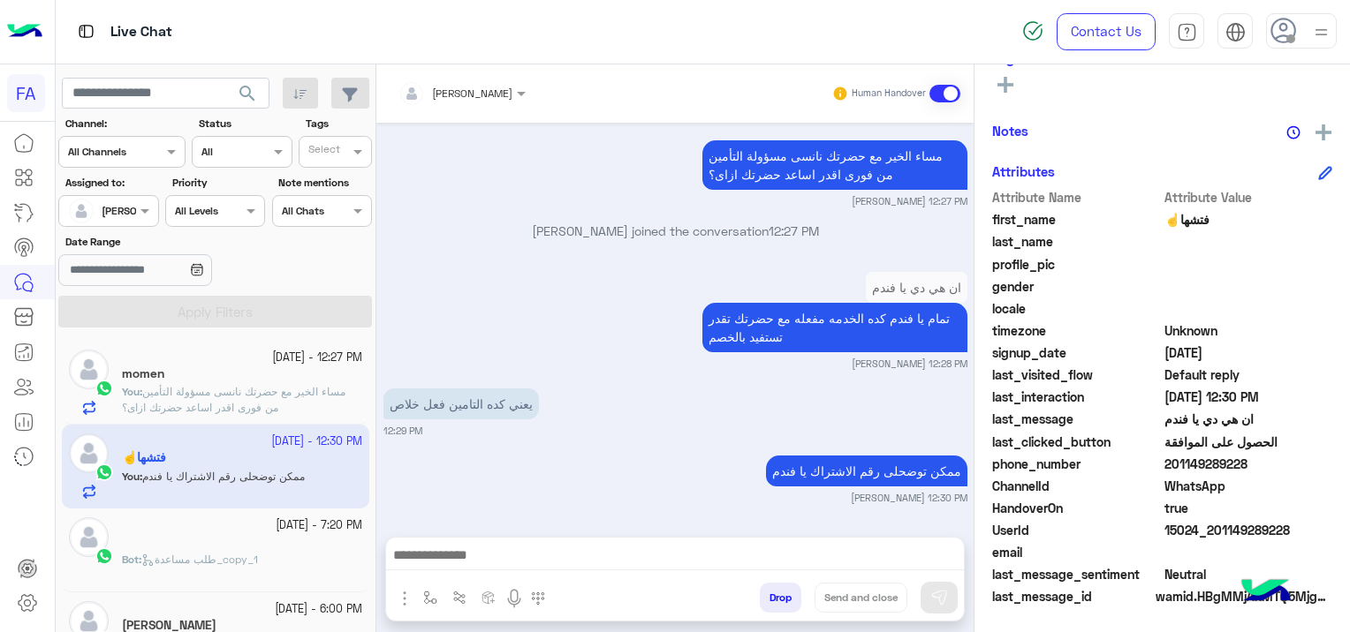
scroll to position [4254, 0]
click at [298, 380] on div "momen" at bounding box center [242, 376] width 240 height 19
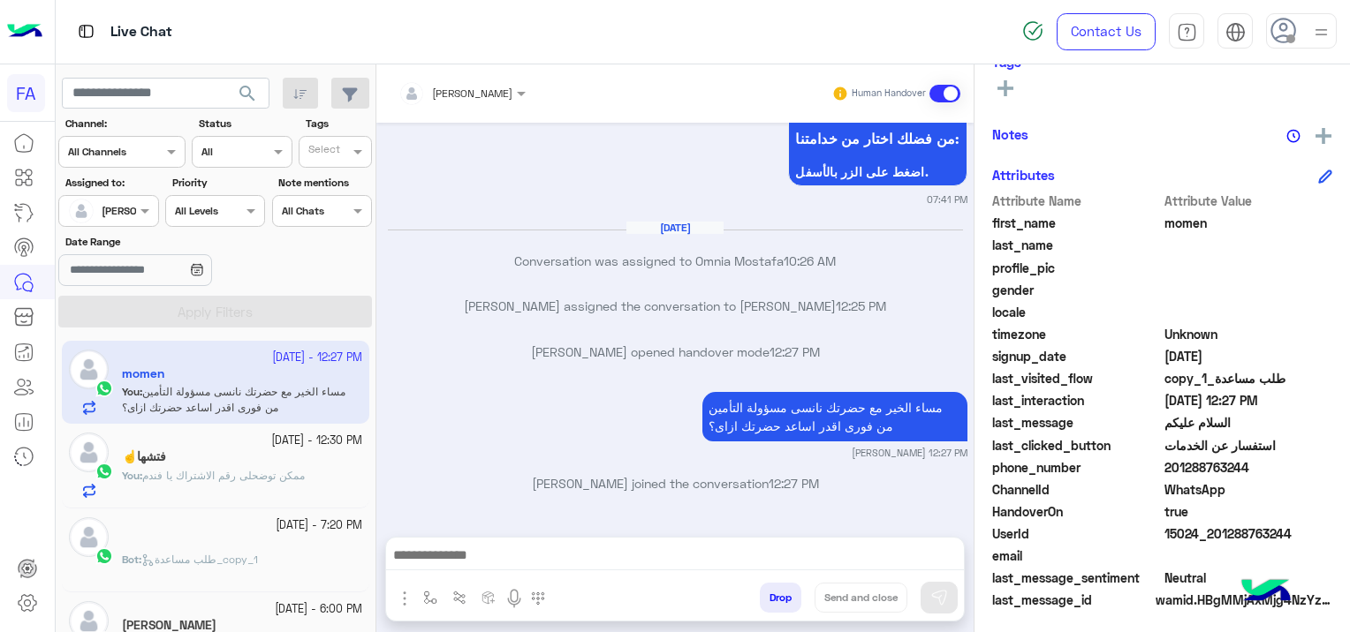
scroll to position [369, 0]
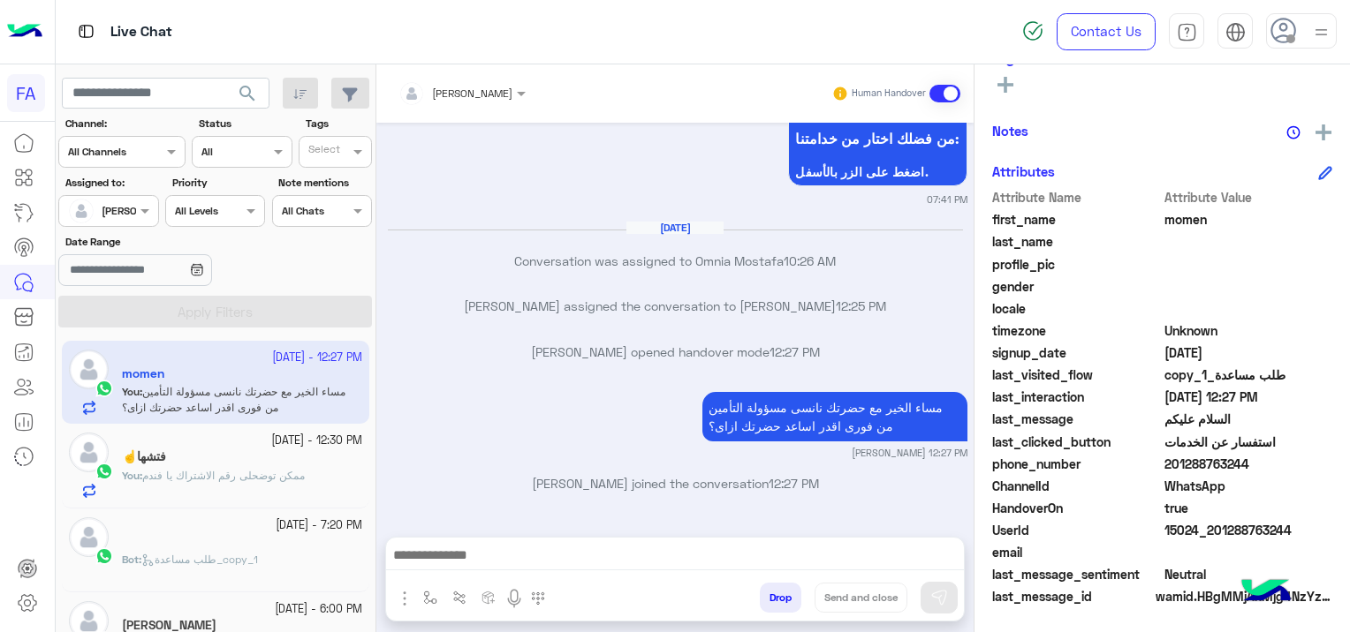
click at [687, 540] on div at bounding box center [675, 560] width 578 height 44
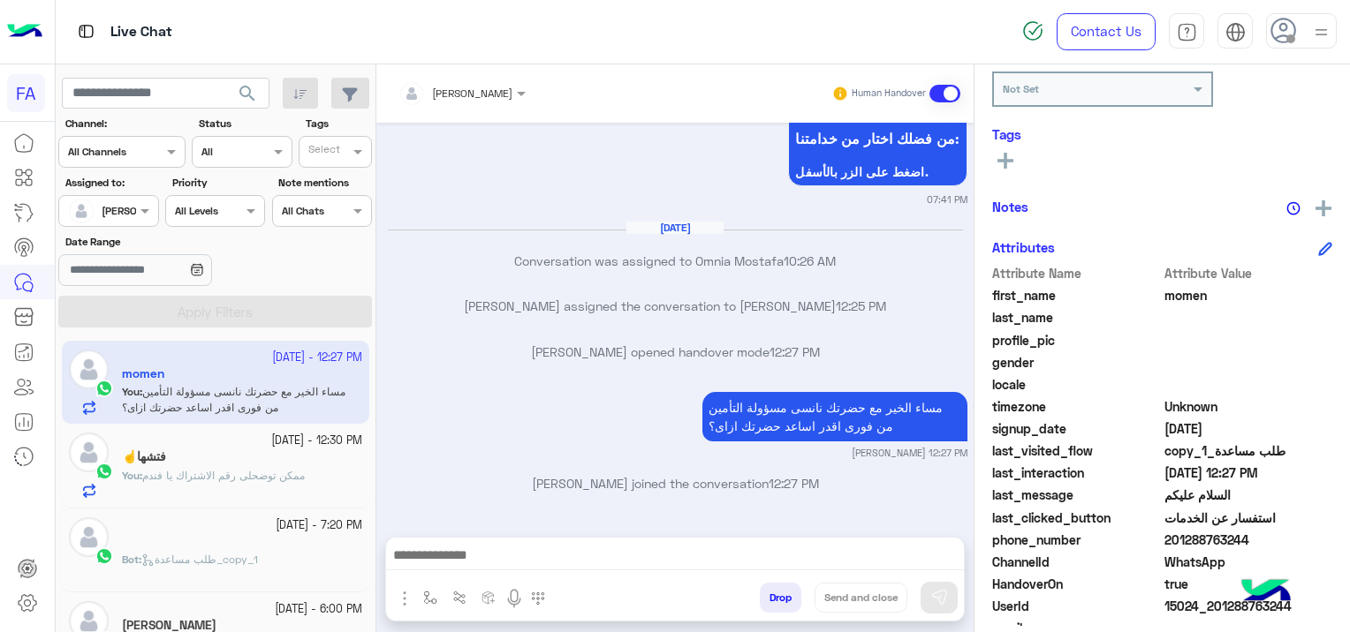
scroll to position [193, 0]
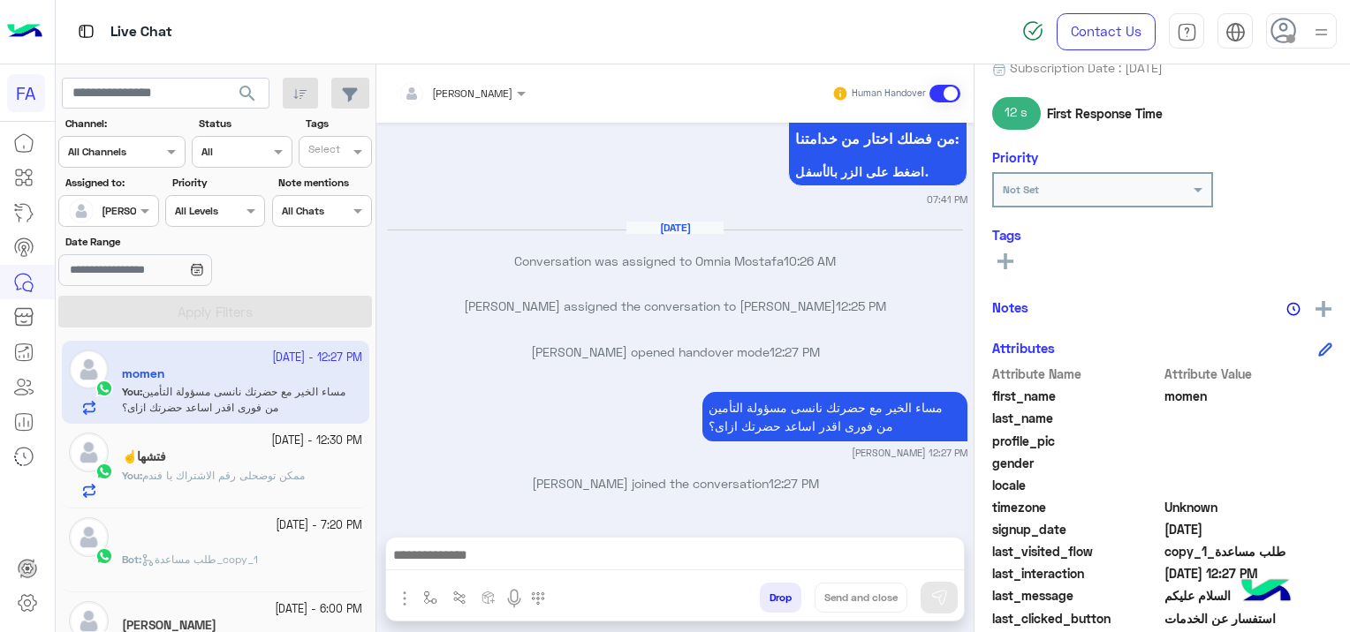
click at [1014, 259] on button at bounding box center [1005, 260] width 26 height 21
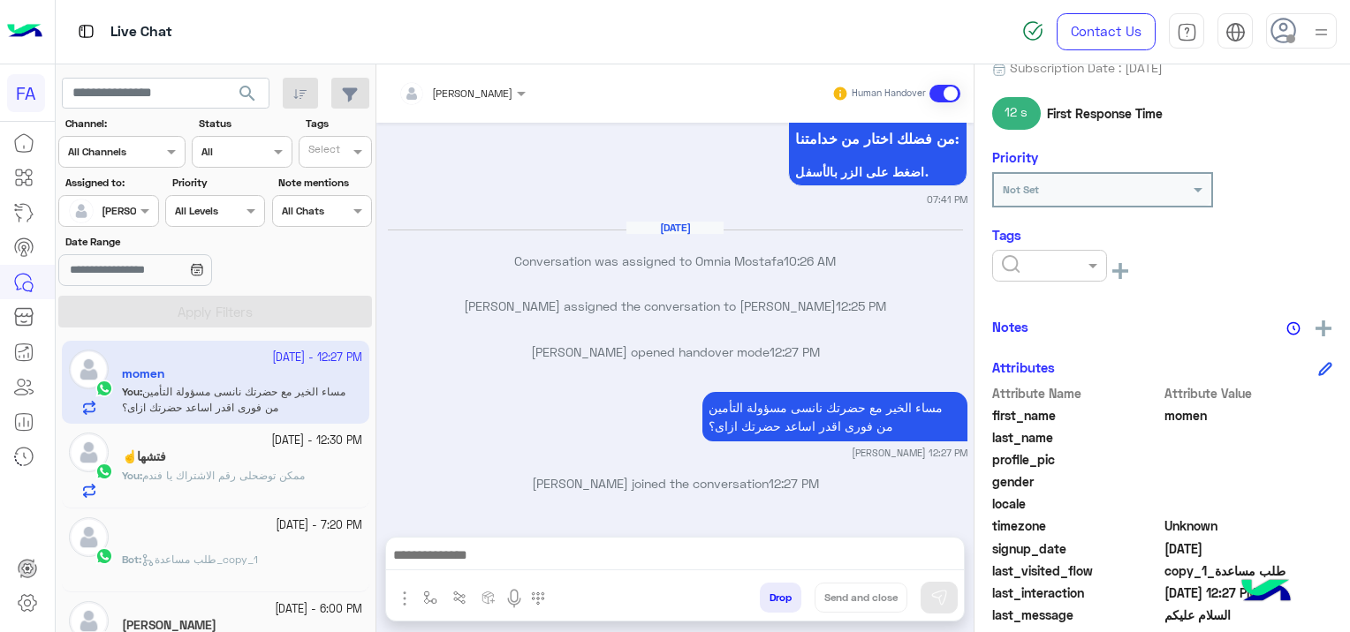
click at [1005, 264] on input "text" at bounding box center [1029, 264] width 54 height 16
click at [1033, 337] on span "Pending" at bounding box center [1024, 341] width 47 height 15
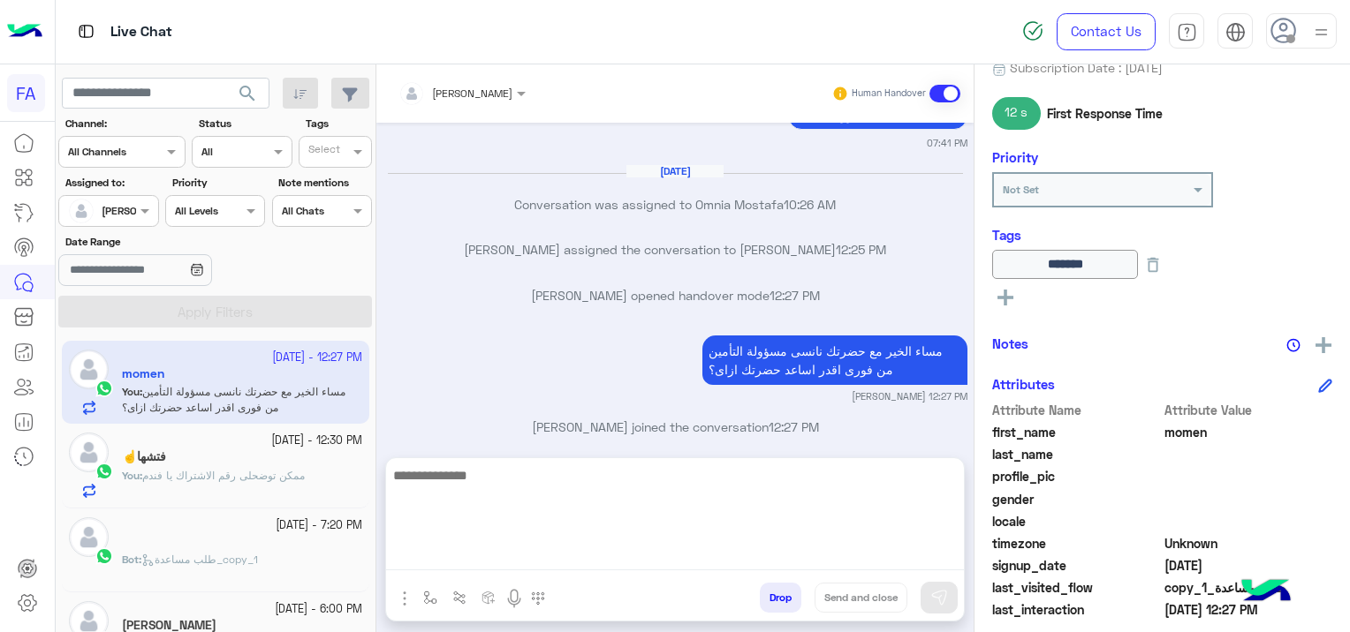
click at [715, 567] on textarea at bounding box center [675, 518] width 578 height 106
click at [544, 551] on textarea at bounding box center [675, 518] width 578 height 106
paste textarea "**********"
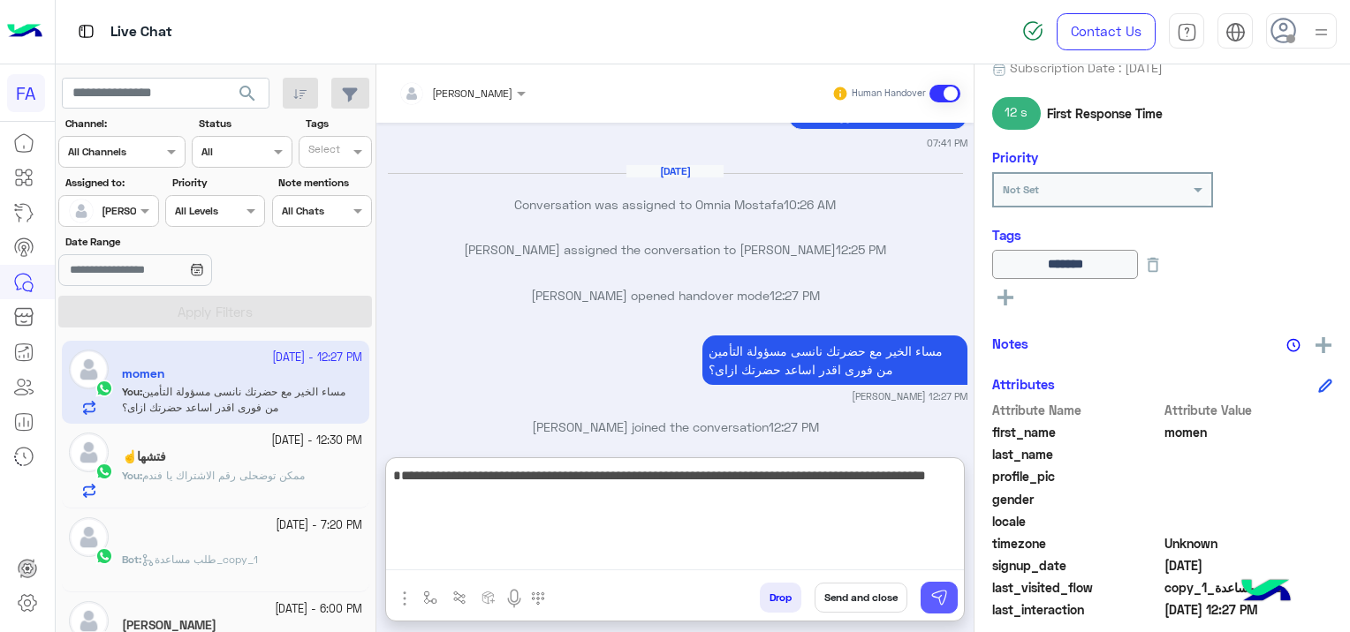
type textarea "**********"
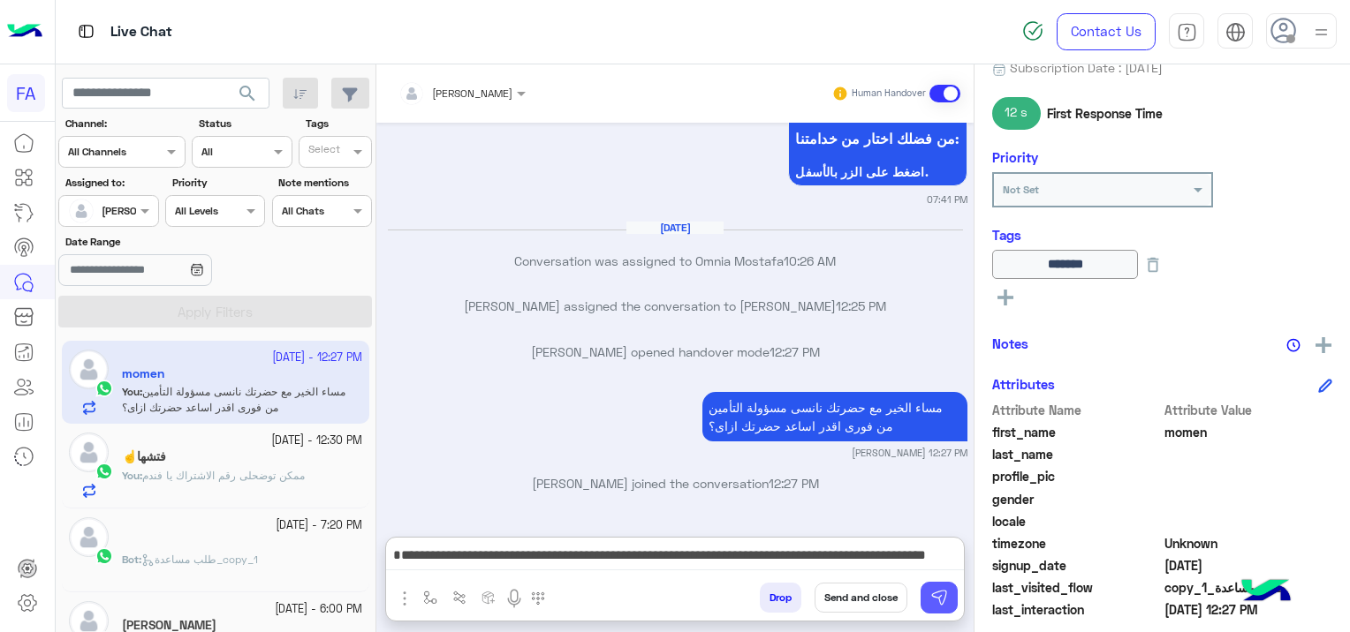
click at [933, 596] on img at bounding box center [939, 598] width 18 height 18
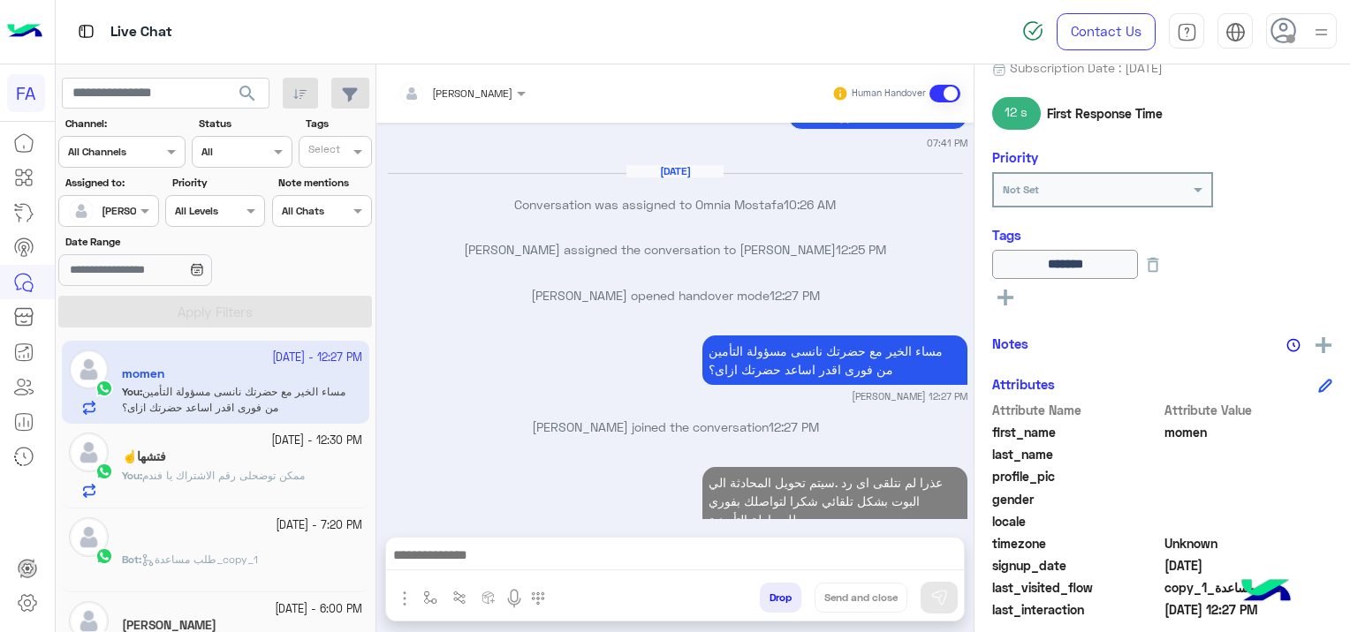
scroll to position [1801, 0]
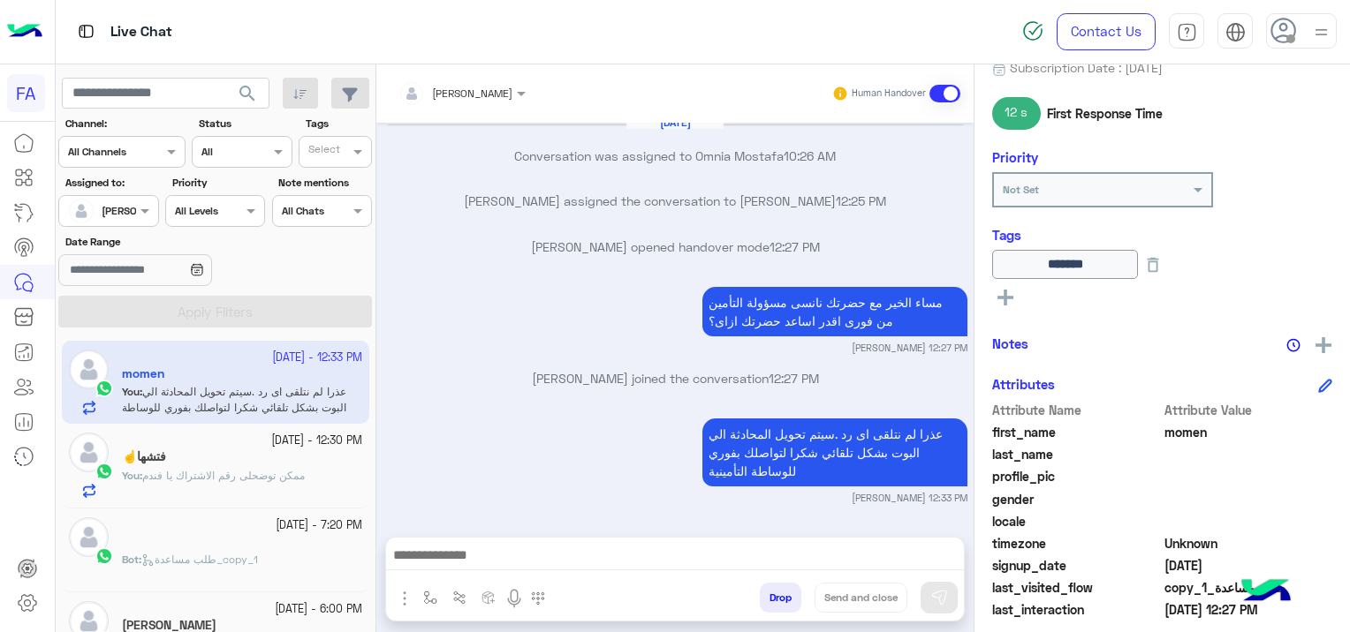
click at [223, 468] on p "You : ممكن توضحلى رقم الاشتراك يا فندم" at bounding box center [213, 476] width 183 height 16
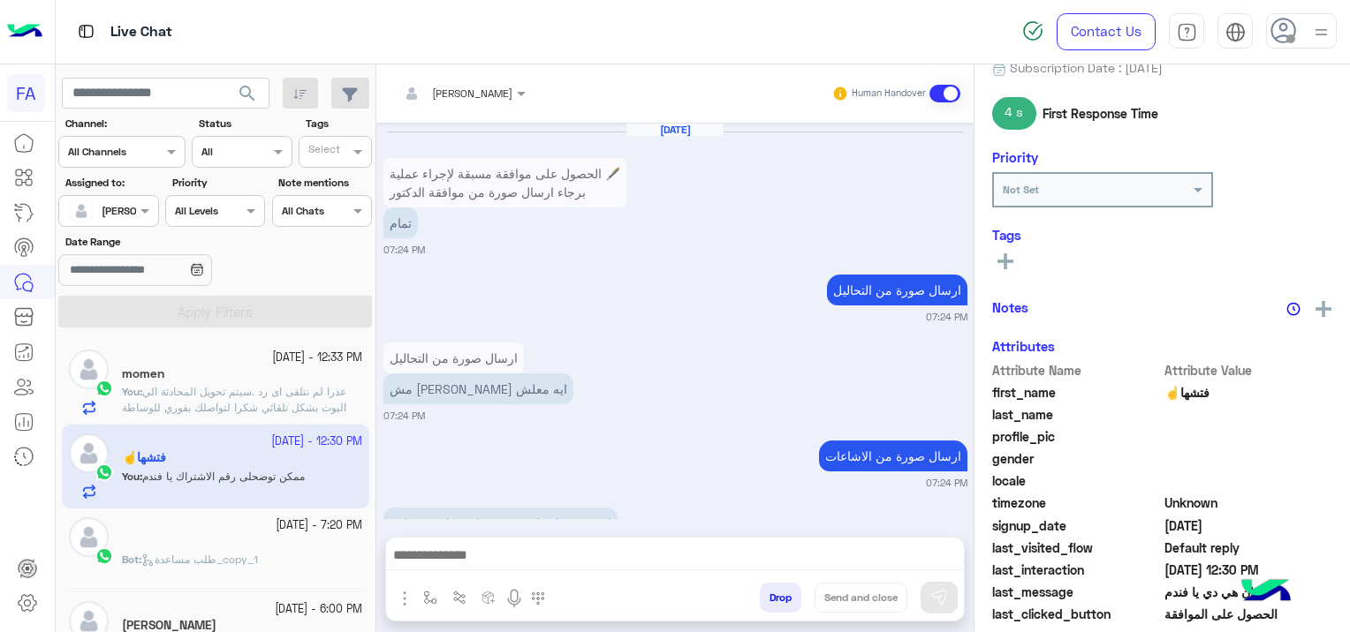
scroll to position [1882, 0]
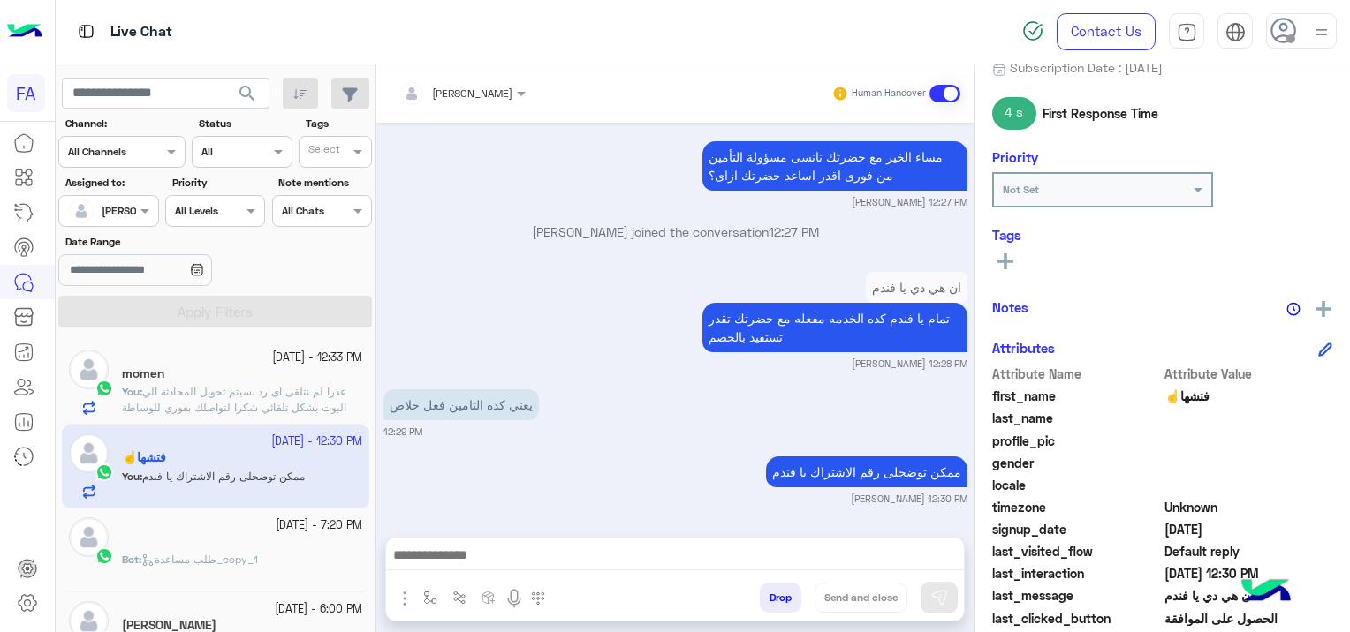
click at [292, 382] on div "momen" at bounding box center [242, 376] width 240 height 19
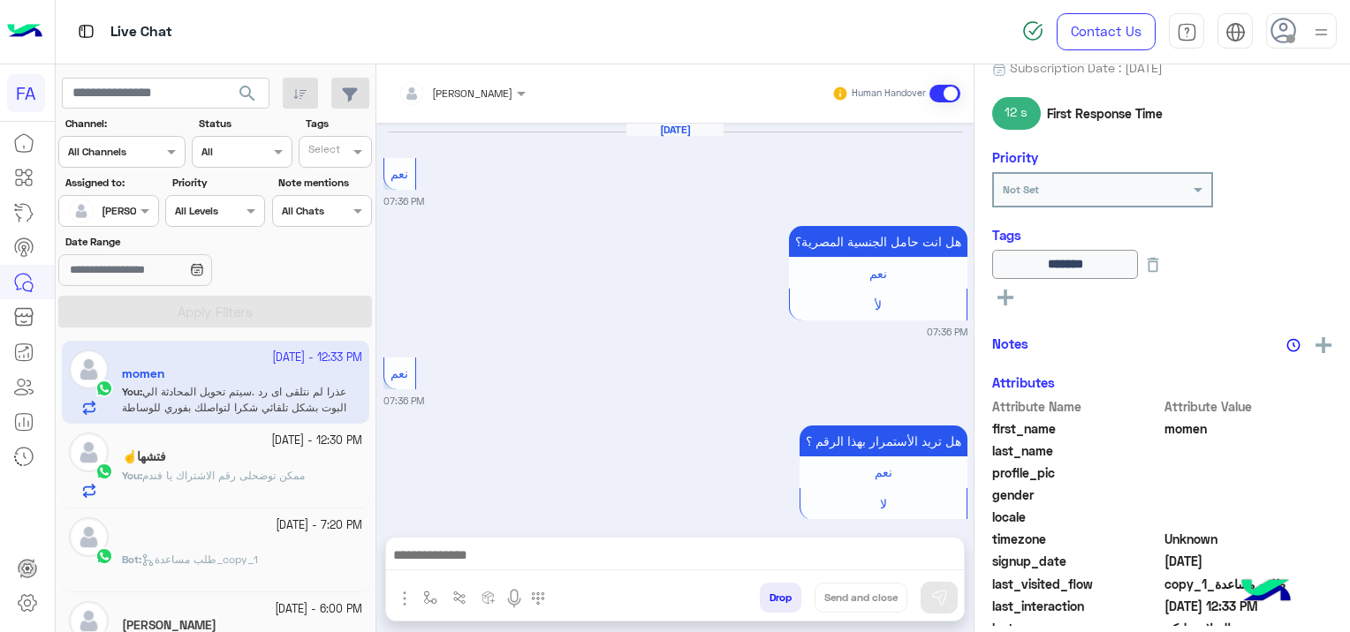
scroll to position [1670, 0]
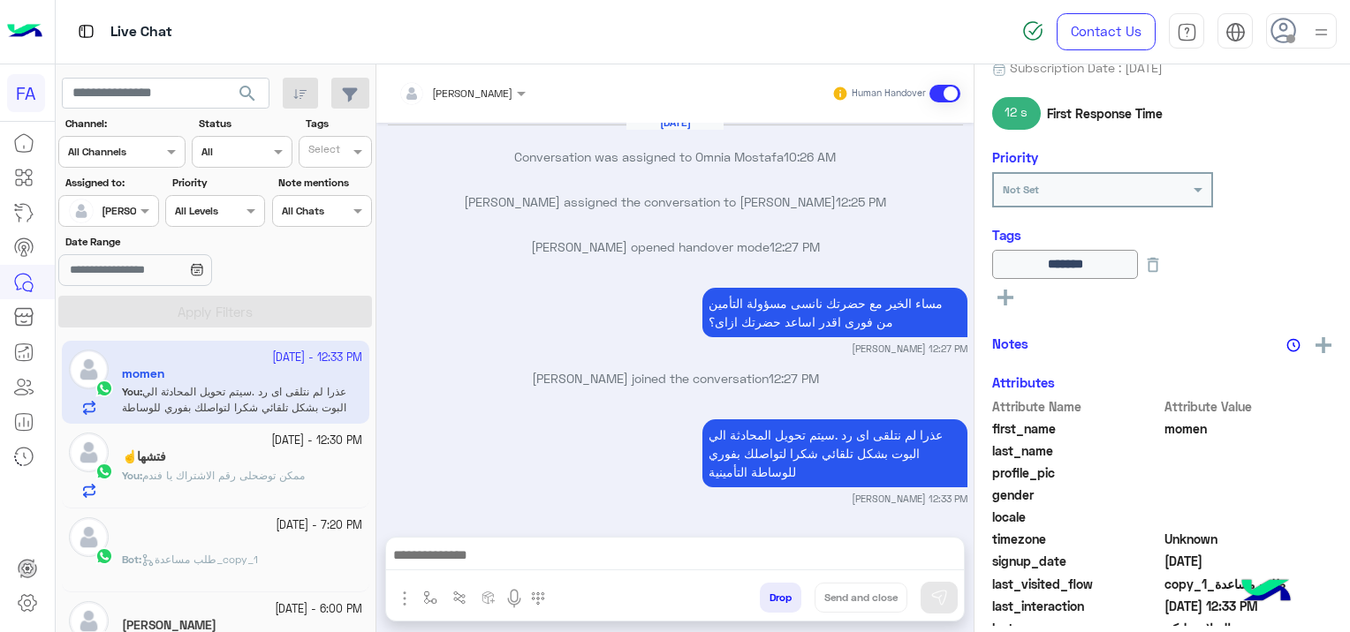
click at [948, 95] on span at bounding box center [944, 94] width 31 height 18
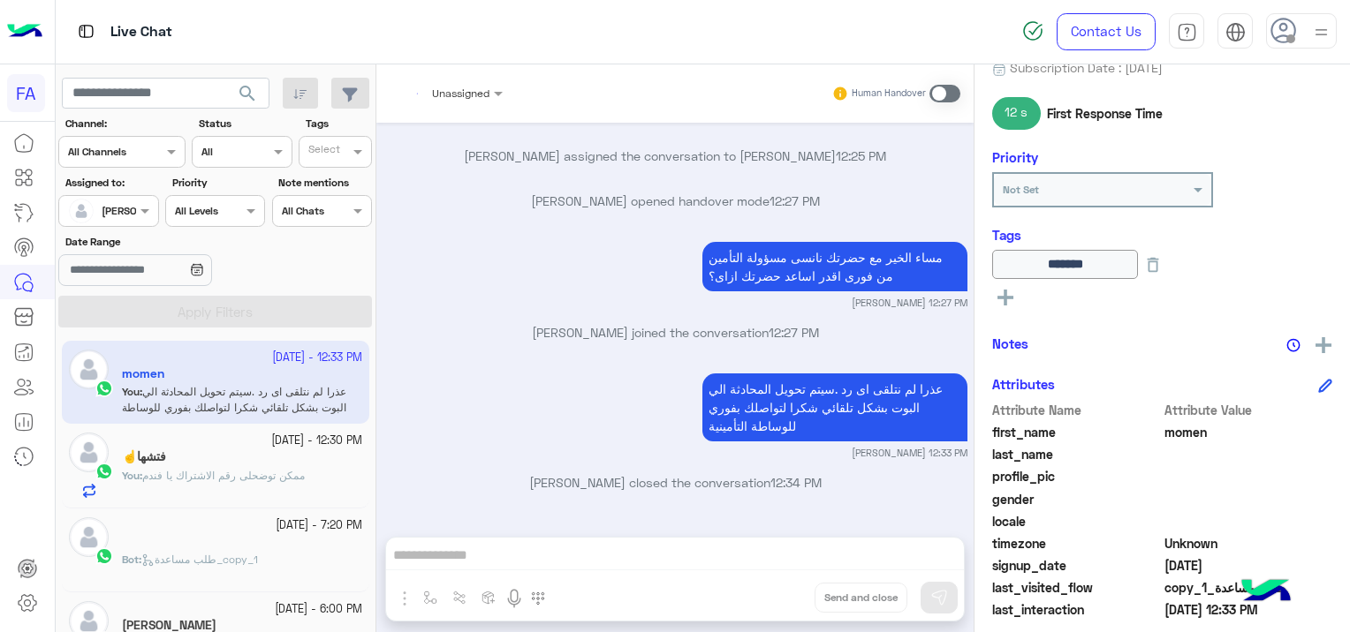
scroll to position [1715, 0]
click at [245, 89] on span "search" at bounding box center [247, 93] width 21 height 21
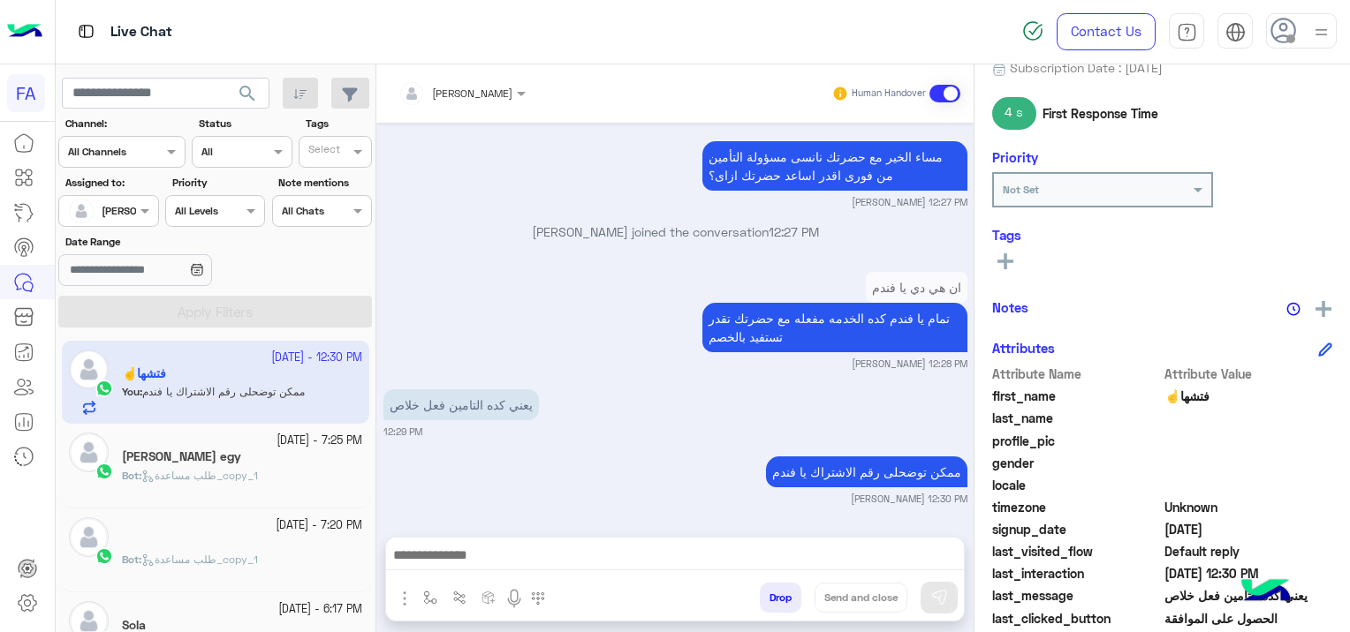
click at [221, 455] on div "[PERSON_NAME] egy" at bounding box center [242, 459] width 240 height 19
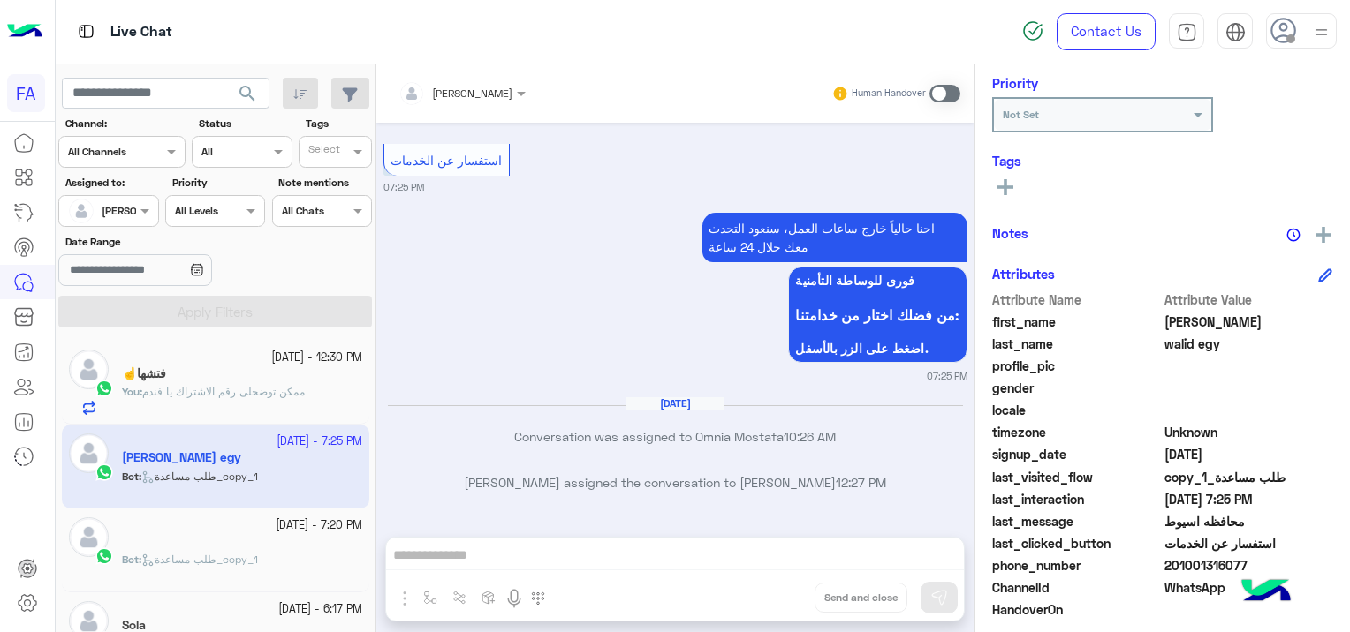
scroll to position [417, 0]
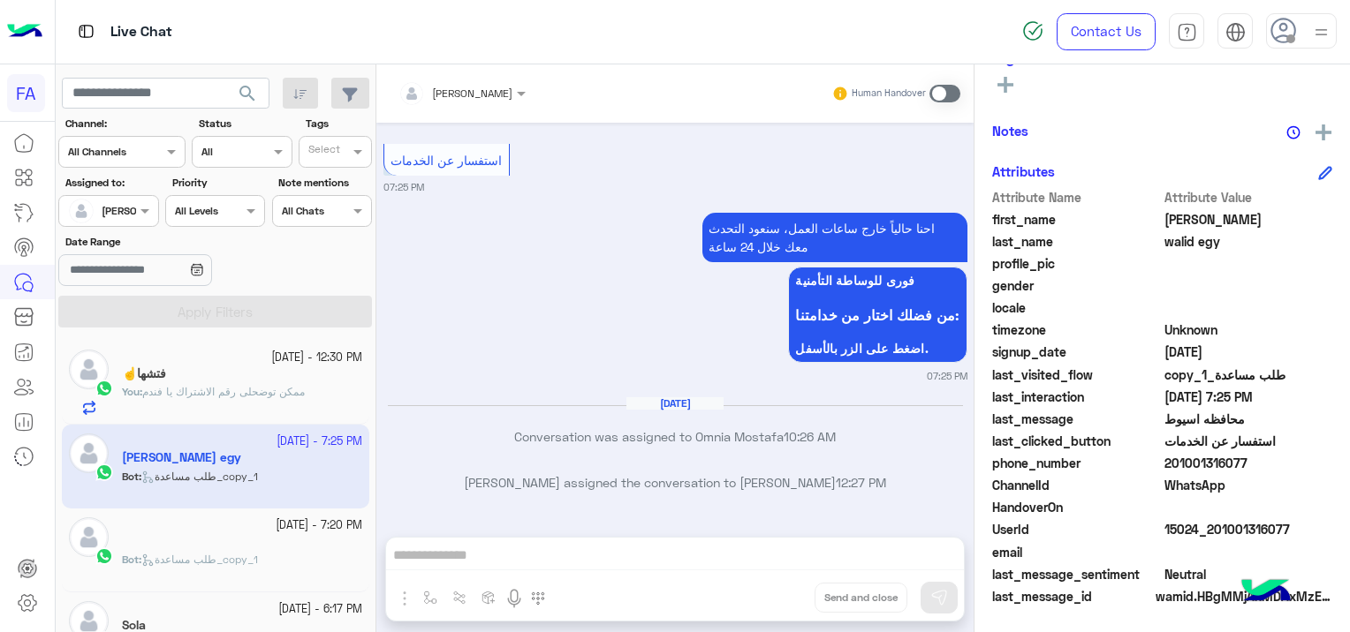
drag, startPoint x: 1287, startPoint y: 525, endPoint x: 1212, endPoint y: 539, distance: 76.4
click at [1212, 539] on div "UserId 15024_201001316077" at bounding box center [1162, 531] width 340 height 22
copy span "01001316077"
click at [940, 93] on span at bounding box center [944, 94] width 31 height 18
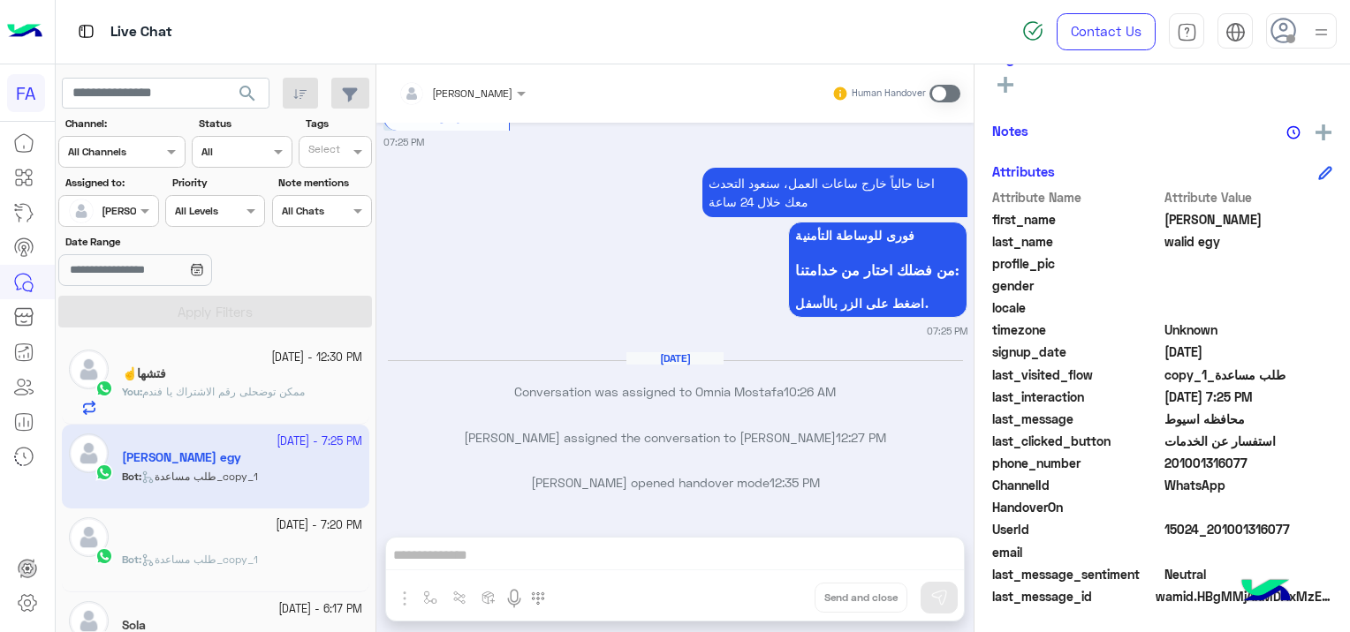
scroll to position [7974, 0]
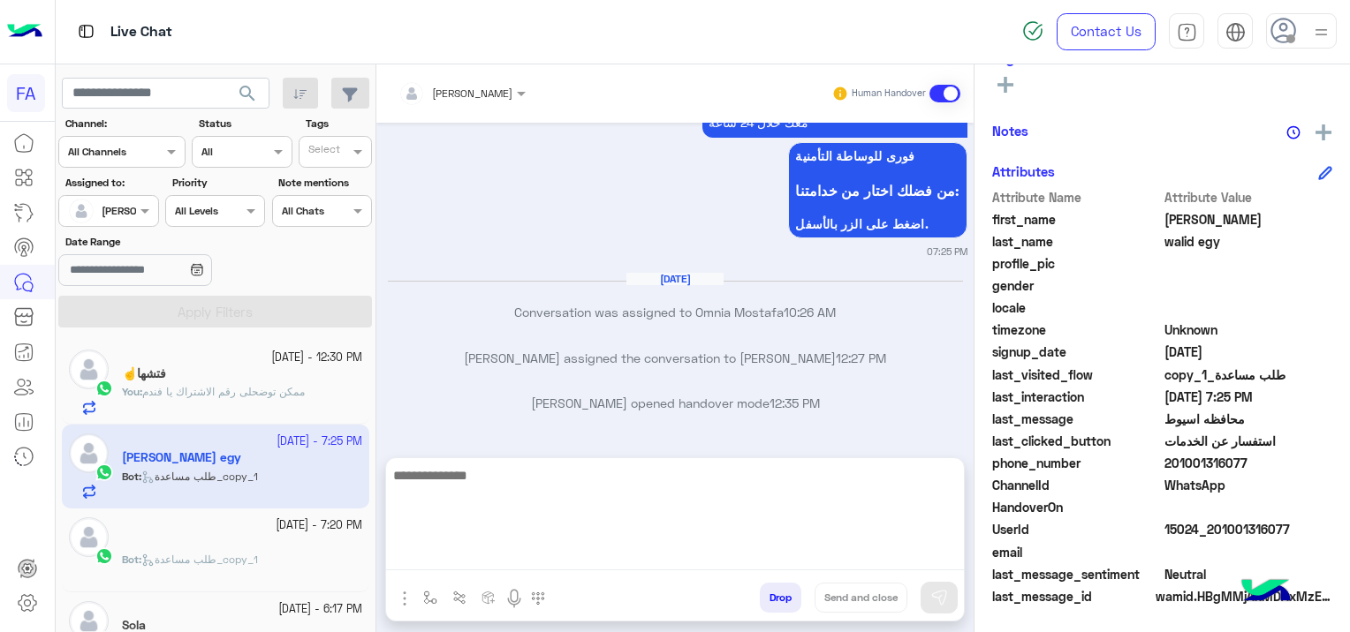
click at [527, 556] on textarea at bounding box center [675, 518] width 578 height 106
click at [563, 544] on textarea at bounding box center [675, 518] width 578 height 106
paste textarea "**********"
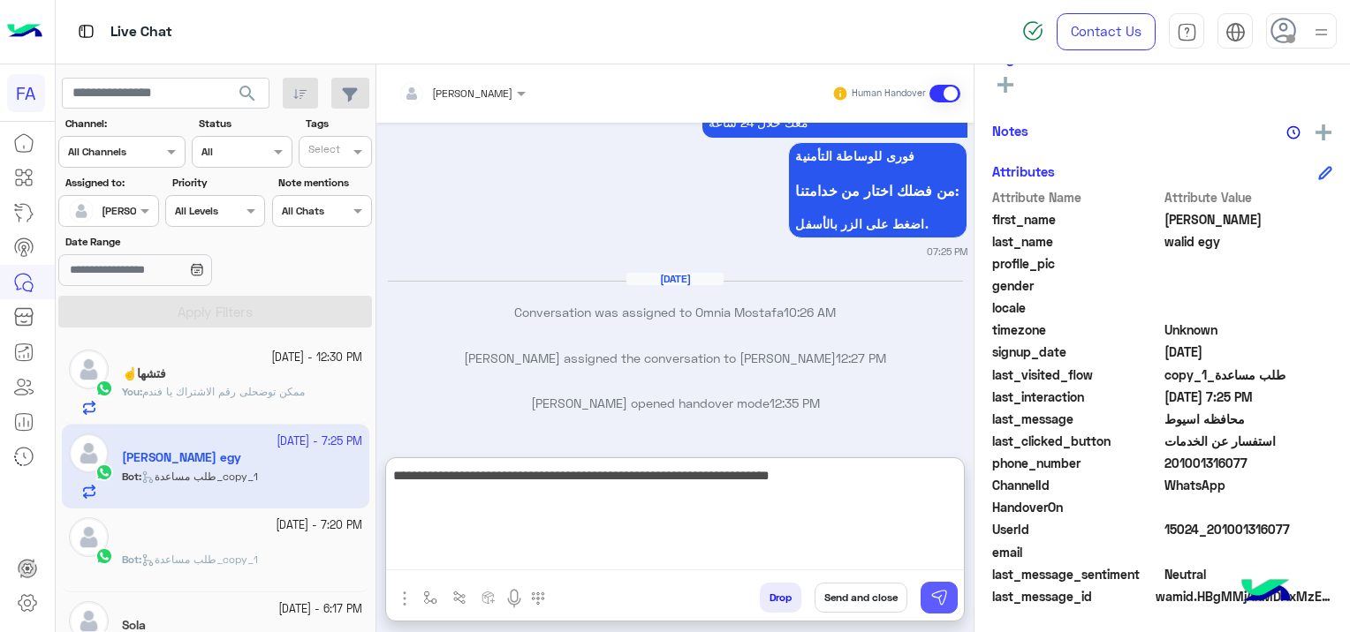
type textarea "**********"
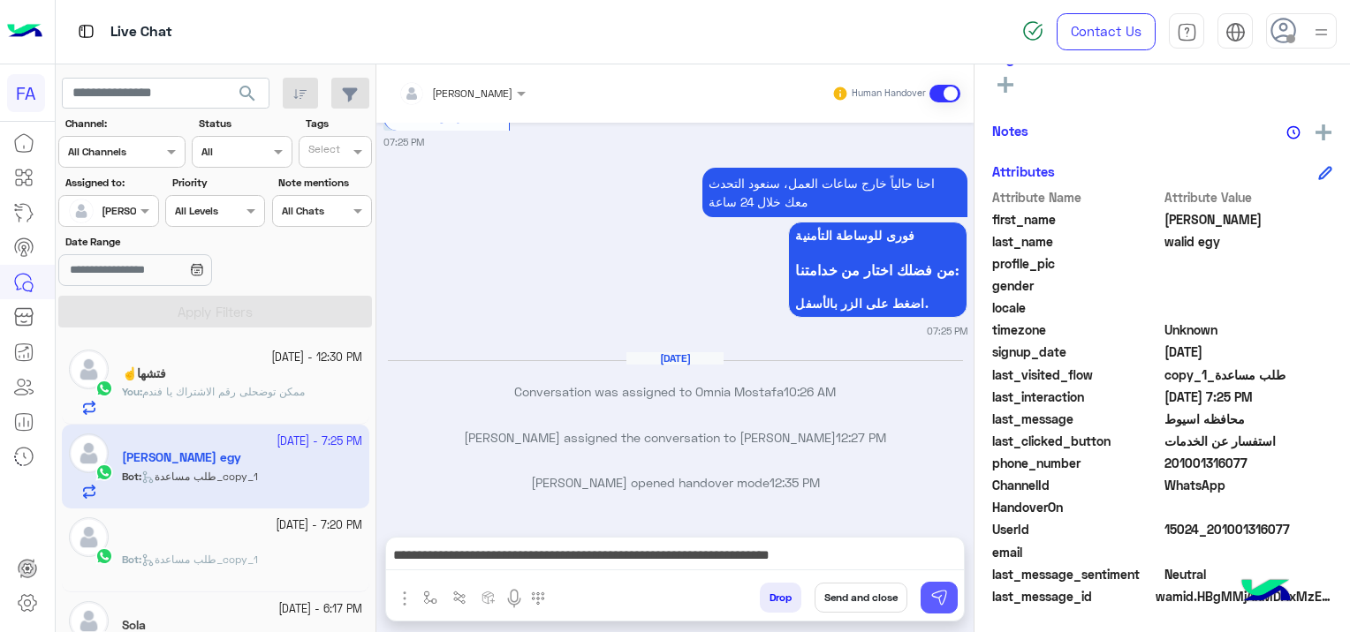
click at [933, 590] on img at bounding box center [939, 598] width 18 height 18
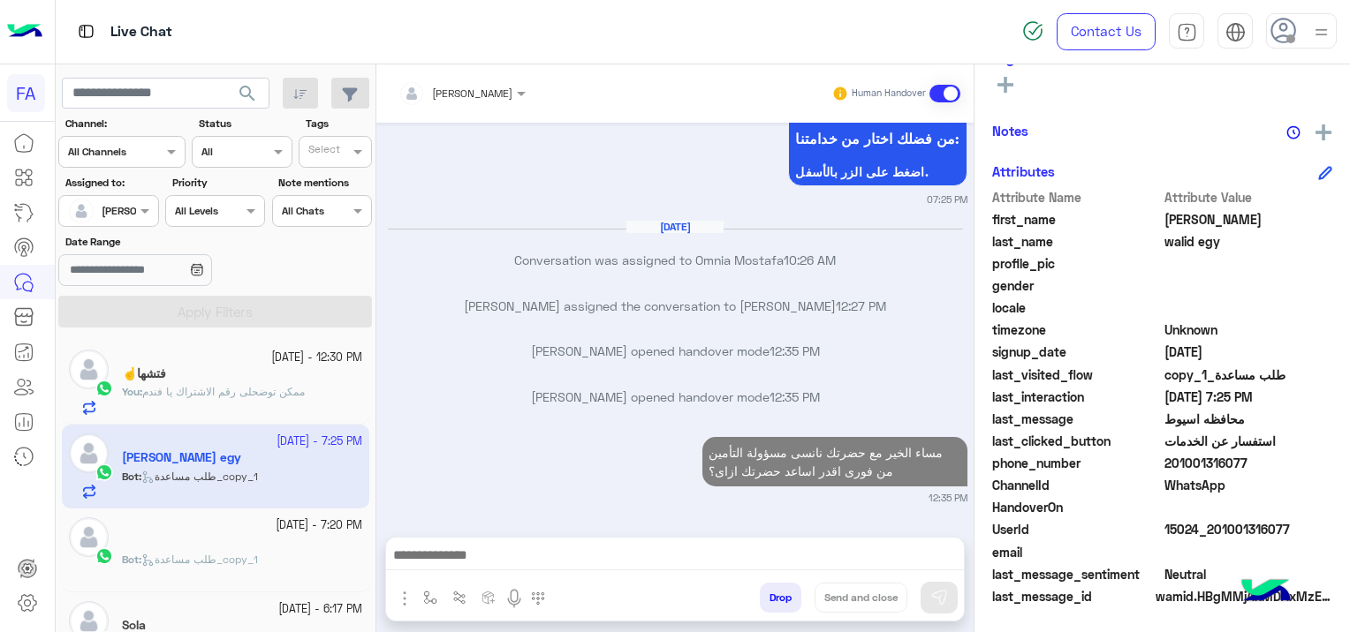
scroll to position [8105, 0]
click at [233, 382] on div "فتشها☝️" at bounding box center [242, 376] width 240 height 19
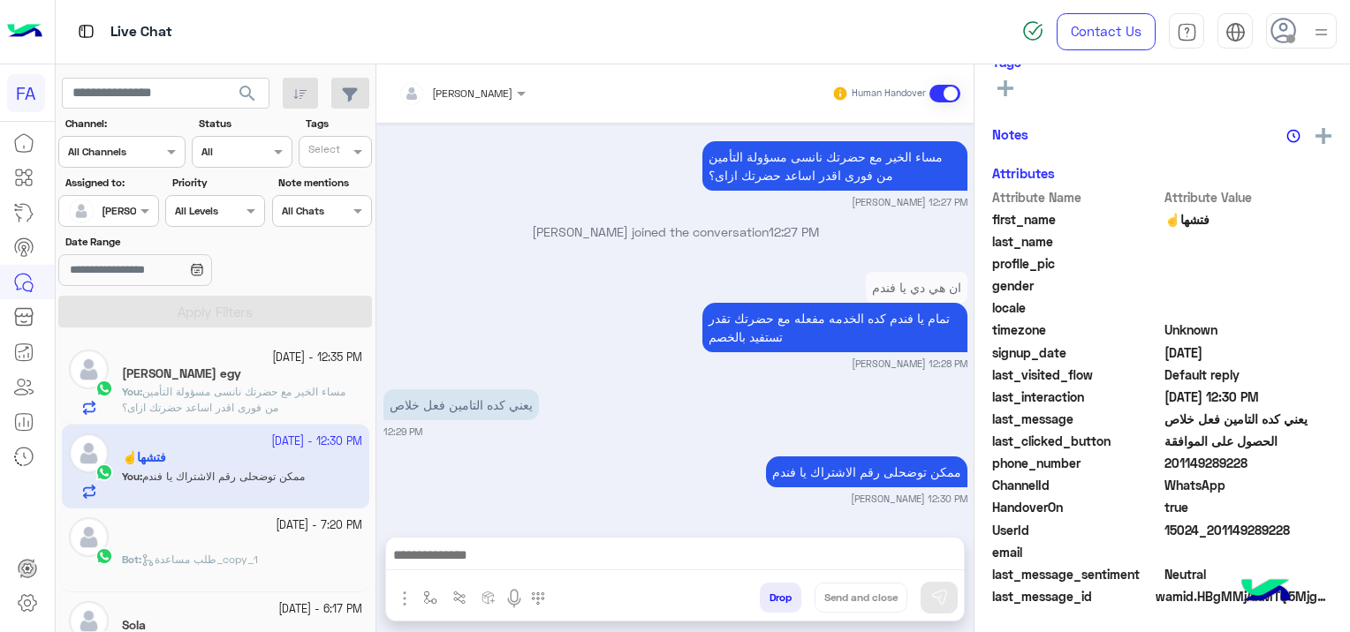
scroll to position [369, 0]
click at [311, 396] on span "مساء الخير مع حضرتك نانسى مسؤولة التأمين من فورى اقدر اساعد حضرتك ازاى؟" at bounding box center [233, 399] width 223 height 29
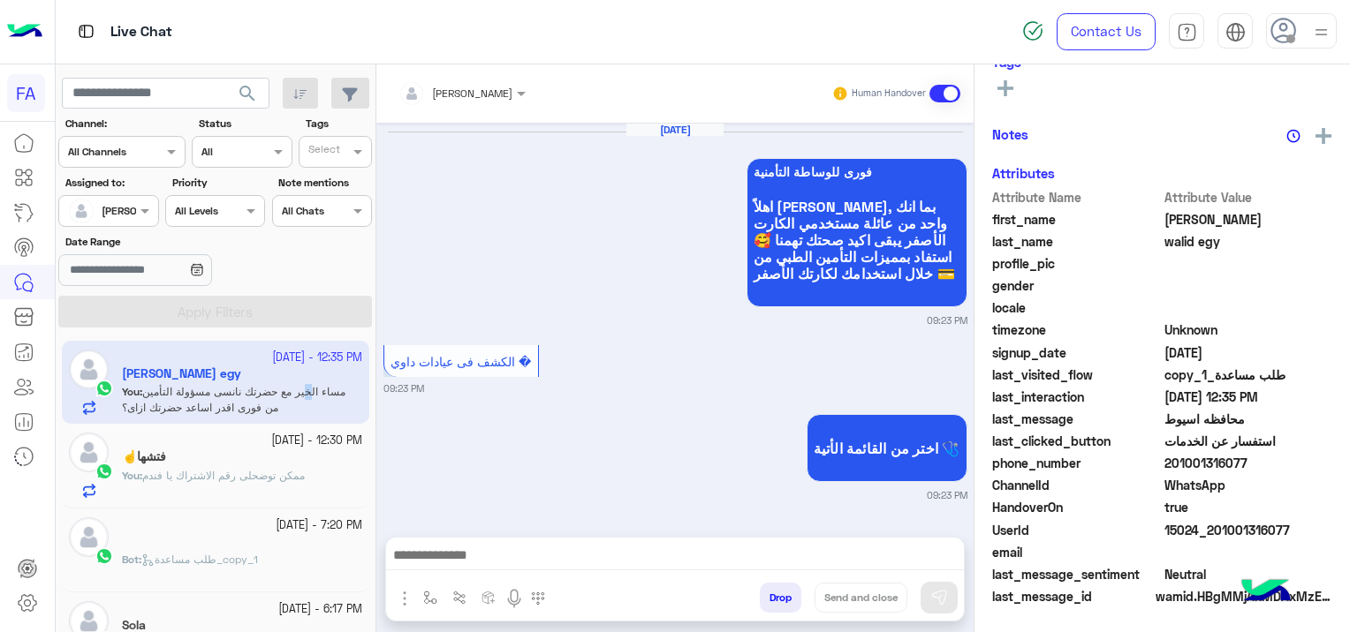
scroll to position [1927, 0]
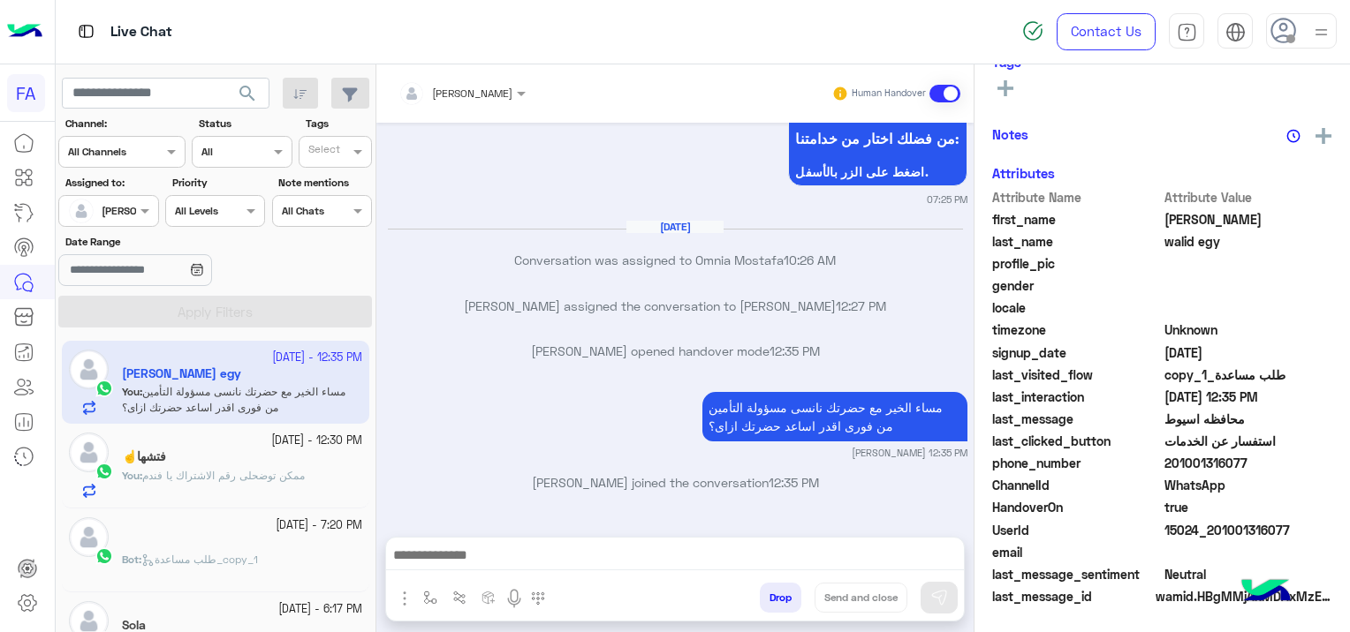
click at [441, 397] on div "مساء الخير مع حضرتك نانسى مسؤولة التأمين من فورى اقدر اساعد حضرتك ازاى؟ [PERSON…" at bounding box center [675, 424] width 584 height 72
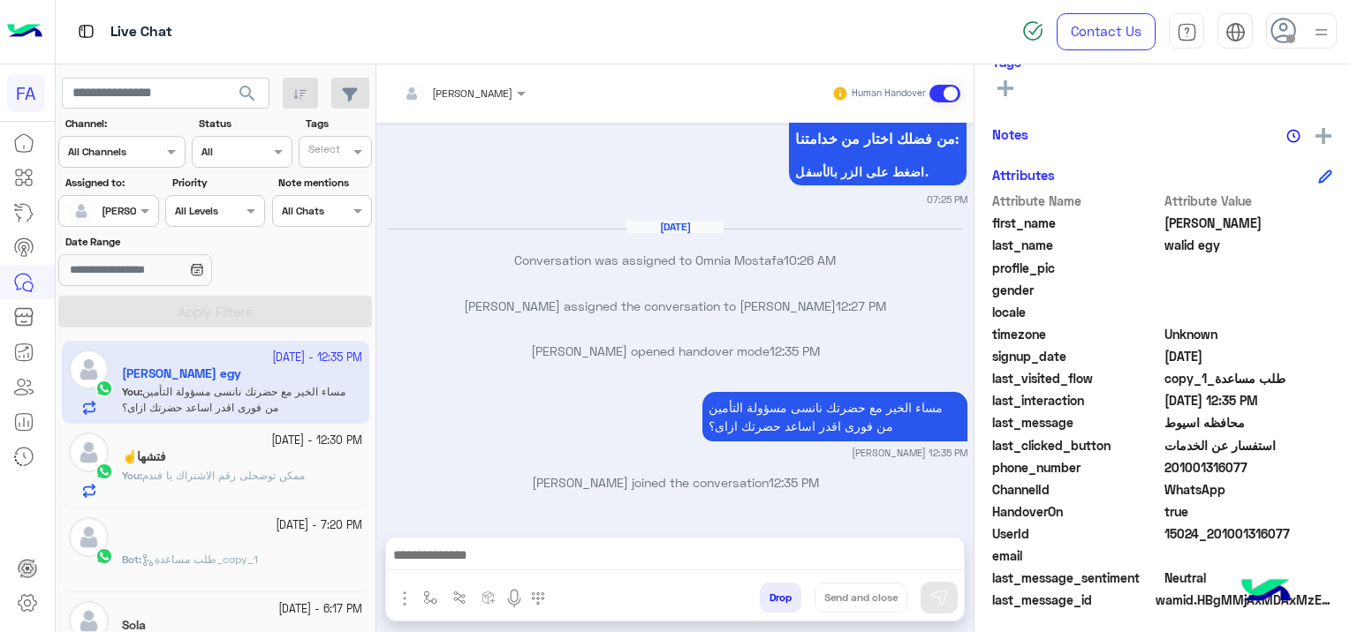
scroll to position [369, 0]
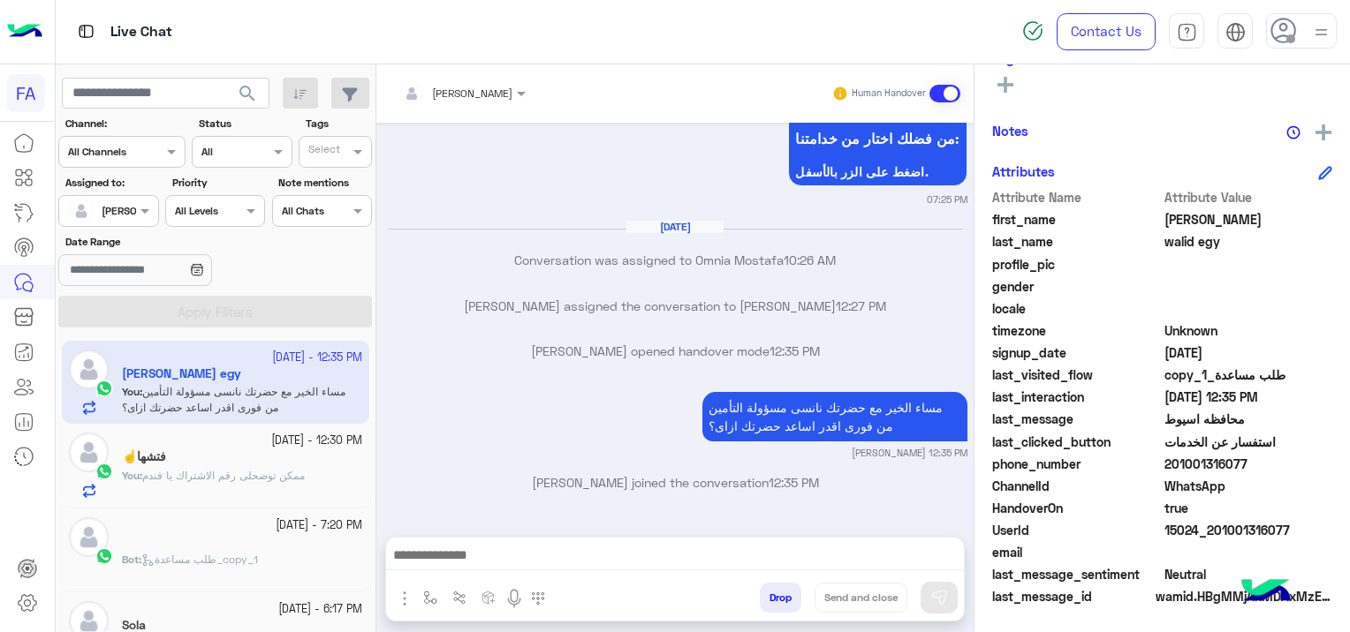
click at [261, 466] on div "فتشها☝️" at bounding box center [242, 459] width 240 height 19
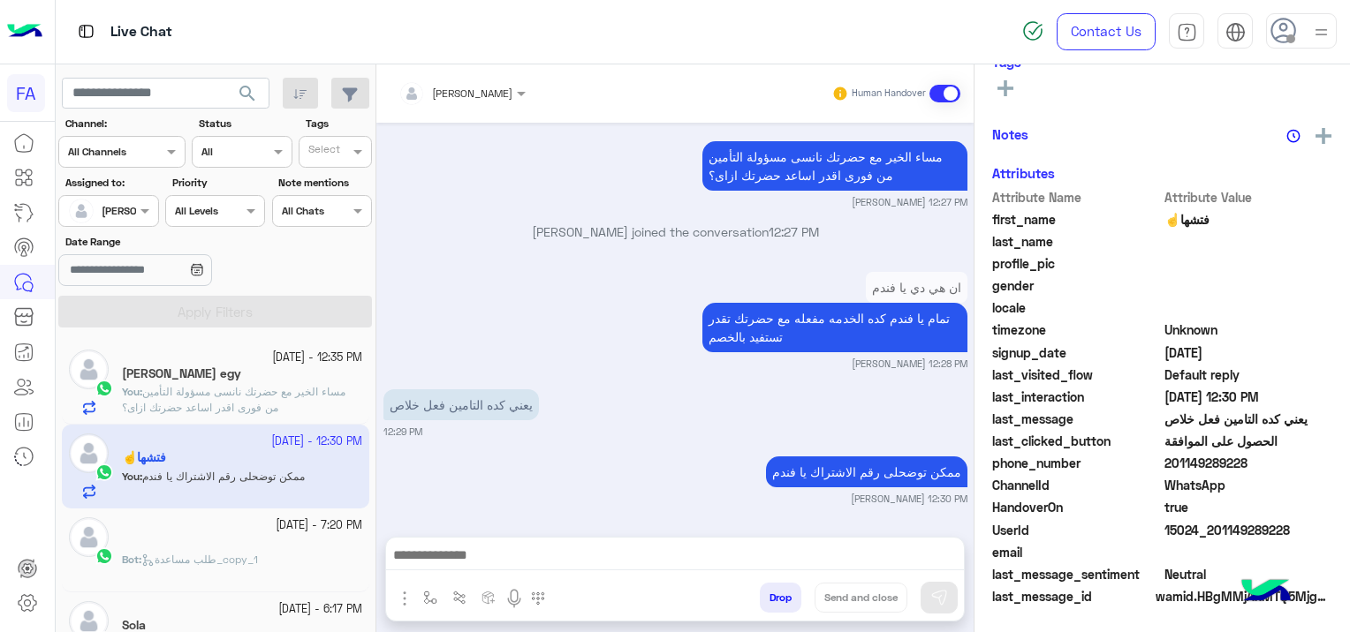
scroll to position [369, 0]
click at [197, 565] on span "Bot : طلب مساعدة_copy_1" at bounding box center [190, 559] width 136 height 13
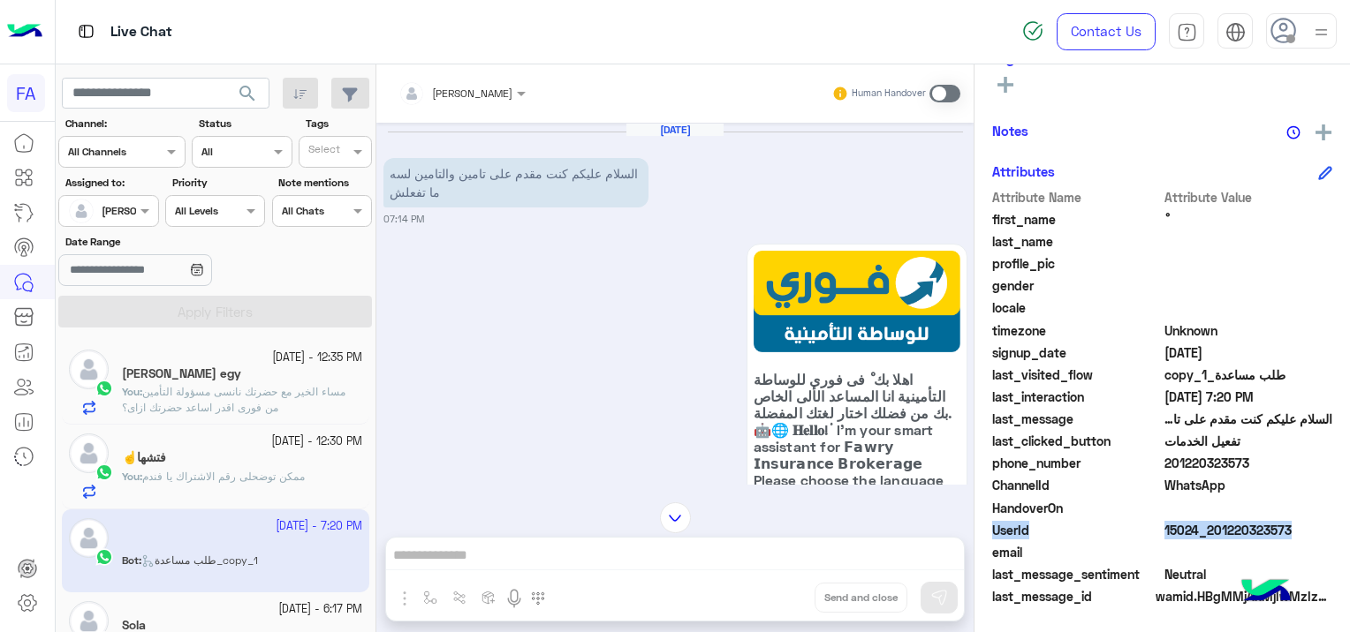
drag, startPoint x: 1290, startPoint y: 515, endPoint x: 1279, endPoint y: 526, distance: 15.6
click at [1279, 526] on div "Attribute Name Attribute Value first_name ْ last_name profile_pic gender locale…" at bounding box center [1162, 398] width 340 height 421
drag, startPoint x: 1279, startPoint y: 526, endPoint x: 1311, endPoint y: 536, distance: 33.2
click at [1311, 536] on span "15024_201220323573" at bounding box center [1248, 530] width 169 height 19
drag, startPoint x: 1293, startPoint y: 525, endPoint x: 1204, endPoint y: 525, distance: 89.2
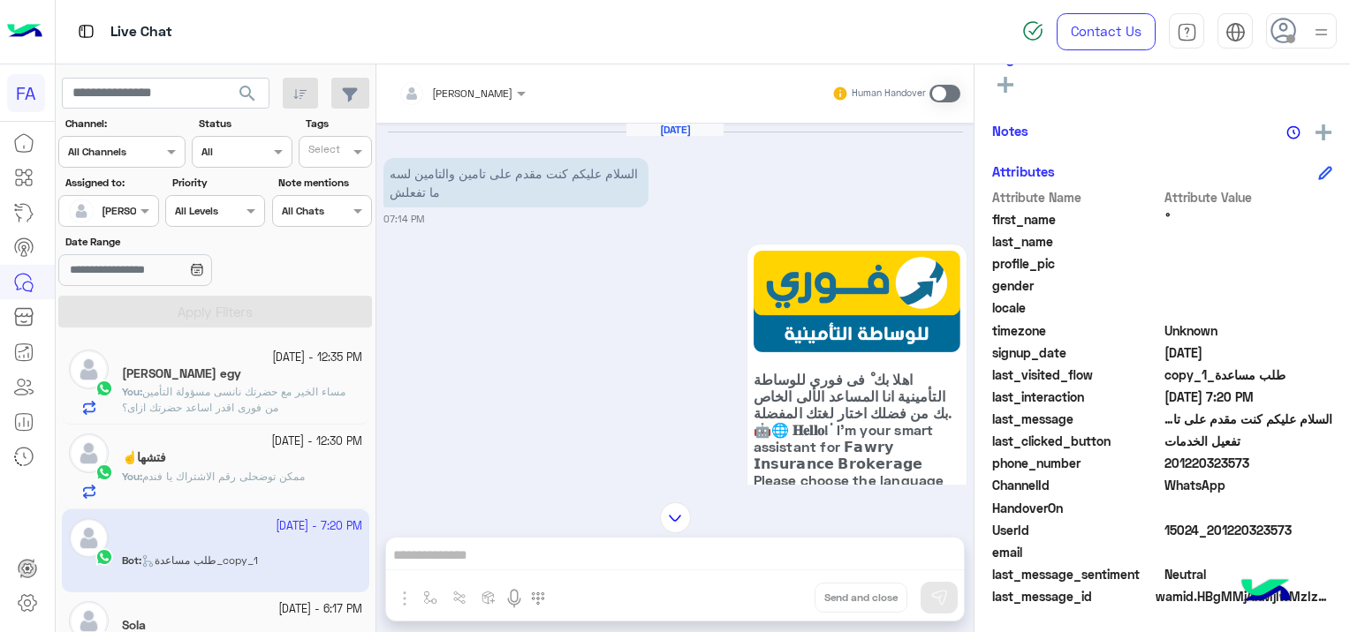
click at [1204, 525] on span "15024_201220323573" at bounding box center [1248, 530] width 169 height 19
drag, startPoint x: 1204, startPoint y: 525, endPoint x: 1222, endPoint y: 540, distance: 23.2
click at [1210, 540] on div "UserId 15024_201220323573" at bounding box center [1162, 532] width 340 height 22
click at [1314, 537] on span "15024_201220323573" at bounding box center [1248, 530] width 169 height 19
click at [1299, 537] on span "15024_201220323573" at bounding box center [1248, 530] width 169 height 19
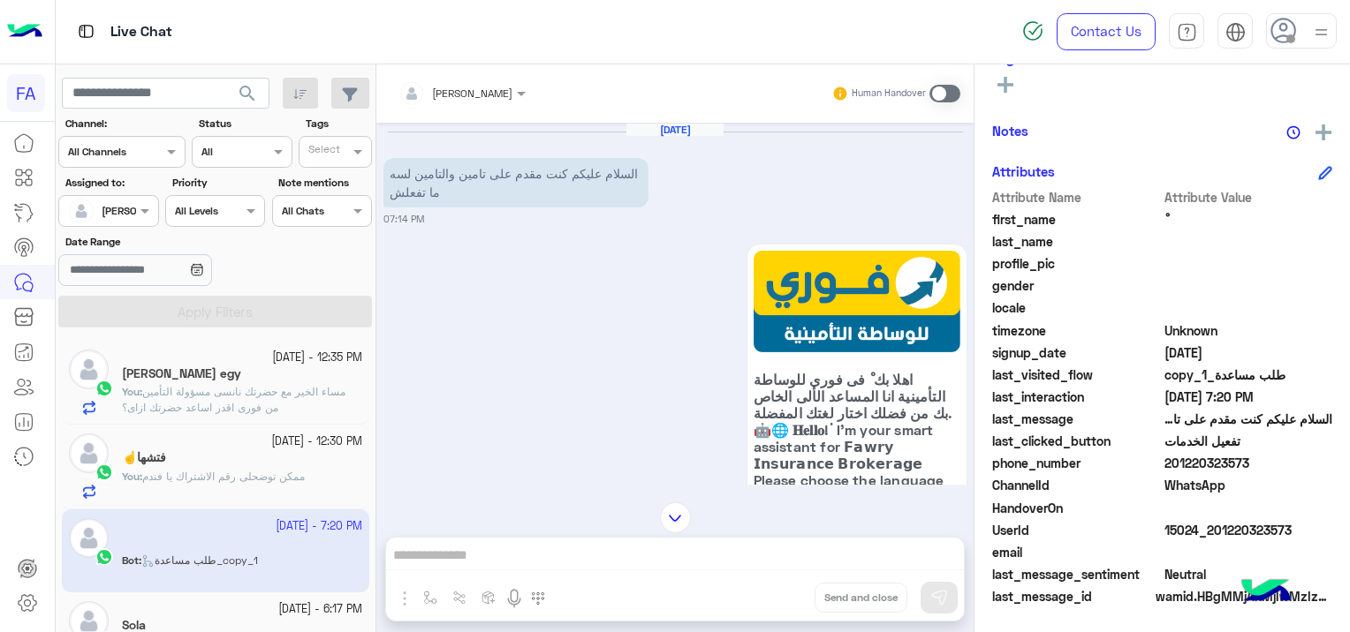
drag, startPoint x: 1290, startPoint y: 526, endPoint x: 1212, endPoint y: 525, distance: 77.7
click at [1212, 525] on span "15024_201220323573" at bounding box center [1248, 530] width 169 height 19
copy span "01220323573"
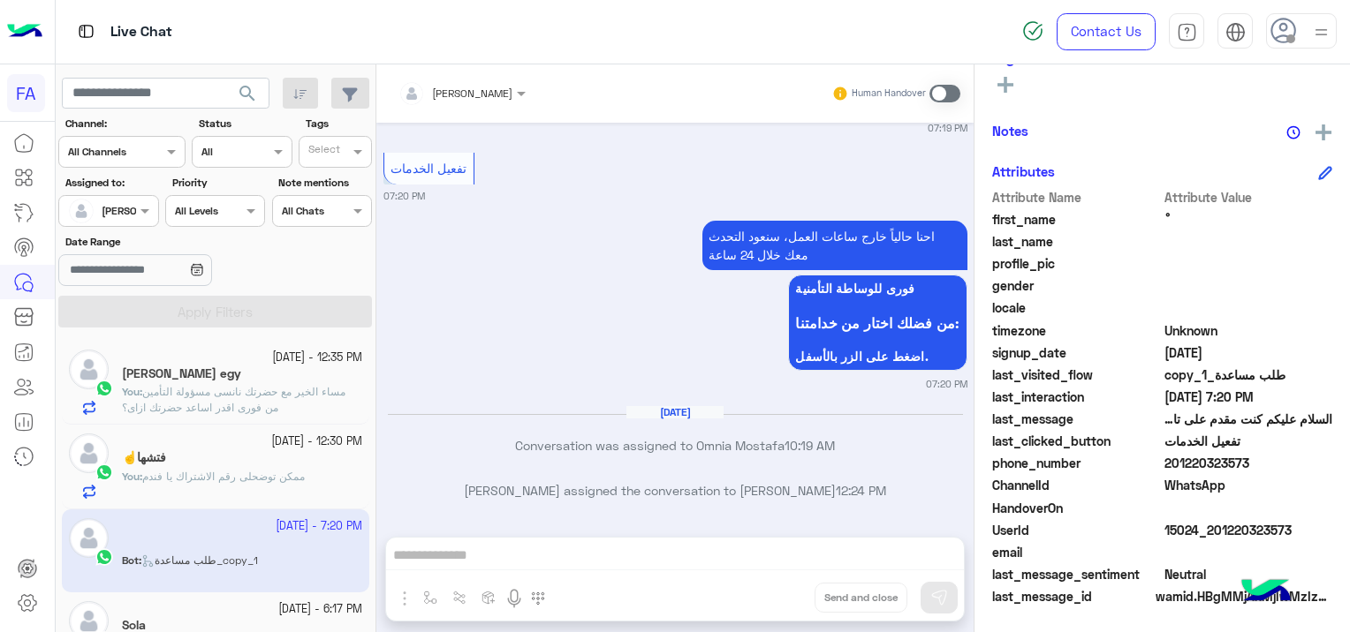
scroll to position [1527, 0]
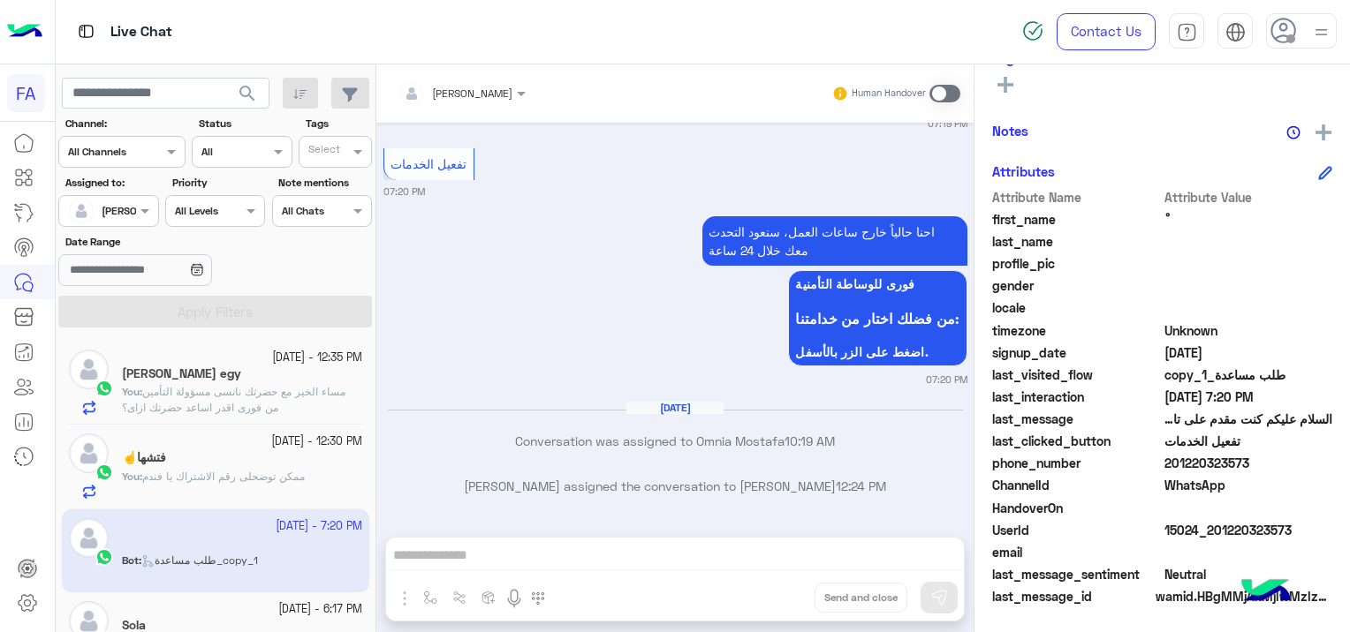
click at [937, 95] on span at bounding box center [944, 94] width 31 height 18
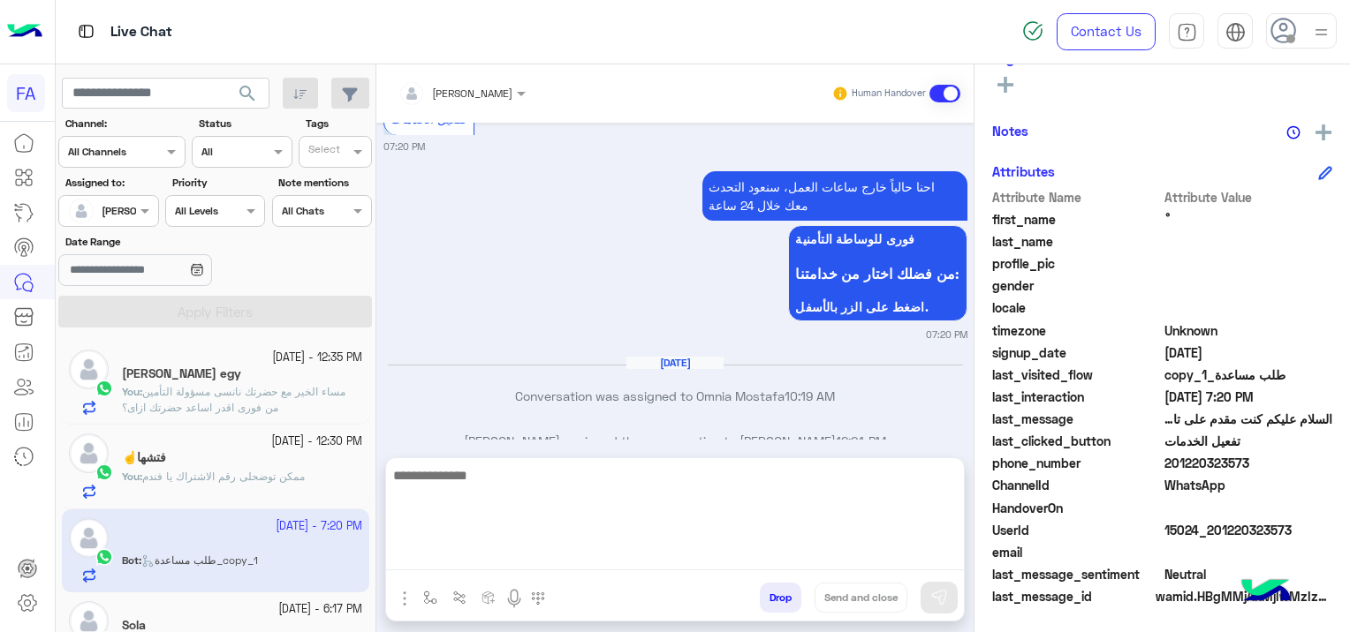
click at [597, 562] on textarea at bounding box center [675, 518] width 578 height 106
click at [464, 562] on textarea at bounding box center [675, 518] width 578 height 106
paste textarea "**********"
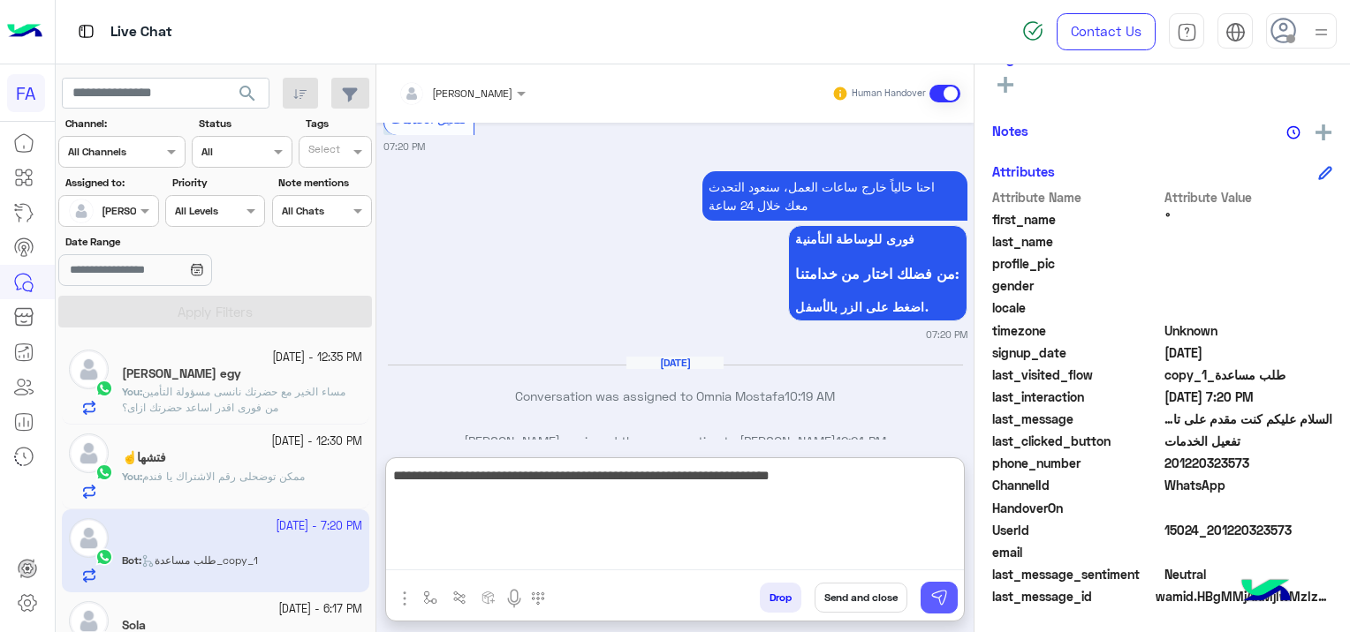
type textarea "**********"
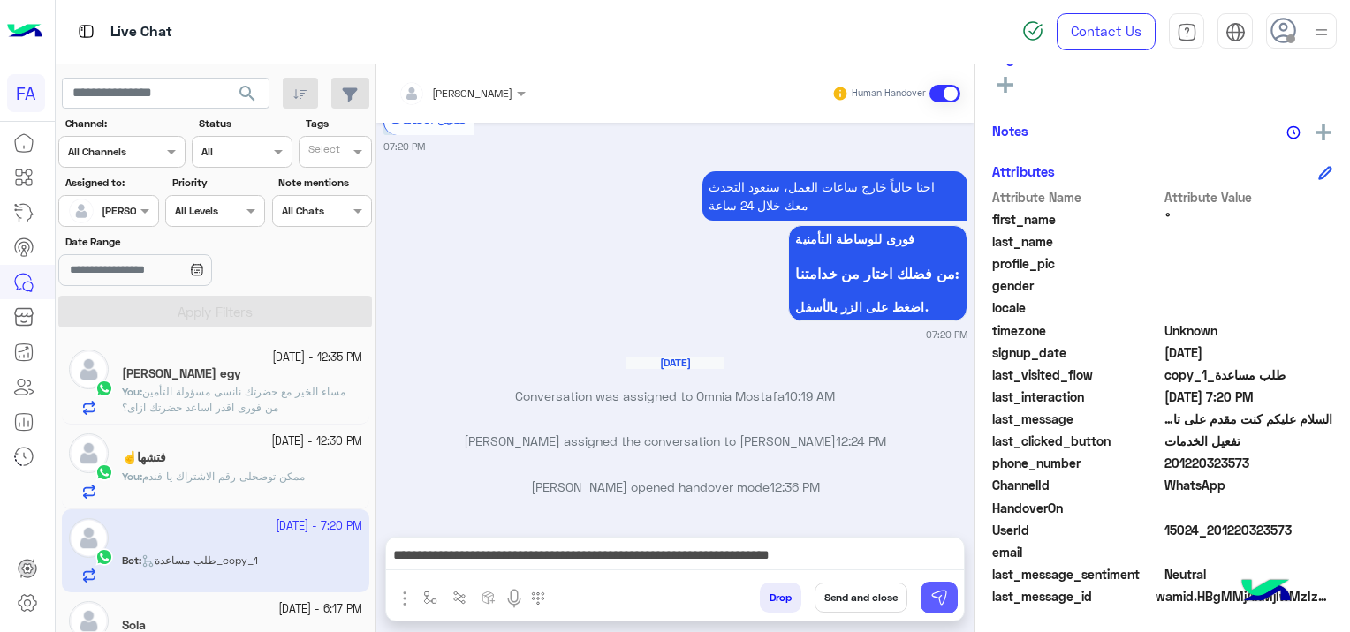
click at [933, 589] on img at bounding box center [939, 598] width 18 height 18
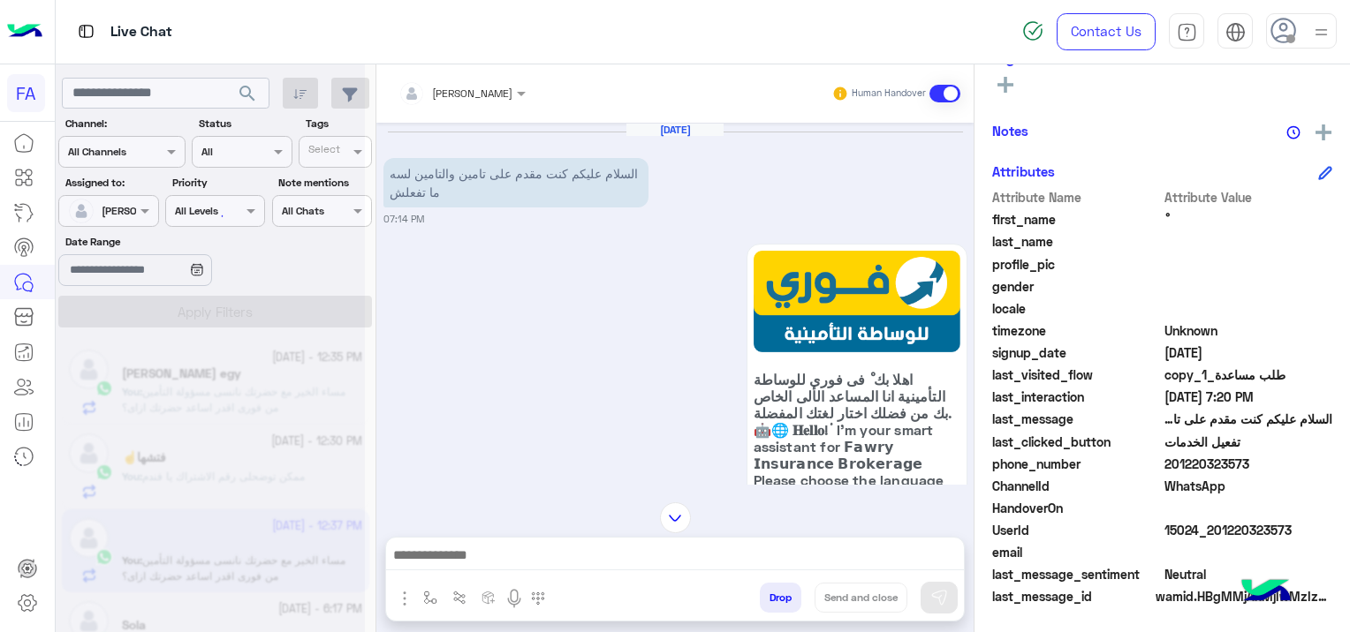
scroll to position [0, 0]
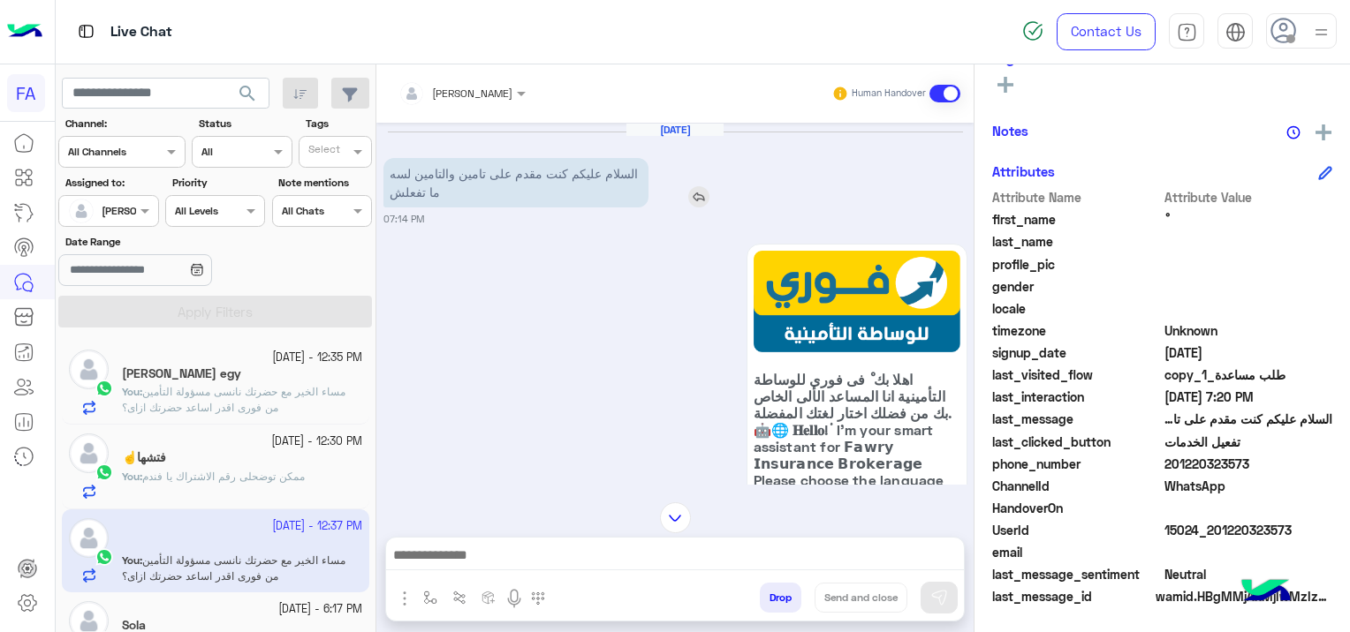
click at [695, 193] on img at bounding box center [698, 196] width 21 height 21
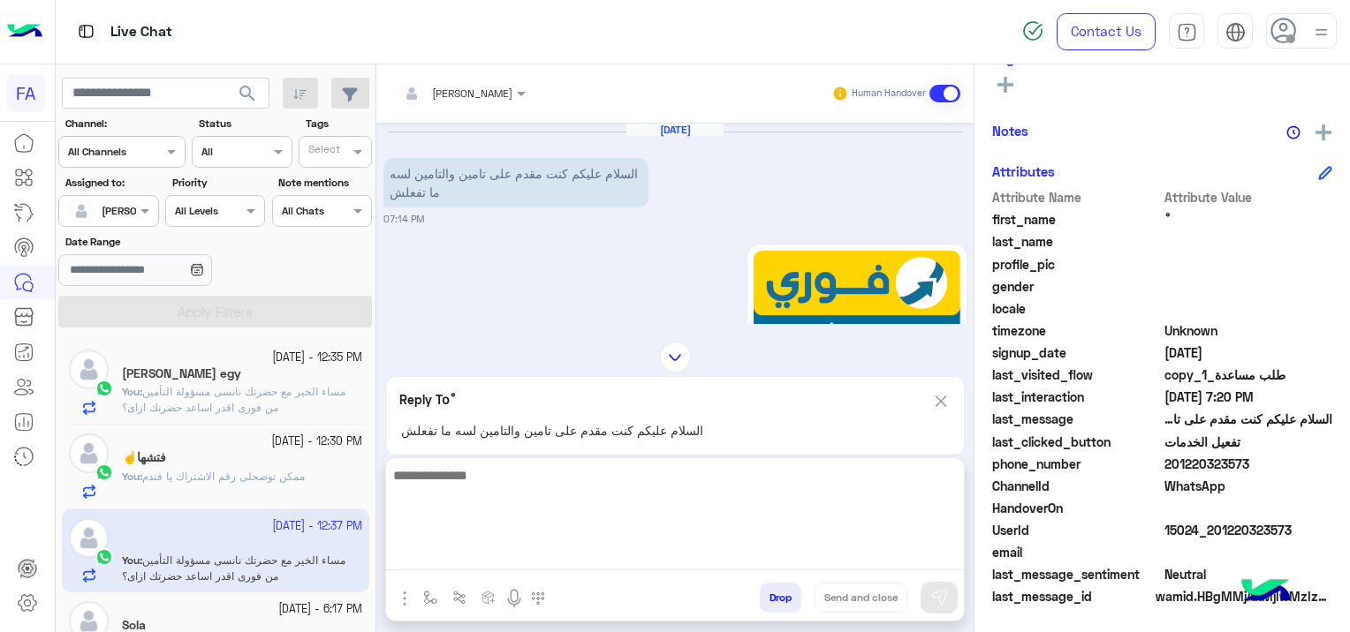
click at [519, 564] on textarea at bounding box center [675, 518] width 578 height 106
type textarea "**********"
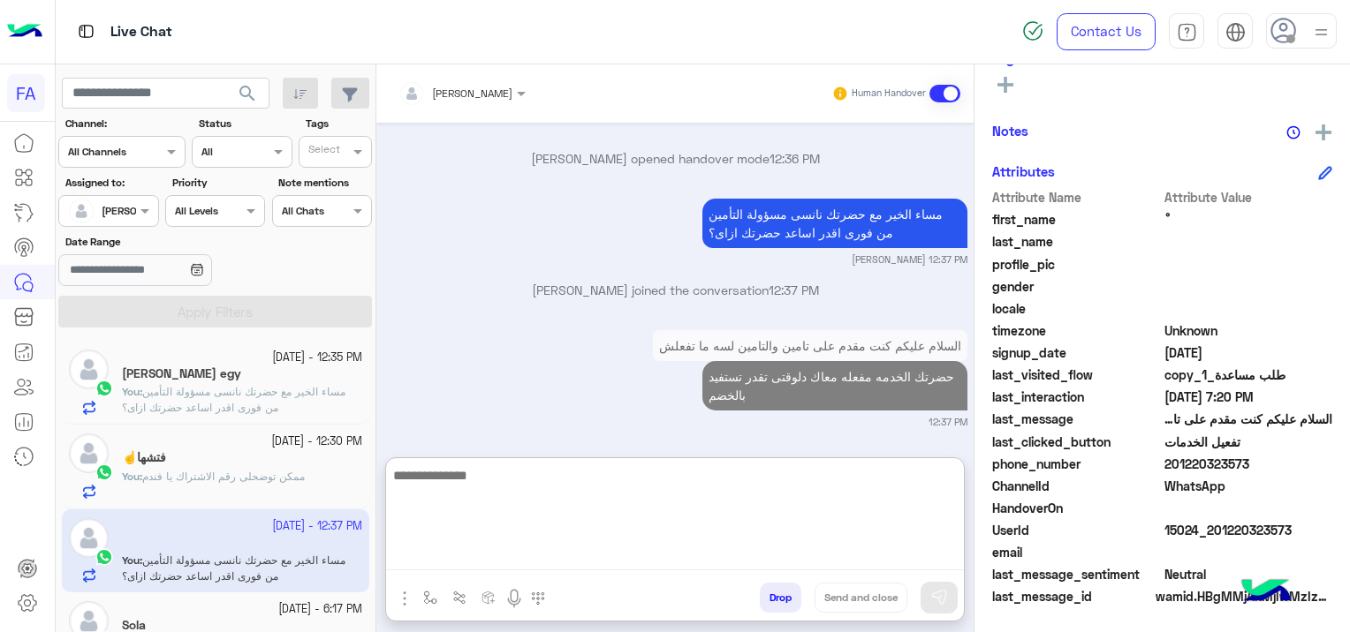
scroll to position [1986, 0]
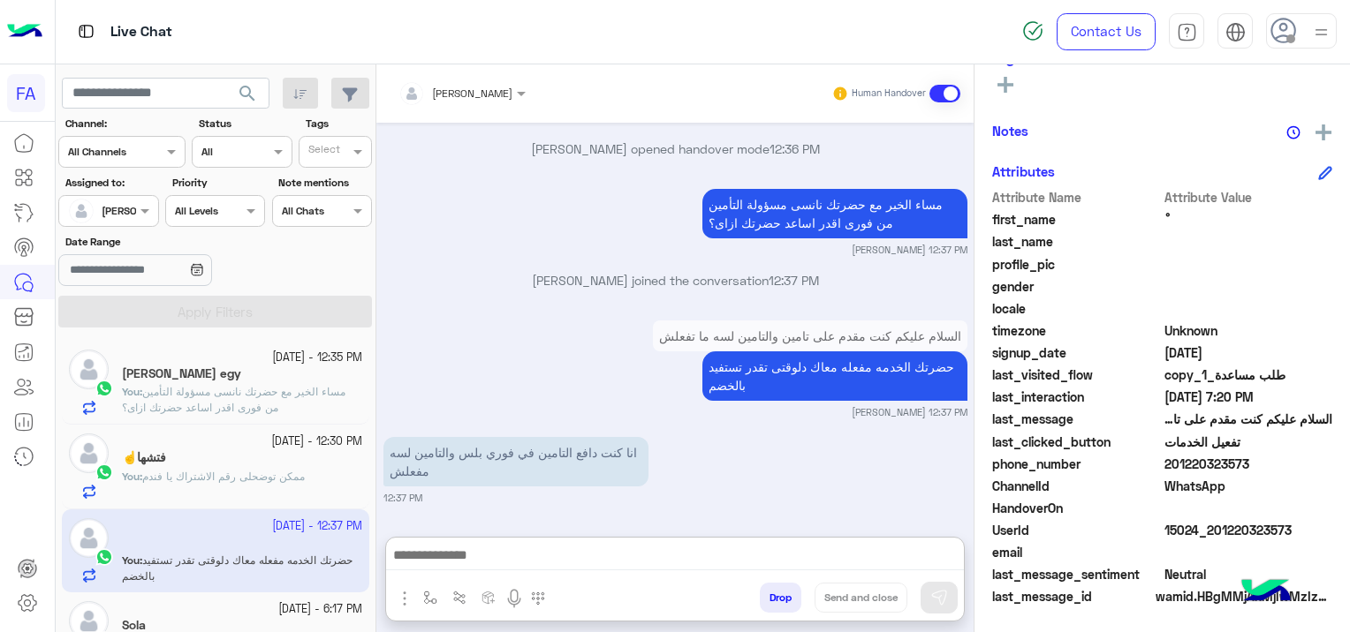
click at [570, 316] on div "السلام عليكم كنت مقدم على تامين والتامين لسه ما تفعلش حضرتك الخدمه مفعله معاك د…" at bounding box center [675, 367] width 584 height 103
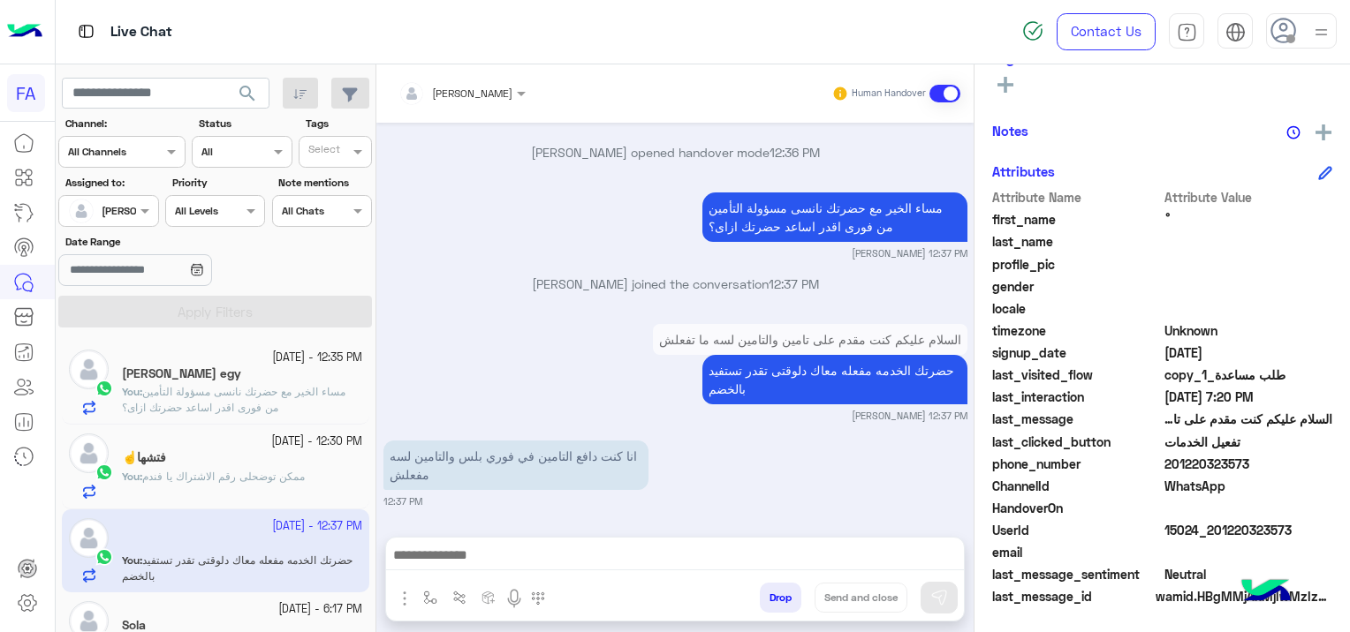
drag, startPoint x: 1292, startPoint y: 519, endPoint x: 1212, endPoint y: 533, distance: 81.5
click at [1212, 533] on span "15024_201220323573" at bounding box center [1248, 530] width 169 height 19
copy span "01220323573"
click at [629, 541] on div at bounding box center [675, 560] width 578 height 44
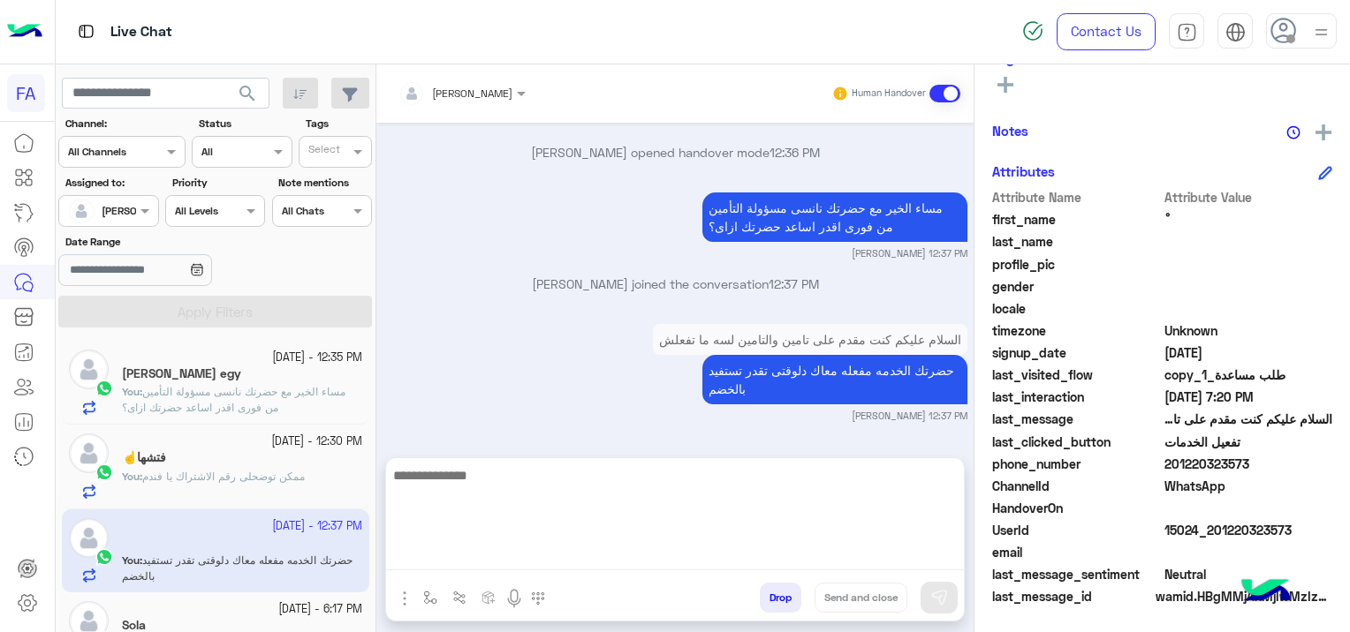
click at [612, 552] on textarea at bounding box center [675, 518] width 578 height 106
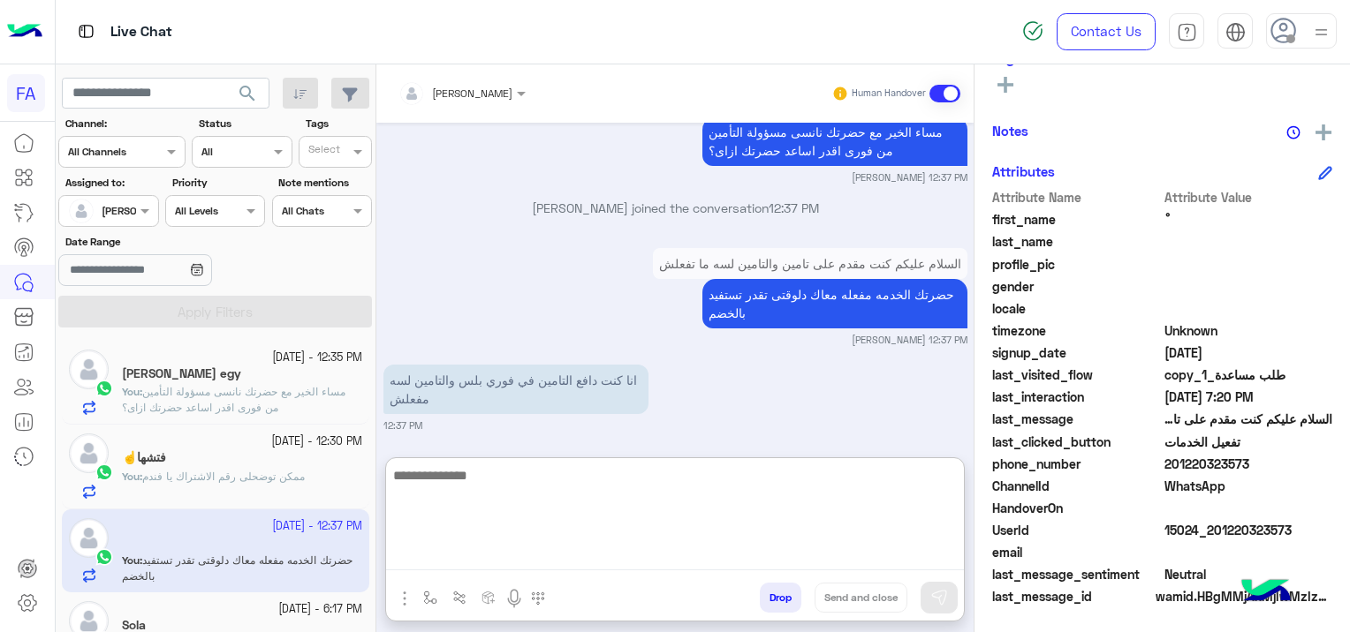
scroll to position [1986, 0]
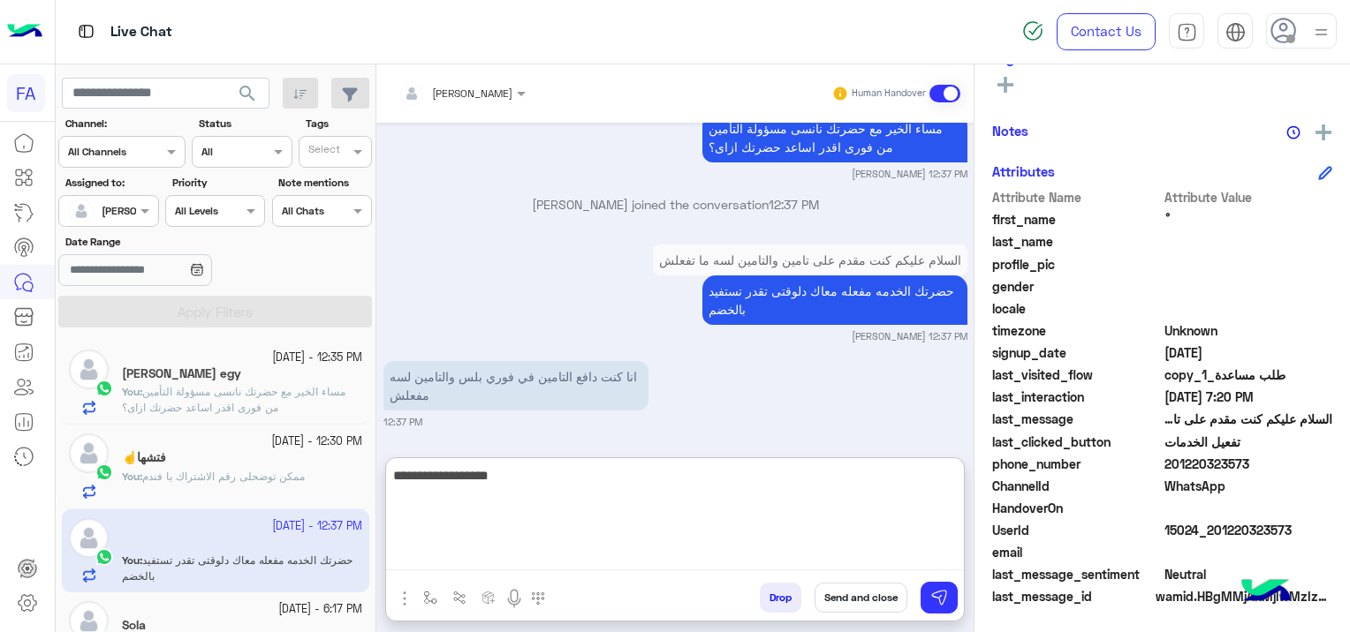
type textarea "**********"
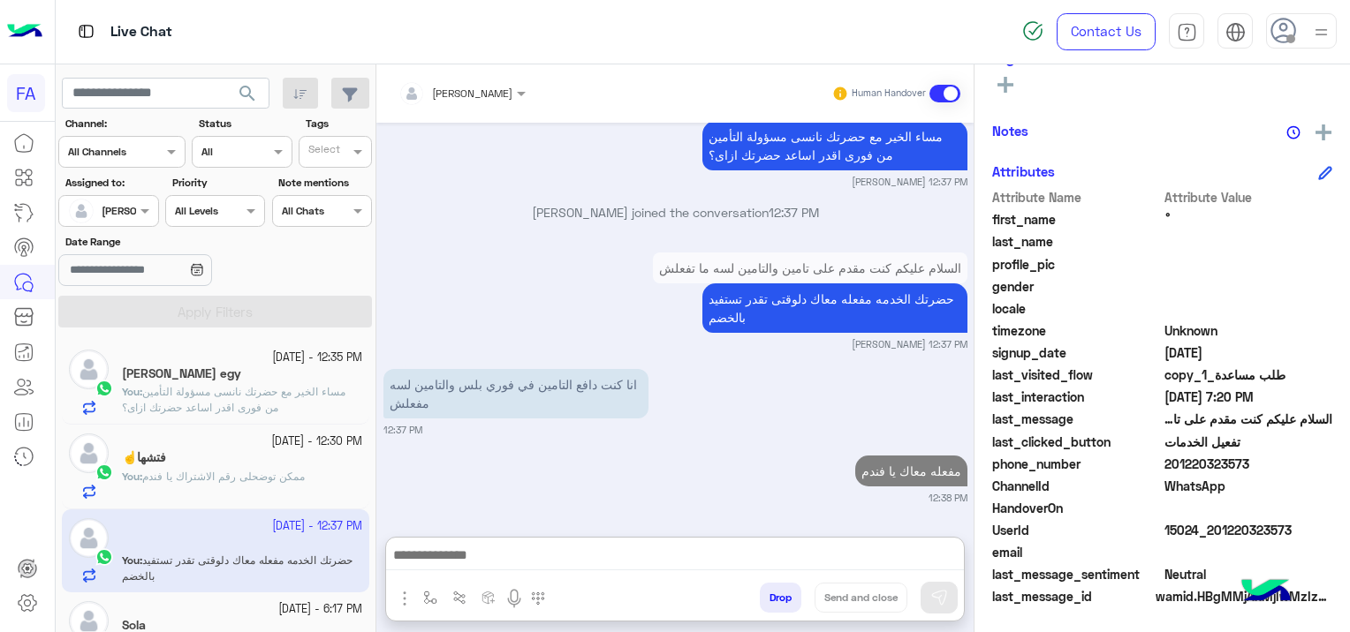
click at [286, 477] on span "ممكن توضحلى رقم الاشتراك يا فندم" at bounding box center [223, 476] width 163 height 13
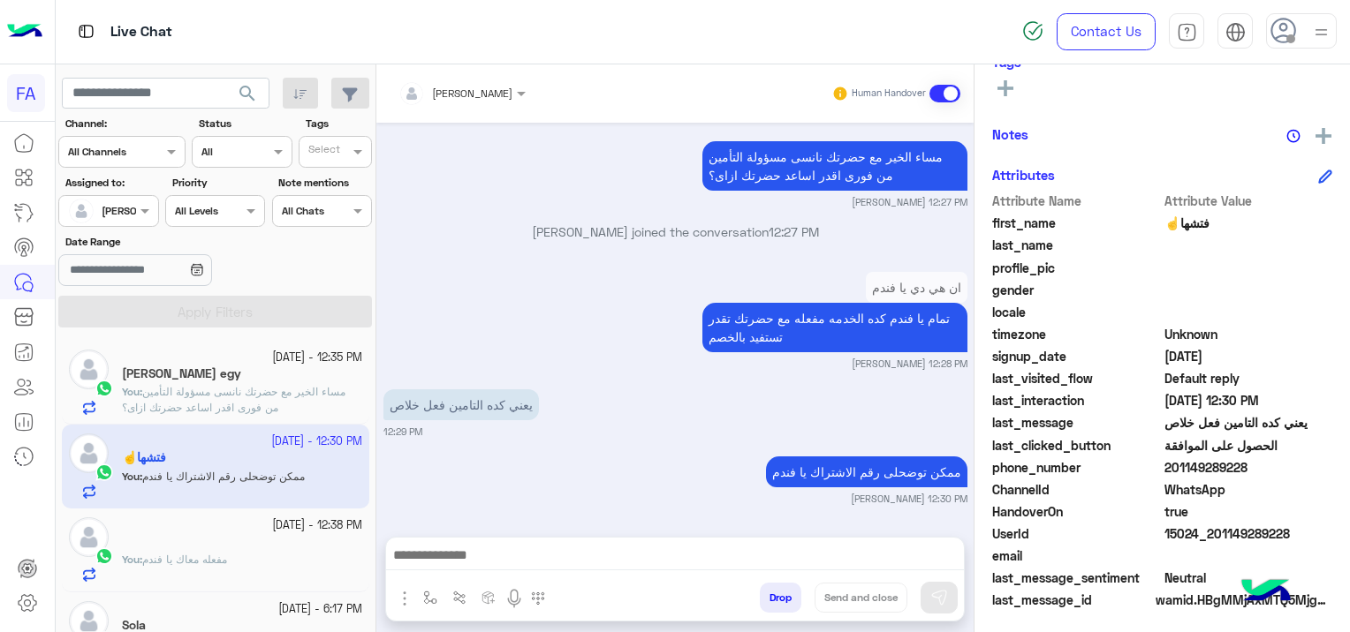
scroll to position [369, 0]
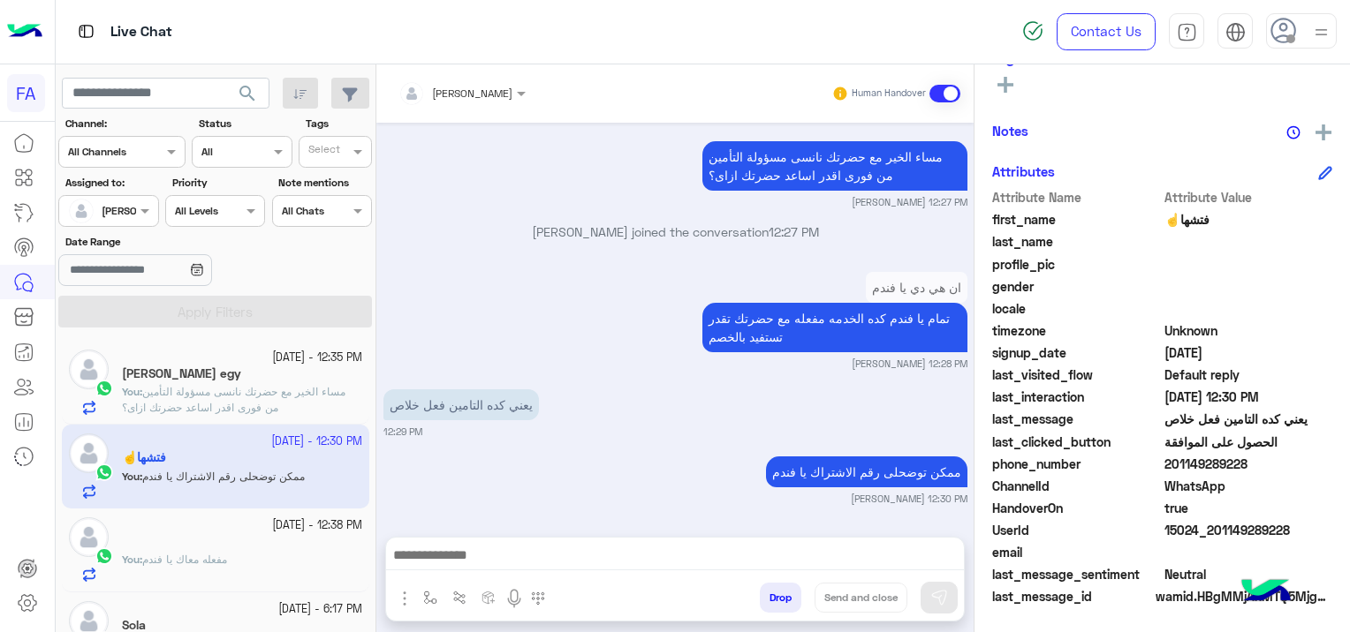
click at [228, 549] on div "ْ" at bounding box center [242, 543] width 240 height 19
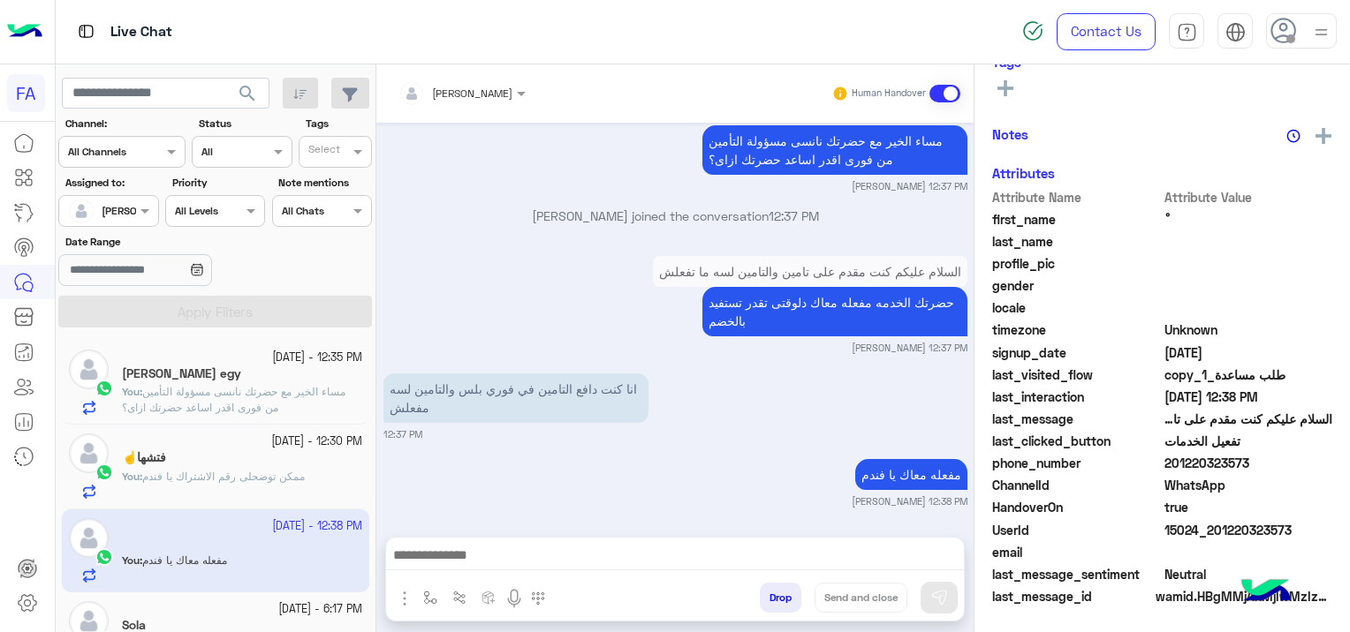
scroll to position [369, 0]
click at [311, 389] on span "مساء الخير مع حضرتك نانسى مسؤولة التأمين من فورى اقدر اساعد حضرتك ازاى؟" at bounding box center [233, 399] width 223 height 29
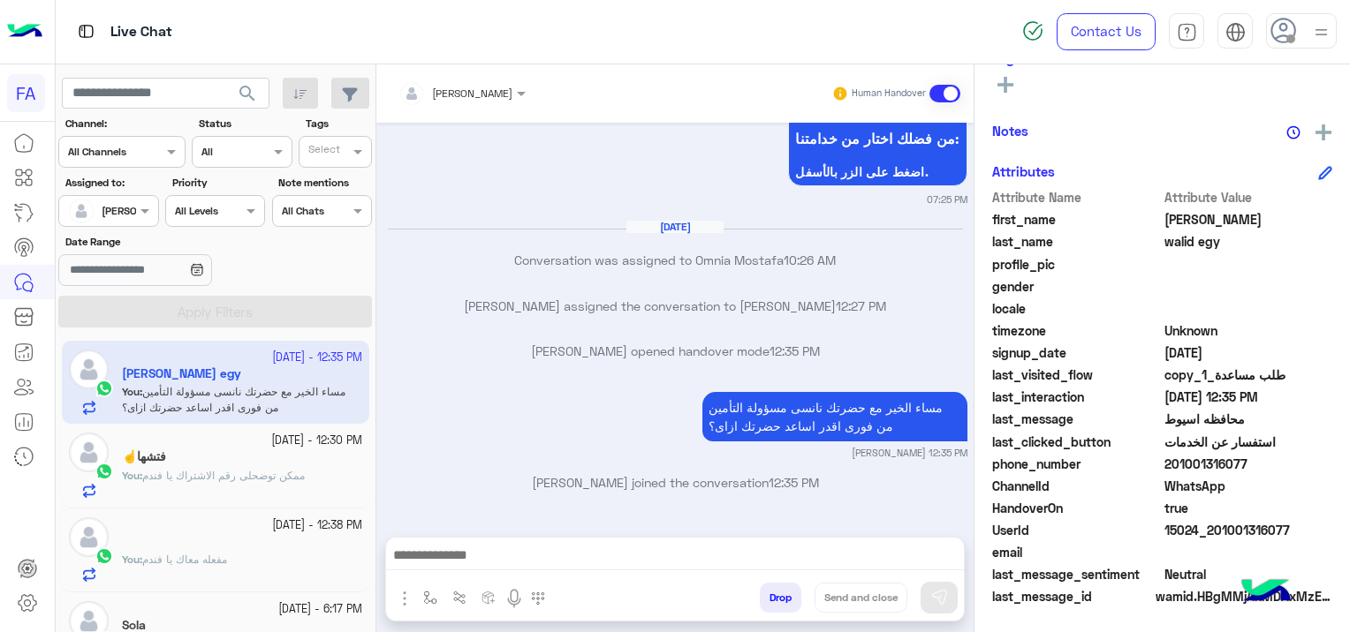
scroll to position [16, 0]
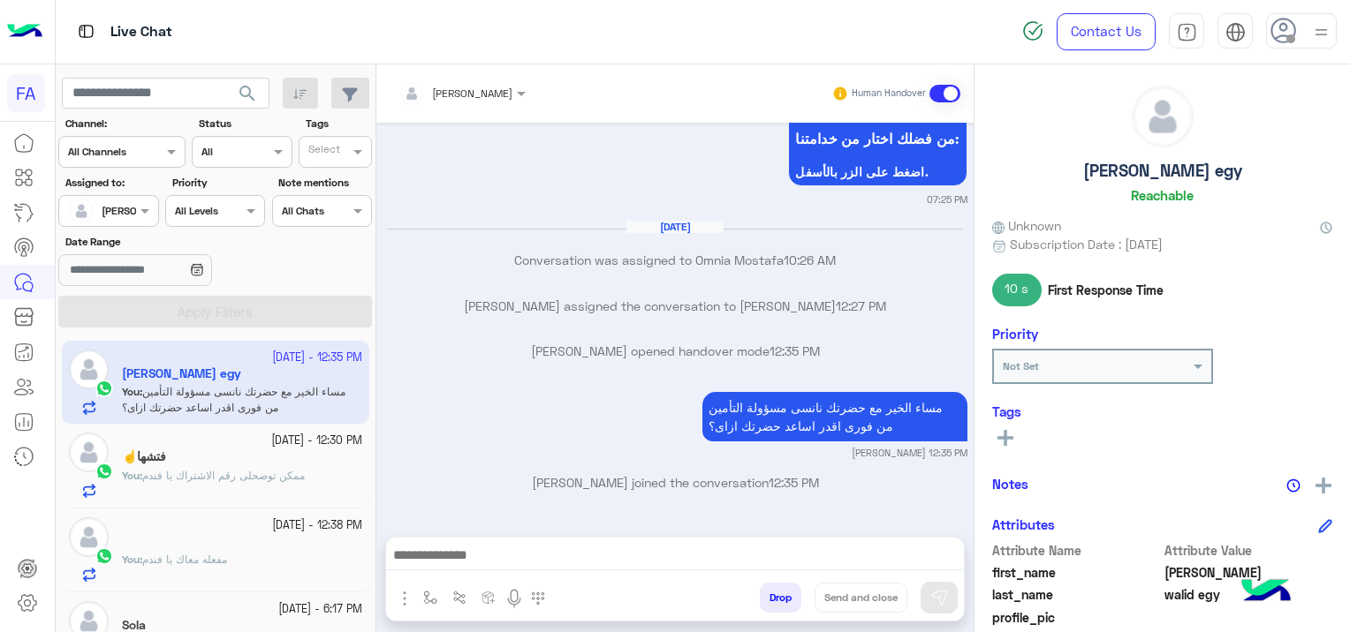
click at [996, 437] on button at bounding box center [1005, 437] width 26 height 21
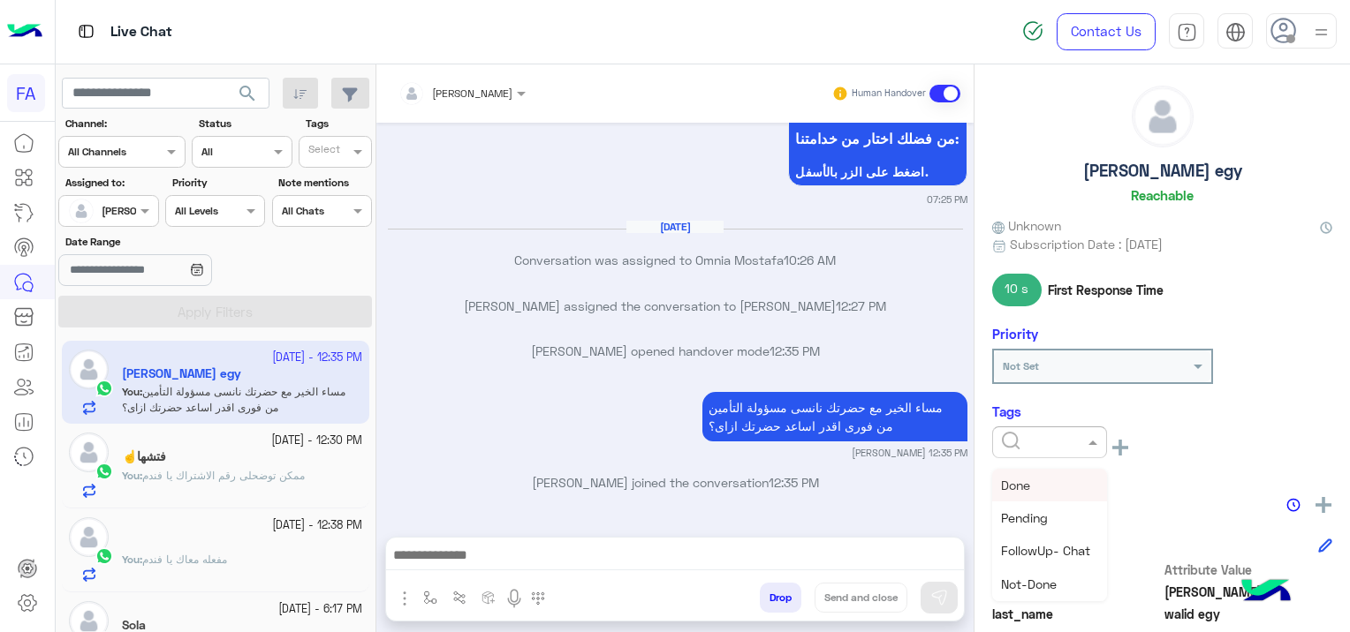
click at [1005, 443] on input "text" at bounding box center [1029, 441] width 54 height 16
click at [1036, 514] on span "Pending" at bounding box center [1024, 518] width 47 height 15
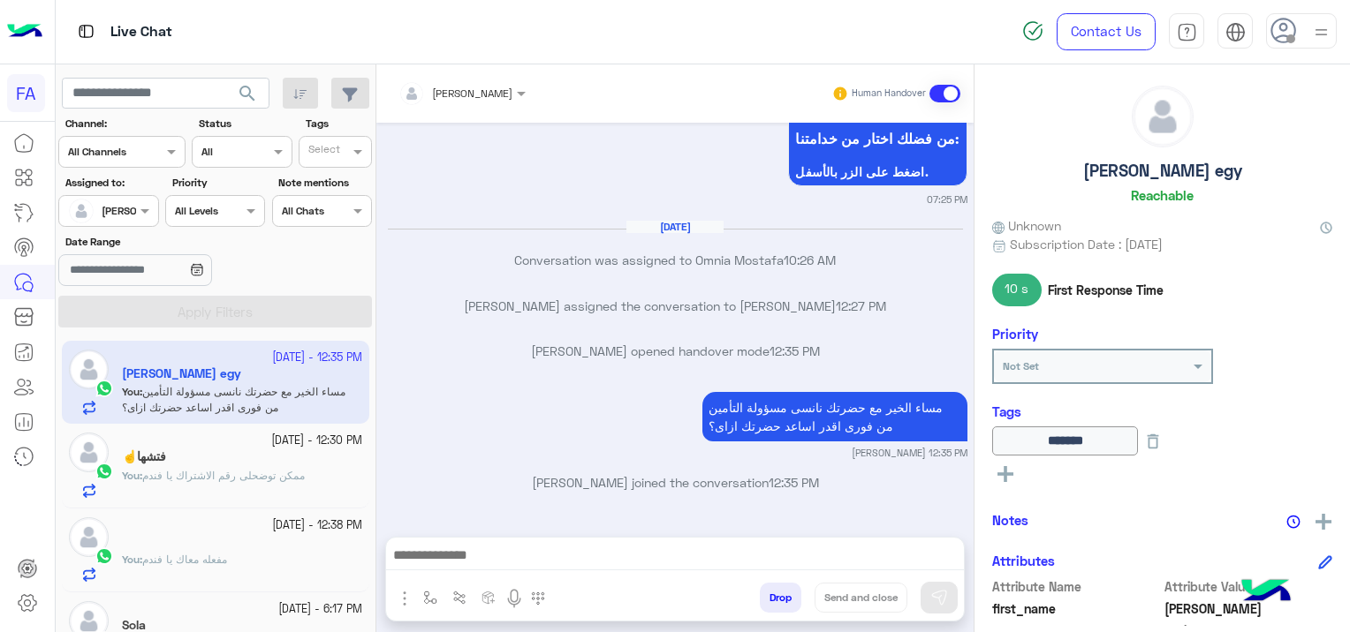
click at [576, 542] on div at bounding box center [675, 560] width 578 height 44
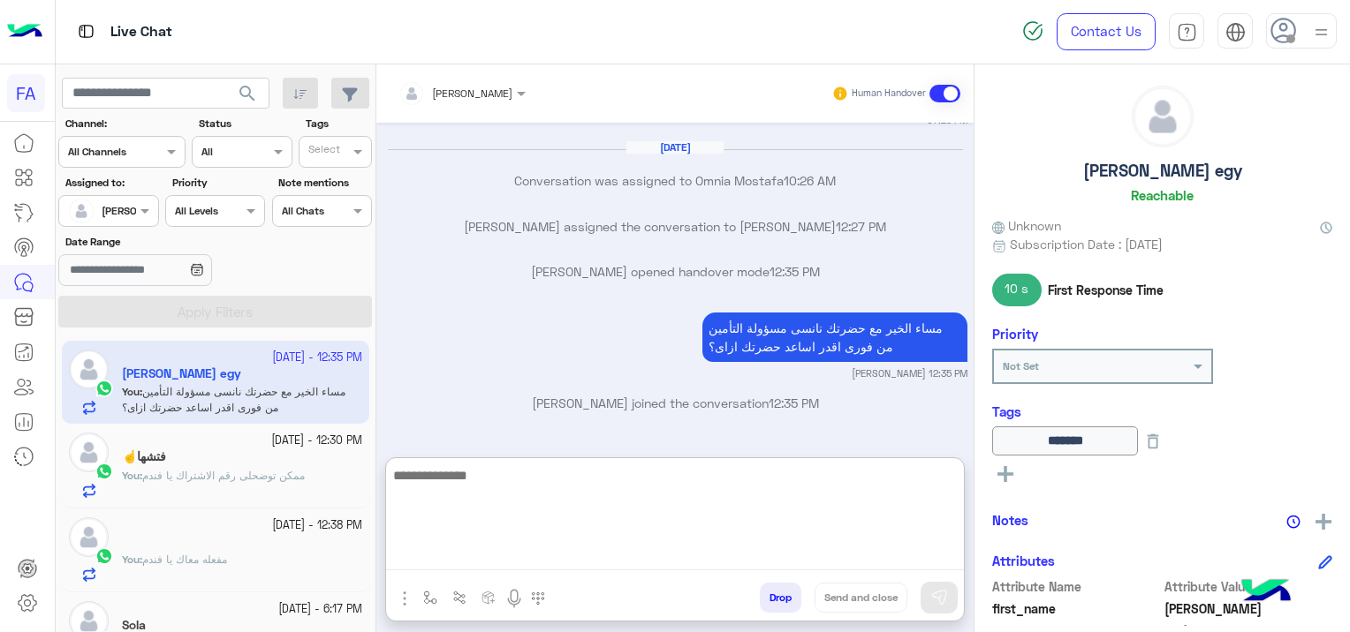
click at [525, 551] on textarea at bounding box center [675, 518] width 578 height 106
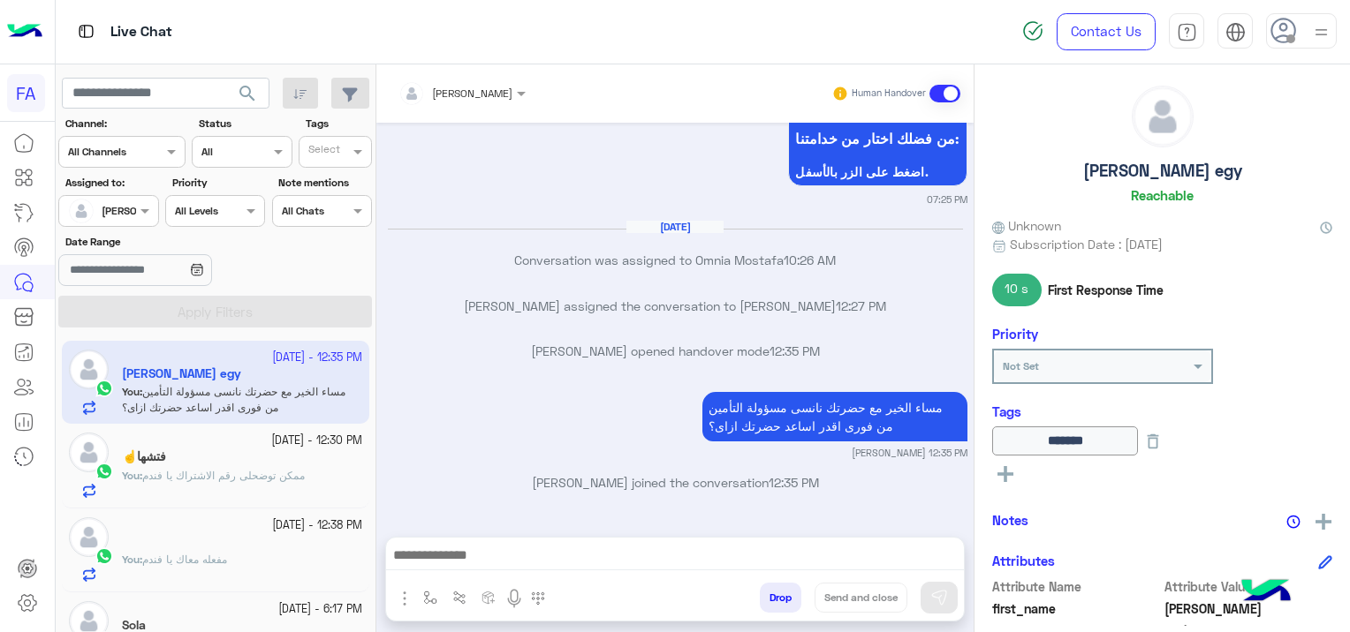
click at [475, 543] on div at bounding box center [675, 560] width 578 height 44
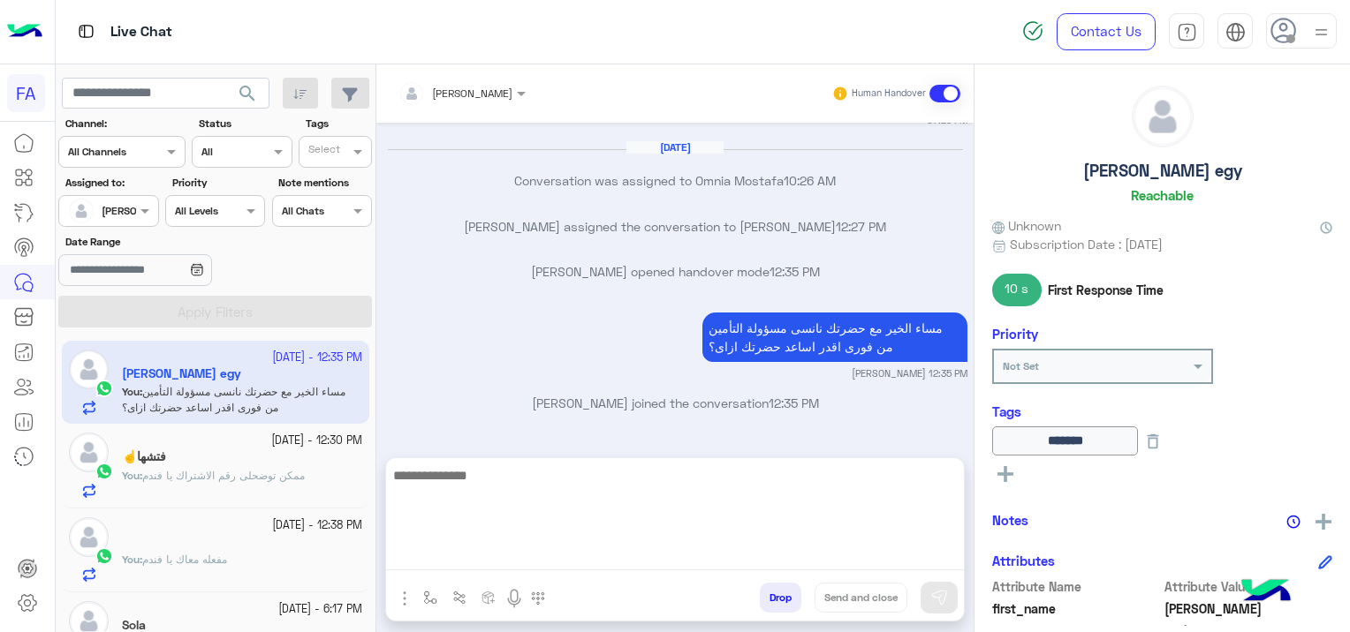
click at [475, 550] on textarea at bounding box center [675, 518] width 578 height 106
paste textarea "**********"
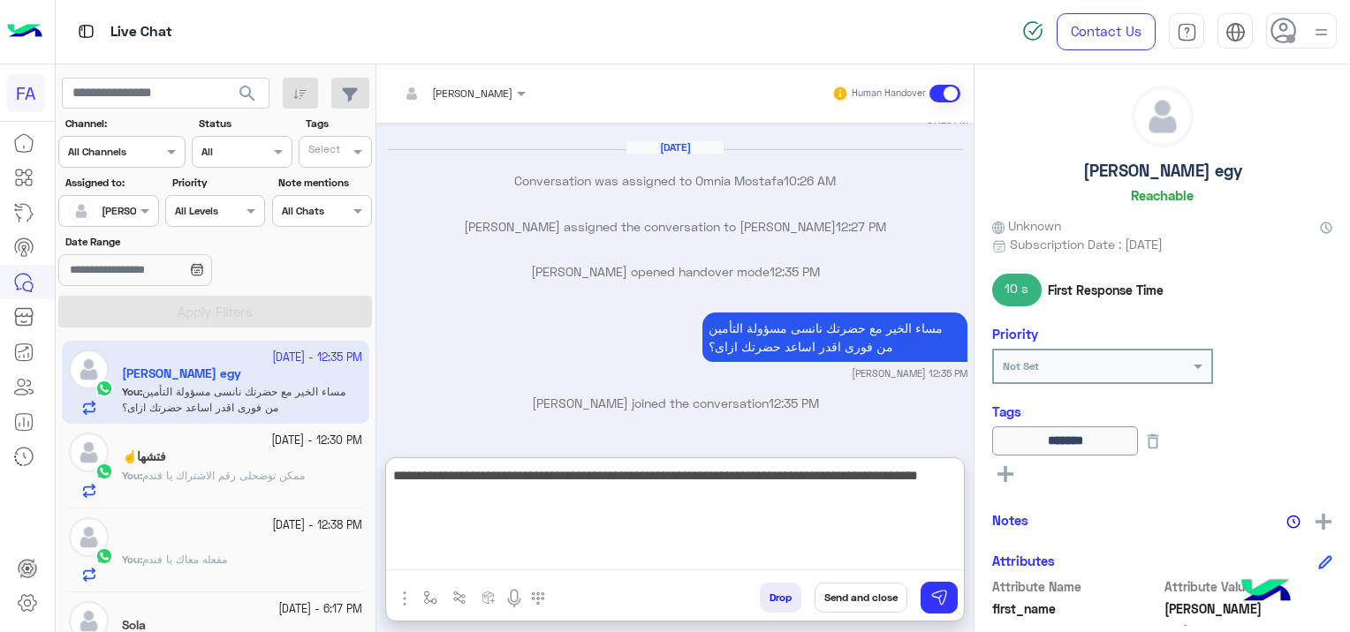
scroll to position [2007, 0]
type textarea "**********"
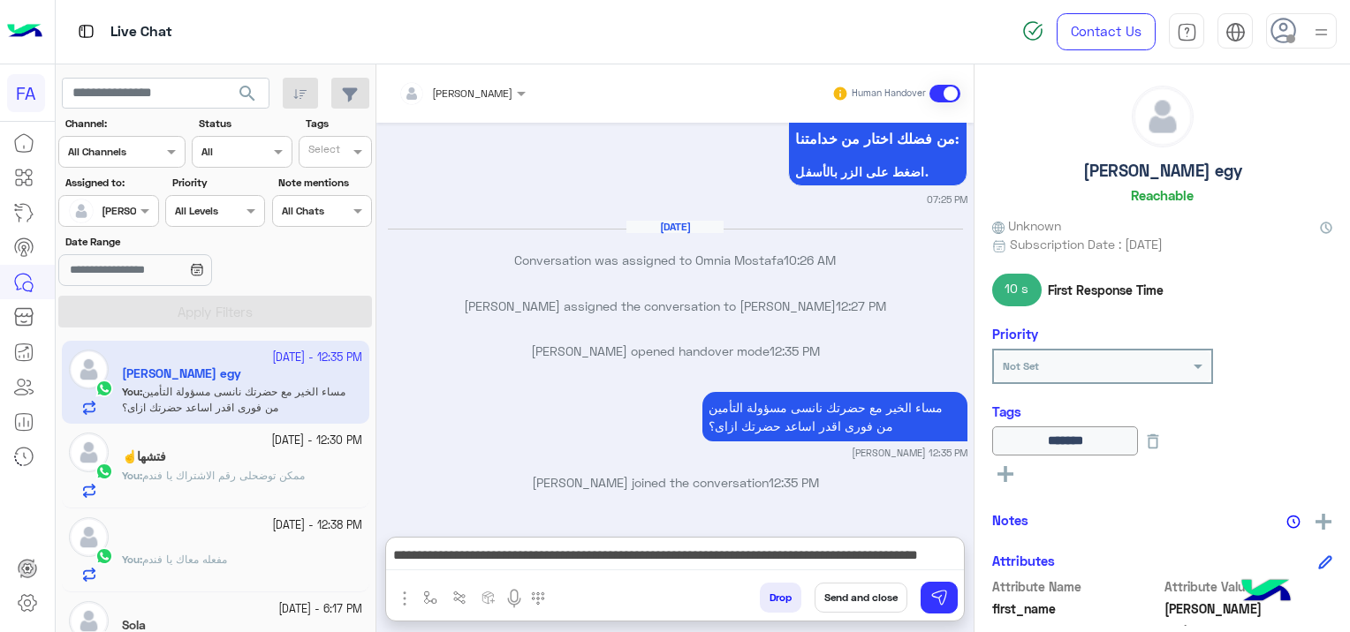
click at [851, 597] on button "Send and close" at bounding box center [860, 598] width 93 height 30
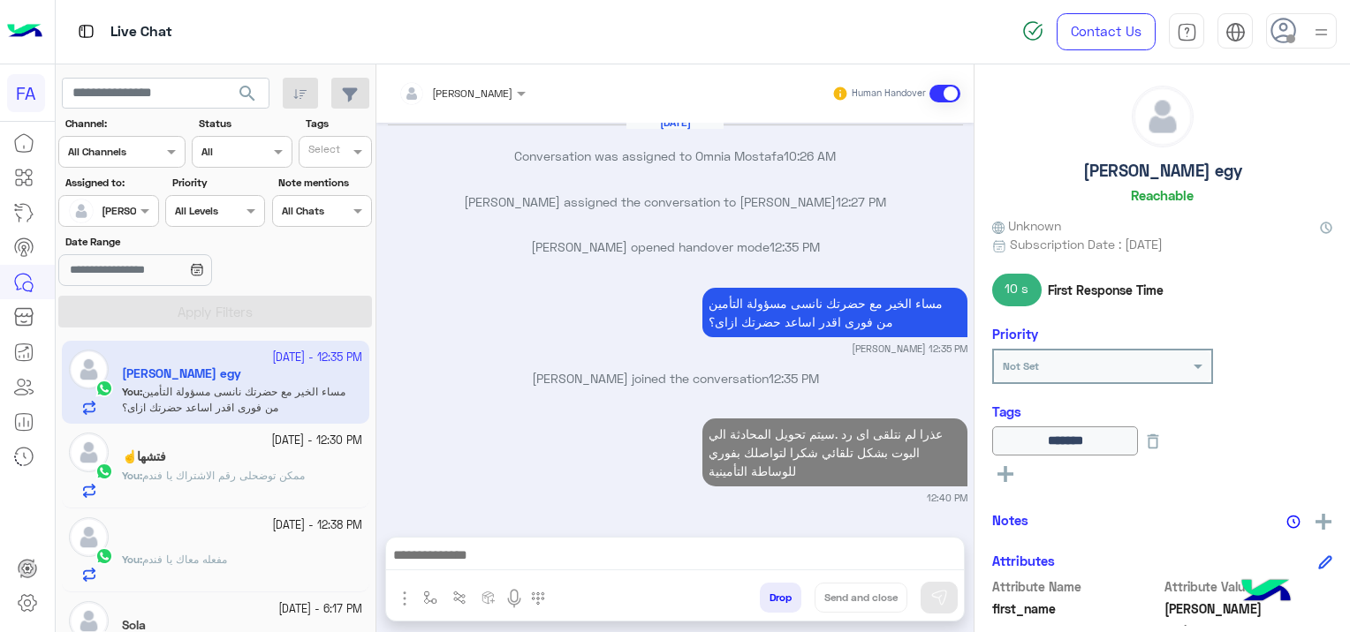
scroll to position [2077, 0]
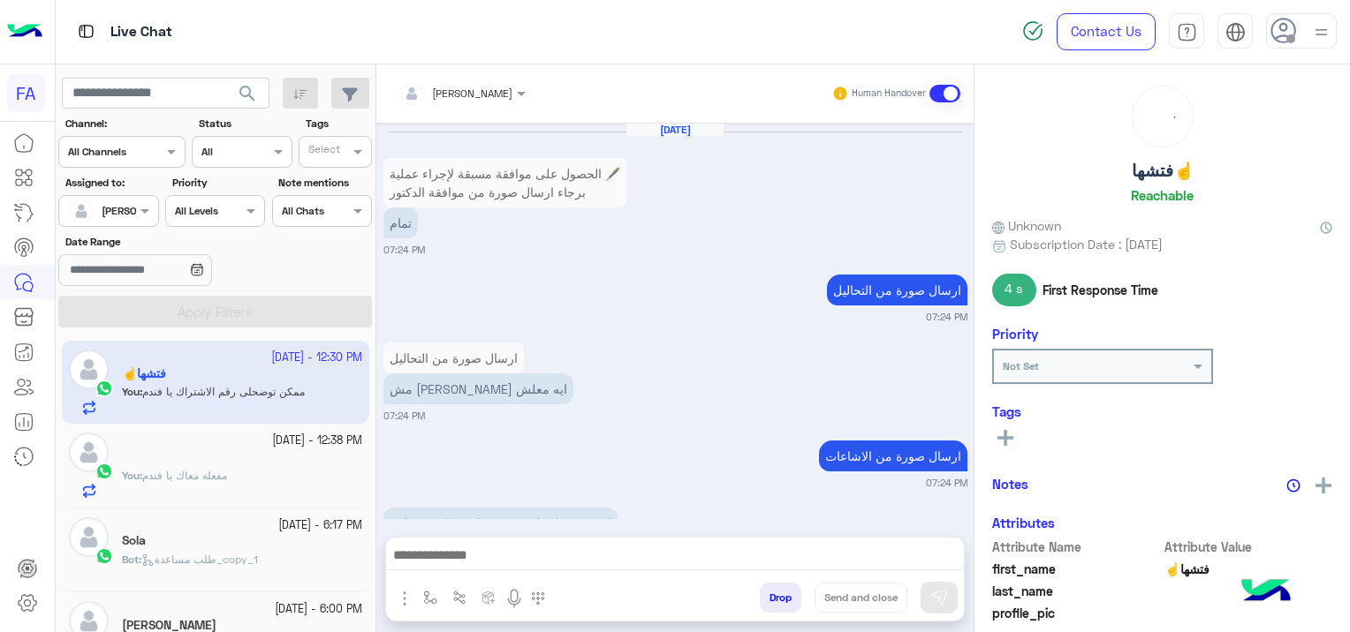
scroll to position [1882, 0]
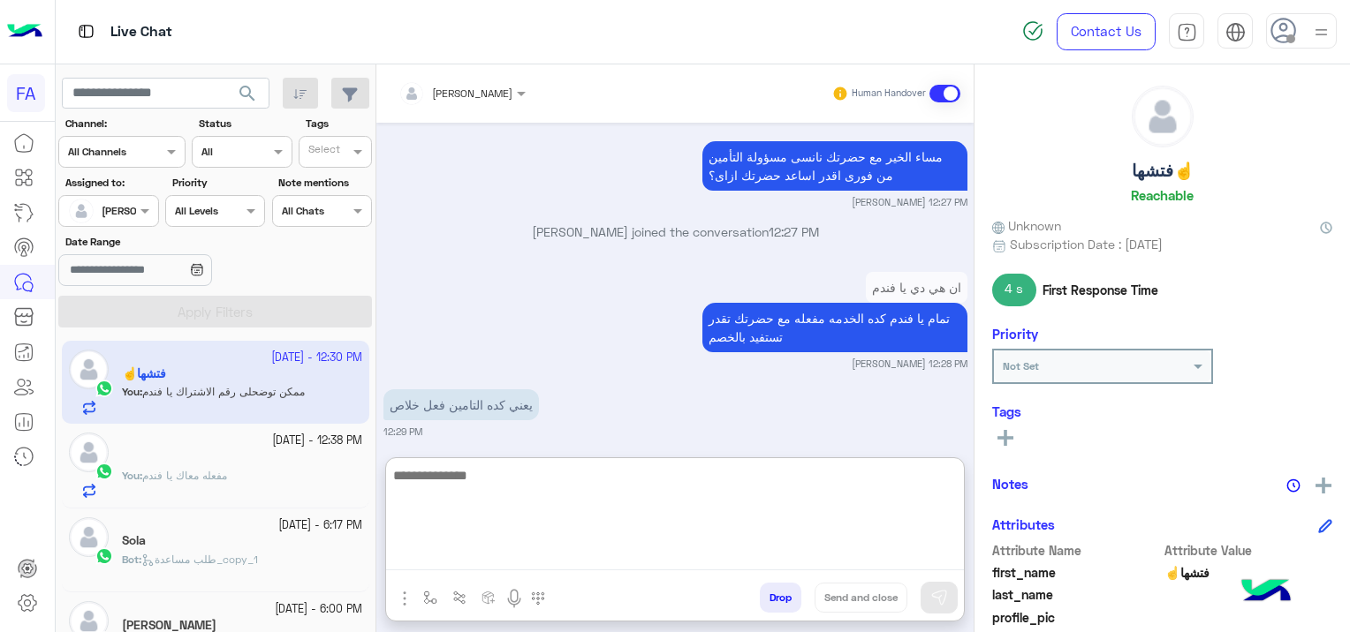
click at [716, 559] on textarea at bounding box center [675, 518] width 578 height 106
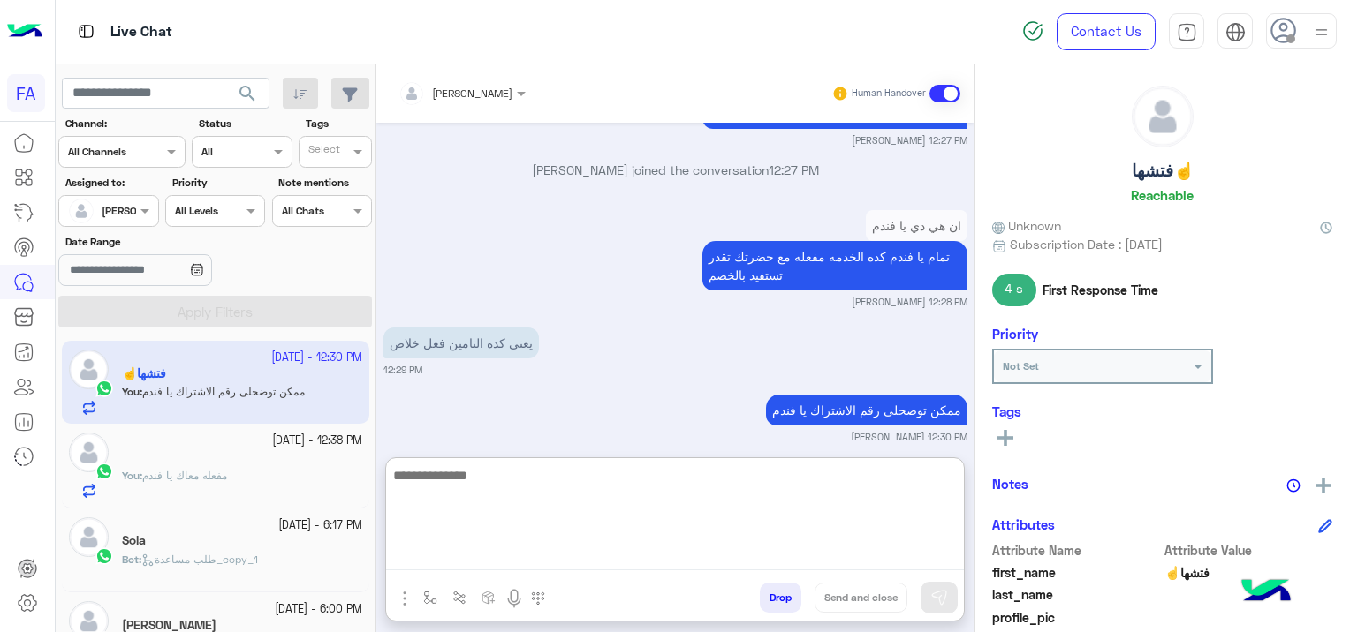
scroll to position [1962, 0]
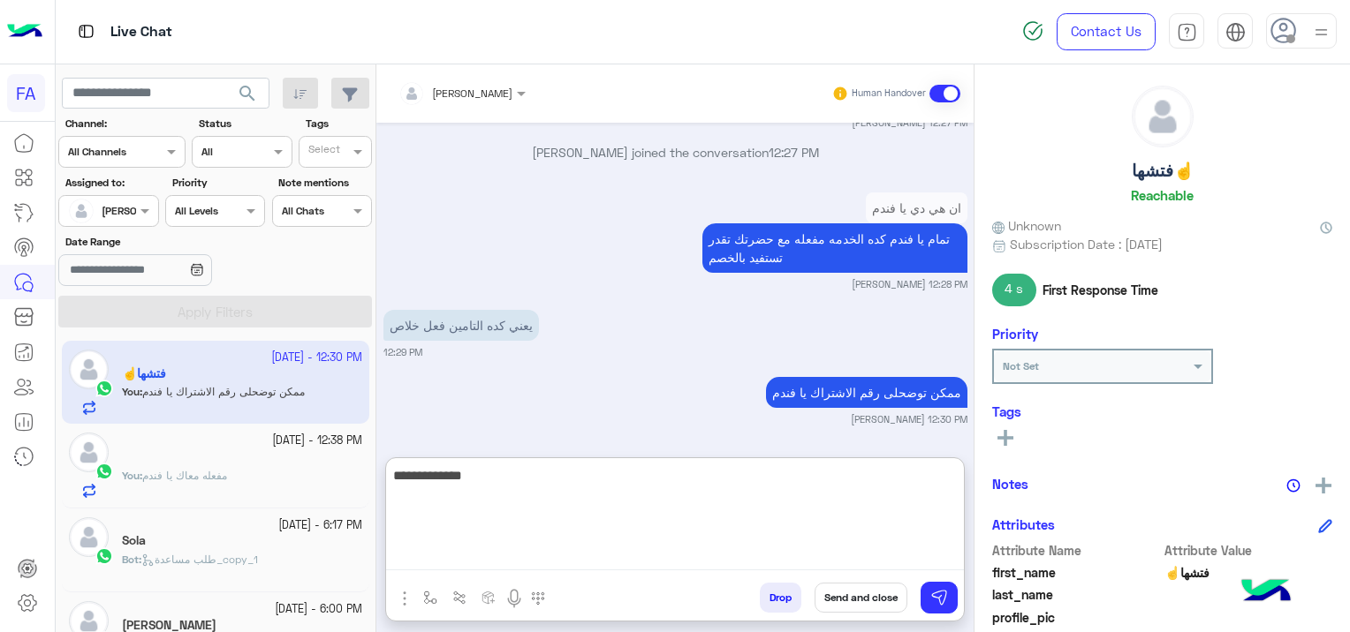
type textarea "**********"
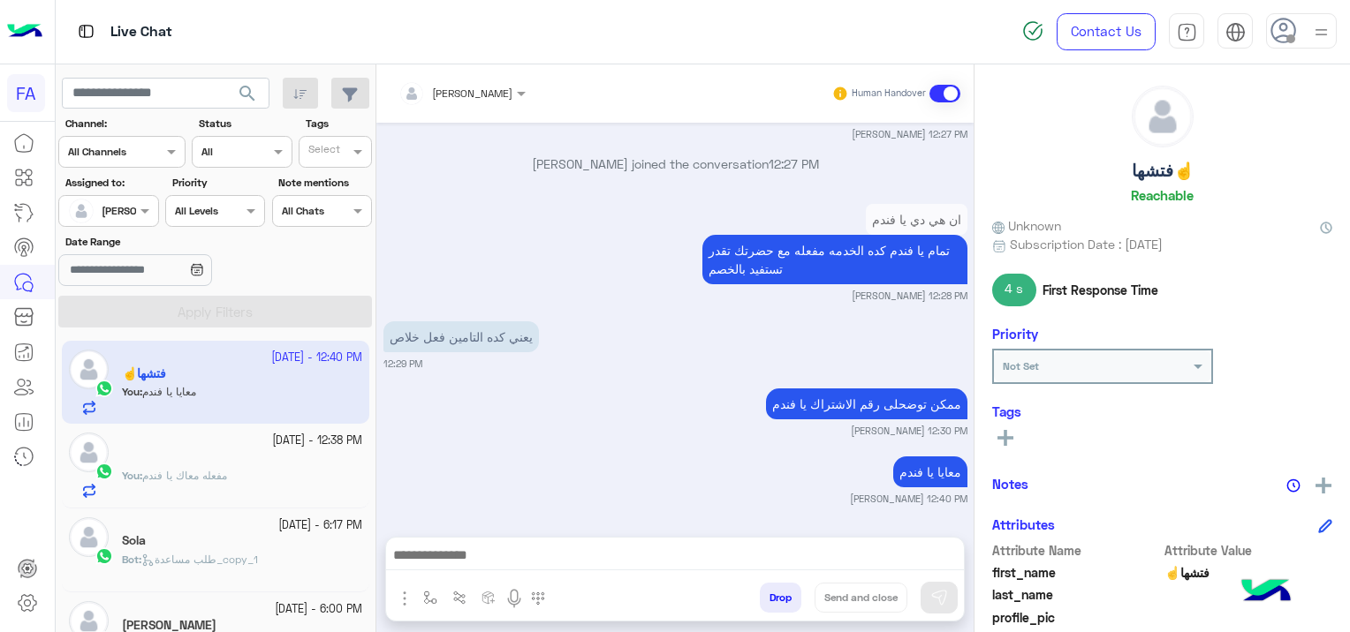
click at [264, 458] on div "ْ" at bounding box center [242, 459] width 240 height 19
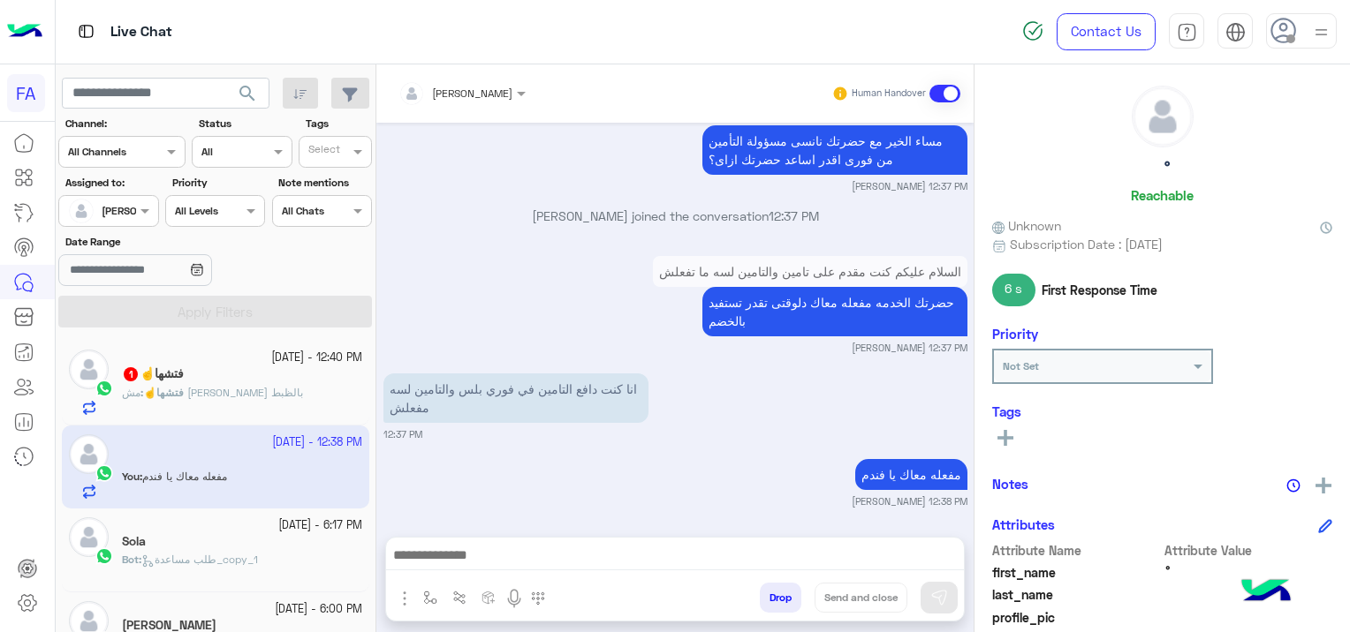
click at [265, 382] on div "فتشها☝️ 1" at bounding box center [242, 376] width 240 height 19
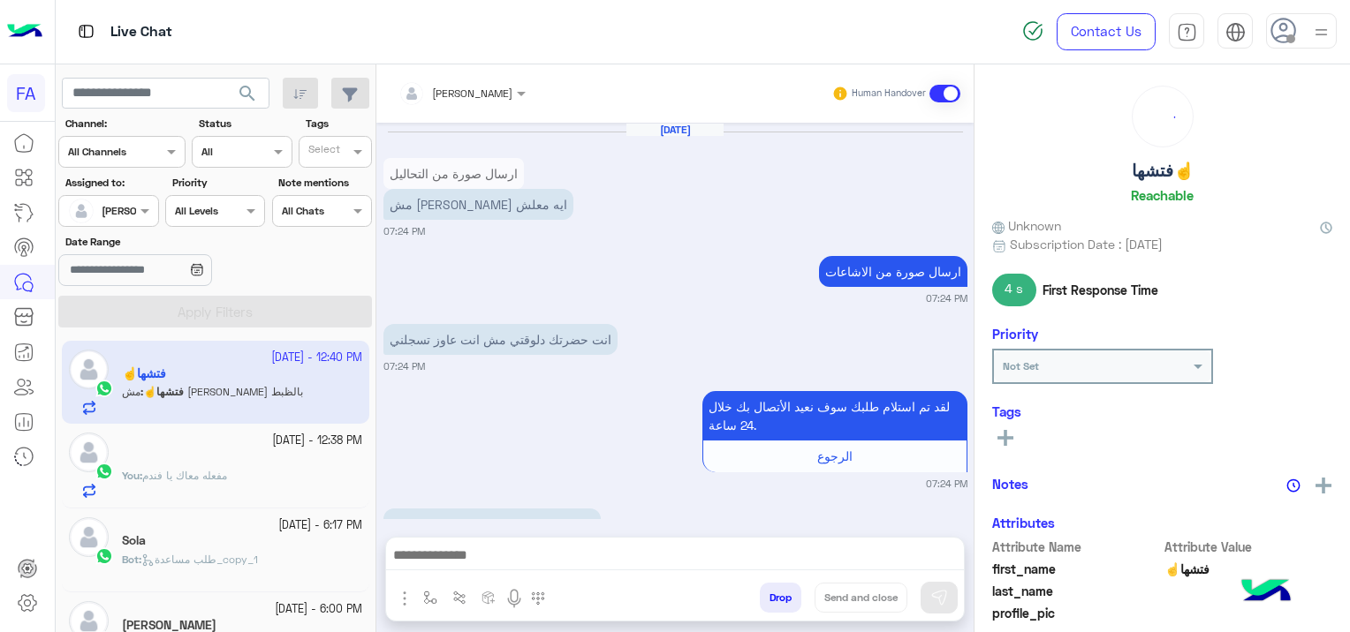
scroll to position [1833, 0]
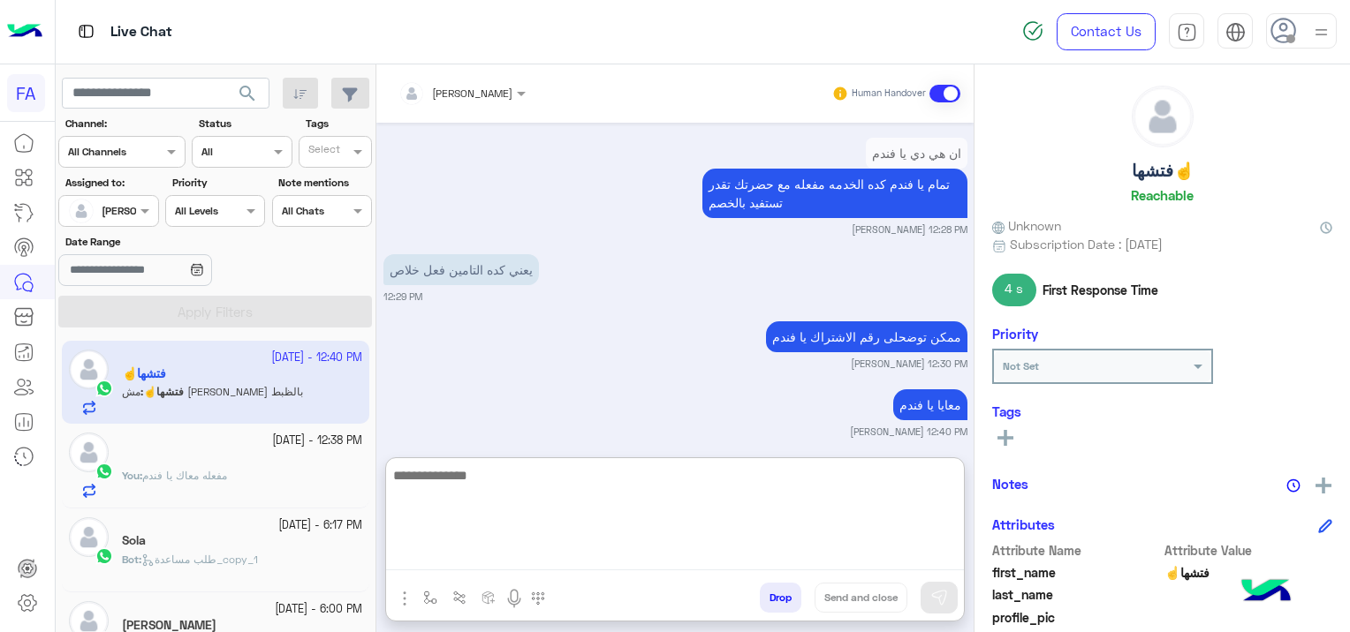
click at [571, 554] on textarea at bounding box center [675, 518] width 578 height 106
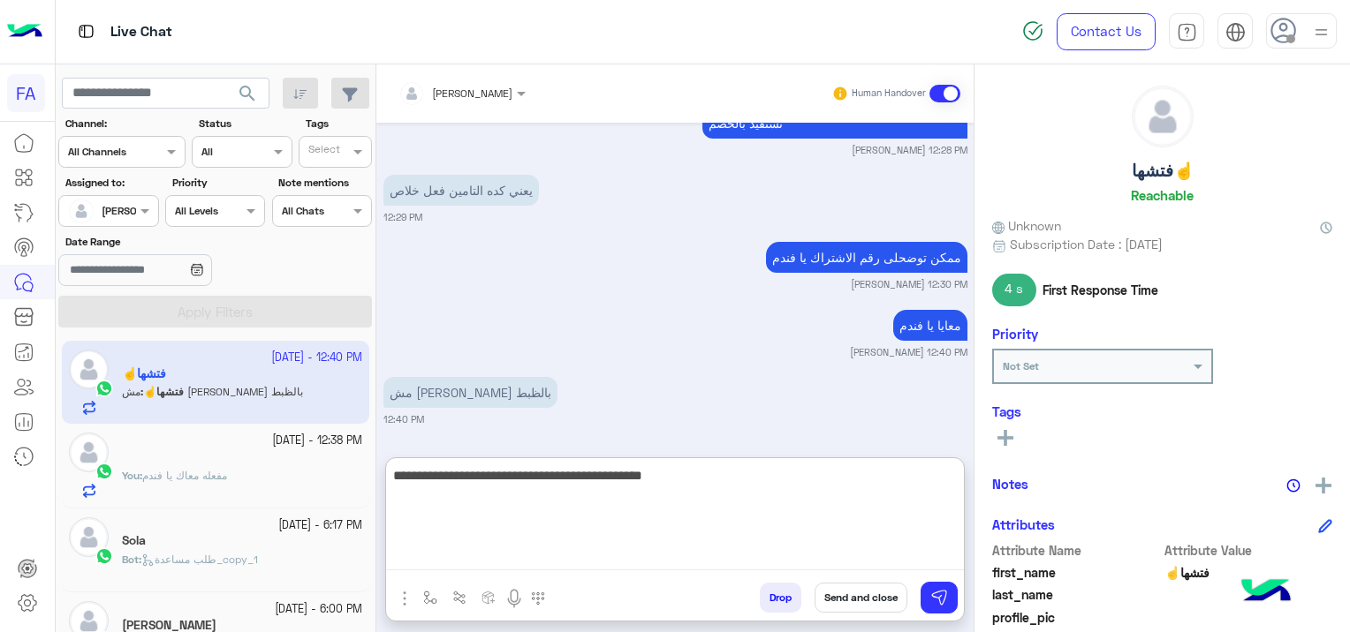
click at [843, 480] on textarea "**********" at bounding box center [675, 518] width 578 height 106
click at [843, 477] on textarea "**********" at bounding box center [675, 518] width 578 height 106
drag, startPoint x: 816, startPoint y: 476, endPoint x: 827, endPoint y: 481, distance: 11.9
click at [818, 476] on textarea "**********" at bounding box center [675, 518] width 578 height 106
type textarea "**********"
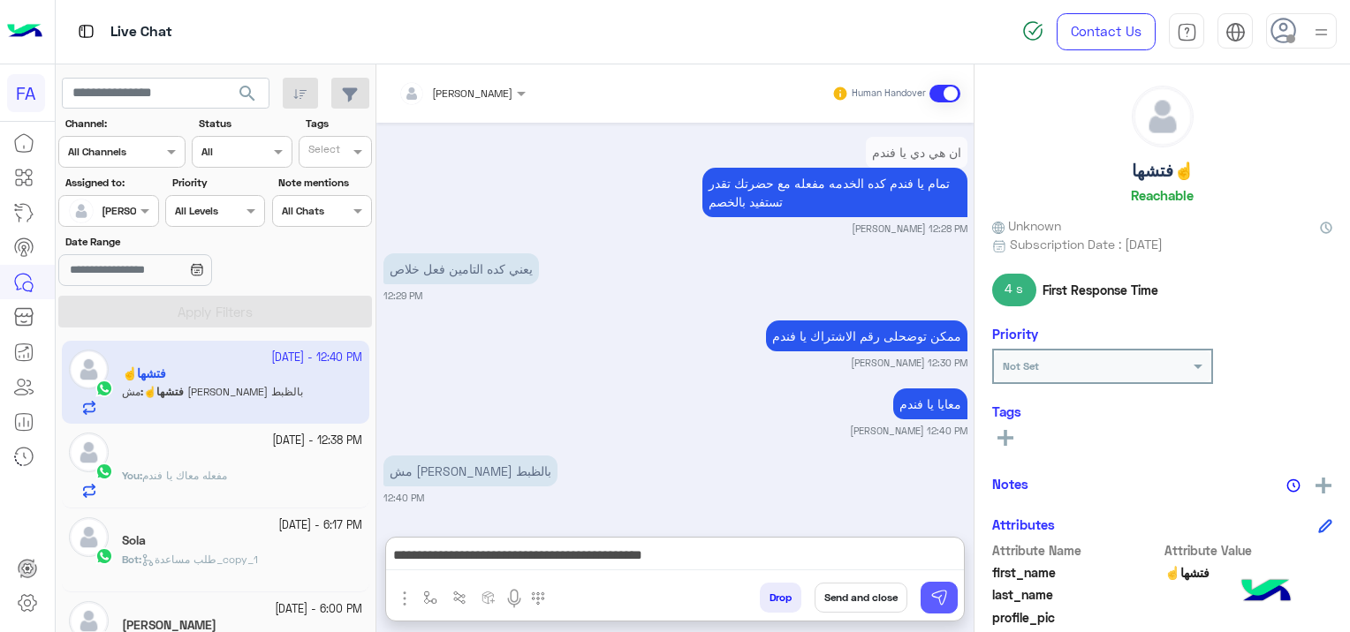
click at [945, 594] on img at bounding box center [939, 598] width 18 height 18
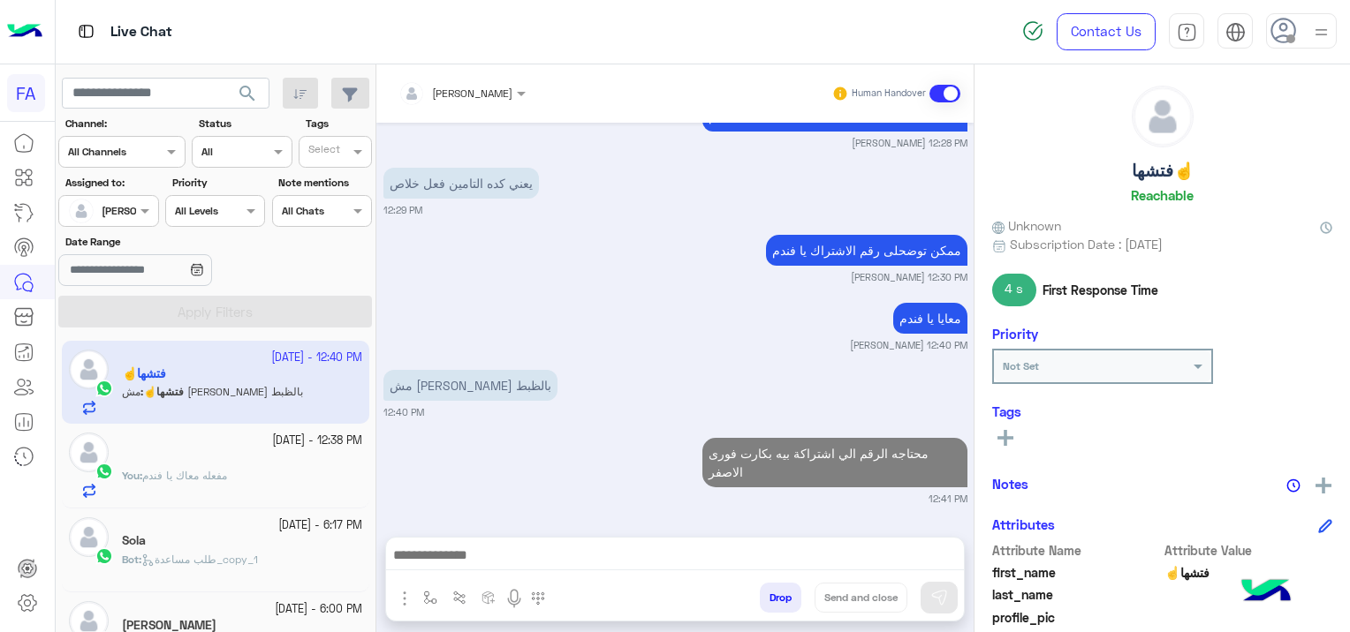
scroll to position [1900, 0]
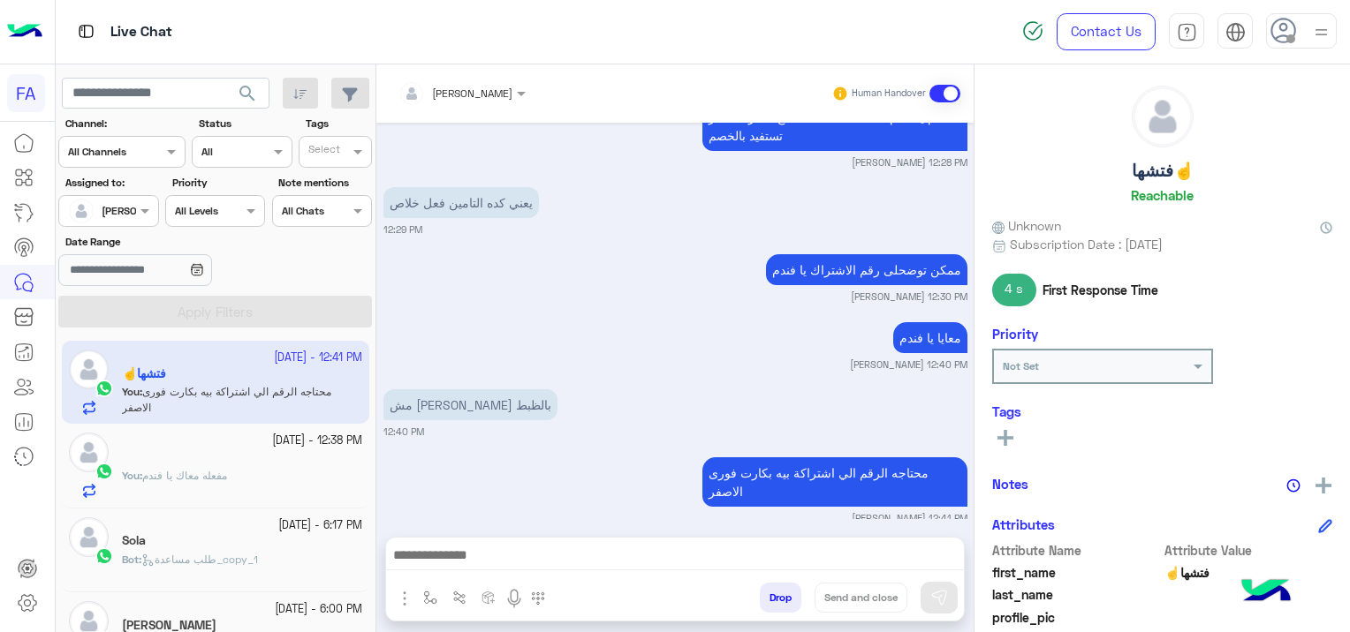
click at [223, 461] on div "ْ" at bounding box center [242, 459] width 240 height 19
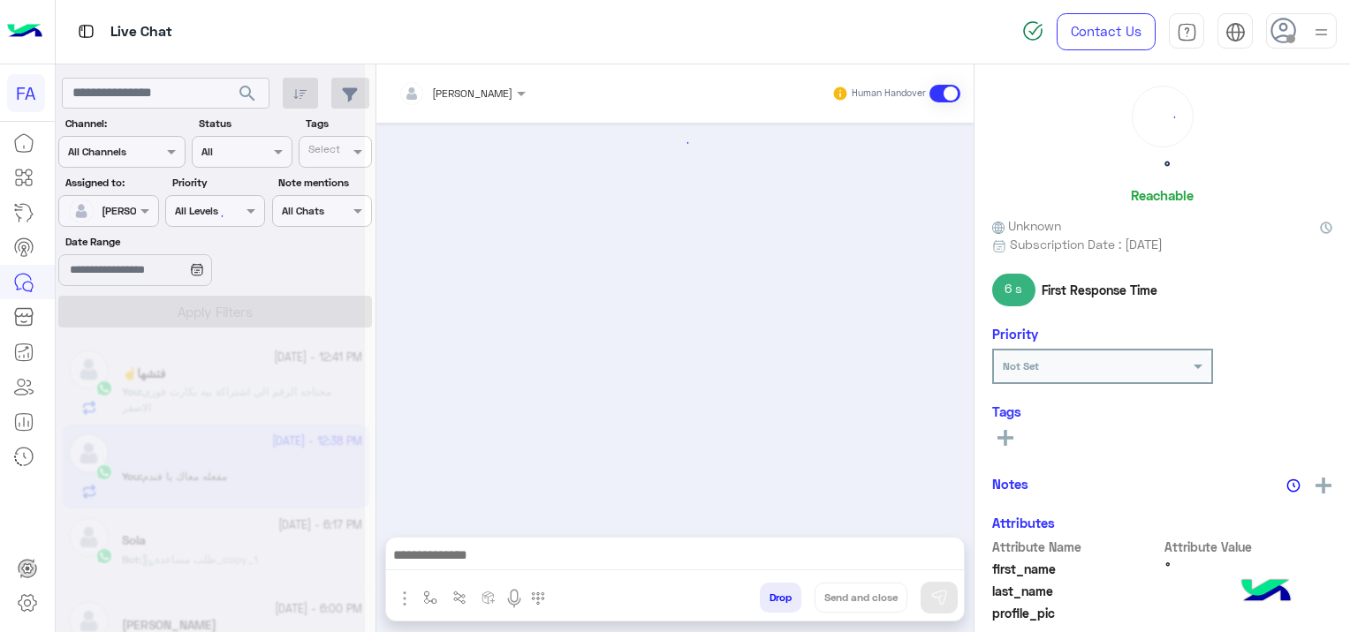
scroll to position [1498, 0]
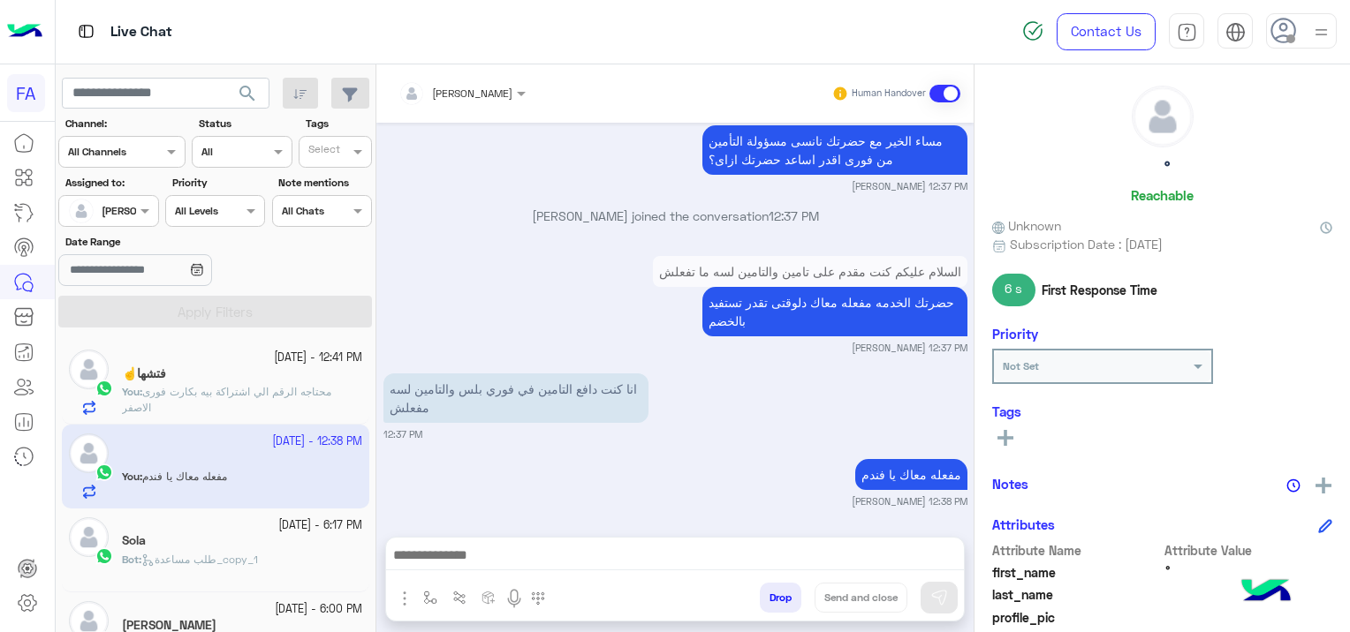
click at [217, 382] on div "فتشها☝️" at bounding box center [242, 376] width 240 height 19
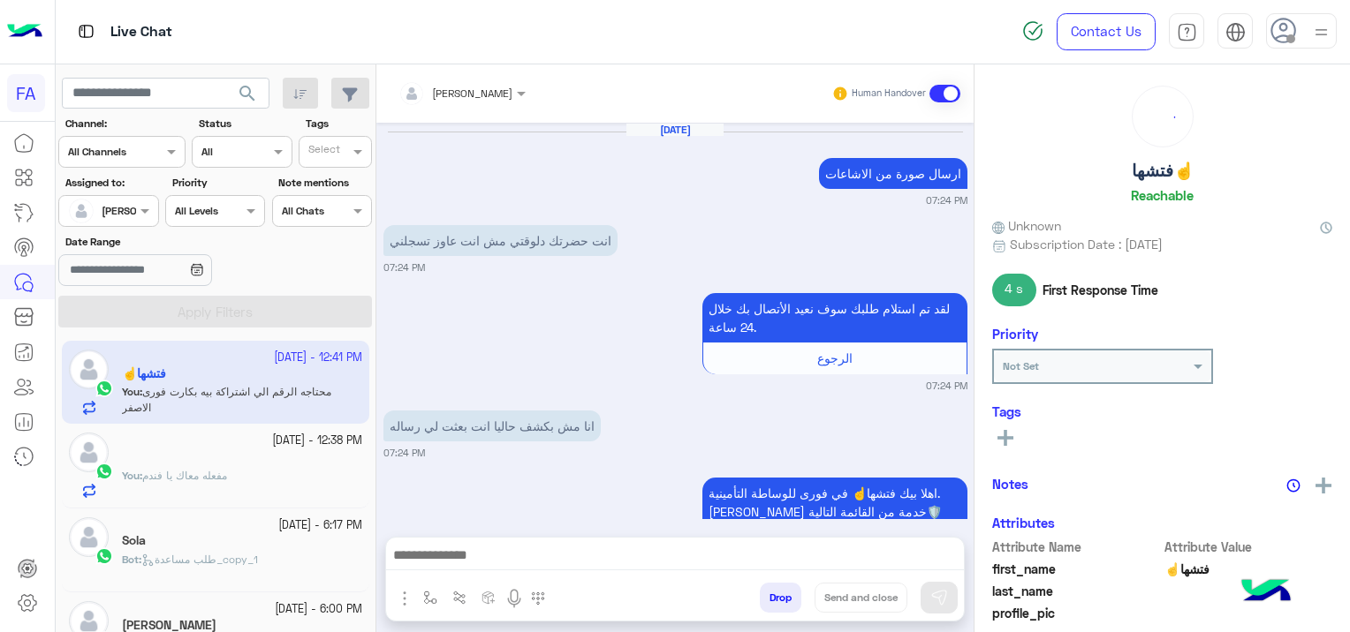
scroll to position [1802, 0]
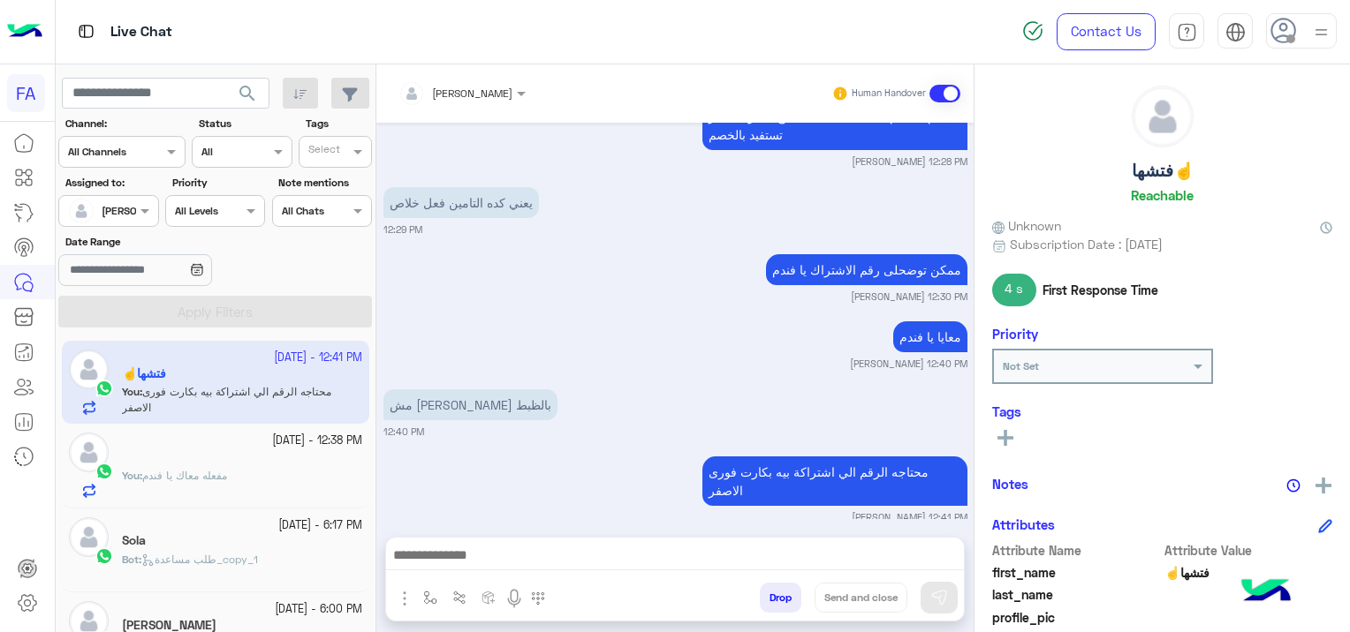
click at [278, 458] on div "ْ" at bounding box center [242, 459] width 240 height 19
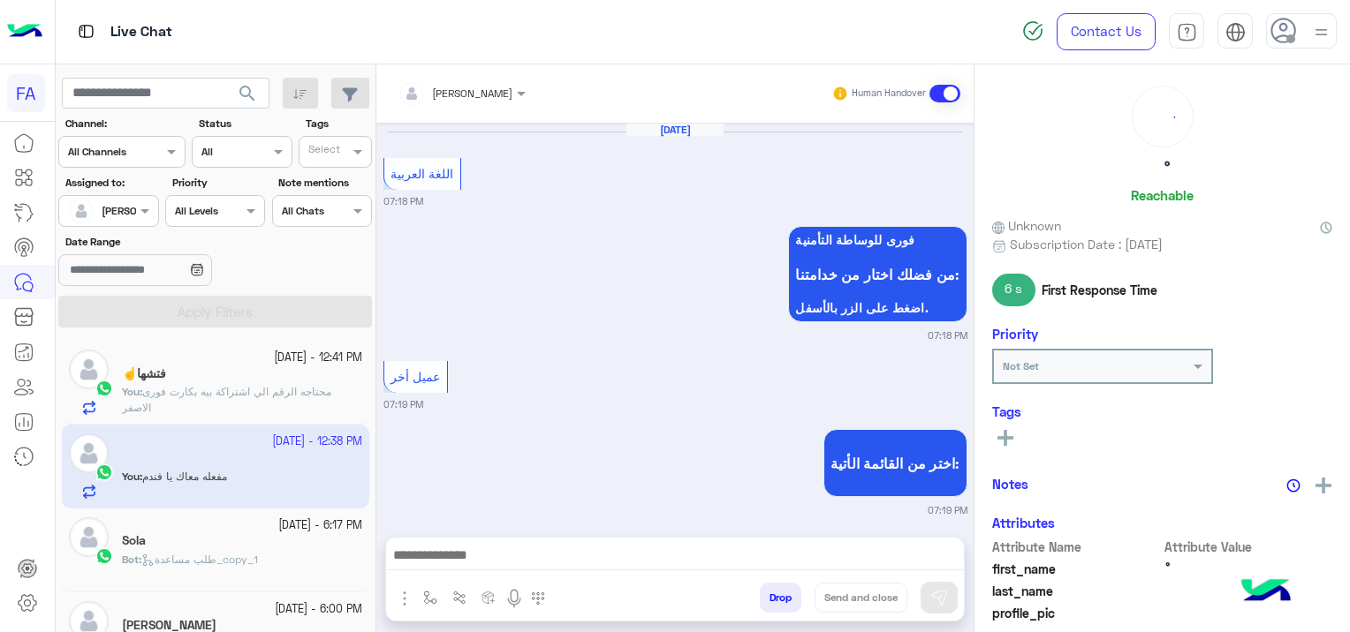
scroll to position [1498, 0]
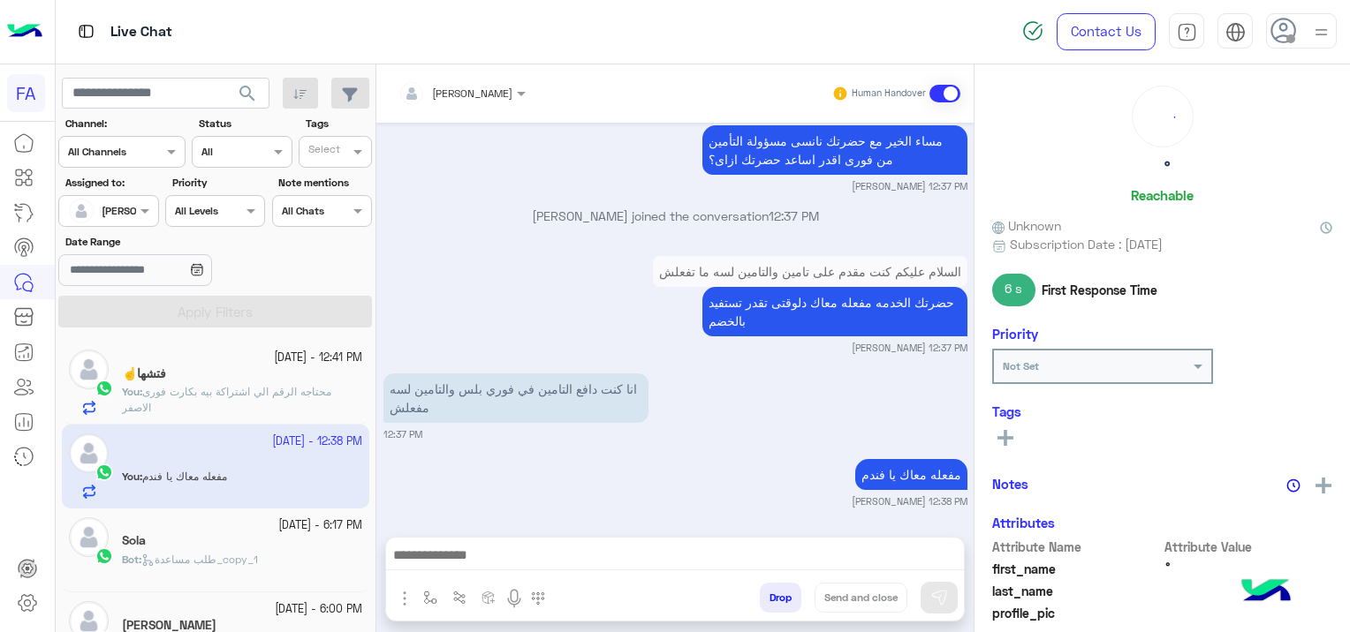
click at [247, 382] on div "فتشها☝️" at bounding box center [242, 376] width 240 height 19
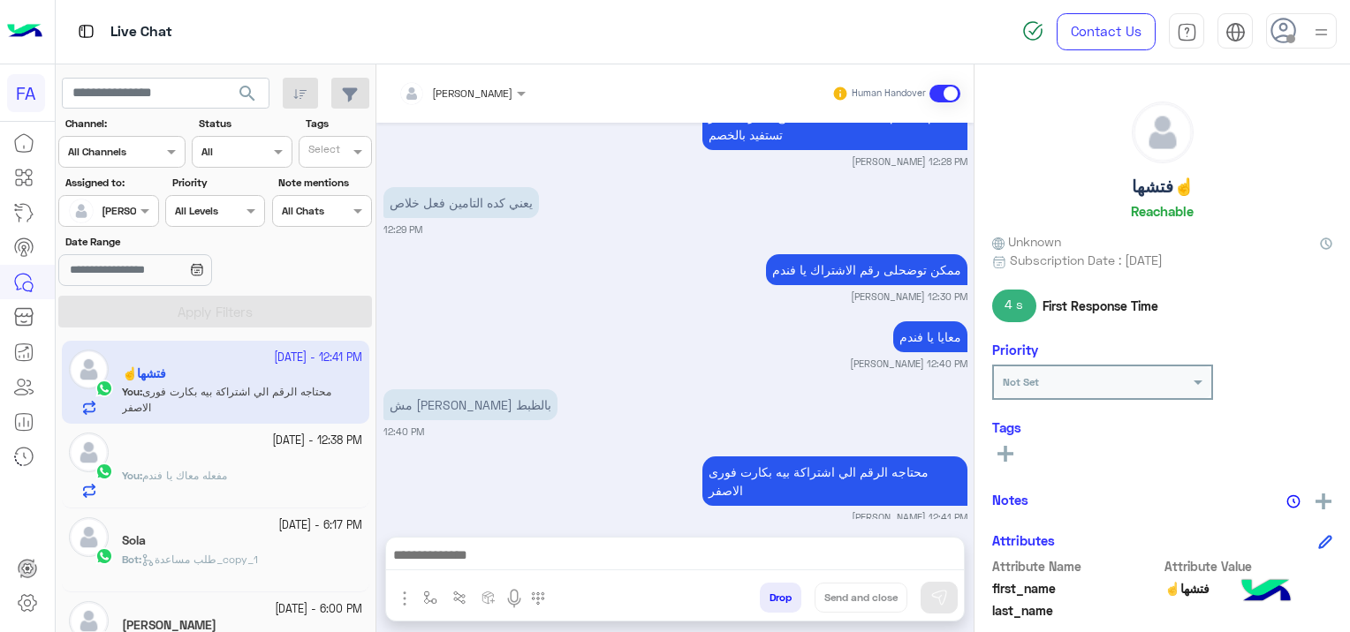
click at [279, 468] on div "You : مفعله معاك يا فندم" at bounding box center [242, 483] width 240 height 31
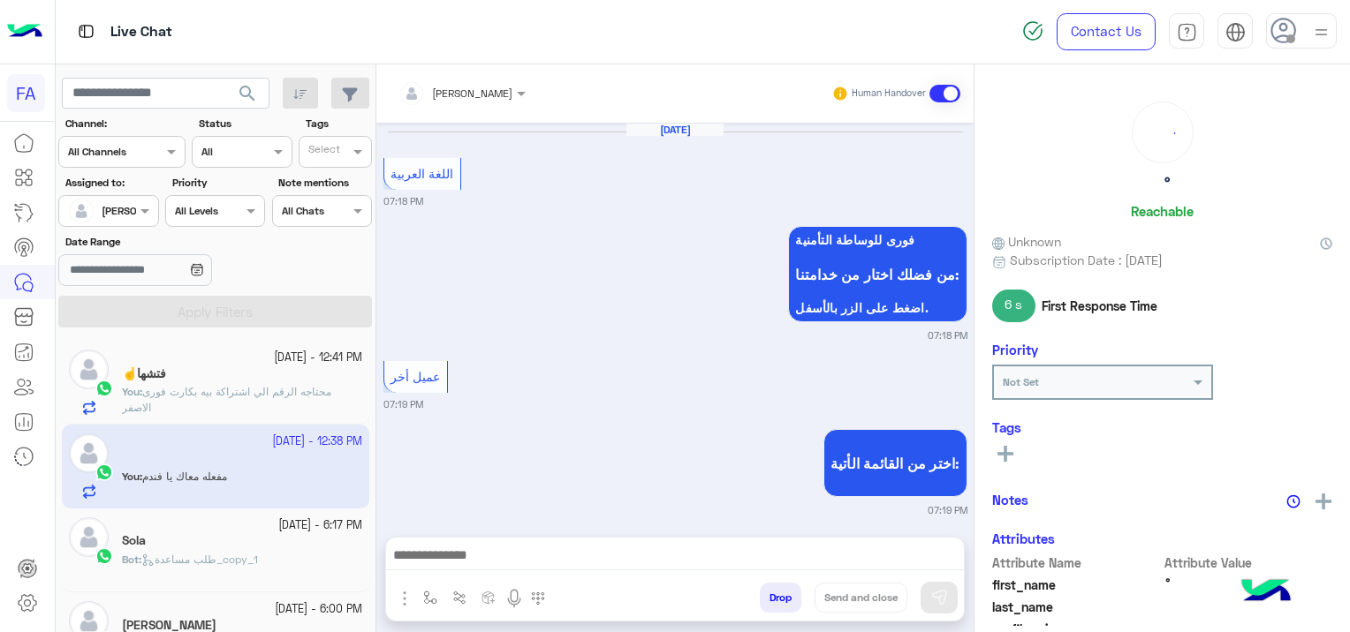
scroll to position [1498, 0]
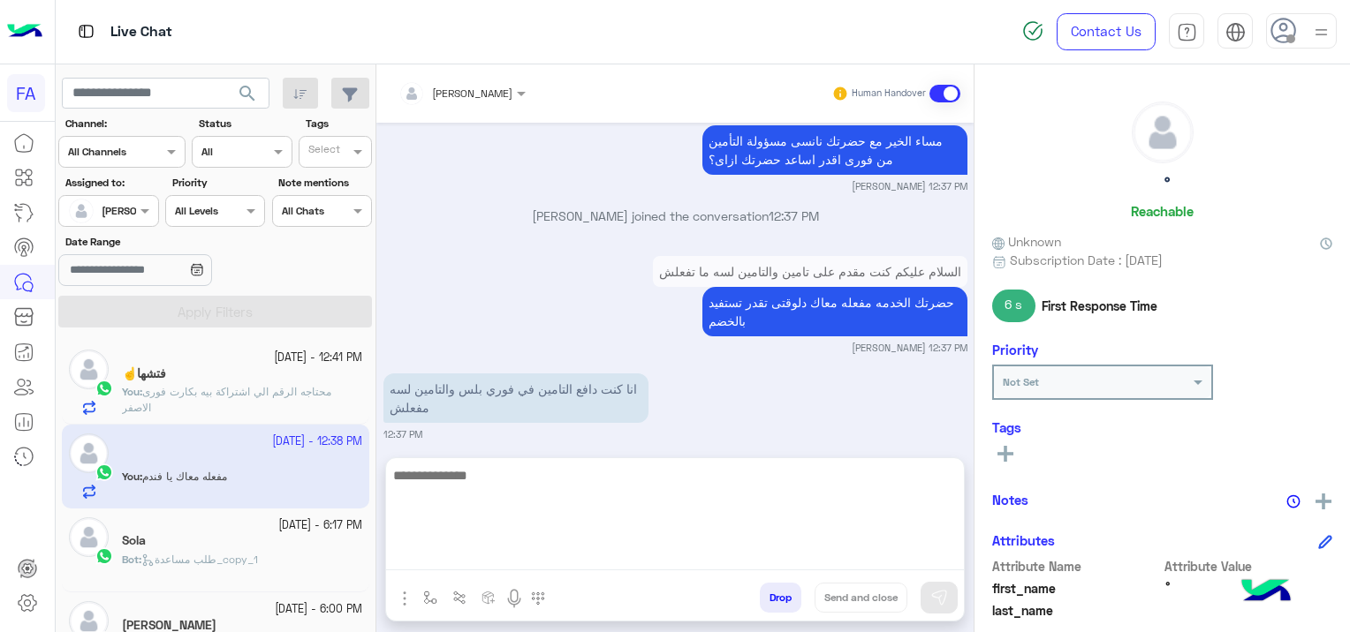
click at [621, 556] on textarea at bounding box center [675, 518] width 578 height 106
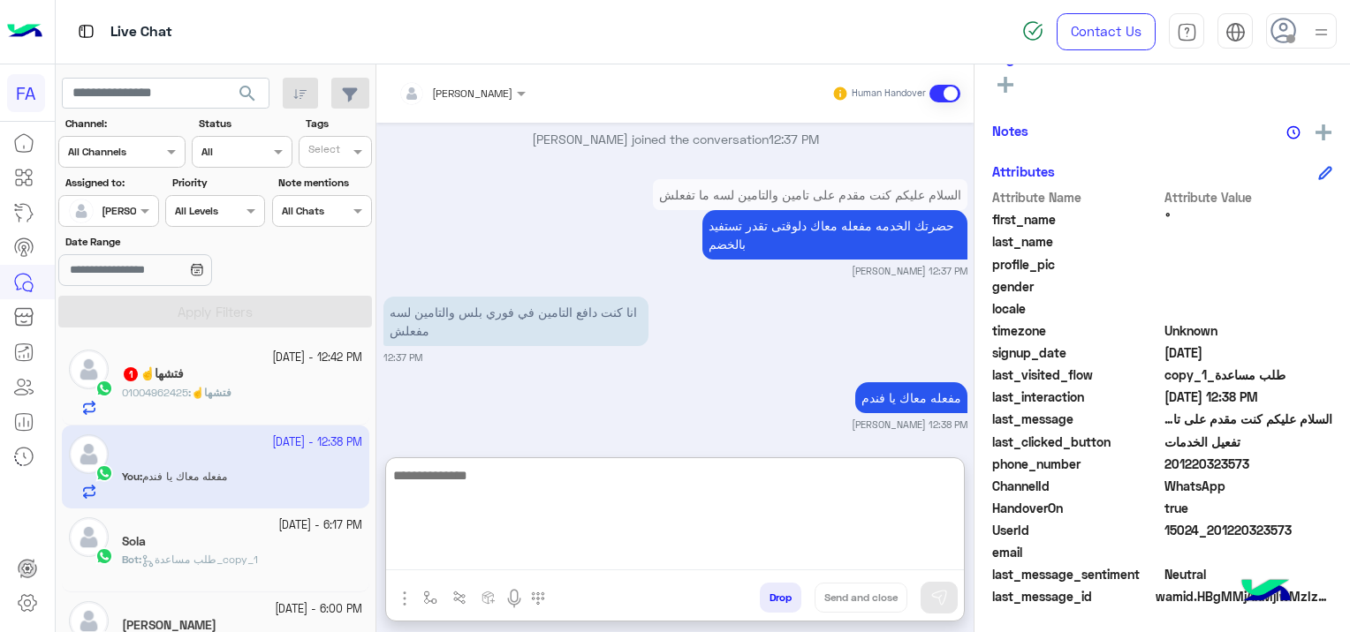
scroll to position [1578, 0]
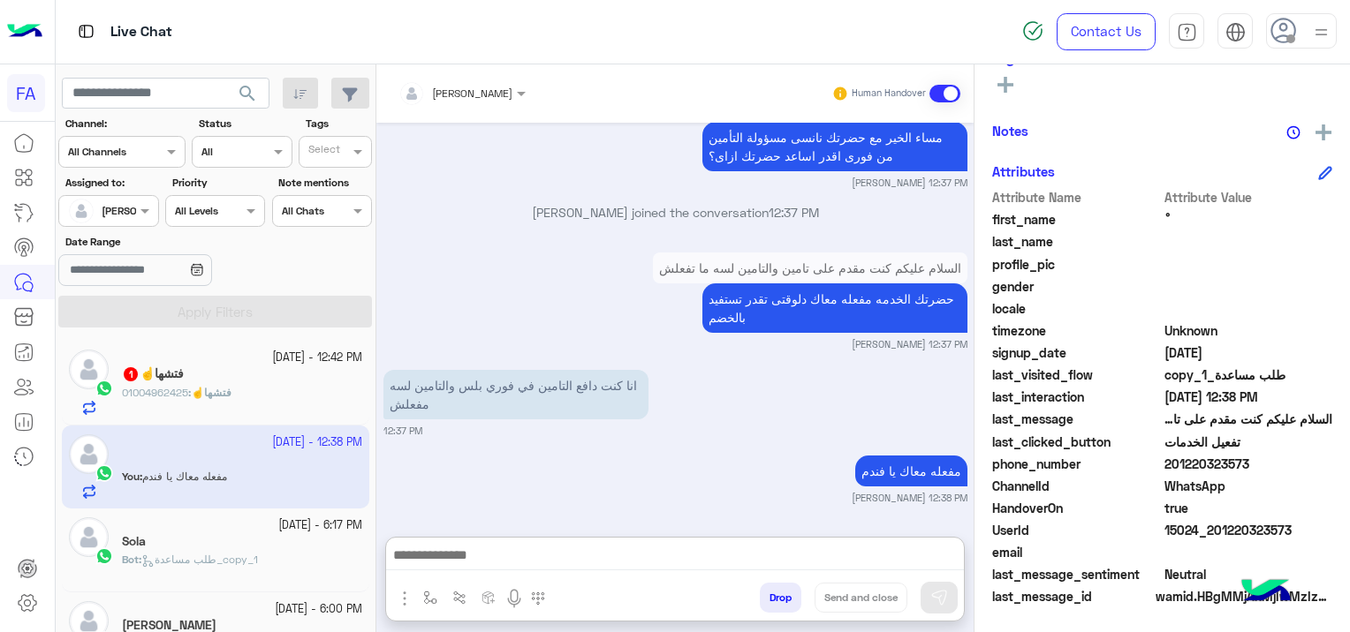
click at [218, 378] on div "فتشها☝️ 1" at bounding box center [242, 376] width 240 height 19
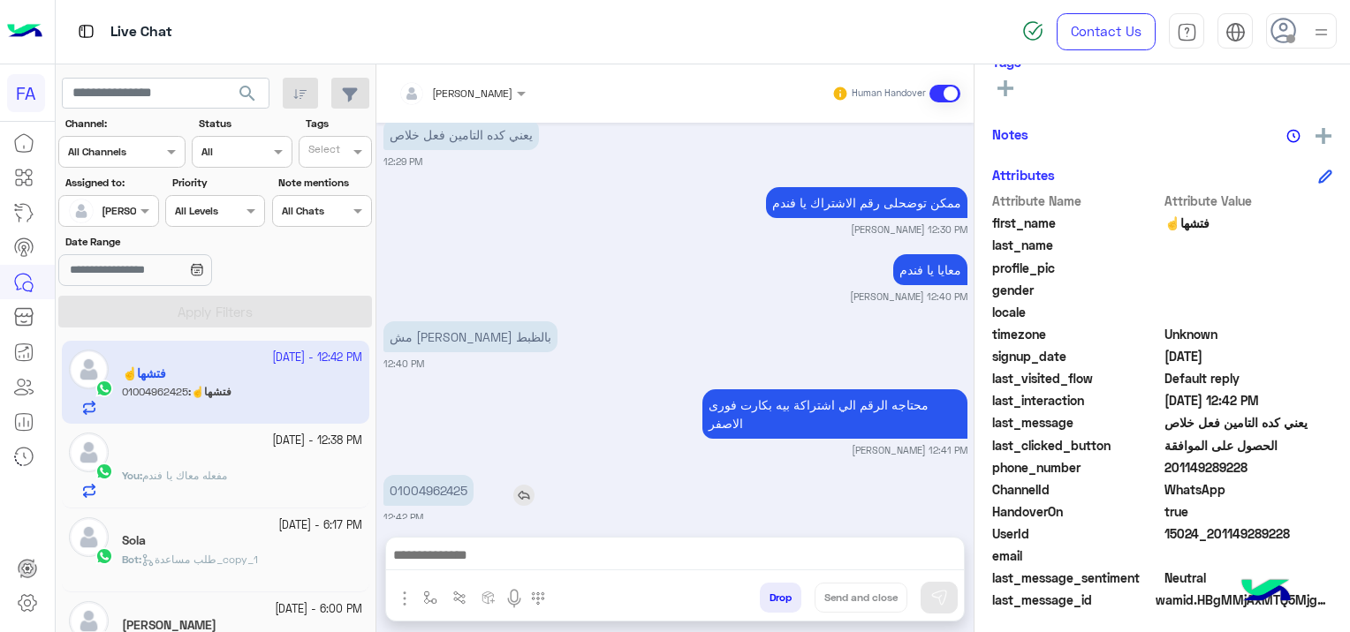
scroll to position [369, 0]
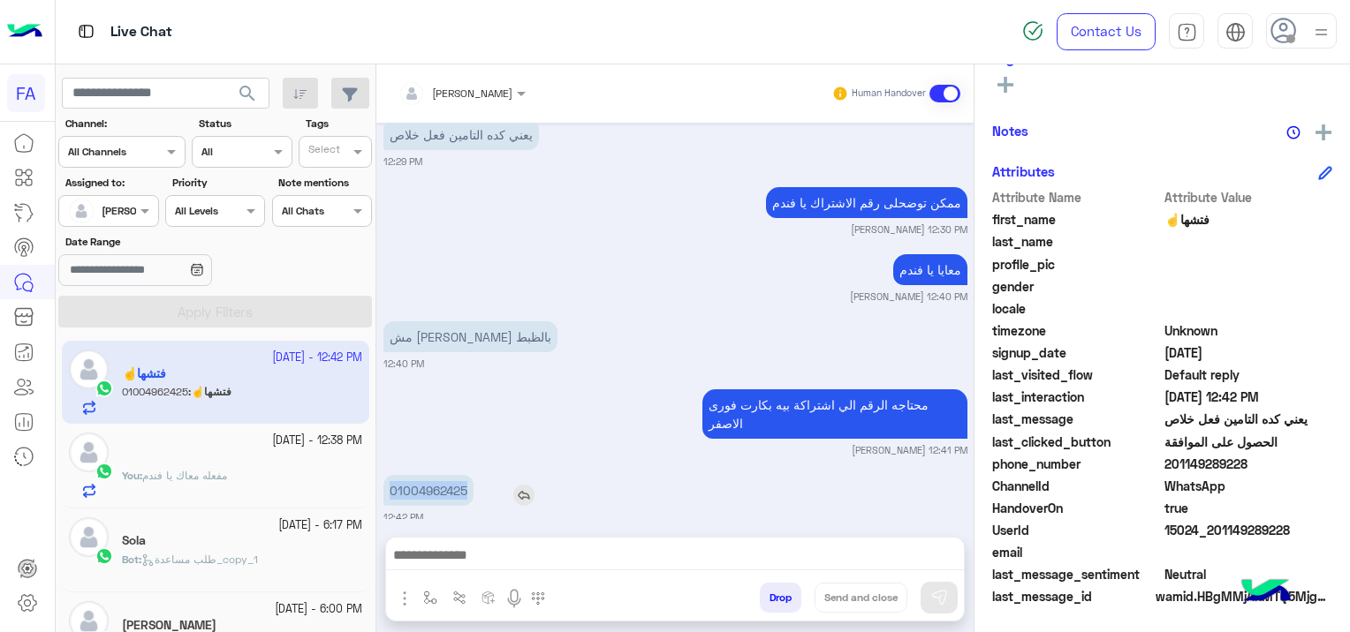
drag, startPoint x: 470, startPoint y: 470, endPoint x: 384, endPoint y: 476, distance: 85.9
click at [384, 476] on p "01004962425" at bounding box center [428, 490] width 90 height 31
click at [559, 443] on small "[PERSON_NAME] 12:41 PM" at bounding box center [675, 450] width 584 height 14
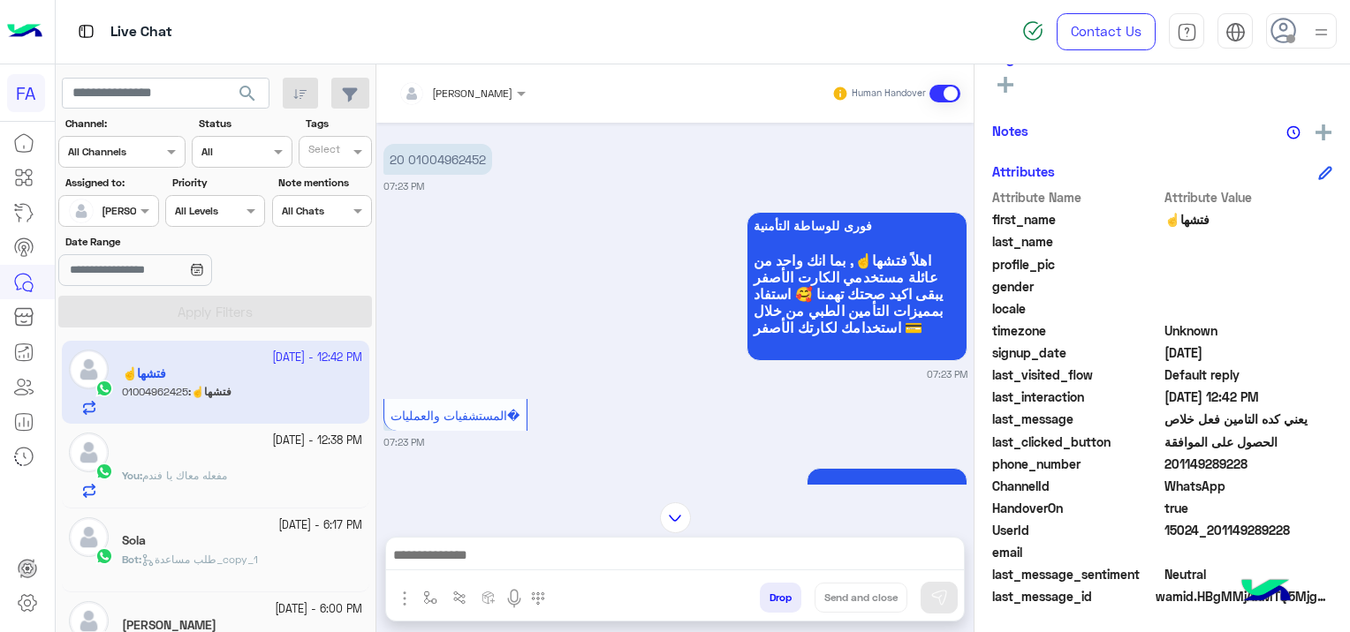
scroll to position [724, 0]
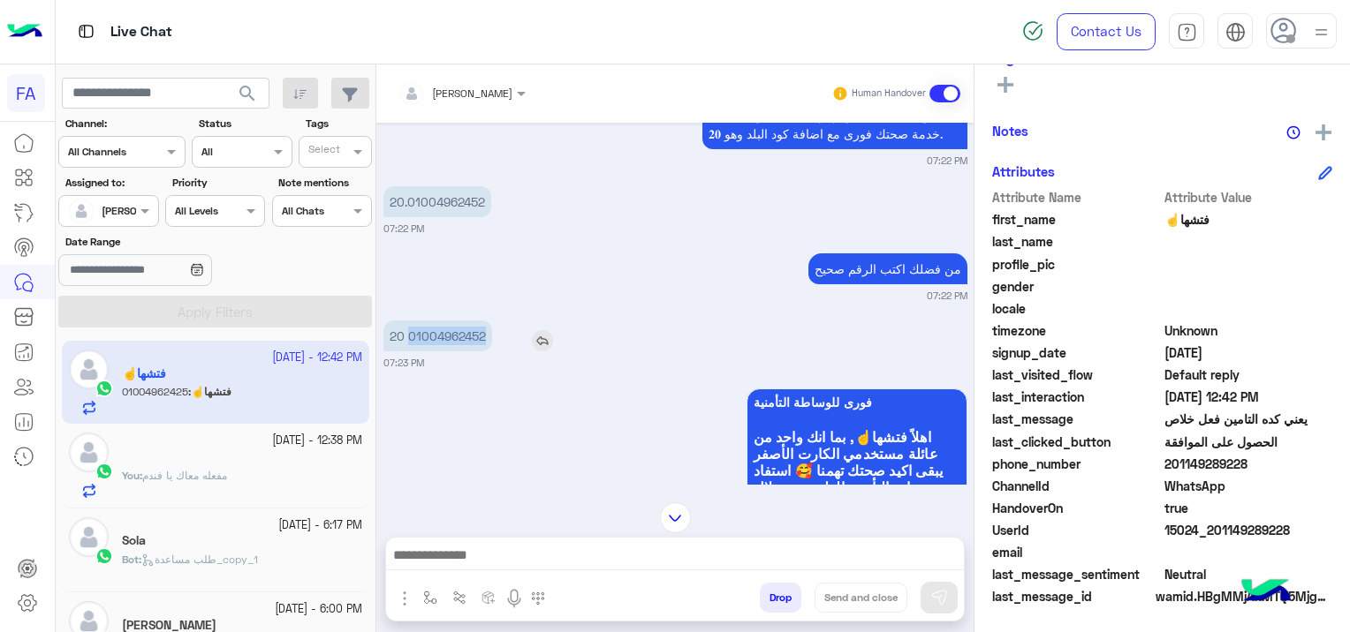
drag, startPoint x: 488, startPoint y: 330, endPoint x: 406, endPoint y: 329, distance: 81.3
click at [406, 329] on p "20 01004962452" at bounding box center [437, 336] width 109 height 31
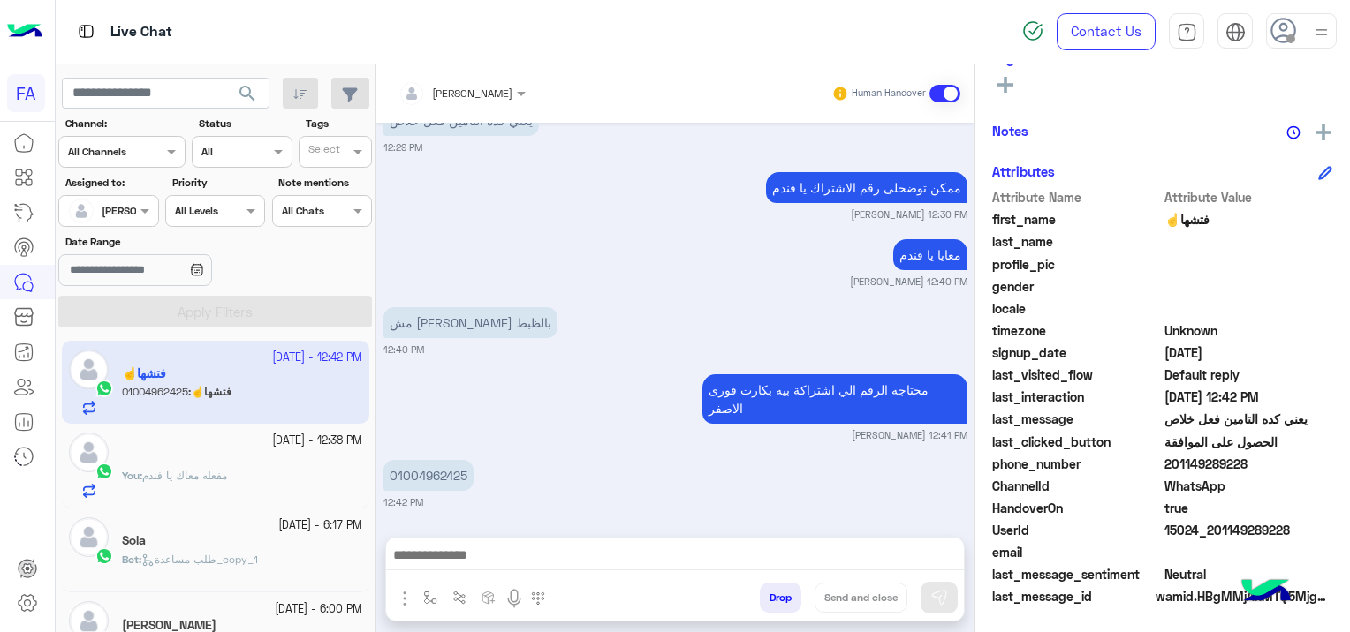
scroll to position [3639, 0]
click at [562, 428] on small "[PERSON_NAME] 12:41 PM" at bounding box center [675, 435] width 584 height 14
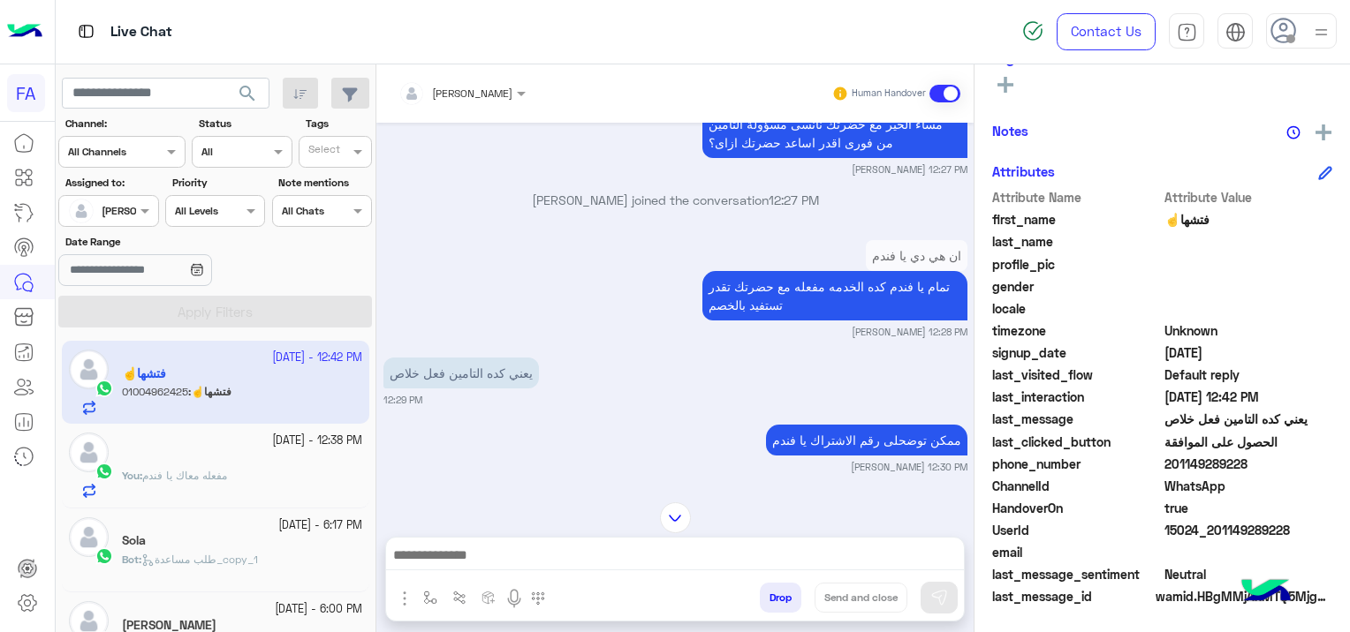
scroll to position [3374, 0]
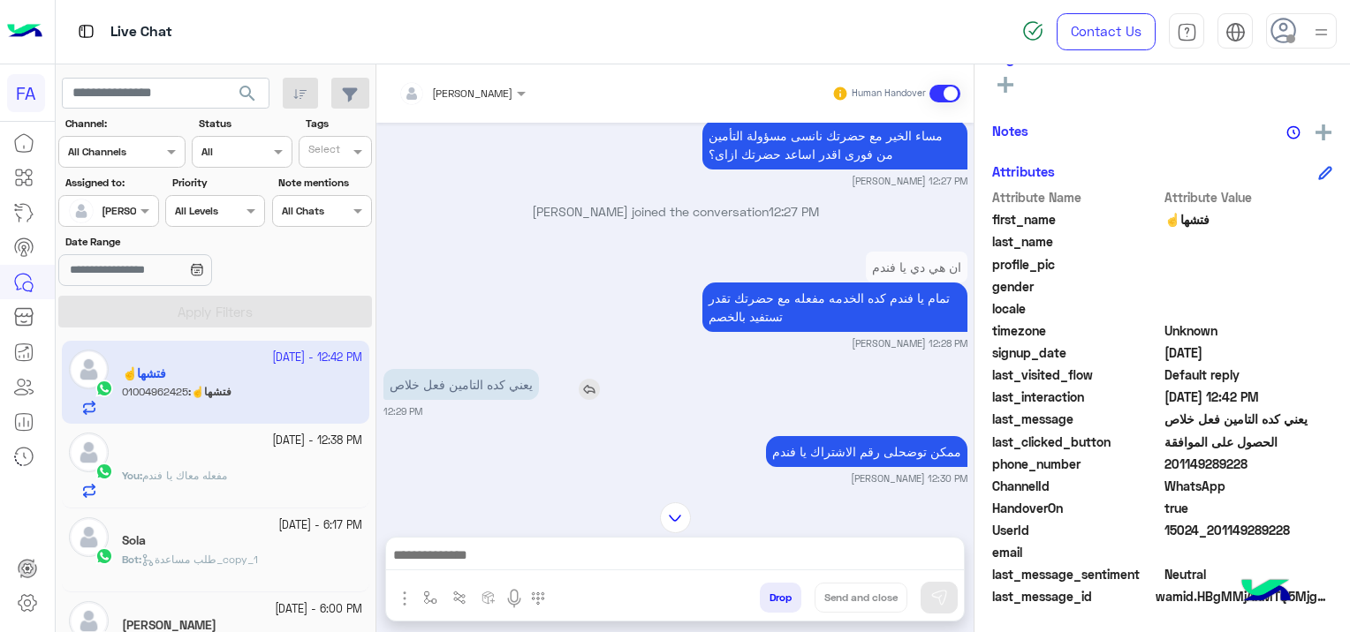
click at [594, 400] on img at bounding box center [589, 389] width 21 height 21
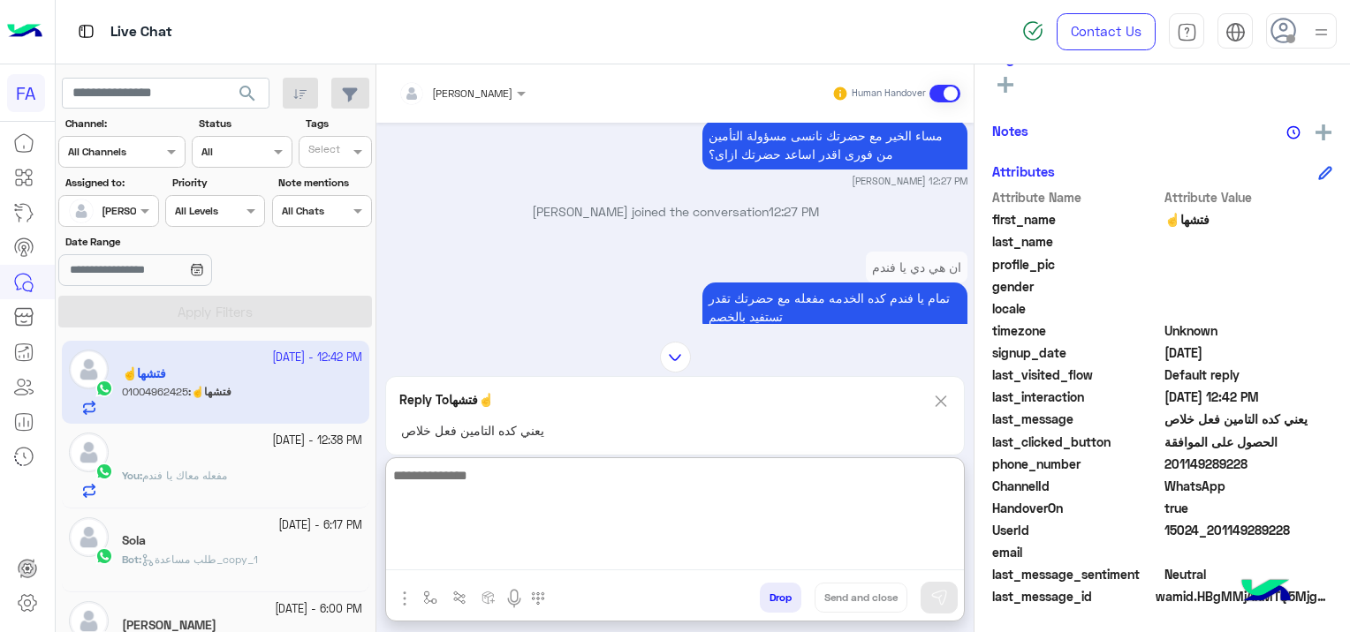
click at [541, 557] on textarea at bounding box center [675, 518] width 578 height 106
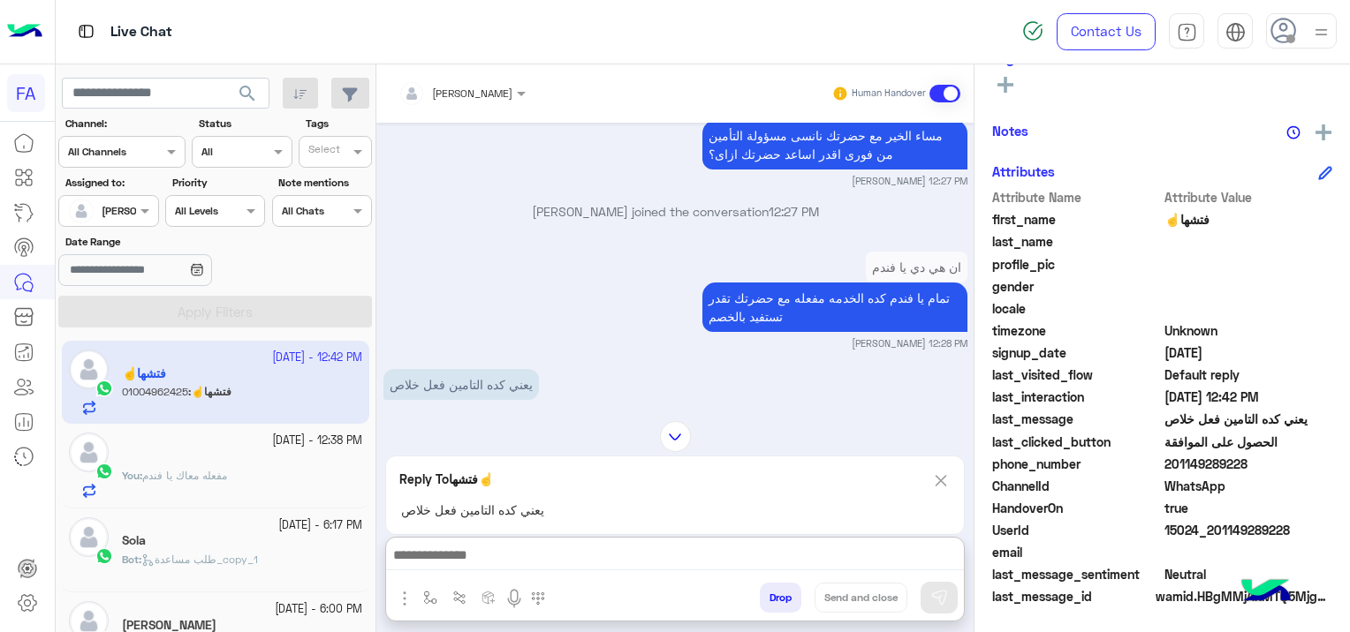
click at [934, 456] on div "Reply To فتشها☝️ يعني كده التامين فعل خلاص" at bounding box center [674, 495] width 579 height 79
click at [938, 473] on img at bounding box center [940, 481] width 19 height 22
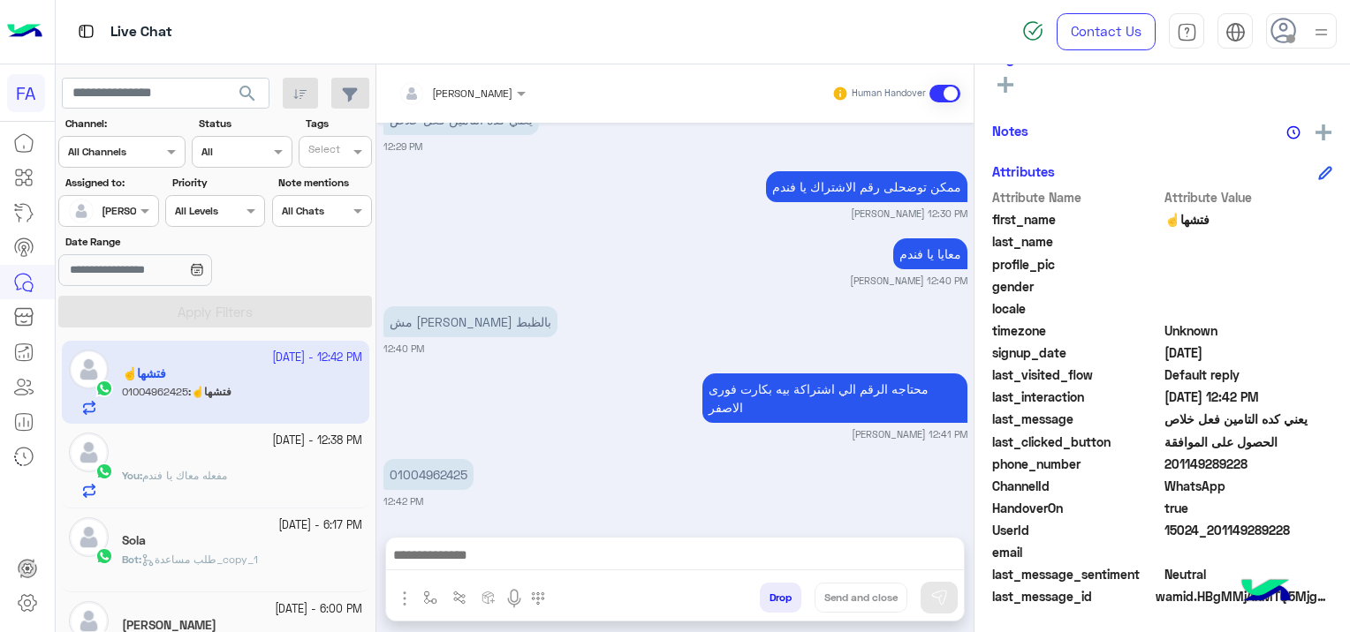
scroll to position [3462, 0]
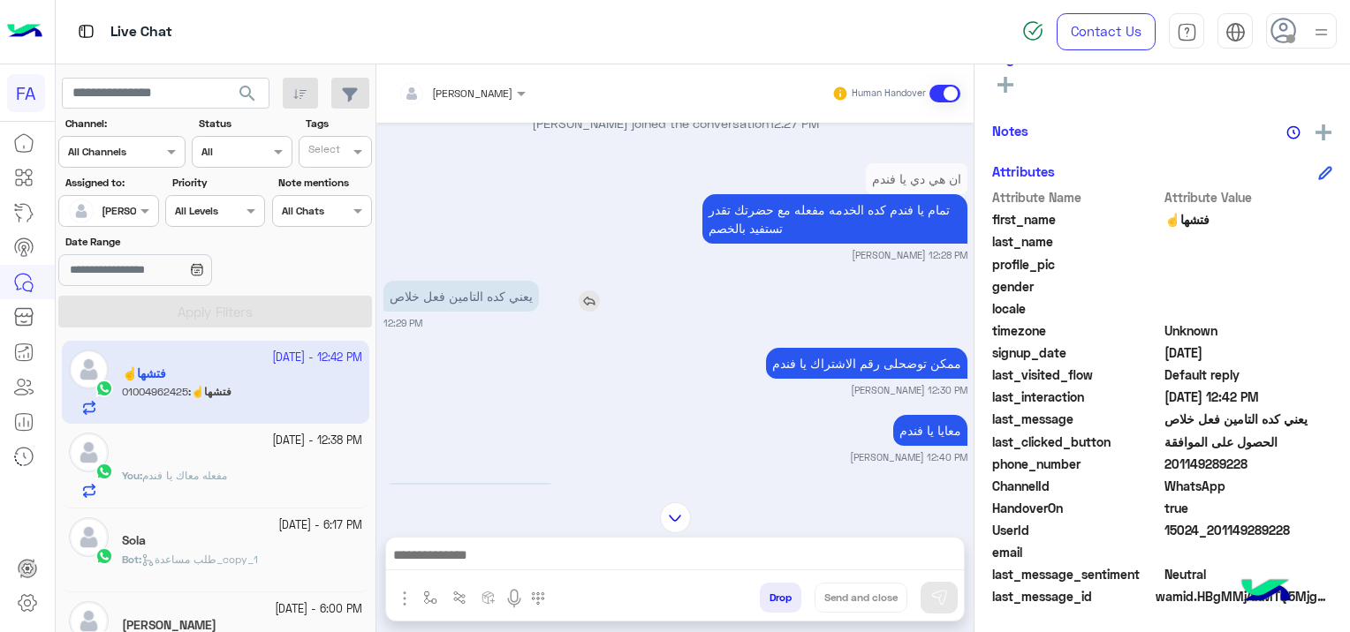
click at [597, 312] on img at bounding box center [589, 301] width 21 height 21
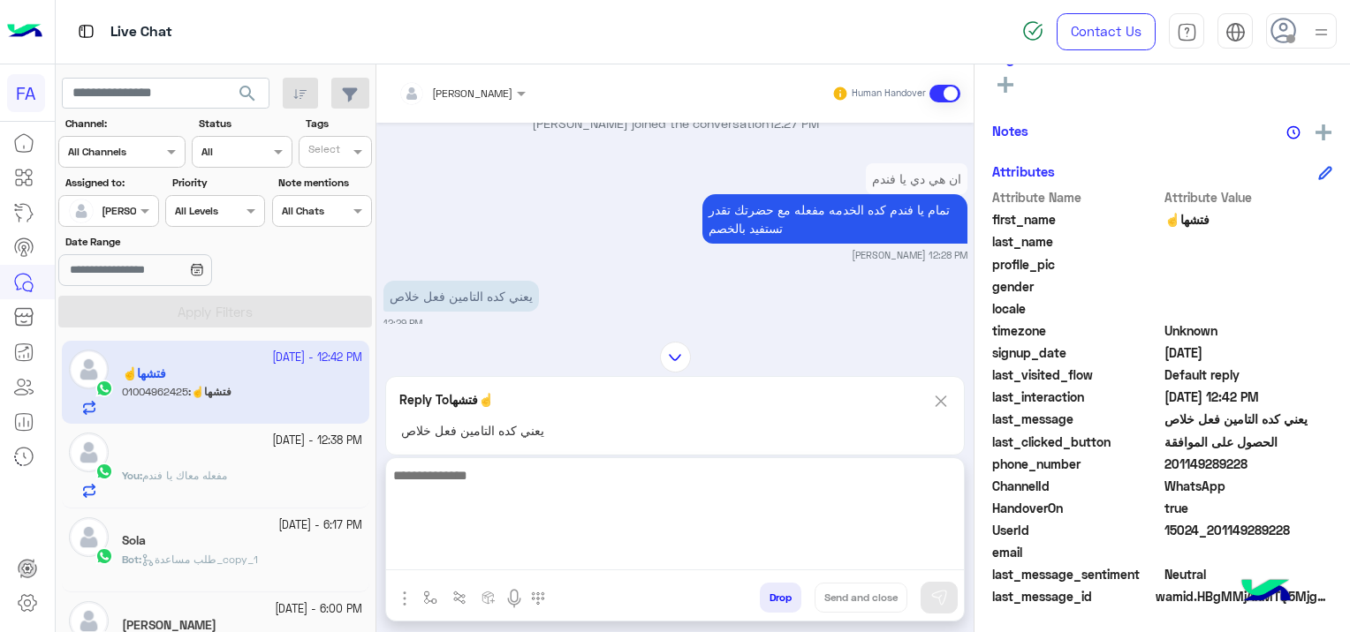
click at [548, 562] on textarea at bounding box center [675, 518] width 578 height 106
type textarea "**********"
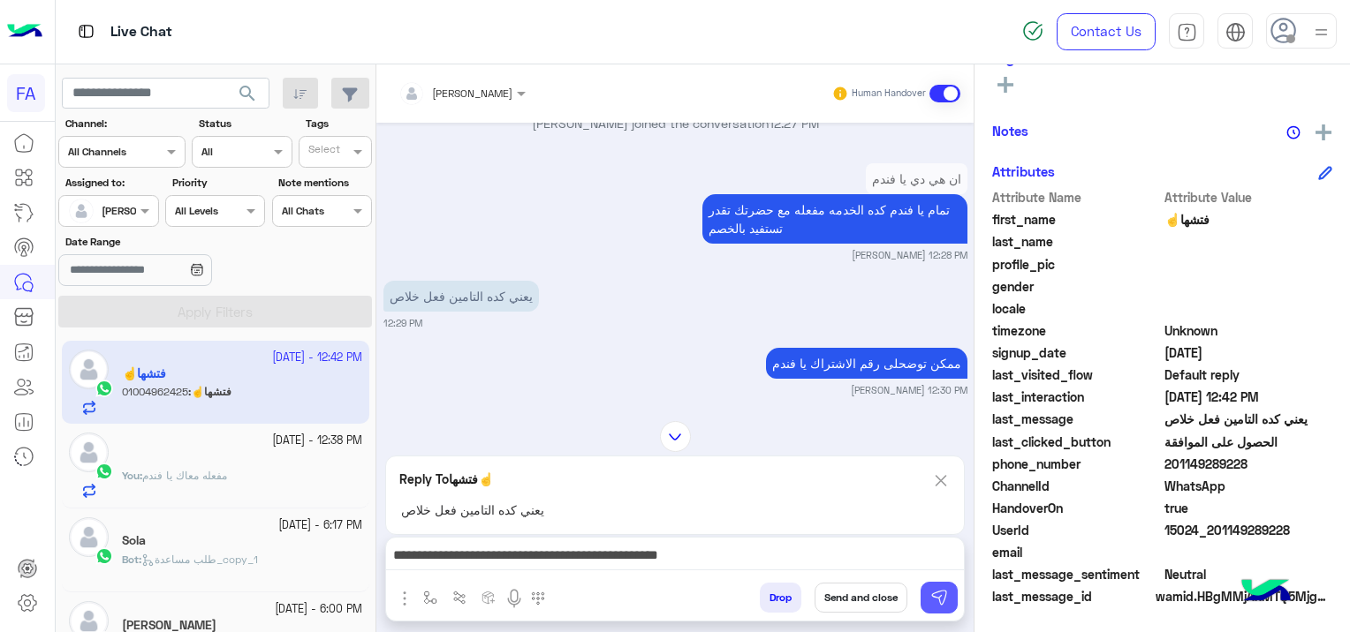
click at [940, 606] on img at bounding box center [939, 598] width 18 height 18
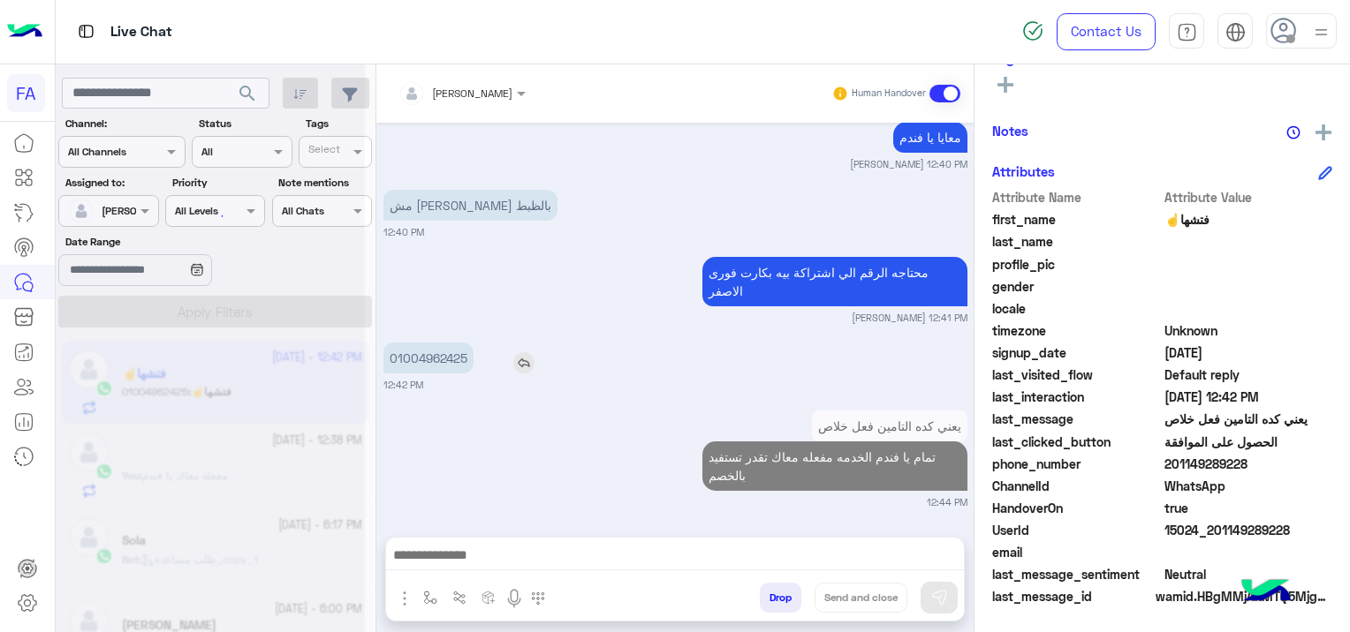
scroll to position [3756, 0]
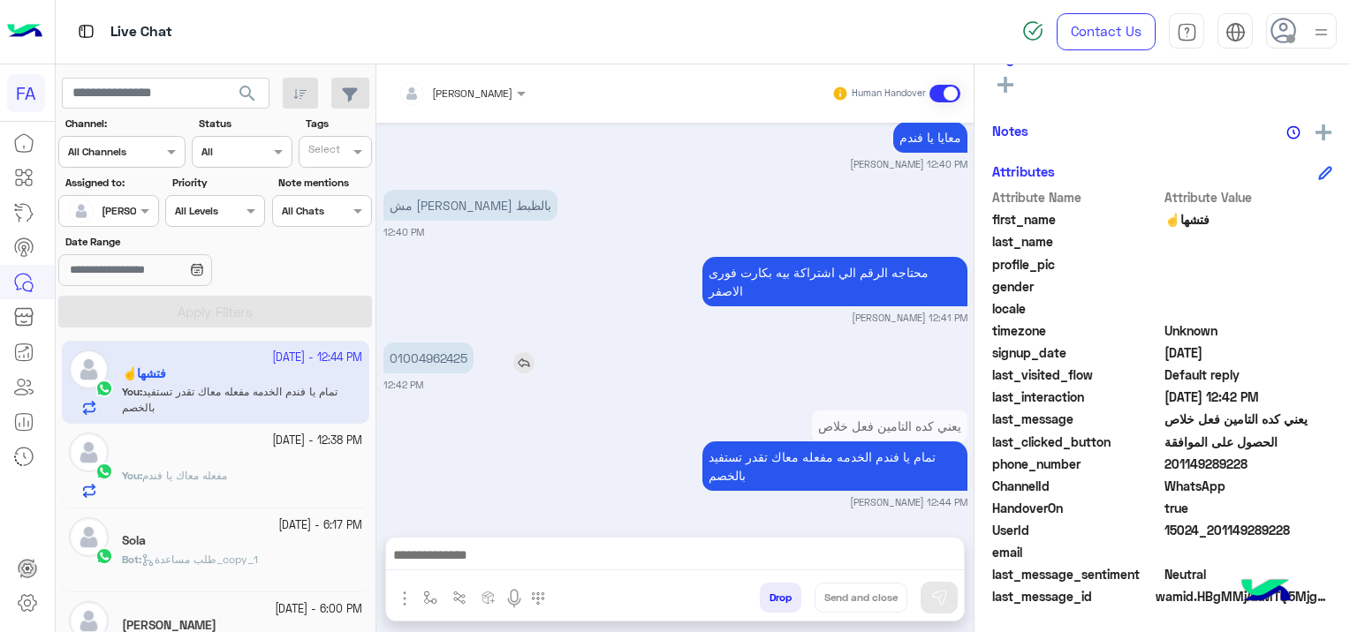
click at [521, 356] on img at bounding box center [523, 362] width 21 height 21
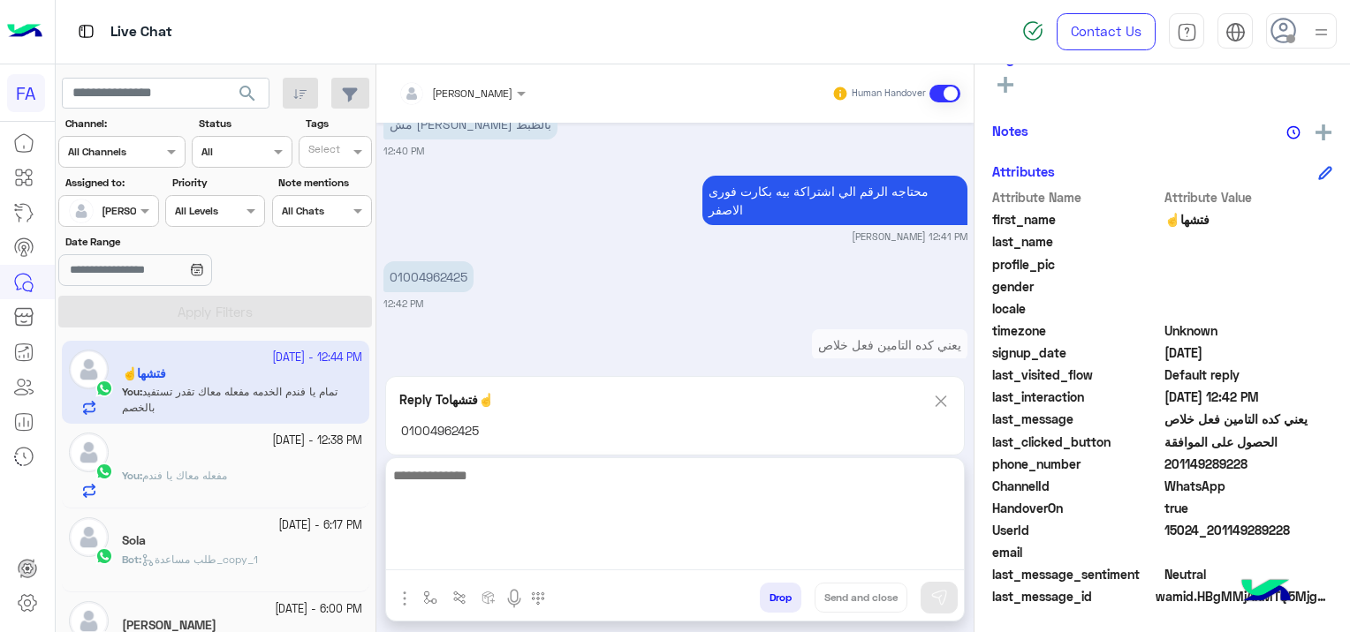
click at [473, 563] on textarea at bounding box center [675, 518] width 578 height 106
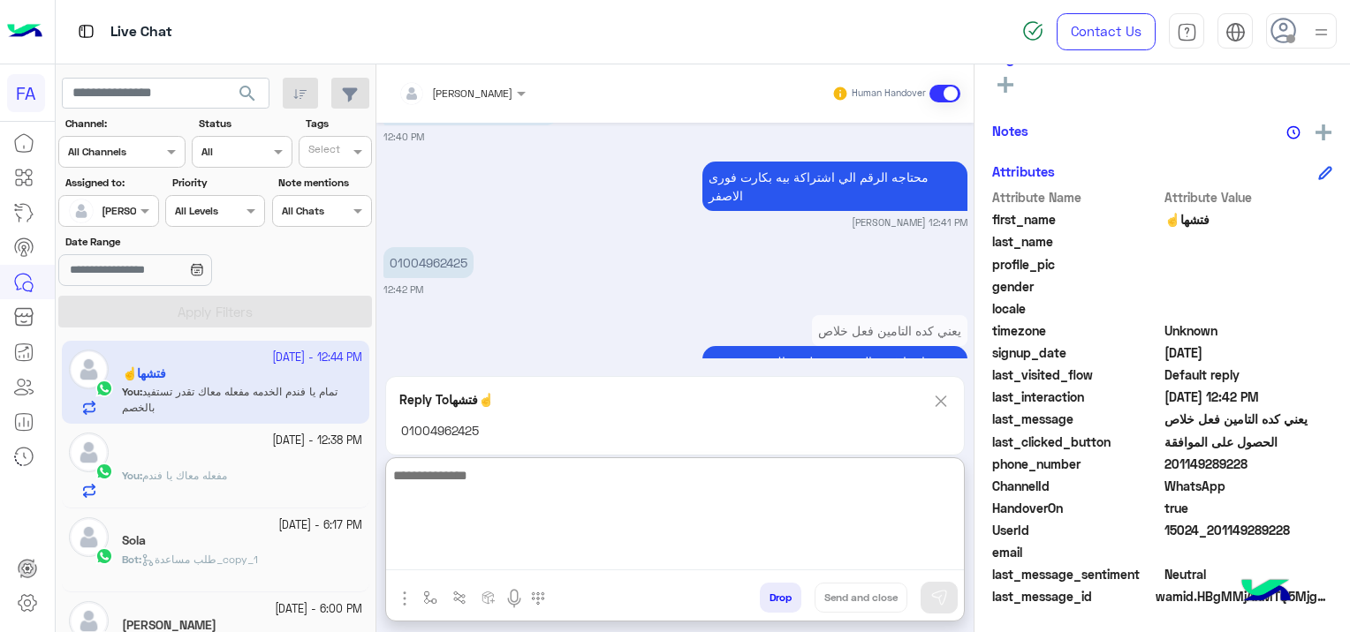
paste textarea "**********"
type textarea "*"
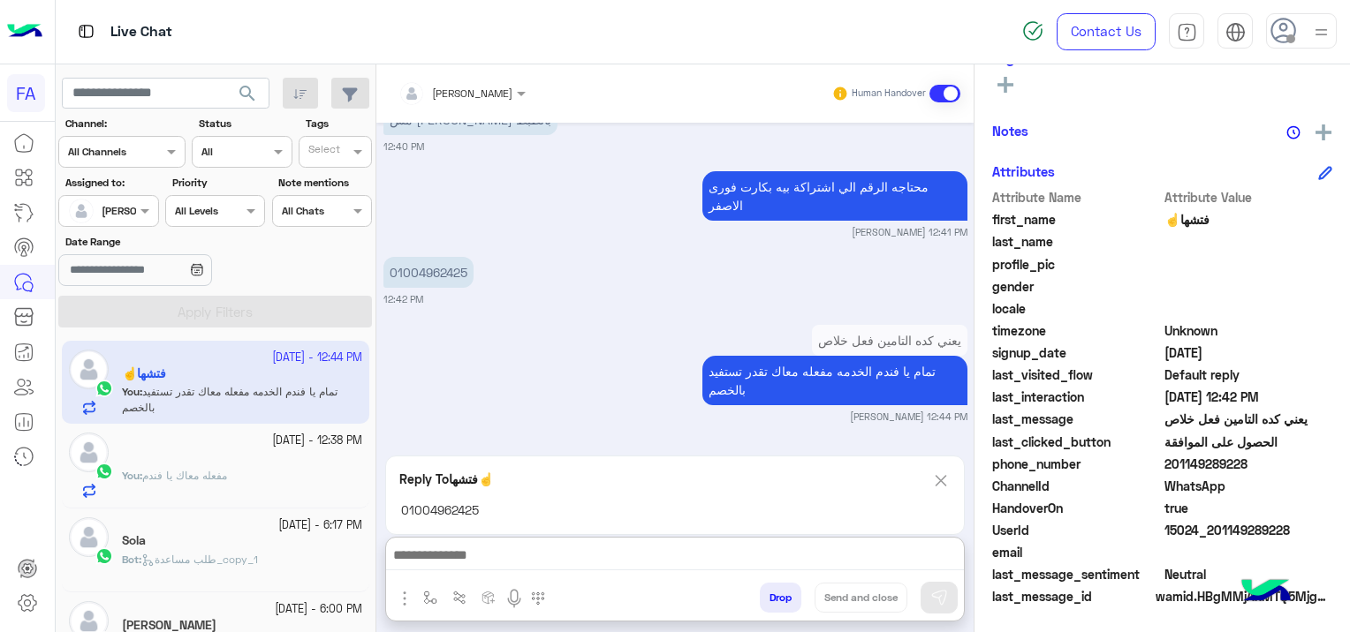
click at [934, 456] on div "Reply To فتشها☝️ 01004962425" at bounding box center [674, 495] width 579 height 79
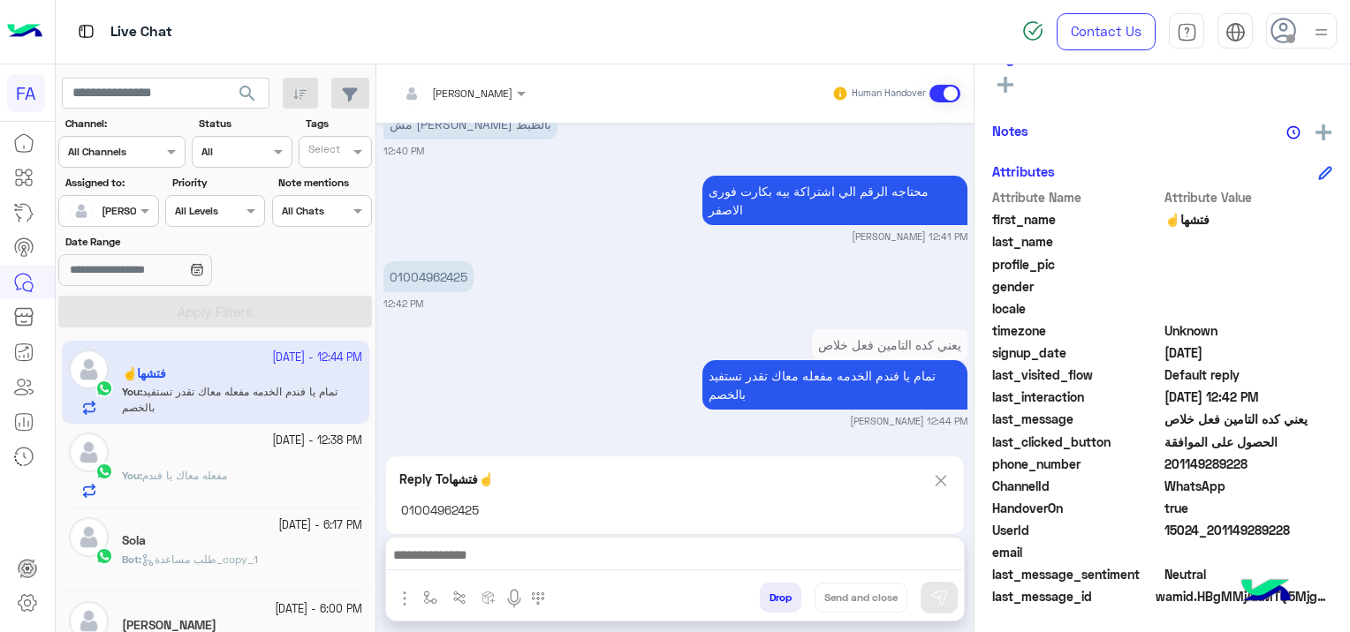
click at [946, 480] on img at bounding box center [940, 481] width 19 height 22
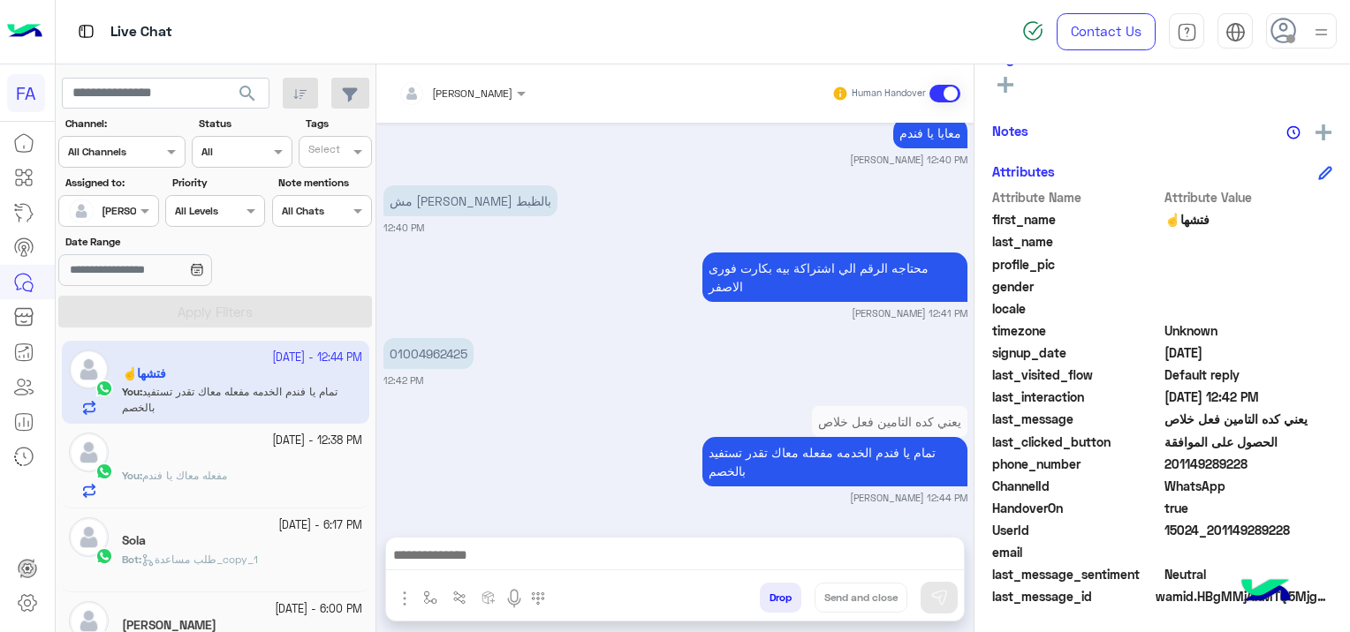
scroll to position [3756, 0]
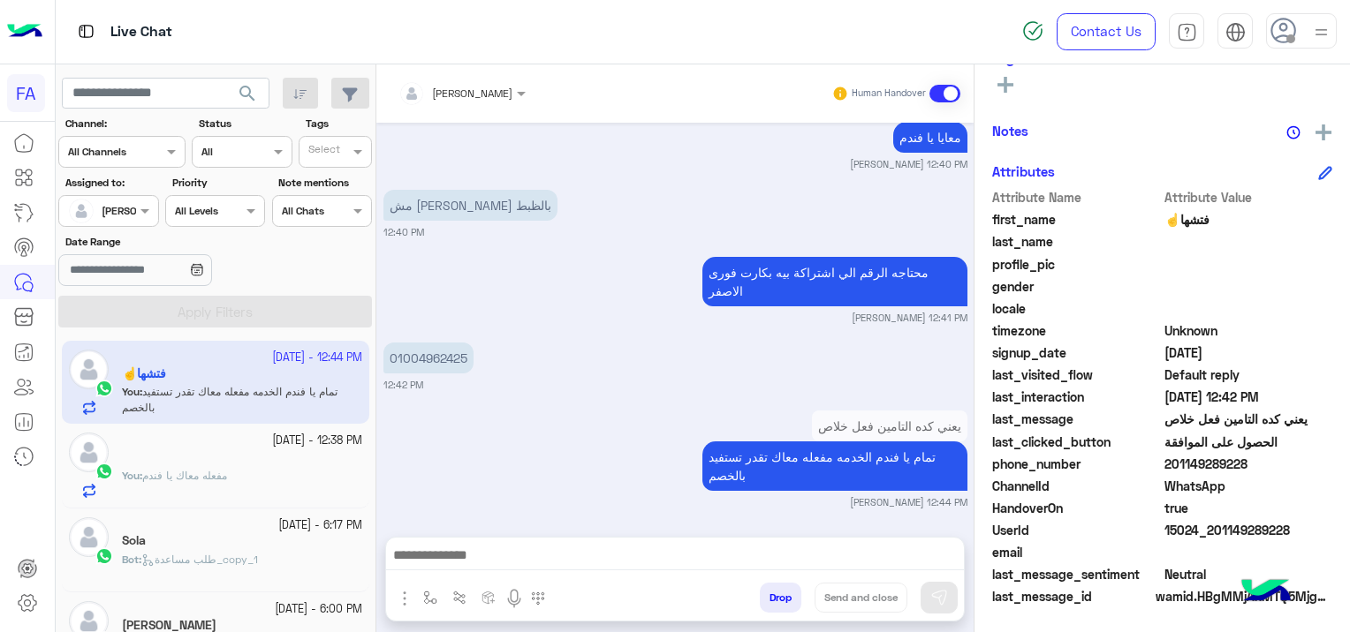
click at [291, 475] on div "You : مفعله معاك يا فندم" at bounding box center [242, 483] width 240 height 31
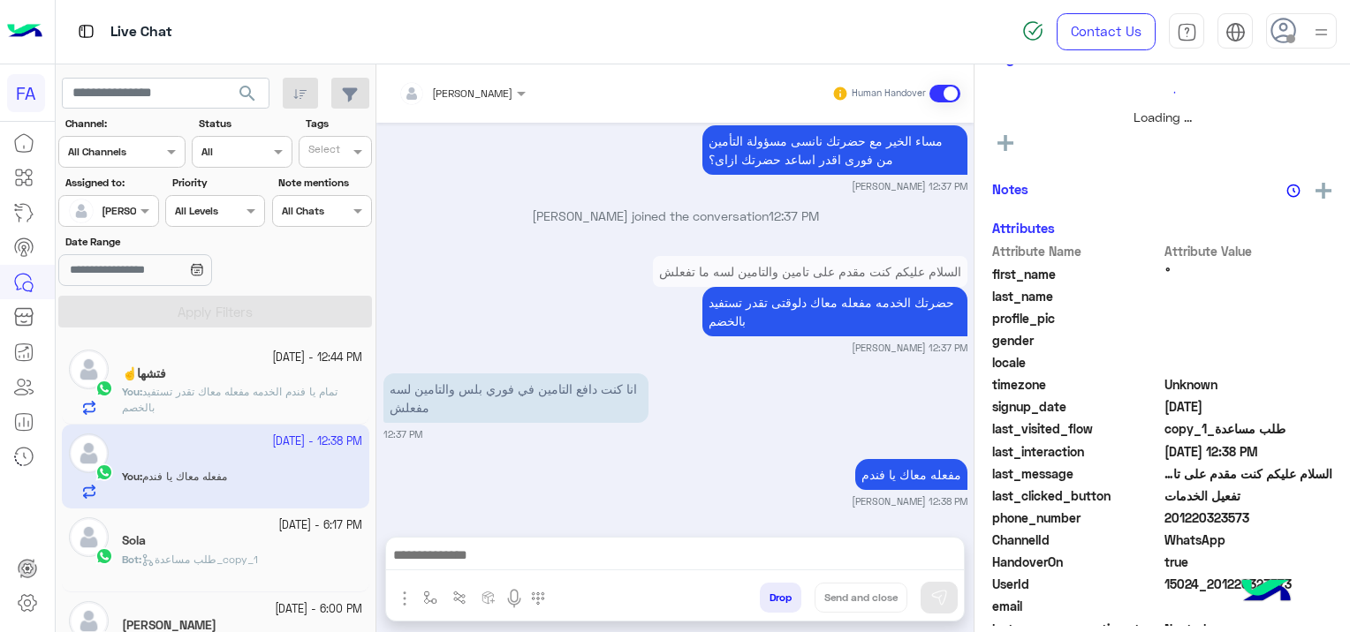
scroll to position [366, 0]
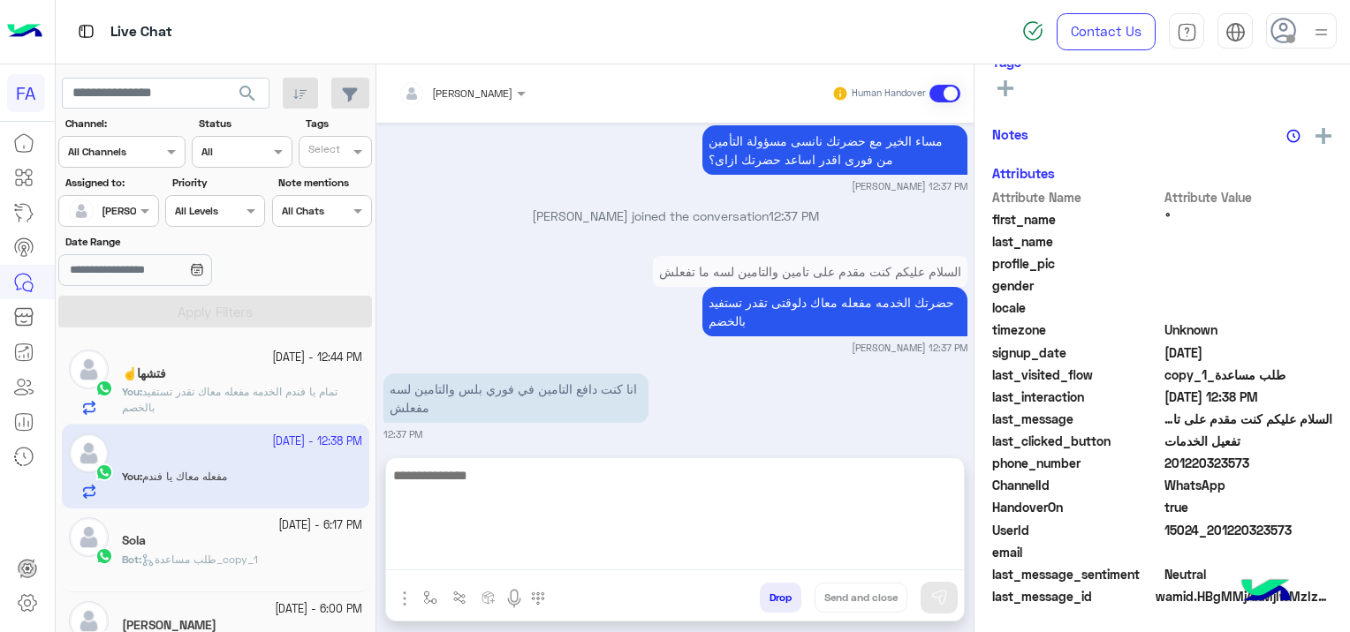
click at [673, 562] on textarea at bounding box center [675, 518] width 578 height 106
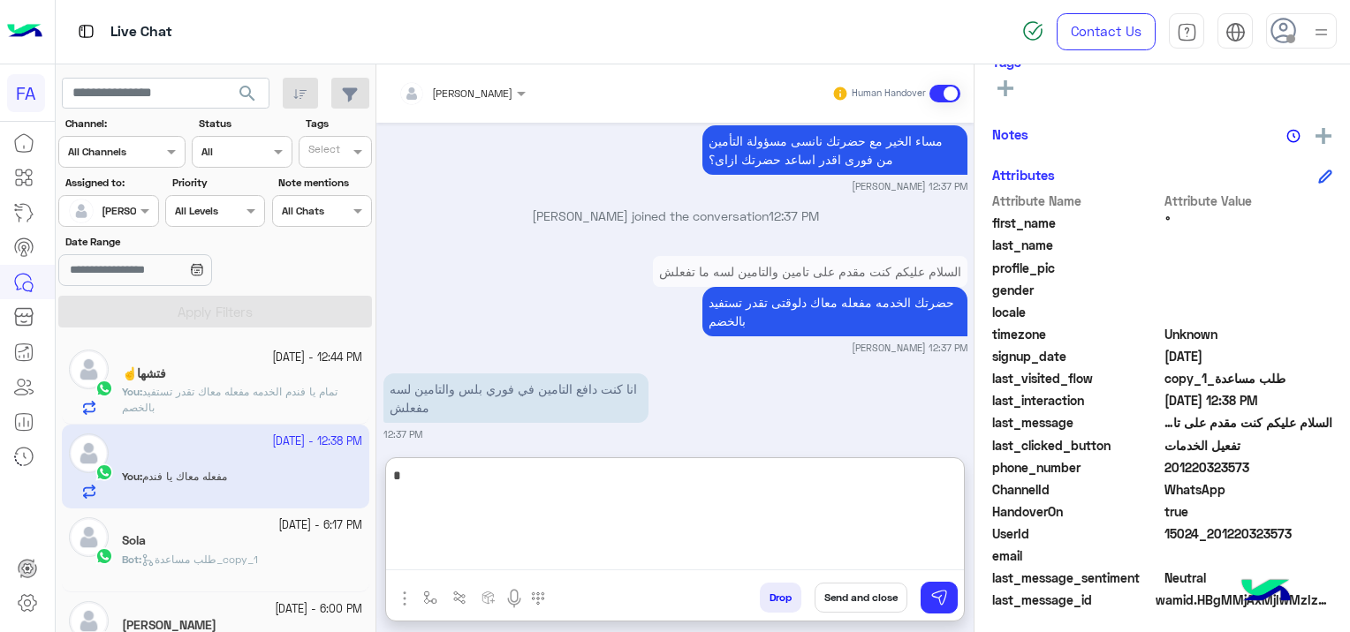
scroll to position [369, 0]
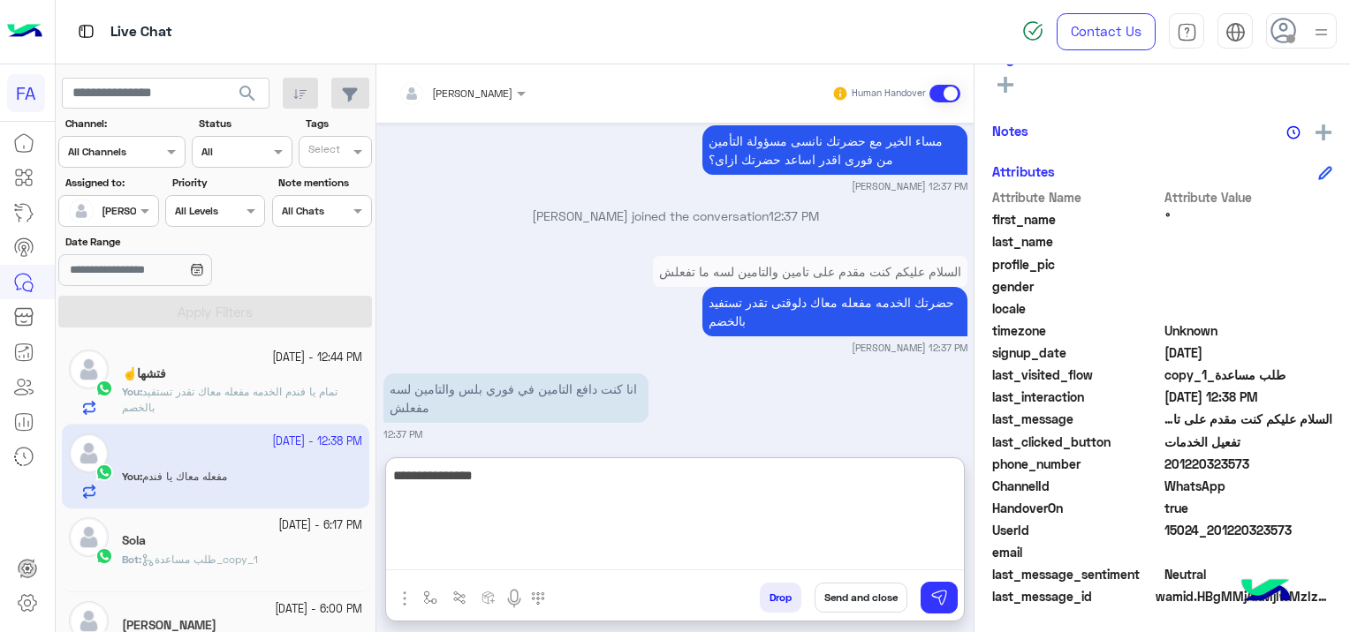
type textarea "**********"
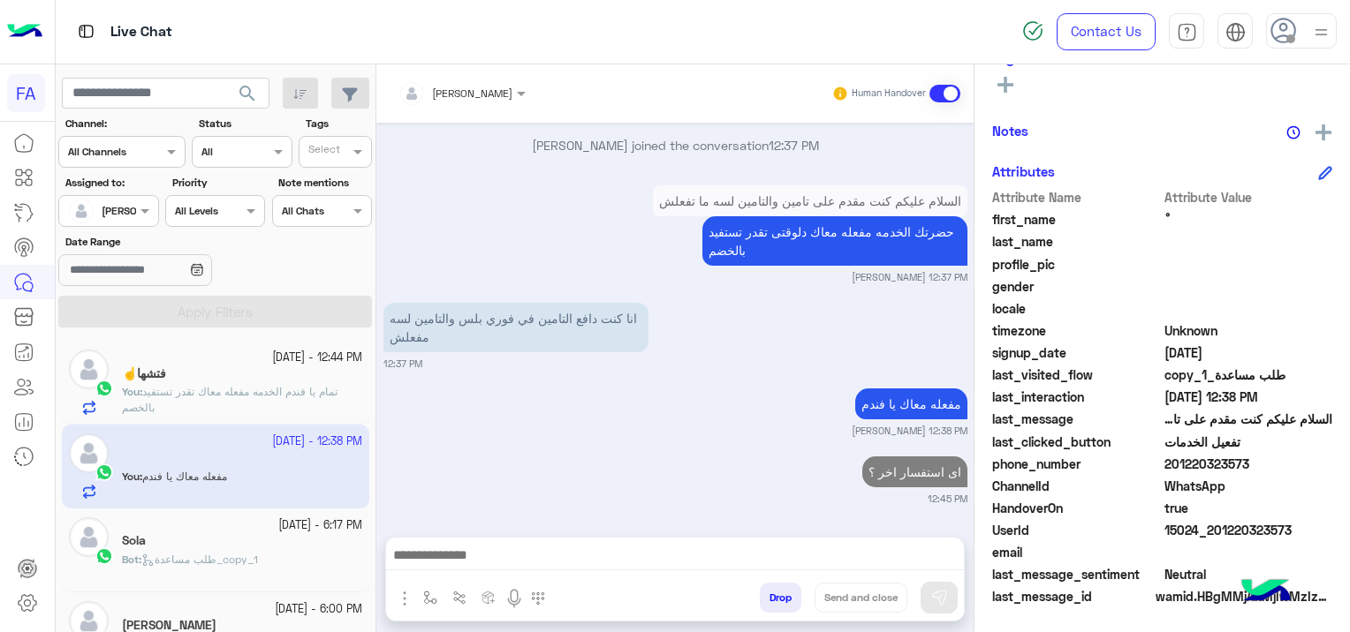
click at [258, 379] on div "فتشها☝️" at bounding box center [242, 376] width 240 height 19
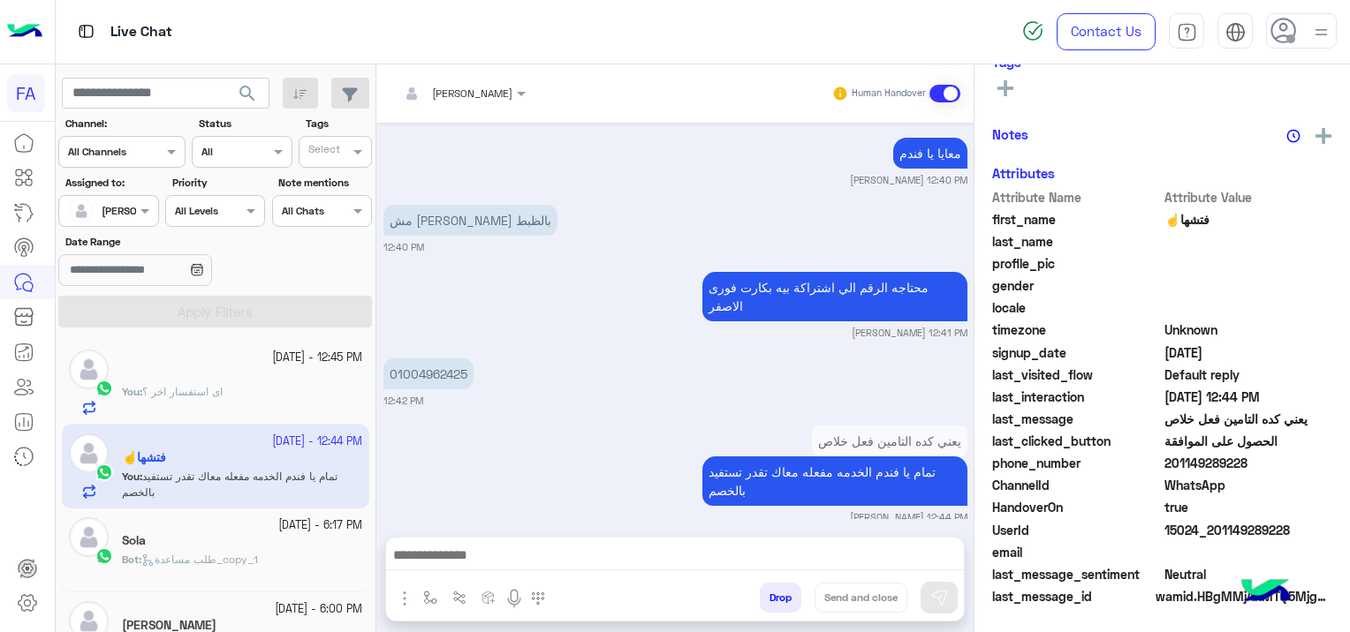
scroll to position [369, 0]
click at [208, 382] on div "ْ" at bounding box center [242, 376] width 240 height 19
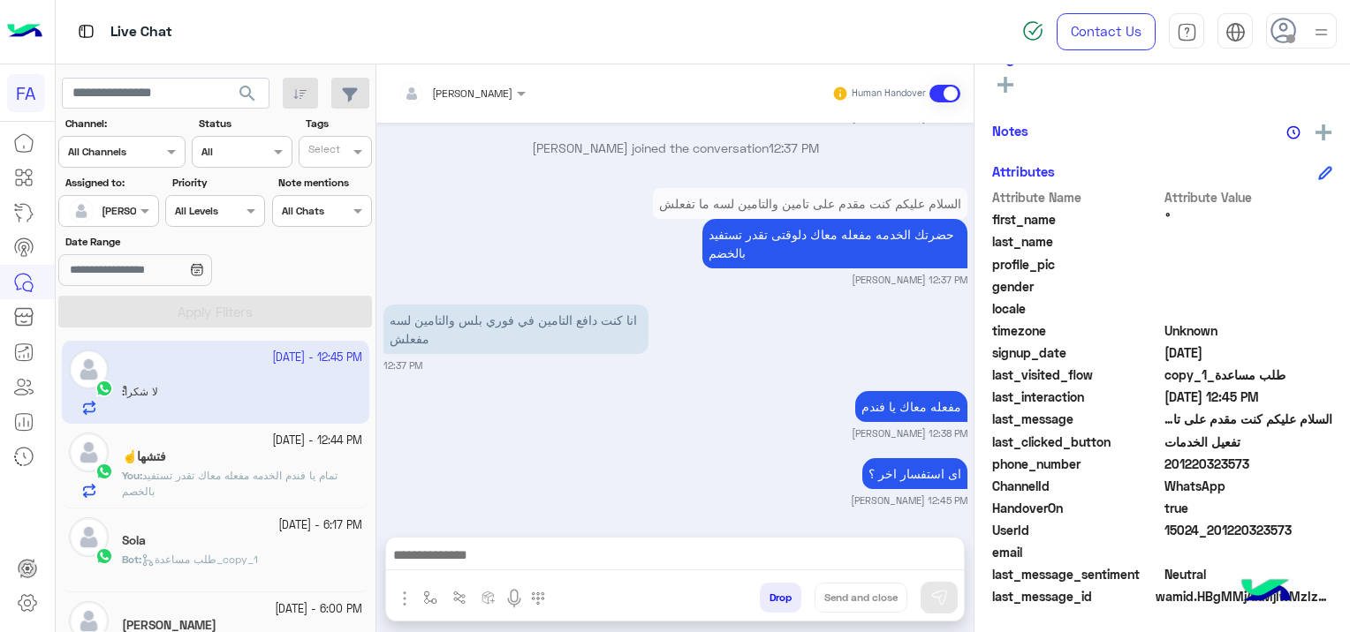
scroll to position [1565, 0]
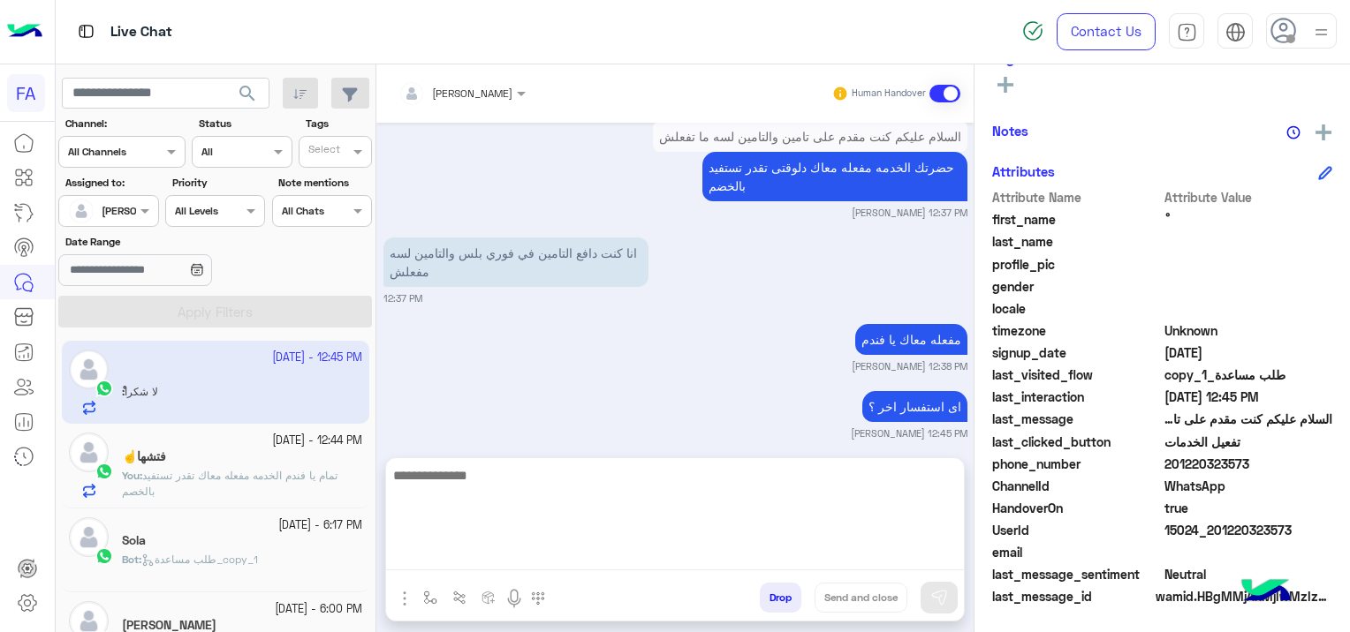
click at [523, 544] on textarea at bounding box center [675, 518] width 578 height 106
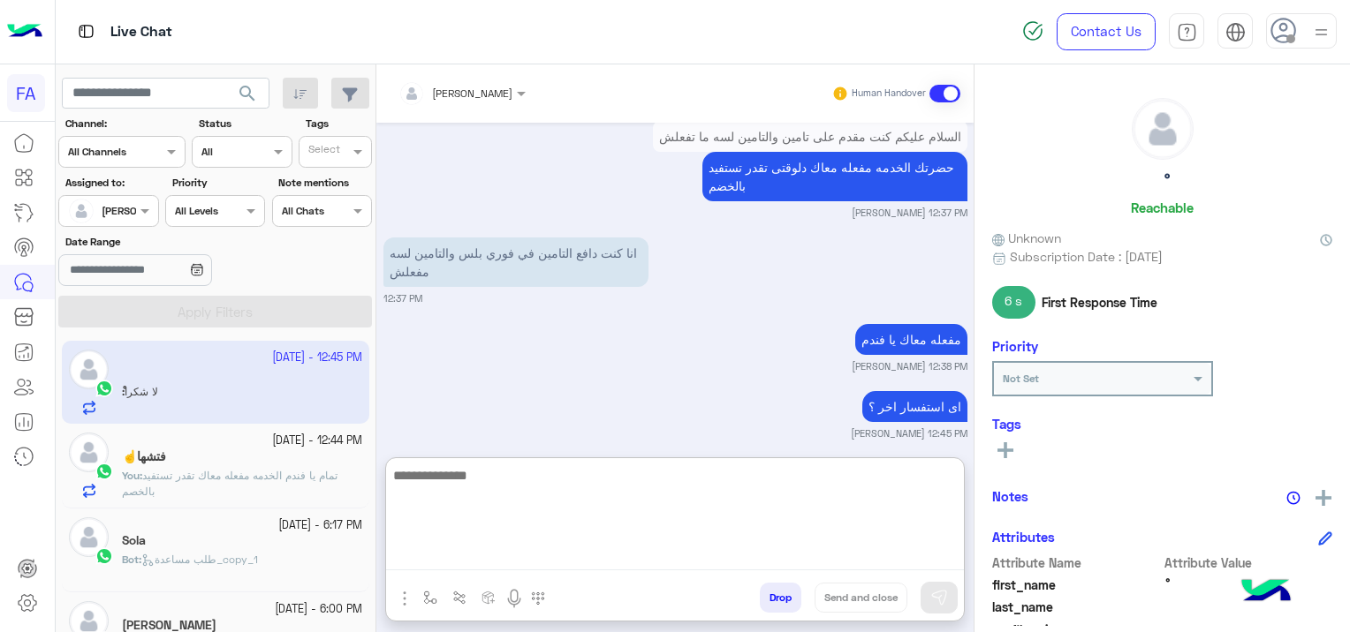
scroll to position [0, 0]
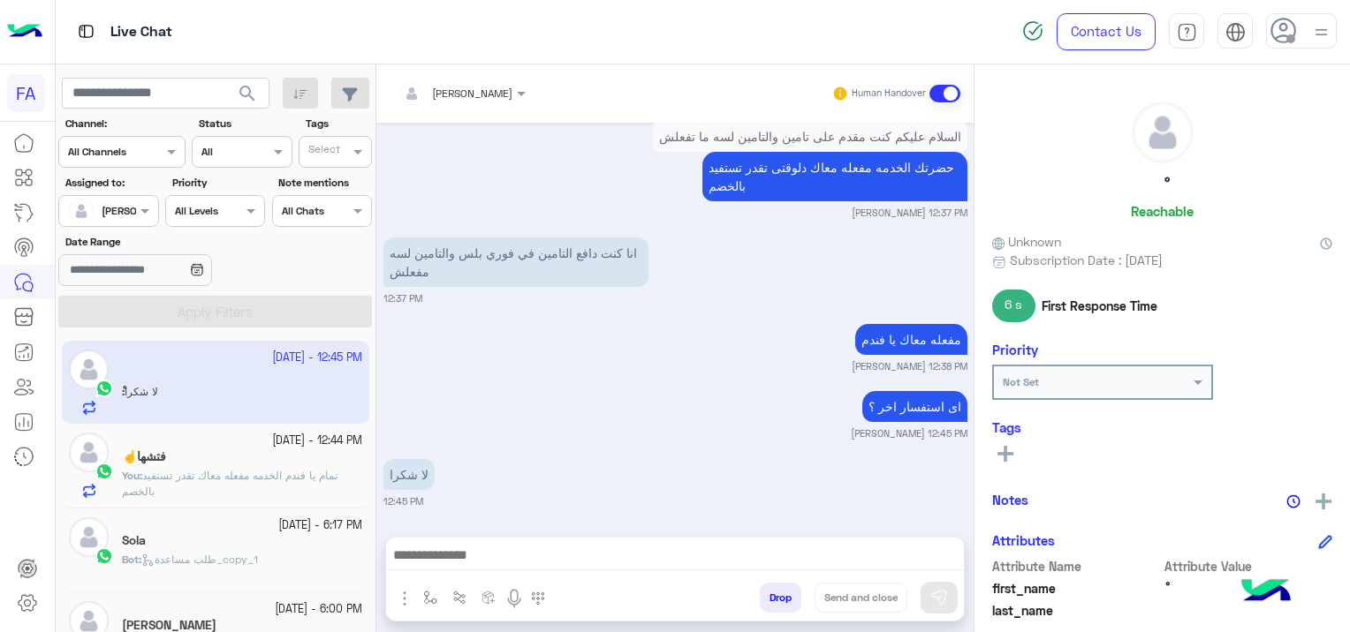
click at [1007, 452] on rect at bounding box center [1005, 454] width 16 height 4
click at [1010, 457] on input "text" at bounding box center [1029, 457] width 54 height 16
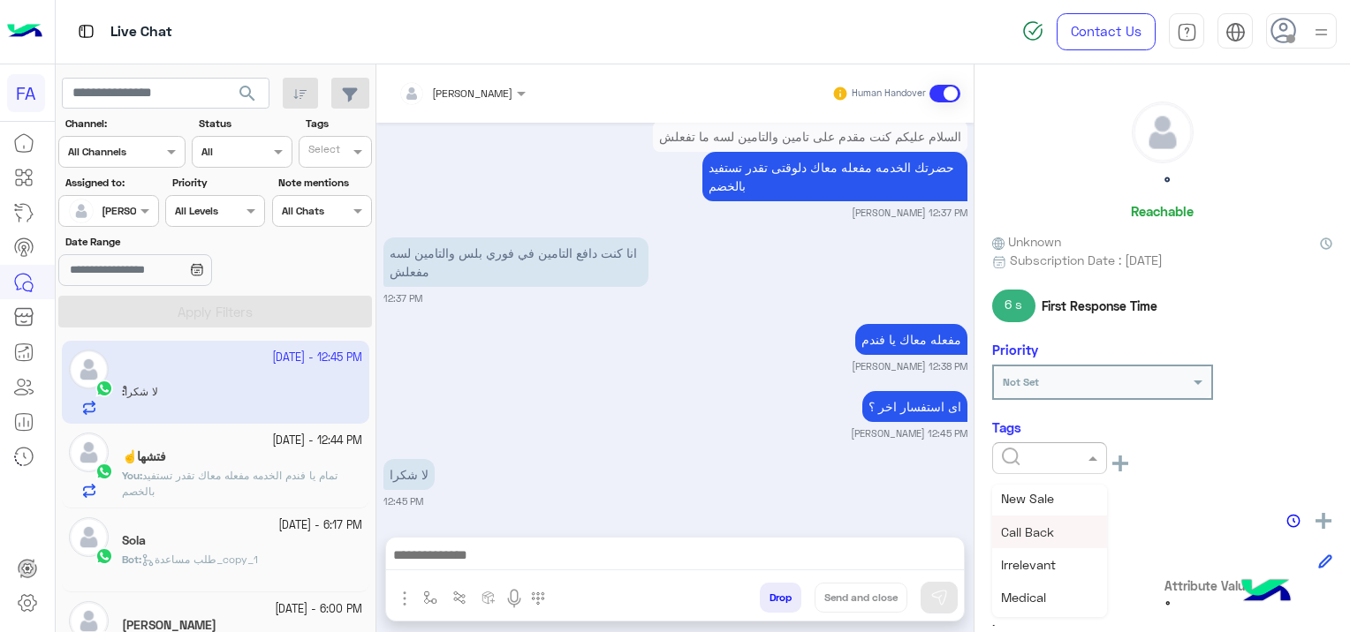
scroll to position [177, 0]
click at [1050, 560] on div "Medical" at bounding box center [1049, 555] width 115 height 33
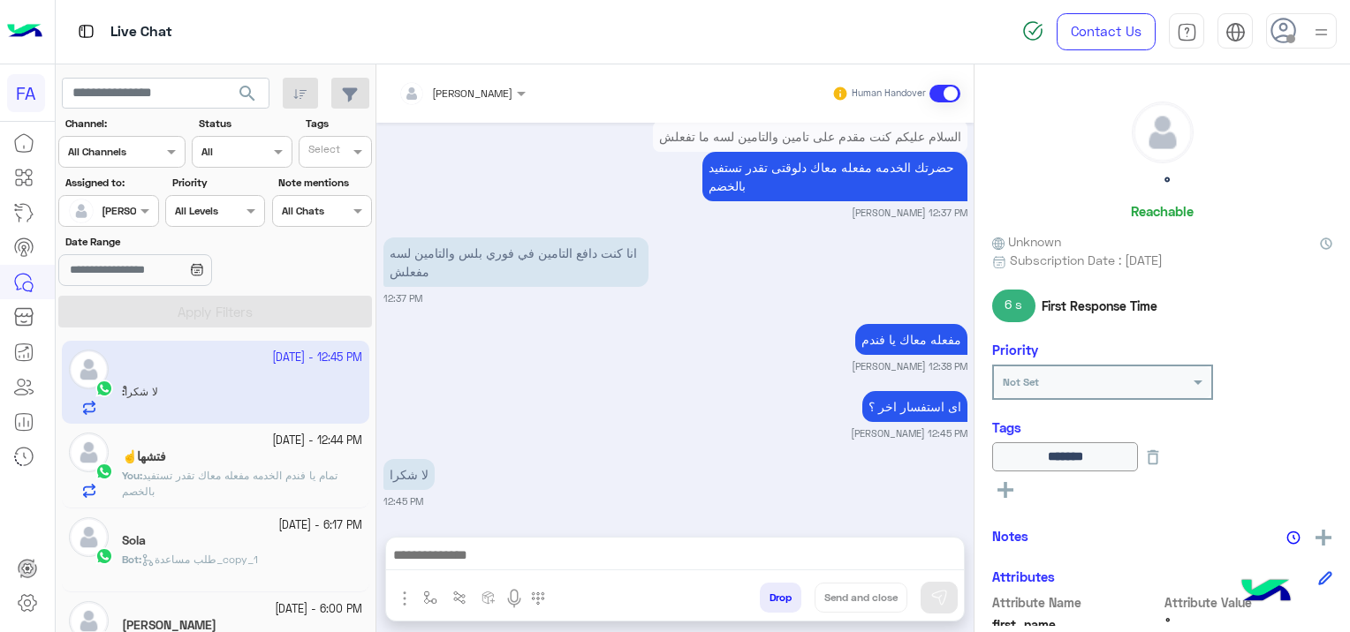
click at [1000, 486] on icon at bounding box center [1005, 490] width 16 height 16
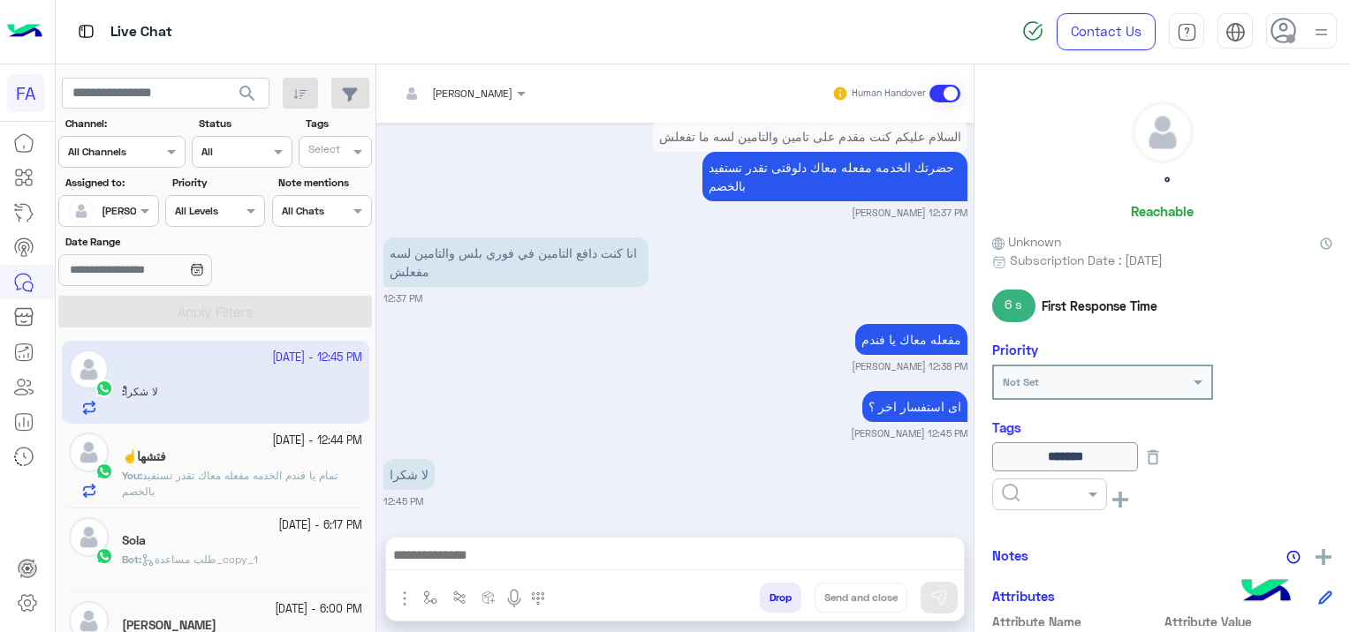
click at [1019, 491] on input "text" at bounding box center [1029, 493] width 54 height 16
click at [1015, 367] on span "Done" at bounding box center [1015, 363] width 29 height 15
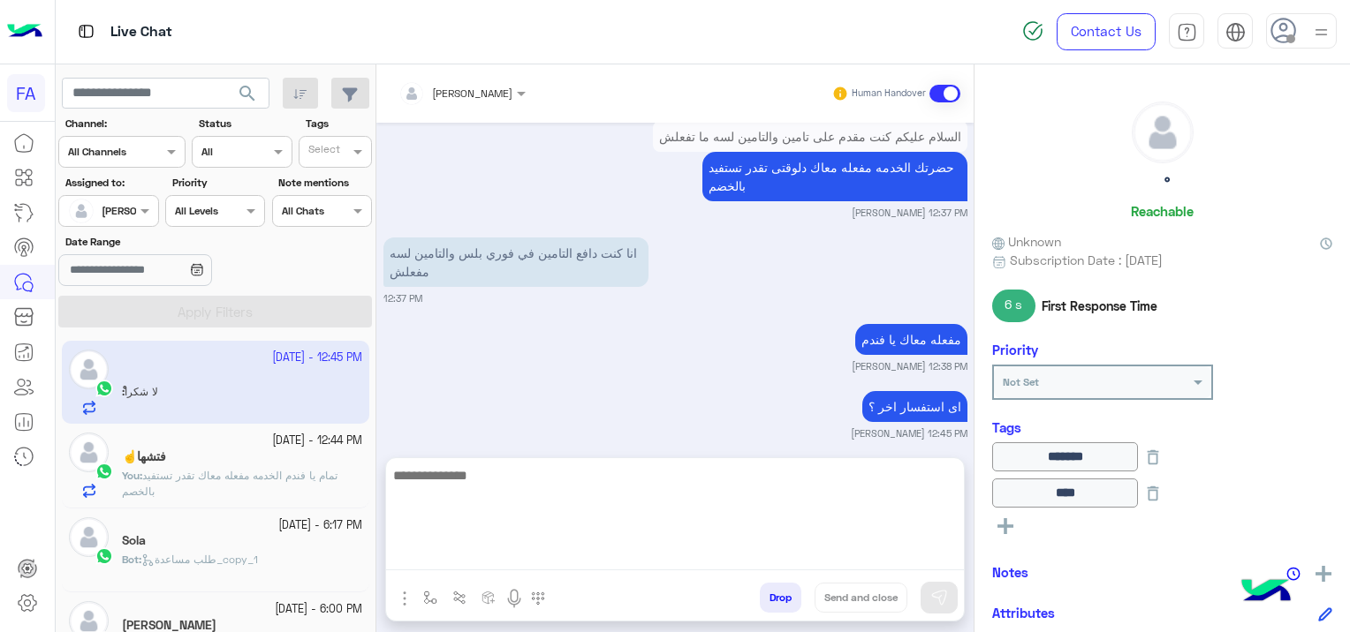
click at [621, 544] on textarea at bounding box center [675, 518] width 578 height 106
paste textarea "**********"
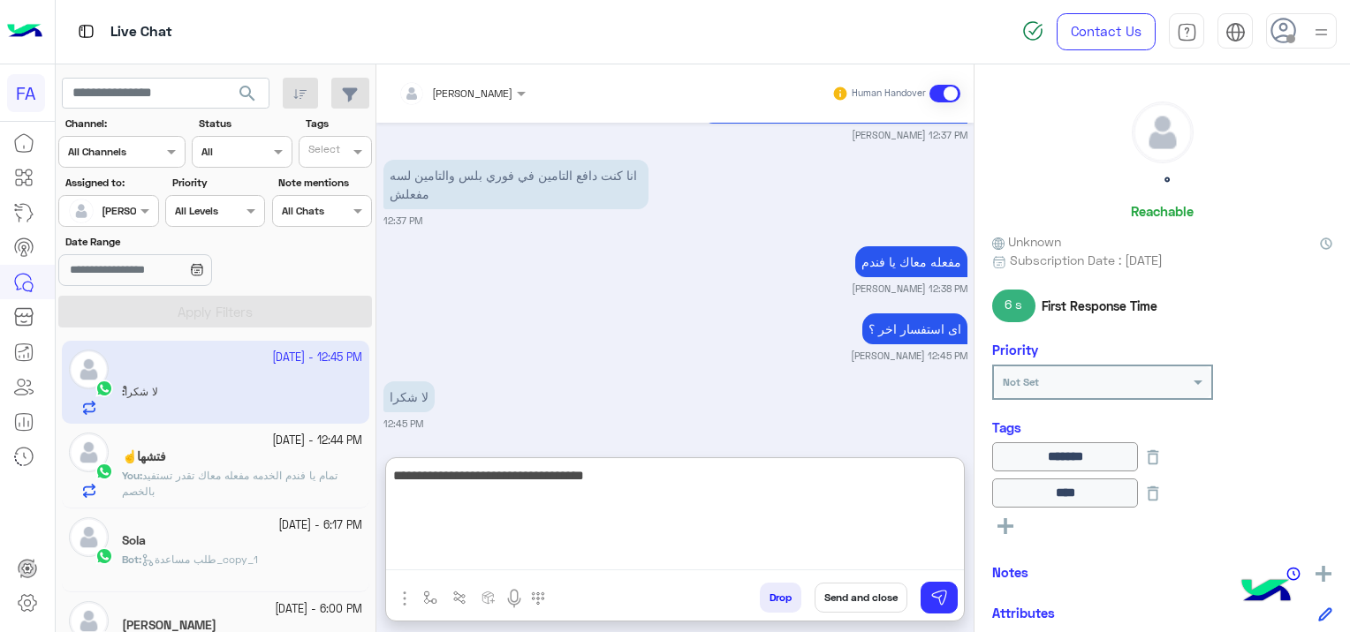
scroll to position [1645, 0]
type textarea "**********"
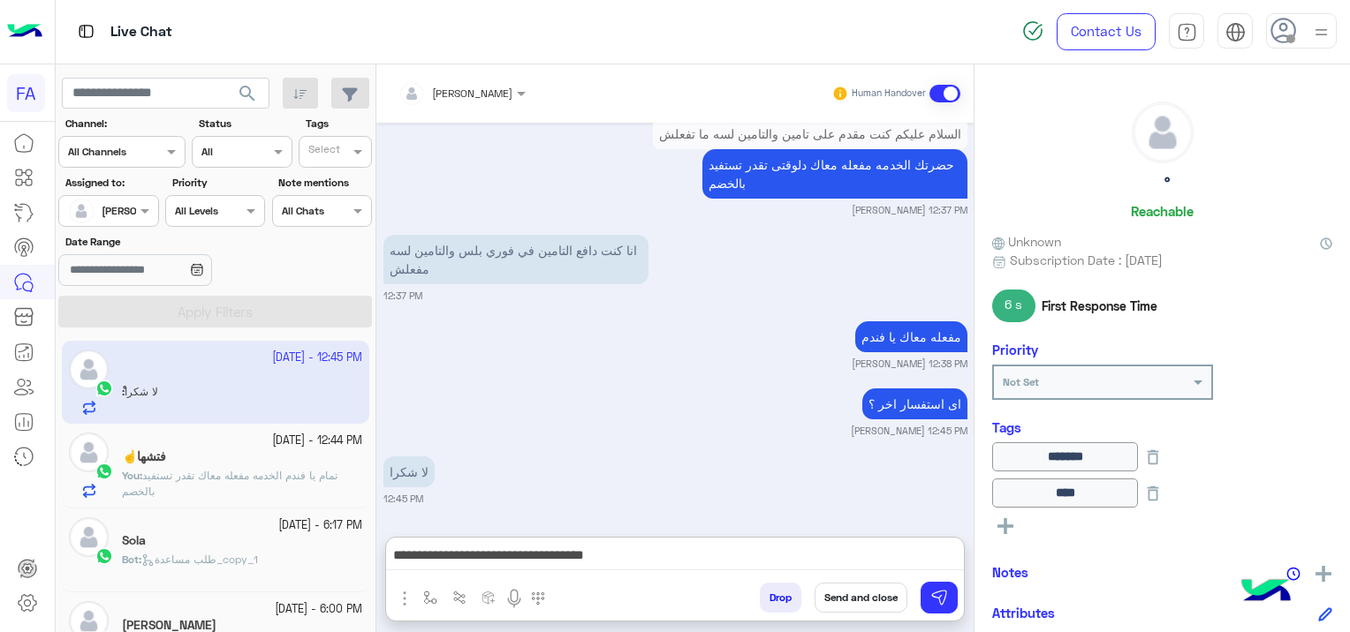
click at [851, 590] on button "Send and close" at bounding box center [860, 598] width 93 height 30
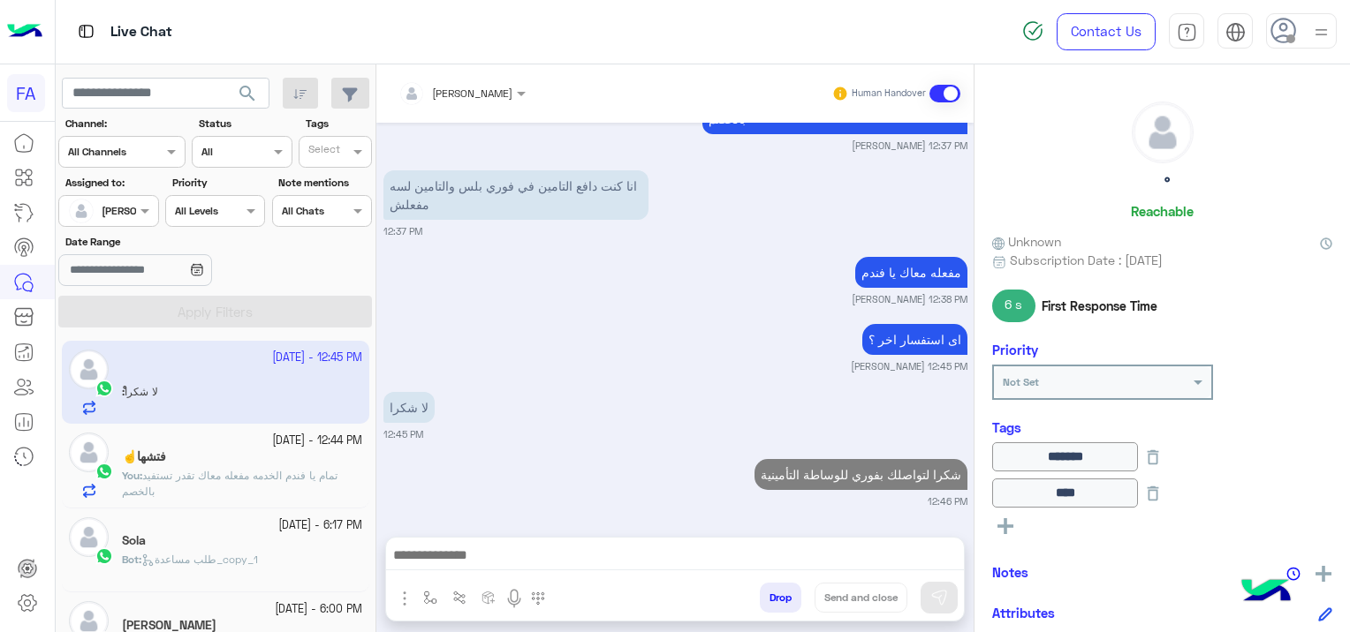
scroll to position [1678, 0]
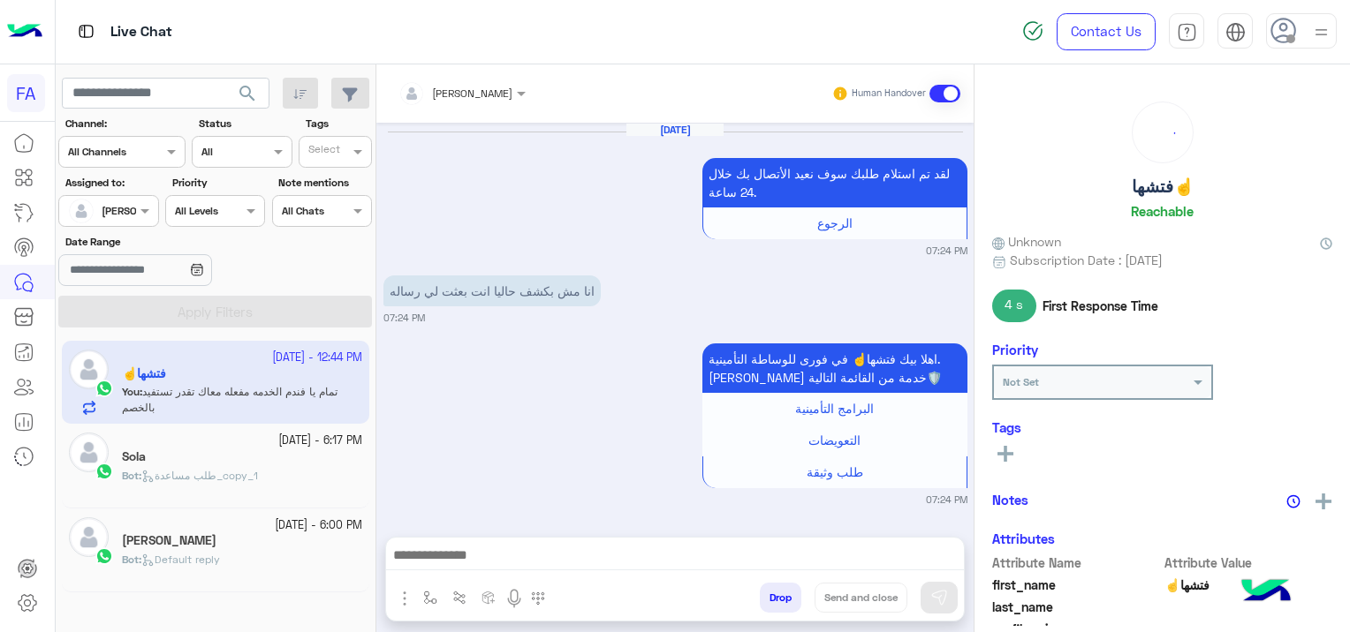
scroll to position [1851, 0]
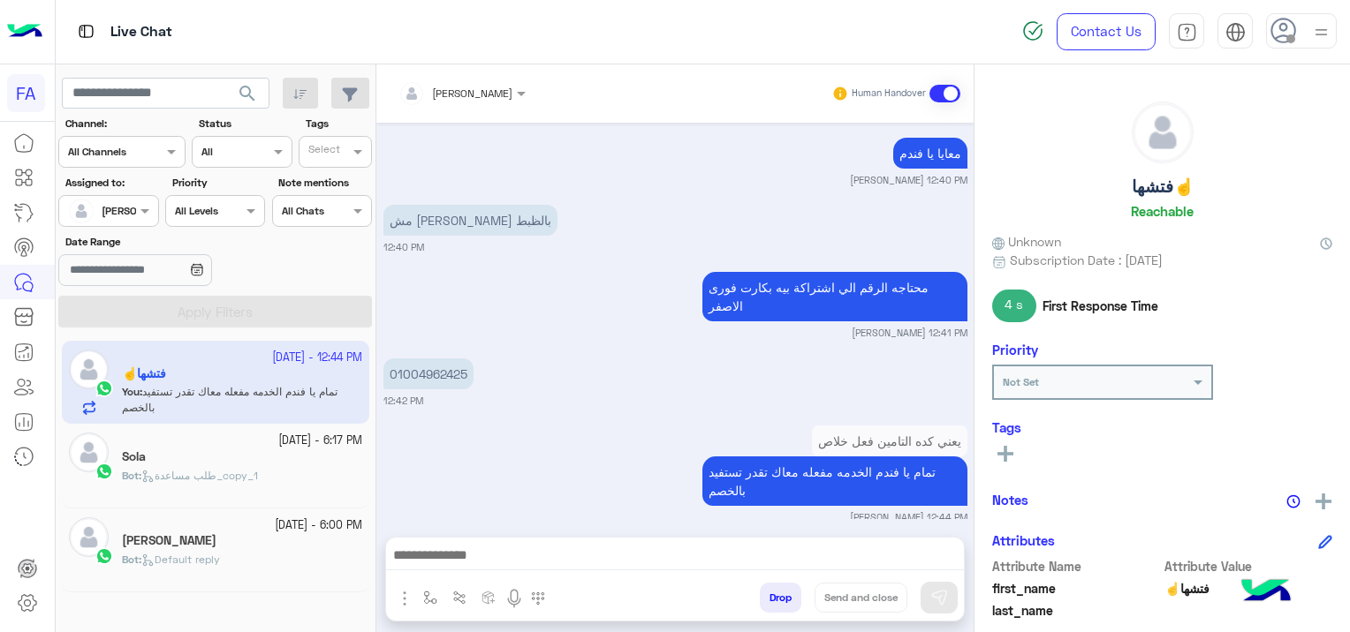
click at [265, 459] on div "Sola" at bounding box center [242, 459] width 240 height 19
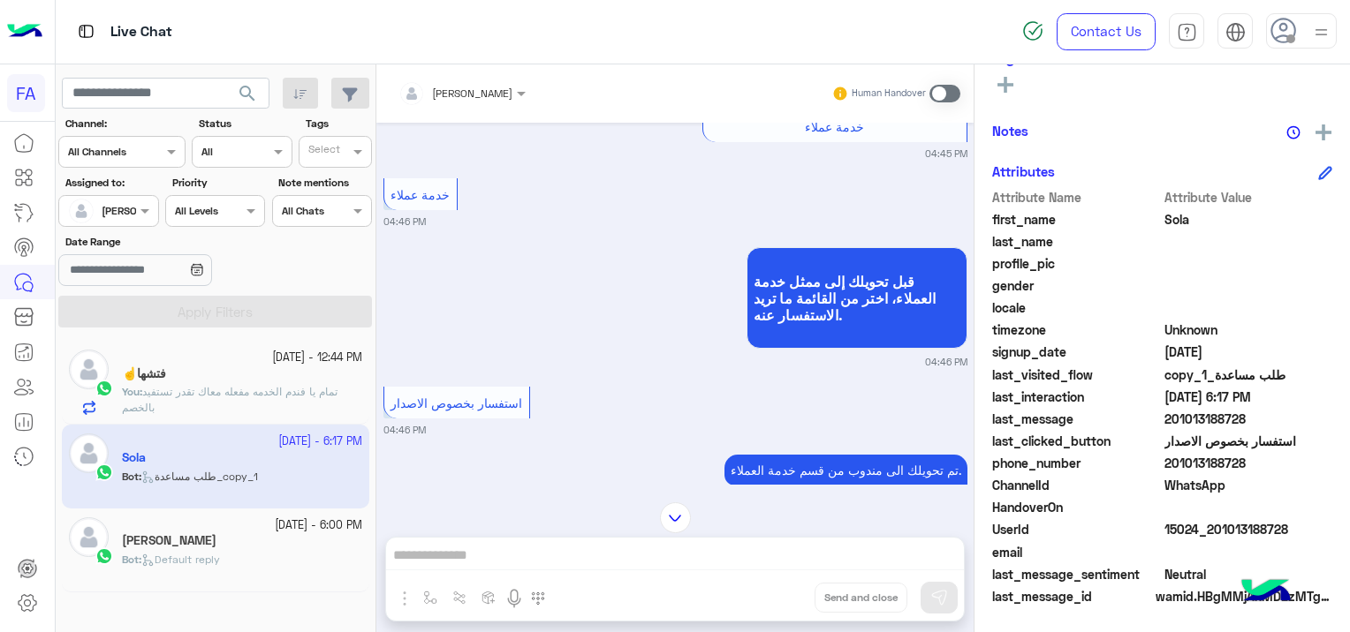
scroll to position [547, 0]
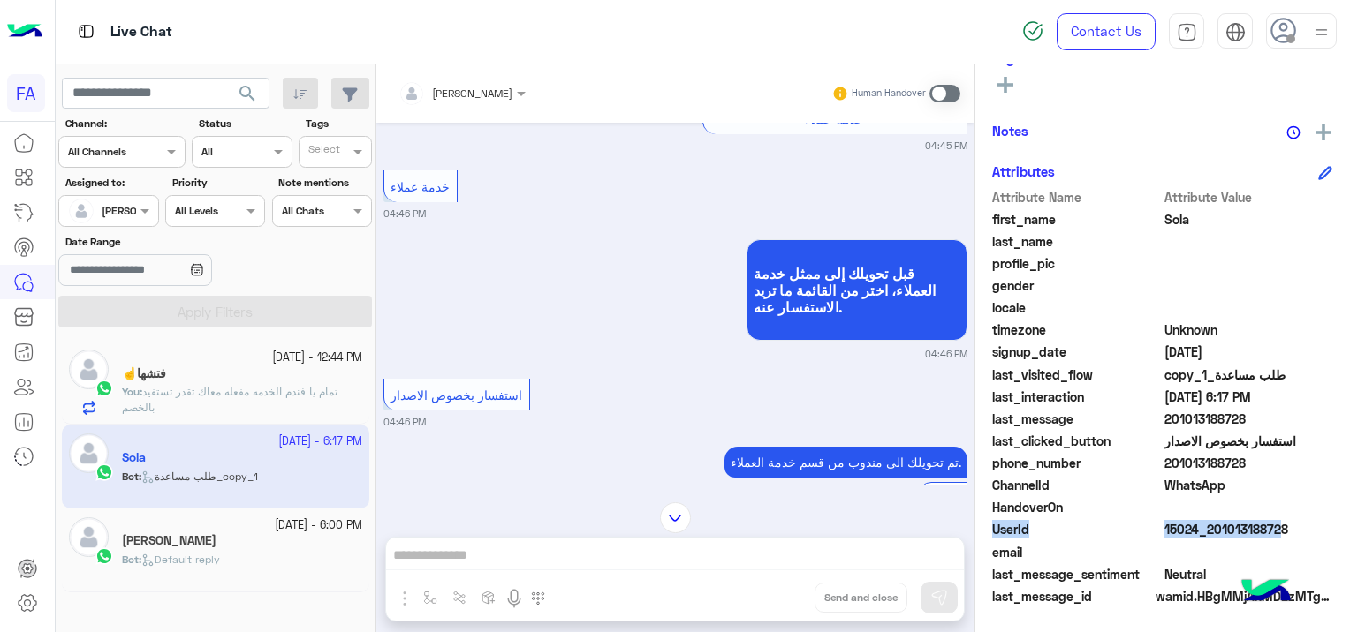
drag, startPoint x: 1291, startPoint y: 516, endPoint x: 1269, endPoint y: 532, distance: 27.2
click at [1269, 532] on div "Attribute Name Attribute Value first_name [PERSON_NAME] last_name profile_pic g…" at bounding box center [1162, 398] width 340 height 421
click at [1295, 498] on span at bounding box center [1248, 507] width 169 height 19
drag, startPoint x: 1291, startPoint y: 518, endPoint x: 1278, endPoint y: 527, distance: 15.9
click at [1278, 527] on div "Attribute Name Attribute Value first_name [PERSON_NAME] last_name profile_pic g…" at bounding box center [1162, 398] width 340 height 421
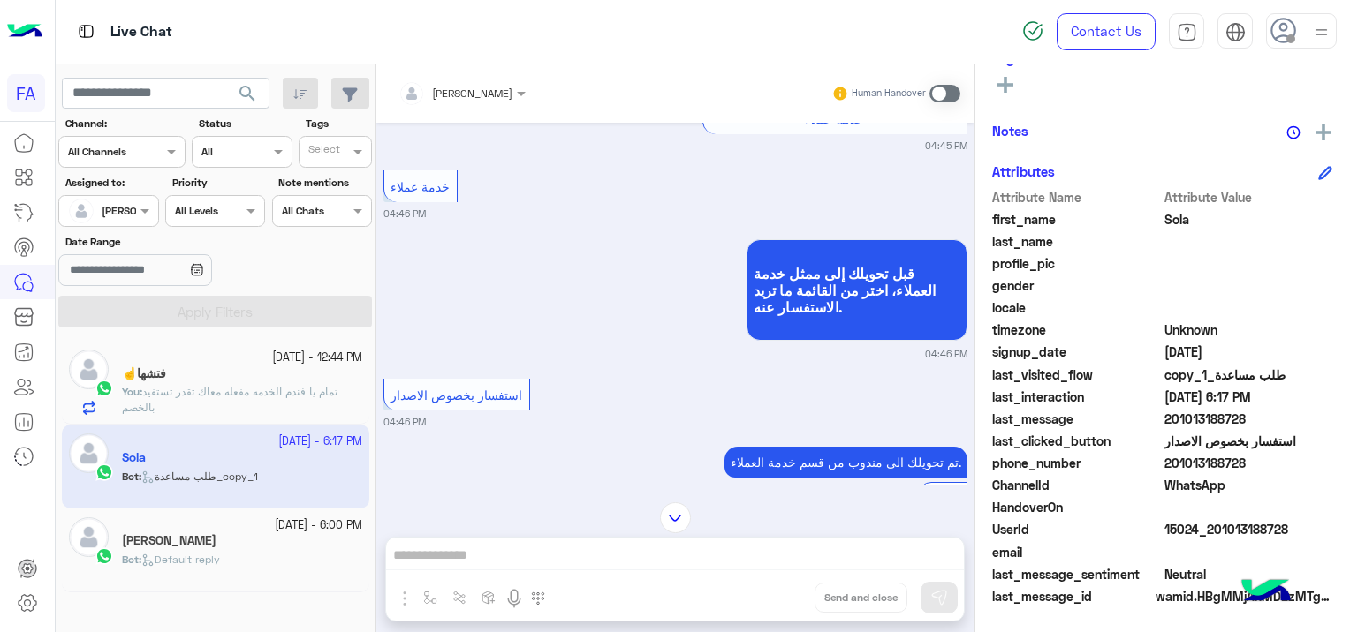
drag, startPoint x: 1278, startPoint y: 527, endPoint x: 1281, endPoint y: 551, distance: 24.0
click at [1272, 556] on span at bounding box center [1248, 552] width 169 height 19
drag, startPoint x: 1283, startPoint y: 529, endPoint x: 1212, endPoint y: 537, distance: 71.1
click at [1212, 537] on span "15024_201013188728" at bounding box center [1248, 529] width 169 height 19
click at [304, 388] on span "تمام يا فندم الخدمه مفعله معاك تقدر تستفيد بالخصم" at bounding box center [230, 399] width 216 height 29
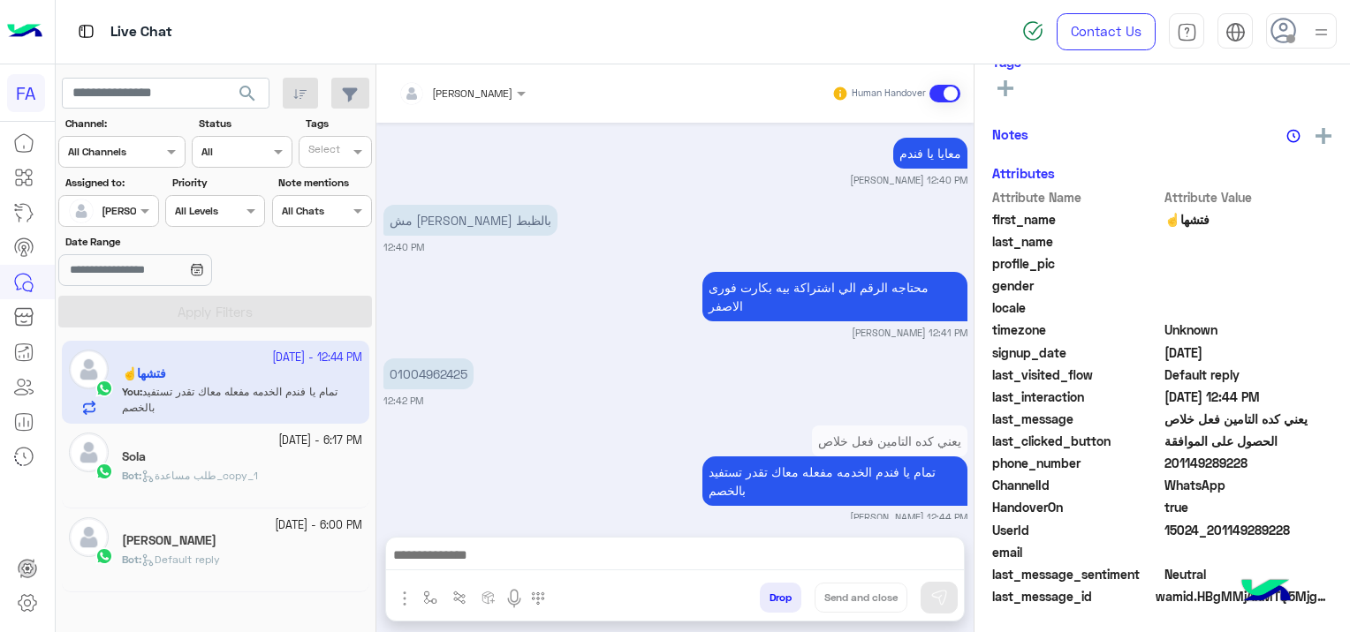
scroll to position [369, 0]
click at [251, 463] on div "Sola" at bounding box center [242, 459] width 240 height 19
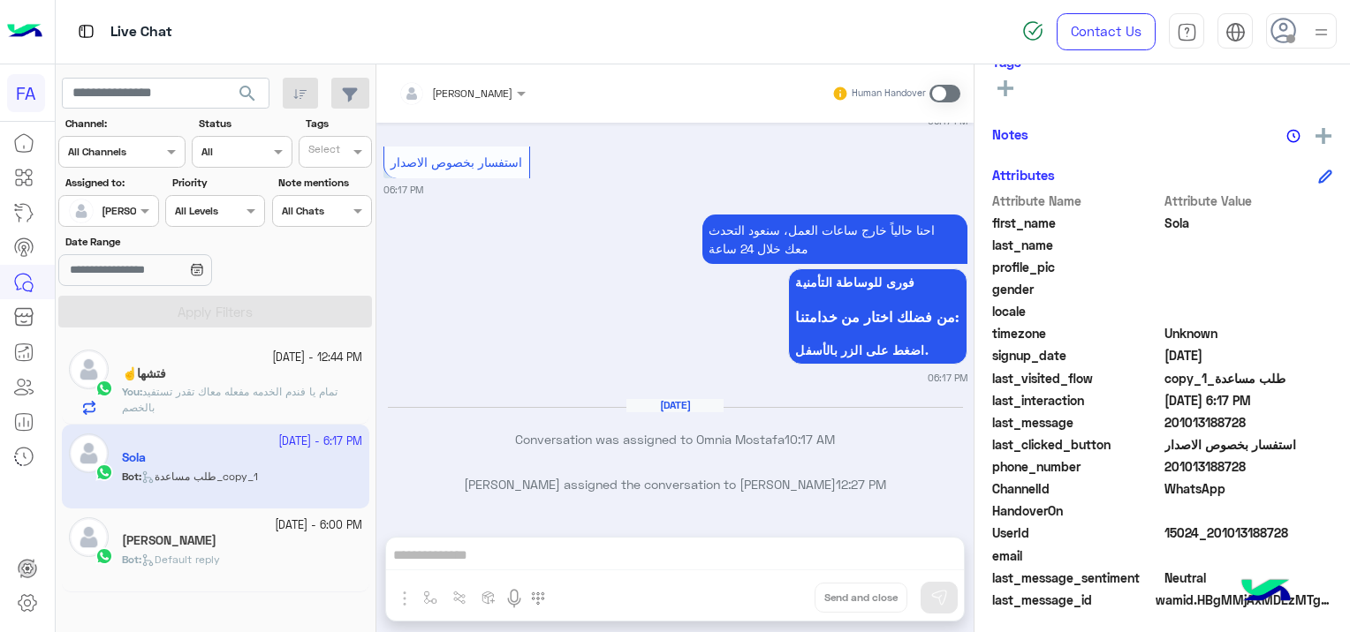
scroll to position [417, 0]
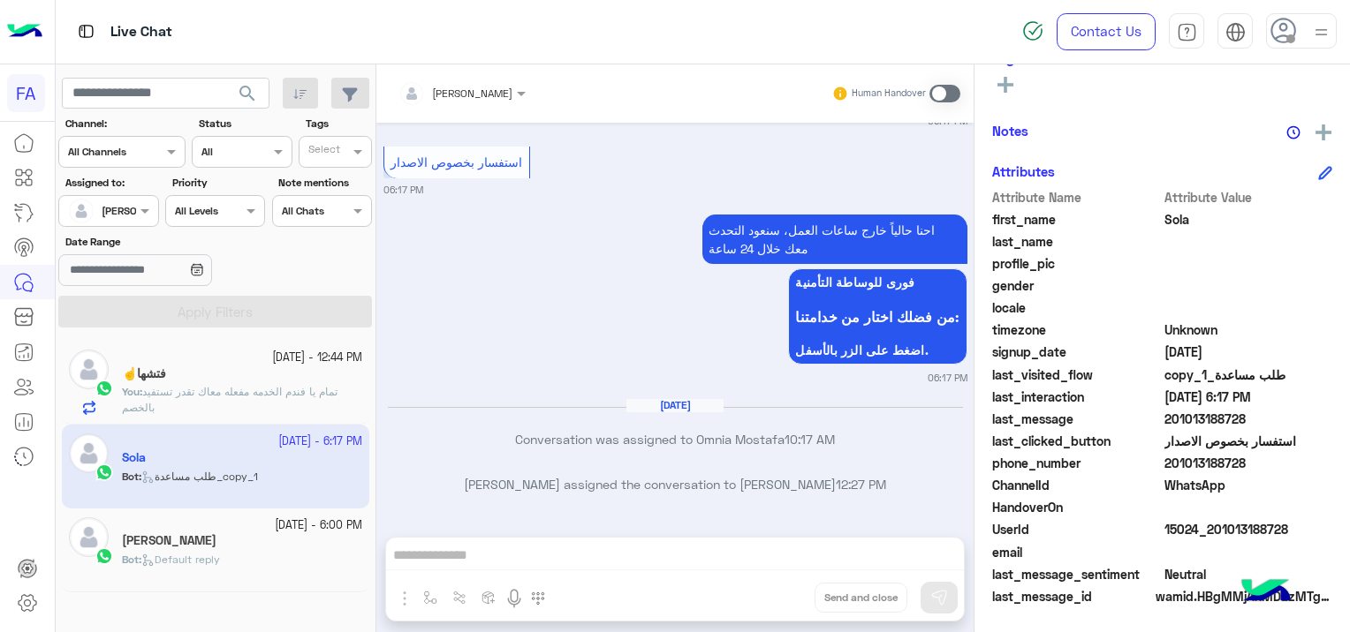
click at [938, 90] on span at bounding box center [944, 94] width 31 height 18
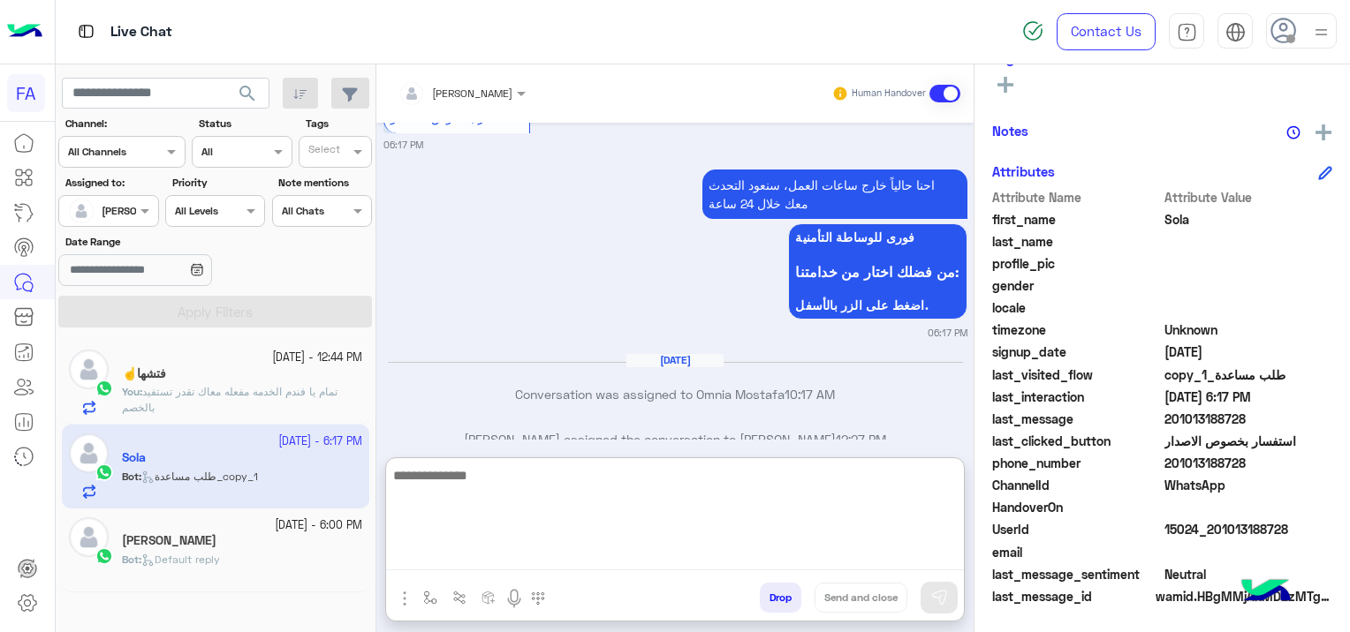
click at [470, 544] on textarea at bounding box center [675, 518] width 578 height 106
click at [500, 554] on textarea at bounding box center [675, 518] width 578 height 106
paste textarea "**********"
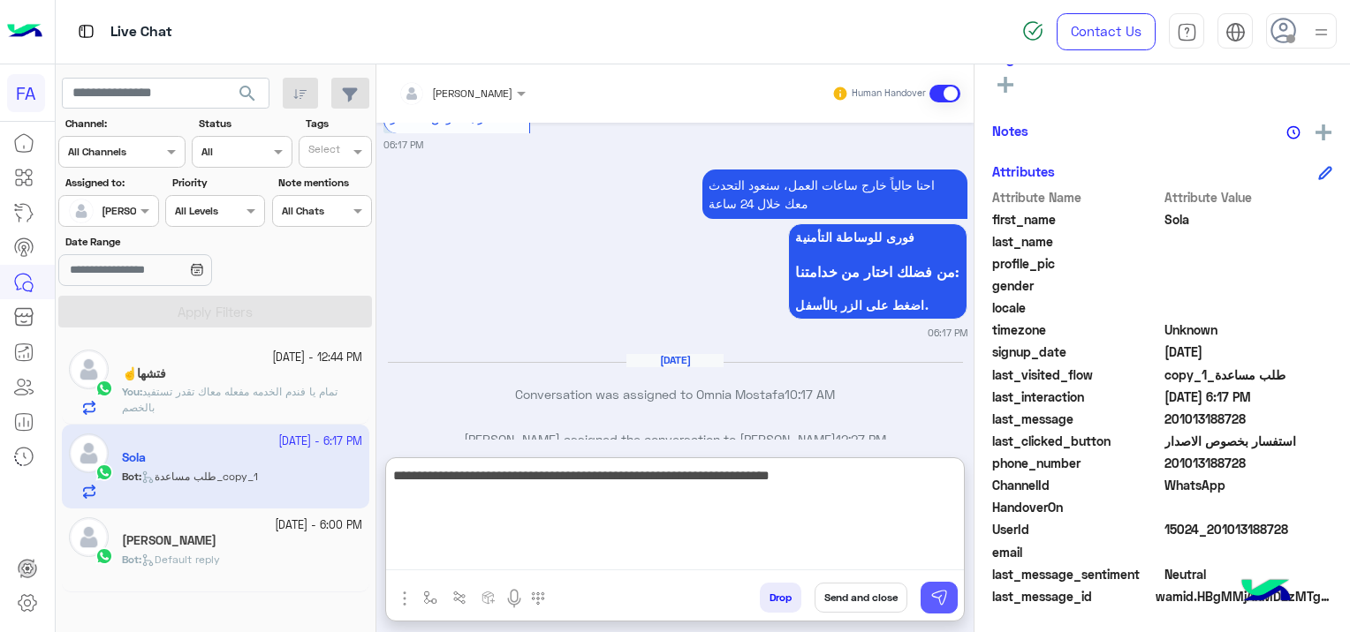
type textarea "**********"
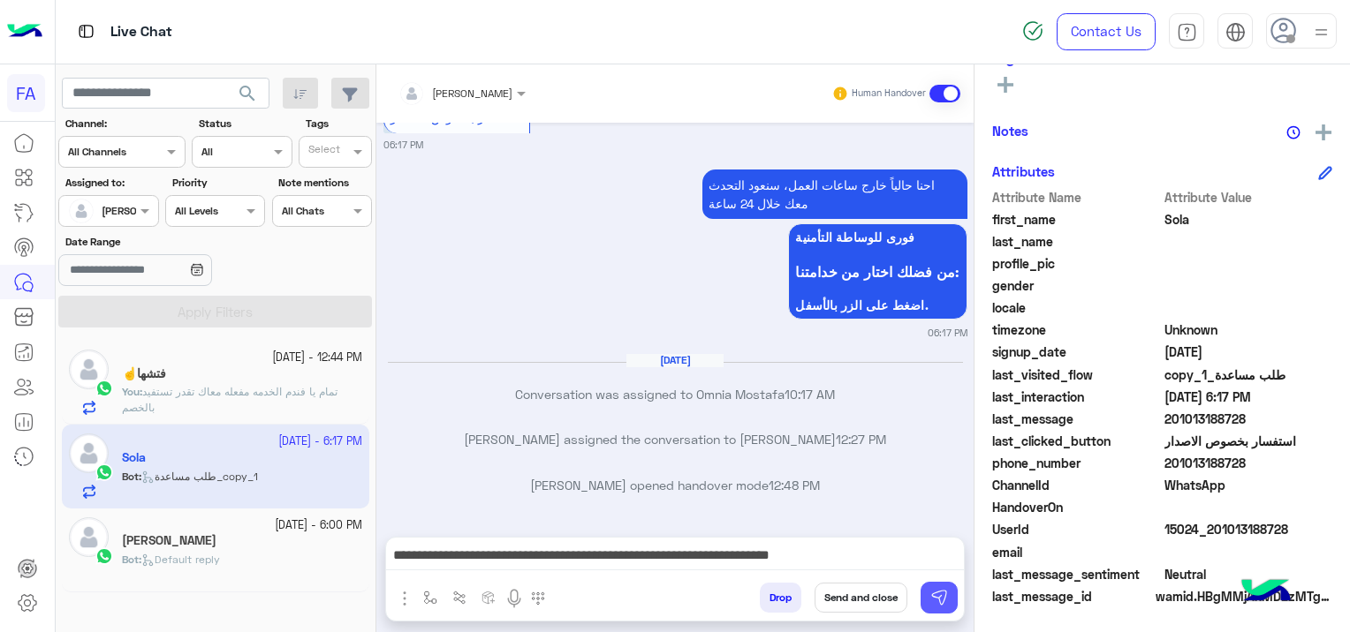
click at [936, 604] on img at bounding box center [939, 598] width 18 height 18
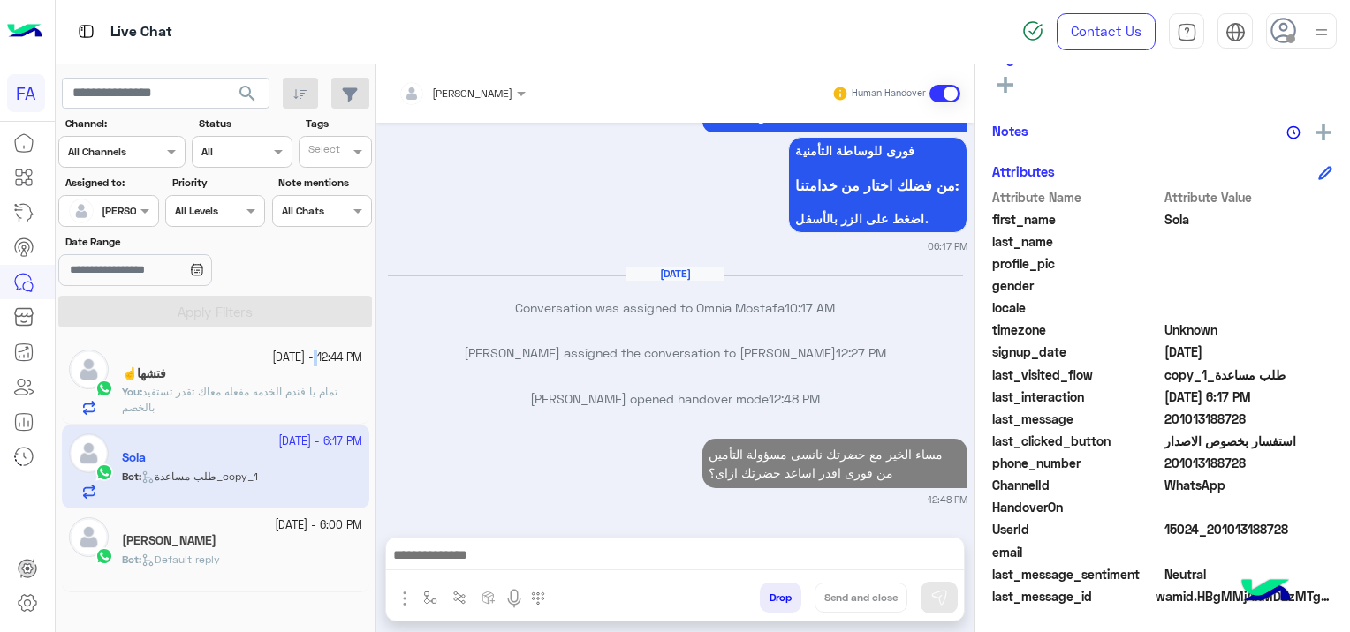
click at [291, 367] on div "[DATE] - 12:44 PM فتشها☝️ You : تمام يا فندم الخدمه مفعله معاك تقدر تستفيد بالخ…" at bounding box center [242, 382] width 240 height 65
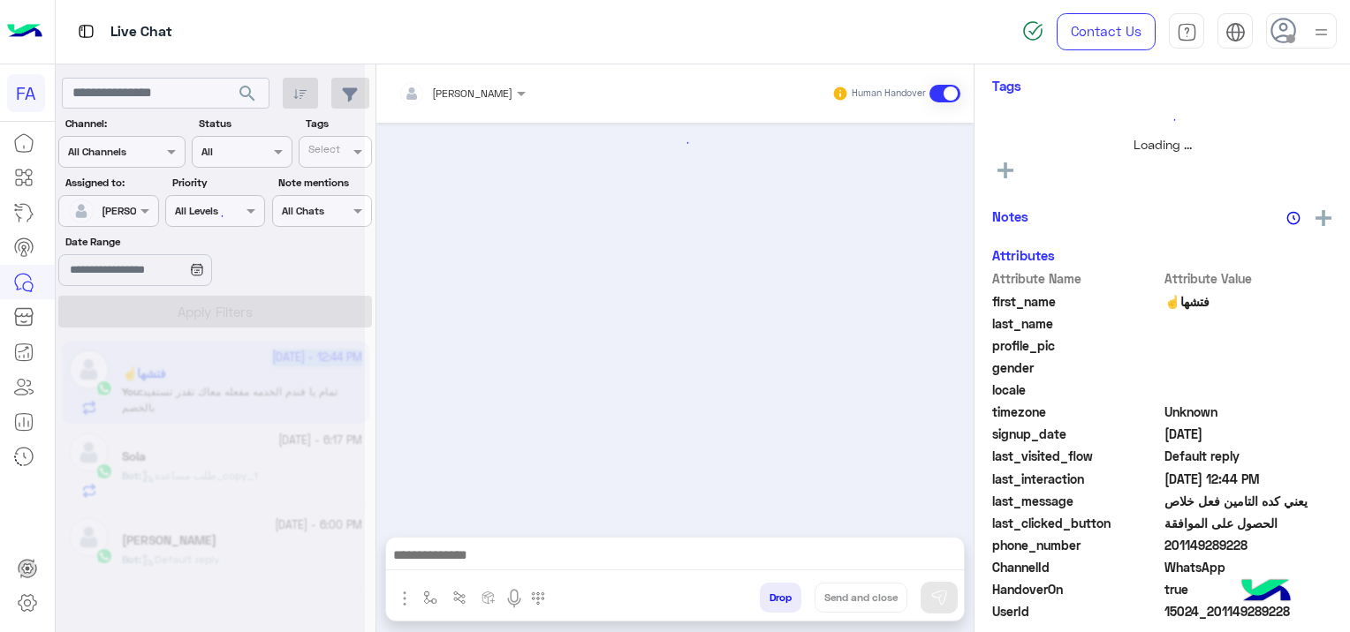
scroll to position [1851, 0]
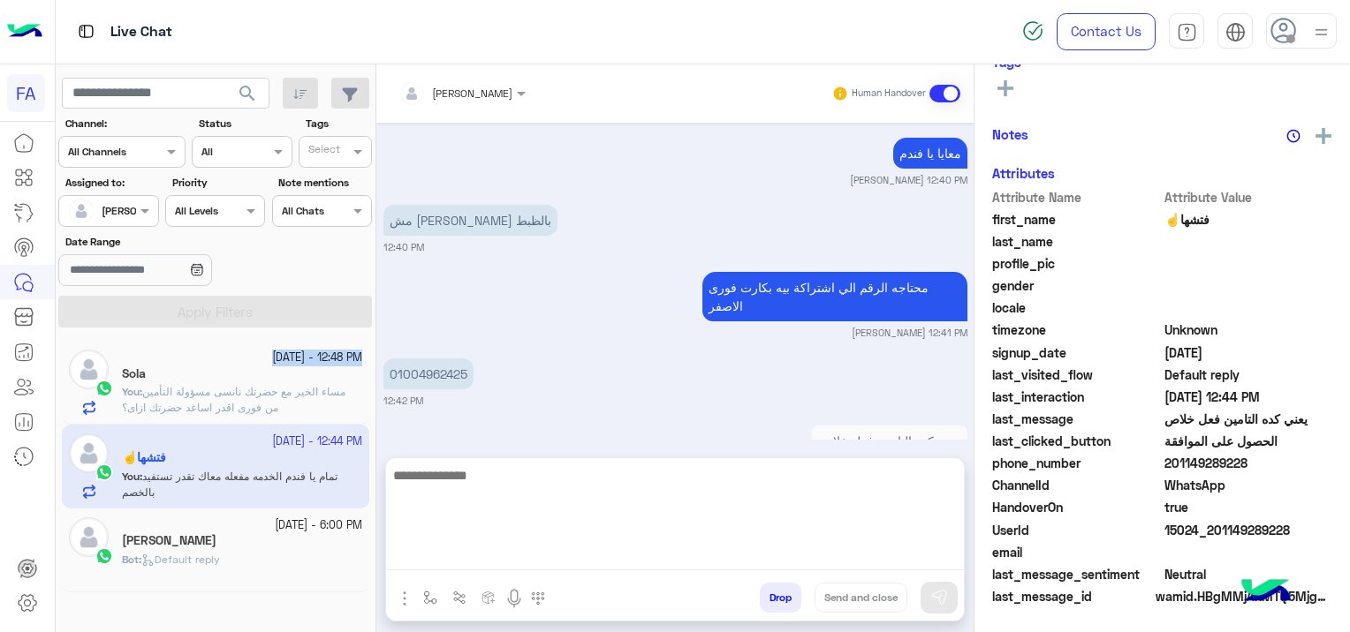
click at [655, 554] on textarea at bounding box center [675, 518] width 578 height 106
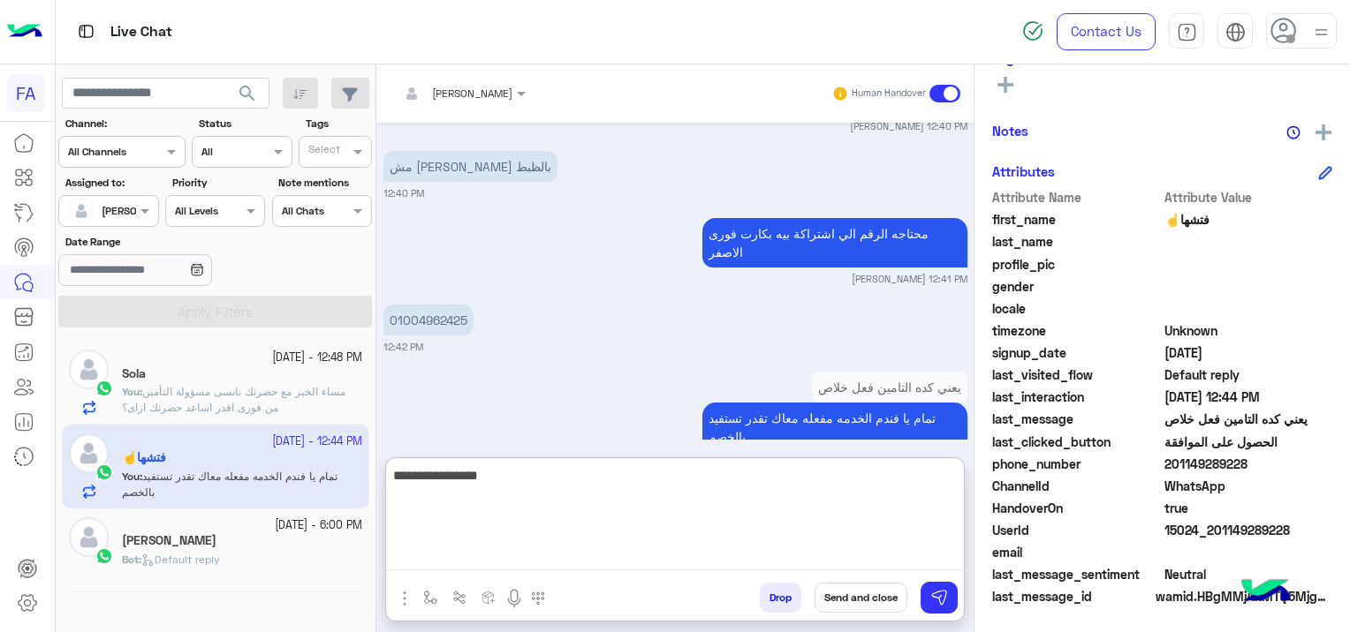
scroll to position [1931, 0]
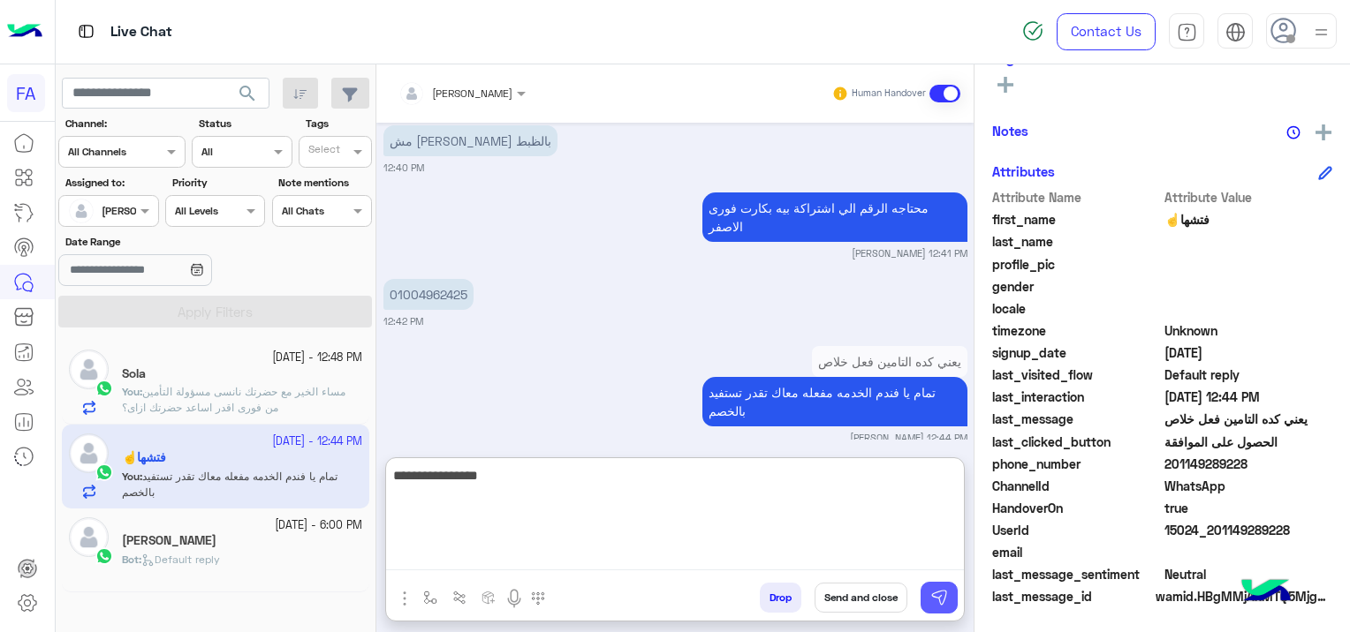
type textarea "**********"
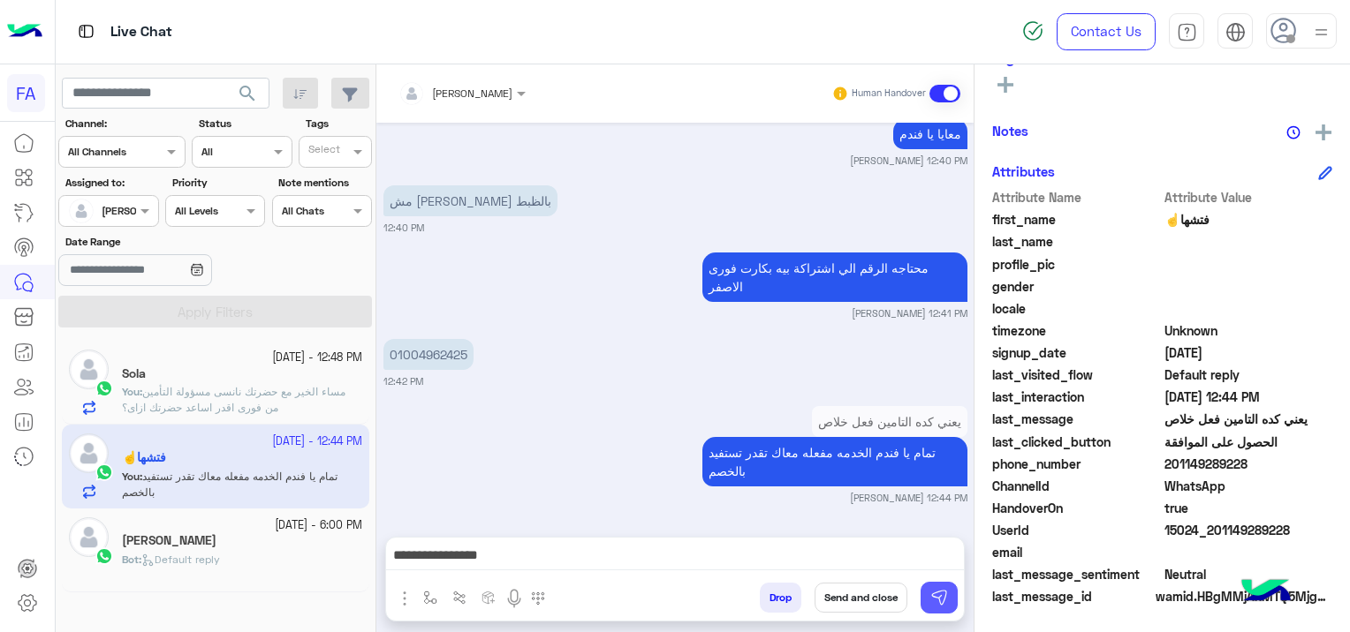
click at [936, 602] on img at bounding box center [939, 598] width 18 height 18
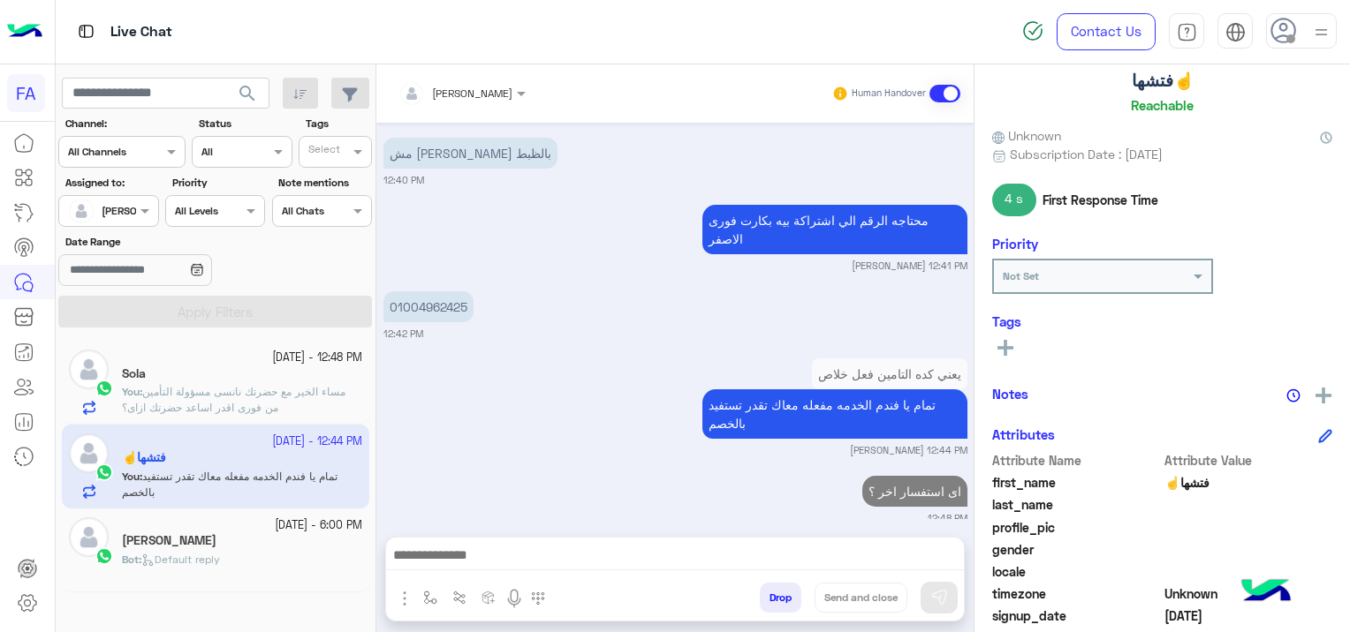
scroll to position [104, 0]
click at [1009, 344] on icon at bounding box center [1005, 350] width 16 height 16
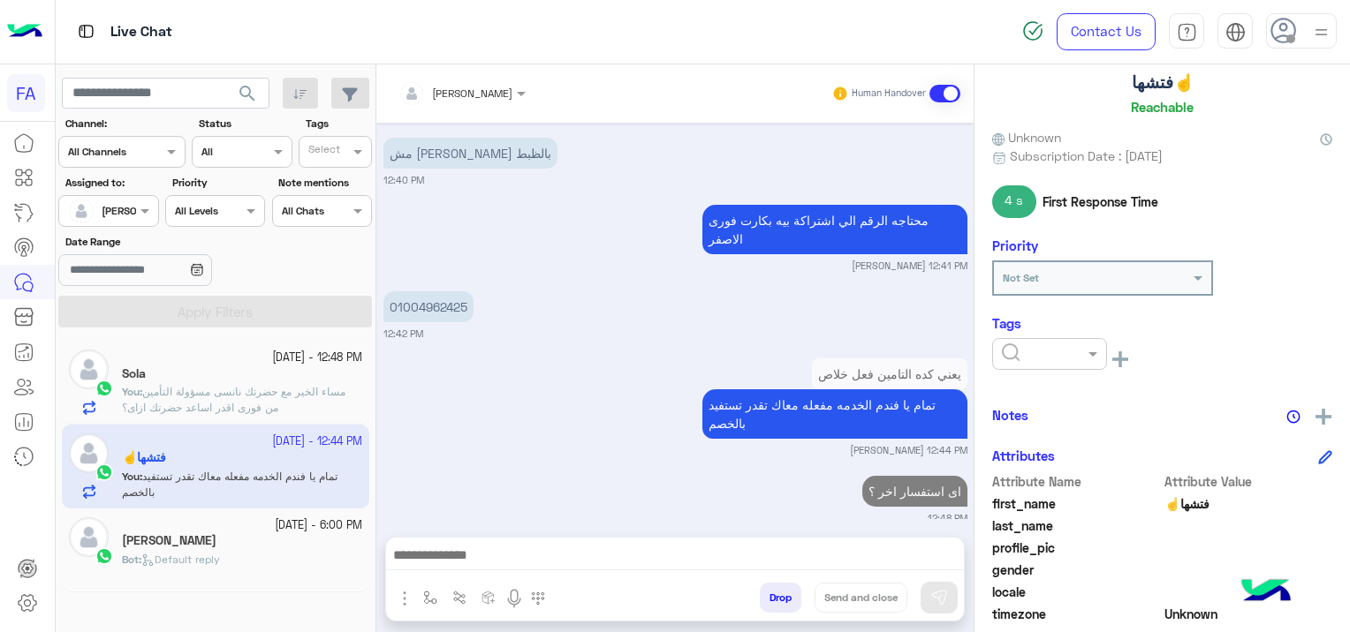
click at [1009, 350] on input "text" at bounding box center [1029, 352] width 54 height 16
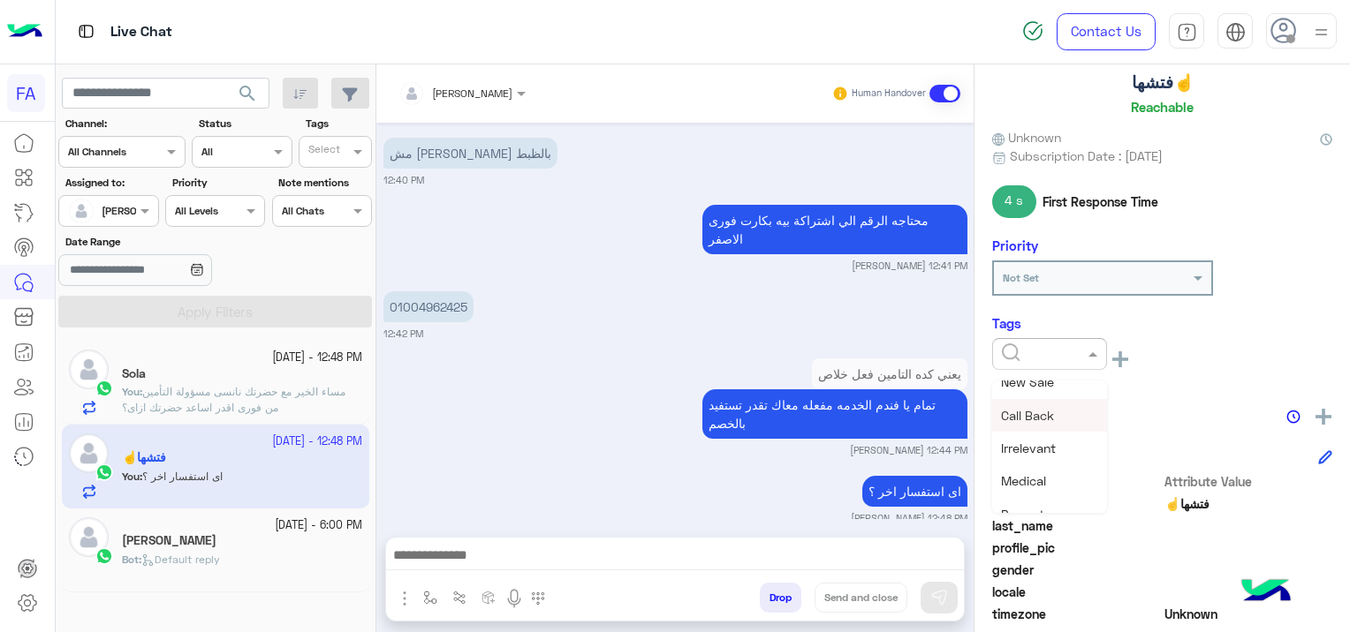
scroll to position [177, 0]
click at [1042, 455] on span "Medical" at bounding box center [1023, 450] width 45 height 15
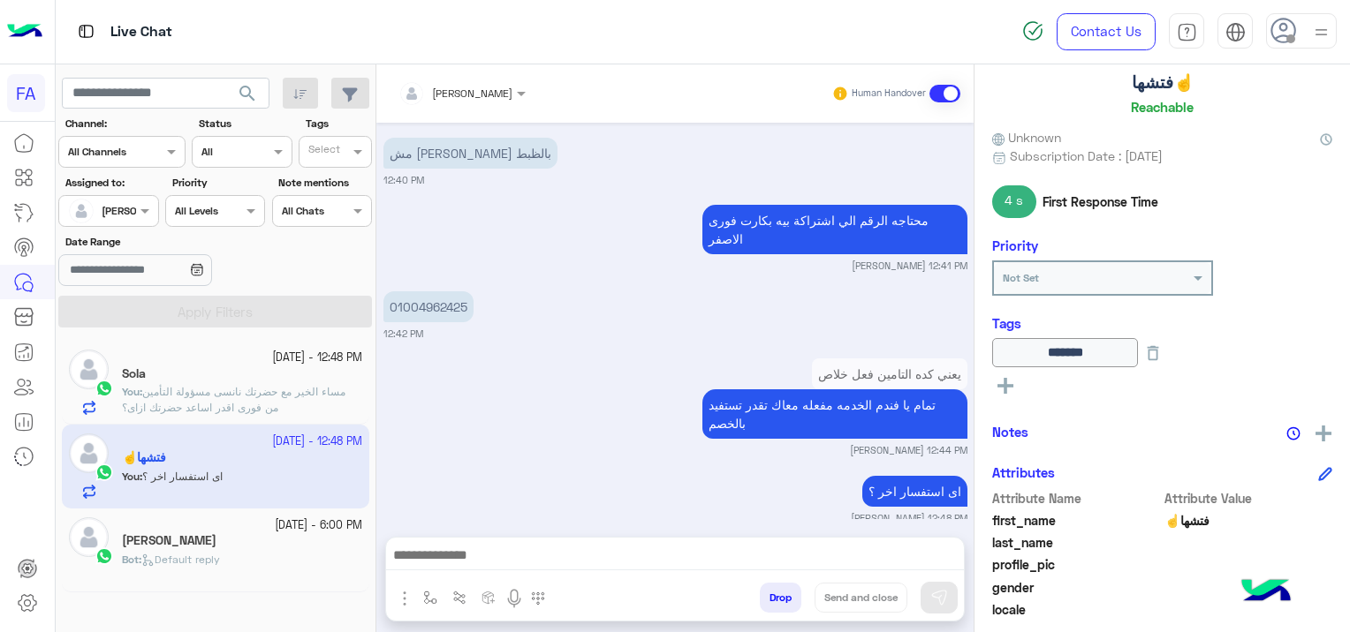
click at [1008, 382] on icon at bounding box center [1005, 386] width 16 height 16
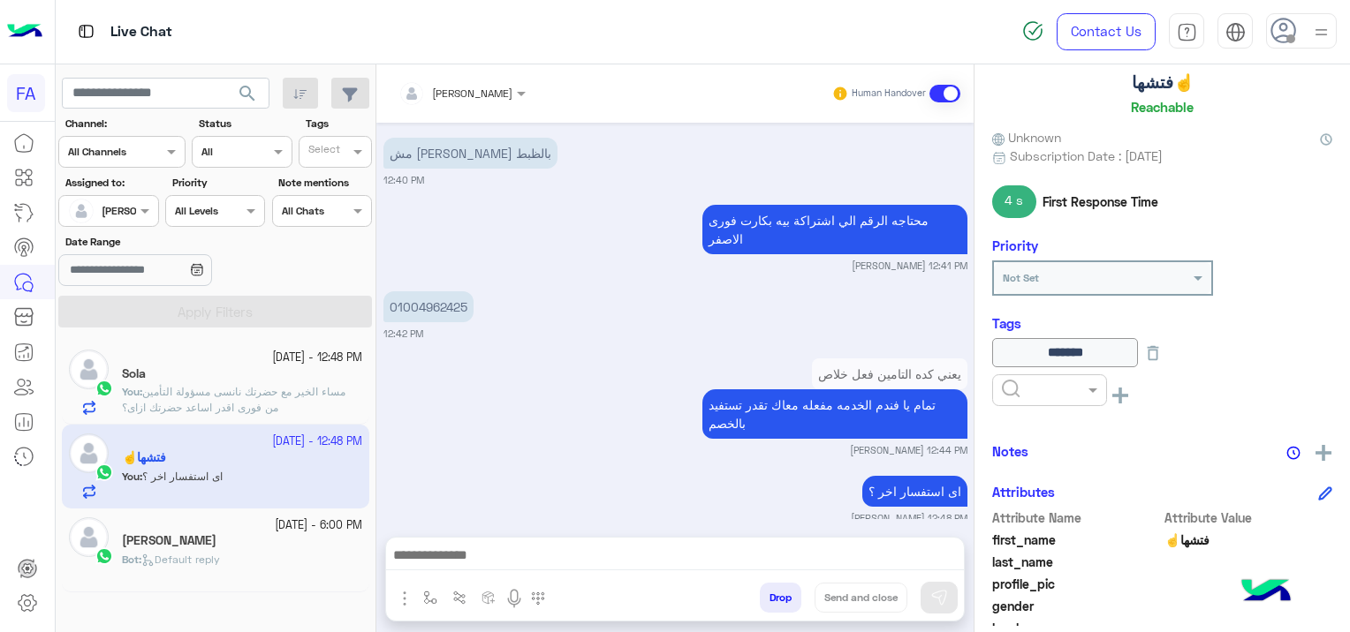
click at [1013, 387] on input "text" at bounding box center [1029, 389] width 54 height 16
click at [1043, 427] on div "Done" at bounding box center [1049, 433] width 115 height 33
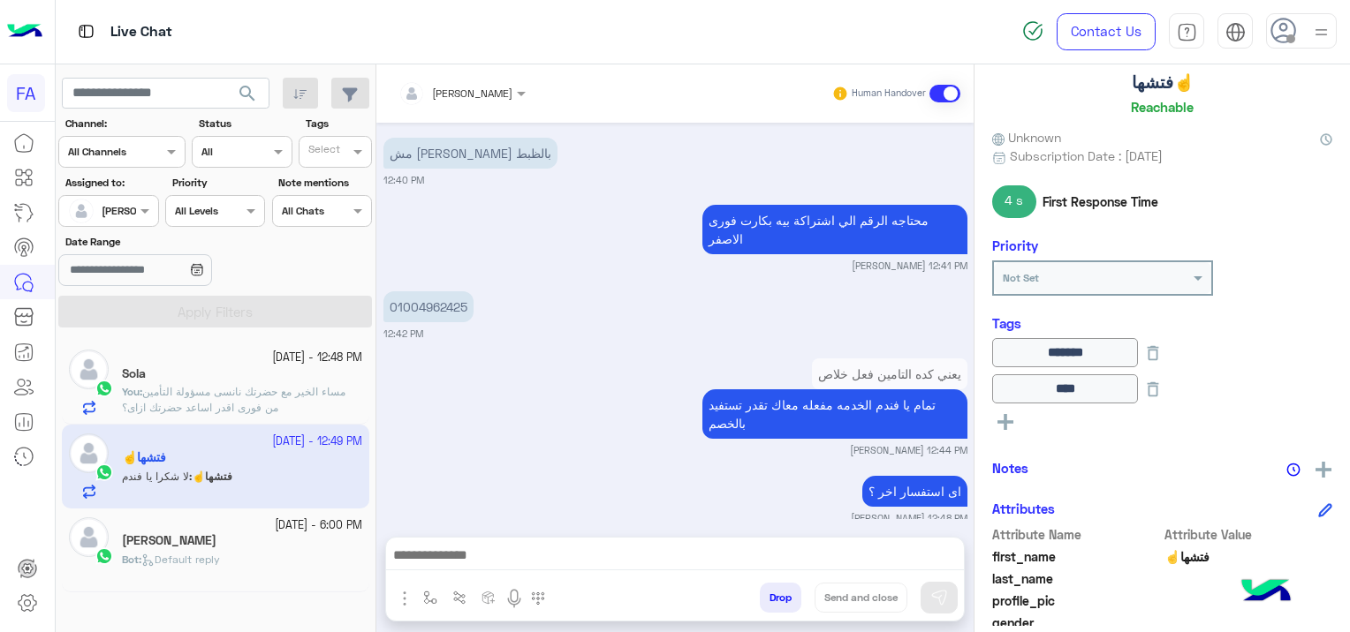
scroll to position [1986, 0]
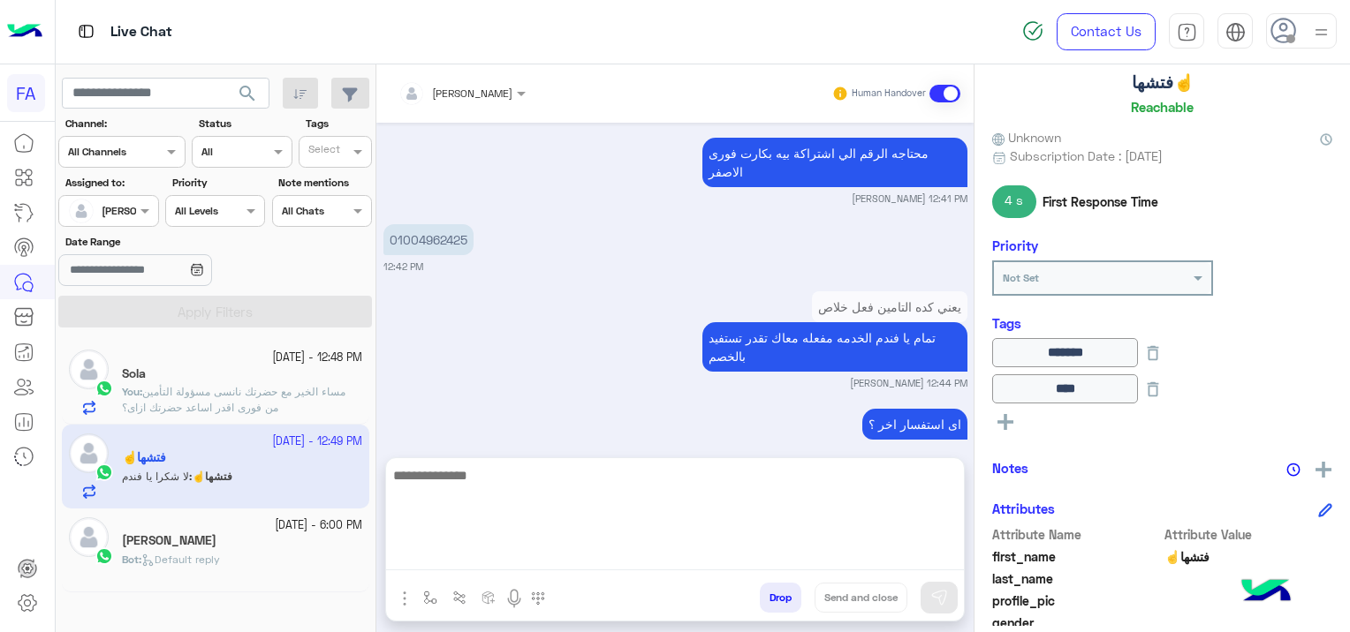
click at [579, 548] on textarea at bounding box center [675, 518] width 578 height 106
click at [768, 555] on textarea "**********" at bounding box center [675, 518] width 578 height 106
paste textarea "**********"
type textarea "**********"
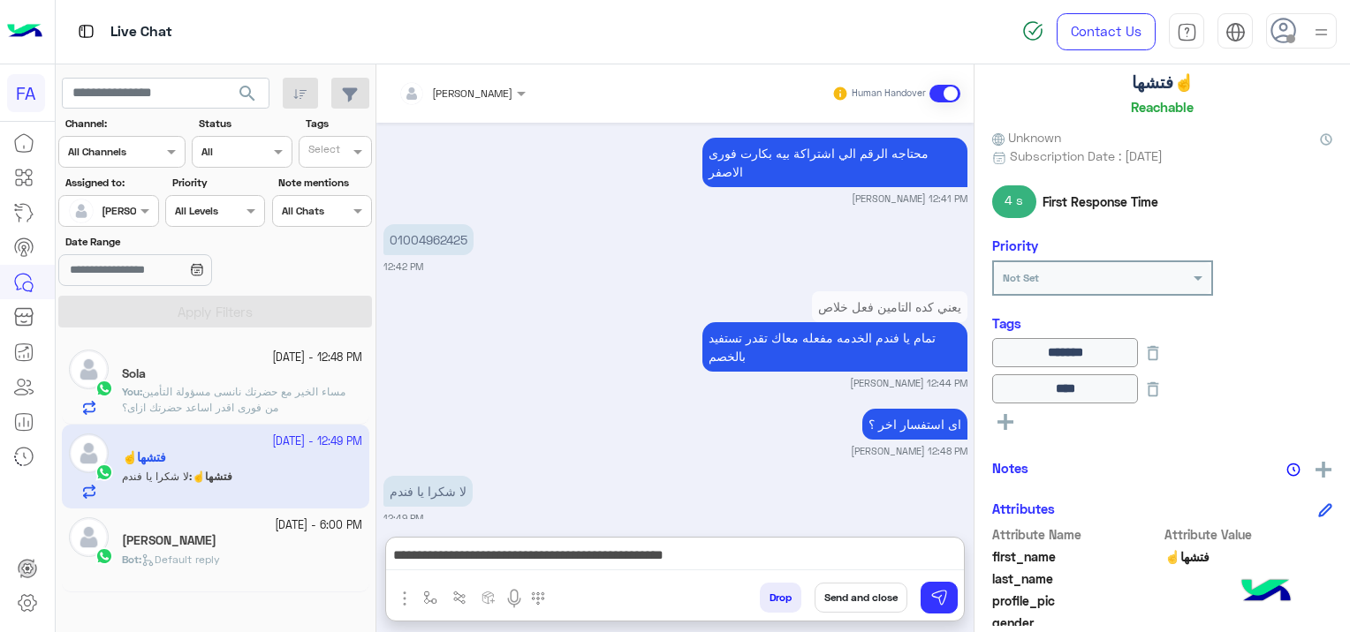
click at [874, 594] on button "Send and close" at bounding box center [860, 598] width 93 height 30
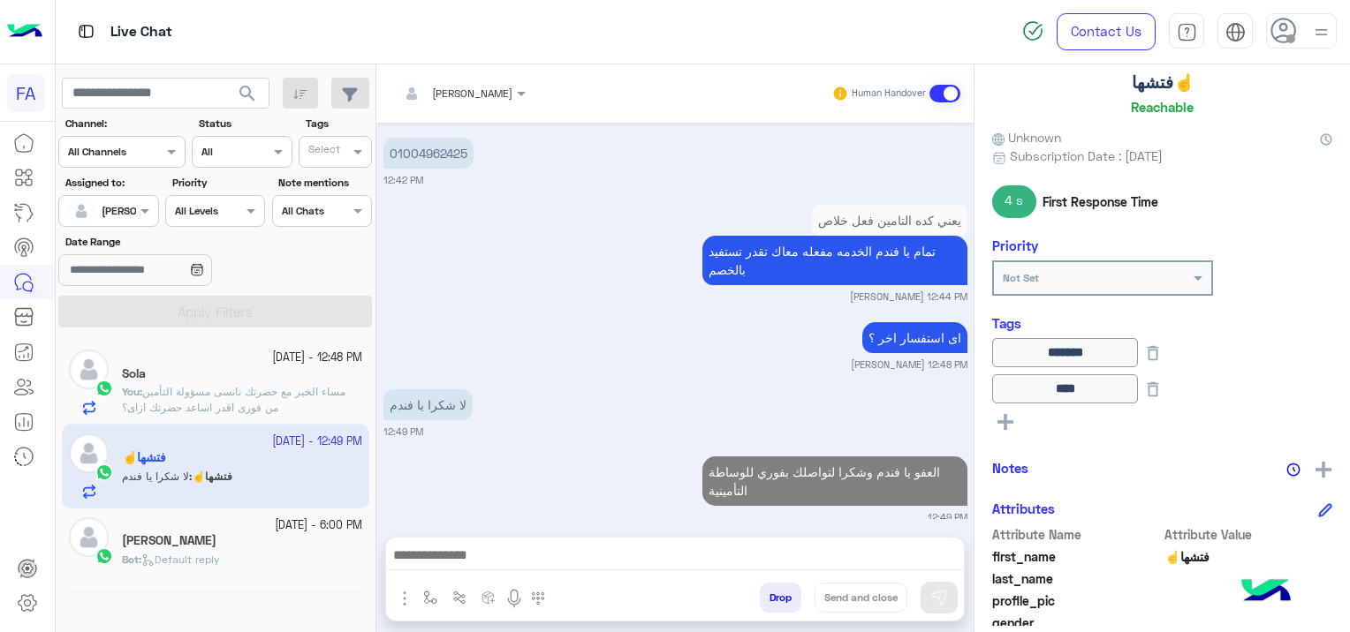
scroll to position [2117, 0]
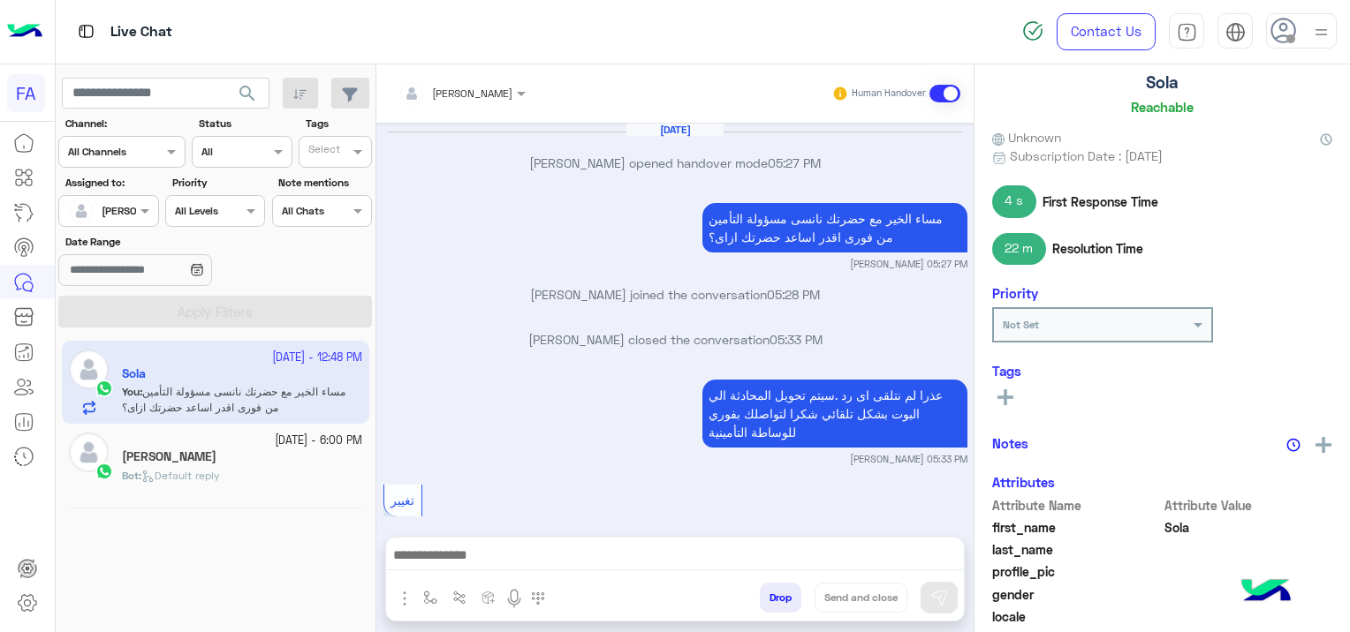
scroll to position [1198, 0]
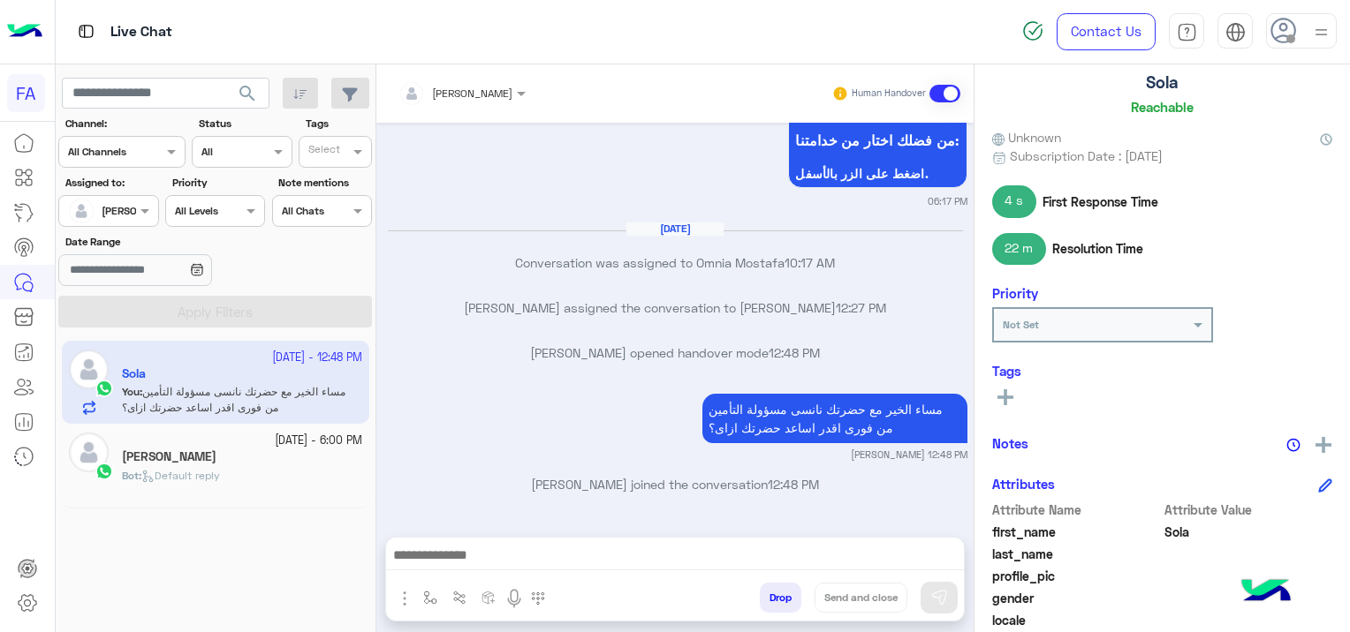
click at [277, 447] on small "[DATE] - 6:00 PM" at bounding box center [318, 441] width 87 height 17
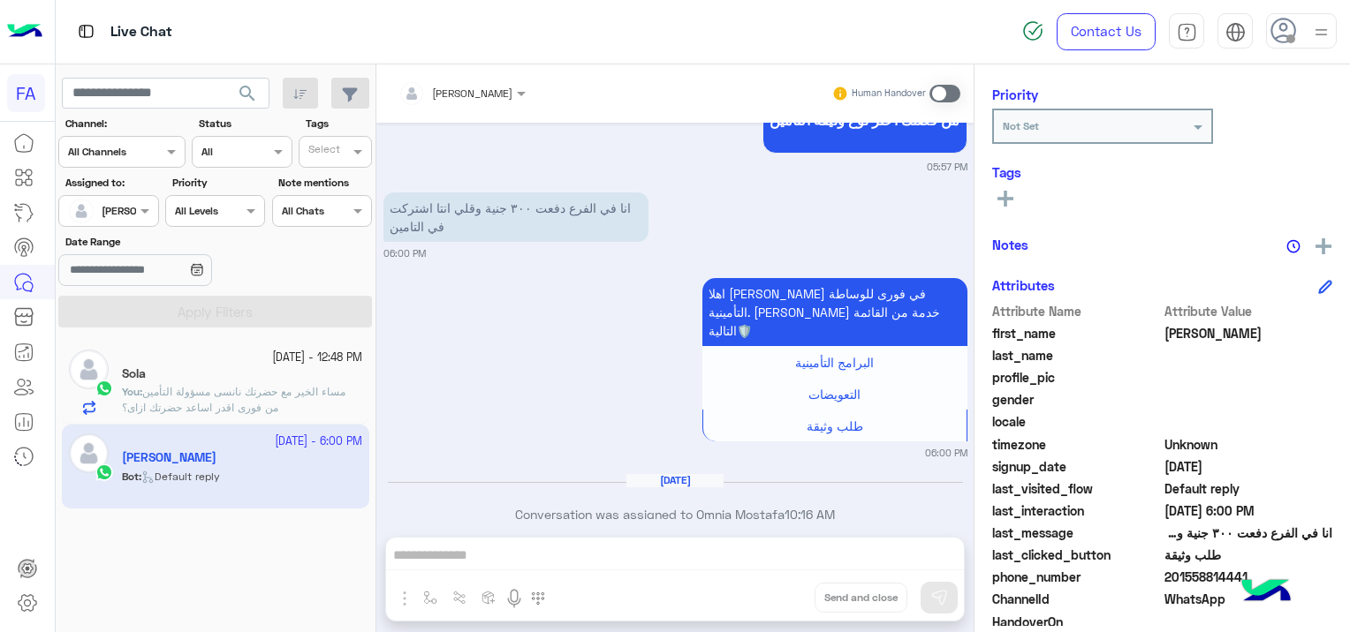
scroll to position [337, 0]
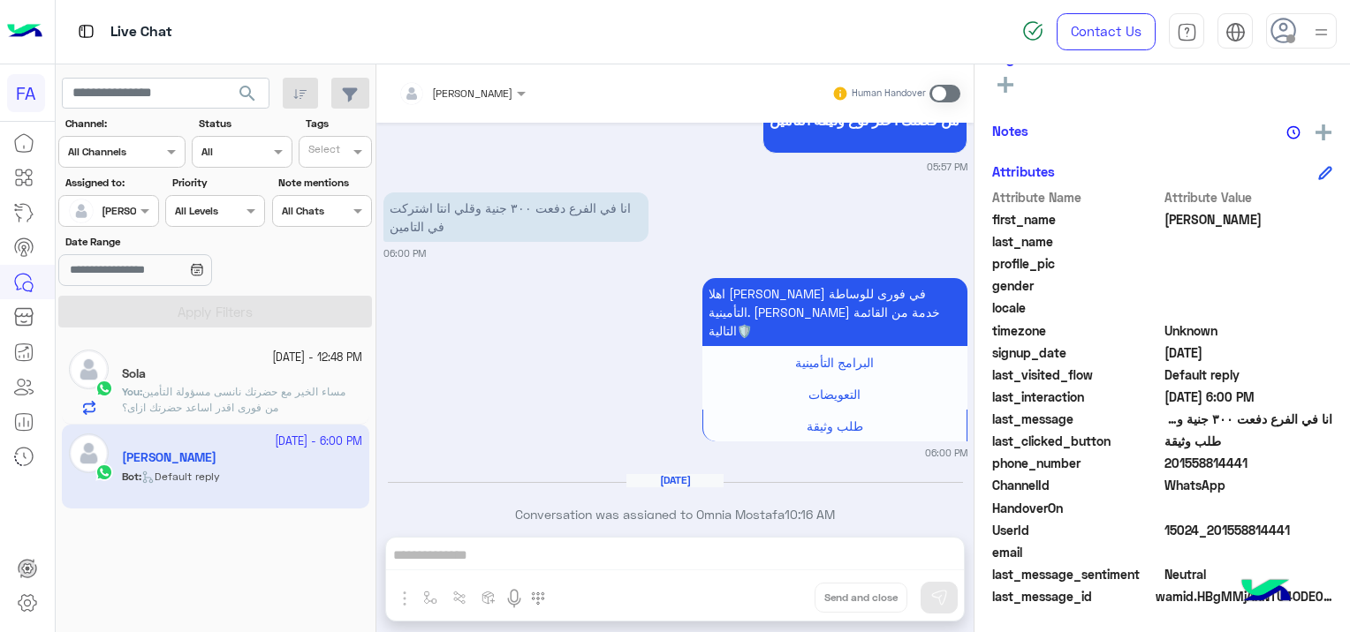
drag, startPoint x: 1292, startPoint y: 526, endPoint x: 1209, endPoint y: 541, distance: 84.2
click at [1209, 541] on div "Attribute Name Attribute Value first_name [PERSON_NAME] last_name profile_pic g…" at bounding box center [1162, 398] width 340 height 421
drag, startPoint x: 1209, startPoint y: 541, endPoint x: 1205, endPoint y: 549, distance: 9.1
click at [1205, 549] on span at bounding box center [1248, 552] width 169 height 19
click at [1242, 544] on span at bounding box center [1248, 552] width 169 height 19
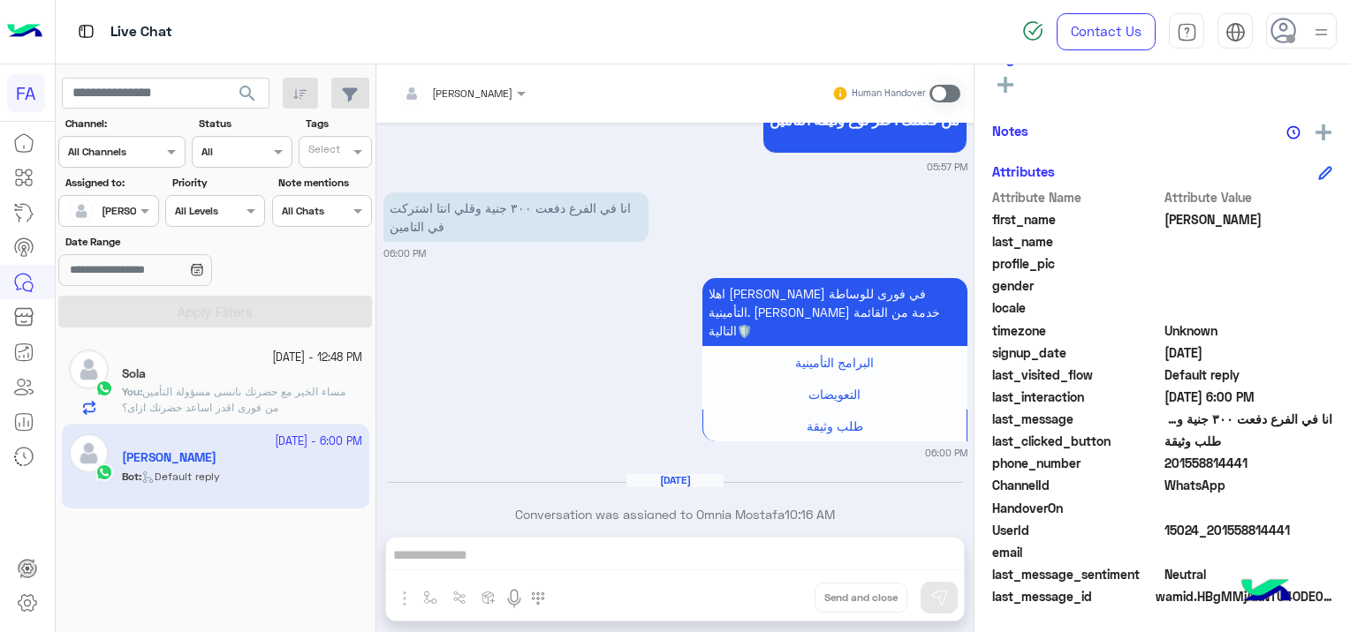
drag, startPoint x: 1287, startPoint y: 523, endPoint x: 1211, endPoint y: 532, distance: 76.5
click at [1211, 532] on span "15024_201558814441" at bounding box center [1248, 530] width 169 height 19
click at [943, 93] on span at bounding box center [944, 94] width 31 height 18
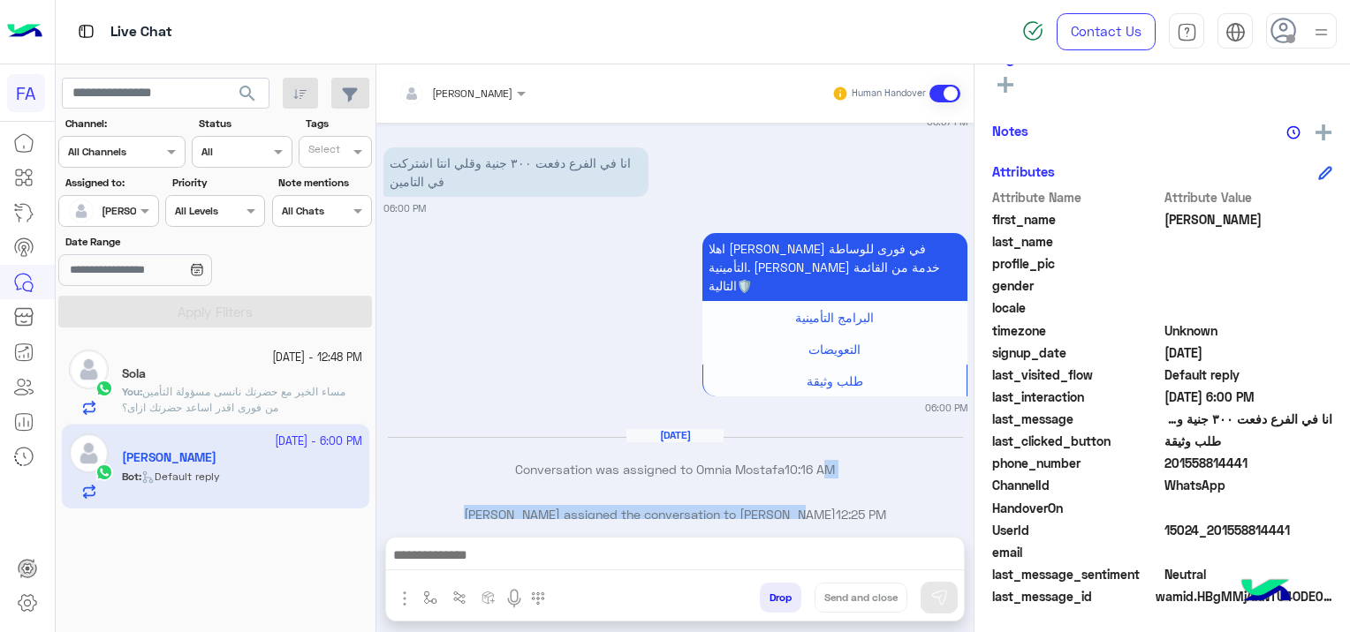
drag, startPoint x: 818, startPoint y: 415, endPoint x: 780, endPoint y: 447, distance: 49.5
click at [783, 450] on div "[DATE] نعم 05:47 PM عذراً، أنت غير مشترك في برنامج التأمين الطبي. يرجى الاتصال …" at bounding box center [674, 321] width 597 height 397
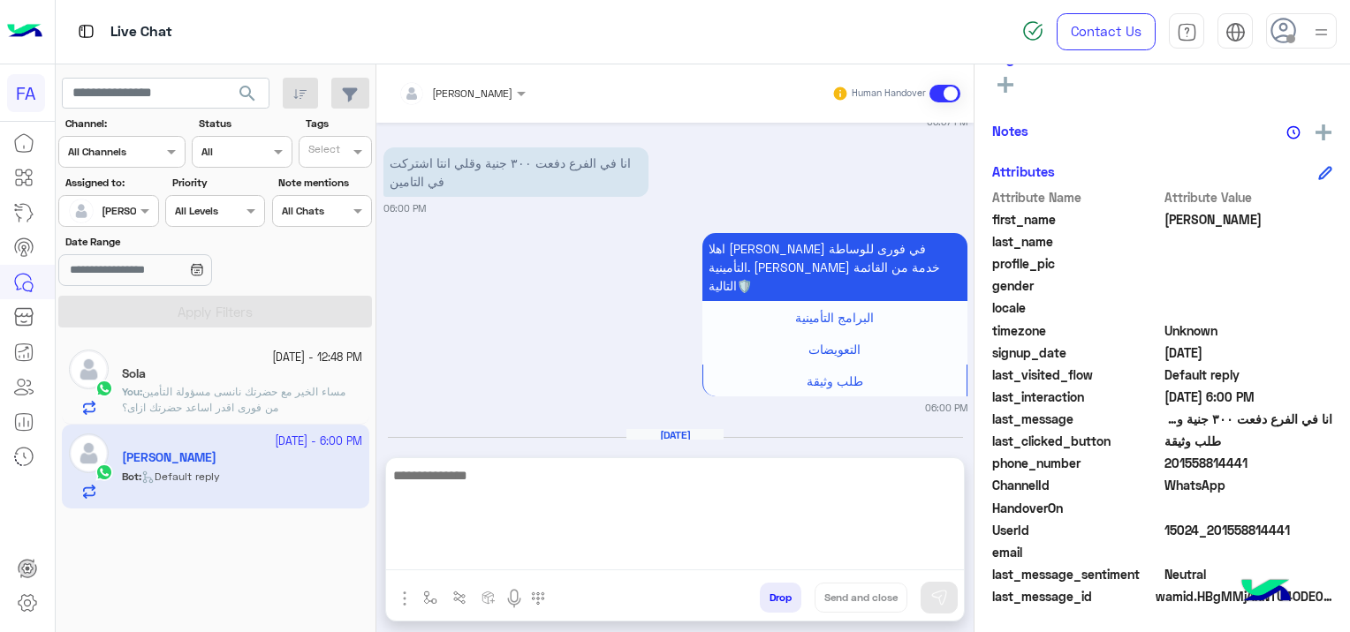
drag, startPoint x: 780, startPoint y: 447, endPoint x: 677, endPoint y: 546, distance: 142.4
click at [677, 546] on textarea at bounding box center [675, 518] width 578 height 106
click at [482, 549] on textarea at bounding box center [675, 518] width 578 height 106
paste textarea "**********"
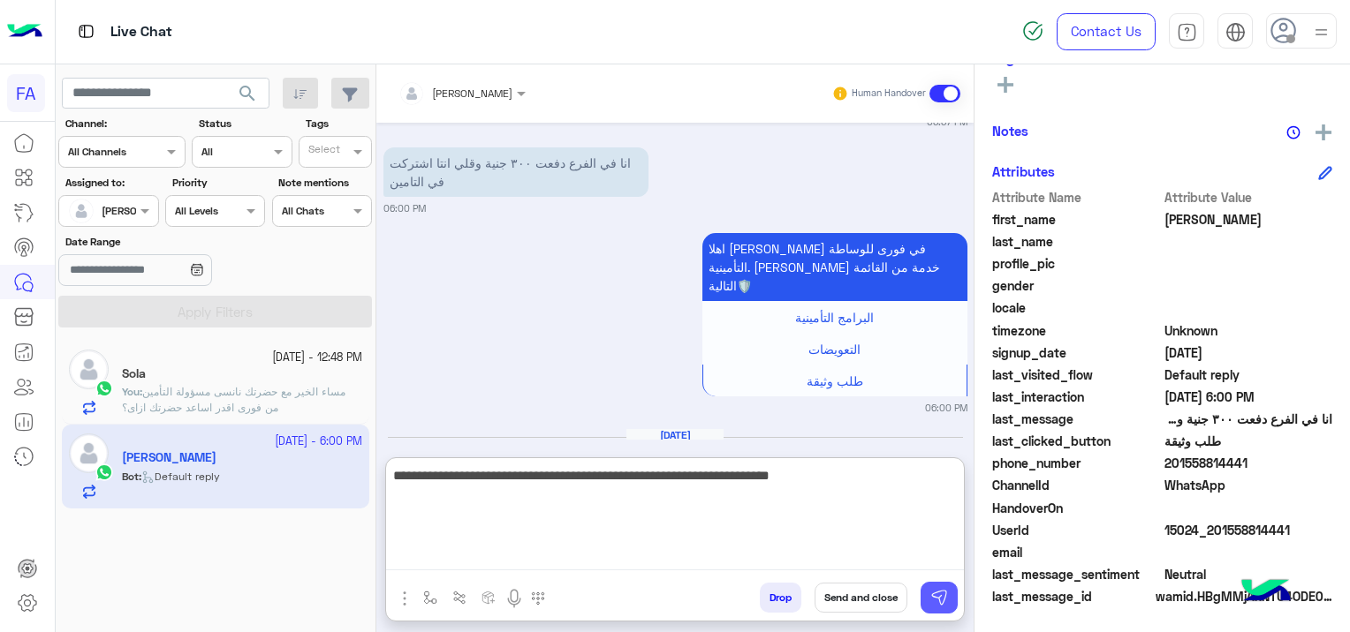
type textarea "**********"
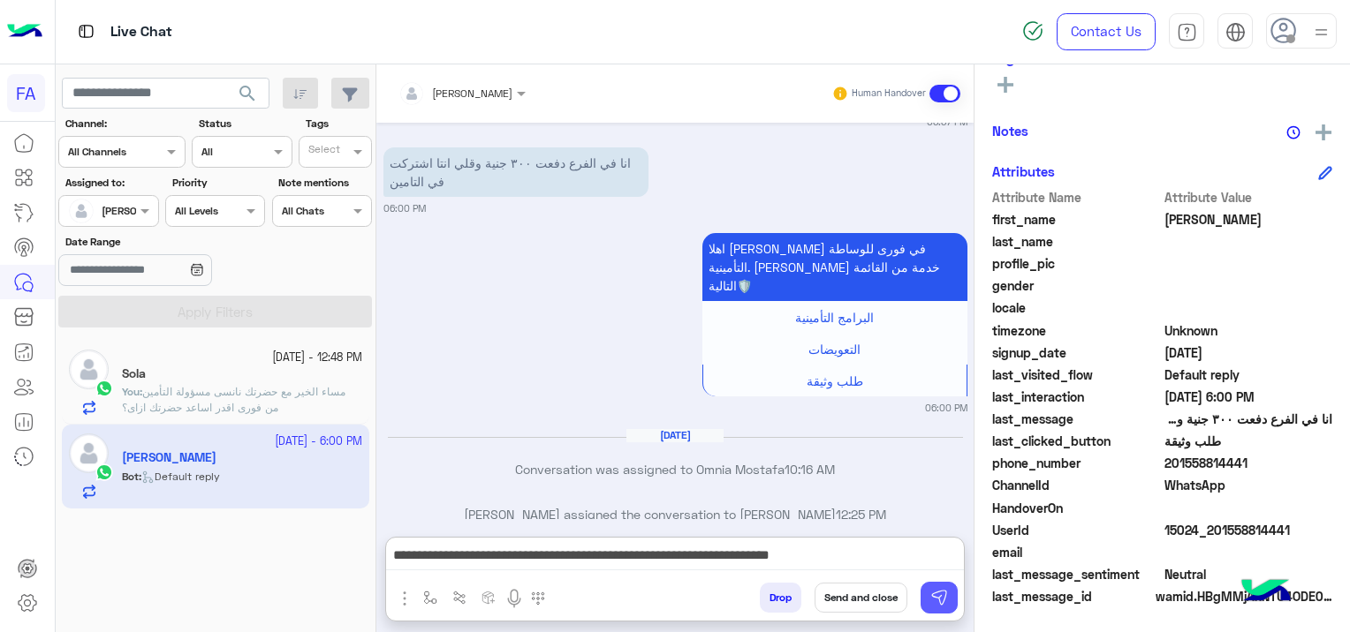
click at [935, 586] on button at bounding box center [938, 598] width 37 height 32
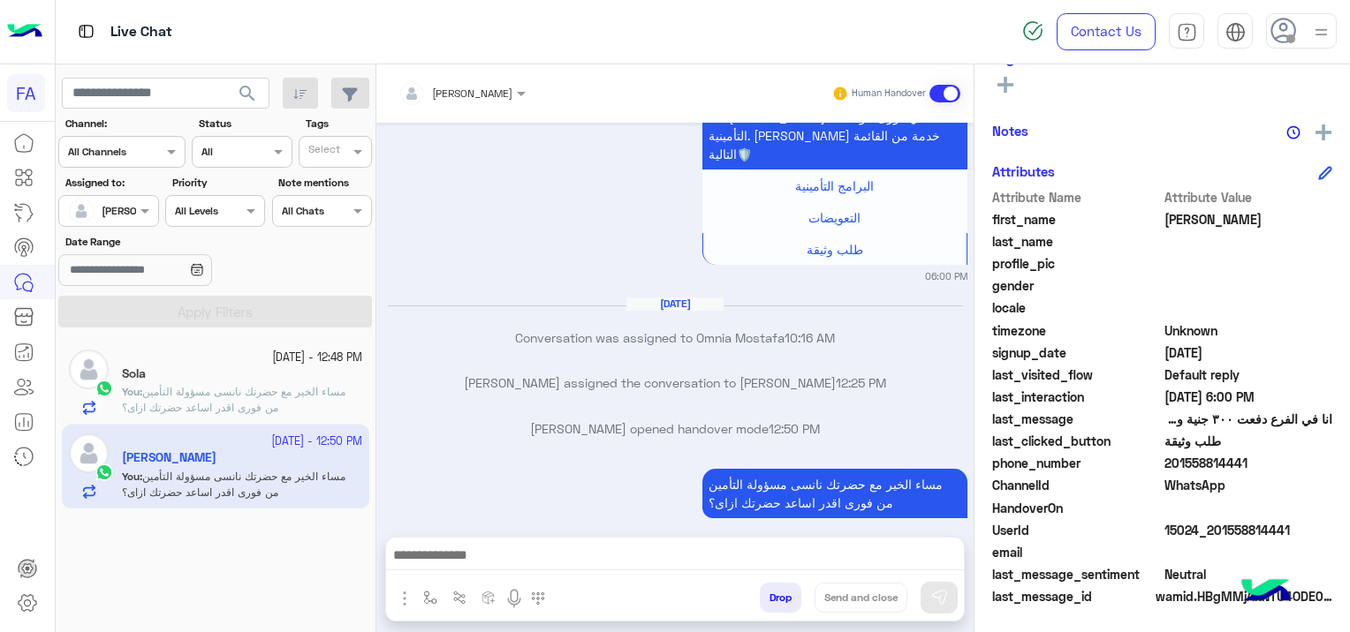
scroll to position [369, 0]
click at [279, 388] on span "مساء الخير مع حضرتك نانسى مسؤولة التأمين من فورى اقدر اساعد حضرتك ازاى؟" at bounding box center [233, 399] width 223 height 29
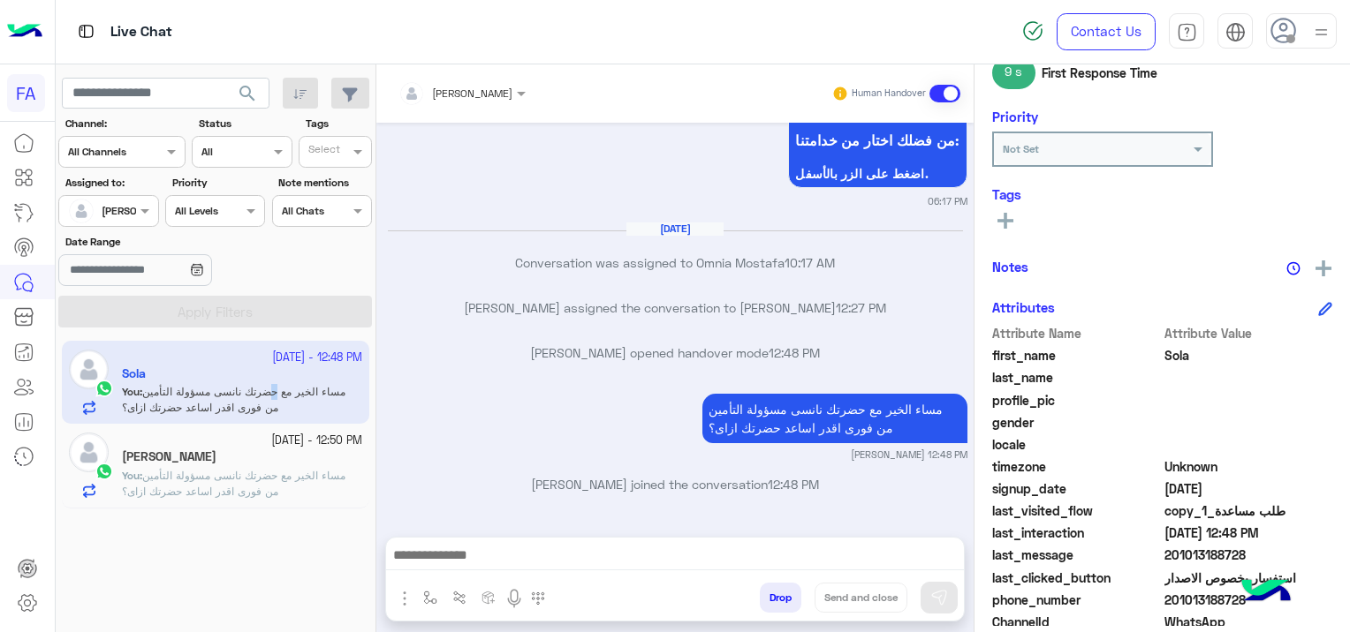
scroll to position [104, 0]
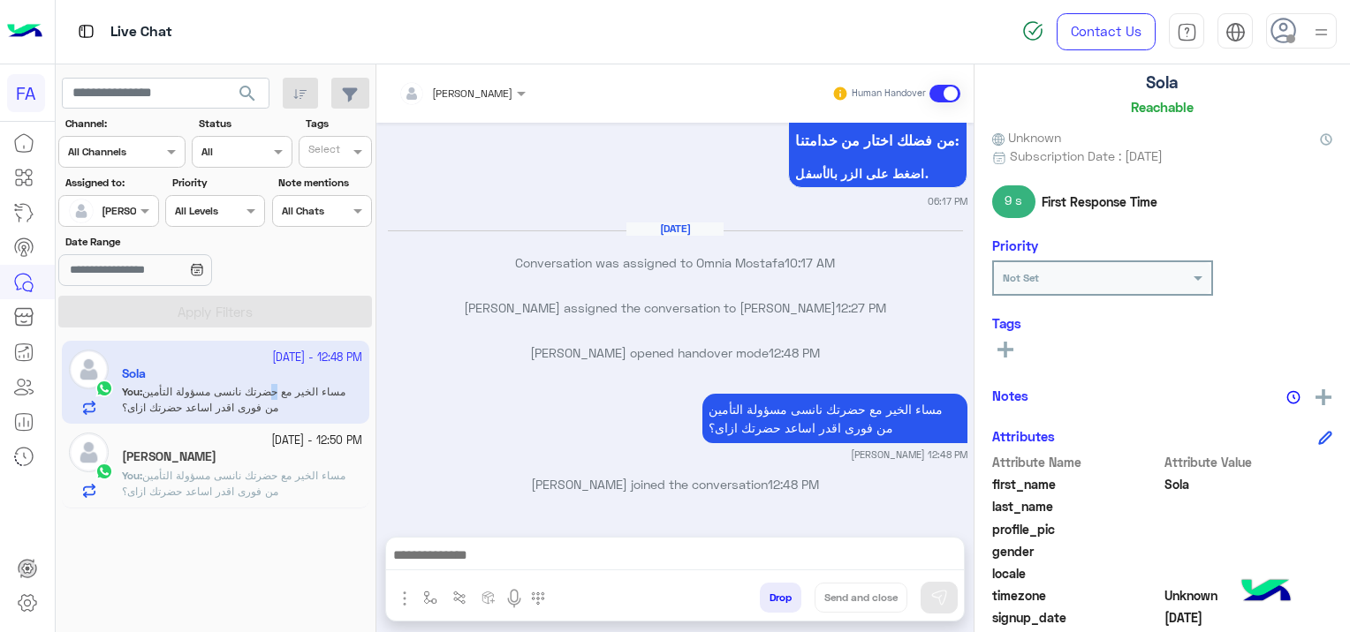
click at [1003, 346] on rect at bounding box center [1005, 350] width 4 height 16
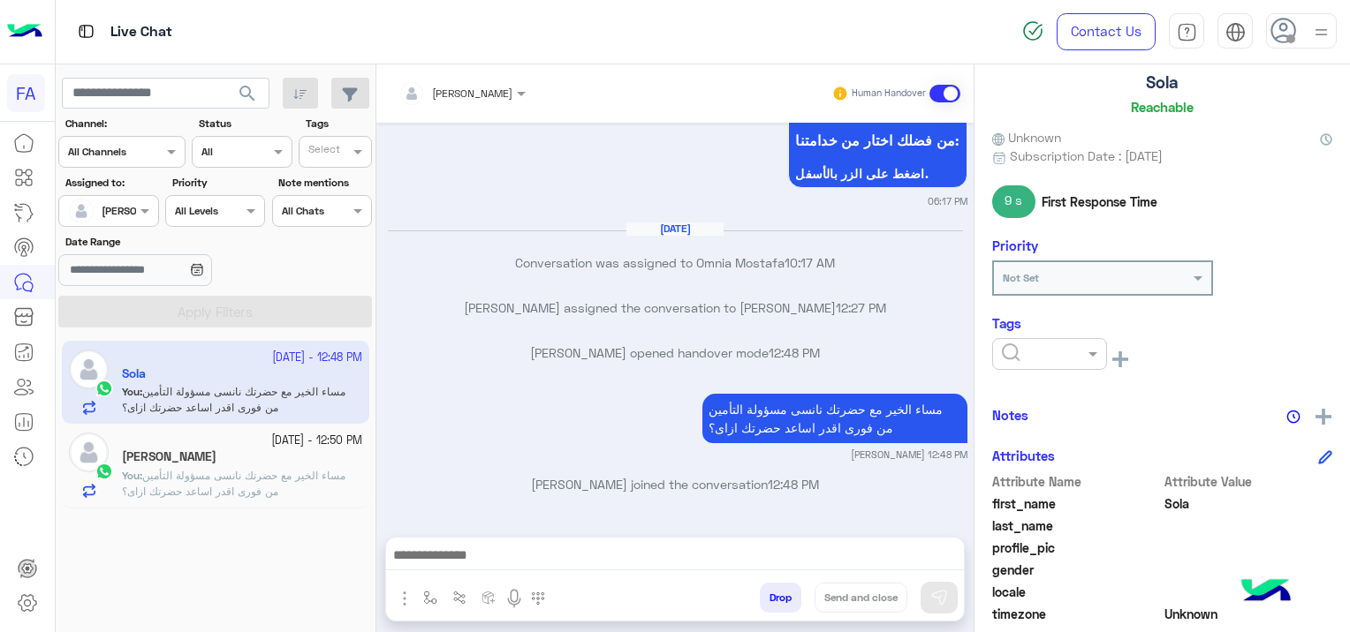
click at [1022, 345] on input "text" at bounding box center [1029, 352] width 54 height 16
click at [1043, 424] on span "Pending" at bounding box center [1024, 429] width 47 height 15
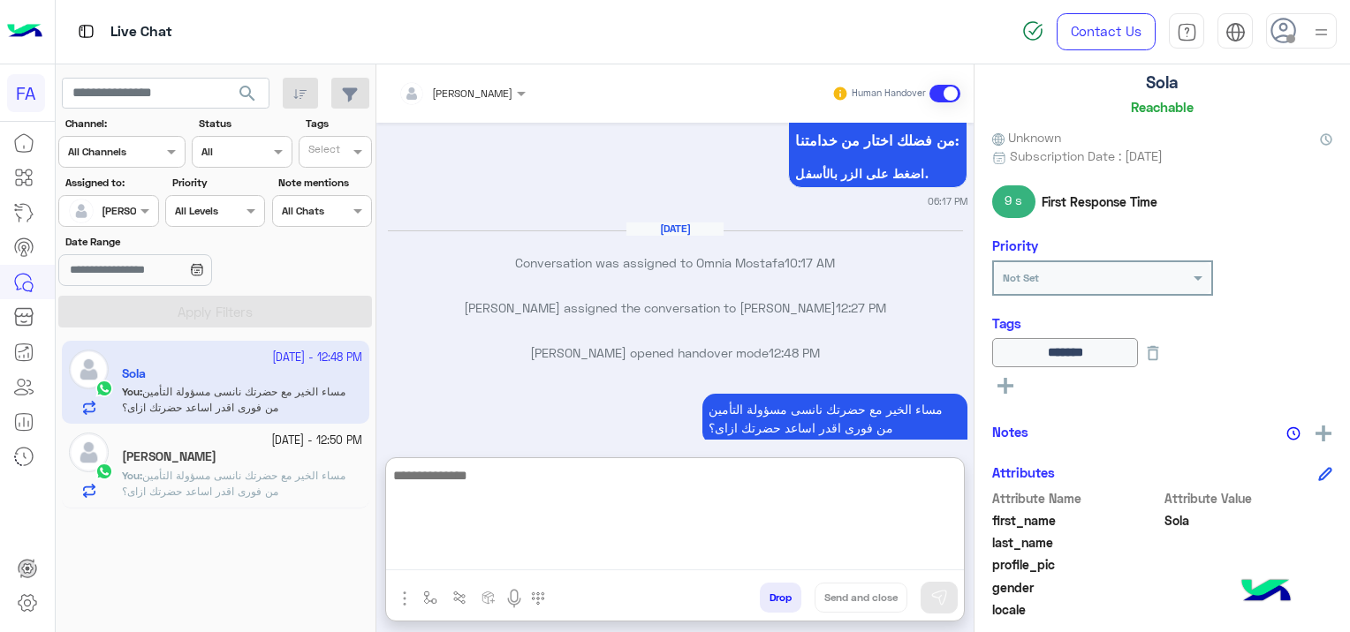
click at [760, 550] on textarea at bounding box center [675, 518] width 578 height 106
paste textarea "**********"
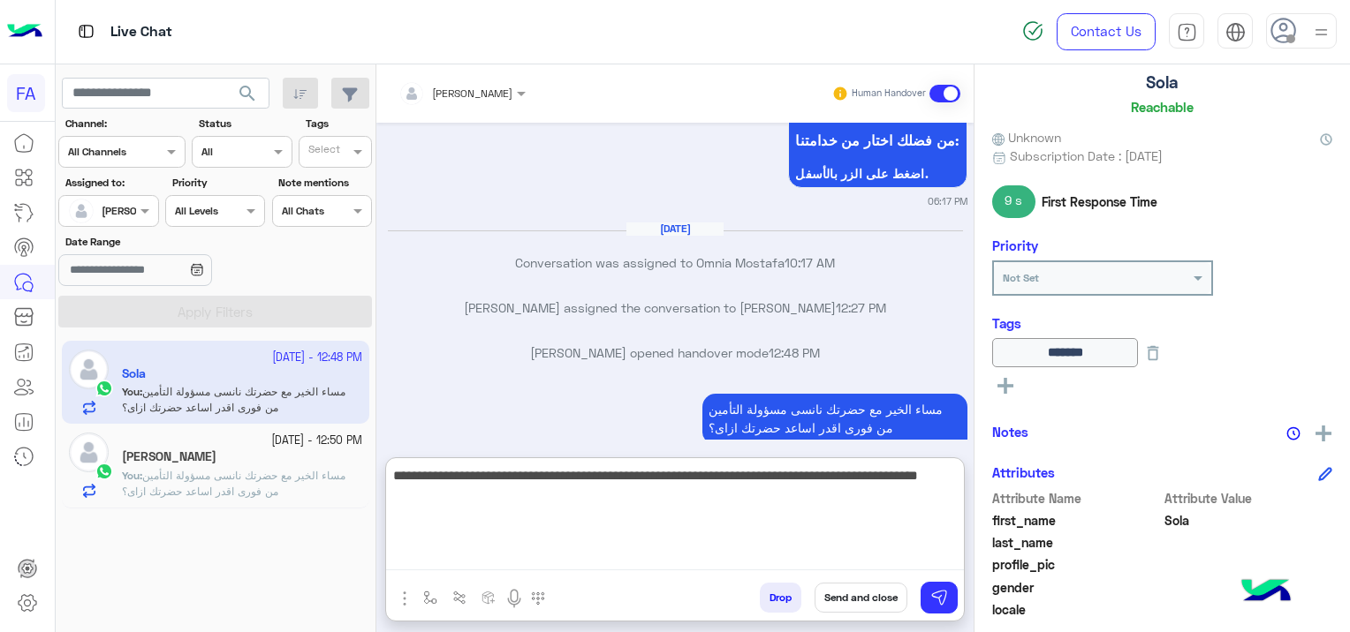
type textarea "**********"
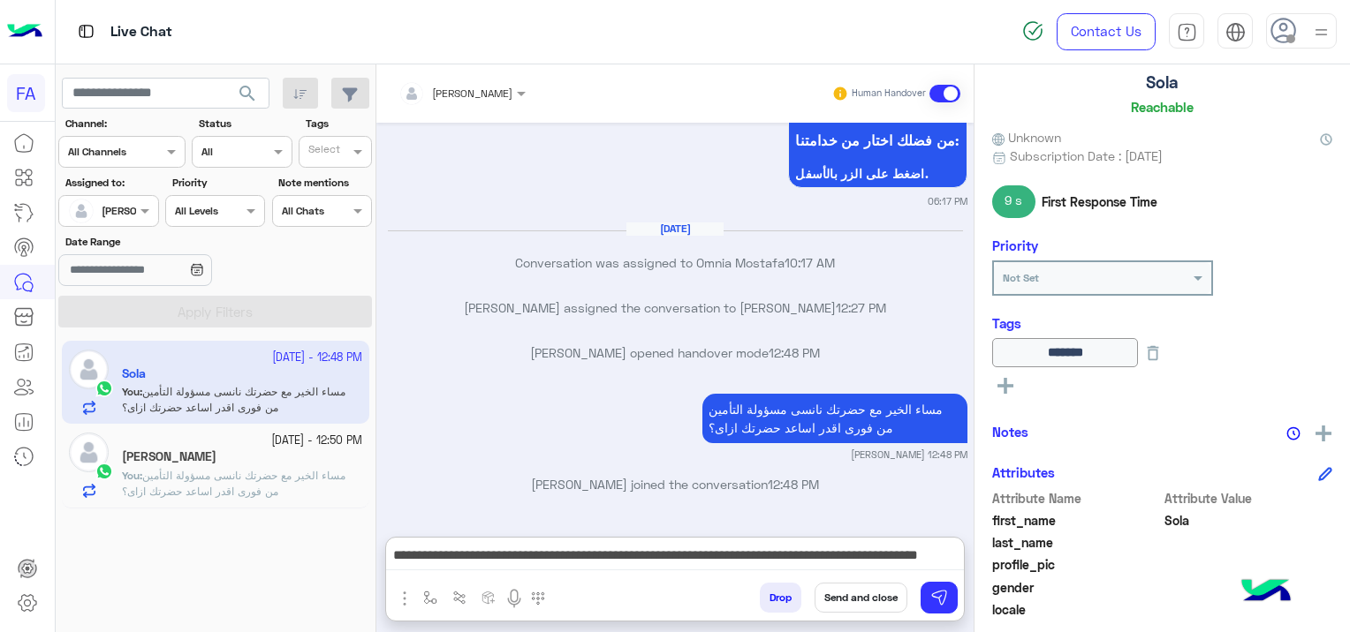
click at [875, 613] on div "Drop Send and close" at bounding box center [760, 601] width 405 height 39
click at [859, 594] on button "Send and close" at bounding box center [860, 598] width 93 height 30
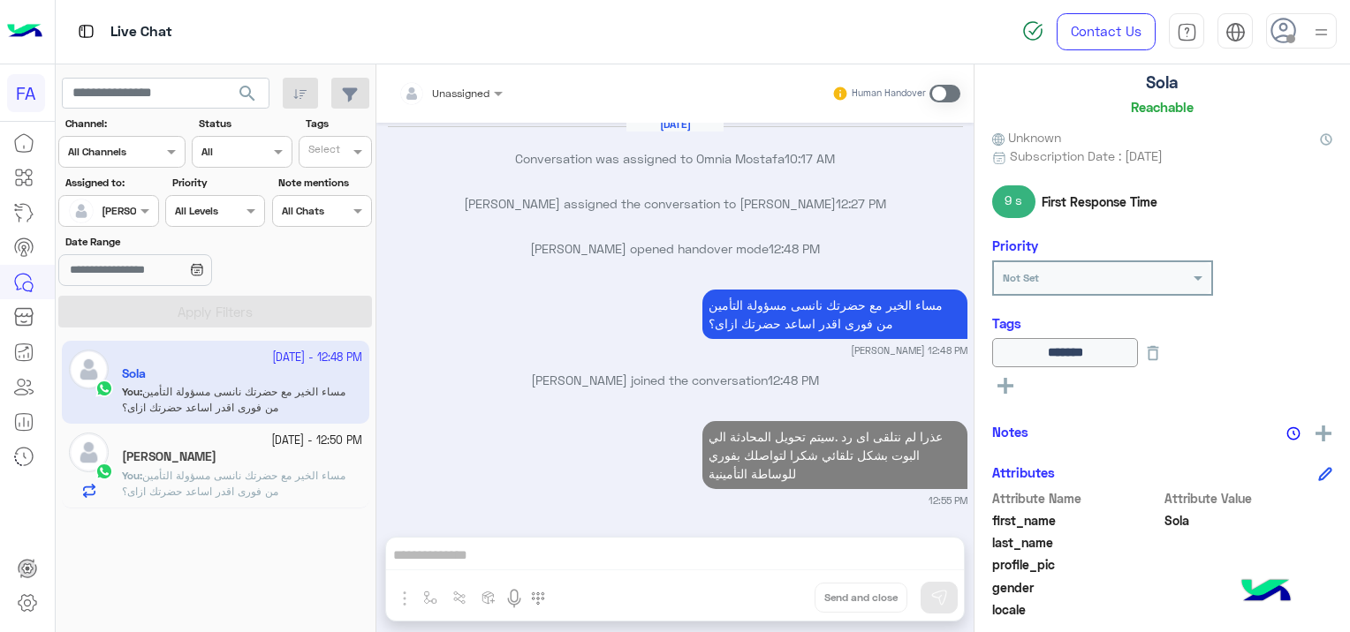
scroll to position [1348, 0]
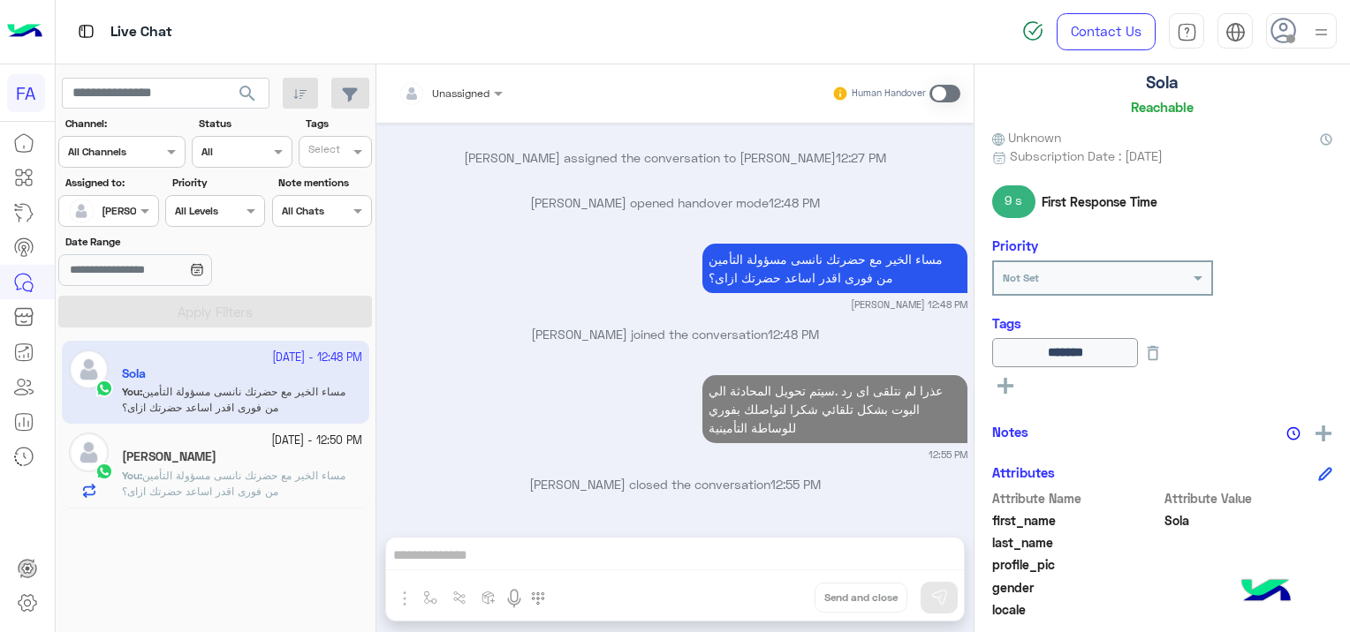
click at [279, 470] on span "مساء الخير مع حضرتك نانسى مسؤولة التأمين من فورى اقدر اساعد حضرتك ازاى؟" at bounding box center [233, 483] width 223 height 29
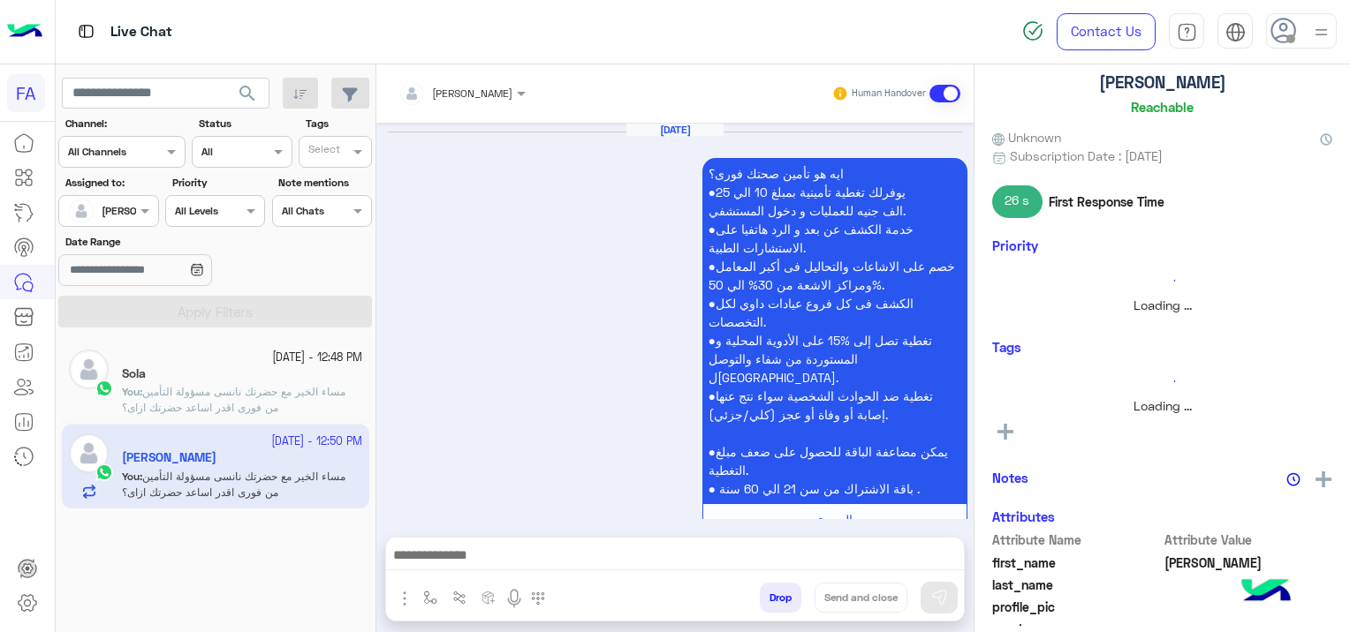
scroll to position [1925, 0]
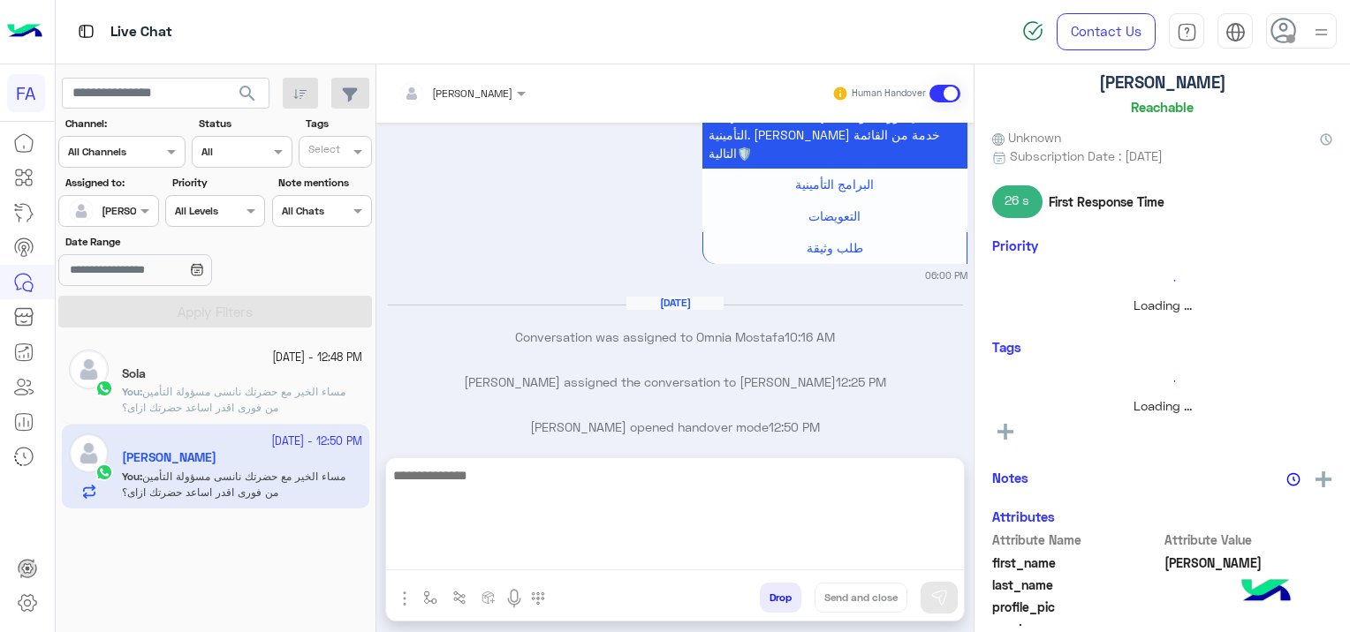
click at [491, 558] on textarea at bounding box center [675, 518] width 578 height 106
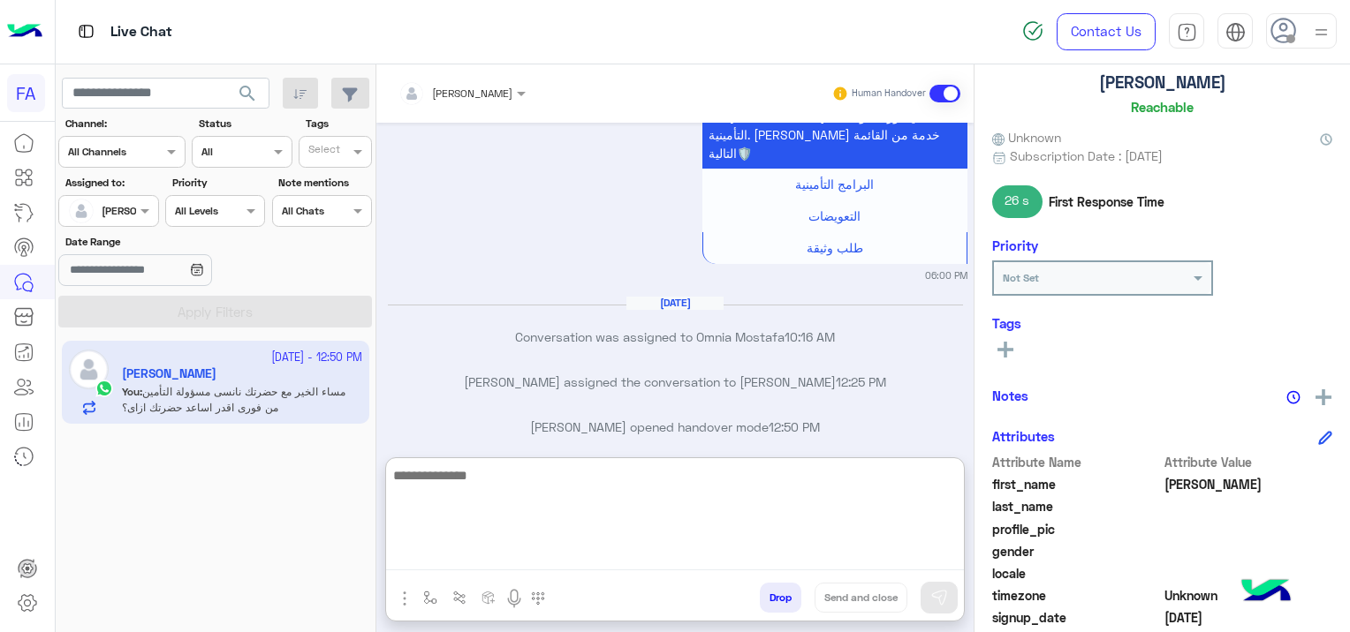
paste textarea "**********"
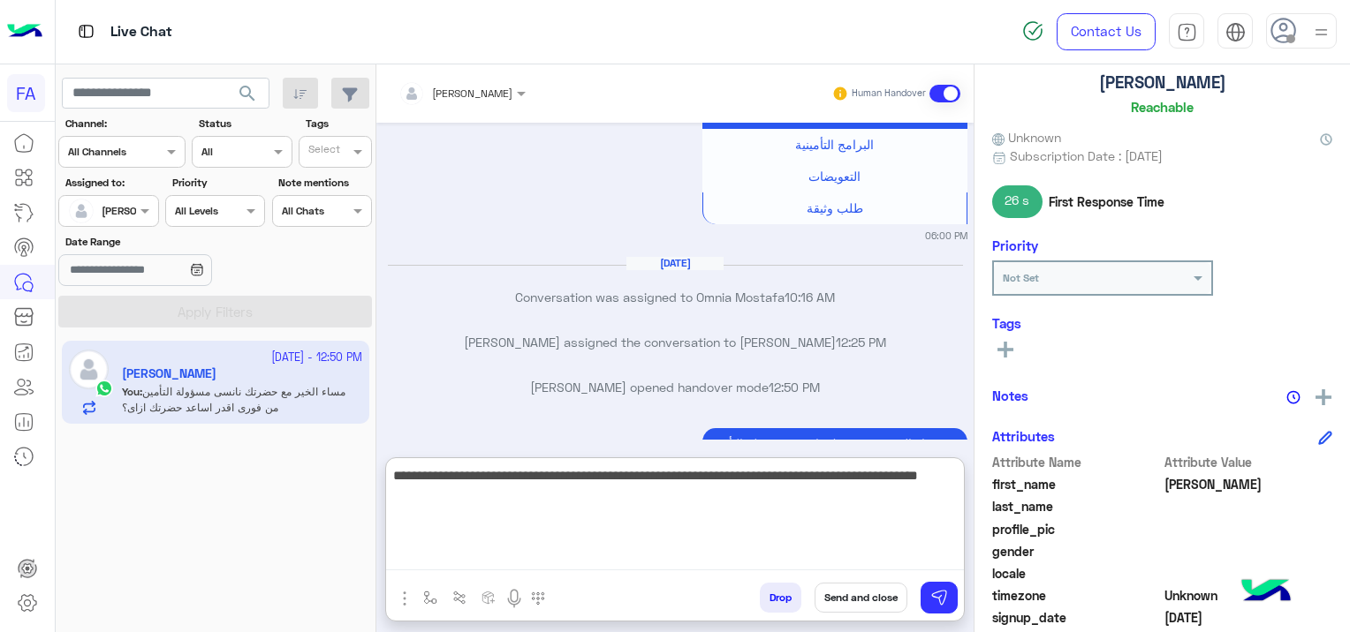
scroll to position [2004, 0]
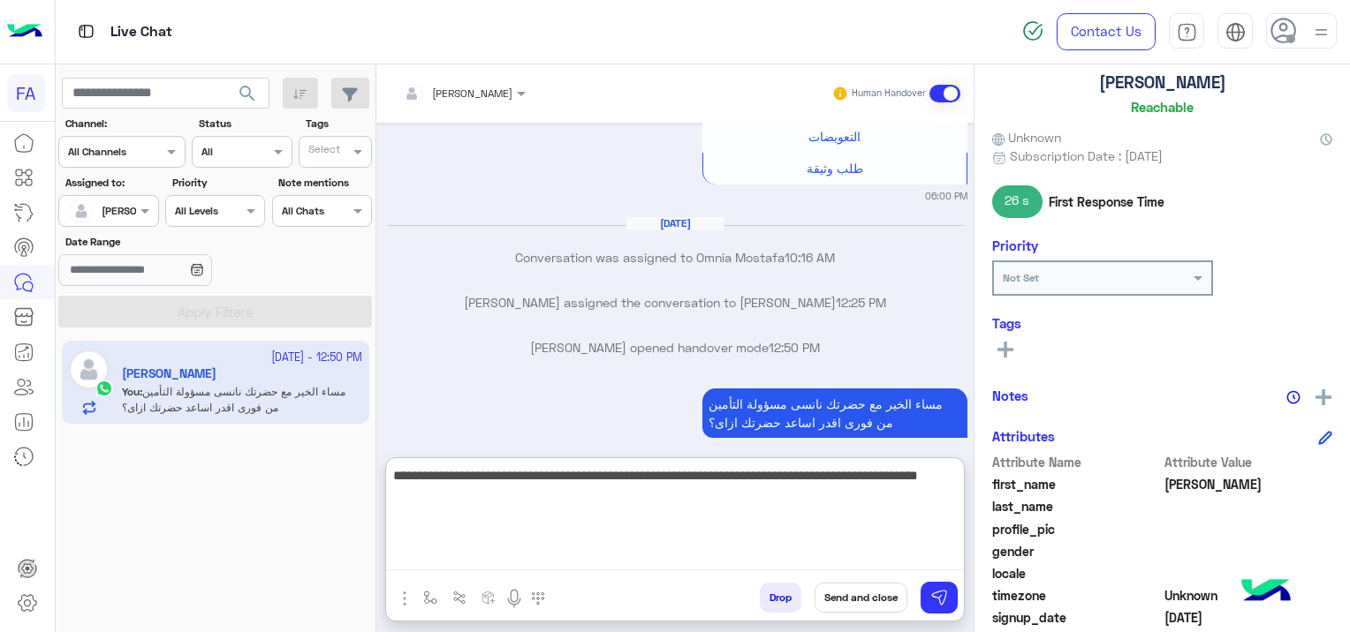
type textarea "**********"
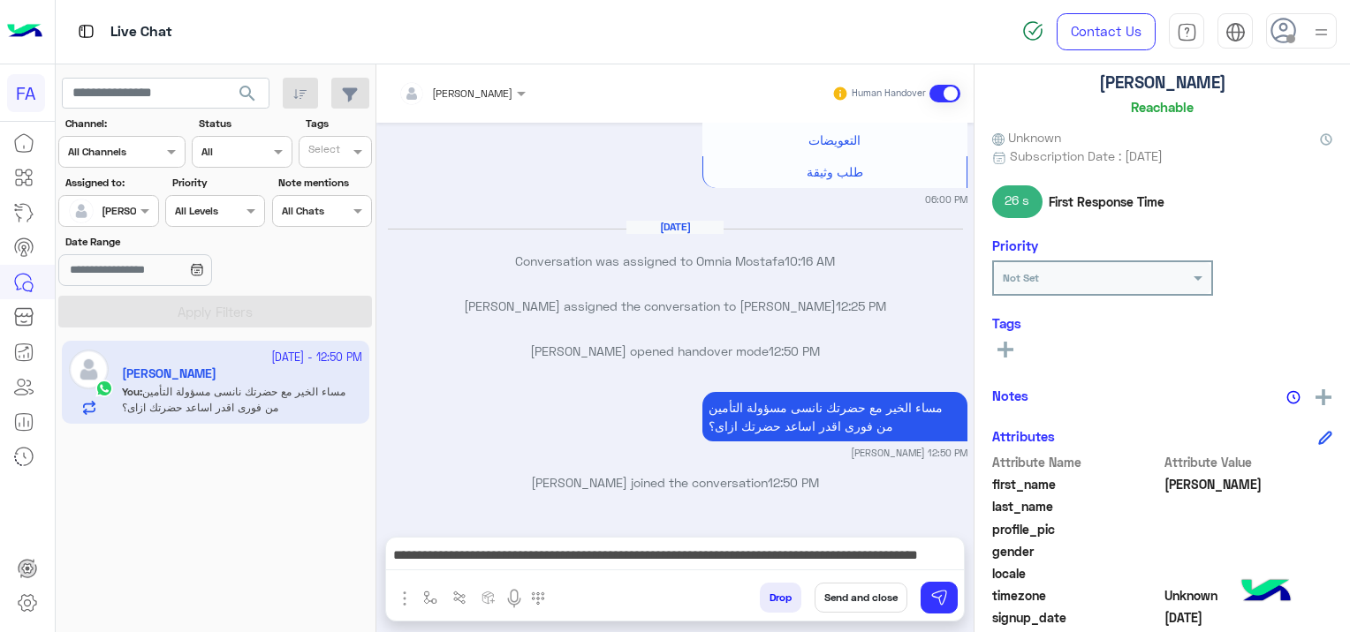
click at [1012, 344] on icon at bounding box center [1005, 350] width 16 height 16
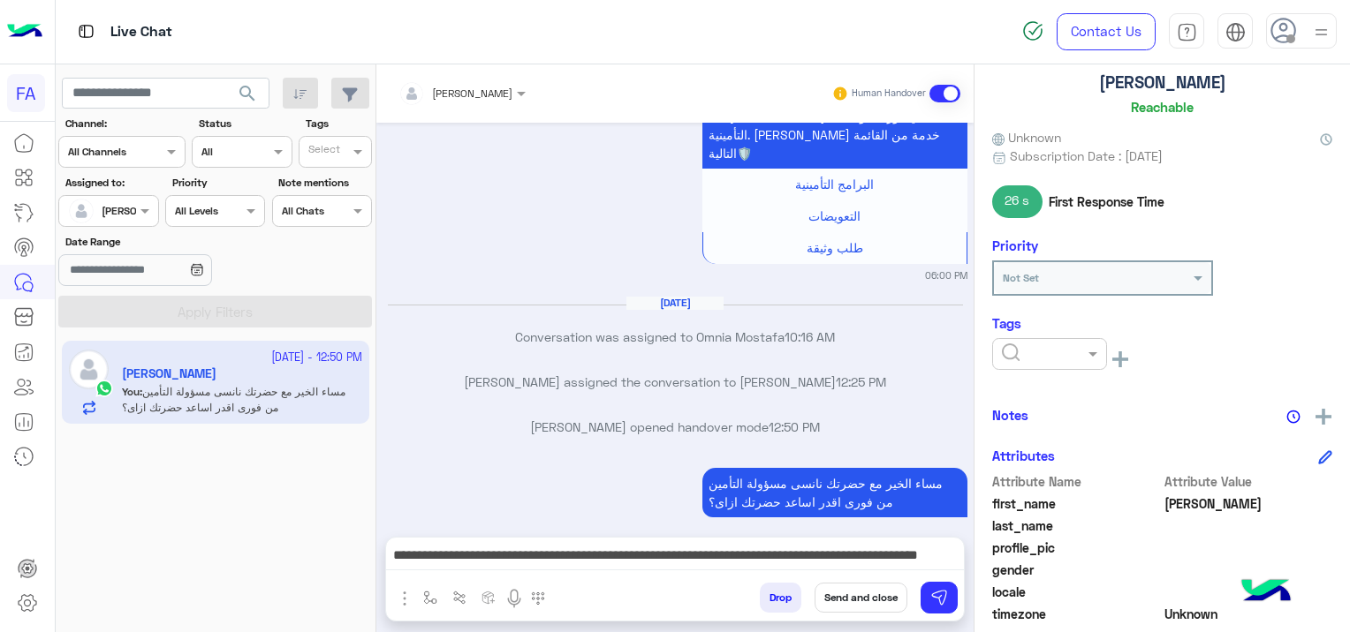
click at [1011, 344] on input "text" at bounding box center [1029, 352] width 54 height 16
click at [1054, 438] on div "Pending" at bounding box center [1049, 429] width 115 height 33
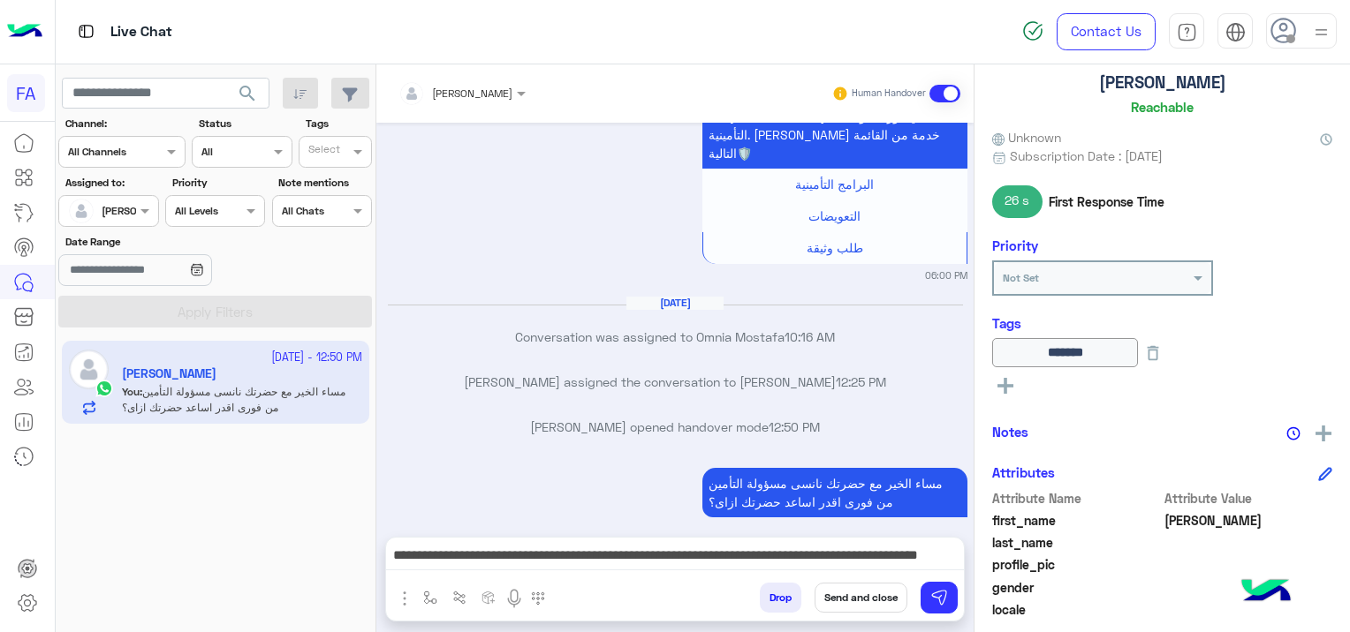
click at [866, 594] on button "Send and close" at bounding box center [860, 598] width 93 height 30
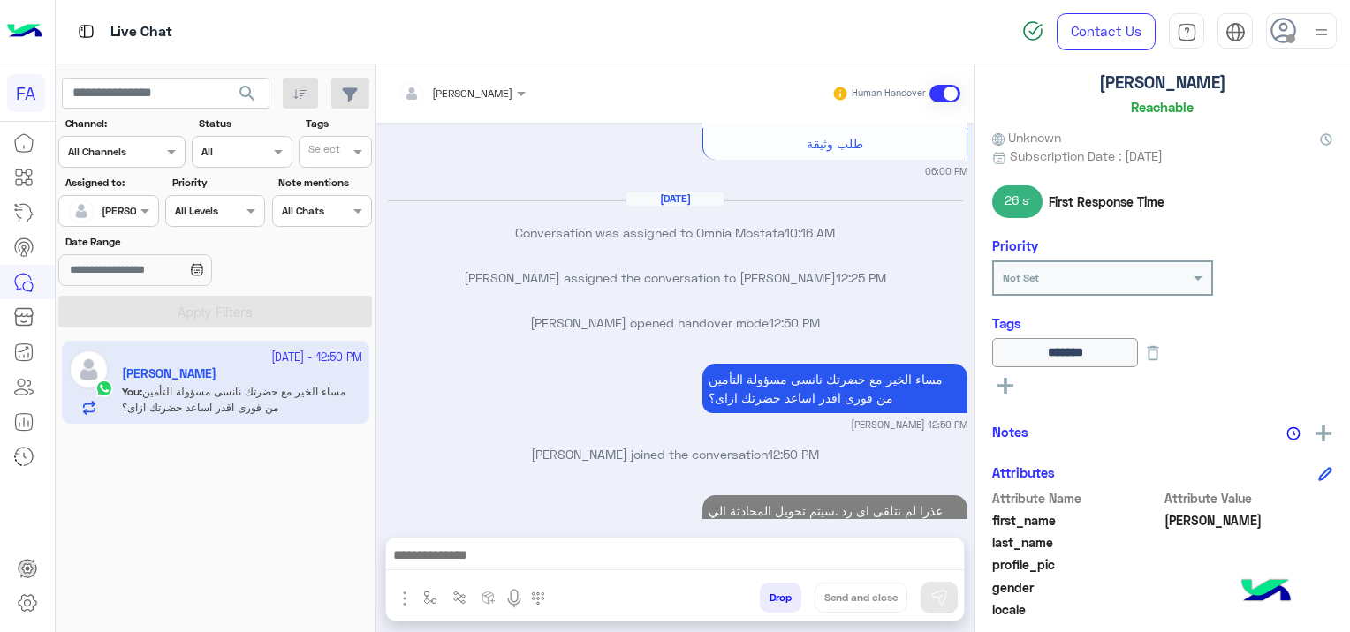
scroll to position [2074, 0]
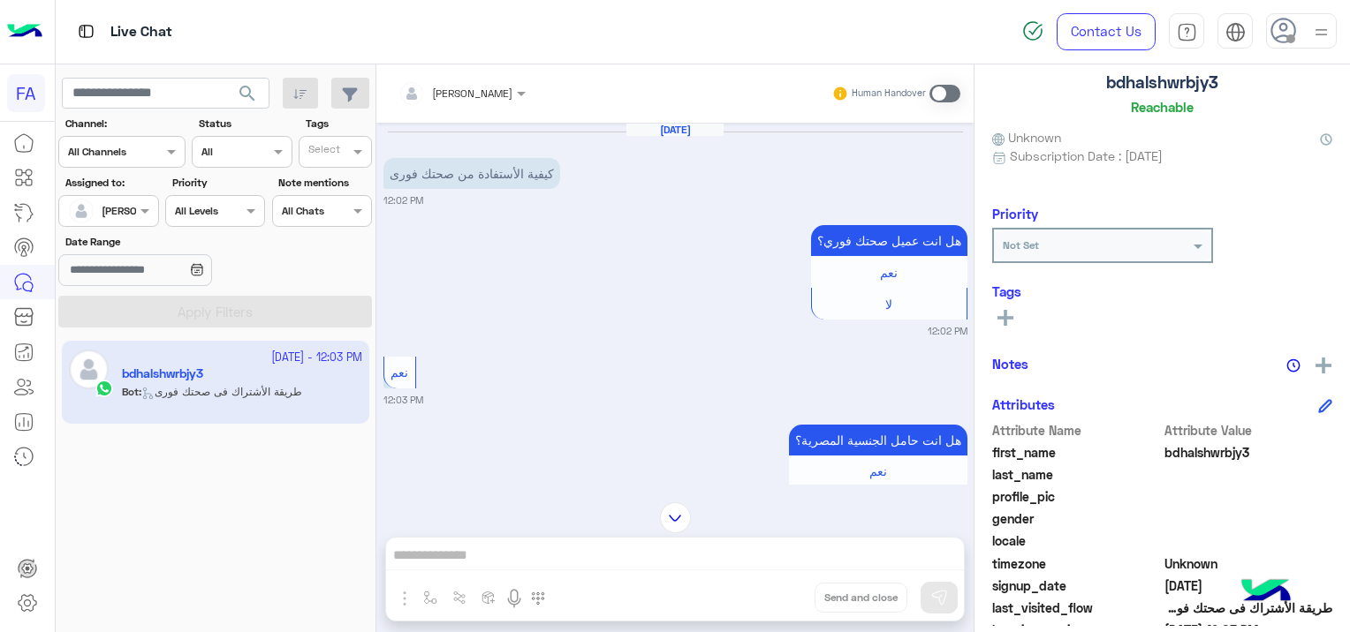
scroll to position [337, 0]
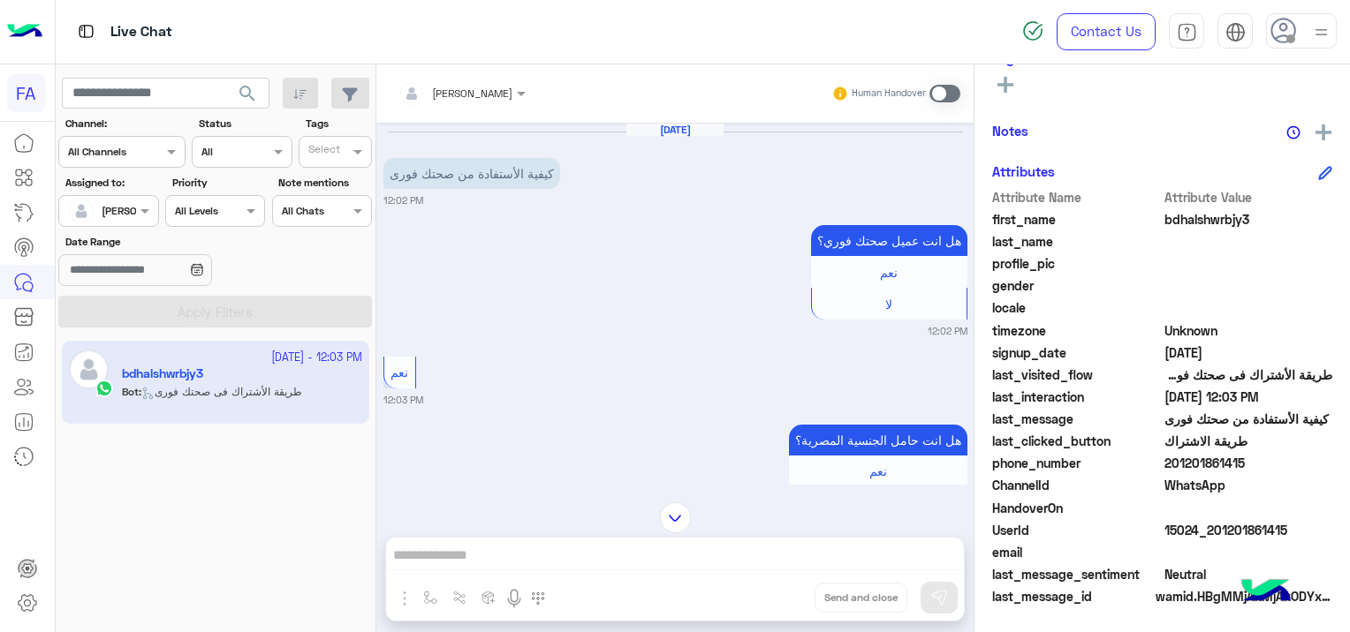
drag, startPoint x: 1290, startPoint y: 526, endPoint x: 1215, endPoint y: 541, distance: 75.9
click at [1215, 541] on div "Attribute Name Attribute Value first_name bdhalshwrbjy3 last_name profile_pic g…" at bounding box center [1162, 398] width 340 height 421
drag, startPoint x: 1215, startPoint y: 541, endPoint x: 1224, endPoint y: 561, distance: 21.3
click at [1224, 561] on div "email" at bounding box center [1162, 554] width 340 height 22
click at [1224, 557] on span at bounding box center [1248, 552] width 169 height 19
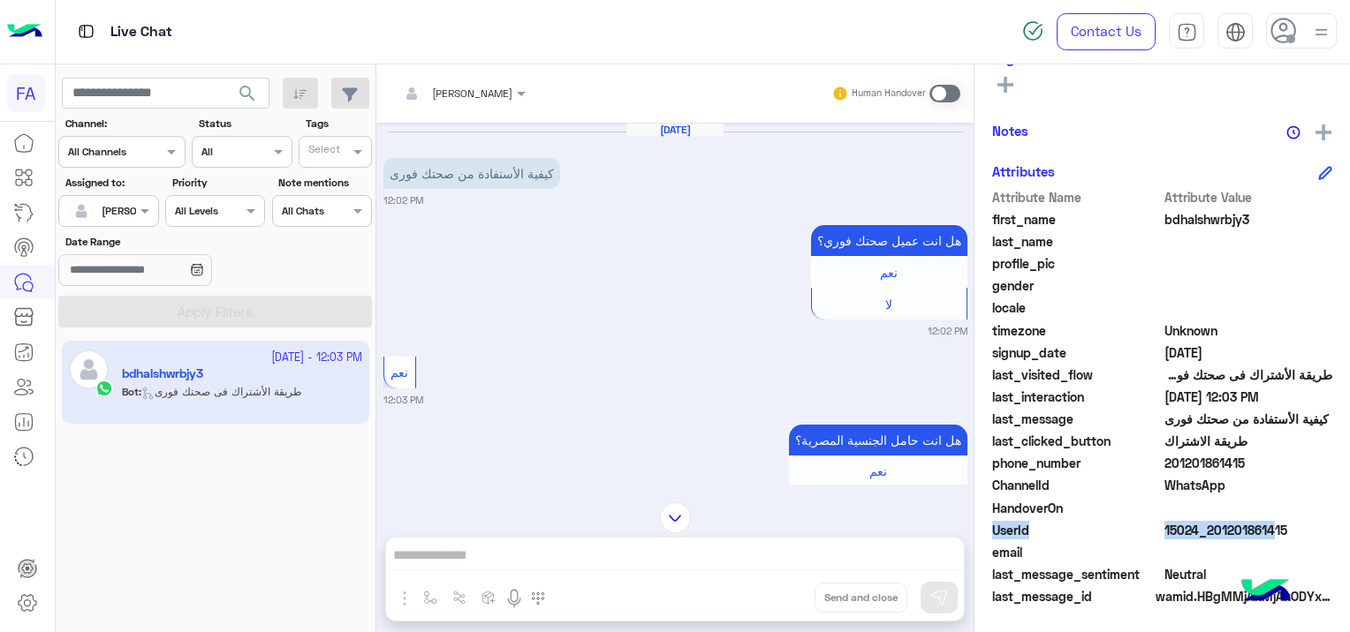
drag, startPoint x: 1292, startPoint y: 515, endPoint x: 1262, endPoint y: 534, distance: 35.3
click at [1263, 533] on div "Attribute Name Attribute Value first_name bdhalshwrbjy3 last_name profile_pic g…" at bounding box center [1162, 398] width 340 height 421
drag, startPoint x: 1262, startPoint y: 534, endPoint x: 1217, endPoint y: 477, distance: 72.3
click at [1217, 477] on span "WhatsApp" at bounding box center [1248, 485] width 169 height 19
drag, startPoint x: 1217, startPoint y: 477, endPoint x: 1247, endPoint y: 490, distance: 32.8
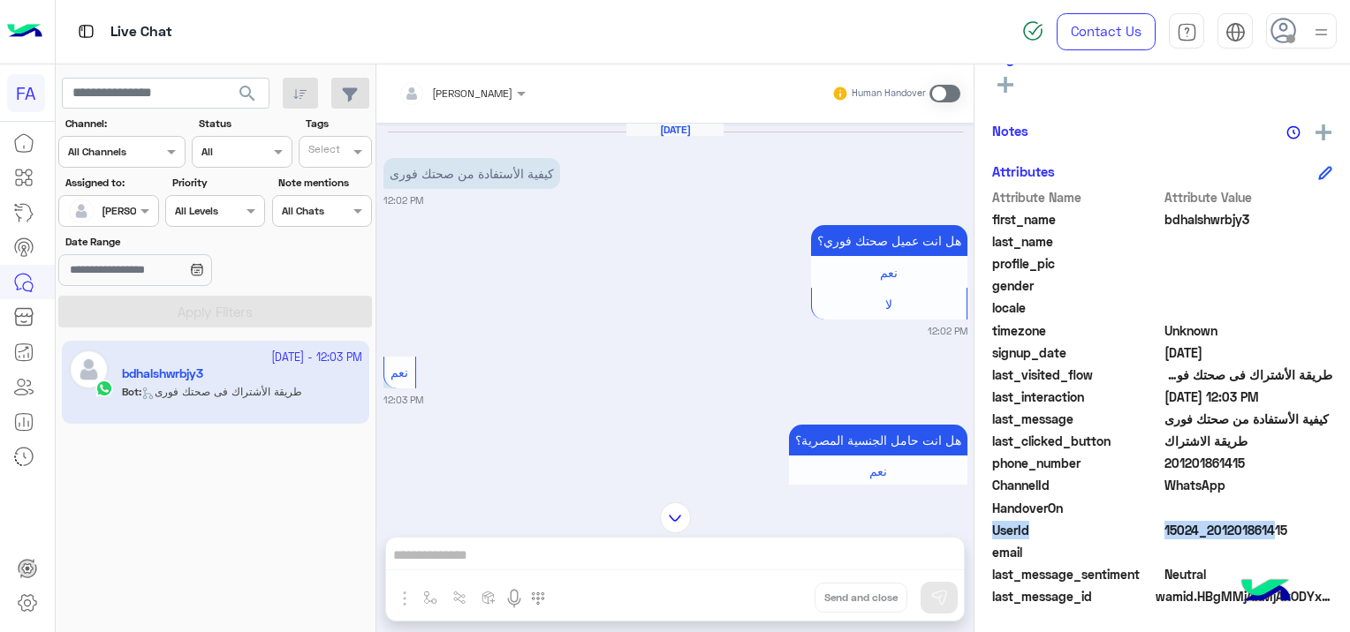
click at [1247, 490] on span "WhatsApp" at bounding box center [1248, 485] width 169 height 19
click at [1275, 495] on div "ChannelId WhatsApp" at bounding box center [1162, 487] width 340 height 22
drag, startPoint x: 1288, startPoint y: 516, endPoint x: 1267, endPoint y: 526, distance: 23.3
click at [1267, 526] on div "Attribute Name Attribute Value first_name bdhalshwrbjy3 last_name profile_pic g…" at bounding box center [1162, 398] width 340 height 421
drag, startPoint x: 1267, startPoint y: 526, endPoint x: 1214, endPoint y: 498, distance: 59.7
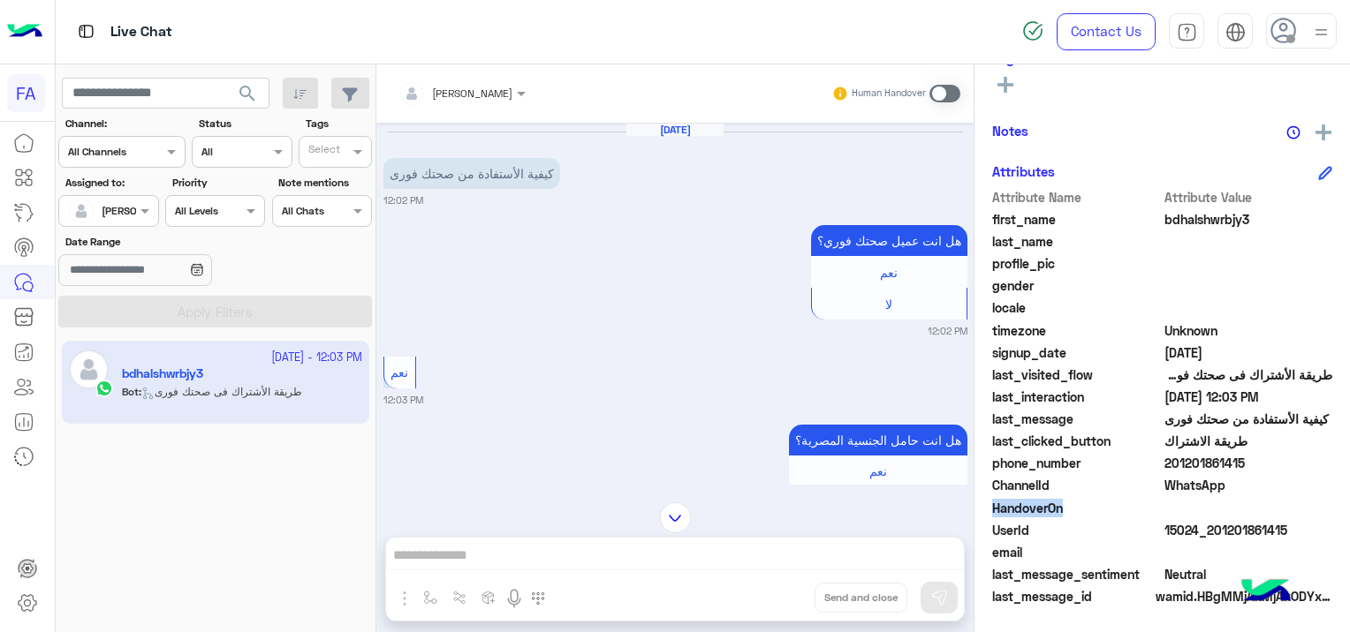
click at [1212, 497] on div "Attribute Name Attribute Value first_name bdhalshwrbjy3 last_name profile_pic g…" at bounding box center [1162, 398] width 340 height 421
drag, startPoint x: 1214, startPoint y: 498, endPoint x: 1326, endPoint y: 530, distance: 116.6
click at [1326, 530] on div "bdhalshwrbjy3 Reachable Unknown Subscription Date : [DATE] Priority Not Set Tag…" at bounding box center [1161, 345] width 375 height 562
drag, startPoint x: 1288, startPoint y: 523, endPoint x: 1208, endPoint y: 529, distance: 79.7
click at [1208, 529] on span "15024_201201861415" at bounding box center [1248, 530] width 169 height 19
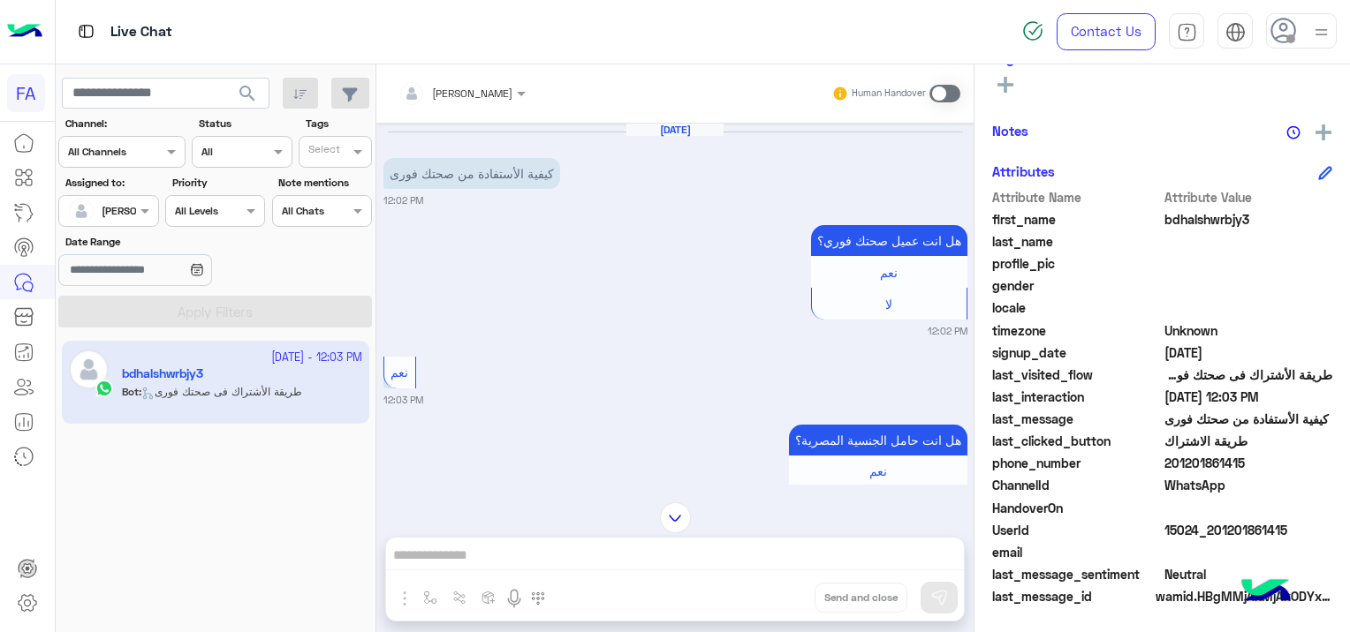
click at [946, 87] on span at bounding box center [944, 94] width 31 height 18
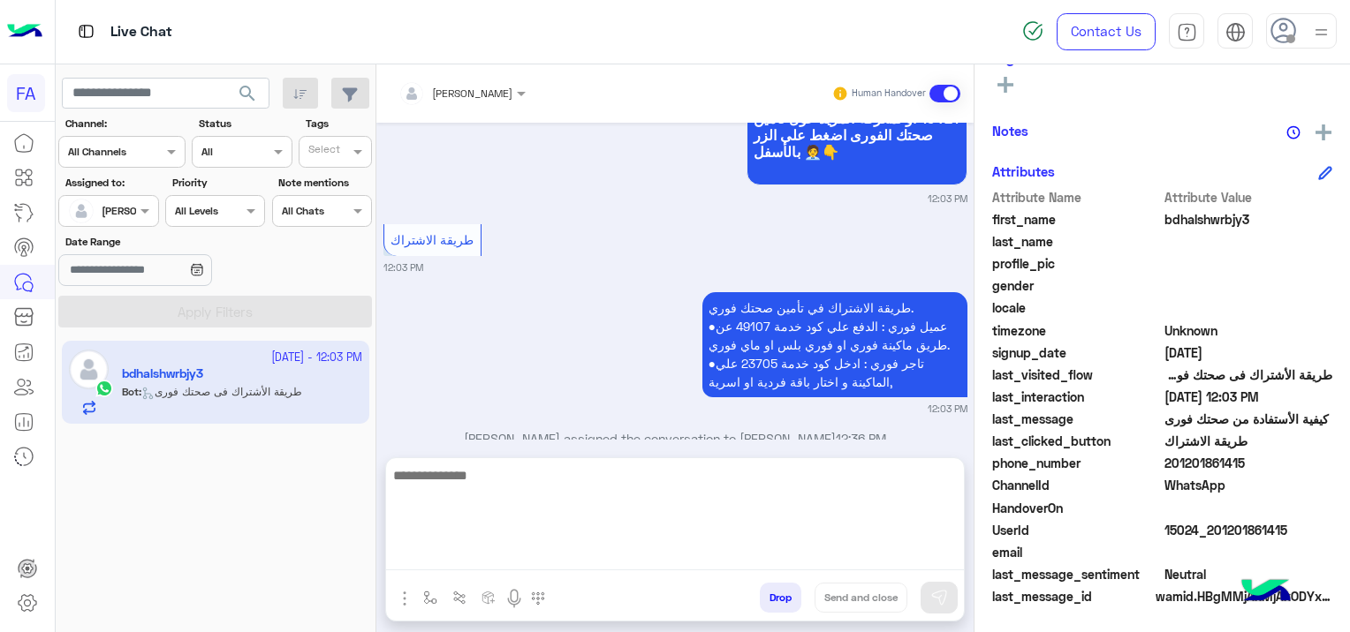
click at [548, 555] on textarea at bounding box center [675, 518] width 578 height 106
click at [488, 551] on textarea at bounding box center [675, 518] width 578 height 106
paste textarea "**********"
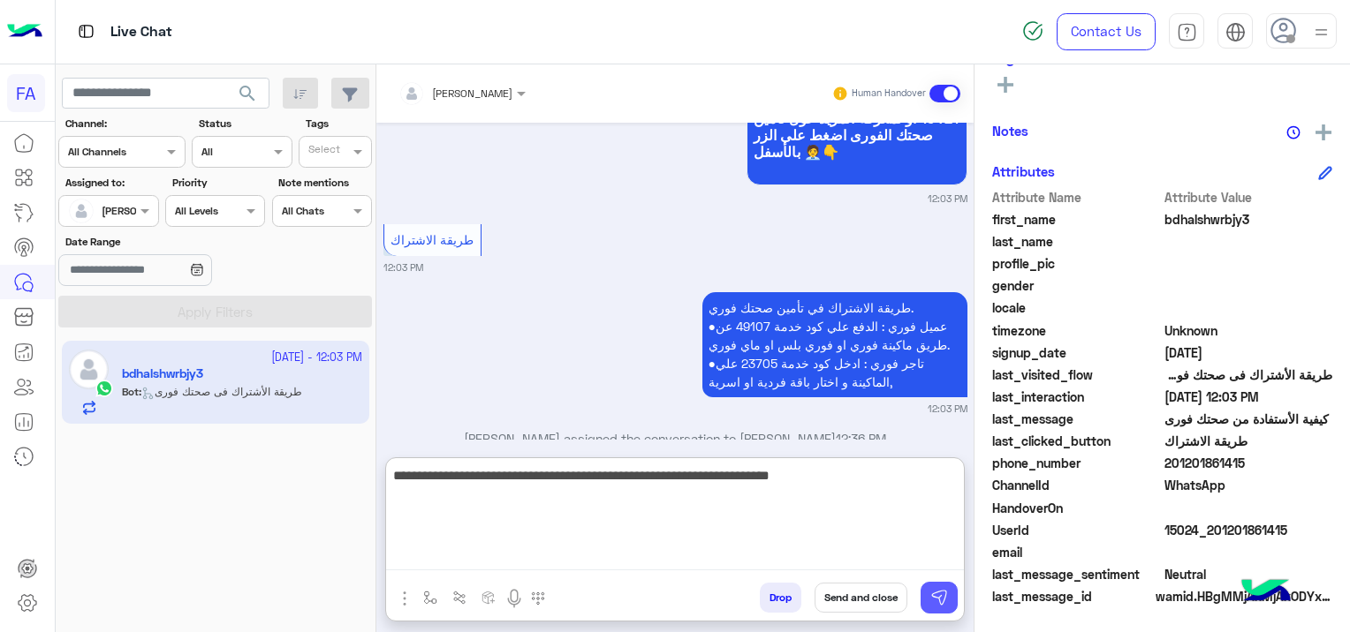
type textarea "**********"
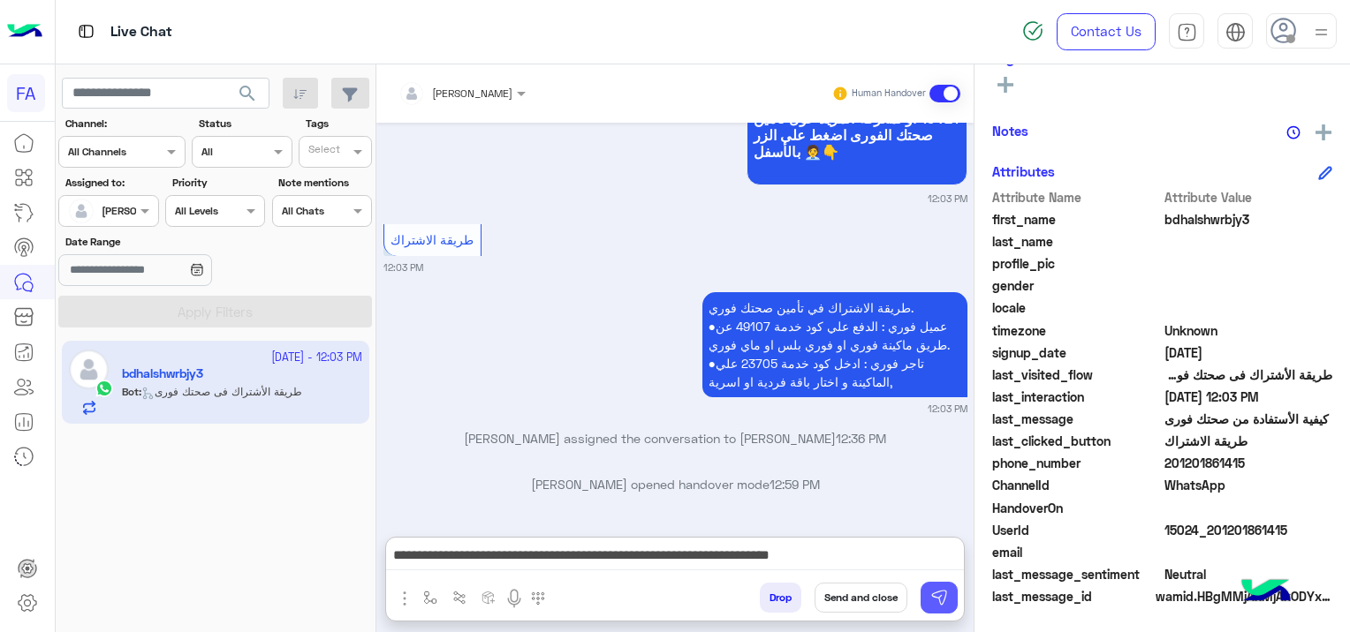
click at [940, 591] on img at bounding box center [939, 598] width 18 height 18
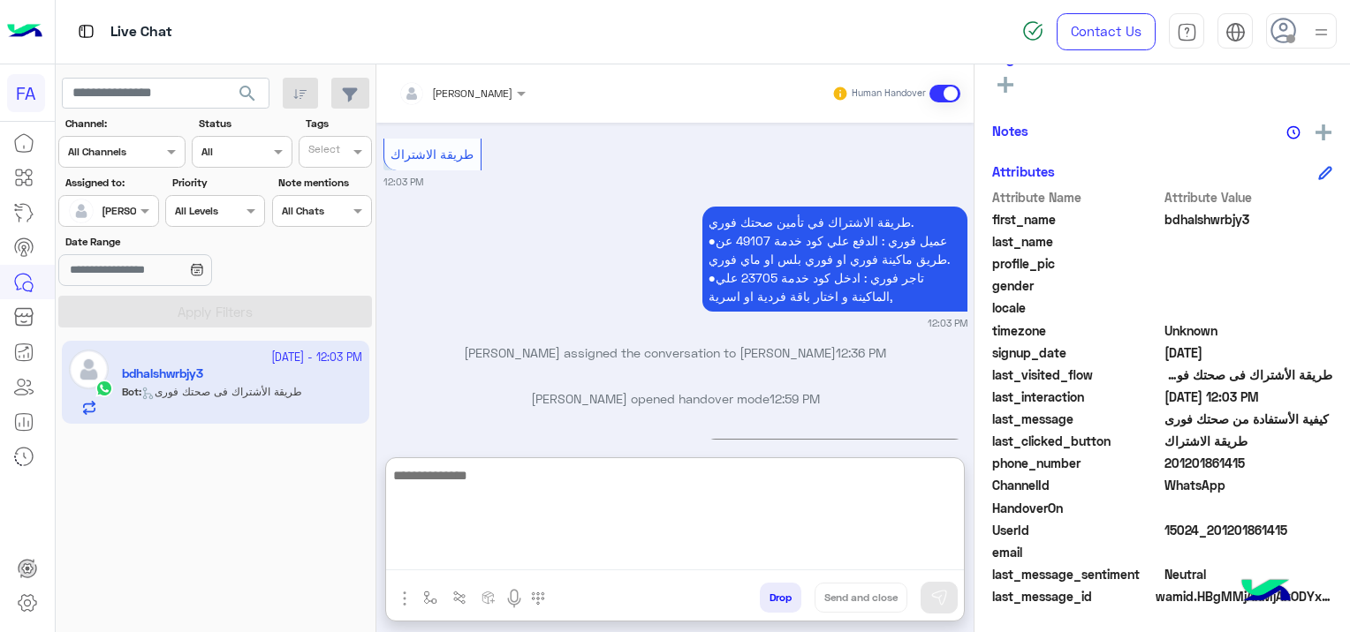
click at [730, 564] on textarea at bounding box center [675, 518] width 578 height 106
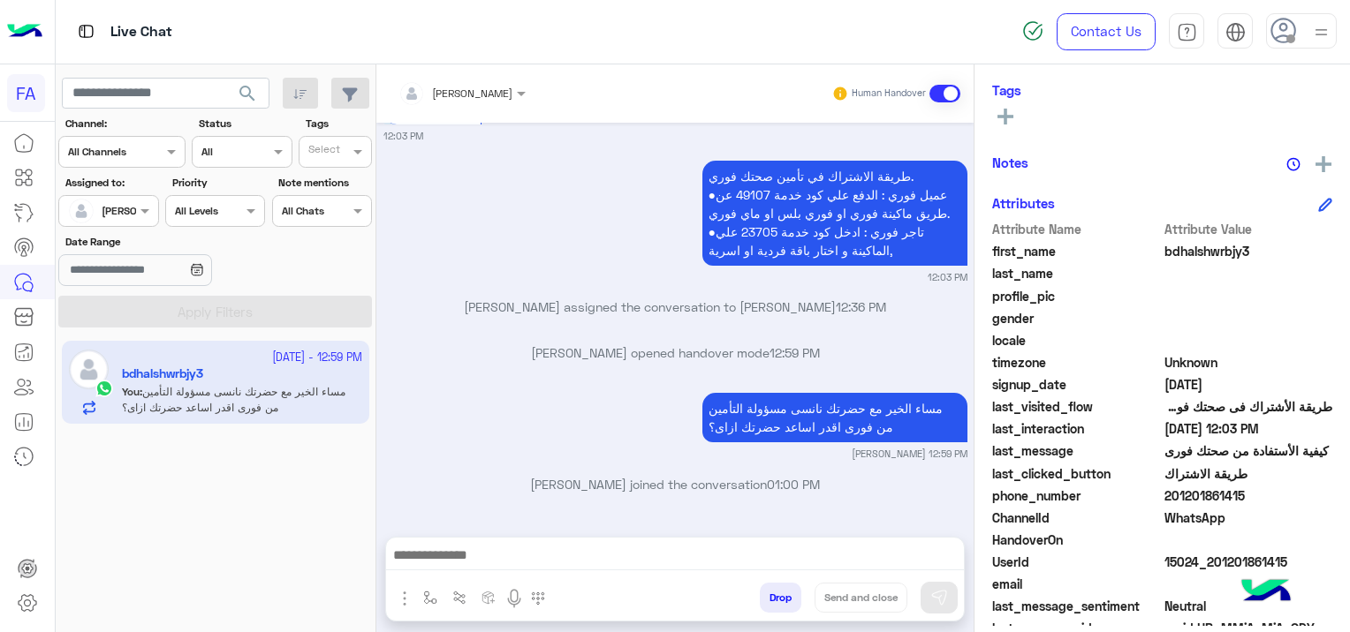
scroll to position [369, 0]
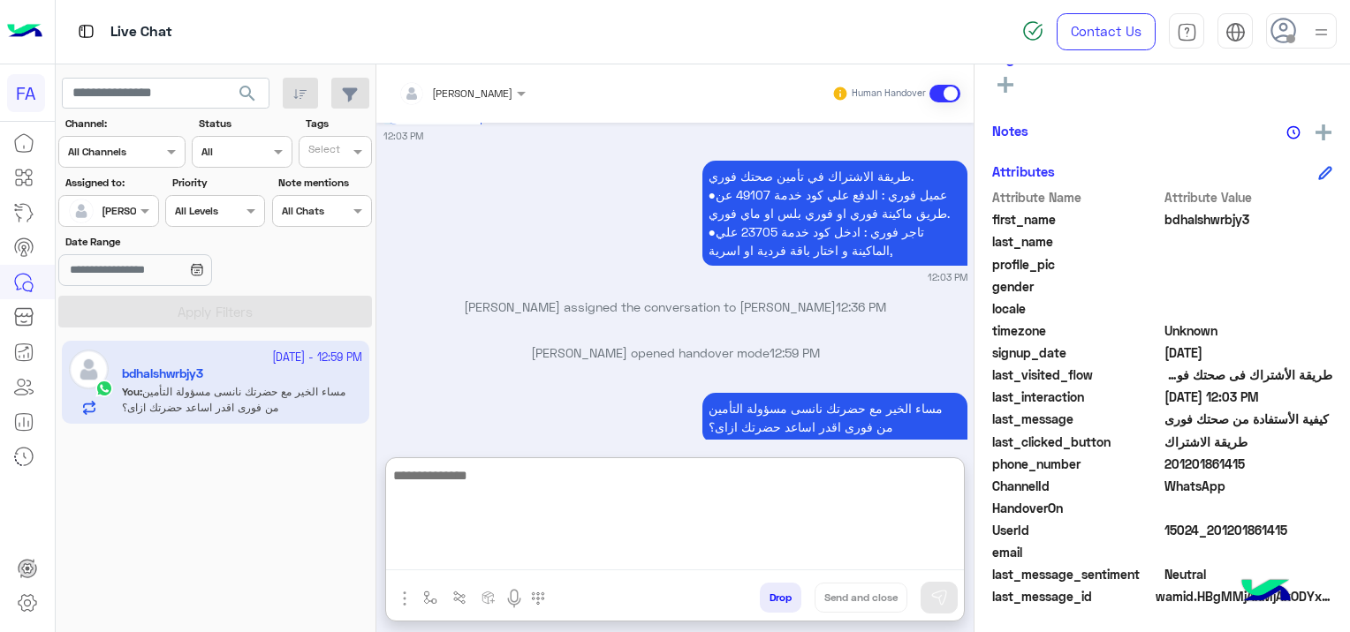
click at [450, 553] on textarea at bounding box center [675, 518] width 578 height 106
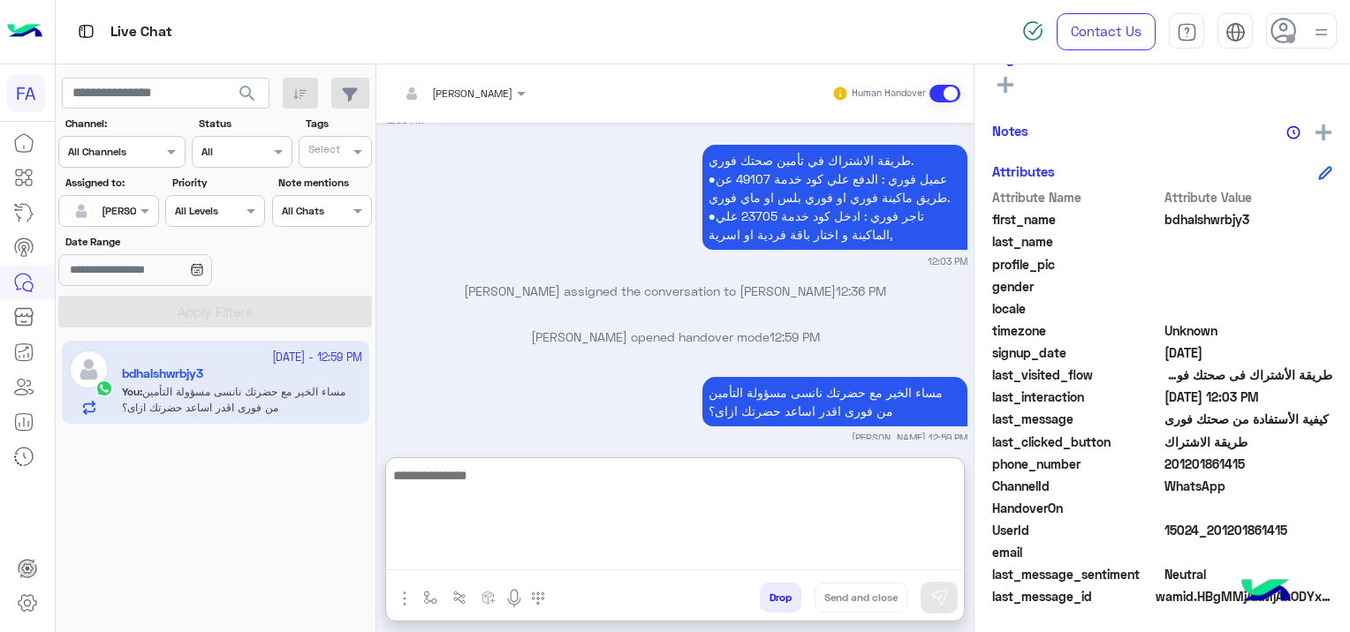
paste textarea "**********"
type textarea "**********"
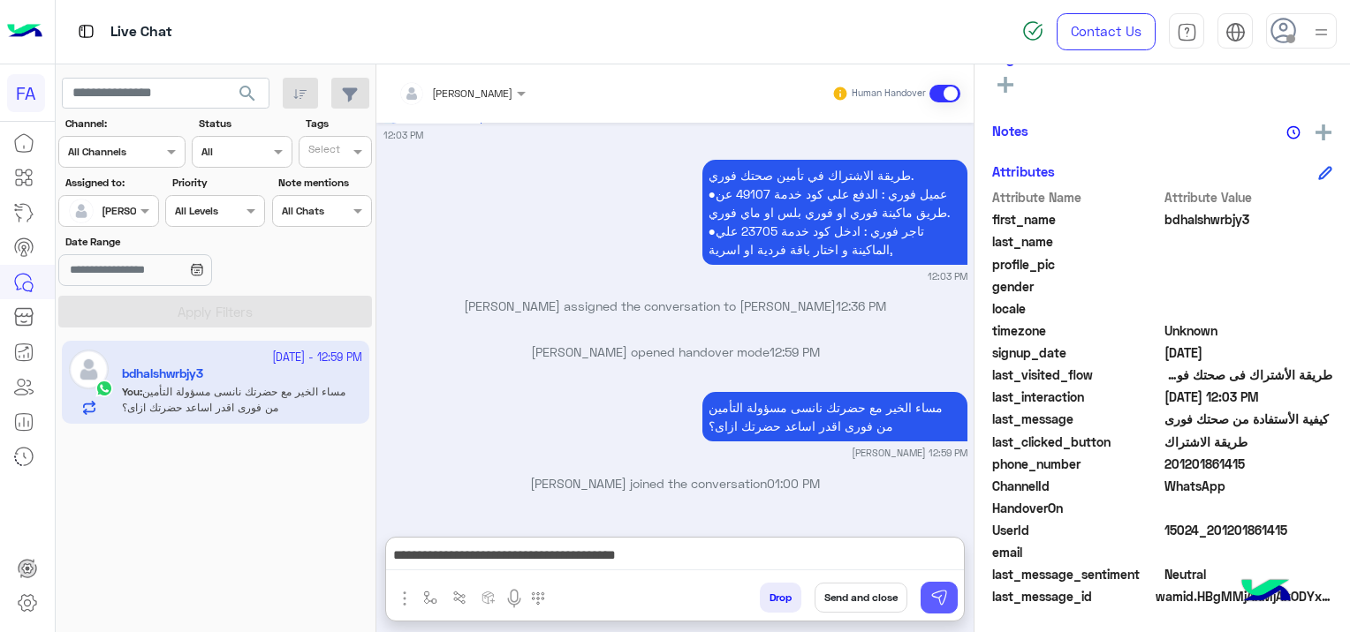
click at [945, 599] on img at bounding box center [939, 598] width 18 height 18
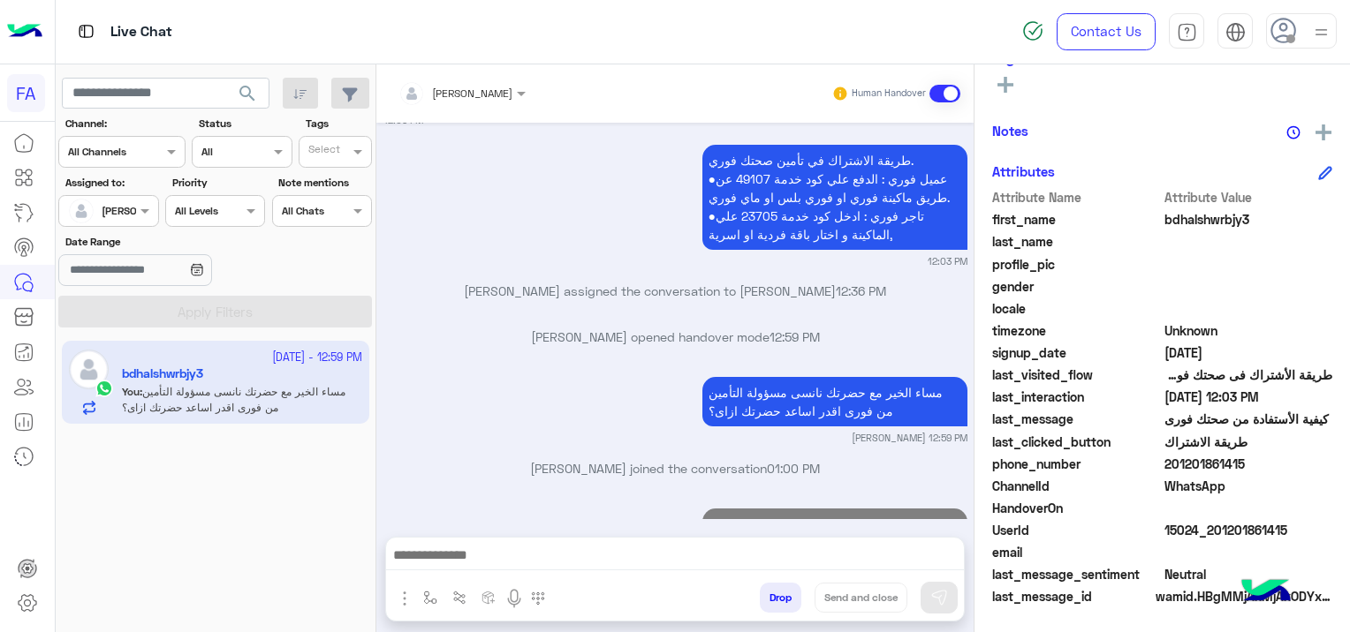
scroll to position [990, 0]
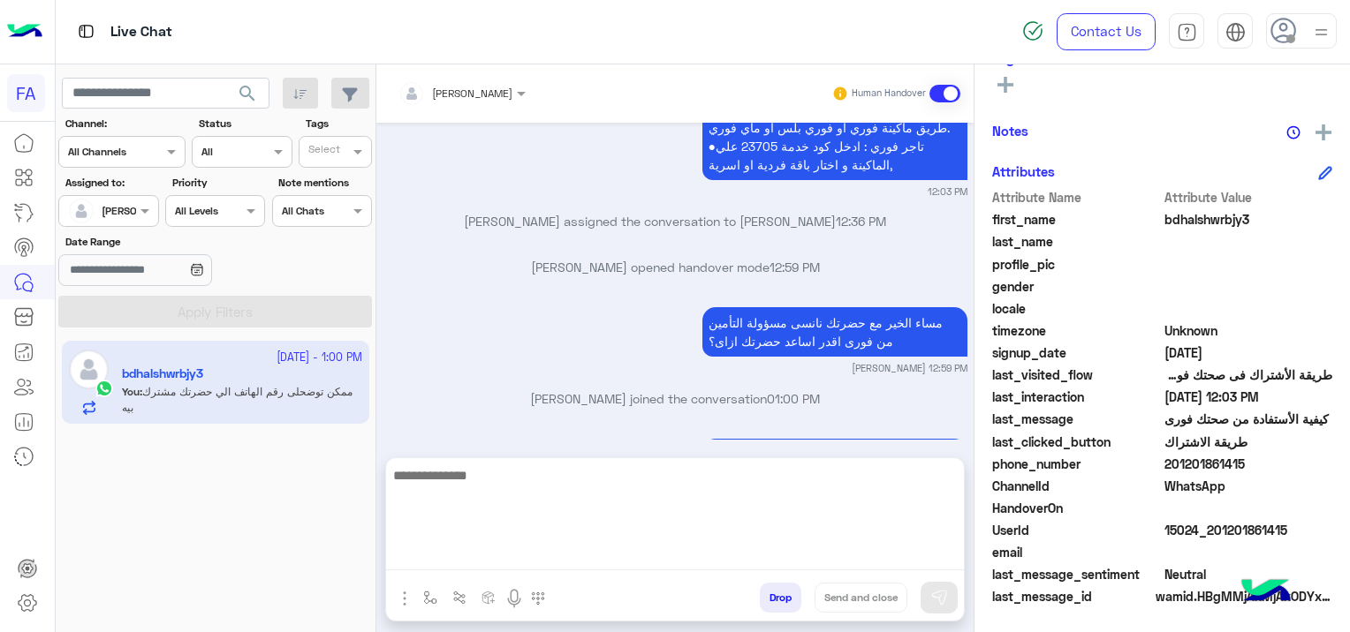
click at [505, 558] on textarea at bounding box center [675, 518] width 578 height 106
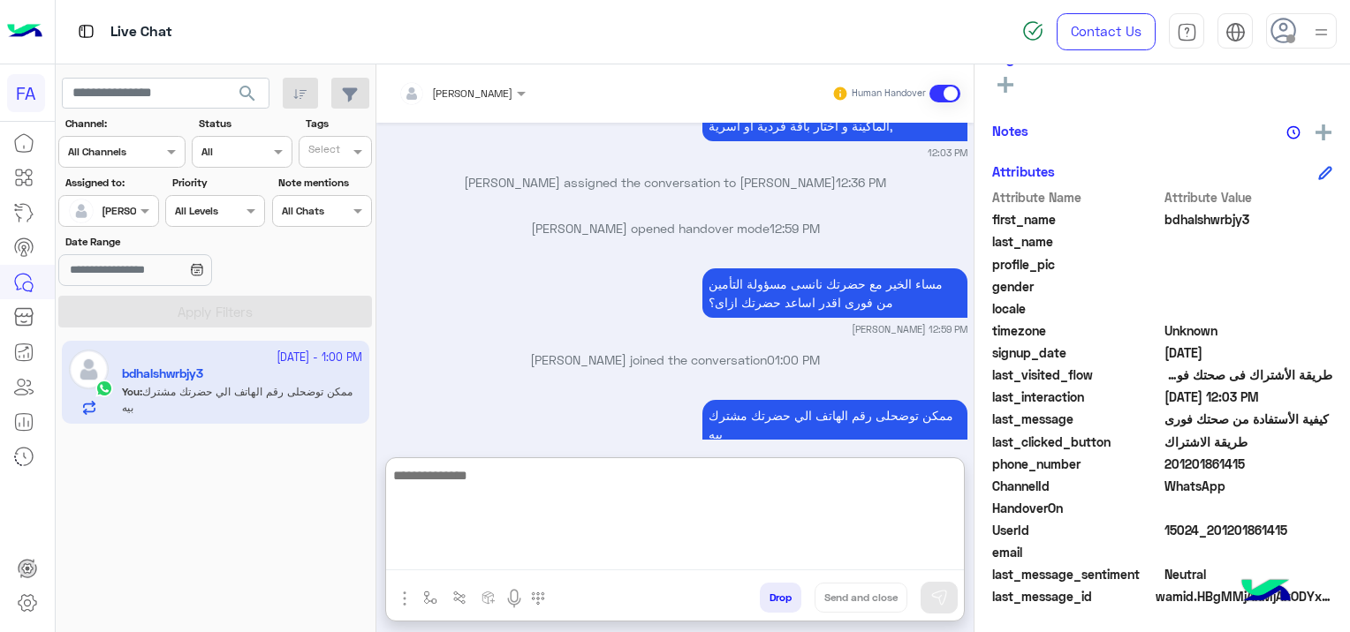
scroll to position [1045, 0]
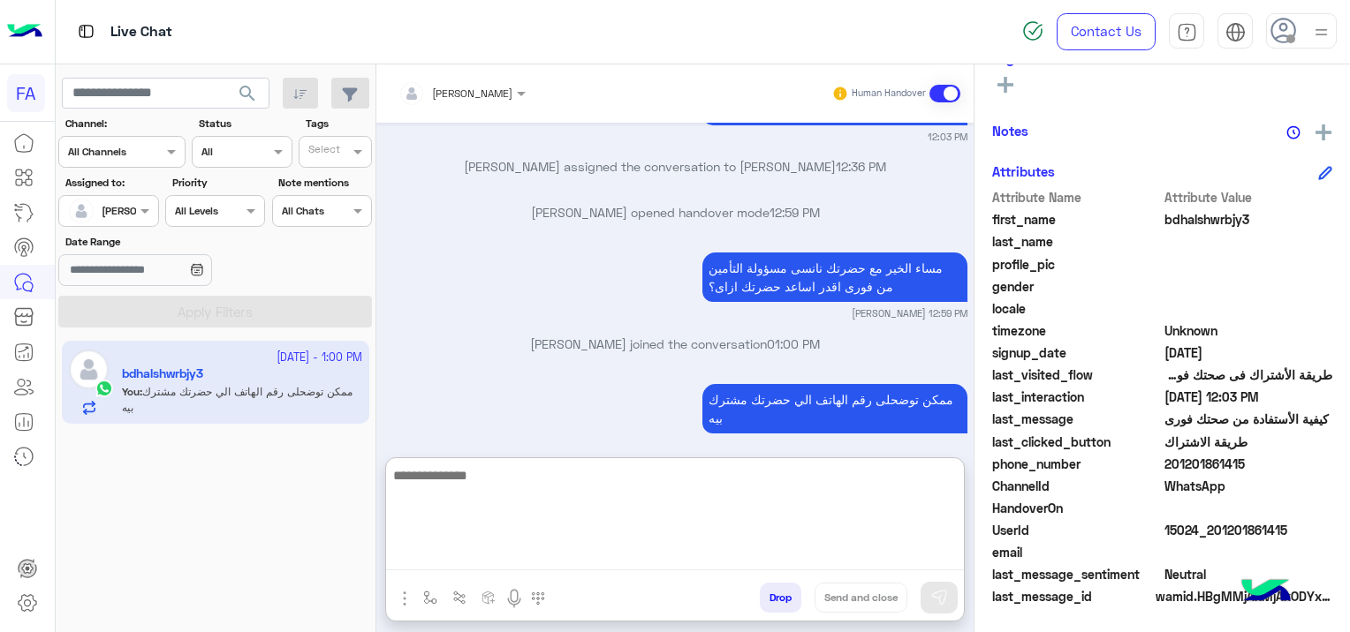
paste textarea "**********"
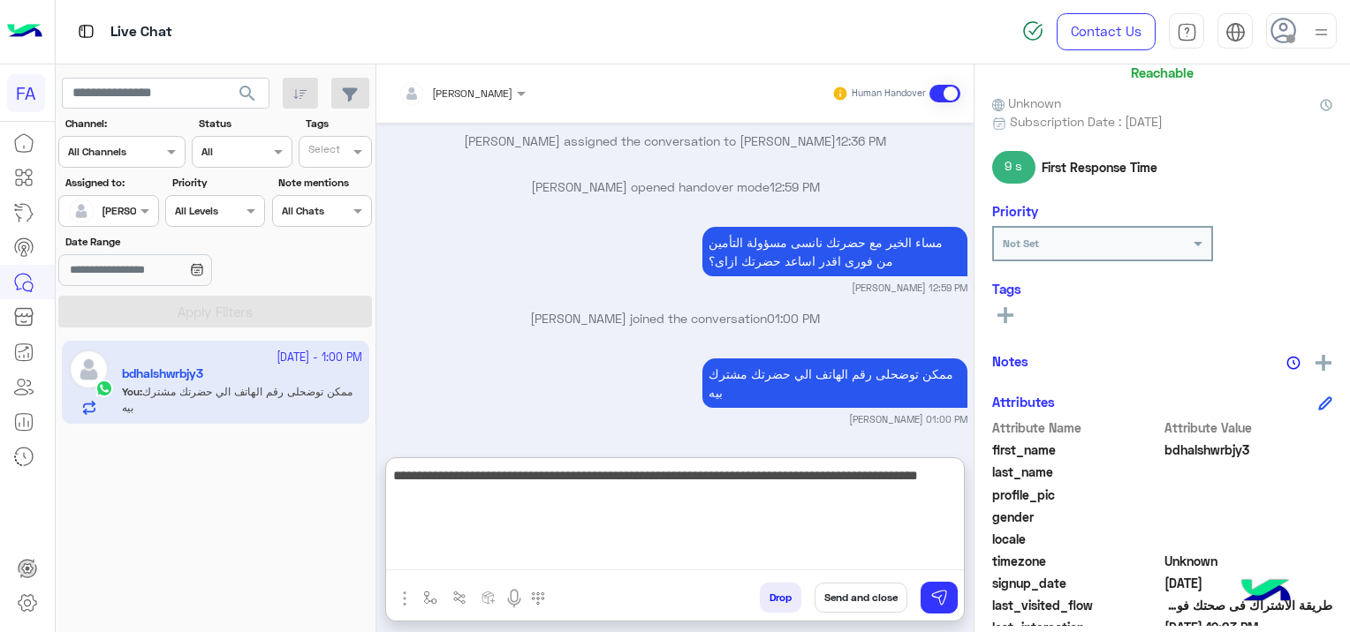
scroll to position [104, 0]
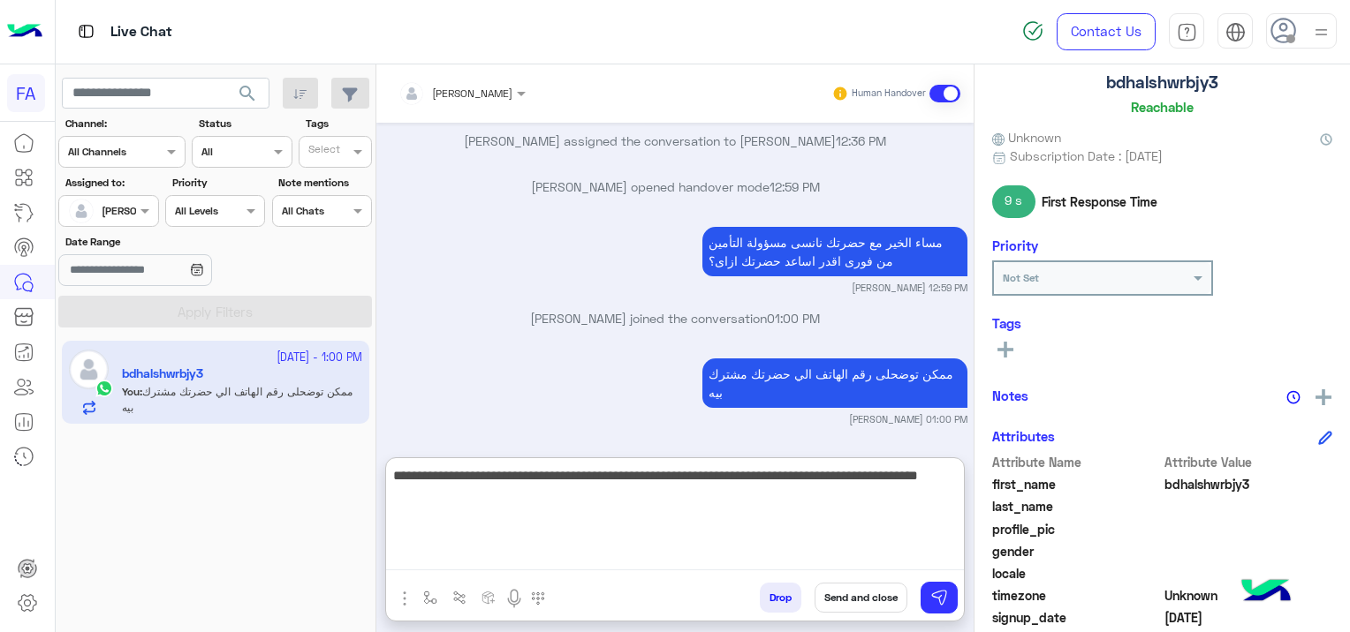
type textarea "**********"
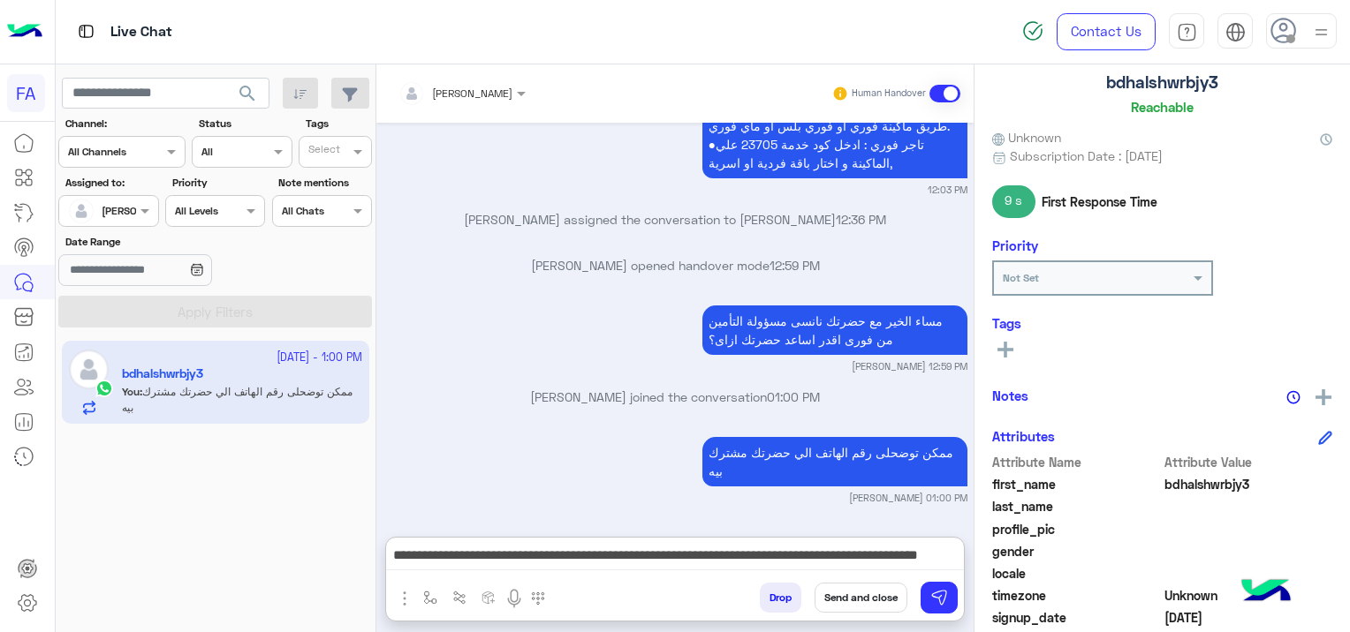
click at [1010, 352] on icon at bounding box center [1005, 350] width 16 height 16
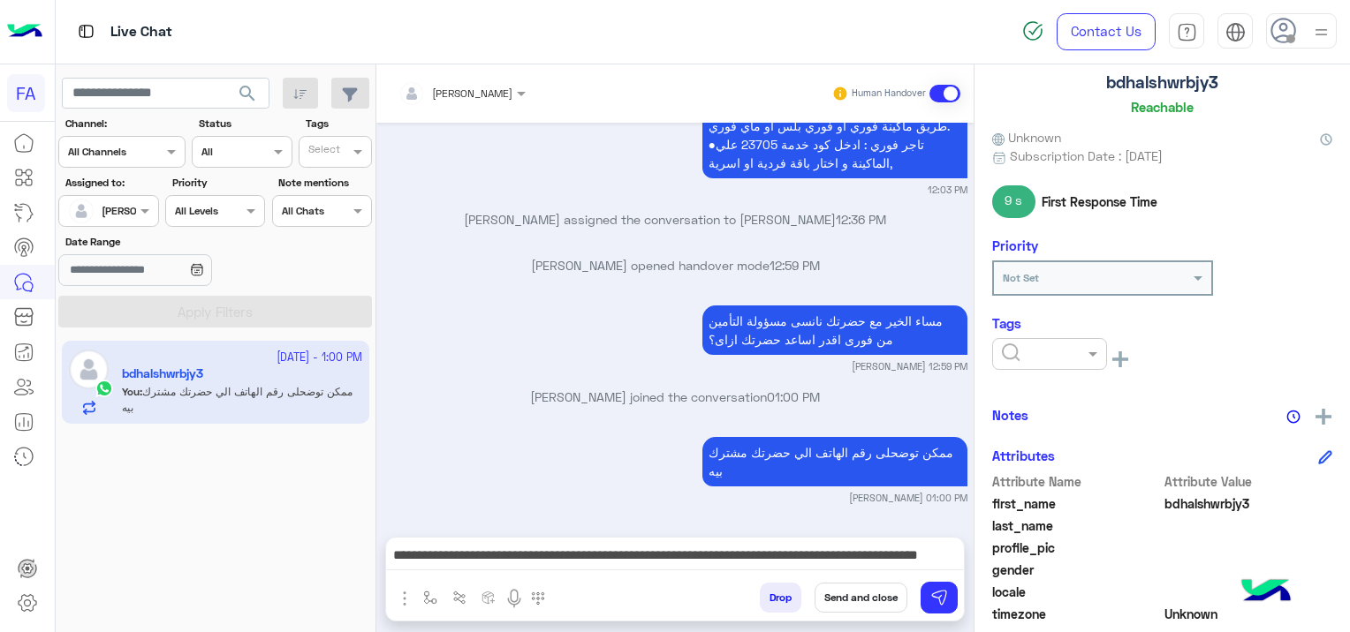
scroll to position [990, 0]
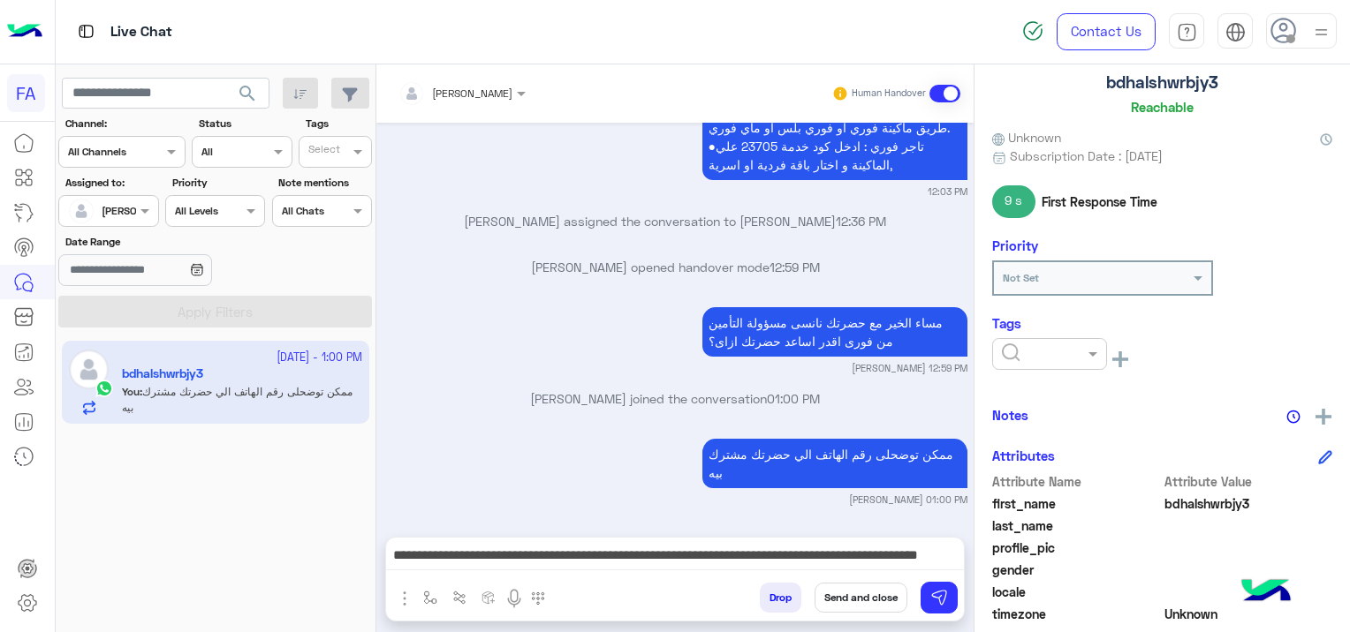
click at [1010, 352] on input "text" at bounding box center [1029, 352] width 54 height 16
click at [1053, 435] on div "Pending" at bounding box center [1049, 429] width 115 height 33
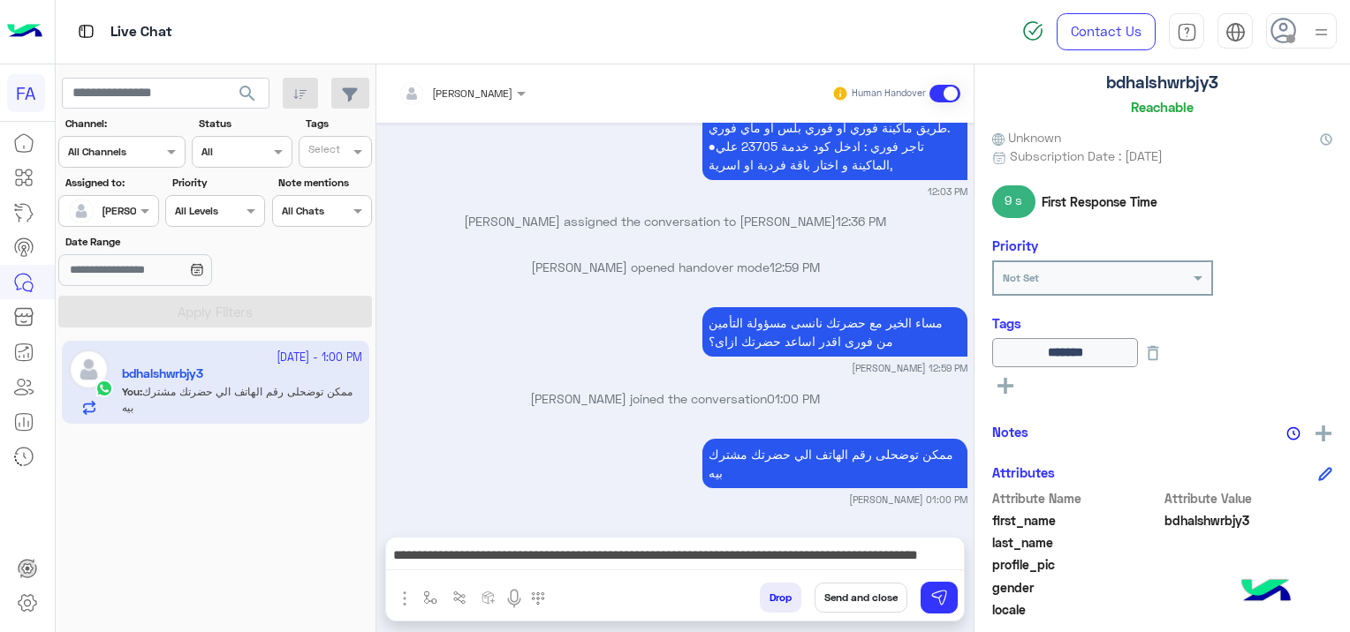
click at [859, 601] on button "Send and close" at bounding box center [860, 598] width 93 height 30
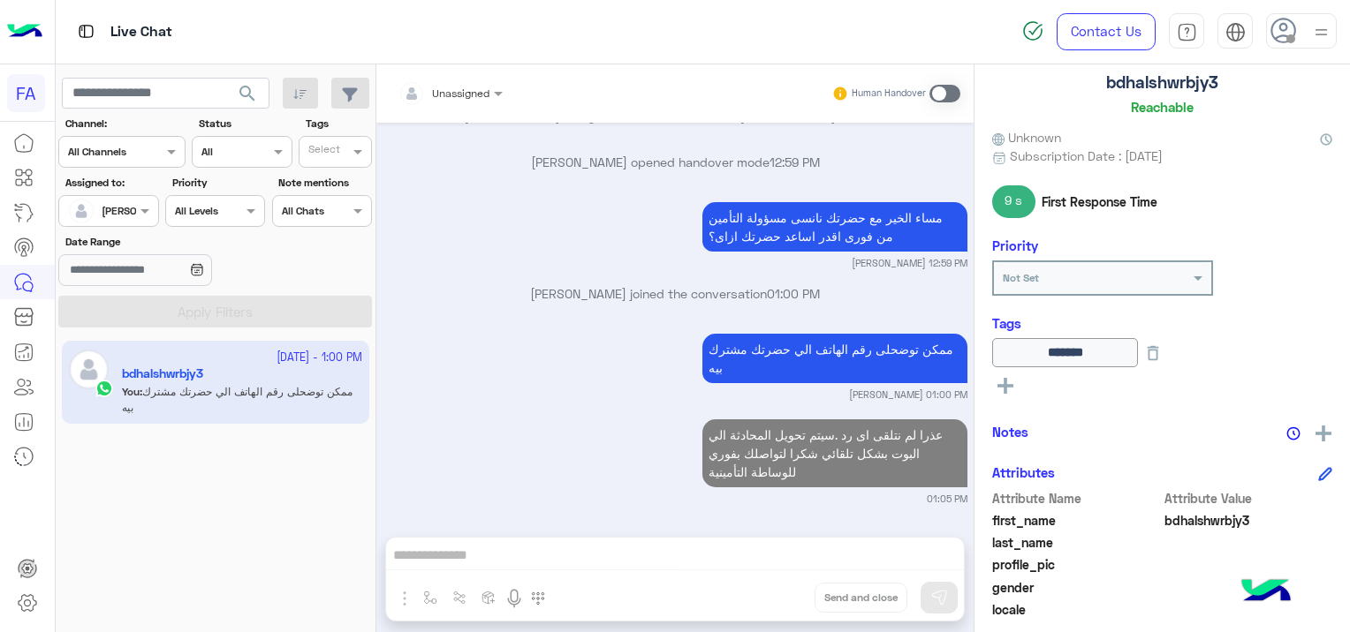
scroll to position [1140, 0]
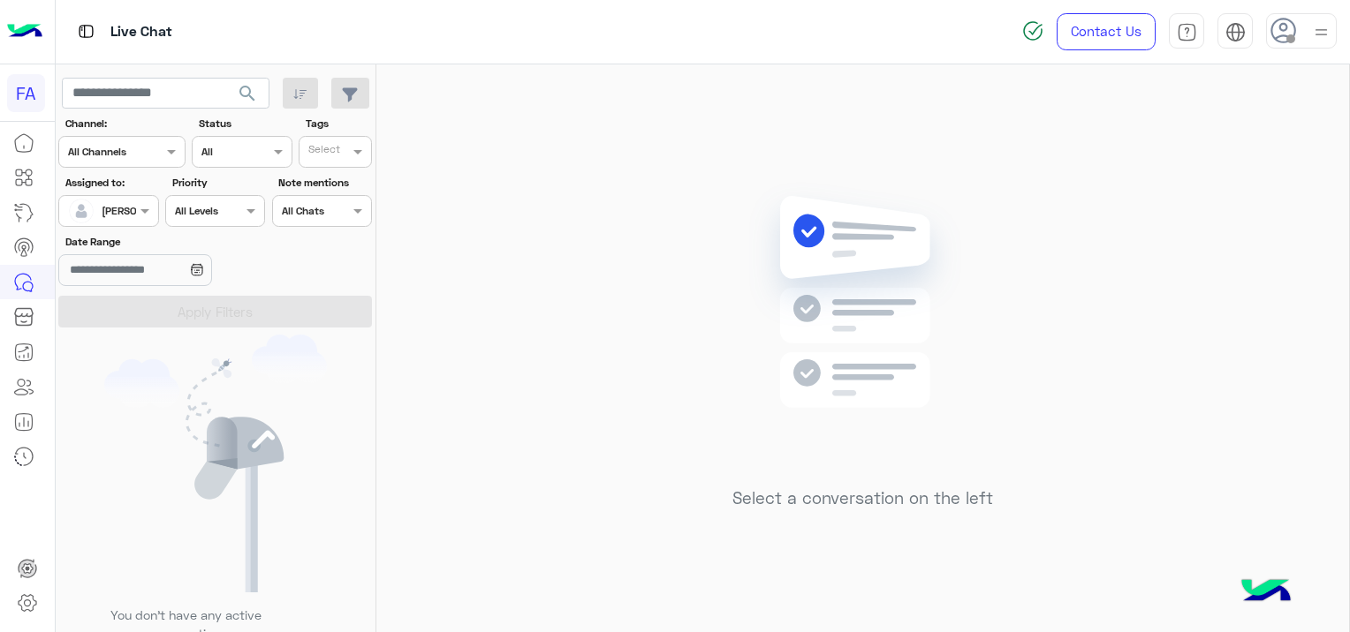
click at [251, 92] on span "search" at bounding box center [247, 93] width 21 height 21
click at [251, 81] on button "search" at bounding box center [247, 97] width 43 height 38
click at [251, 90] on span "search" at bounding box center [247, 93] width 21 height 21
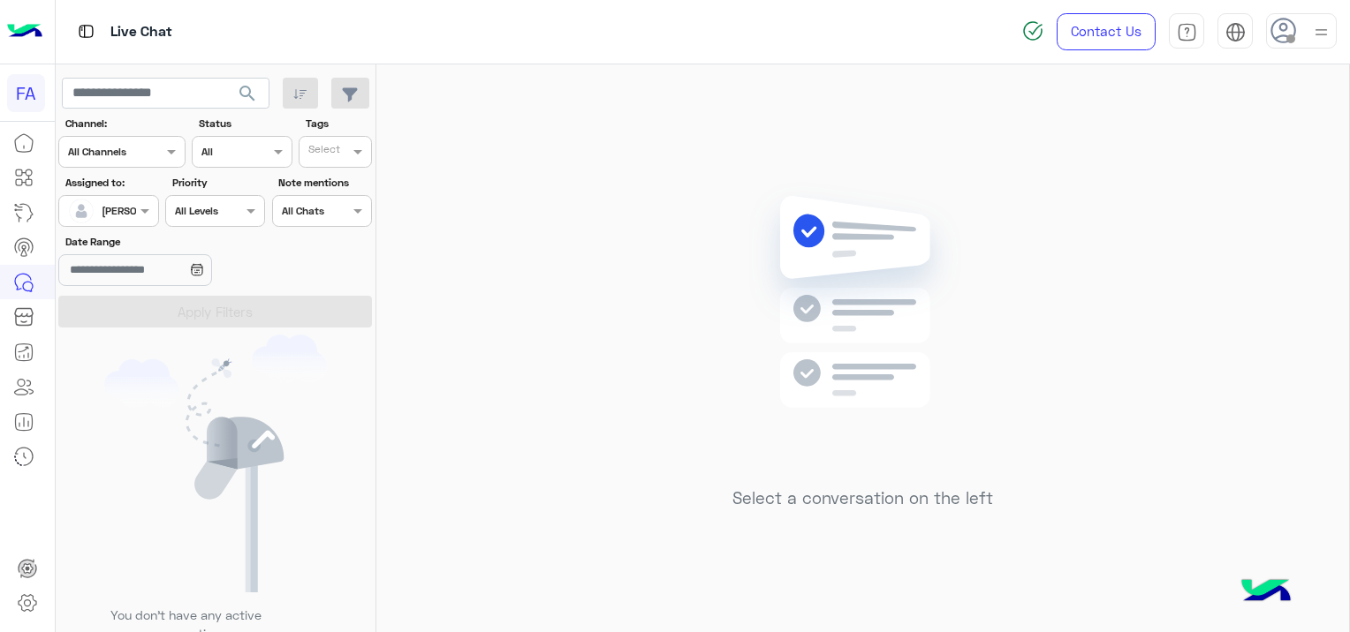
click at [252, 90] on span "search" at bounding box center [247, 93] width 21 height 21
click at [254, 90] on span "search" at bounding box center [247, 93] width 21 height 21
click at [255, 92] on span "search" at bounding box center [247, 93] width 21 height 21
click at [254, 94] on span "search" at bounding box center [247, 93] width 21 height 21
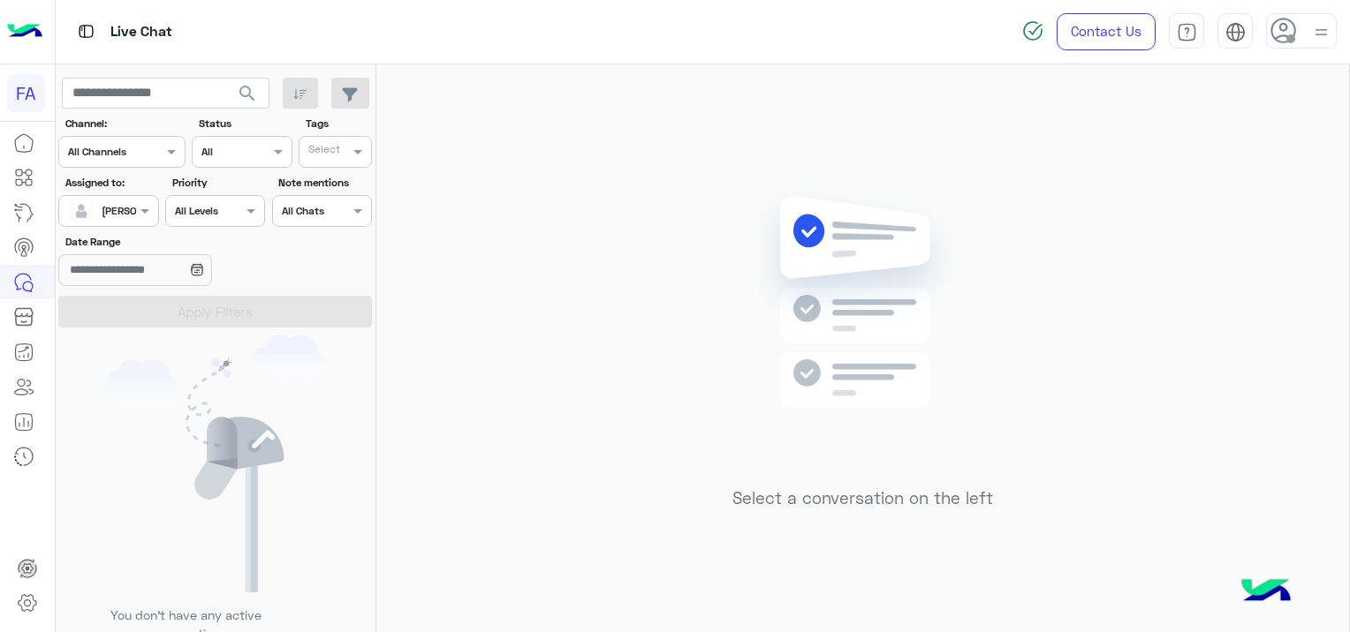
click at [255, 94] on span "search" at bounding box center [247, 93] width 21 height 21
click at [252, 92] on span "search" at bounding box center [247, 93] width 21 height 21
click at [254, 91] on span "search" at bounding box center [247, 93] width 21 height 21
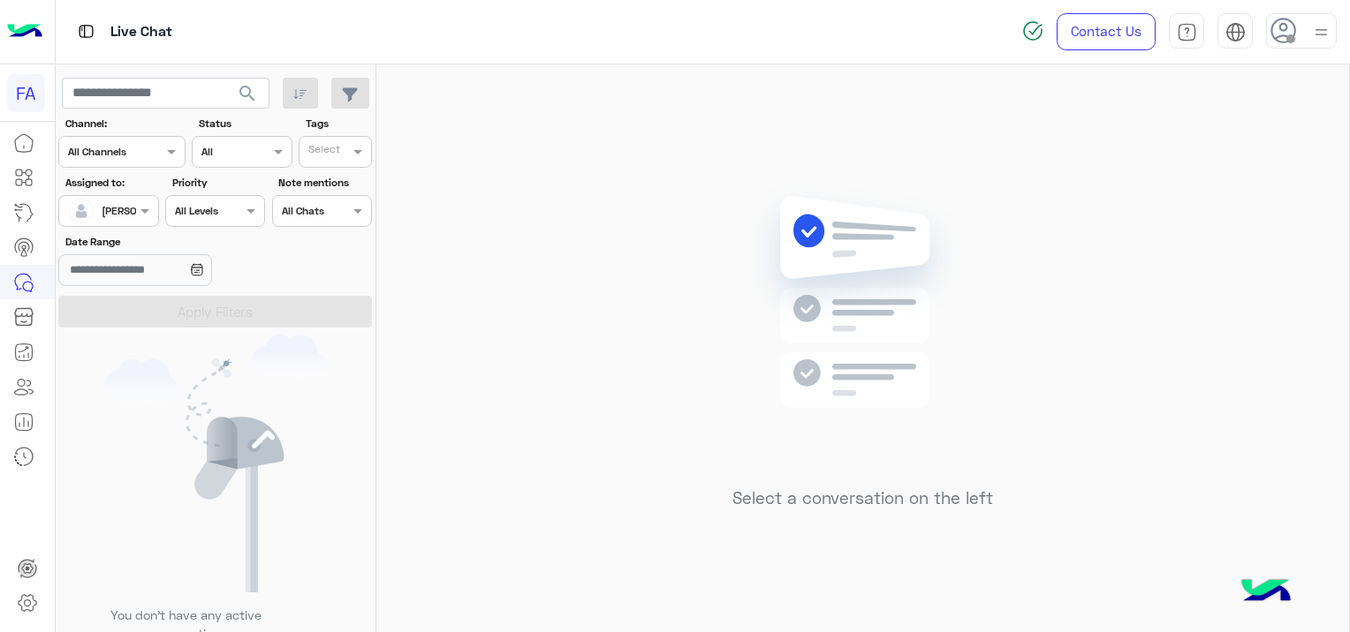
click at [247, 95] on span "search" at bounding box center [247, 93] width 21 height 21
click at [255, 92] on span "search" at bounding box center [247, 93] width 21 height 21
click at [248, 88] on span "search" at bounding box center [247, 93] width 21 height 21
click at [247, 88] on span "search" at bounding box center [247, 93] width 21 height 21
click at [247, 98] on span "search" at bounding box center [247, 93] width 21 height 21
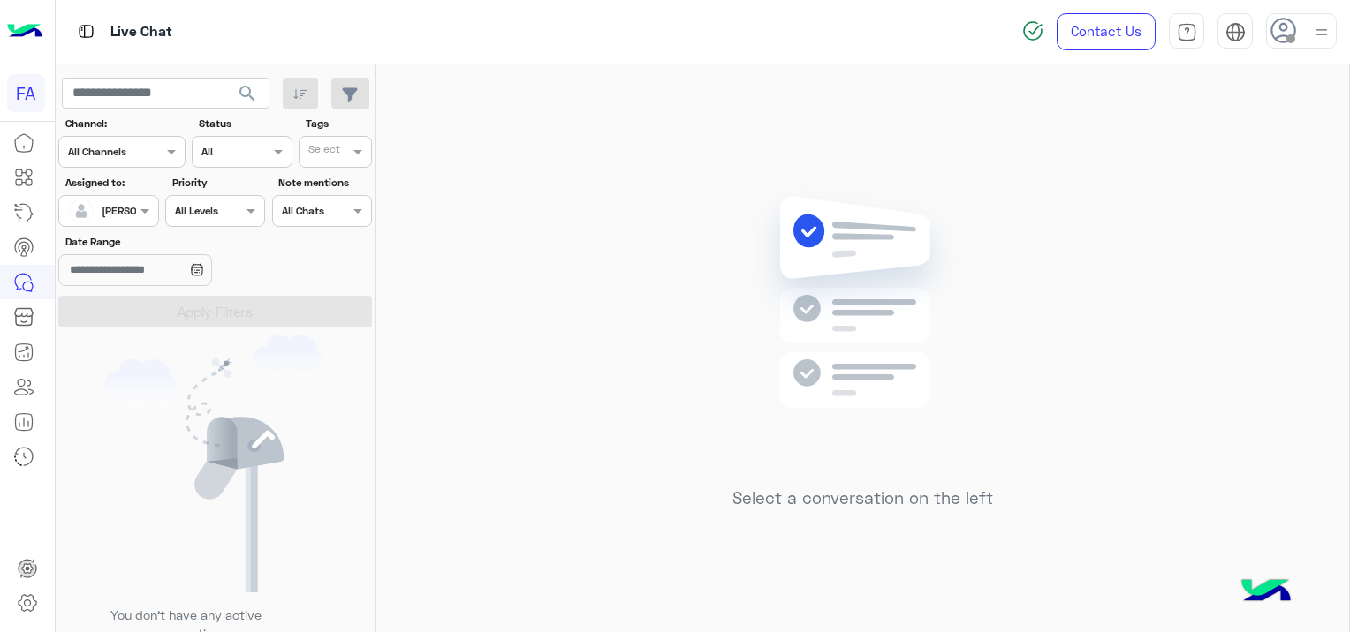
click at [243, 89] on span "search" at bounding box center [247, 93] width 21 height 21
click at [110, 208] on div at bounding box center [108, 209] width 98 height 17
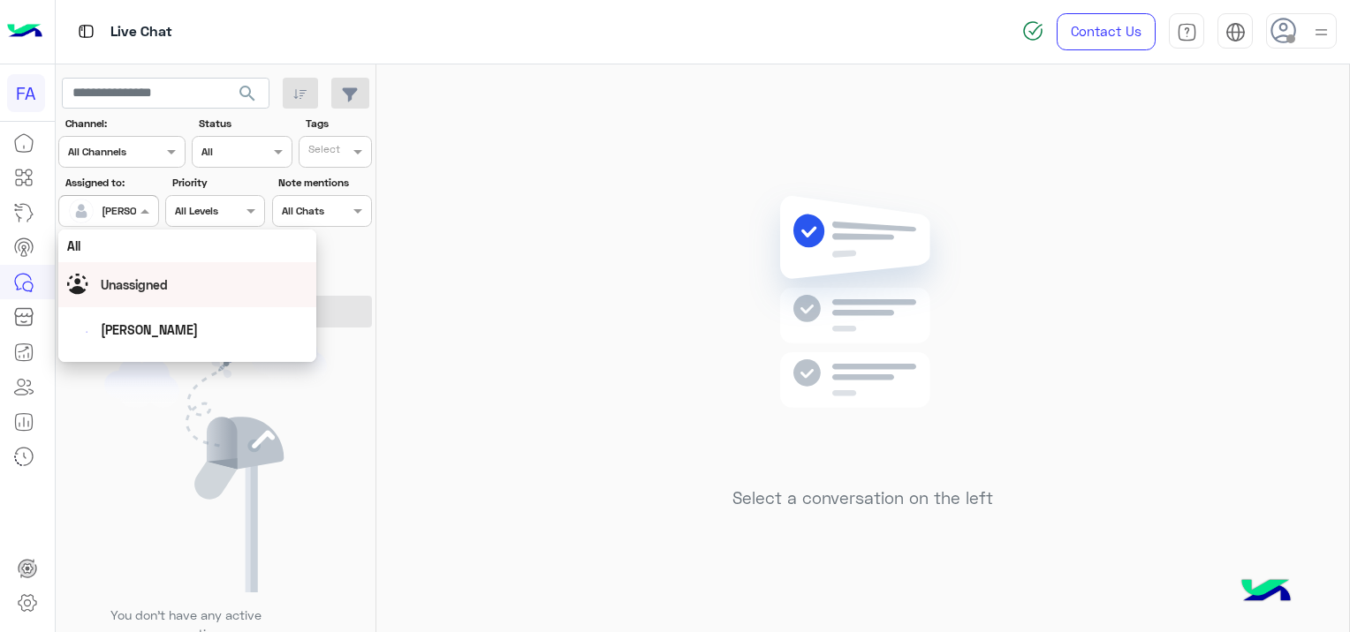
click at [141, 286] on span "Unassigned" at bounding box center [134, 284] width 67 height 15
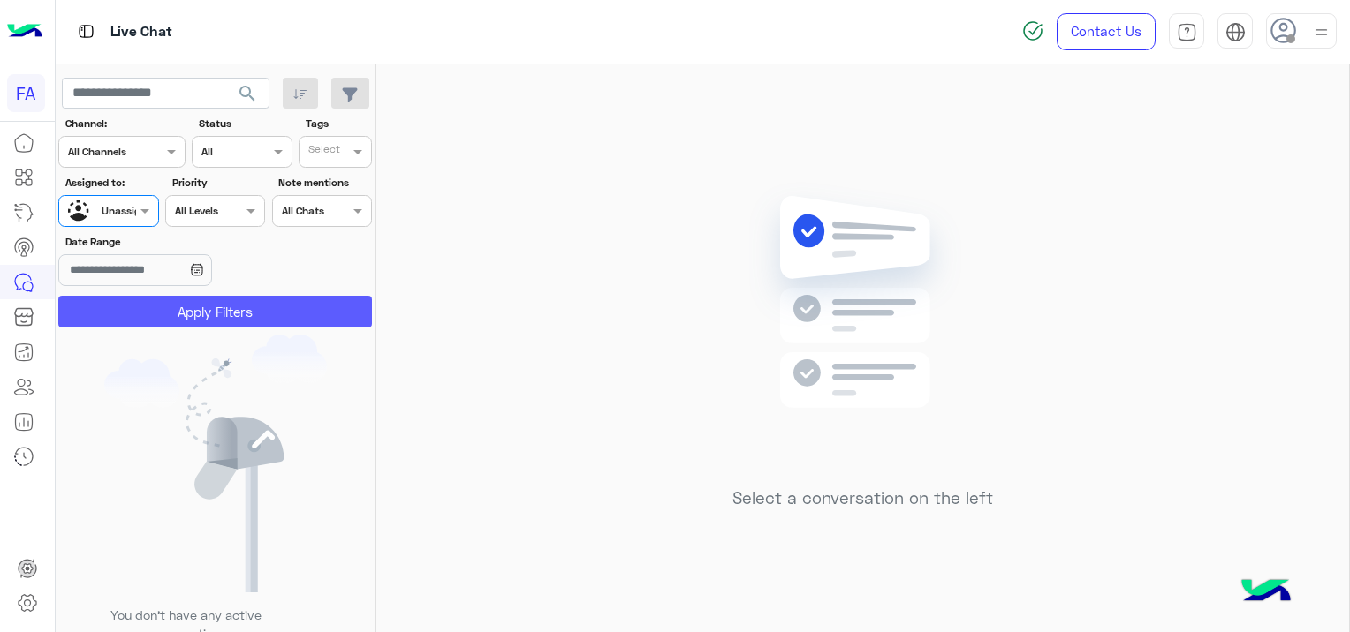
click at [242, 314] on button "Apply Filters" at bounding box center [215, 312] width 314 height 32
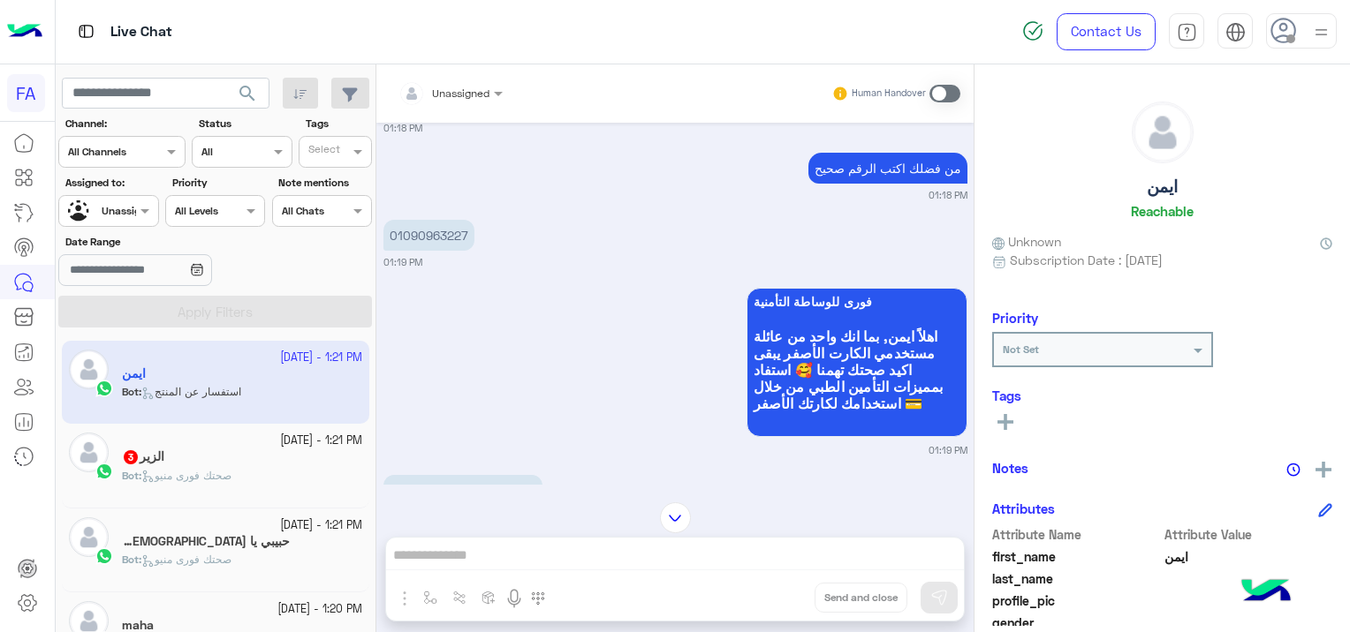
scroll to position [759, 0]
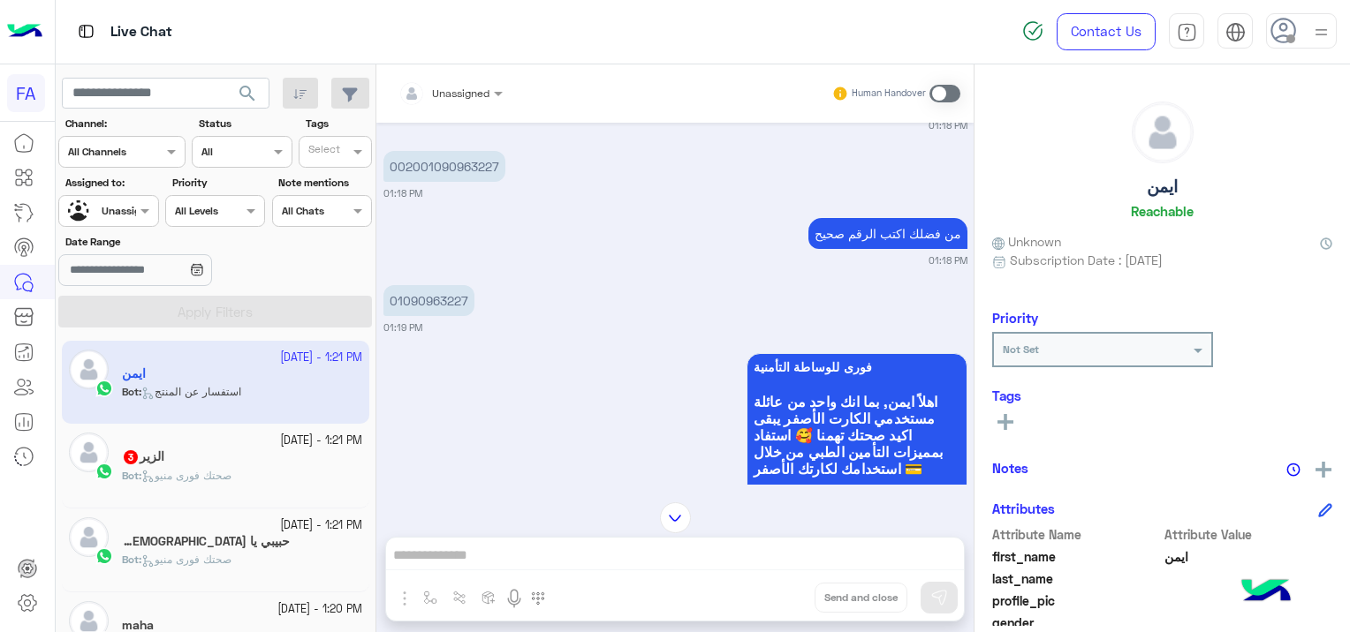
drag, startPoint x: 474, startPoint y: 297, endPoint x: 458, endPoint y: 301, distance: 17.4
click at [458, 300] on div "01090963227 01:19 PM" at bounding box center [675, 308] width 584 height 54
drag, startPoint x: 458, startPoint y: 301, endPoint x: 404, endPoint y: 311, distance: 54.7
click at [404, 311] on p "01090963227" at bounding box center [428, 300] width 91 height 31
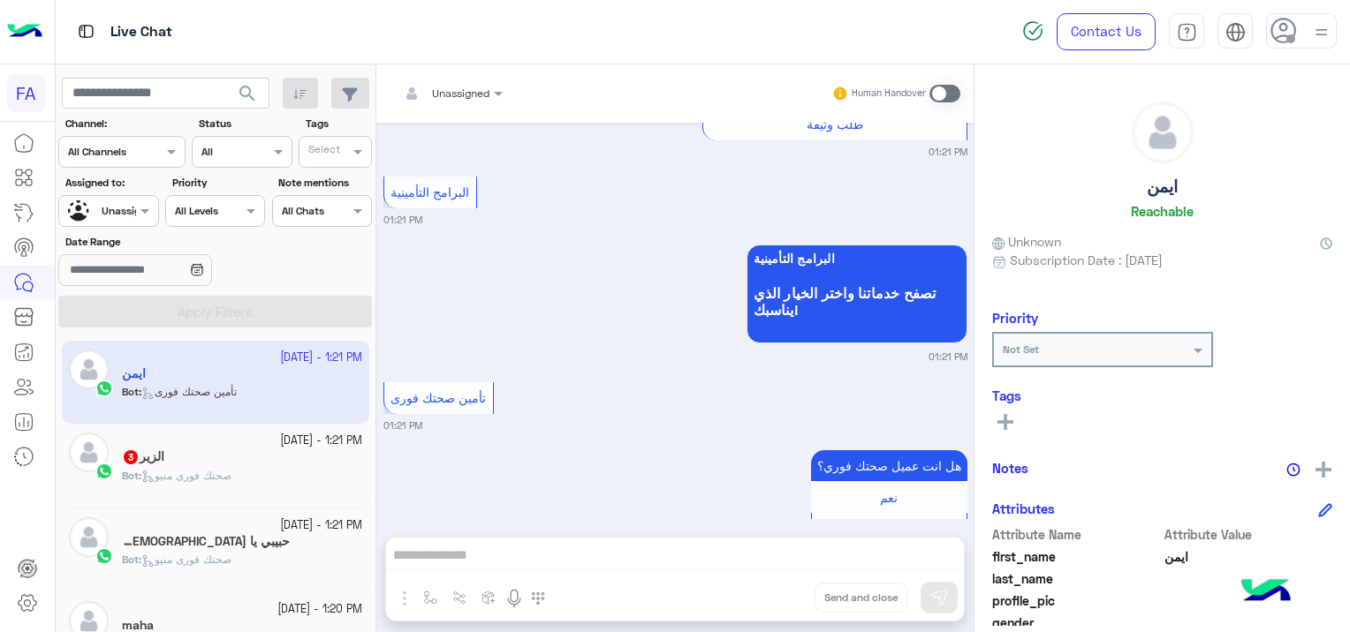
drag, startPoint x: 404, startPoint y: 311, endPoint x: 463, endPoint y: 303, distance: 59.7
click at [463, 350] on small "01:21 PM" at bounding box center [675, 357] width 584 height 14
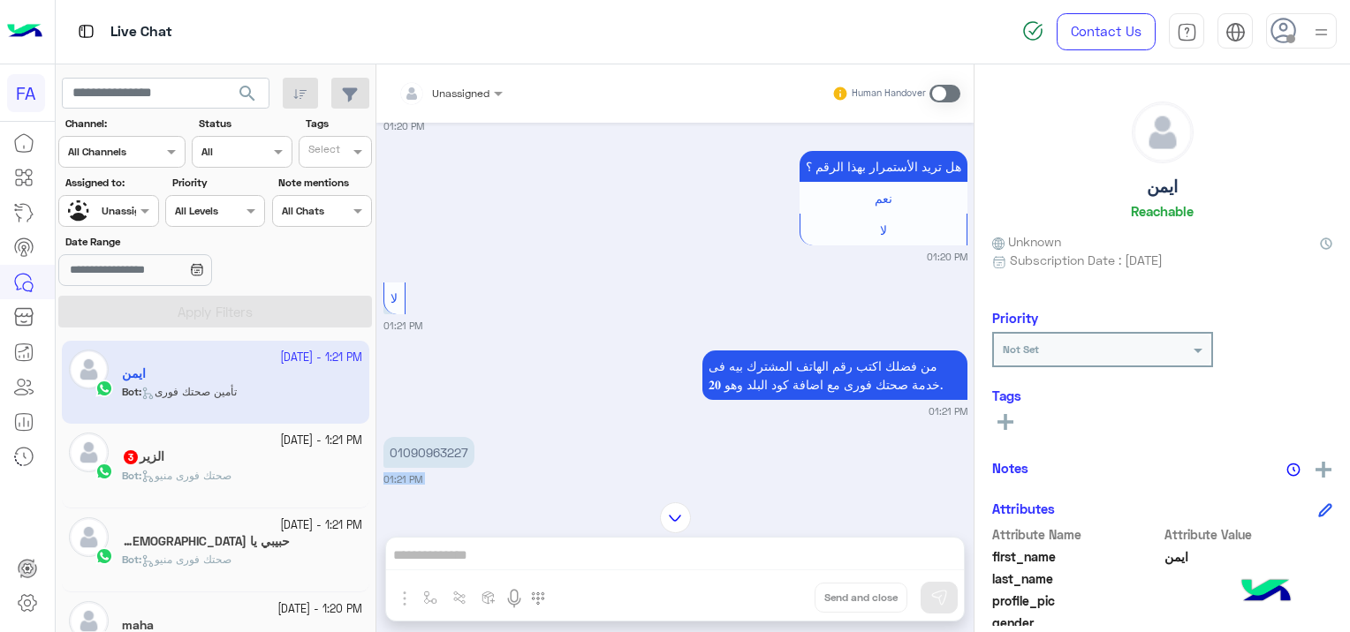
scroll to position [3083, 0]
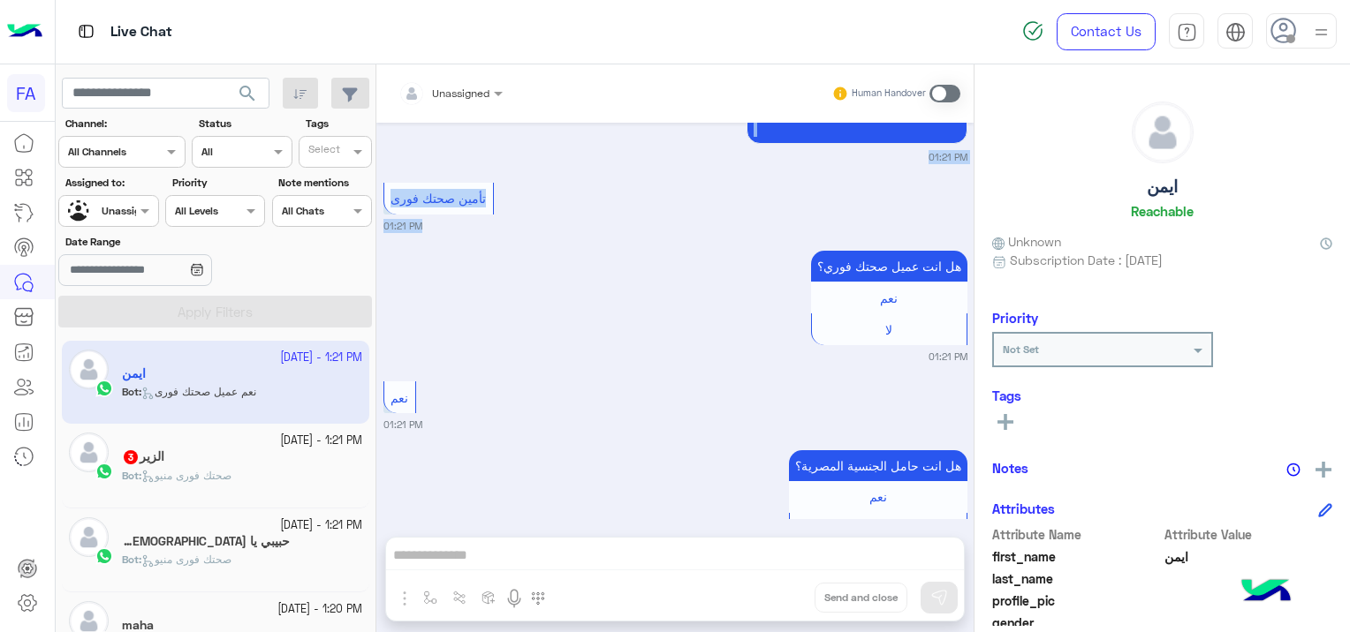
drag, startPoint x: 474, startPoint y: 431, endPoint x: 442, endPoint y: 435, distance: 32.9
click at [442, 435] on div "[DATE] كيفية الأستفادة من صحتك فورى 01:18 PM هل انت عميل صحتك فوري؟ نعم لا 01:1…" at bounding box center [674, 321] width 597 height 397
drag, startPoint x: 442, startPoint y: 435, endPoint x: 601, endPoint y: 376, distance: 169.3
click at [601, 376] on div "[DATE] كيفية الأستفادة من صحتك فورى 01:18 PM هل انت عميل صحتك فوري؟ نعم لا 01:1…" at bounding box center [674, 321] width 597 height 397
click at [601, 377] on div "[DATE] كيفية الأستفادة من صحتك فورى 01:18 PM هل انت عميل صحتك فوري؟ نعم لا 01:1…" at bounding box center [674, 321] width 597 height 397
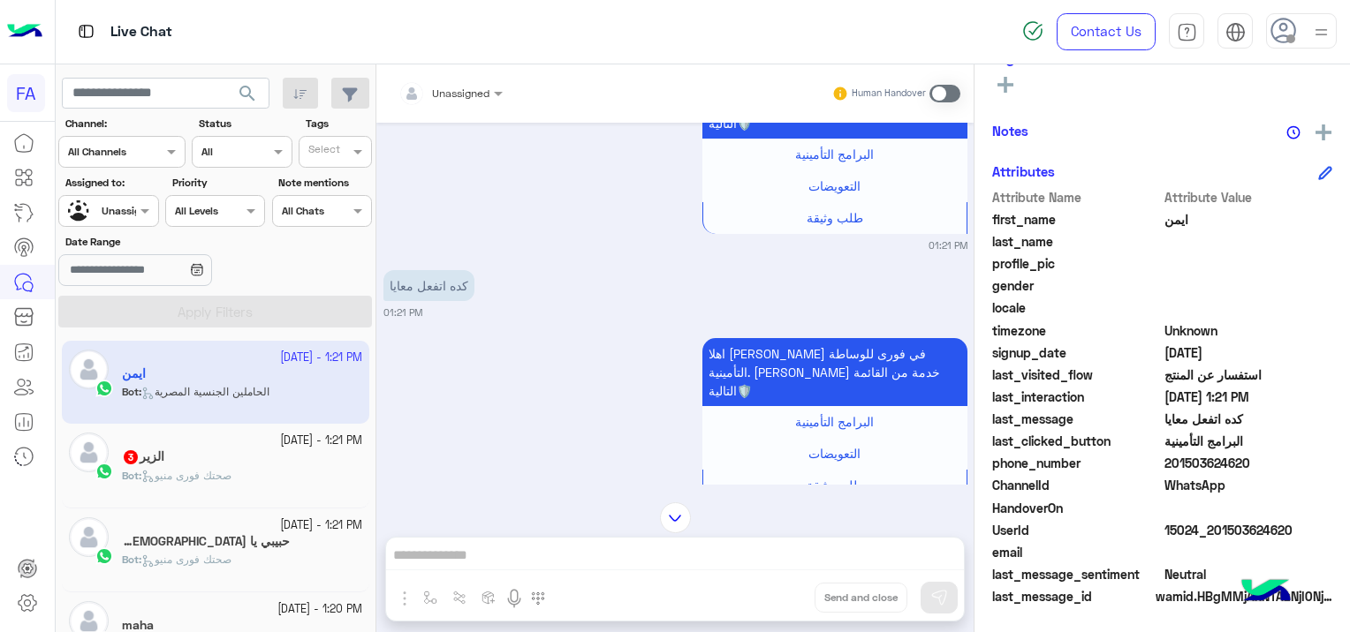
scroll to position [2311, 0]
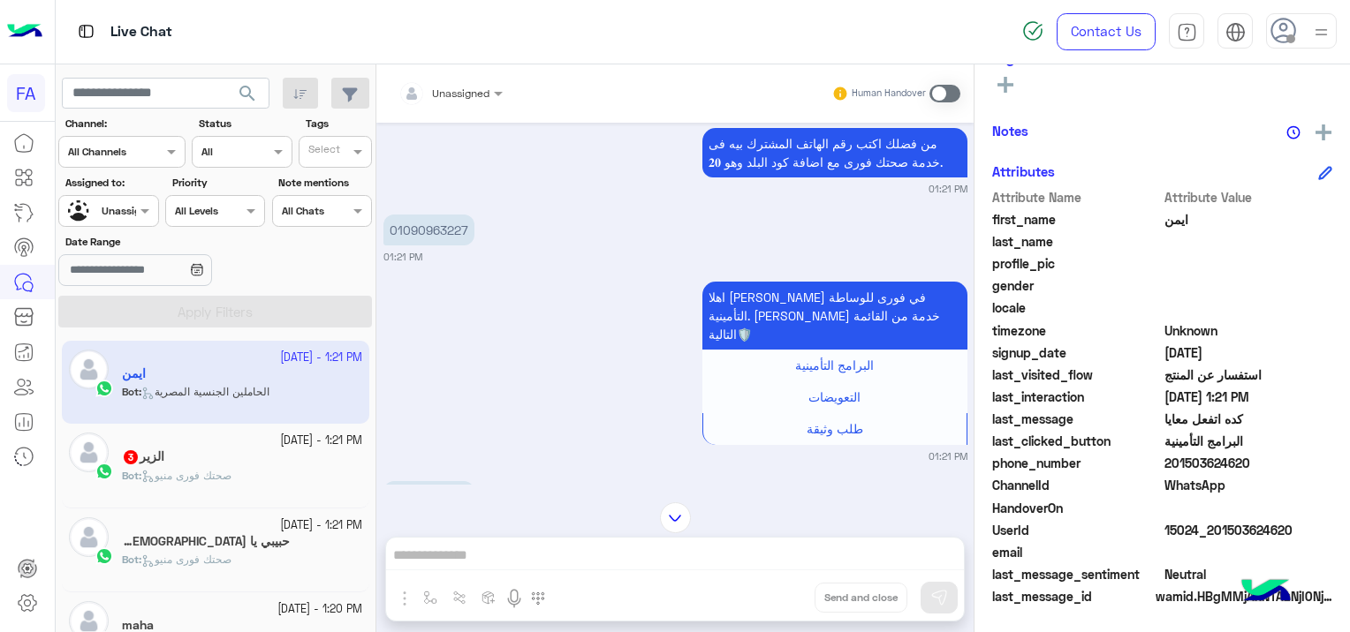
click at [432, 215] on p "01090963227" at bounding box center [428, 230] width 91 height 31
drag, startPoint x: 470, startPoint y: 203, endPoint x: 392, endPoint y: 211, distance: 78.1
click at [392, 215] on p "01090963227" at bounding box center [428, 230] width 91 height 31
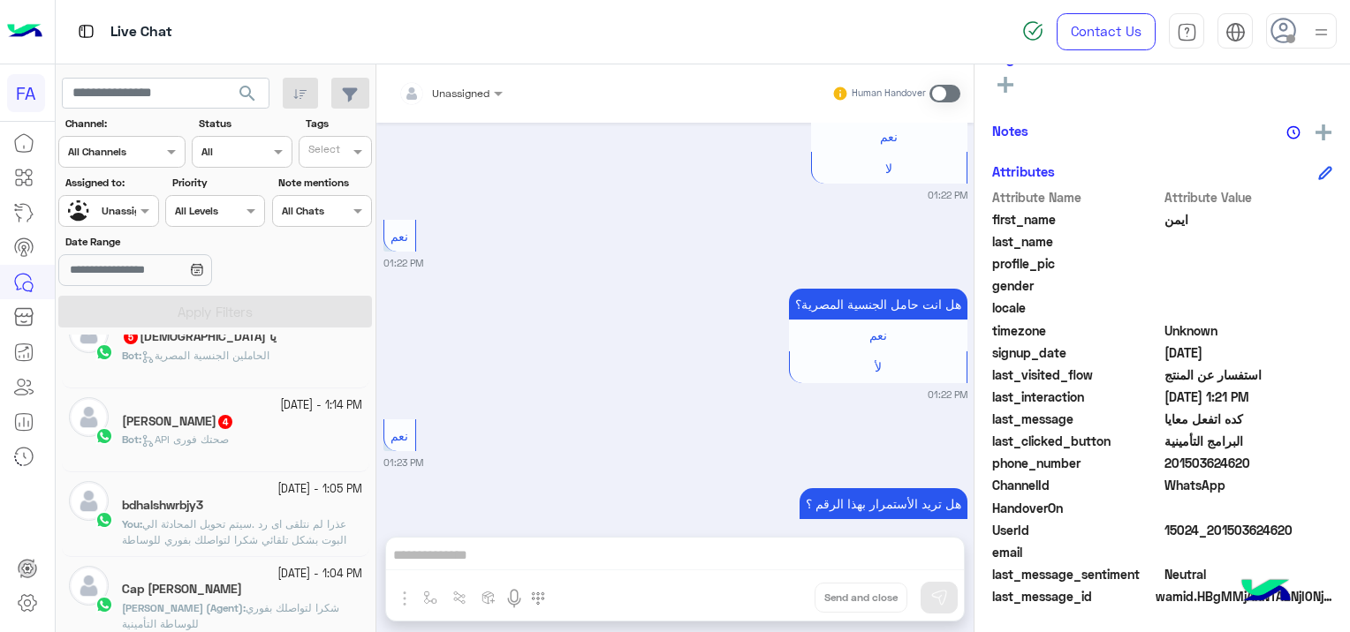
scroll to position [530, 0]
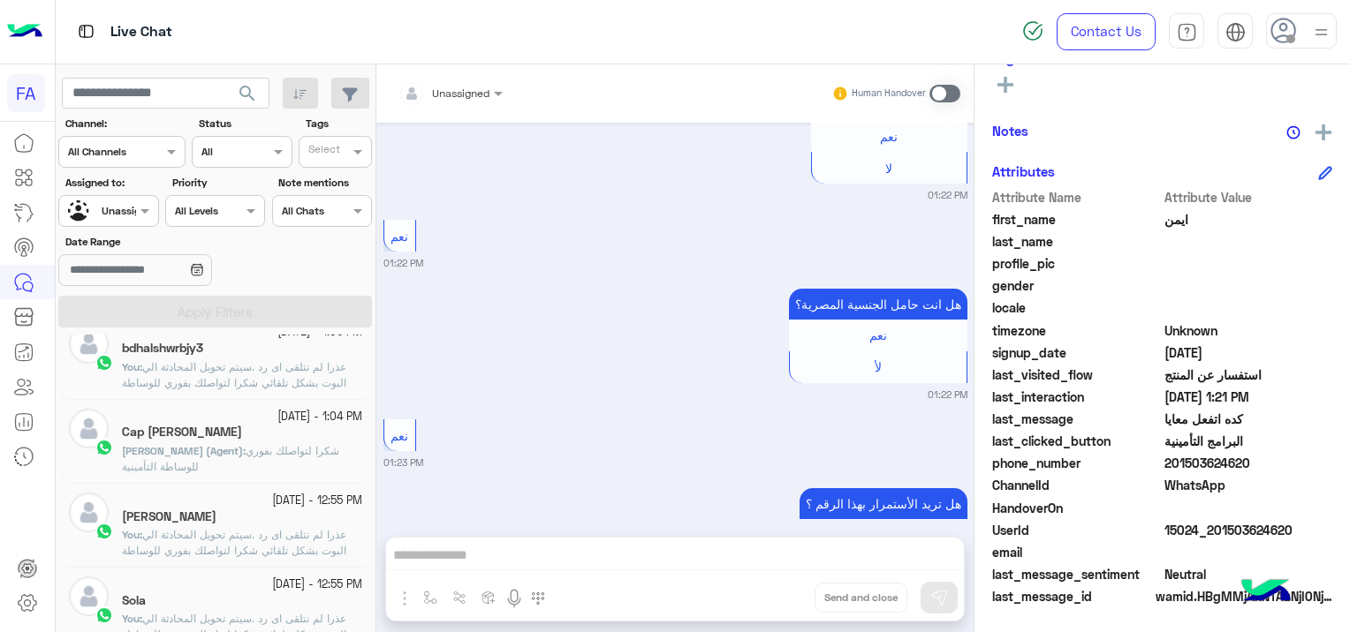
click at [304, 460] on p "[PERSON_NAME] (Agent) : شكرا لتواصلك بفوري للوساطة التأمينية" at bounding box center [242, 459] width 240 height 32
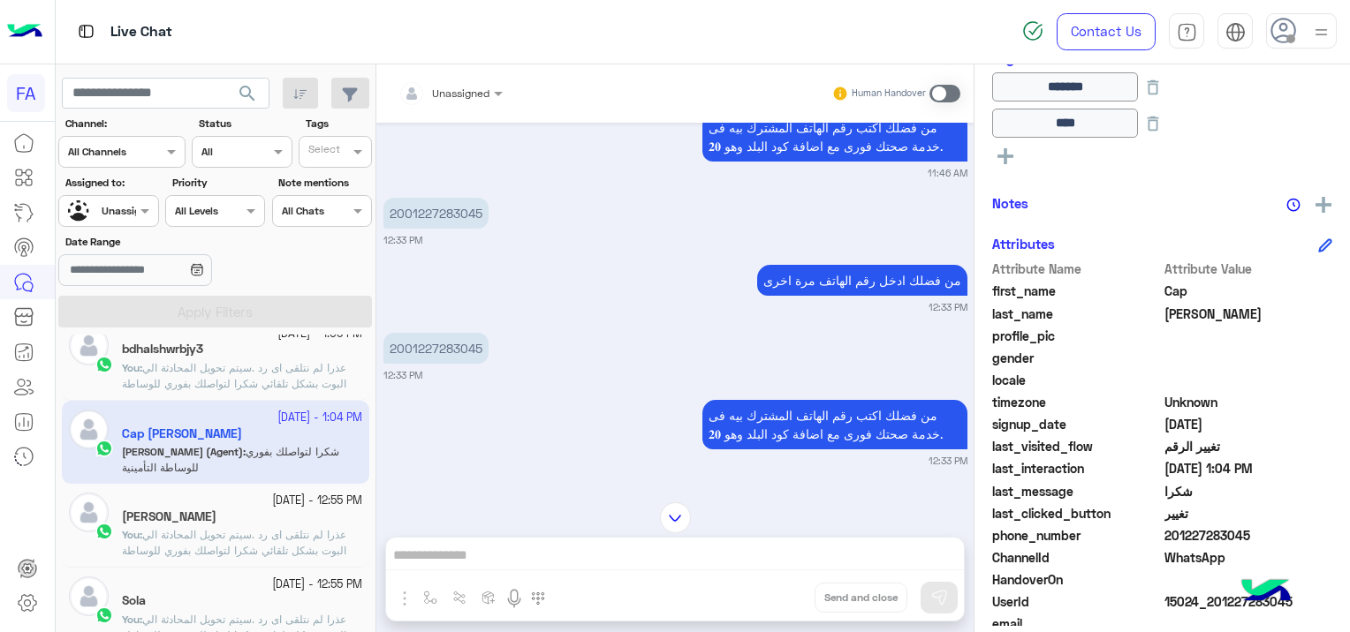
scroll to position [531, 0]
click at [320, 362] on span "عذرا لم نتلقى اى رد .سيتم تحويل المحادثة الي البوت بشكل تلقائي شكرا لتواصلك بفو…" at bounding box center [234, 382] width 224 height 45
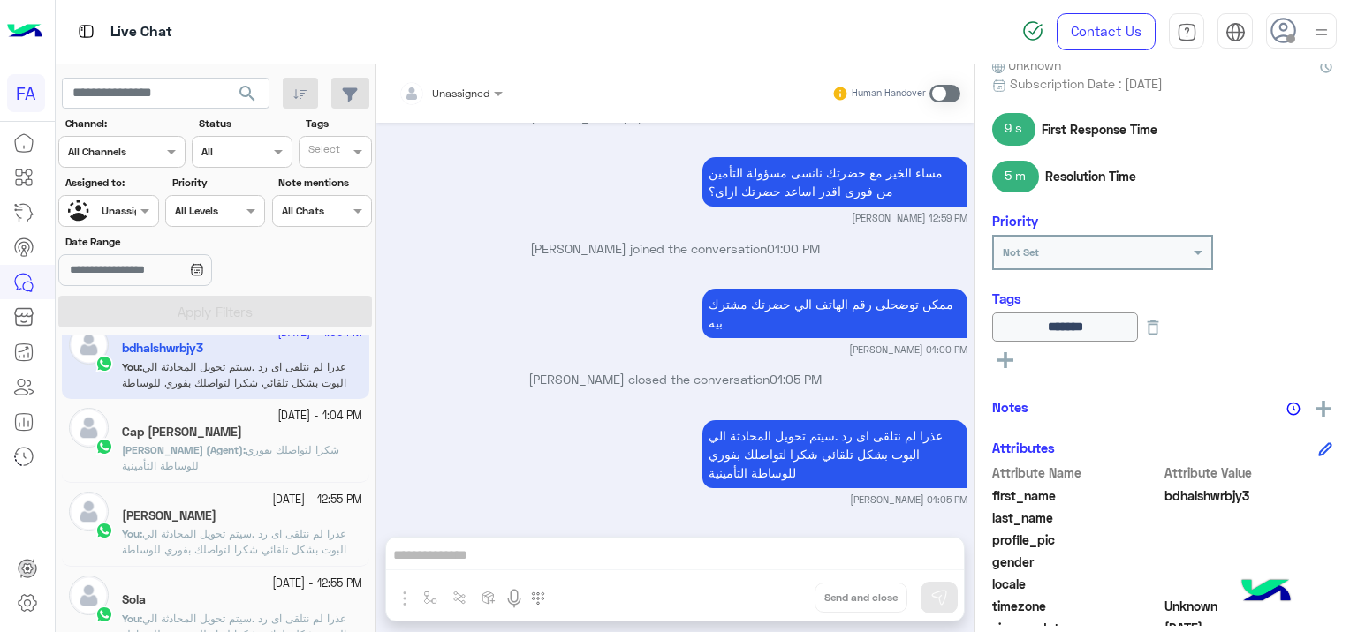
scroll to position [152, 0]
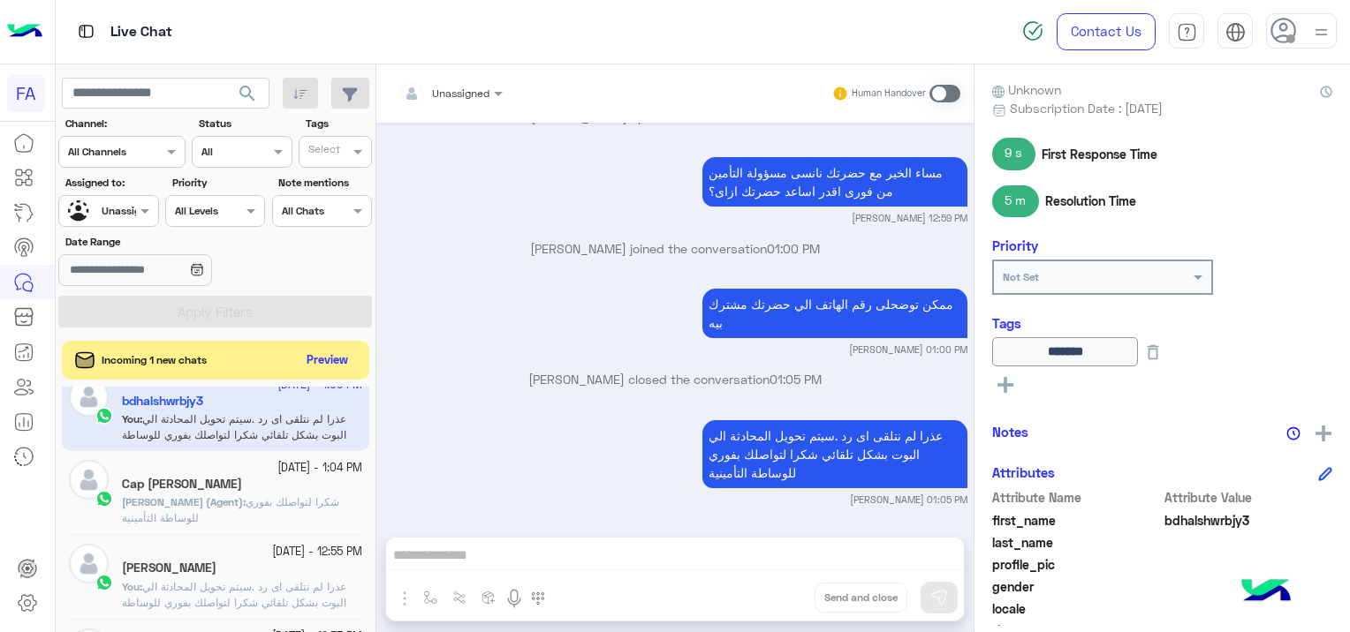
click at [265, 598] on span "عذرا لم نتلقى اى رد .سيتم تحويل المحادثة الي البوت بشكل تلقائي شكرا لتواصلك بفو…" at bounding box center [234, 602] width 224 height 45
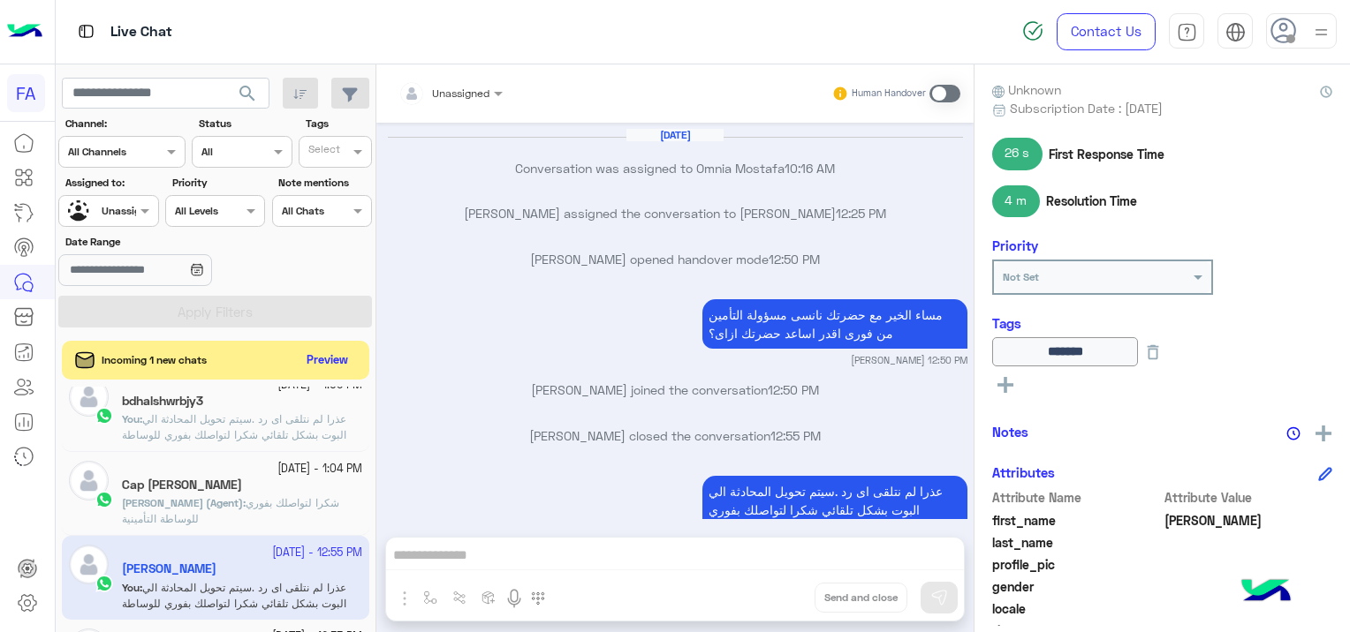
scroll to position [708, 0]
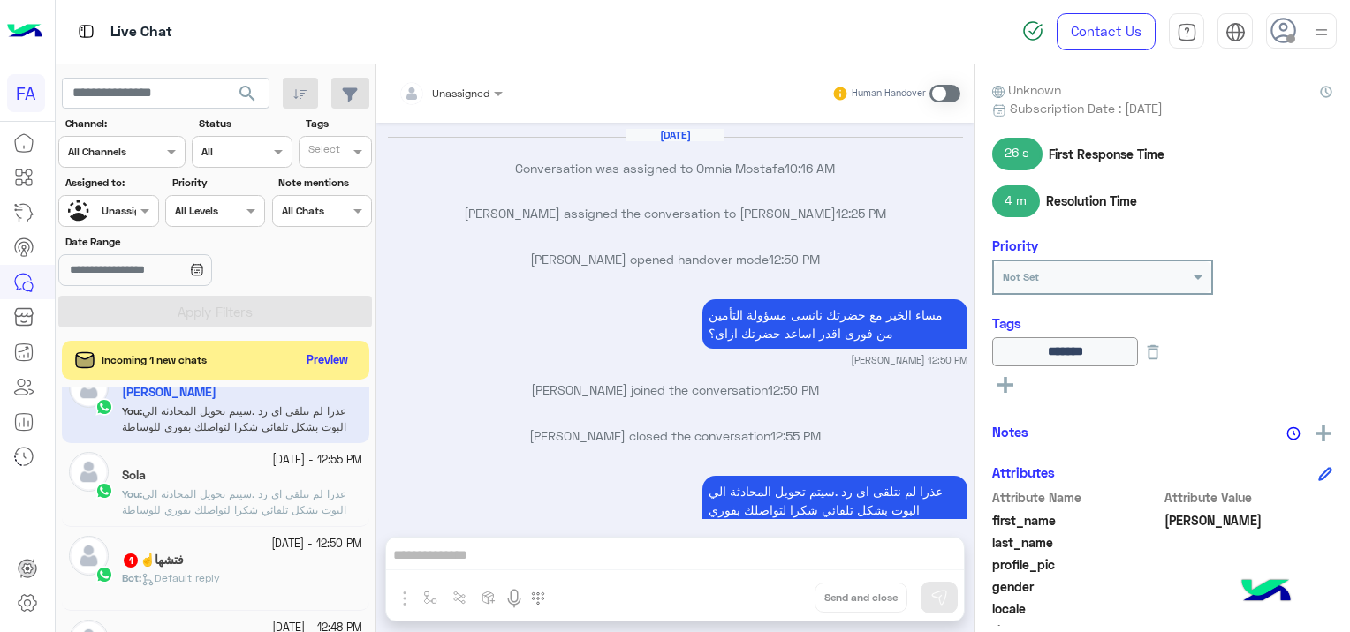
click at [291, 494] on span "عذرا لم نتلقى اى رد .سيتم تحويل المحادثة الي البوت بشكل تلقائي شكرا لتواصلك بفو…" at bounding box center [234, 510] width 224 height 45
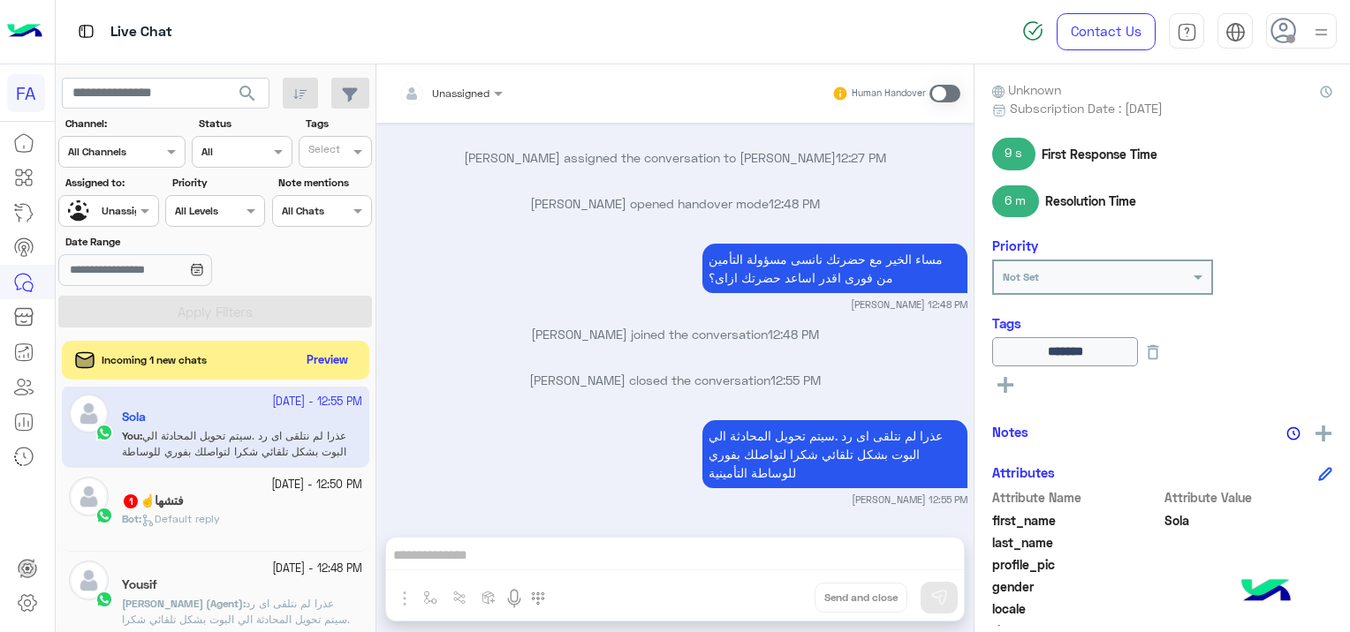
scroll to position [796, 0]
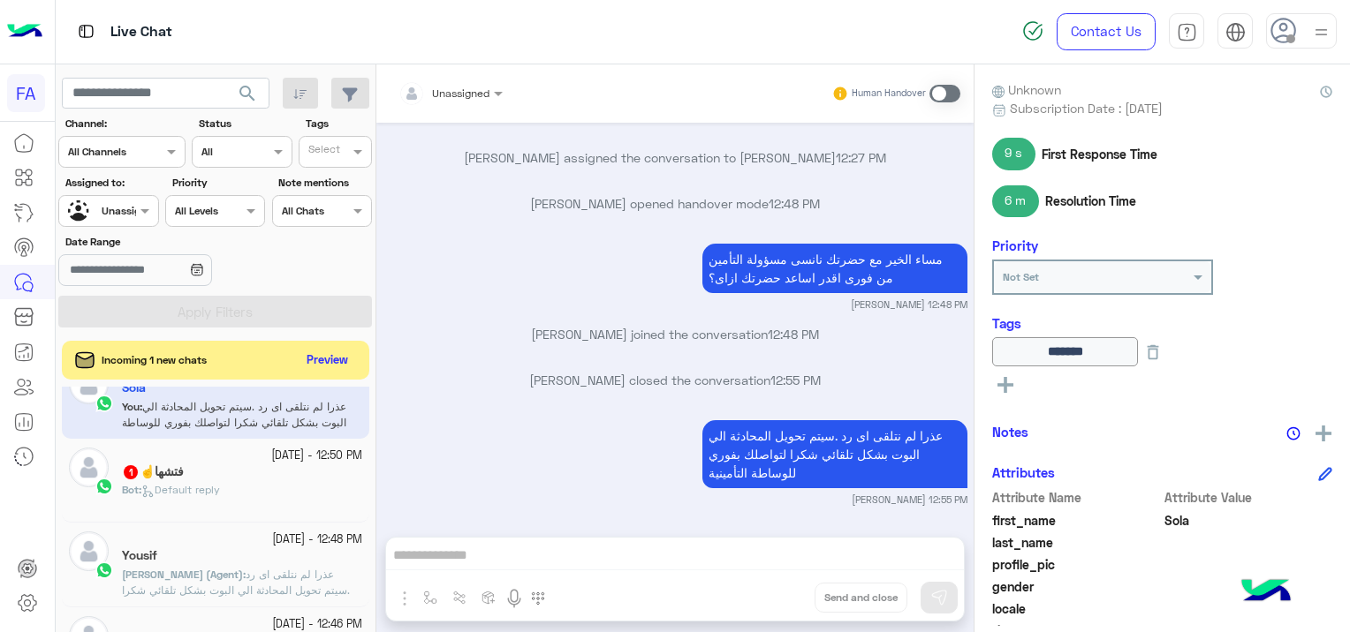
click at [208, 490] on span "Default reply" at bounding box center [180, 489] width 79 height 13
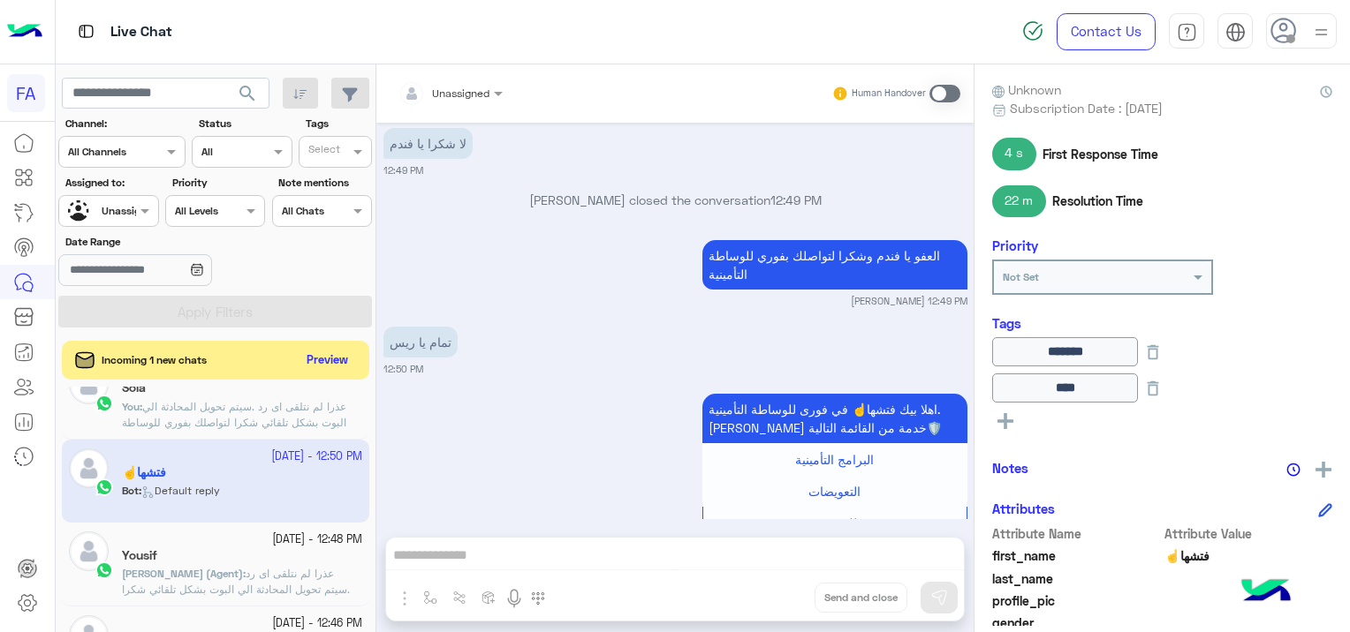
scroll to position [1268, 0]
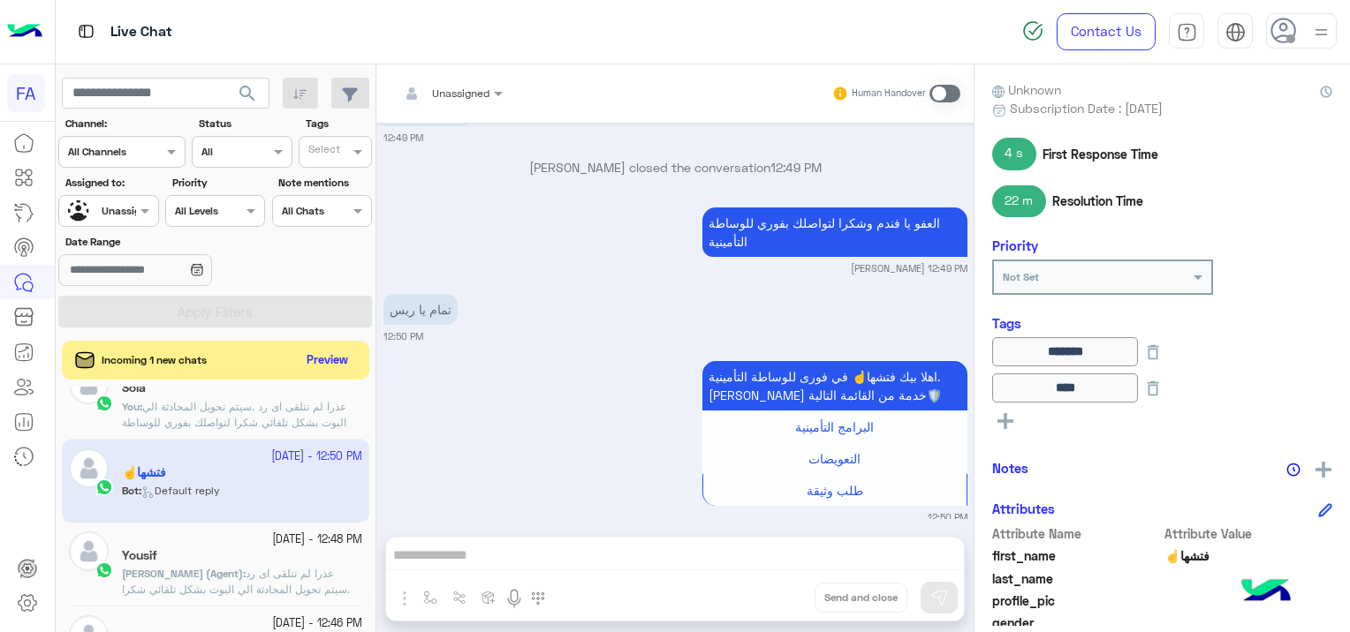
click at [253, 568] on span "عذرا لم نتلقى اى رد .سيتم تحويل المحادثة الي البوت بشكل تلقائي شكرا لتواصلك بفو…" at bounding box center [236, 589] width 228 height 45
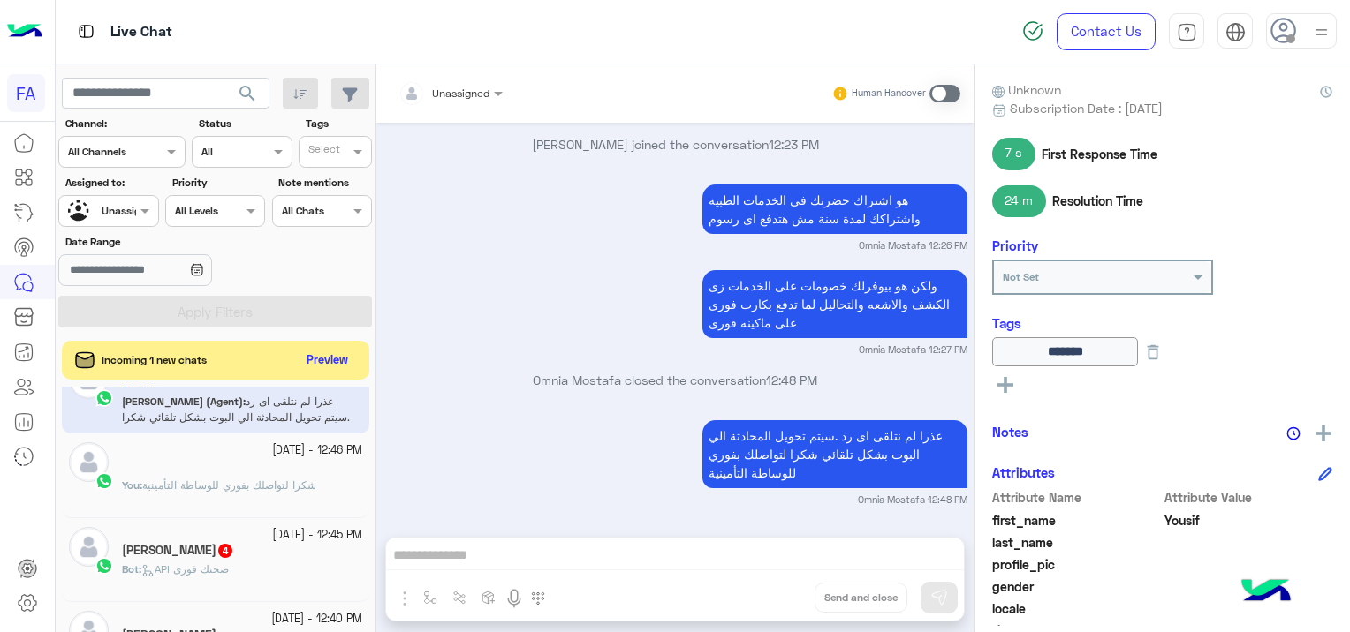
scroll to position [972, 0]
click at [311, 489] on div "You : شكرا لتواصلك بفوري للوساطة التأمينية" at bounding box center [242, 489] width 240 height 31
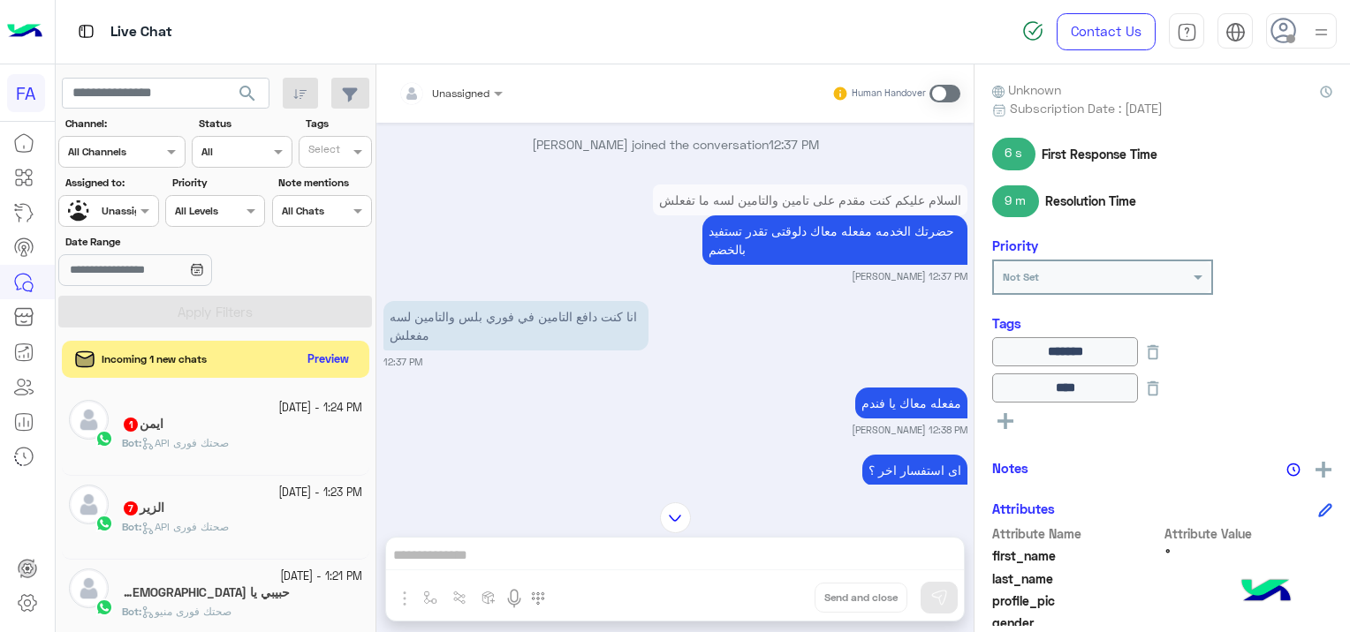
click at [343, 359] on button "Preview" at bounding box center [328, 360] width 55 height 24
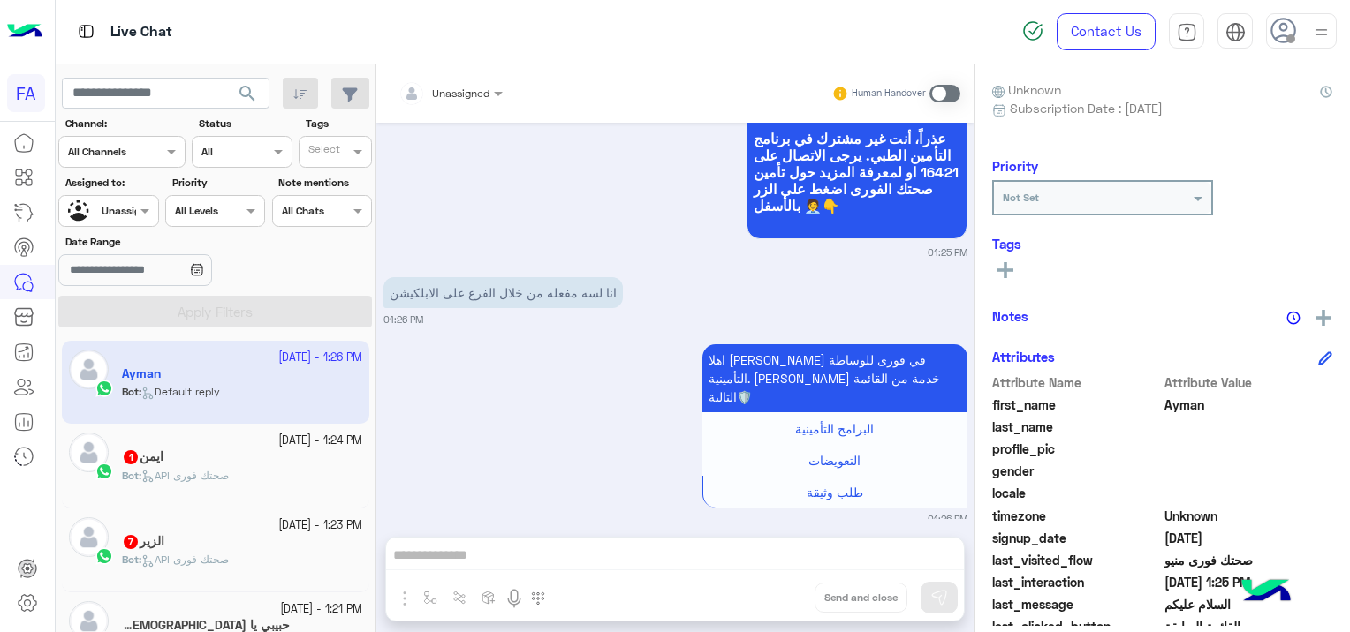
scroll to position [337, 0]
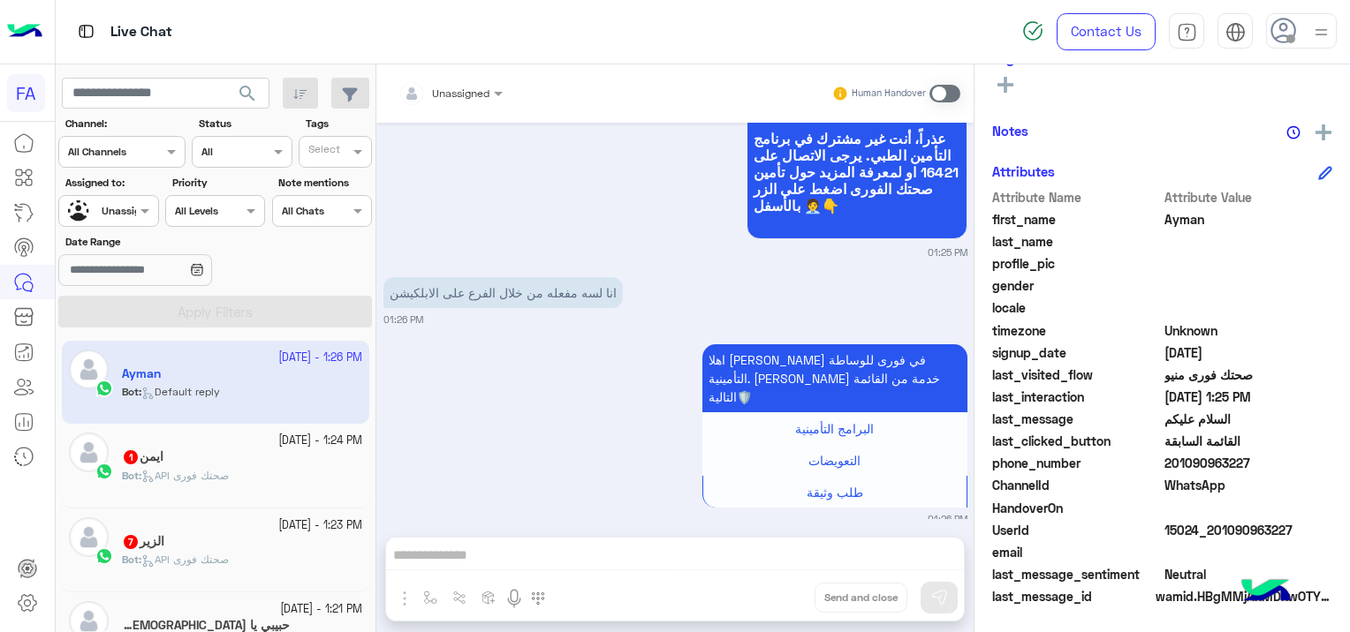
drag, startPoint x: 1291, startPoint y: 519, endPoint x: 1272, endPoint y: 523, distance: 19.8
click at [1291, 521] on span "15024_201090963227" at bounding box center [1248, 530] width 169 height 19
click at [1251, 524] on span "15024_201090963227" at bounding box center [1248, 530] width 169 height 19
drag, startPoint x: 1294, startPoint y: 520, endPoint x: 1265, endPoint y: 526, distance: 29.8
click at [1268, 526] on span "15024_201090963227" at bounding box center [1248, 530] width 169 height 19
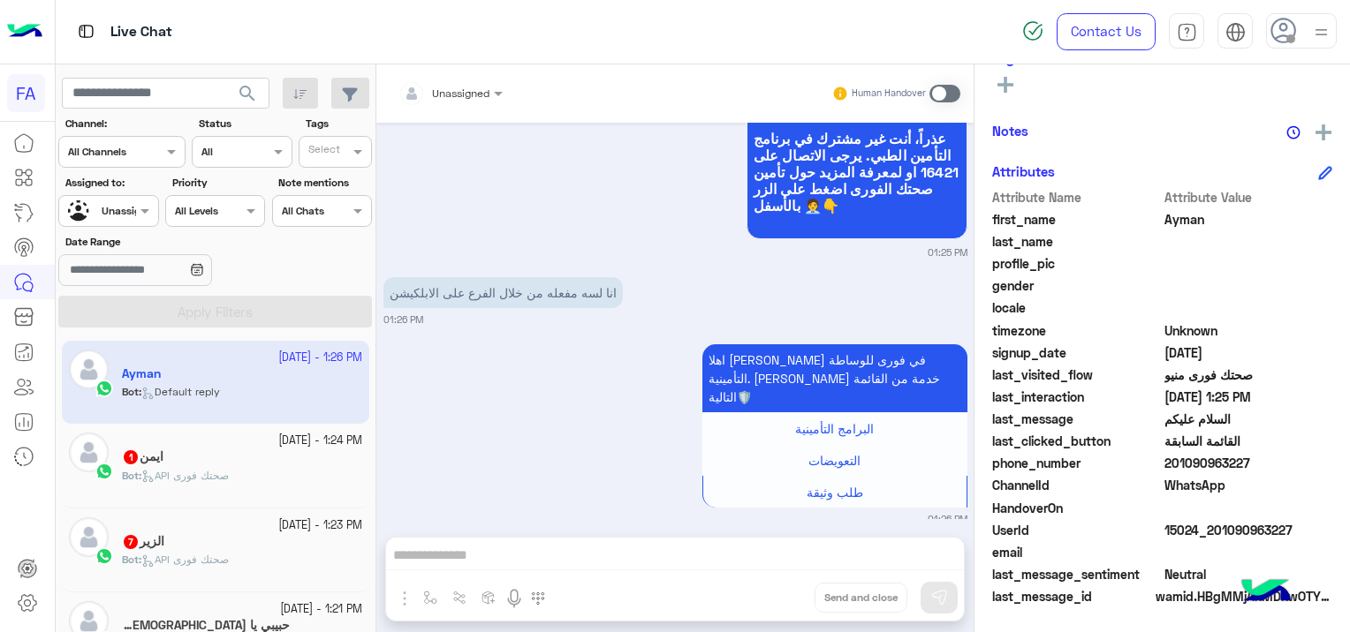
drag, startPoint x: 1265, startPoint y: 526, endPoint x: 1245, endPoint y: 544, distance: 26.3
click at [1245, 544] on span at bounding box center [1248, 552] width 169 height 19
drag, startPoint x: 1290, startPoint y: 523, endPoint x: 1230, endPoint y: 529, distance: 60.4
click at [1233, 527] on span "15024_201090963227" at bounding box center [1248, 530] width 169 height 19
click at [1230, 529] on span "15024_201090963227" at bounding box center [1248, 530] width 169 height 19
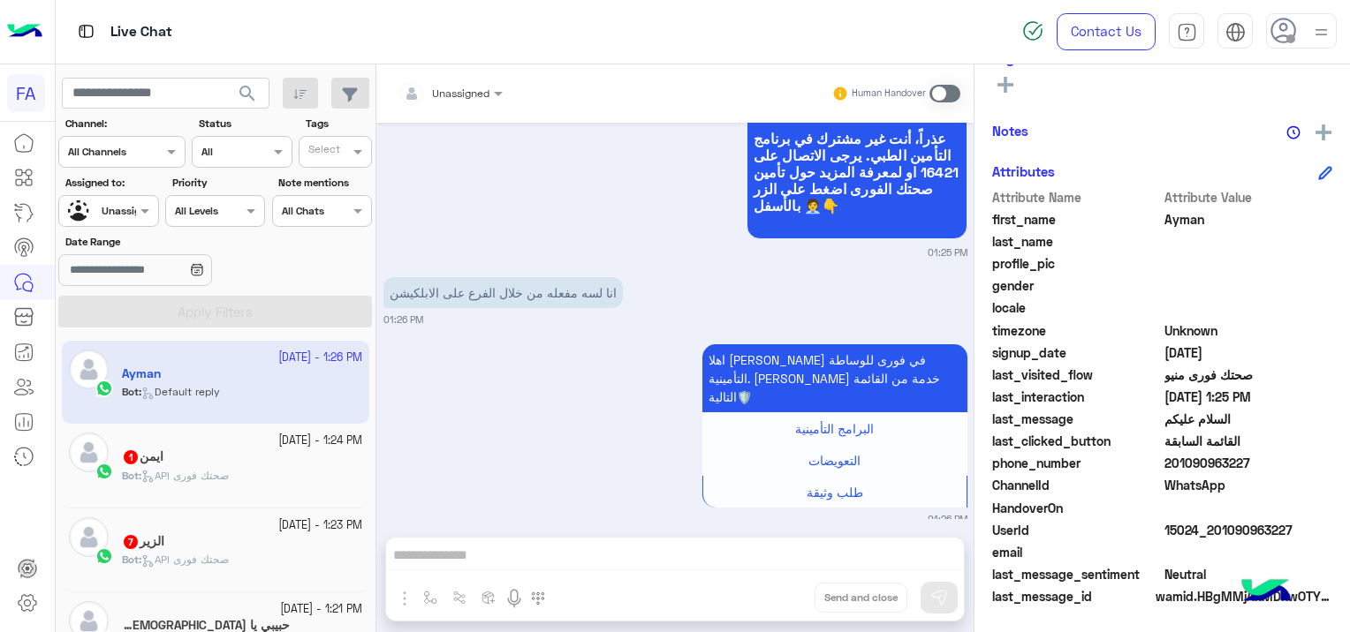
click at [1230, 548] on span at bounding box center [1248, 552] width 169 height 19
click at [1215, 526] on span "15024_201090963227" at bounding box center [1248, 530] width 169 height 19
drag, startPoint x: 1218, startPoint y: 526, endPoint x: 1293, endPoint y: 519, distance: 75.3
click at [1293, 521] on span "15024_201090963227" at bounding box center [1248, 530] width 169 height 19
drag, startPoint x: 1293, startPoint y: 519, endPoint x: 1235, endPoint y: 556, distance: 68.6
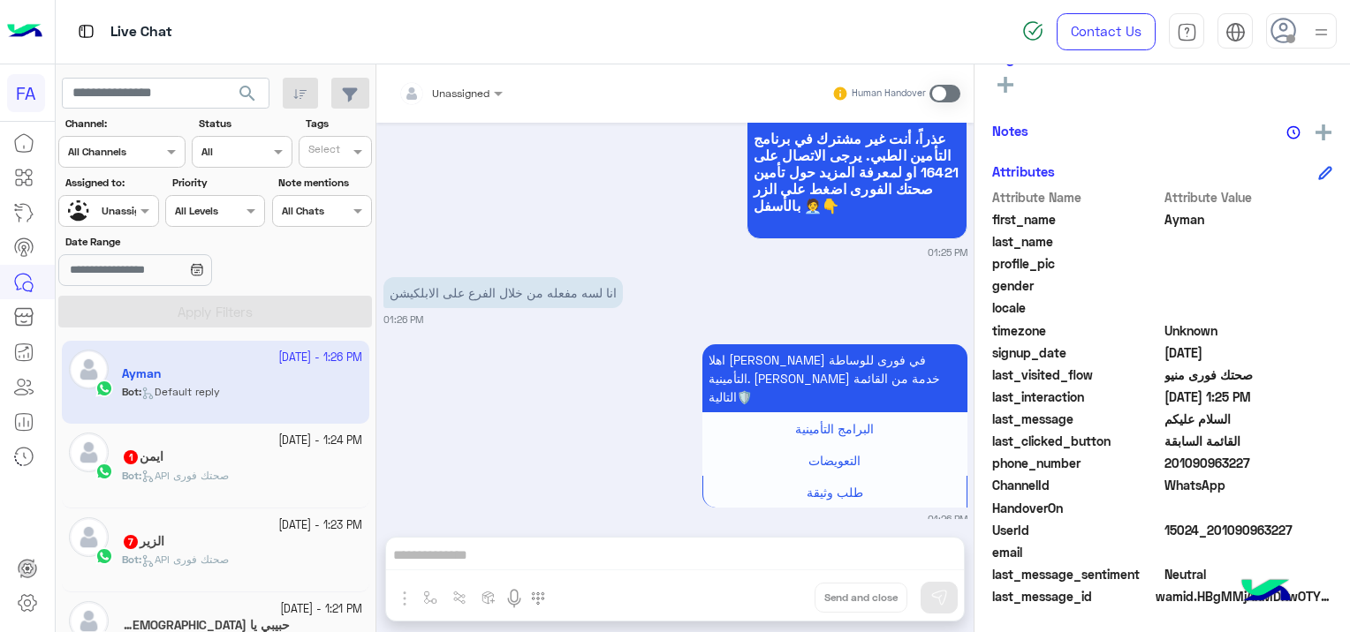
click at [1235, 559] on span at bounding box center [1248, 552] width 169 height 19
drag, startPoint x: 1209, startPoint y: 523, endPoint x: 1238, endPoint y: 525, distance: 29.2
click at [1237, 525] on span "15024_201090963227" at bounding box center [1248, 530] width 169 height 19
drag, startPoint x: 1238, startPoint y: 525, endPoint x: 1284, endPoint y: 518, distance: 46.3
click at [1284, 518] on div "Attribute Name Attribute Value first_name [PERSON_NAME] last_name profile_pic g…" at bounding box center [1162, 398] width 340 height 421
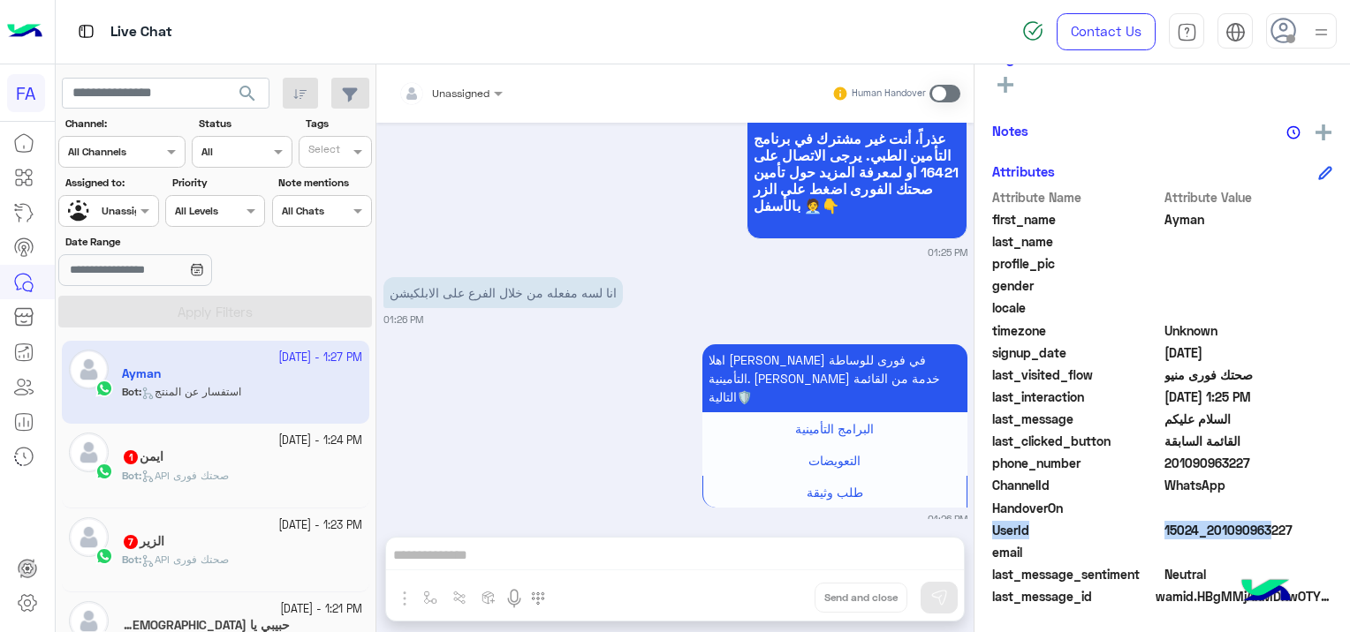
scroll to position [2680, 0]
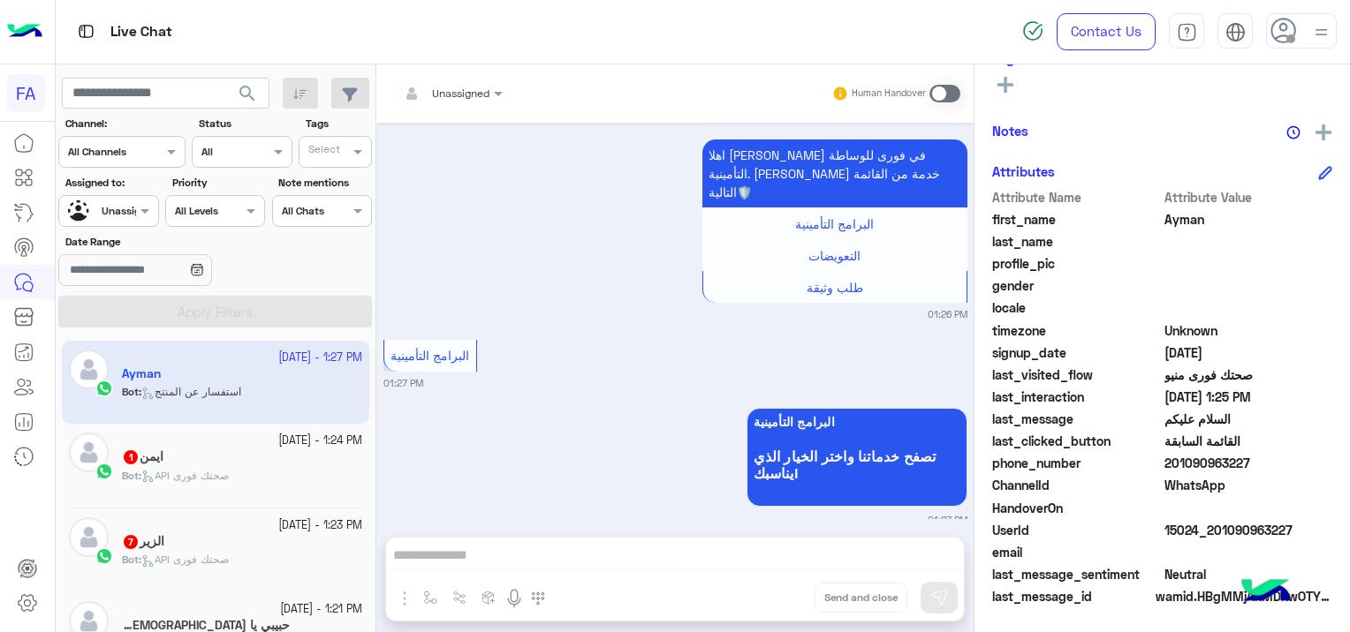
drag, startPoint x: 1284, startPoint y: 518, endPoint x: 1261, endPoint y: 550, distance: 39.2
click at [1261, 550] on span at bounding box center [1248, 552] width 169 height 19
click at [1260, 548] on span at bounding box center [1248, 552] width 169 height 19
drag, startPoint x: 1290, startPoint y: 526, endPoint x: 1213, endPoint y: 533, distance: 77.1
click at [1213, 533] on span "15024_201090963227" at bounding box center [1248, 530] width 169 height 19
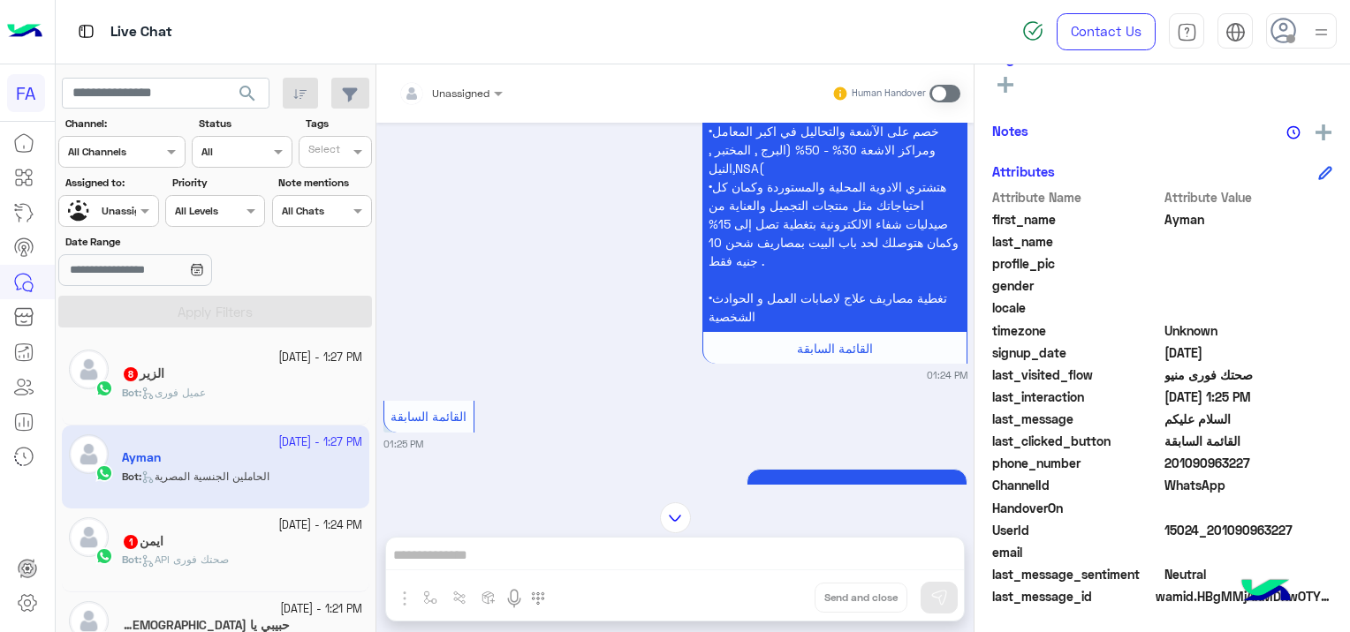
scroll to position [1424, 0]
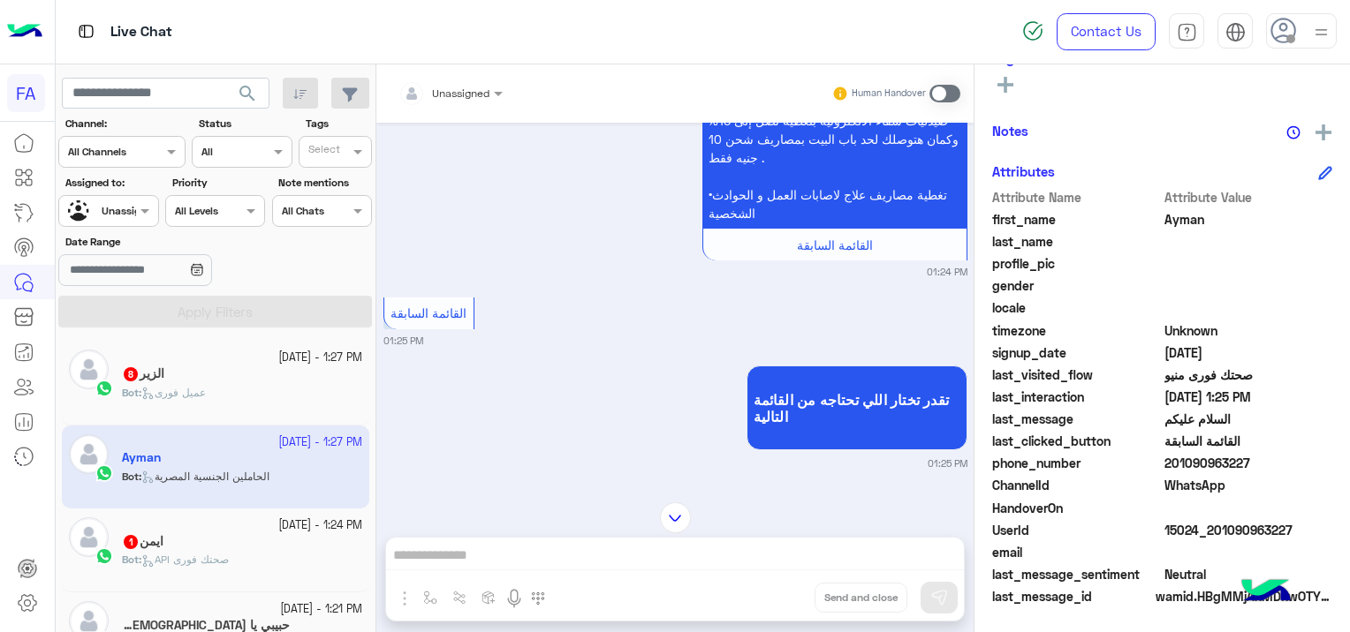
click at [1211, 260] on div "profile_pic" at bounding box center [1162, 265] width 340 height 22
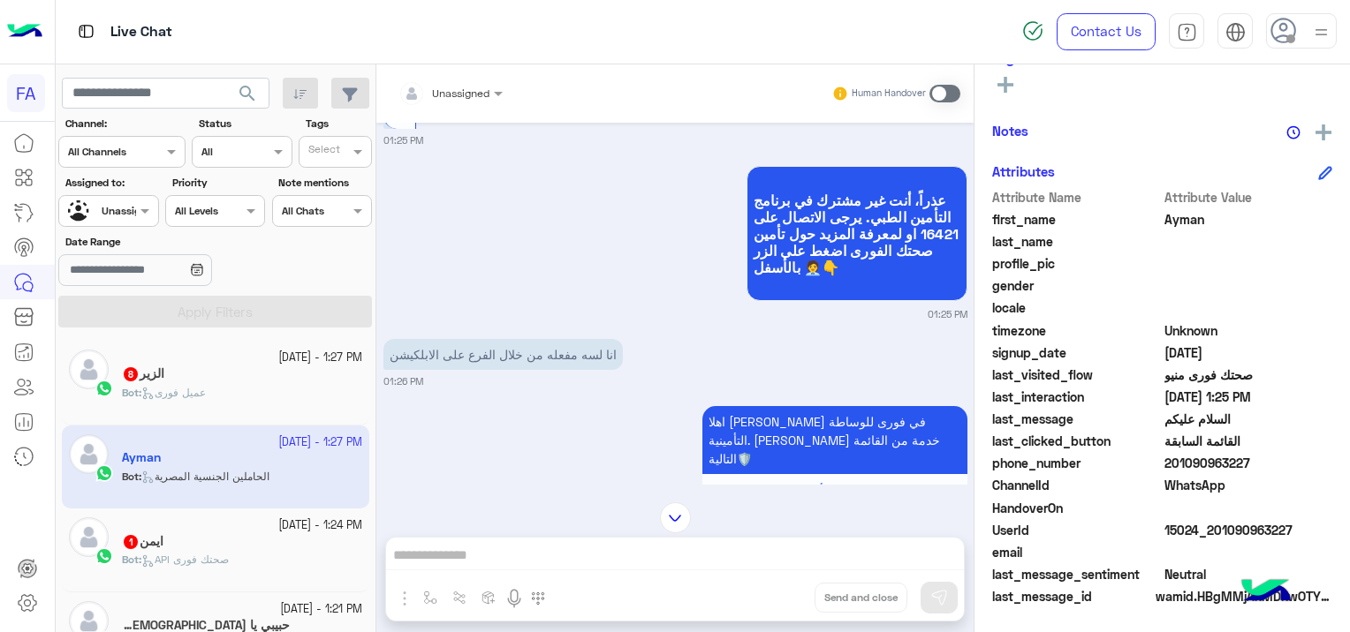
scroll to position [2395, 0]
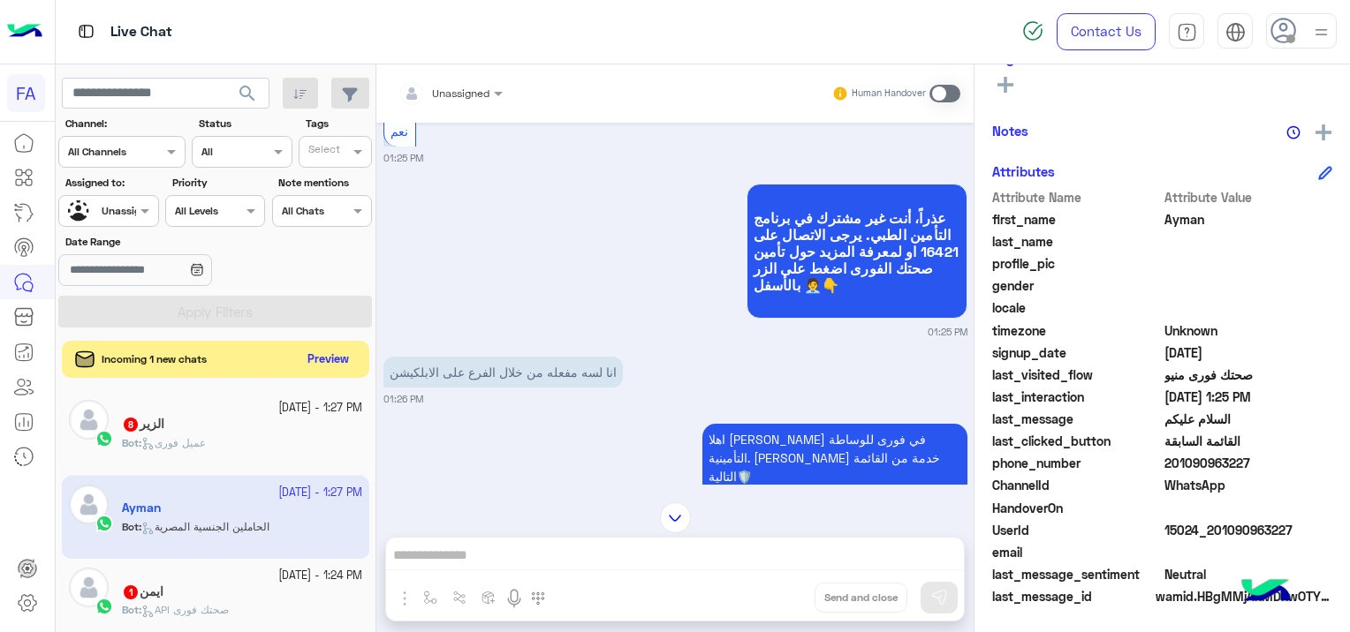
click at [320, 360] on button "Preview" at bounding box center [328, 360] width 55 height 24
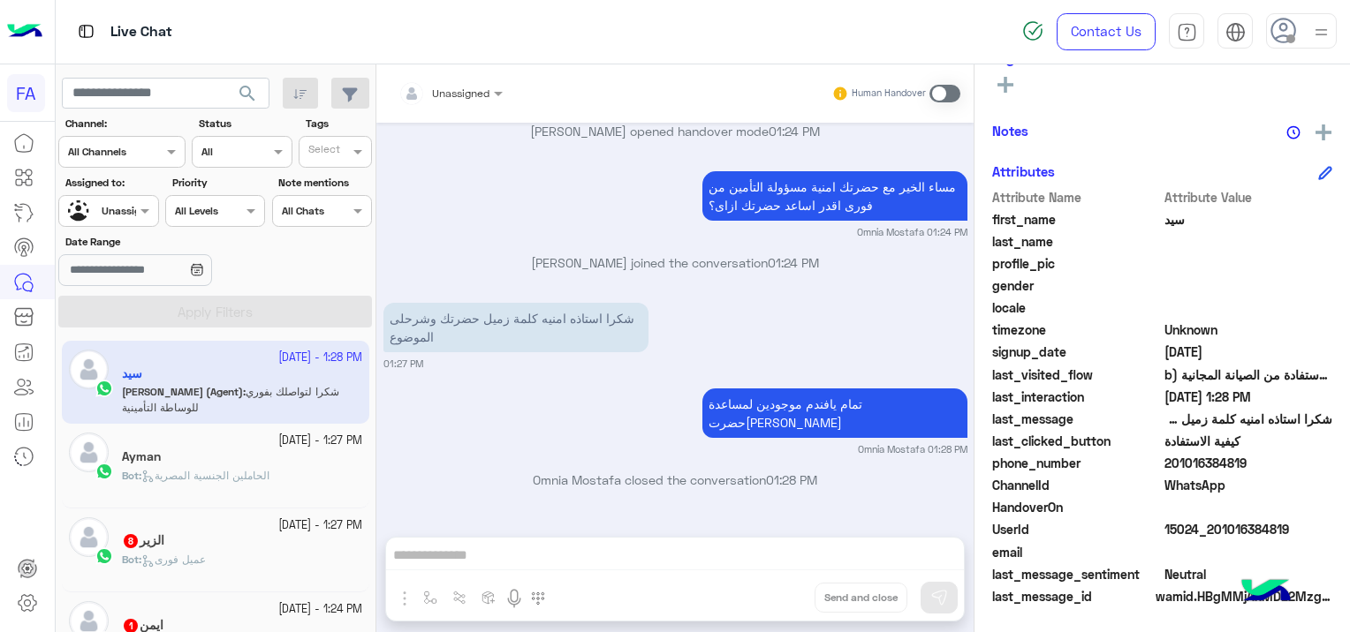
scroll to position [1196, 0]
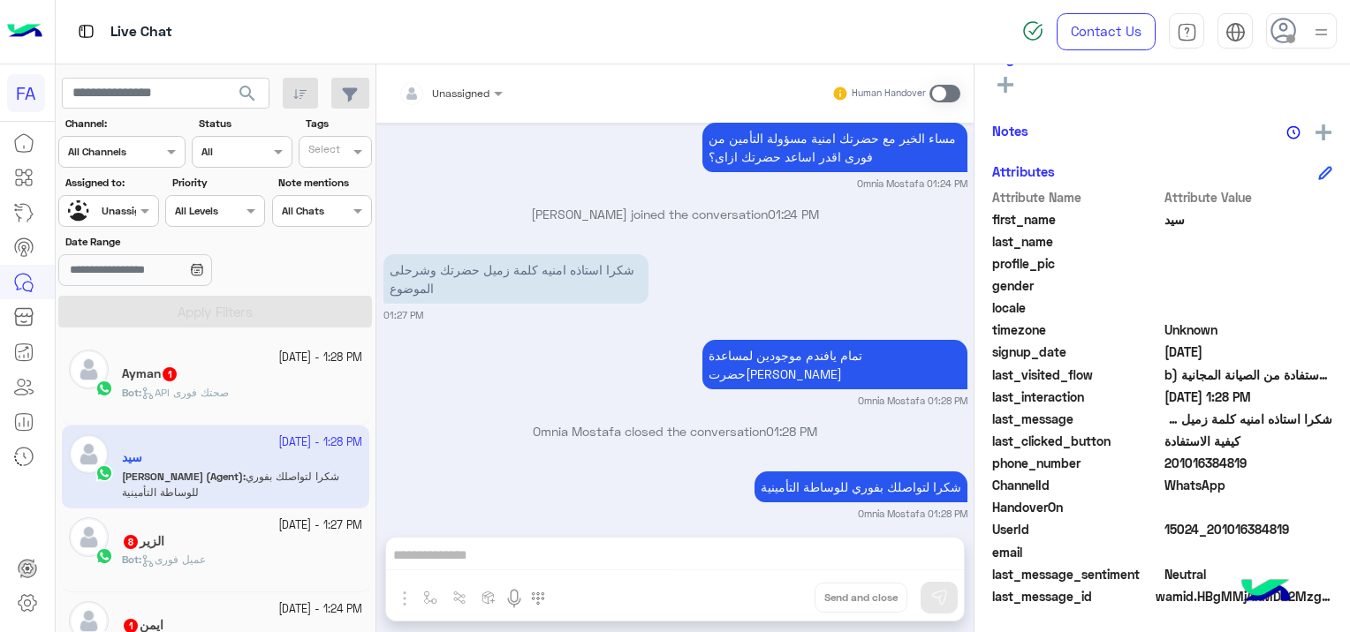
click at [100, 216] on input "text" at bounding box center [88, 209] width 41 height 16
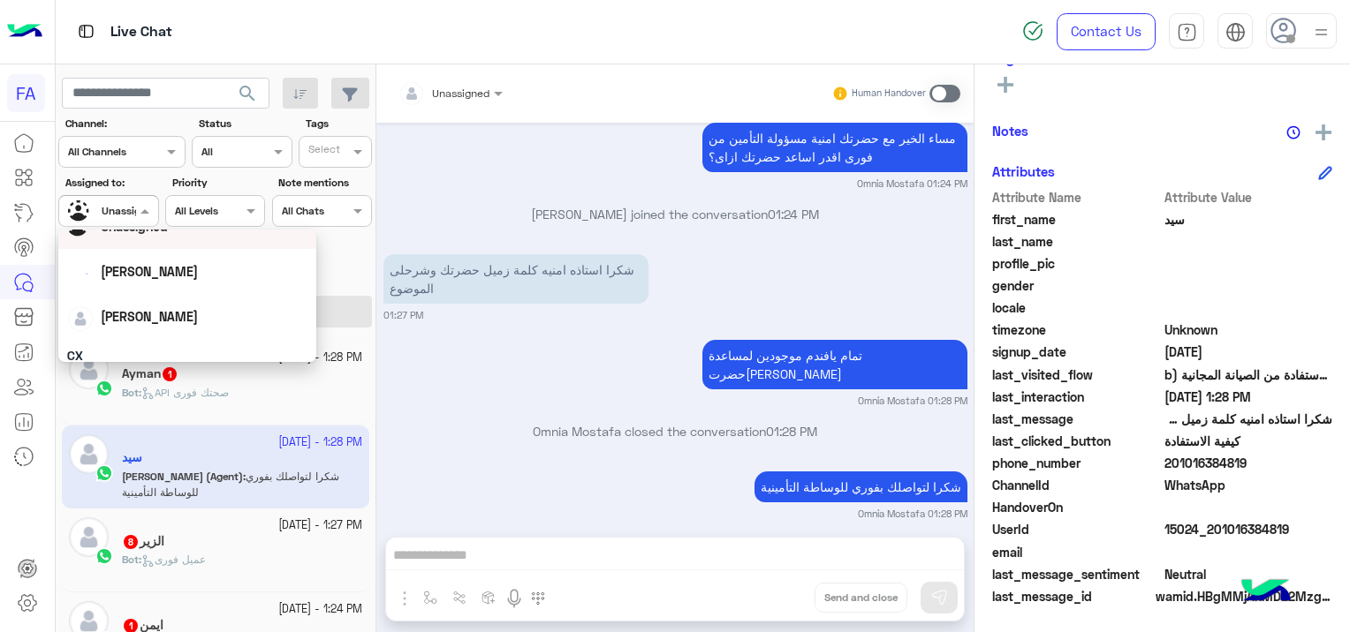
scroll to position [88, 0]
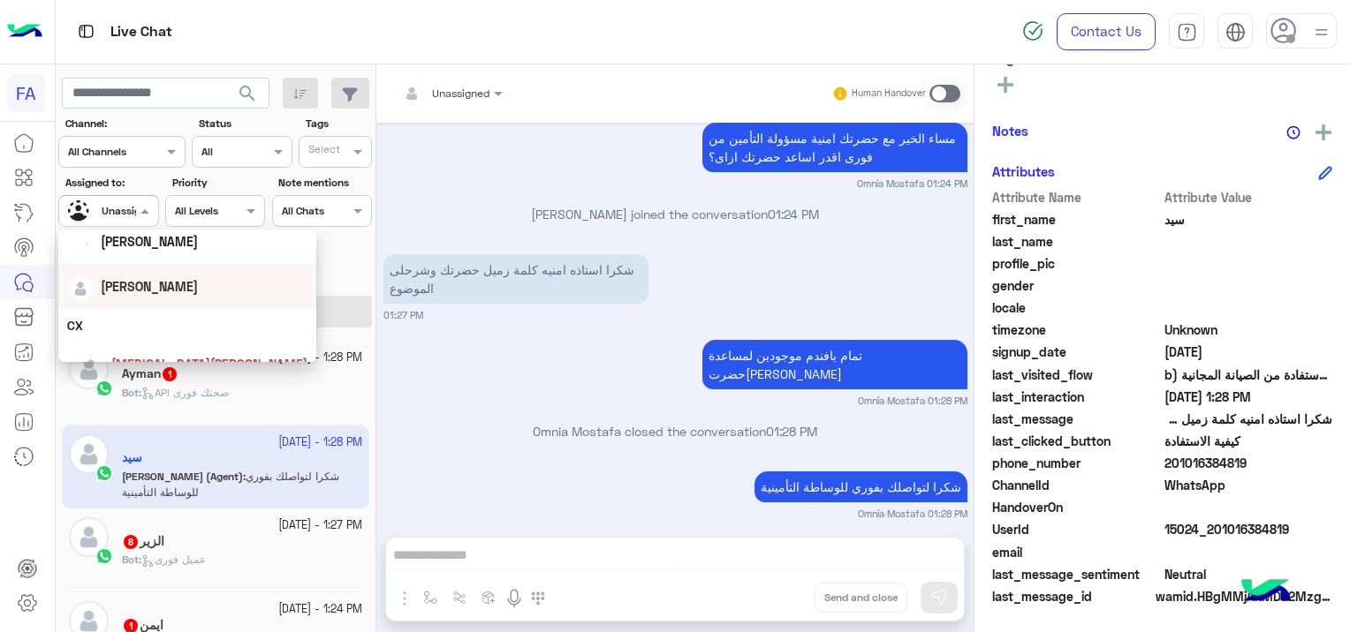
click at [157, 279] on div "[PERSON_NAME]" at bounding box center [187, 286] width 240 height 31
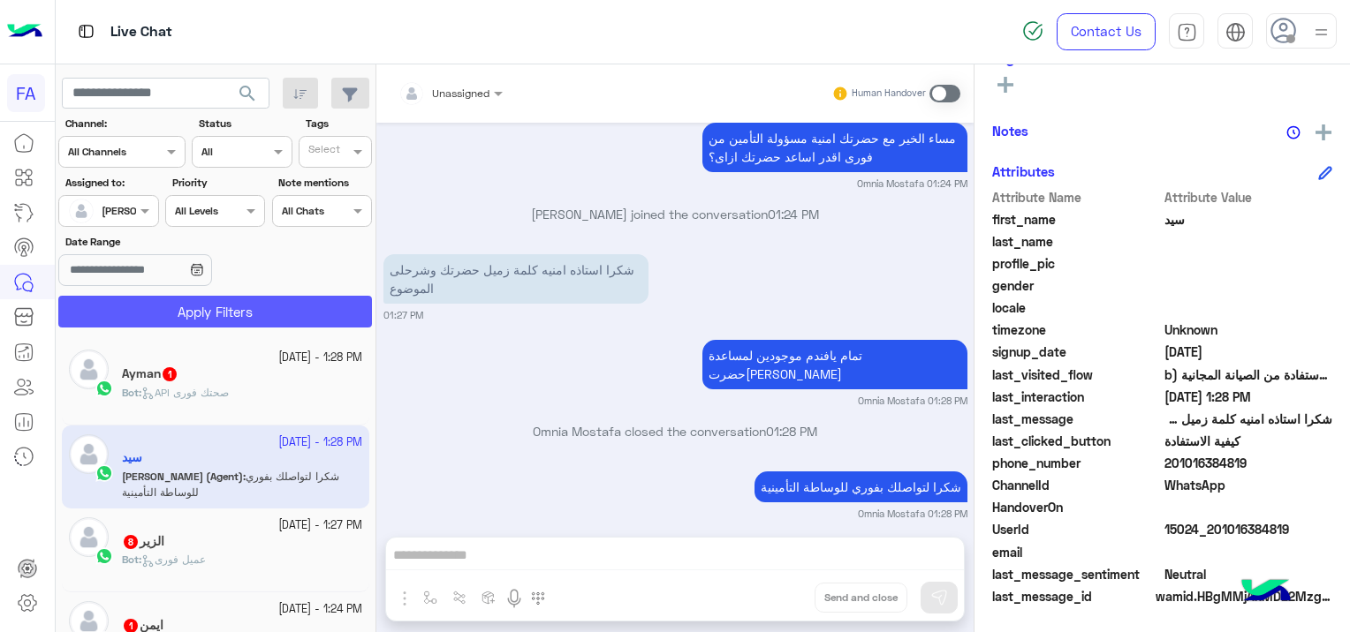
click at [213, 297] on button "Apply Filters" at bounding box center [215, 312] width 314 height 32
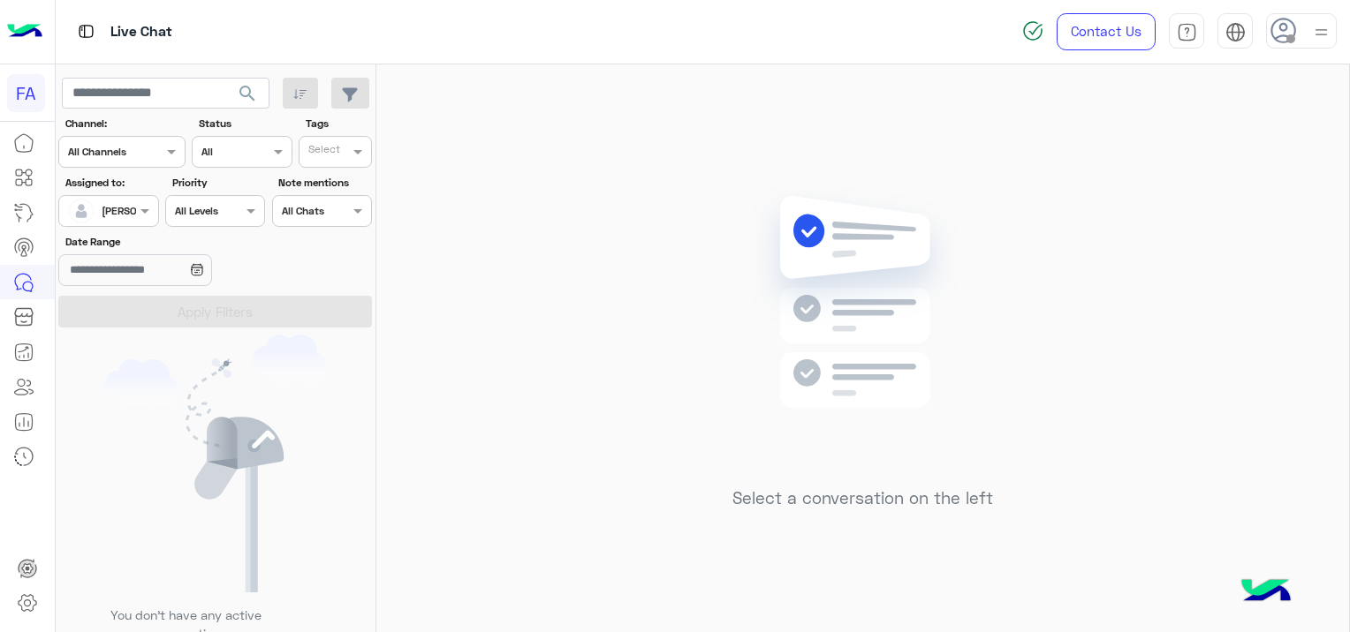
click at [246, 100] on span "search" at bounding box center [247, 93] width 21 height 21
click at [245, 98] on span "search" at bounding box center [247, 93] width 21 height 21
click at [261, 87] on button "search" at bounding box center [247, 97] width 43 height 38
click at [249, 87] on span "search" at bounding box center [247, 93] width 21 height 21
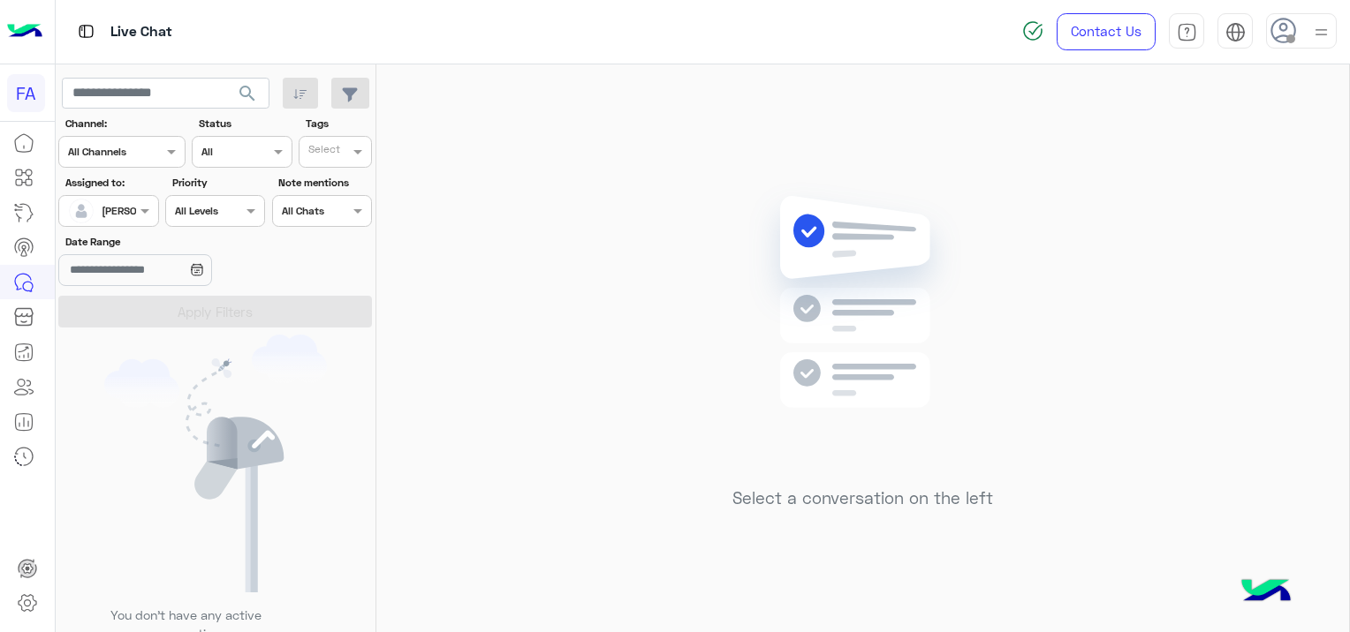
click at [262, 102] on button "search" at bounding box center [247, 97] width 43 height 38
click at [251, 95] on span "search" at bounding box center [247, 93] width 21 height 21
click at [254, 91] on span "search" at bounding box center [247, 93] width 21 height 21
click at [256, 88] on span "search" at bounding box center [247, 93] width 21 height 21
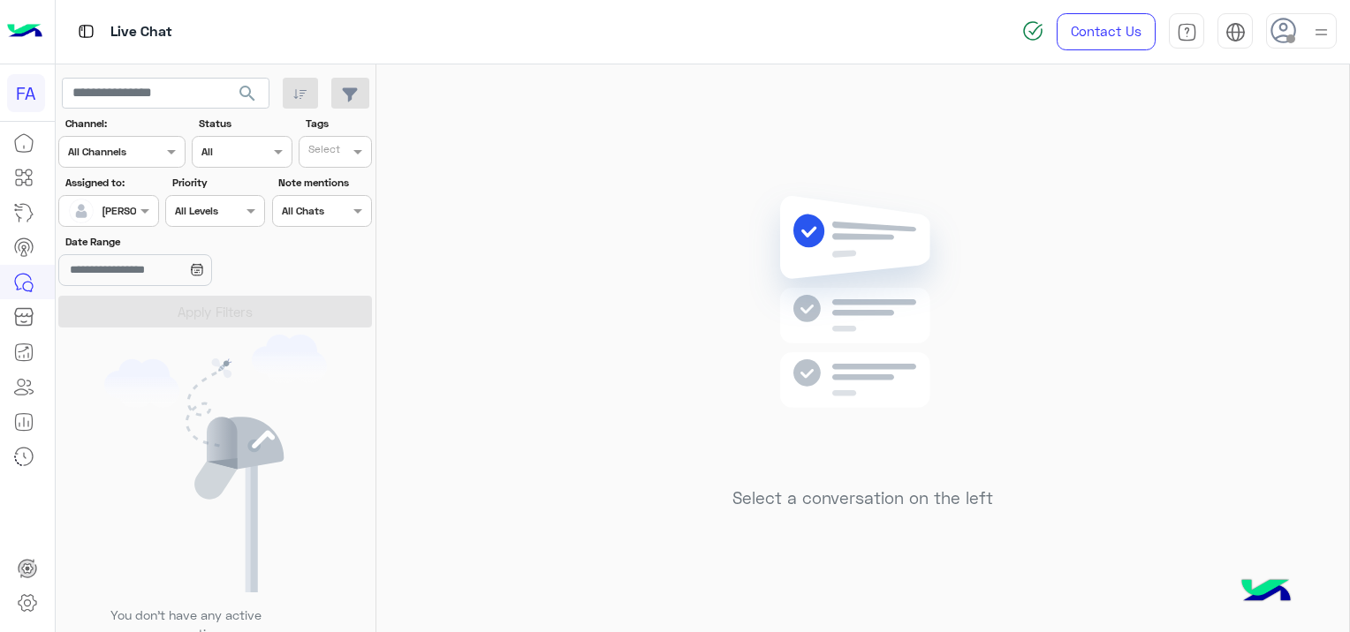
click at [243, 89] on span "search" at bounding box center [247, 93] width 21 height 21
click at [244, 105] on button "search" at bounding box center [247, 97] width 43 height 38
click at [248, 94] on span "search" at bounding box center [247, 93] width 21 height 21
click at [247, 88] on span "search" at bounding box center [247, 93] width 21 height 21
click at [248, 90] on span "search" at bounding box center [247, 93] width 21 height 21
